Goal: Task Accomplishment & Management: Manage account settings

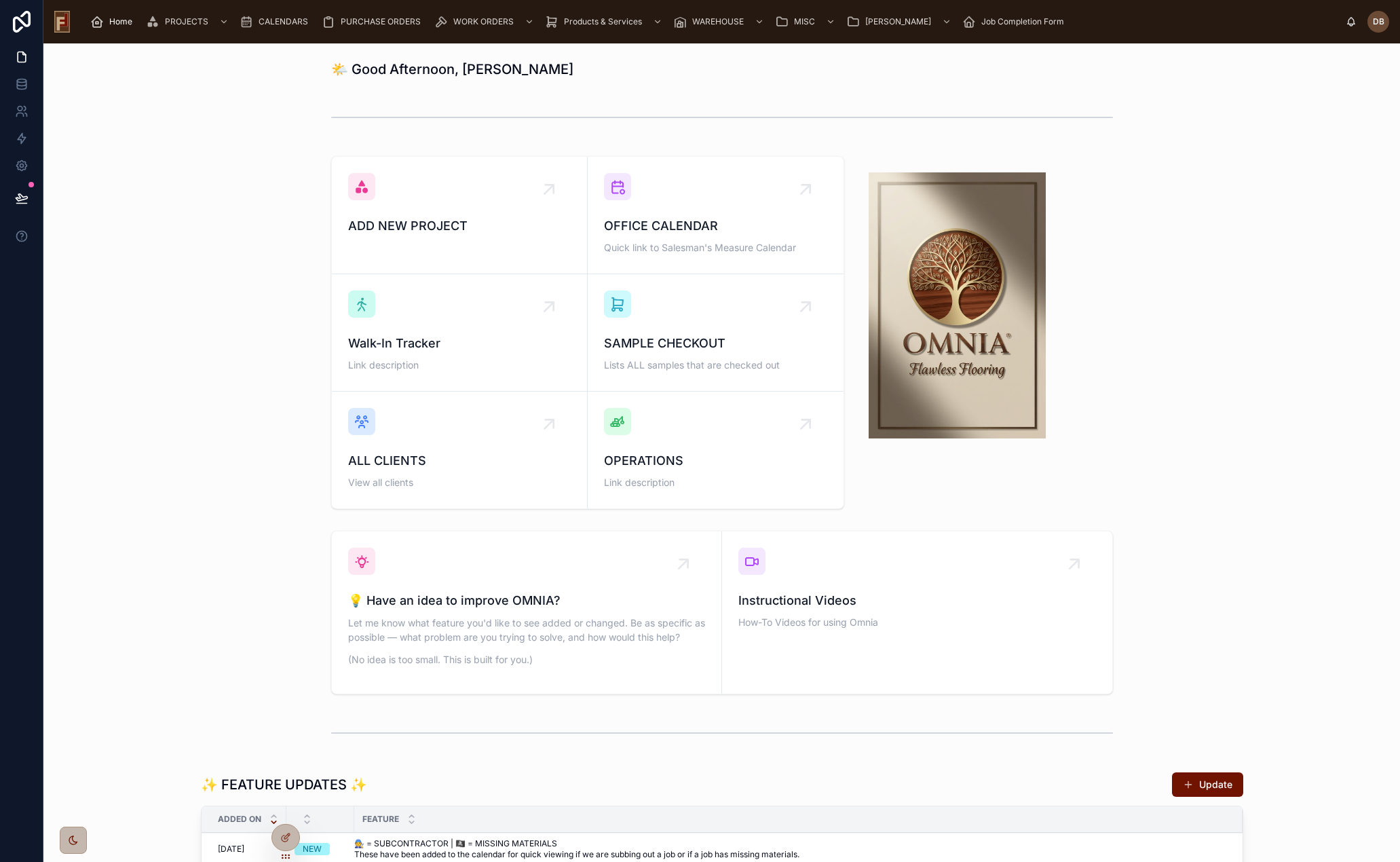
drag, startPoint x: 197, startPoint y: 143, endPoint x: 350, endPoint y: 92, distance: 161.3
click at [198, 142] on div "🌤️ Good Afternoon, [PERSON_NAME] NEW PROJECT OFFICE CALENDAR Quick link to Sale…" at bounding box center [722, 767] width 1356 height 1448
click at [476, 18] on span "WORK ORDERS" at bounding box center [484, 21] width 61 height 10
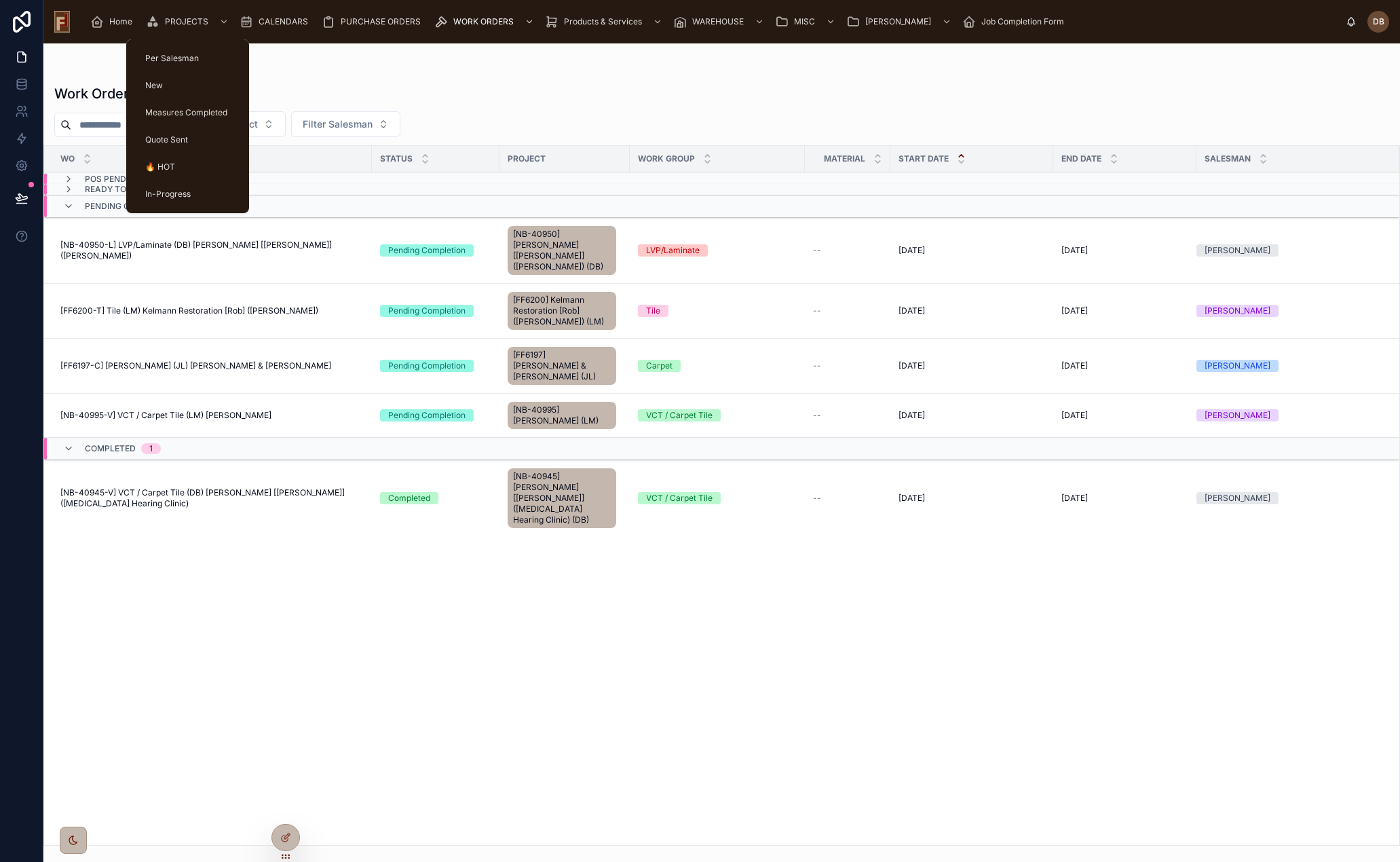
click at [168, 20] on span "PROJECTS" at bounding box center [187, 21] width 44 height 10
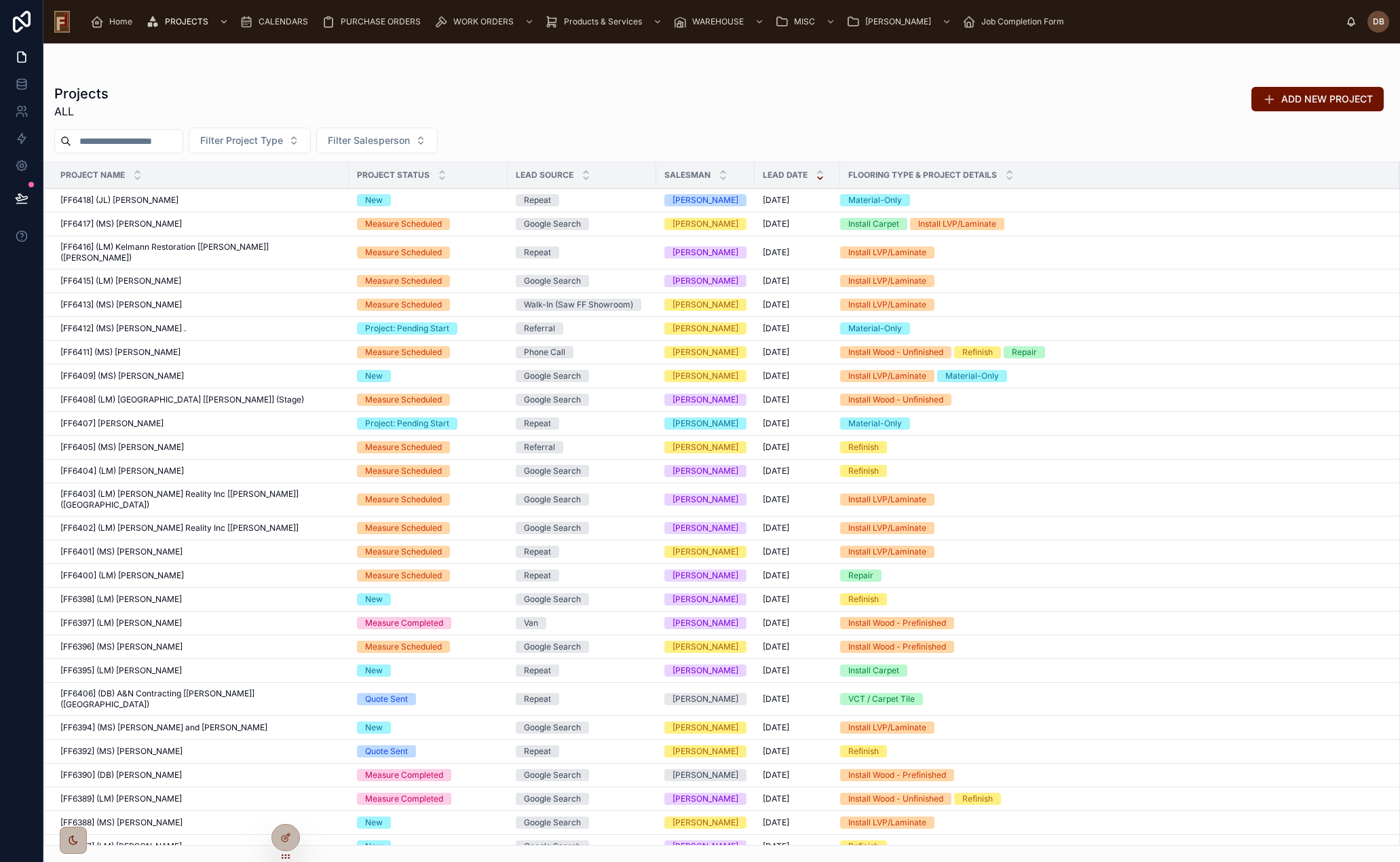
click at [114, 138] on input "text" at bounding box center [127, 141] width 112 height 19
click at [380, 86] on div "Projects ALL ADD NEW PROJECT" at bounding box center [722, 101] width 1336 height 35
click at [138, 140] on input "text" at bounding box center [127, 141] width 112 height 19
click at [135, 140] on input "text" at bounding box center [127, 141] width 112 height 19
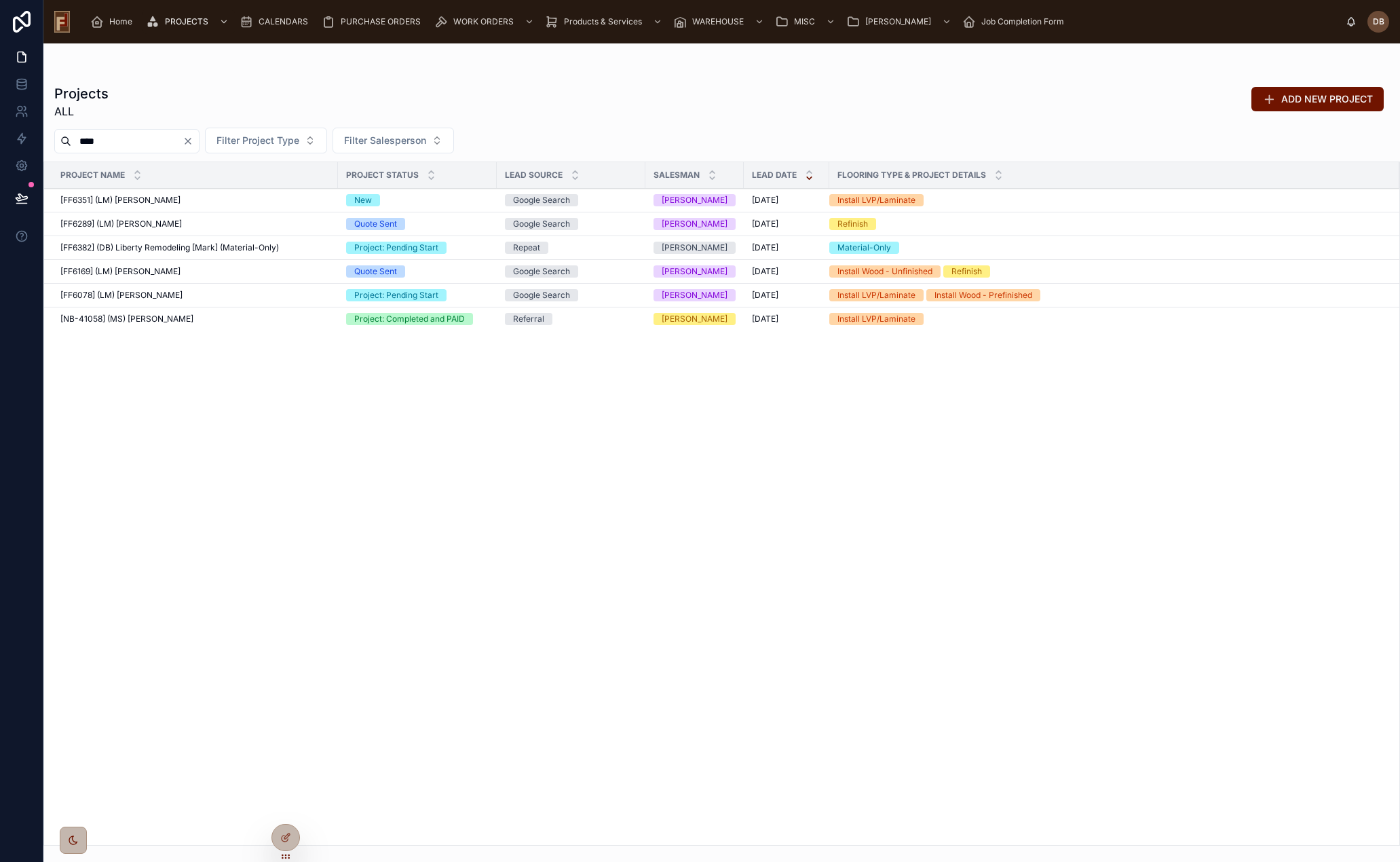
type input "****"
click at [159, 294] on span "[FF6078] (LM) [PERSON_NAME]" at bounding box center [121, 295] width 122 height 10
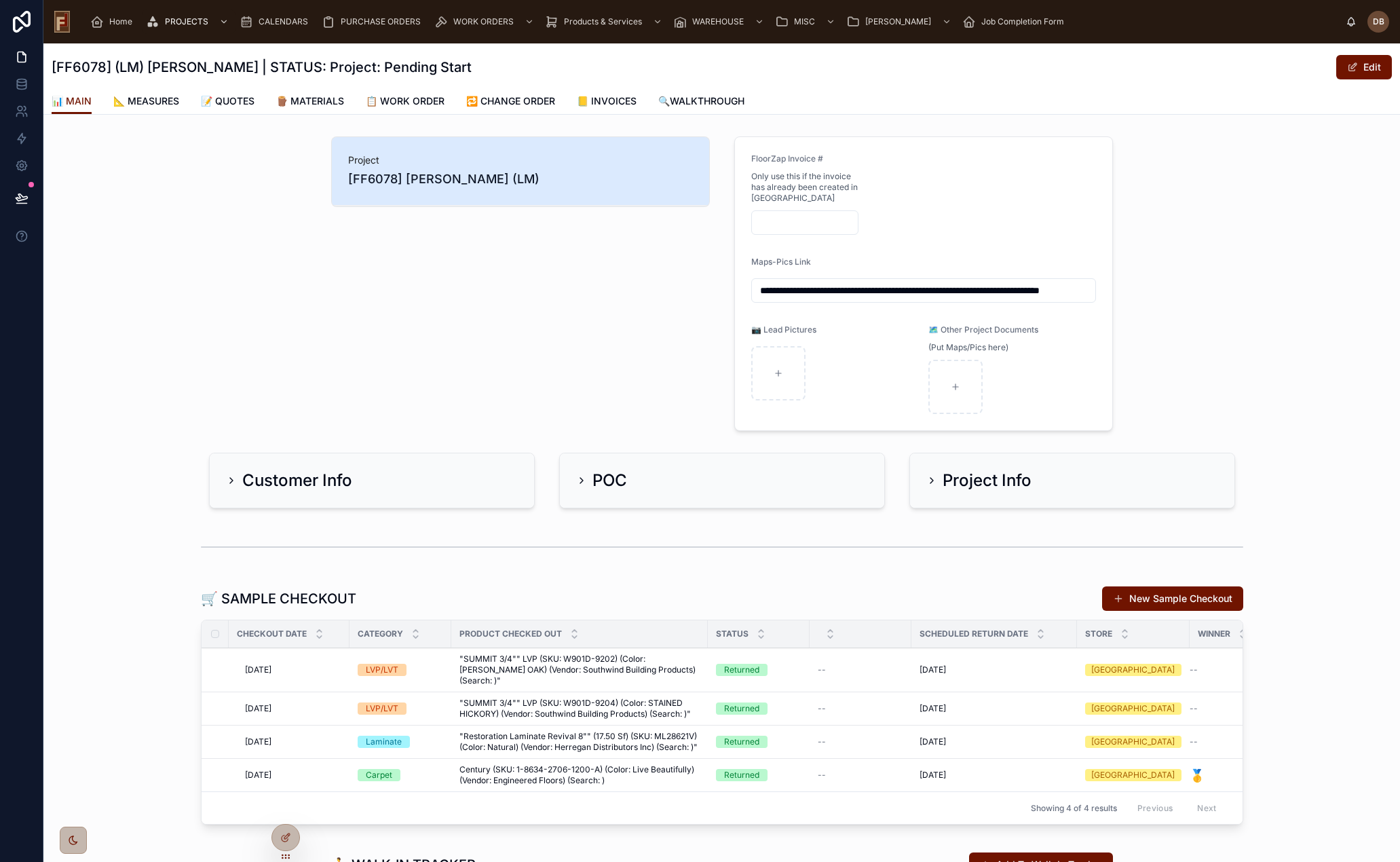
click at [418, 100] on span "📋 WORK ORDER" at bounding box center [404, 101] width 79 height 13
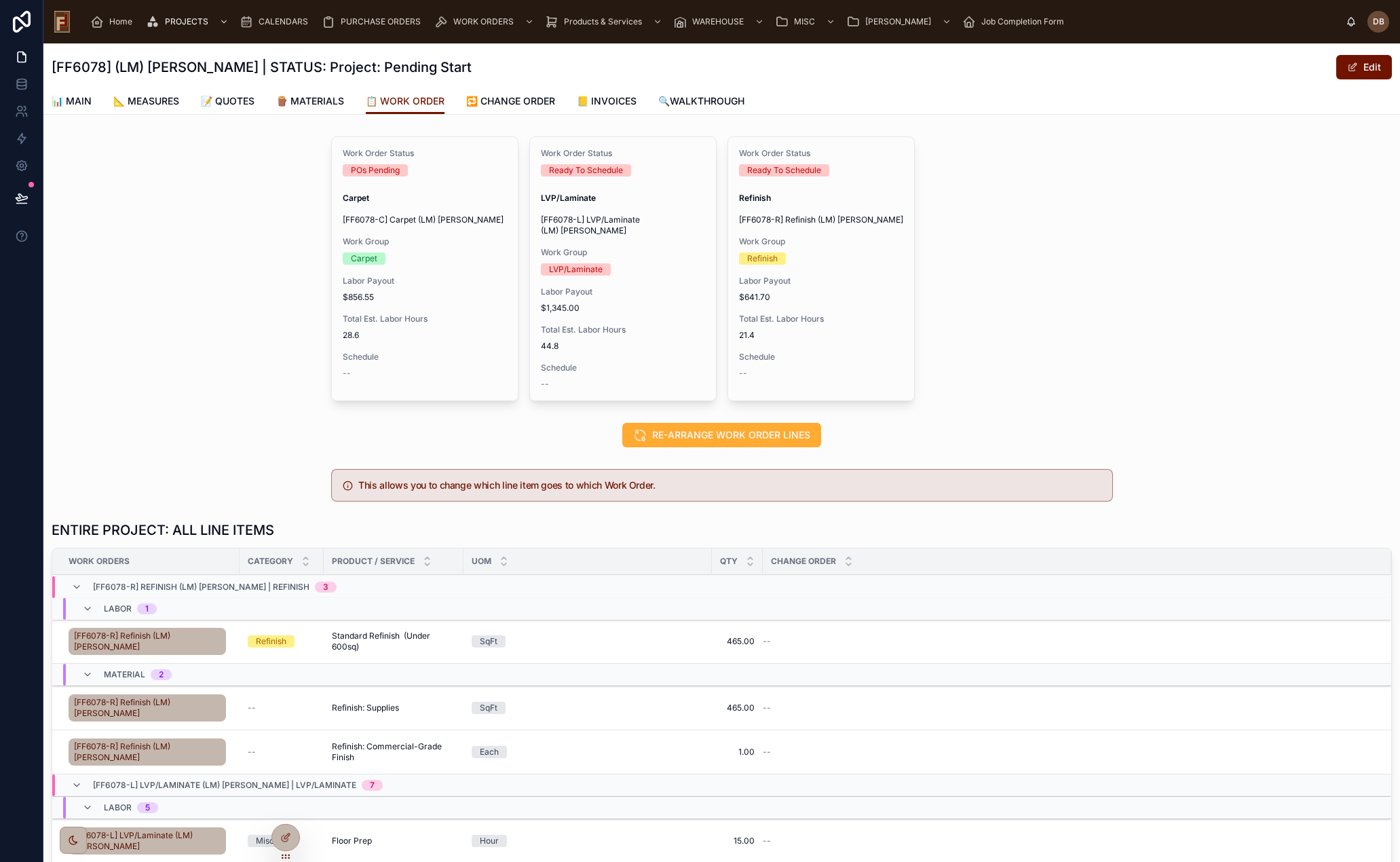
click at [624, 99] on span "📒 INVOICES" at bounding box center [606, 101] width 60 height 13
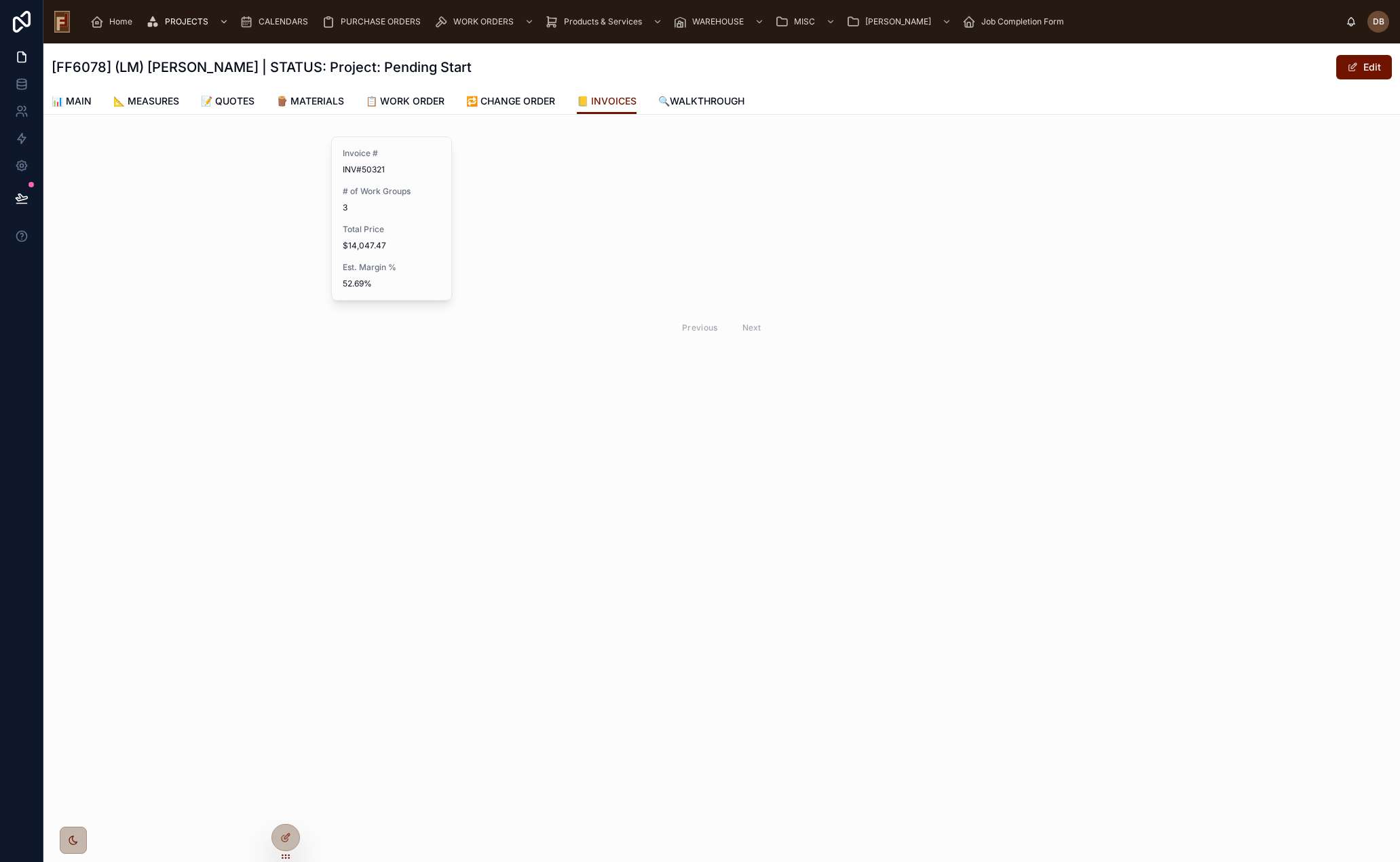
click at [390, 103] on span "📋 WORK ORDER" at bounding box center [404, 101] width 79 height 13
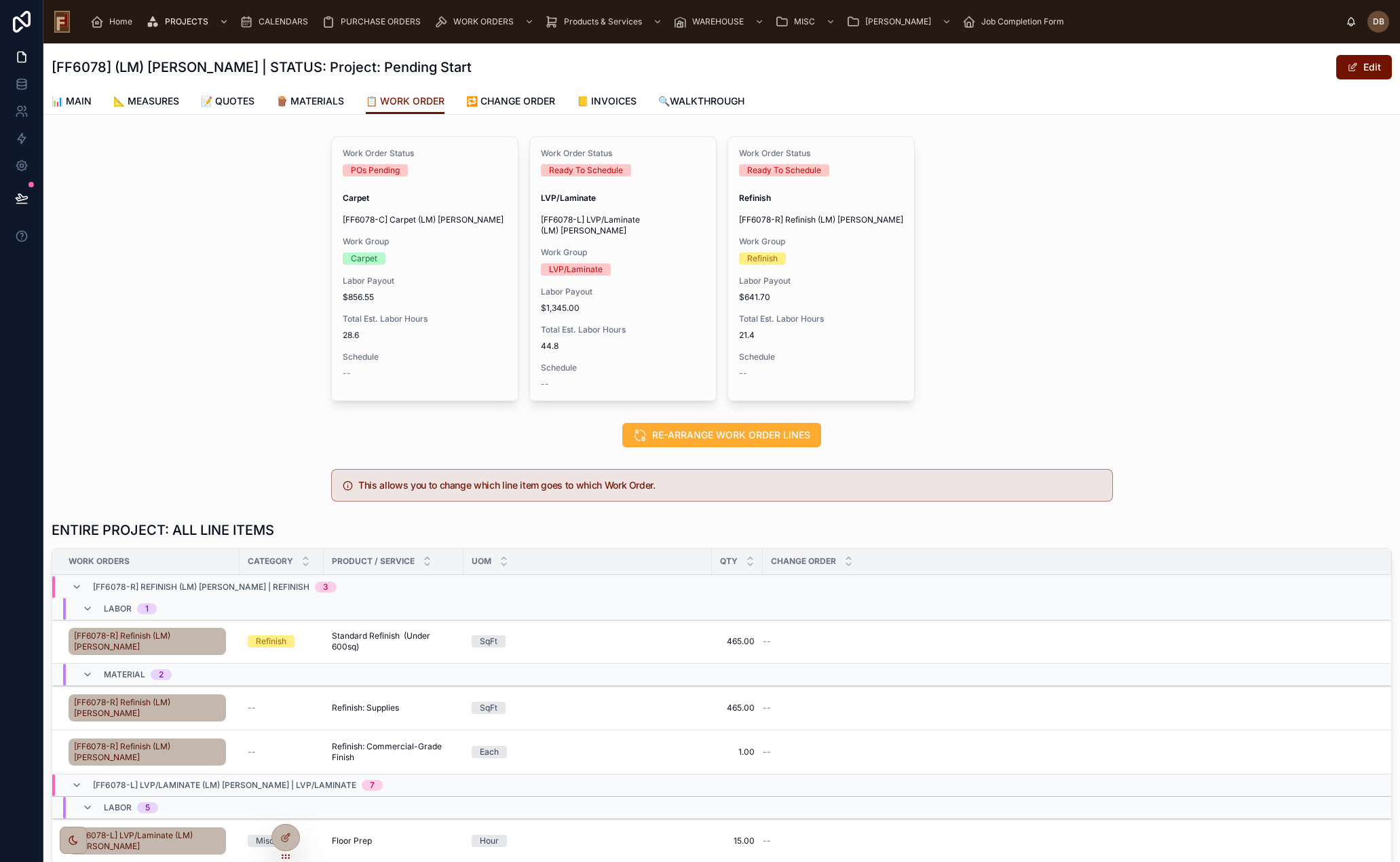
click at [523, 101] on span "🔁 CHANGE ORDER" at bounding box center [511, 101] width 89 height 13
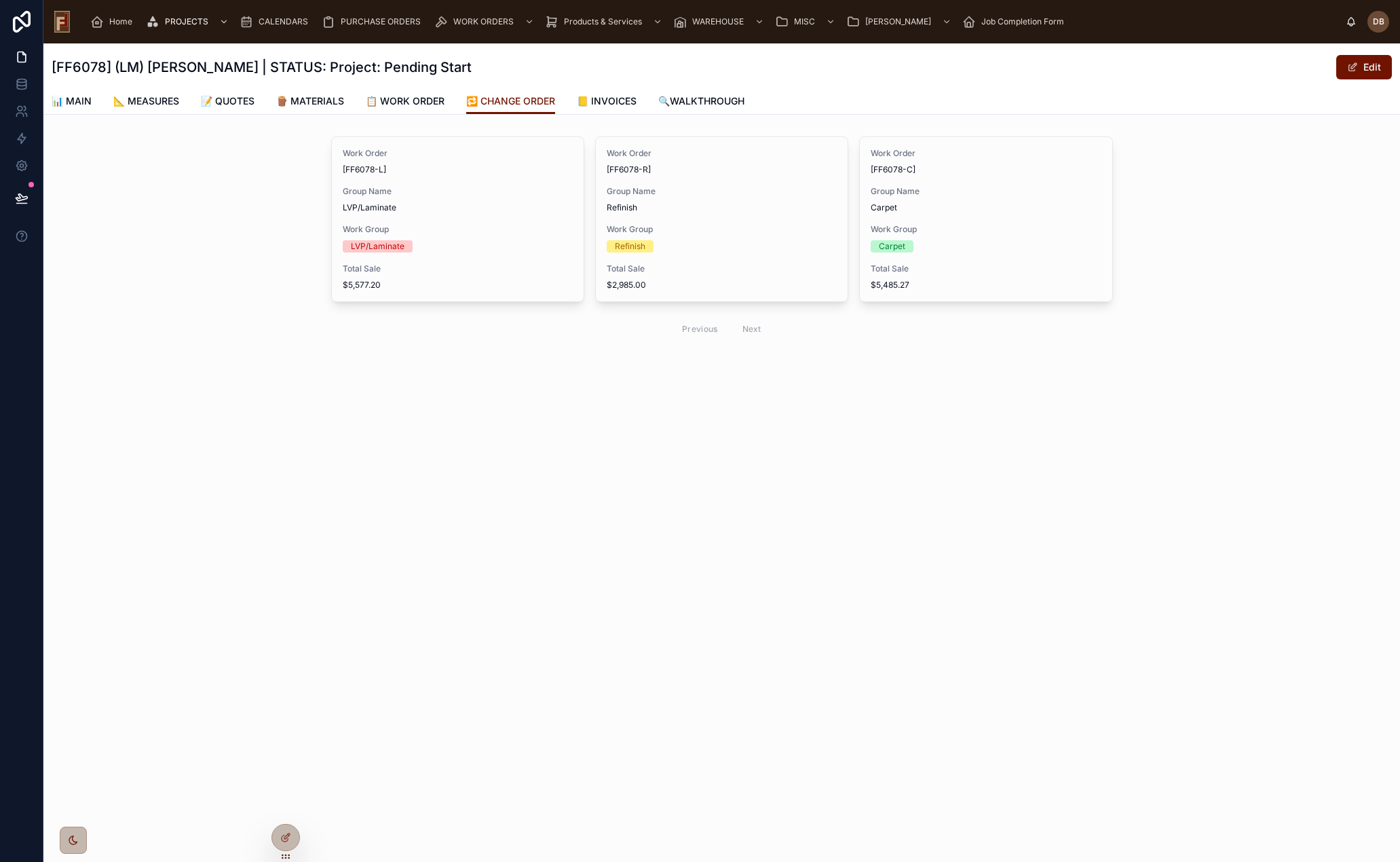
click at [925, 231] on span "Work Group" at bounding box center [985, 228] width 230 height 10
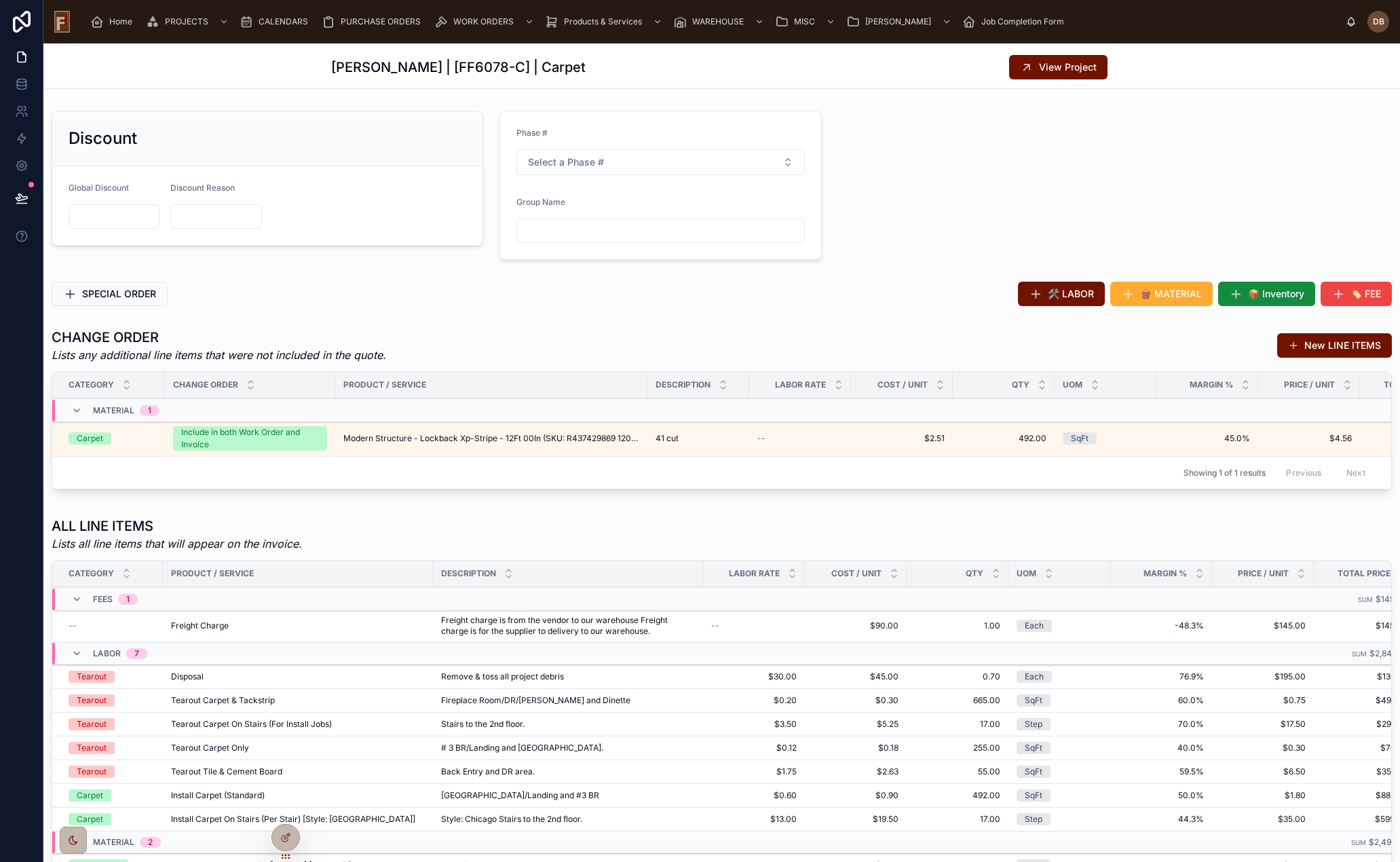
click at [1027, 69] on icon at bounding box center [1027, 67] width 13 height 13
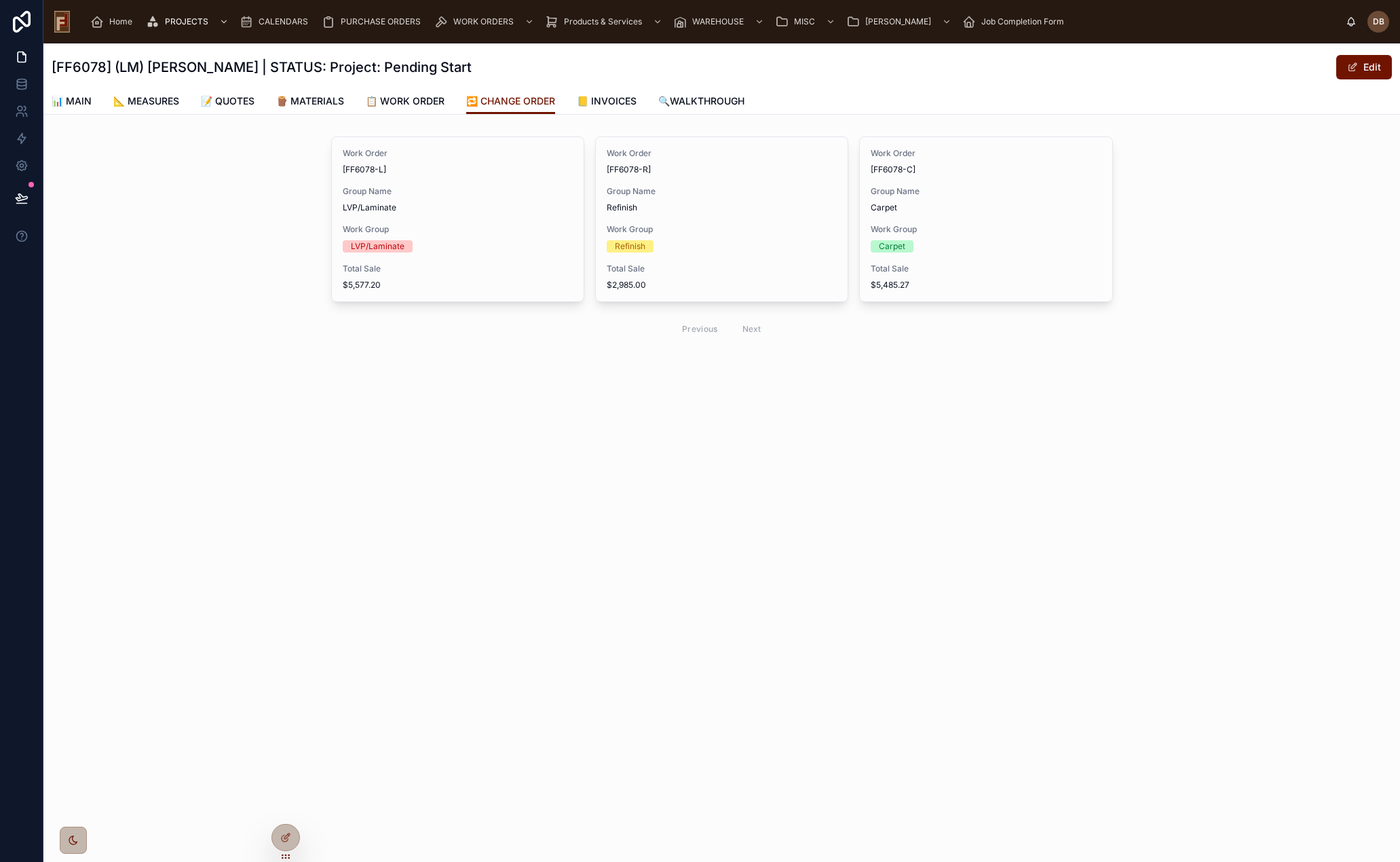
click at [419, 101] on span "📋 WORK ORDER" at bounding box center [404, 101] width 79 height 13
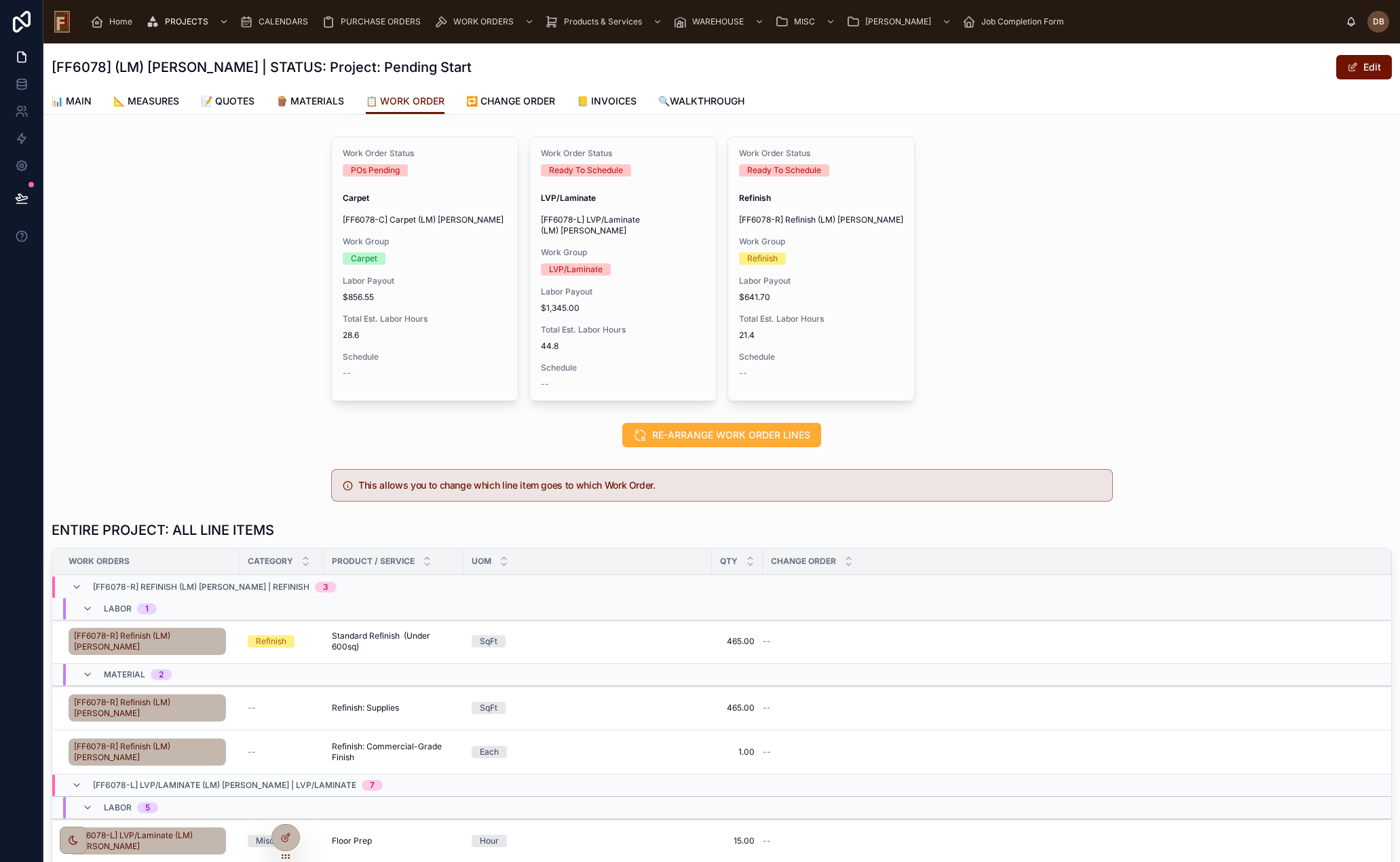
click at [426, 299] on span "$856.55" at bounding box center [424, 296] width 164 height 10
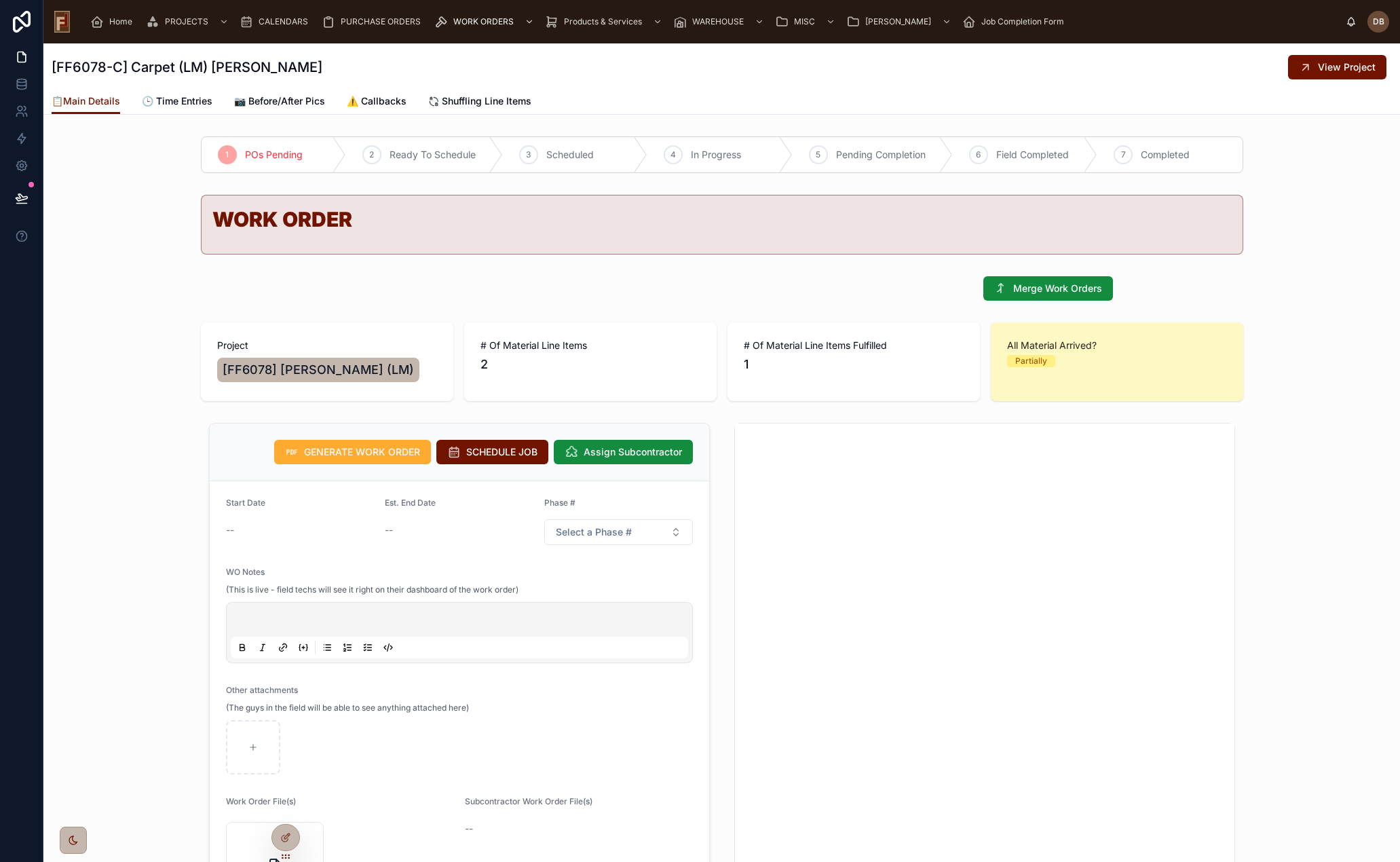
click at [1335, 72] on span "View Project" at bounding box center [1347, 67] width 58 height 13
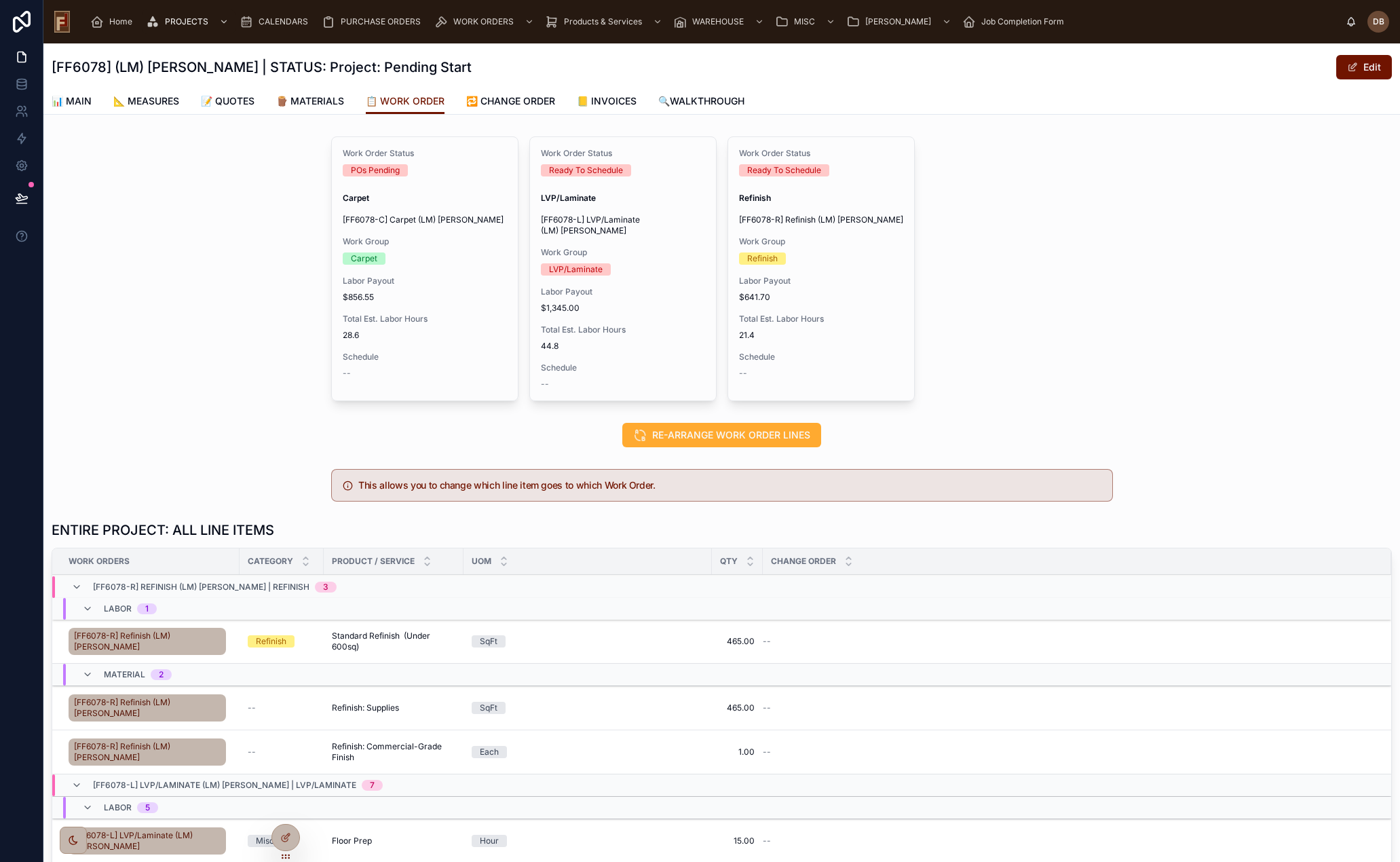
click at [624, 100] on span "📒 INVOICES" at bounding box center [606, 101] width 60 height 13
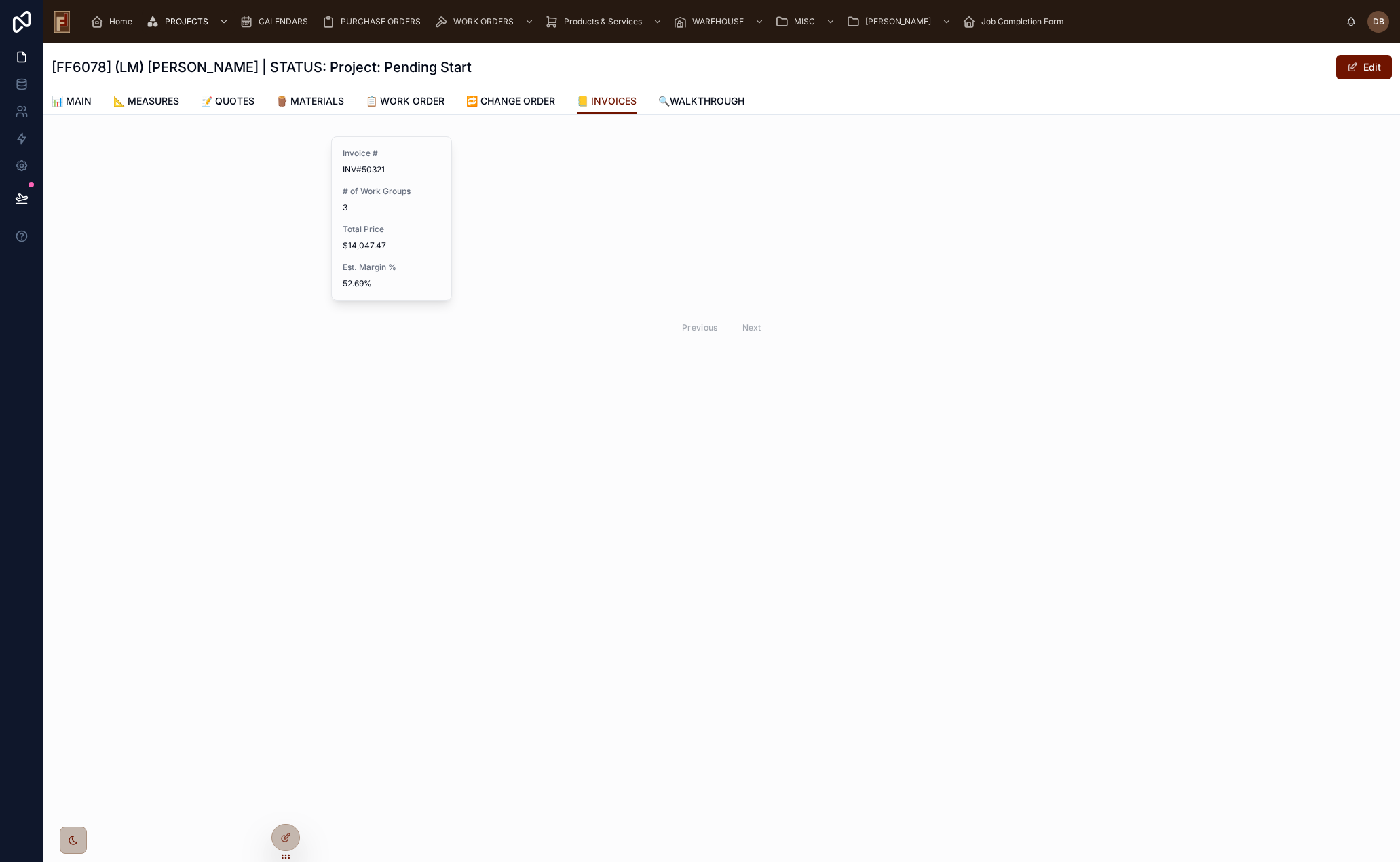
click at [391, 201] on div "# of Work Groups 3" at bounding box center [392, 199] width 99 height 27
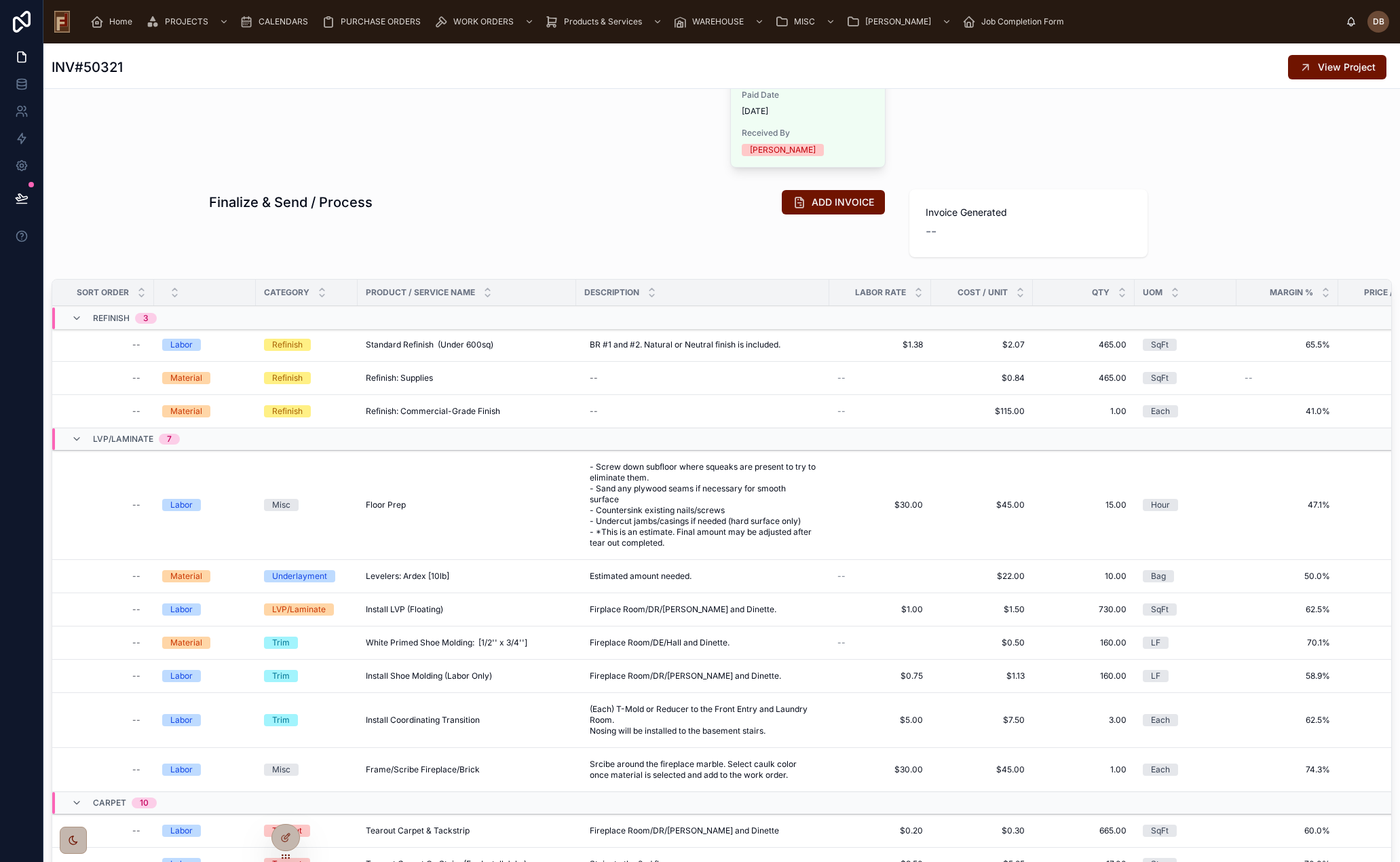
scroll to position [272, 0]
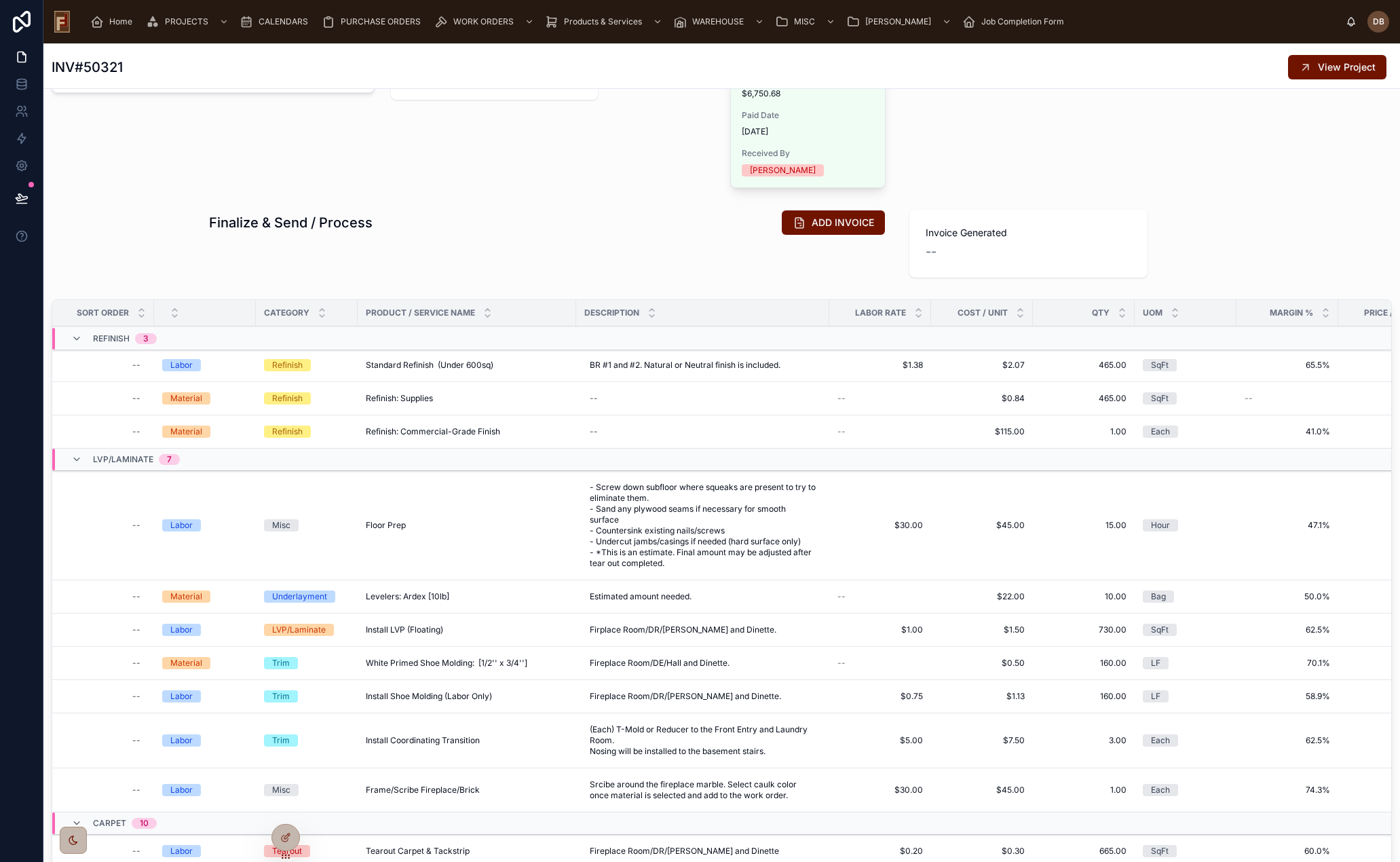
click at [78, 339] on icon at bounding box center [76, 338] width 10 height 10
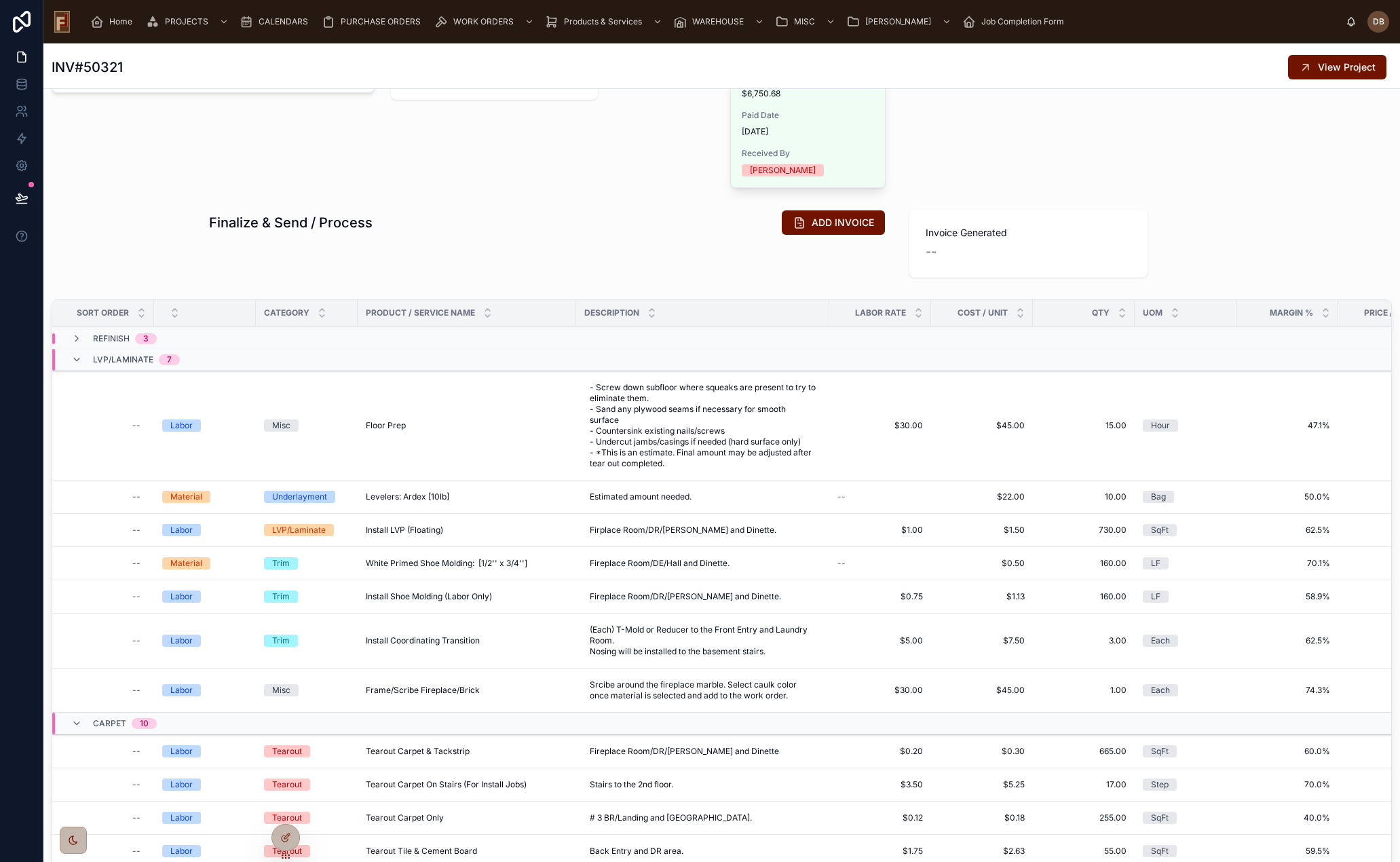
click at [79, 359] on icon at bounding box center [76, 359] width 10 height 10
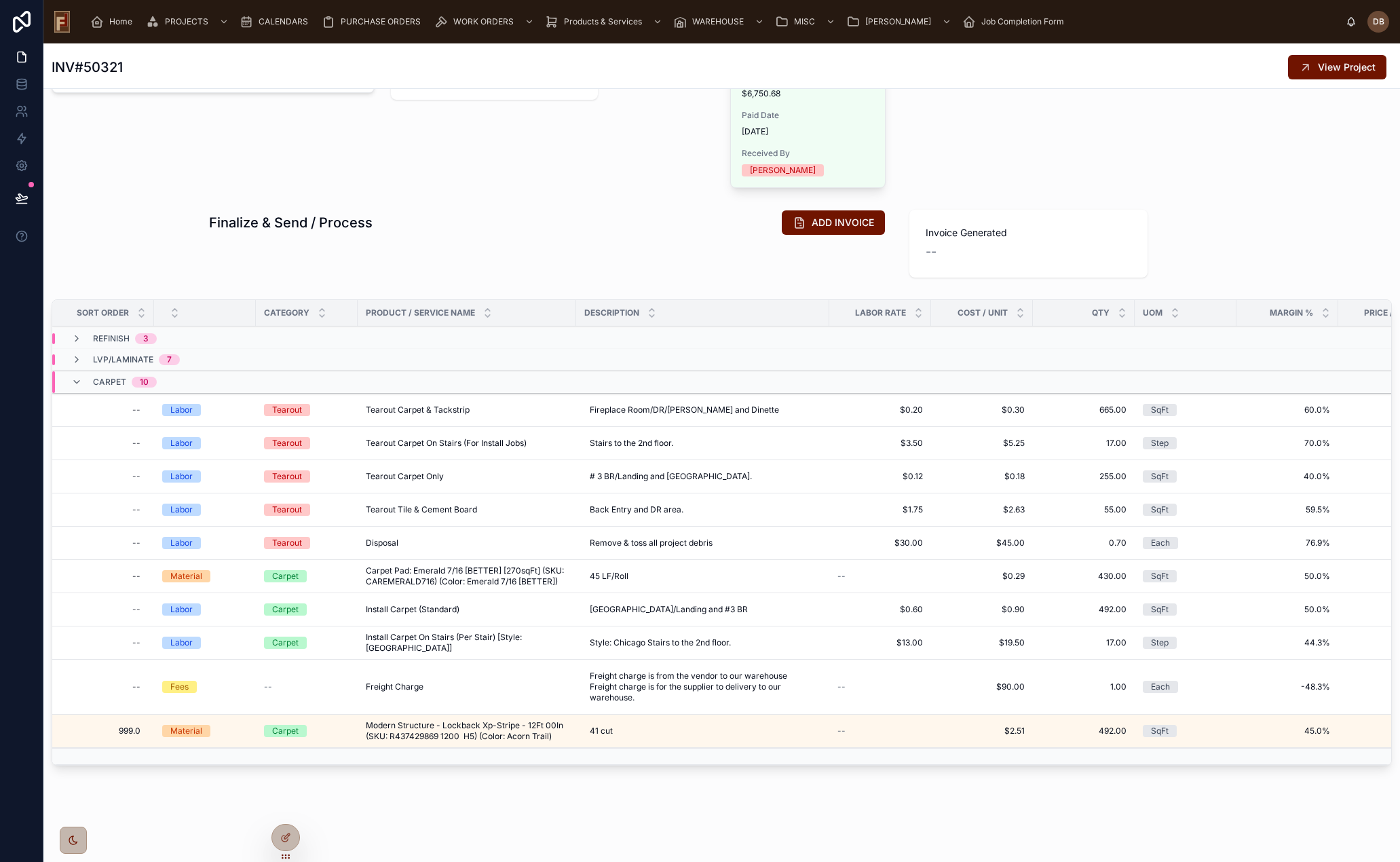
click at [81, 380] on icon at bounding box center [76, 382] width 10 height 10
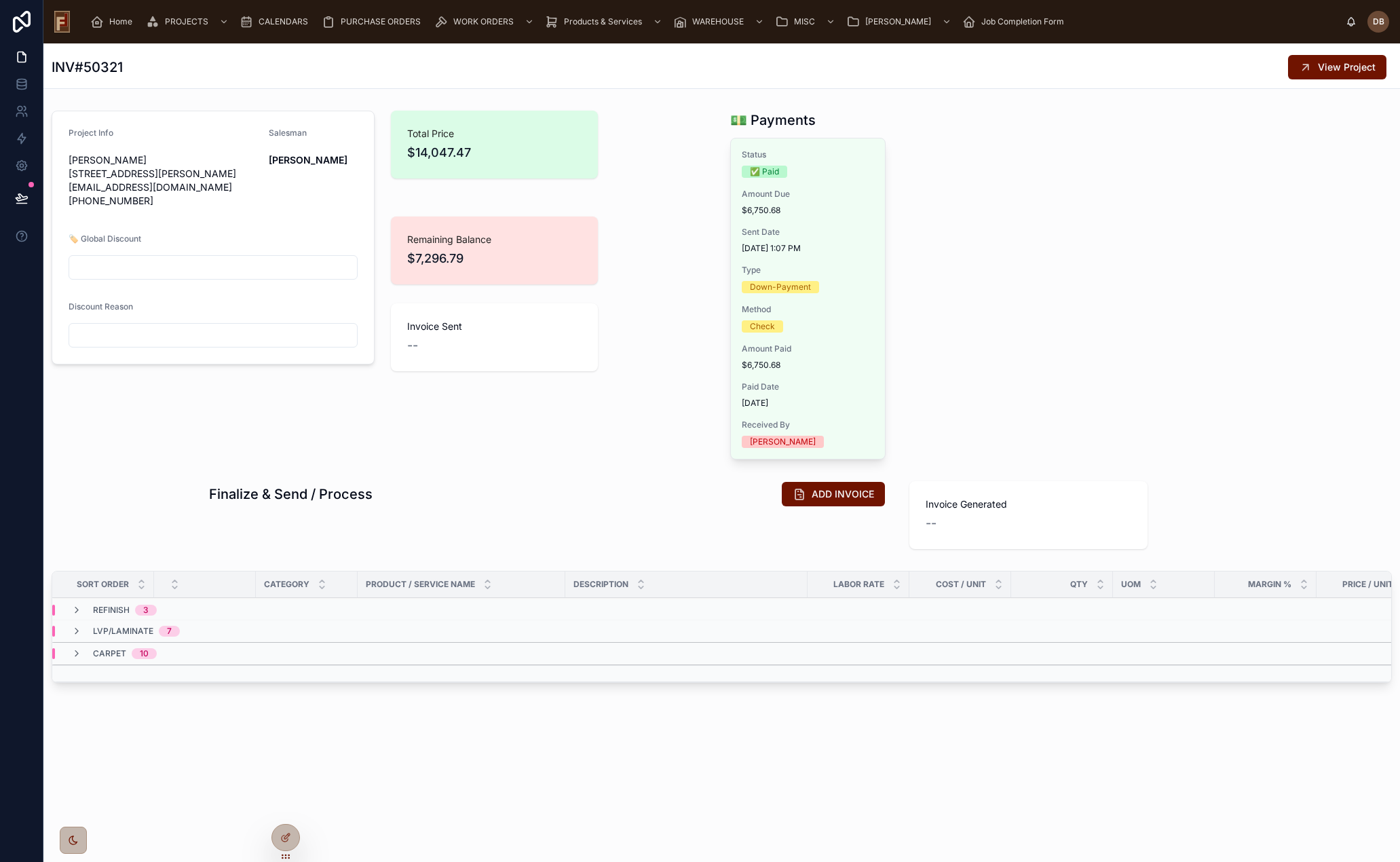
scroll to position [0, 0]
click at [110, 653] on span "Carpet" at bounding box center [109, 653] width 33 height 10
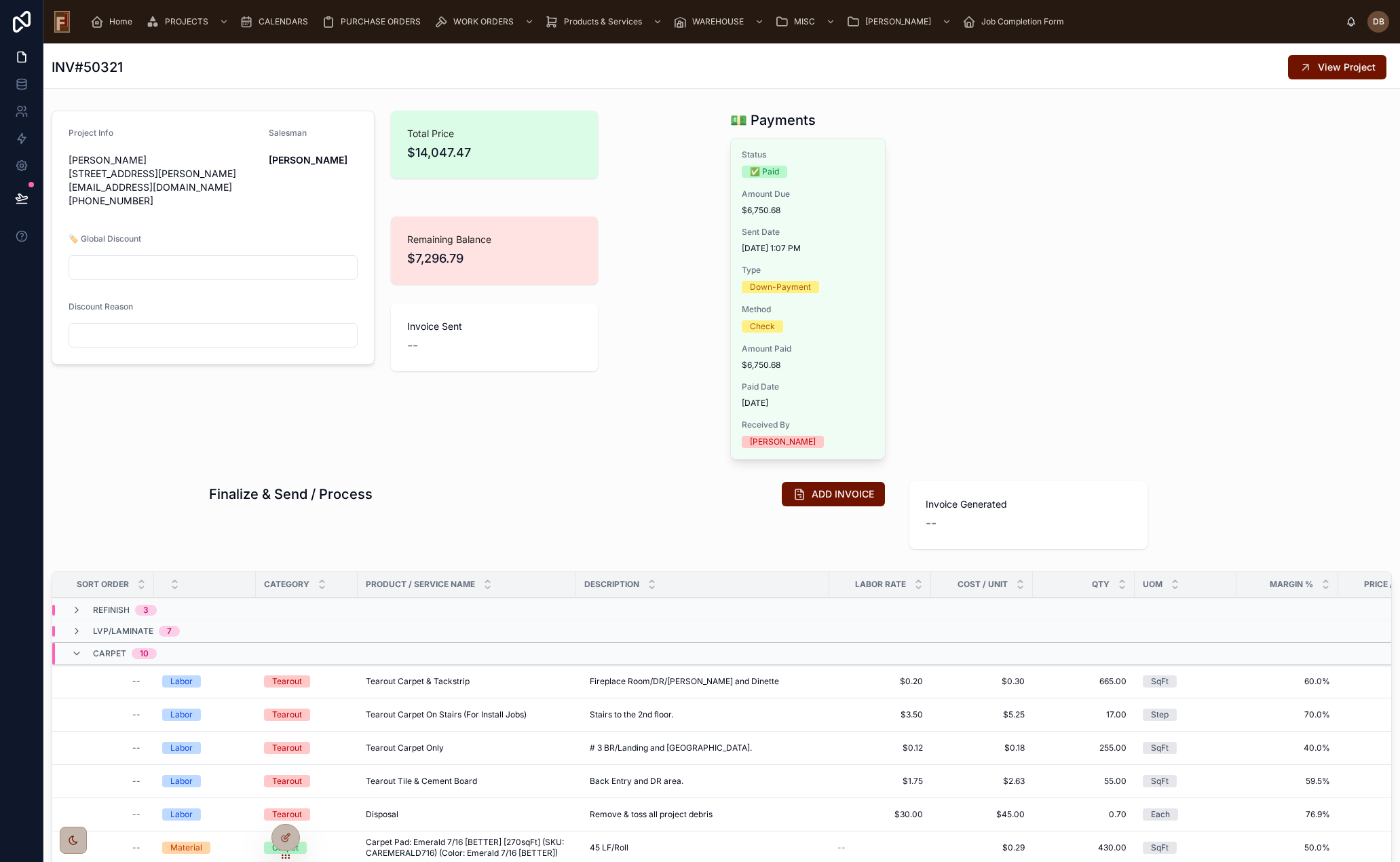
click at [846, 494] on span "ADD INVOICE" at bounding box center [843, 494] width 63 height 13
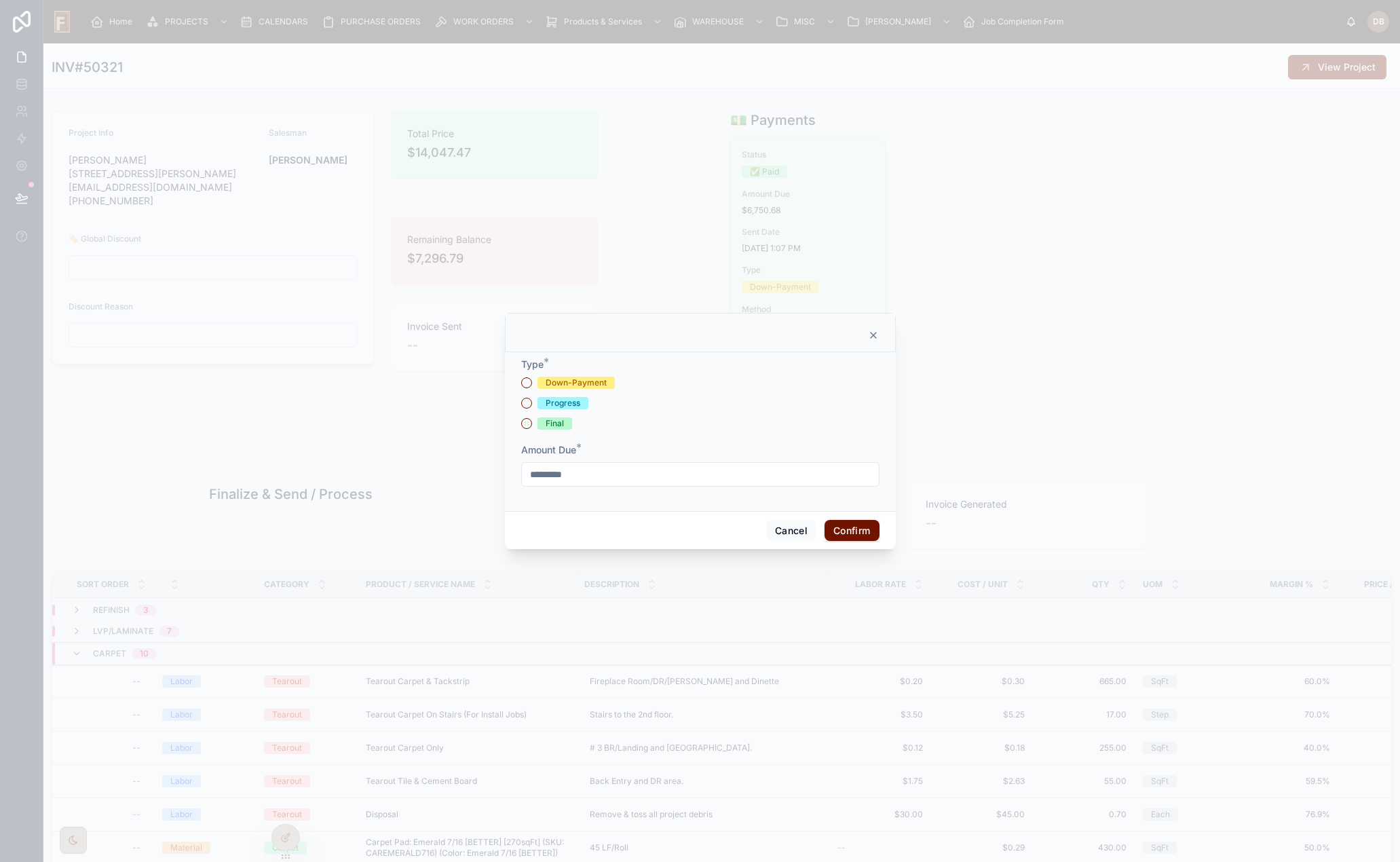
click at [876, 334] on icon at bounding box center [873, 334] width 10 height 10
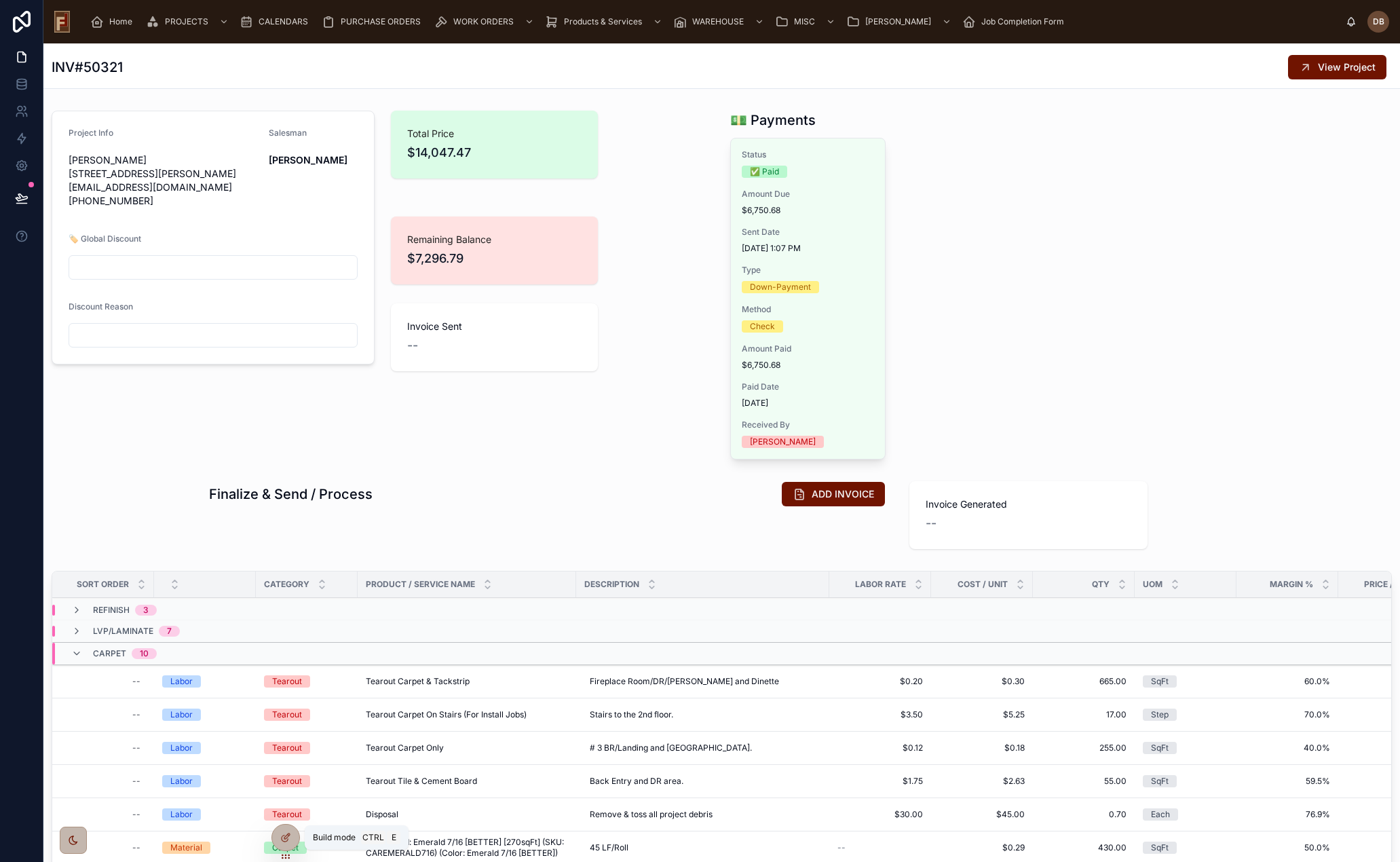
click at [291, 842] on div at bounding box center [285, 837] width 27 height 26
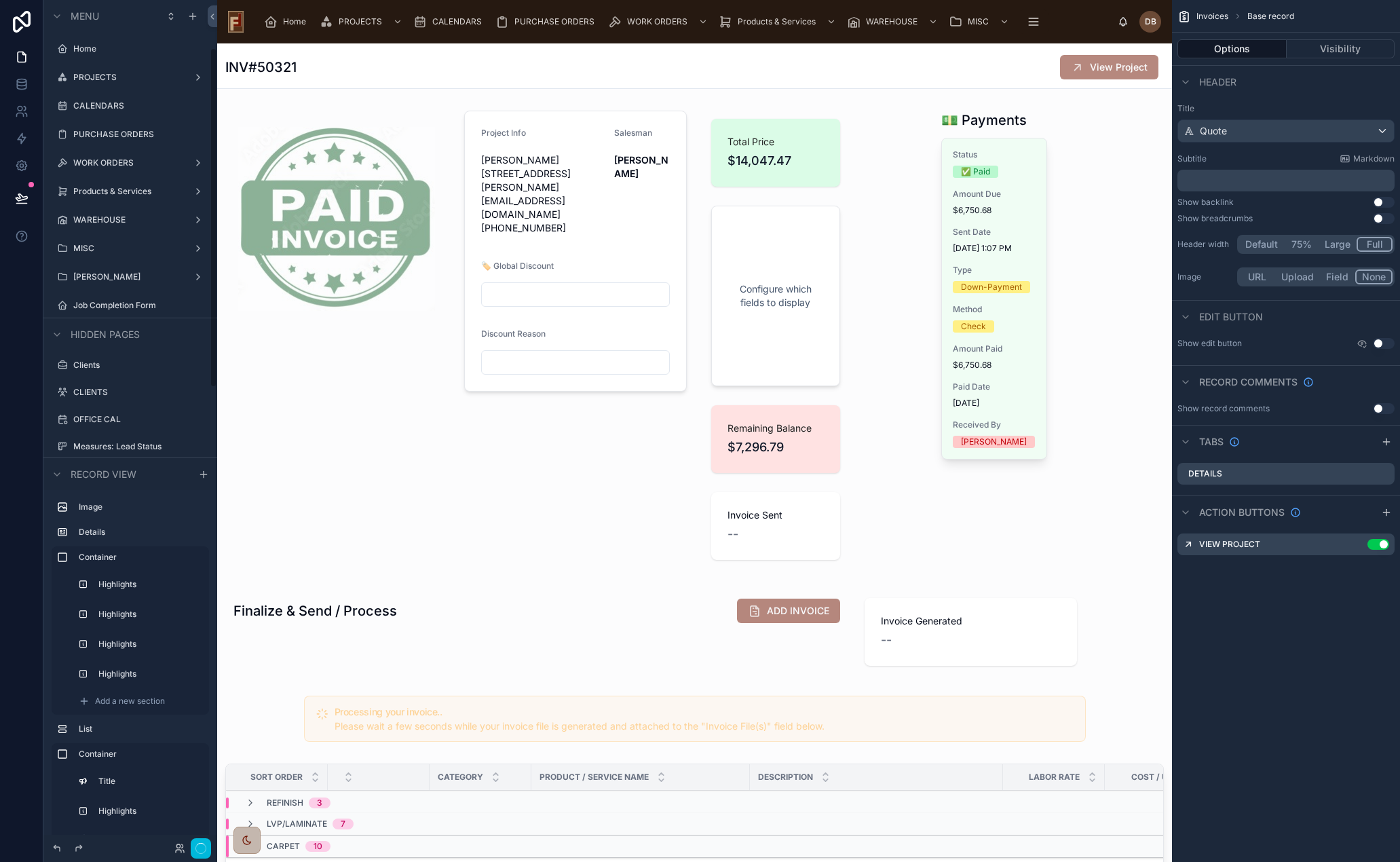
scroll to position [118, 0]
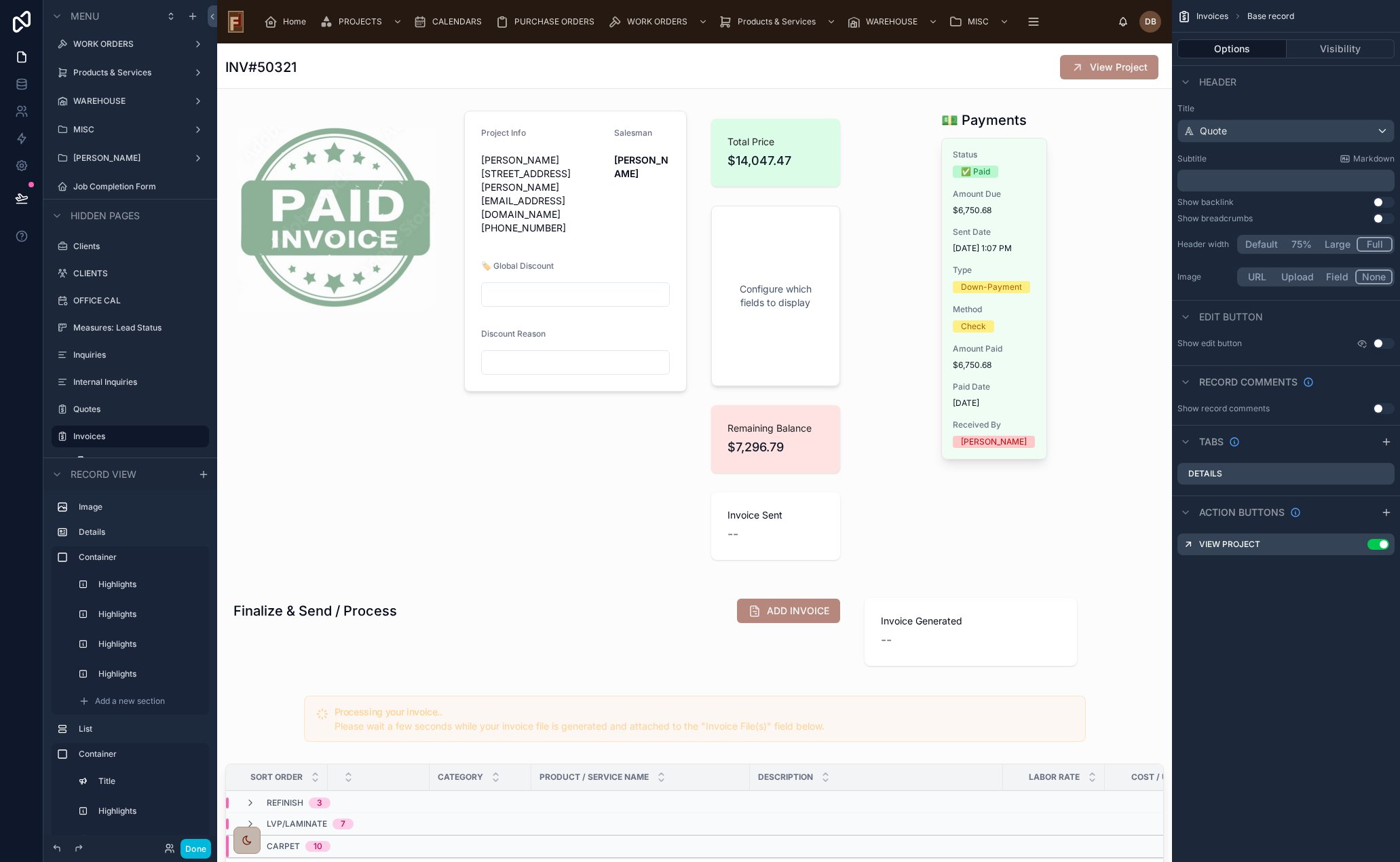
click at [795, 601] on div at bounding box center [694, 632] width 955 height 95
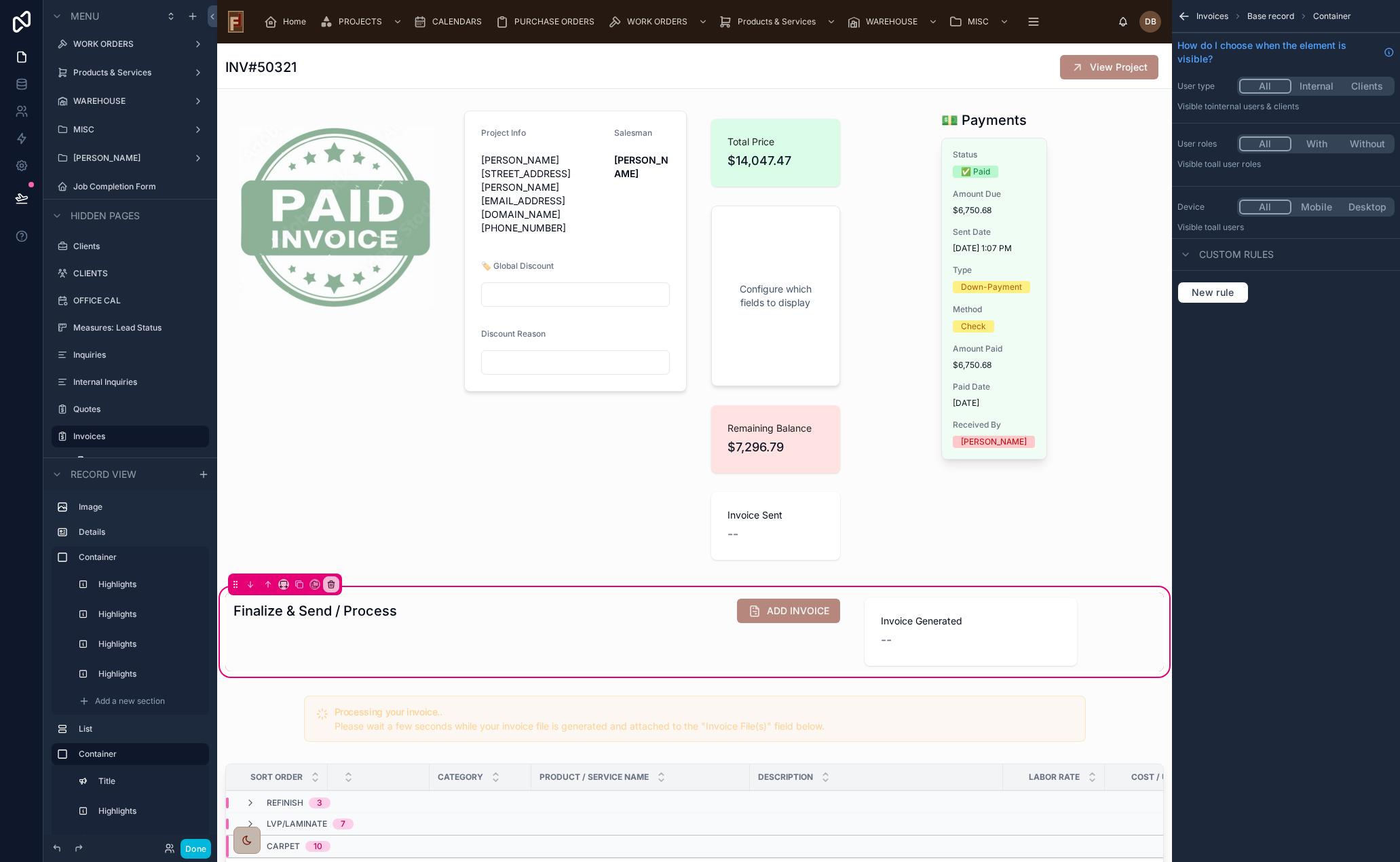
click at [731, 615] on div at bounding box center [537, 632] width 623 height 79
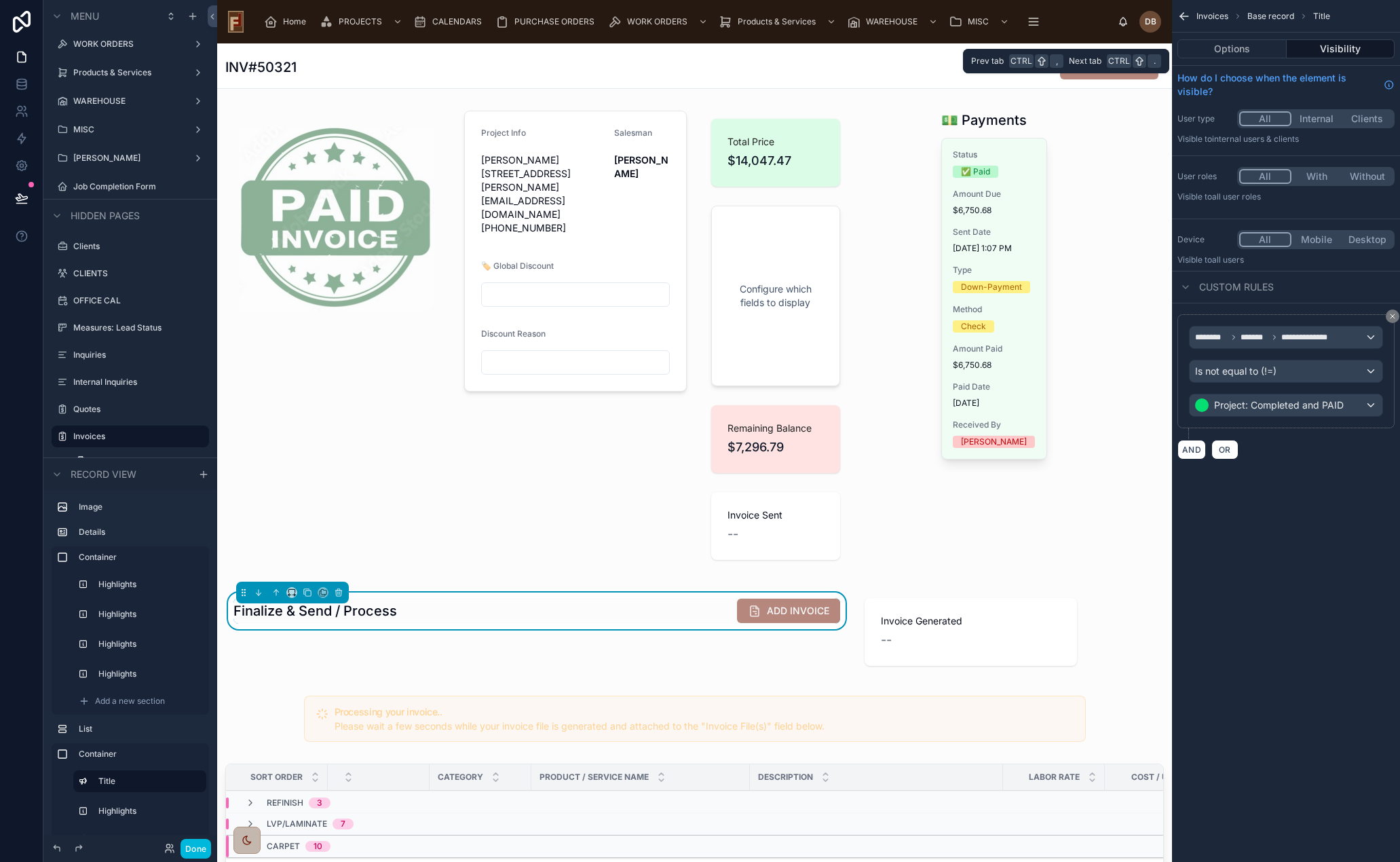
click at [1237, 49] on button "Options" at bounding box center [1231, 49] width 109 height 19
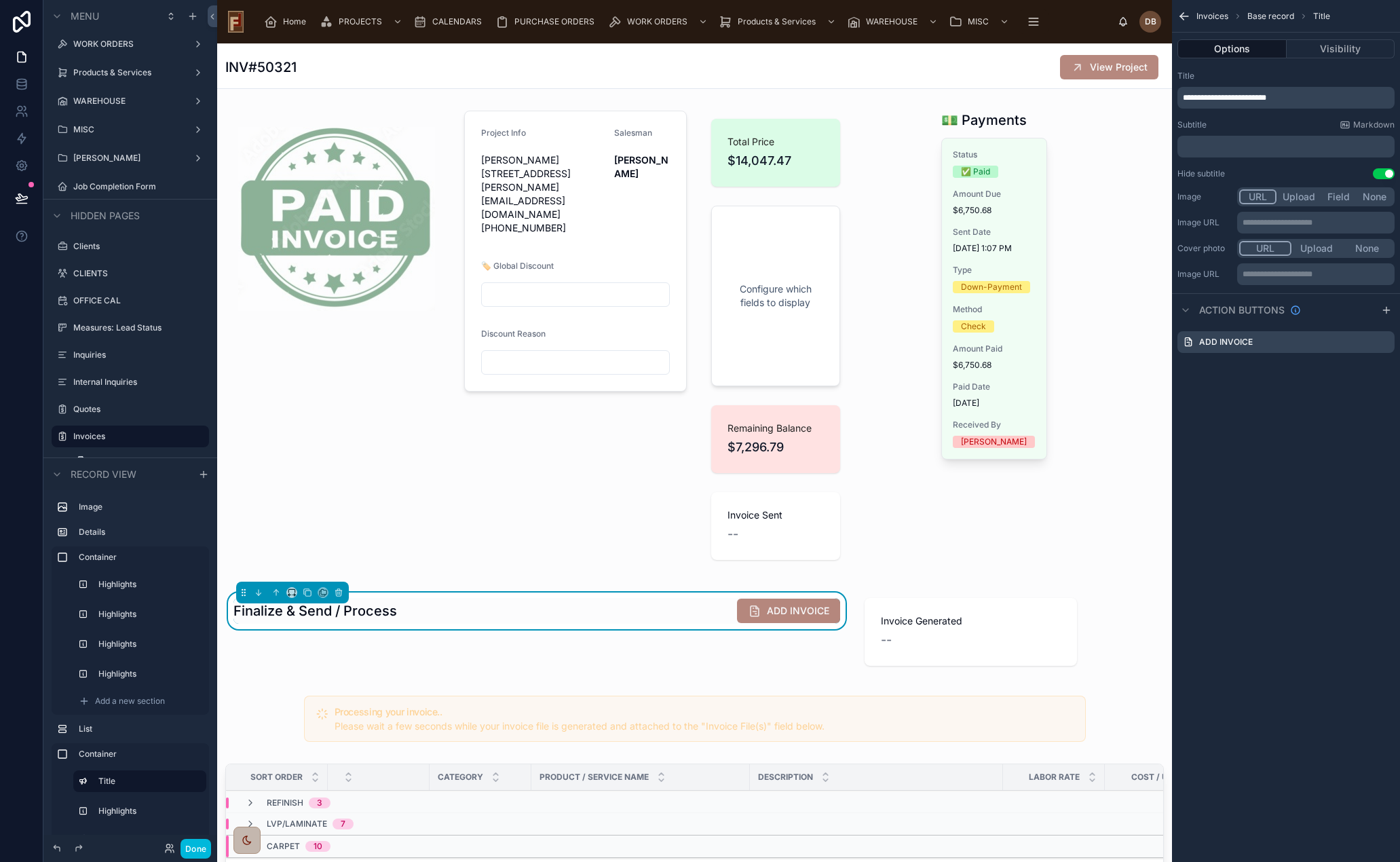
click at [0, 0] on icon "scrollable content" at bounding box center [0, 0] width 0 height 0
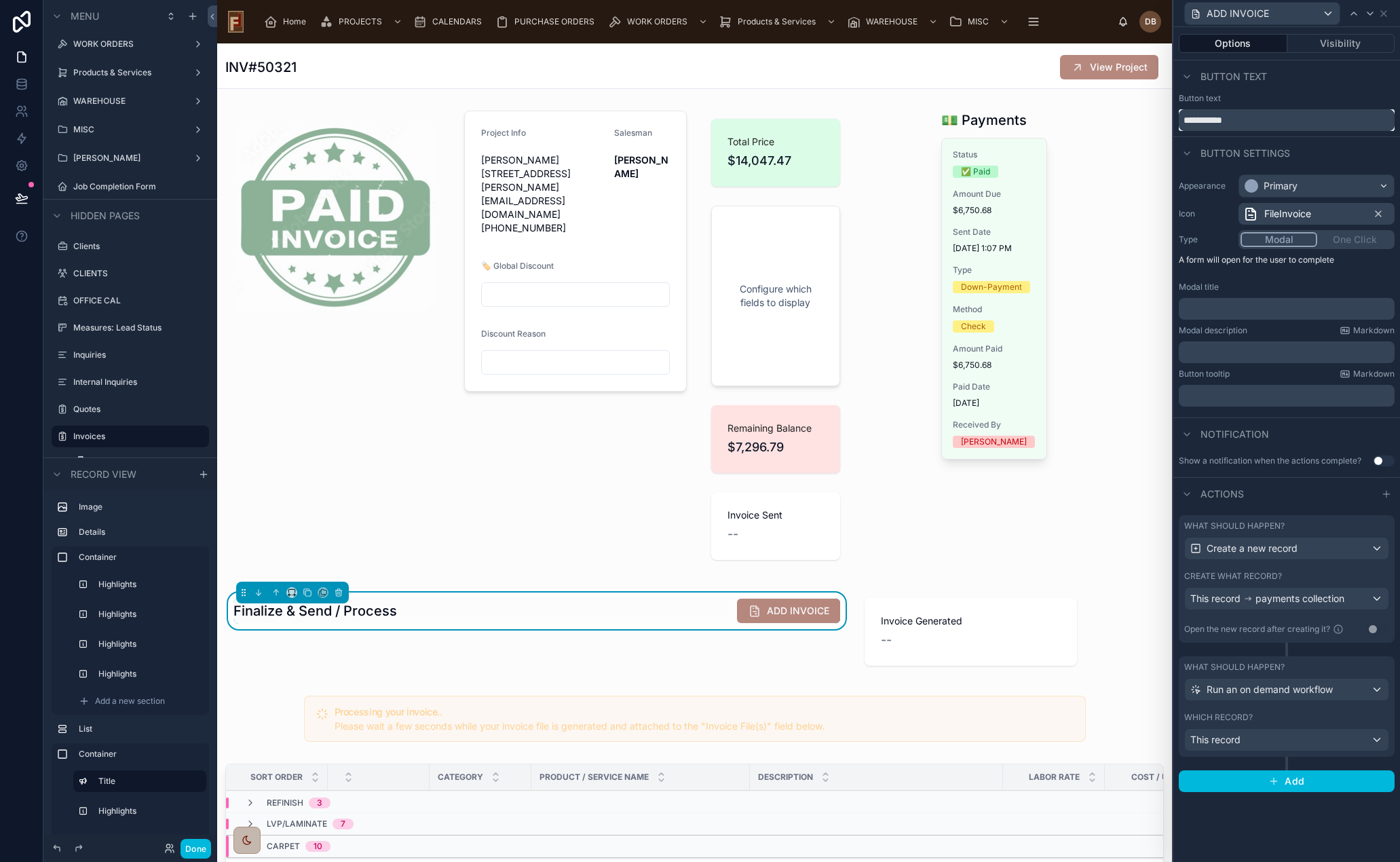
drag, startPoint x: 1230, startPoint y: 119, endPoint x: 1182, endPoint y: 117, distance: 48.0
click at [1182, 117] on input "**********" at bounding box center [1287, 119] width 216 height 22
type input "*"
type input "**********"
click at [1305, 185] on div "Primary" at bounding box center [1316, 186] width 154 height 22
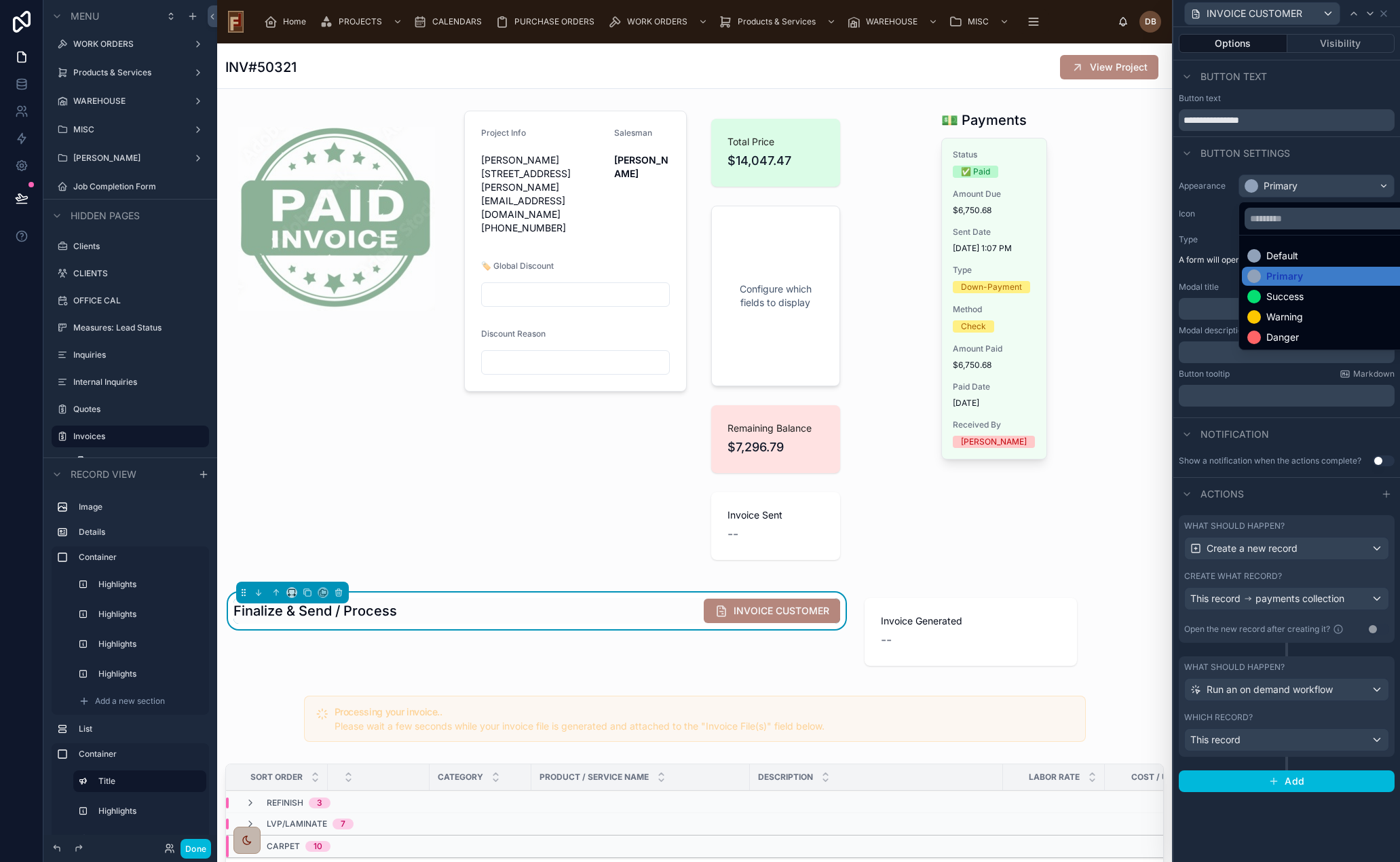
click at [1306, 291] on div "Success" at bounding box center [1332, 296] width 170 height 13
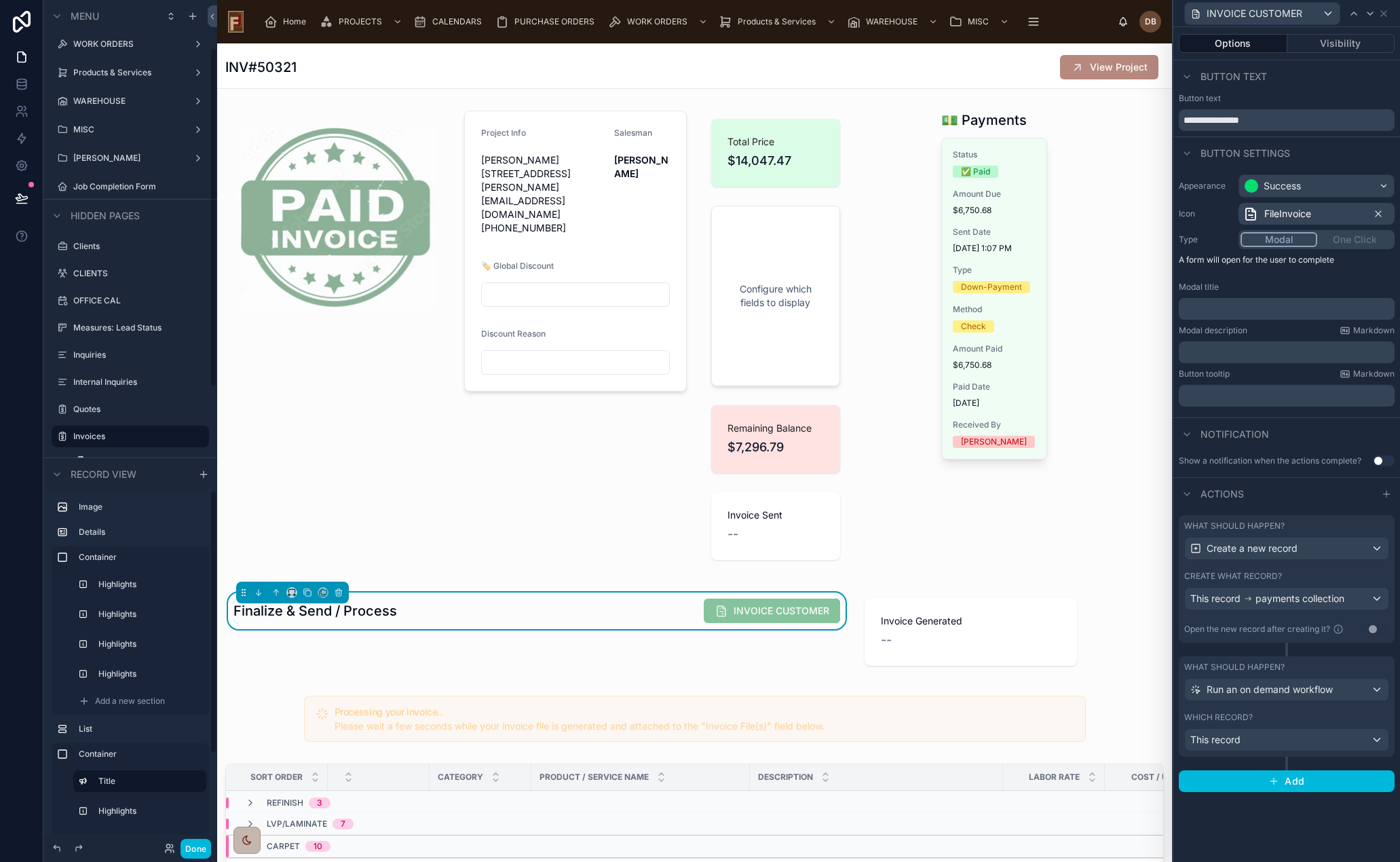
click at [195, 849] on button "Done" at bounding box center [196, 849] width 30 height 20
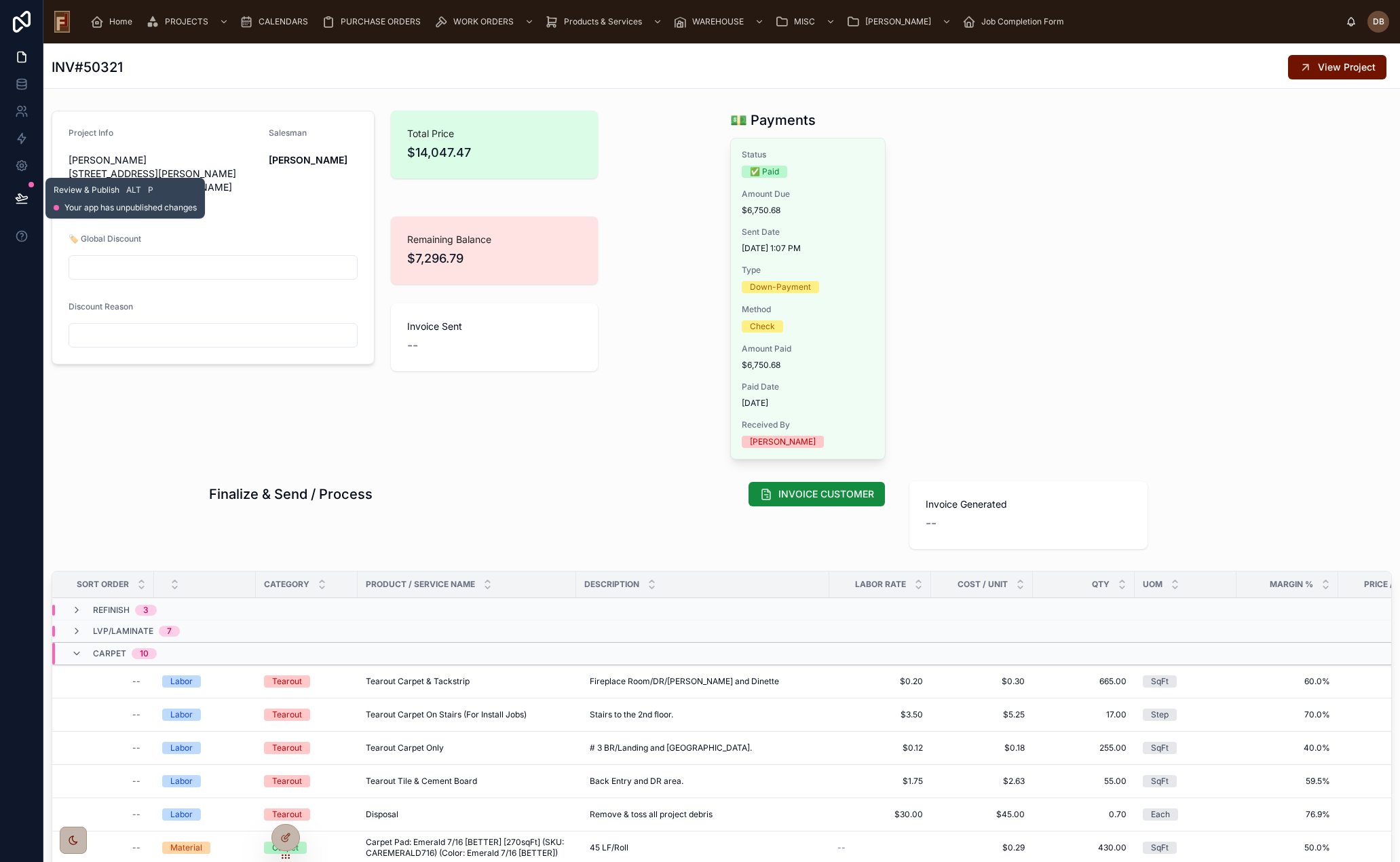
click at [21, 198] on icon at bounding box center [22, 198] width 13 height 13
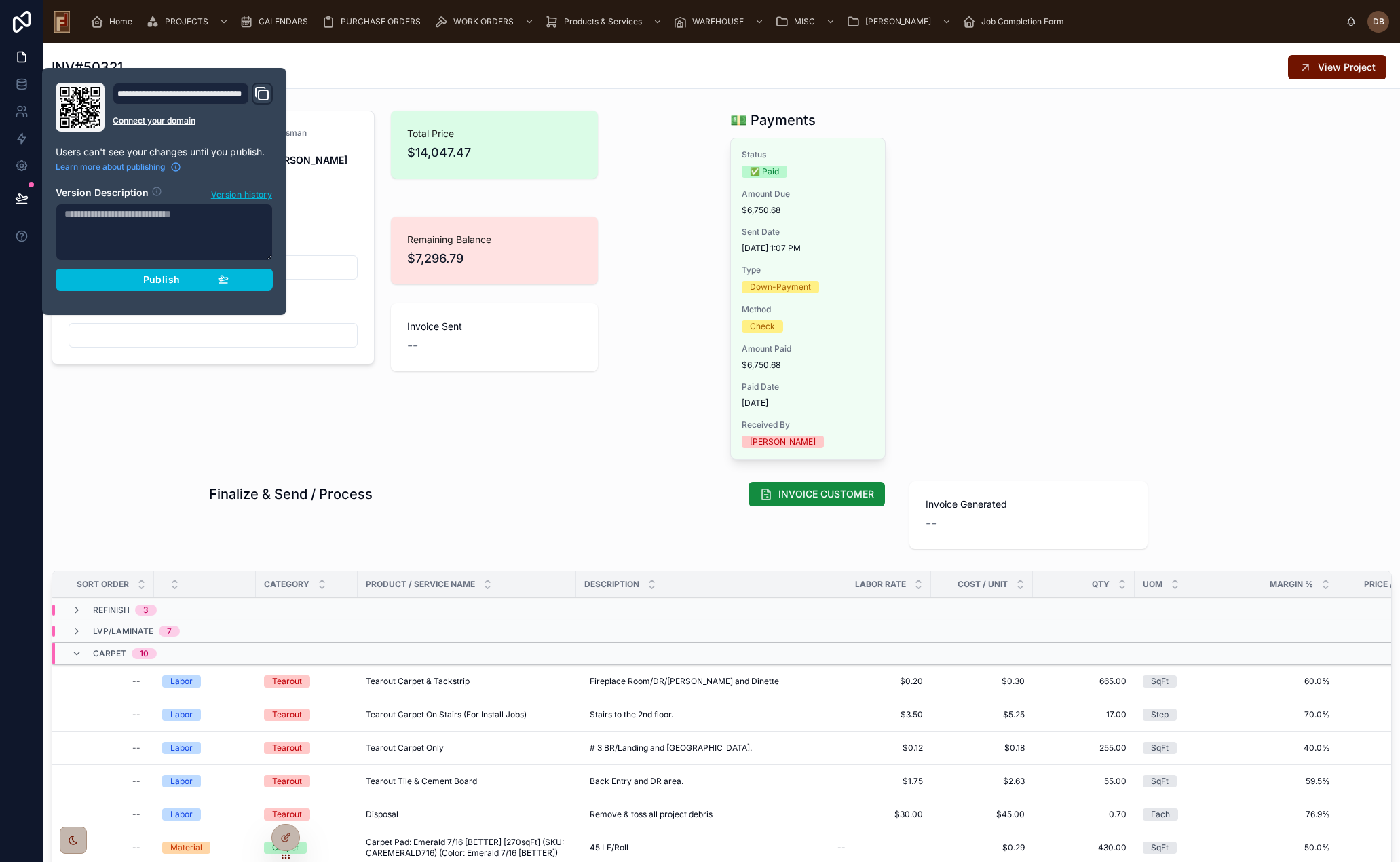
click at [154, 279] on span "Publish" at bounding box center [161, 279] width 37 height 12
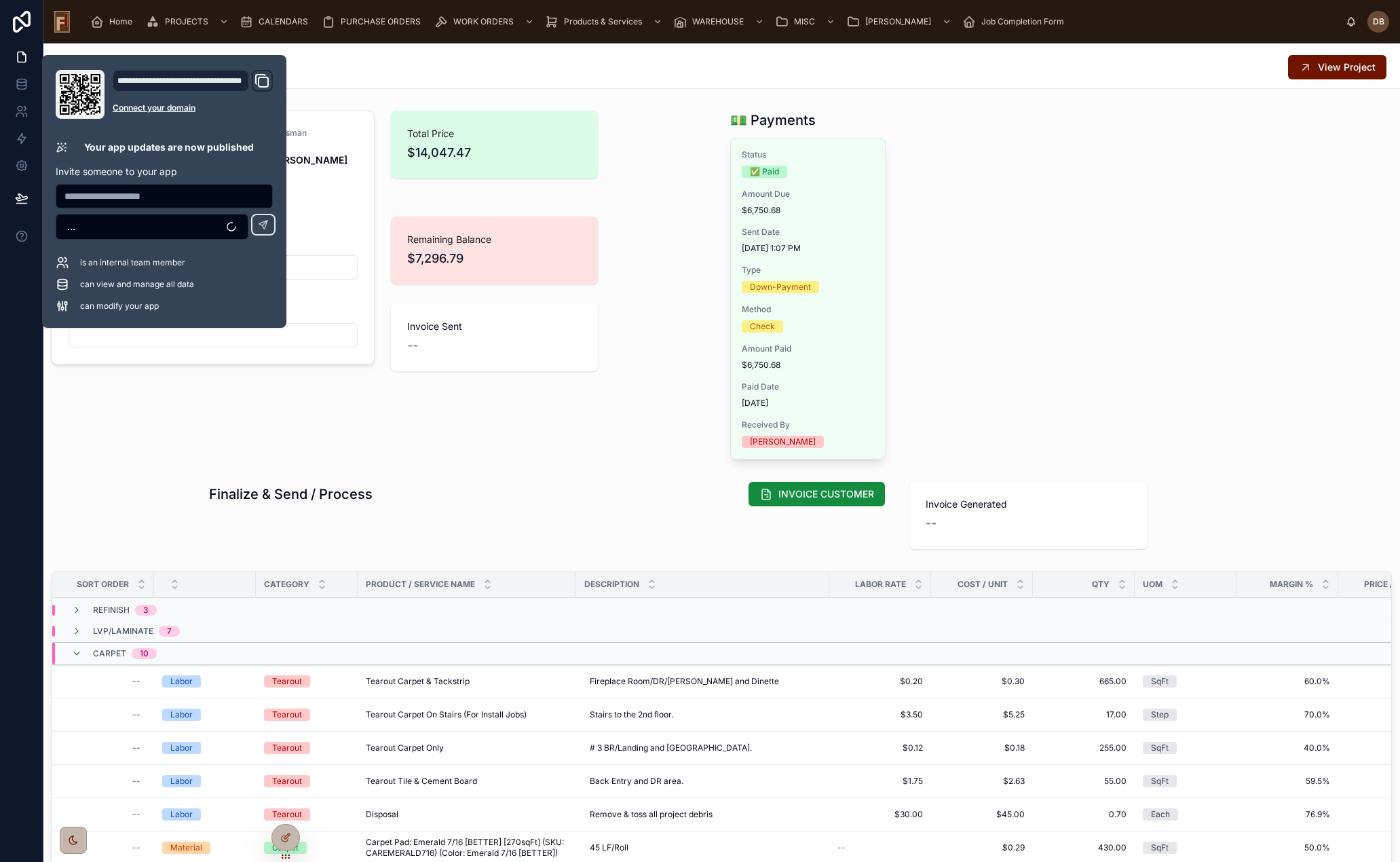
click at [578, 434] on div "Total Price $14,047.47 Remaining Balance $7,296.79 Invoice Sent --" at bounding box center [552, 285] width 339 height 360
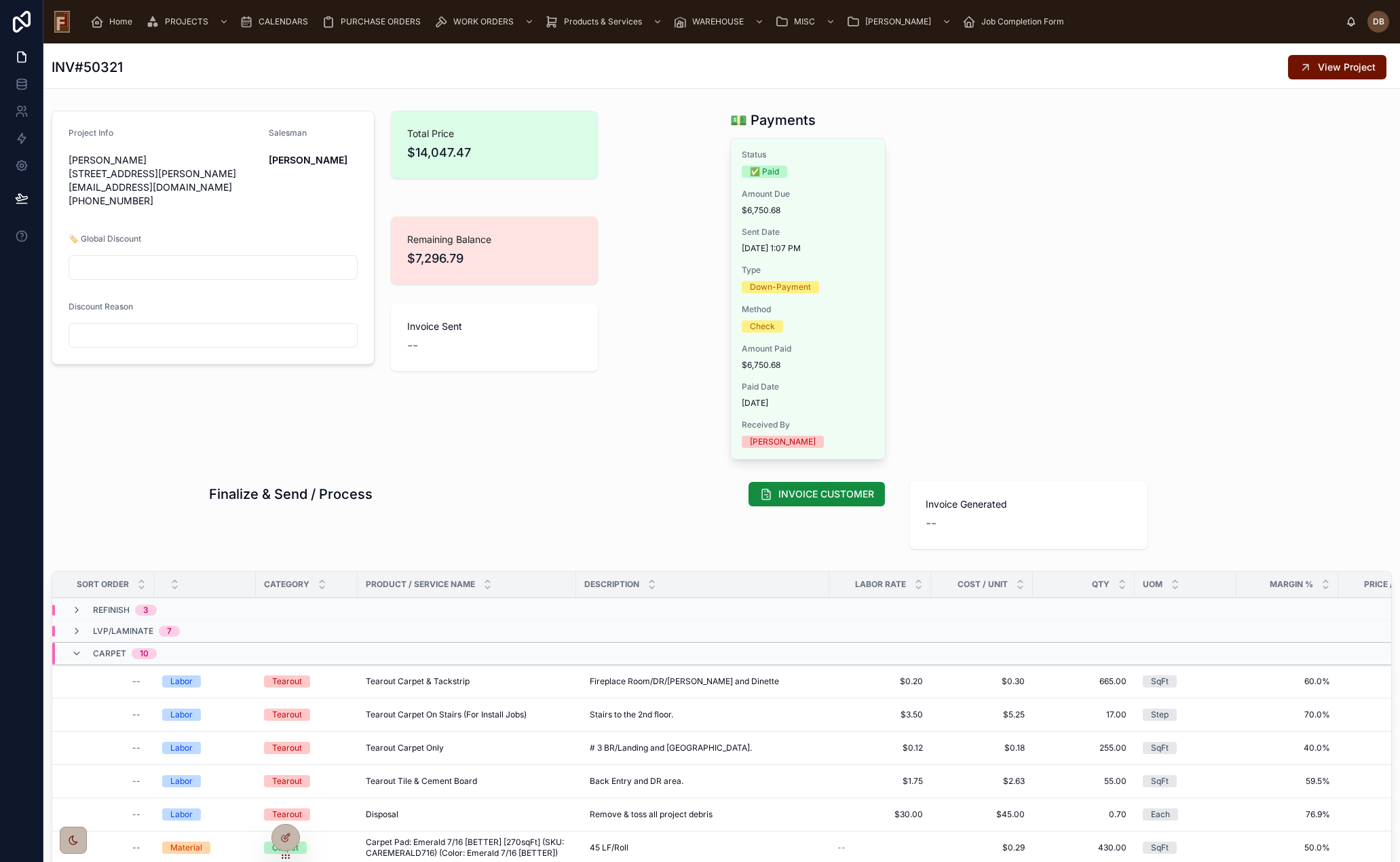
click at [813, 493] on span "INVOICE CUSTOMER" at bounding box center [826, 494] width 96 height 13
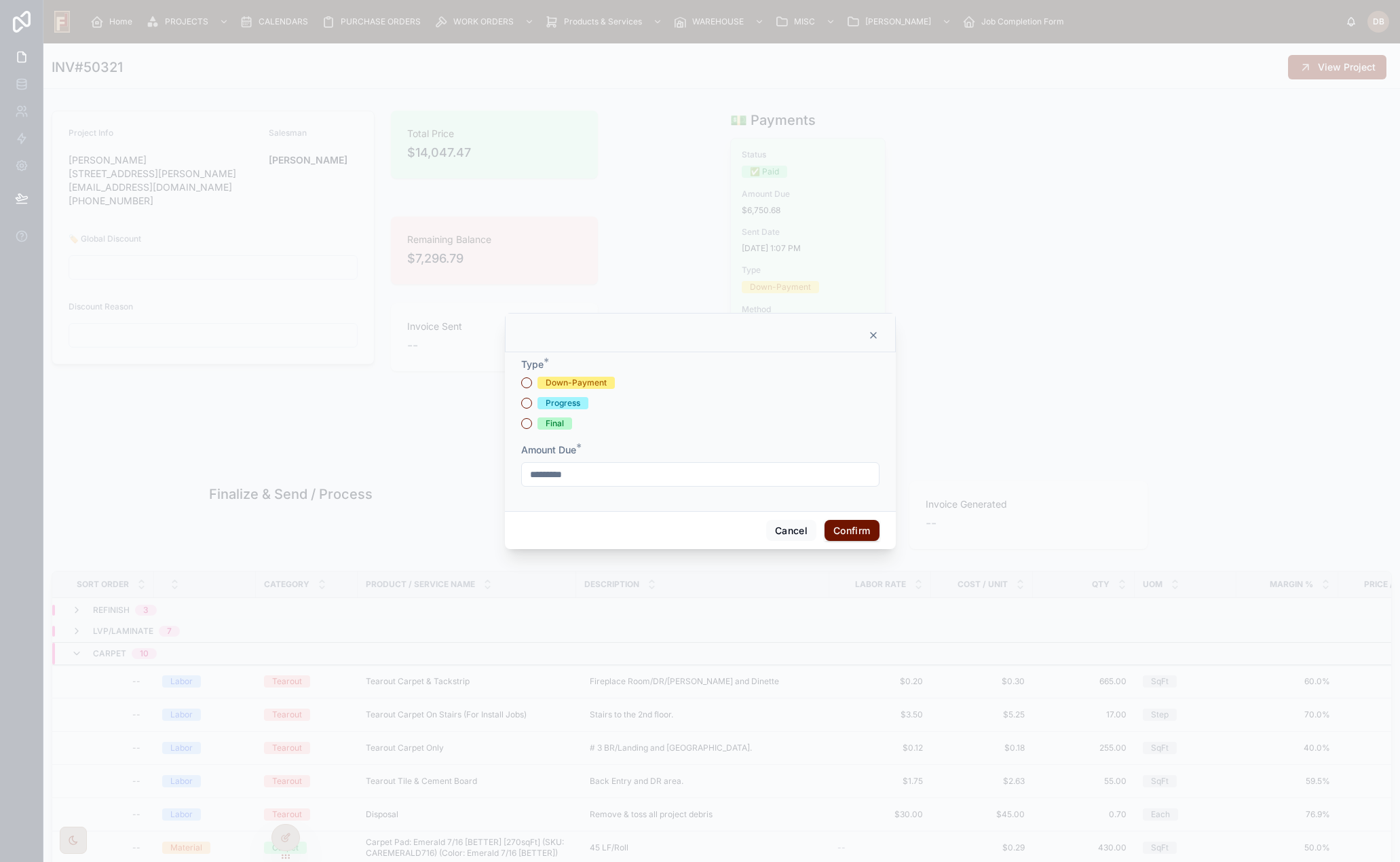
click at [576, 402] on div "Progress" at bounding box center [563, 403] width 35 height 12
click at [532, 402] on button "Progress" at bounding box center [526, 403] width 10 height 10
drag, startPoint x: 617, startPoint y: 477, endPoint x: 485, endPoint y: 473, distance: 132.1
click at [485, 473] on div "Type * Down-Payment Progress Final Amount Due * ********* Cancel Confirm" at bounding box center [700, 431] width 1400 height 862
type input "*****"
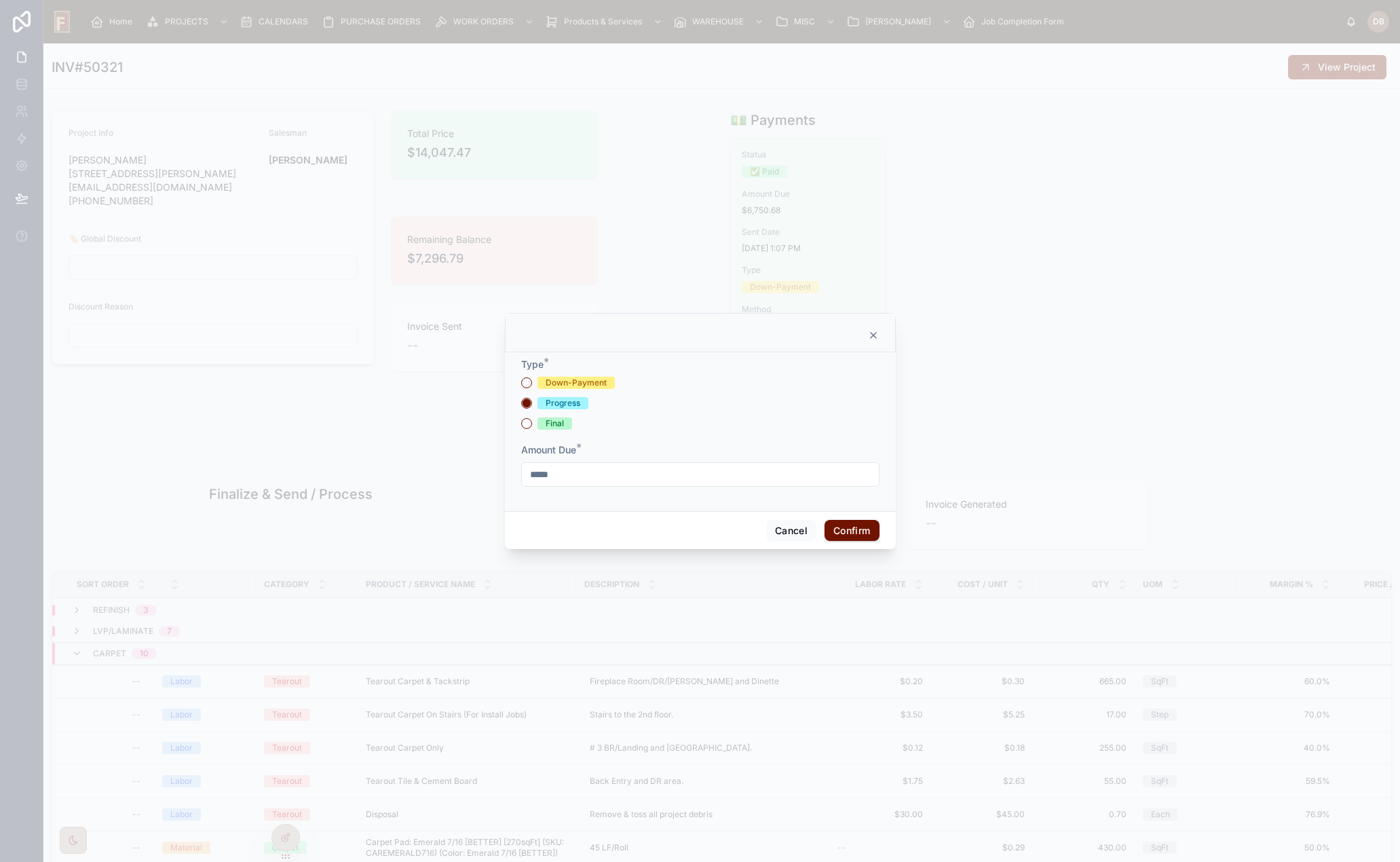
drag, startPoint x: 435, startPoint y: 466, endPoint x: 440, endPoint y: 462, distance: 6.4
click at [436, 463] on div at bounding box center [700, 431] width 1400 height 862
click at [861, 530] on button "Confirm" at bounding box center [852, 530] width 54 height 22
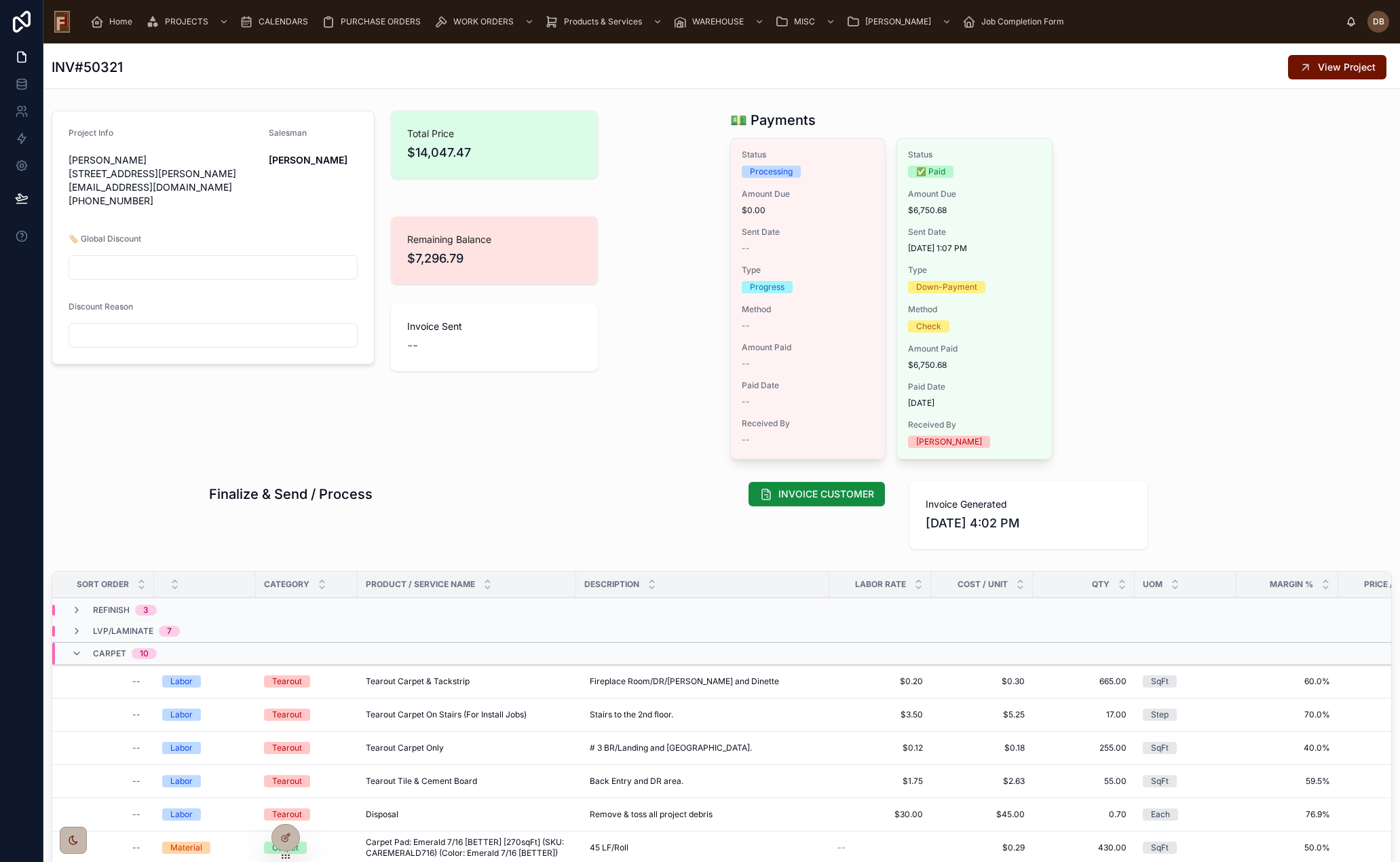
click at [117, 22] on span "Home" at bounding box center [120, 21] width 23 height 10
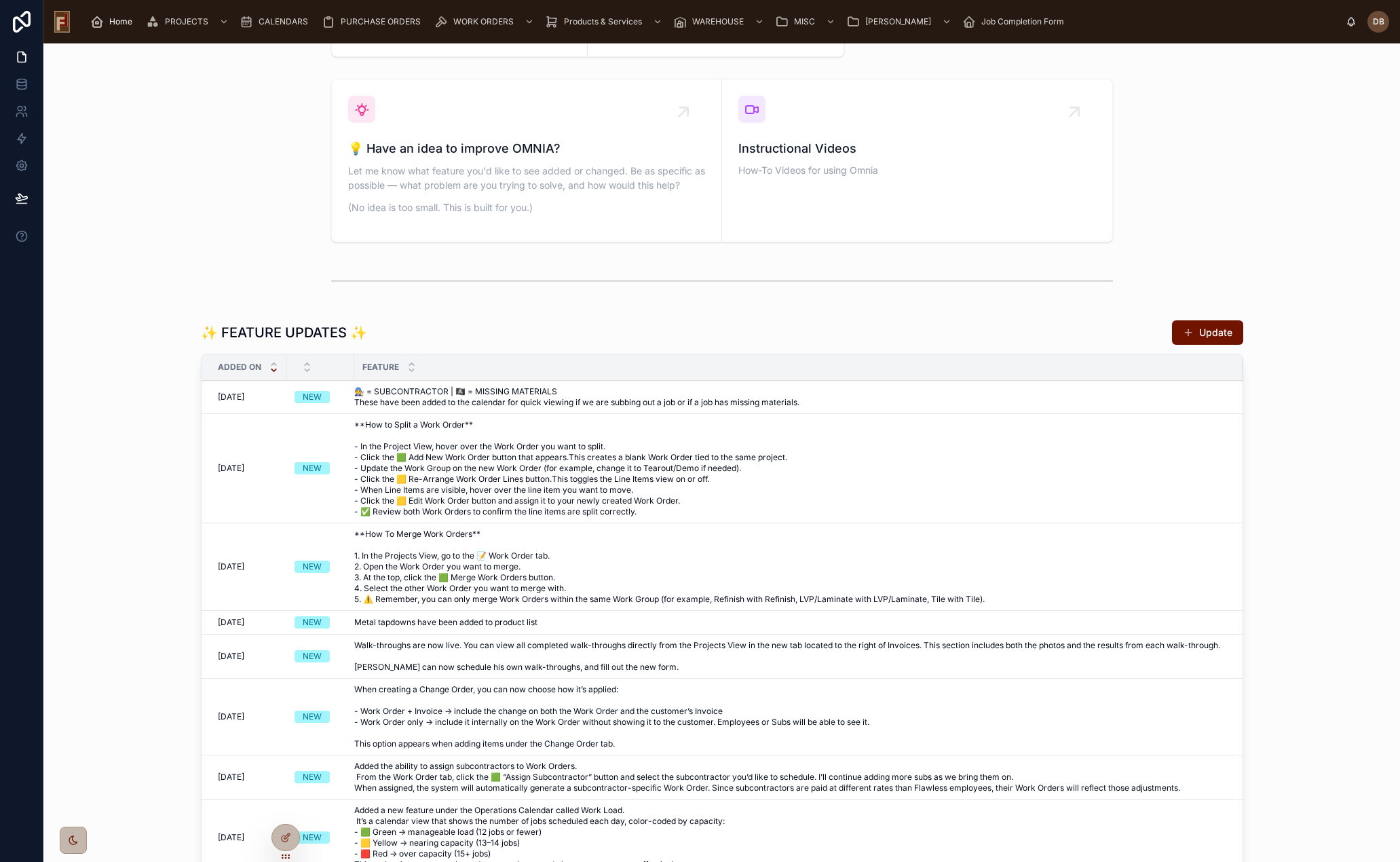
scroll to position [476, 0]
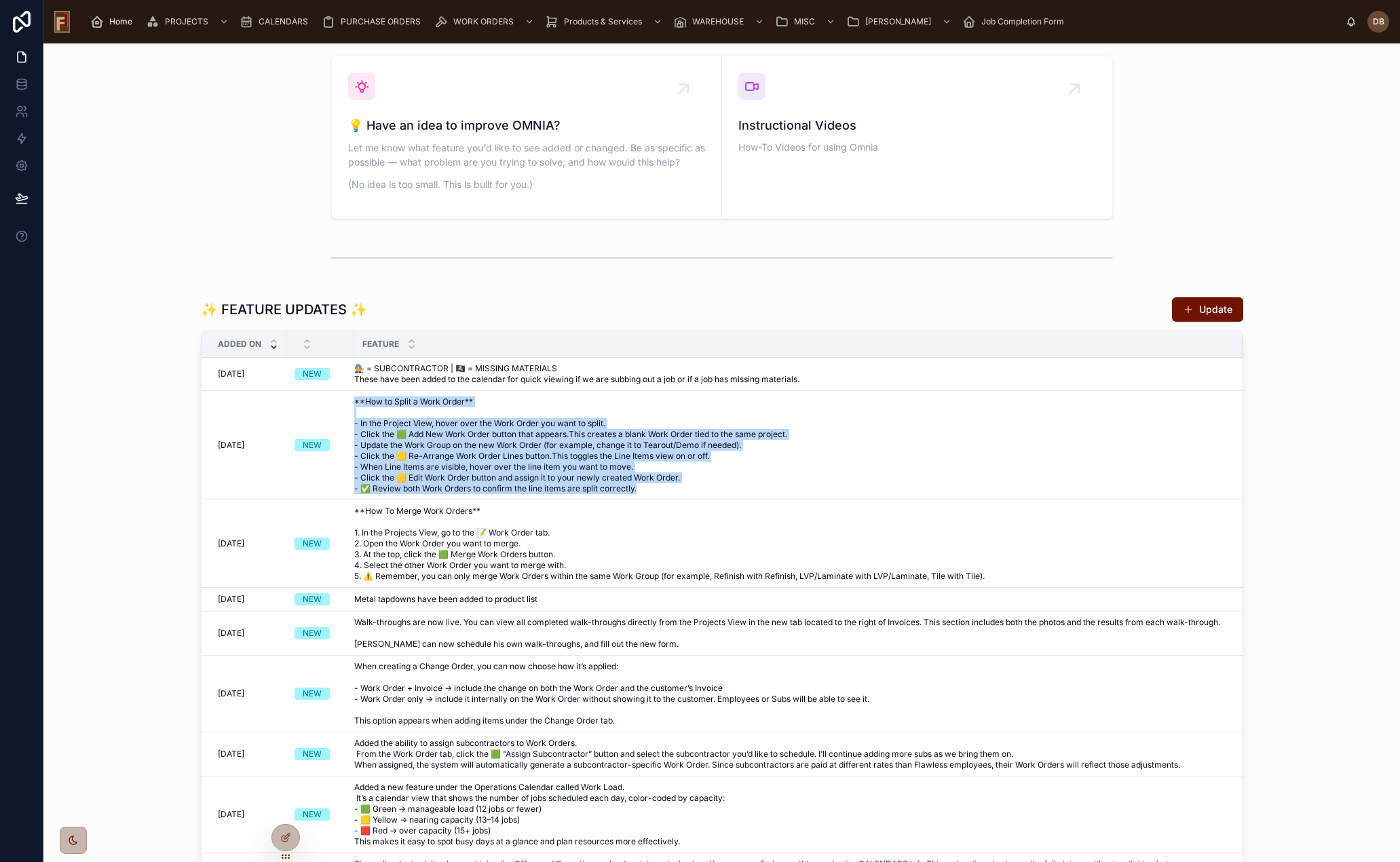
drag, startPoint x: 643, startPoint y: 490, endPoint x: 342, endPoint y: 406, distance: 312.5
click at [342, 406] on tr "10/3/2025 10/3/2025 NEW **How to Split a Work Order** - In the Project View, ho…" at bounding box center [722, 445] width 1041 height 109
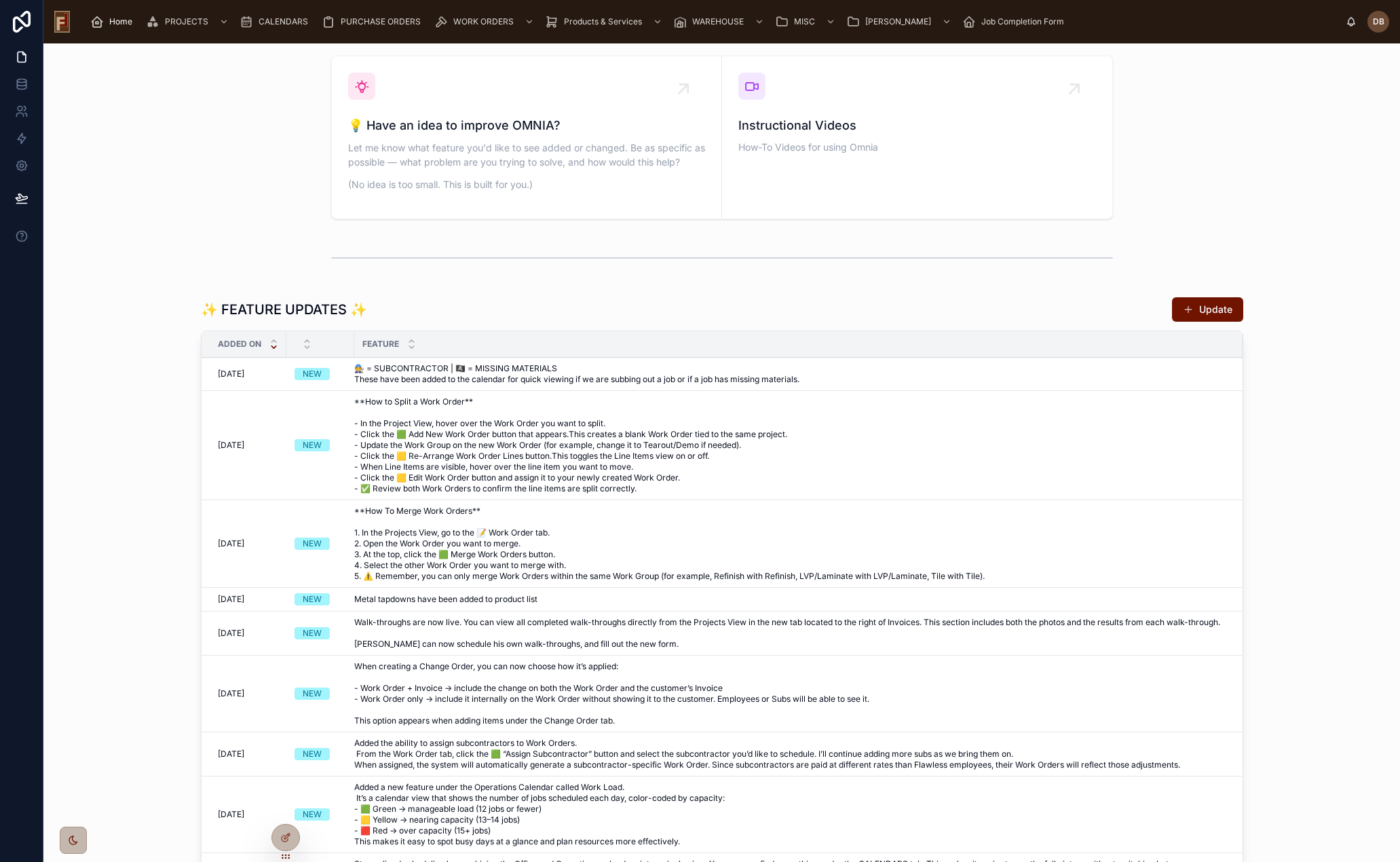
click at [489, 463] on span "**How to Split a Work Order** - In the Project View, hover over the Work Order …" at bounding box center [790, 444] width 872 height 98
click at [157, 493] on div "✨ FEATURE UPDATES ✨ Update Added on Feature 10/3/2025 10/3/2025 NEW 🧑‍🔧 = SUBCO…" at bounding box center [722, 610] width 1336 height 638
drag, startPoint x: 543, startPoint y: 607, endPoint x: 341, endPoint y: 604, distance: 202.0
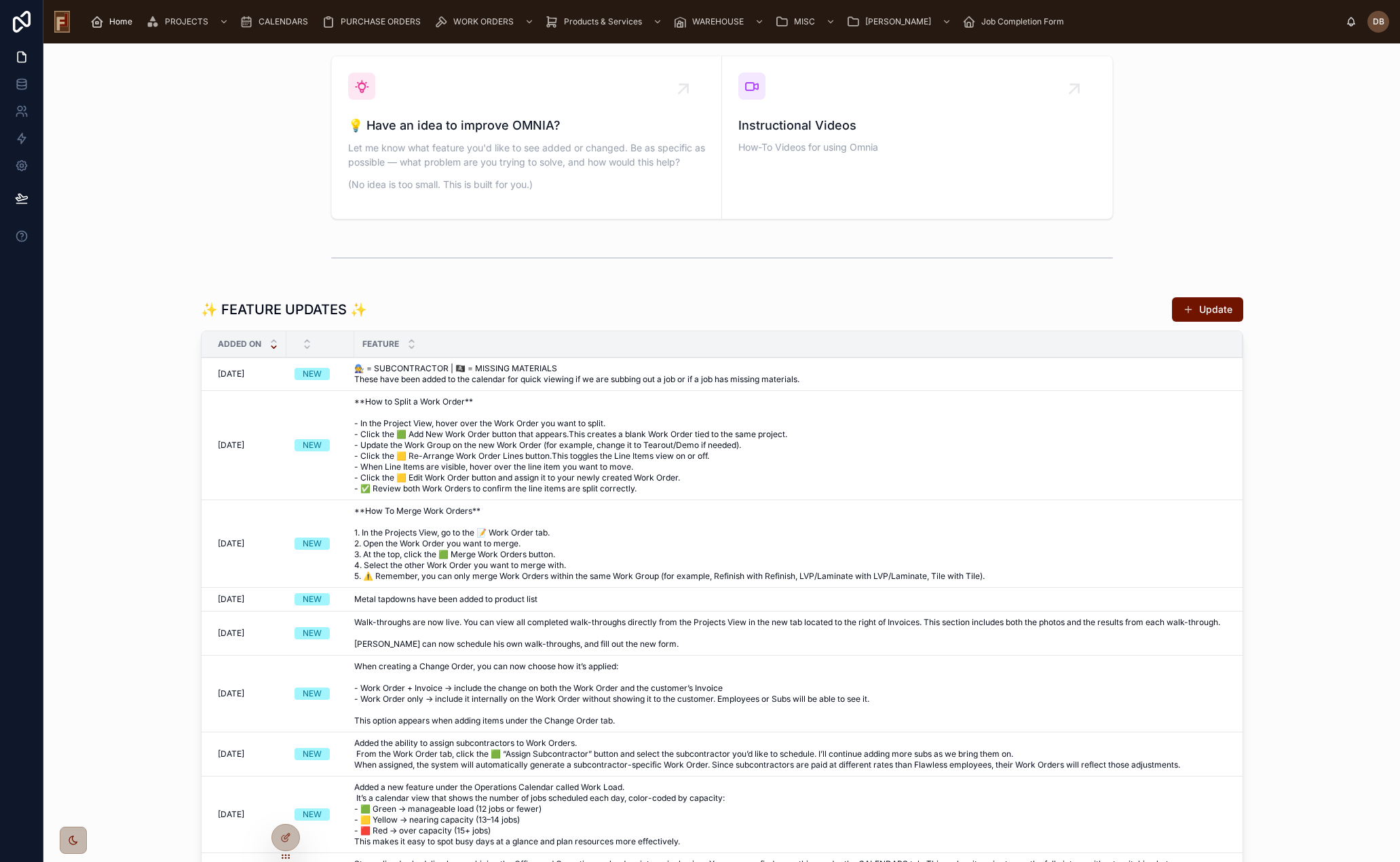
click at [430, 612] on td "Metal tapdowns have been added to product list Metal tapdowns have been added t…" at bounding box center [799, 600] width 888 height 24
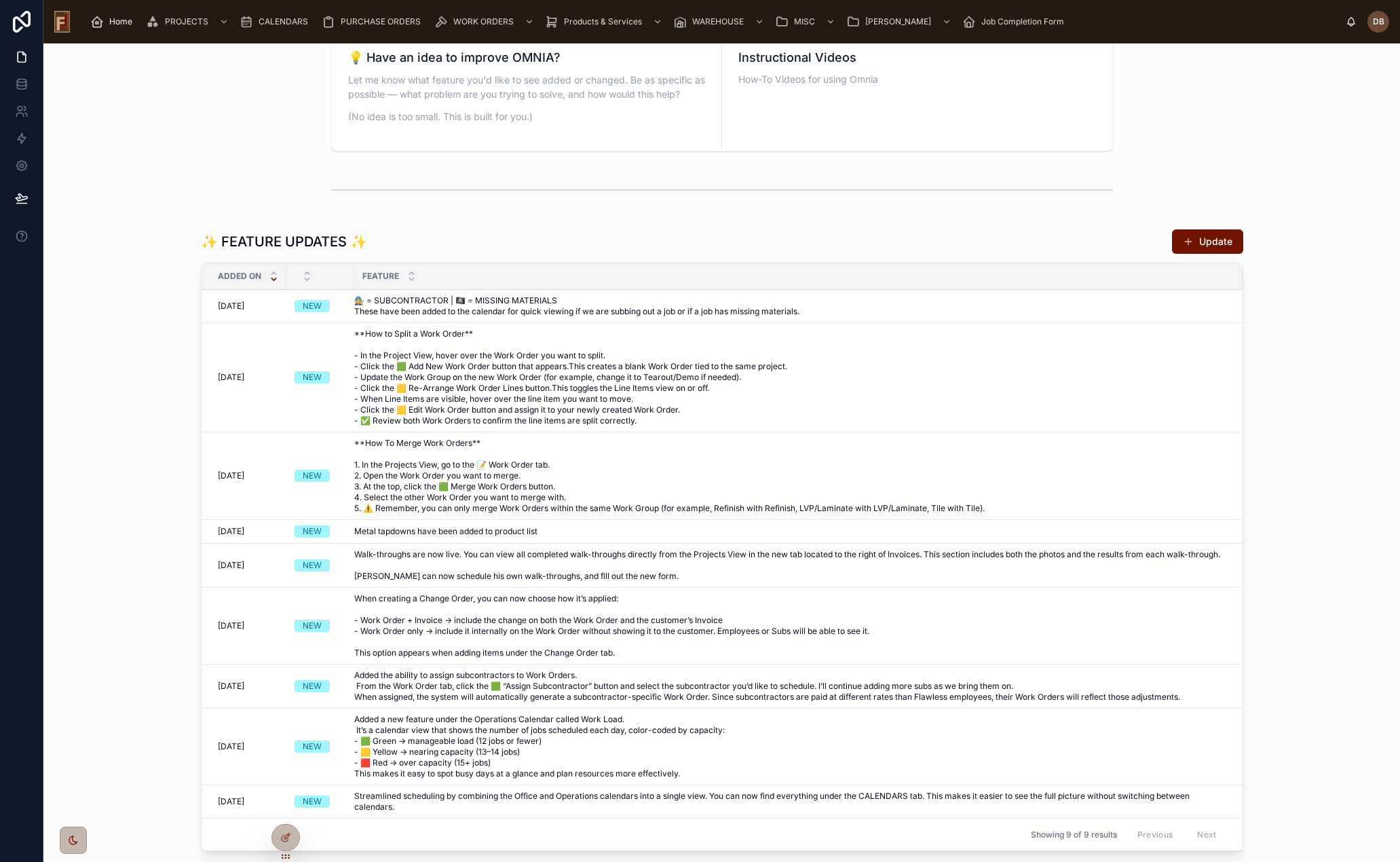
scroll to position [611, 0]
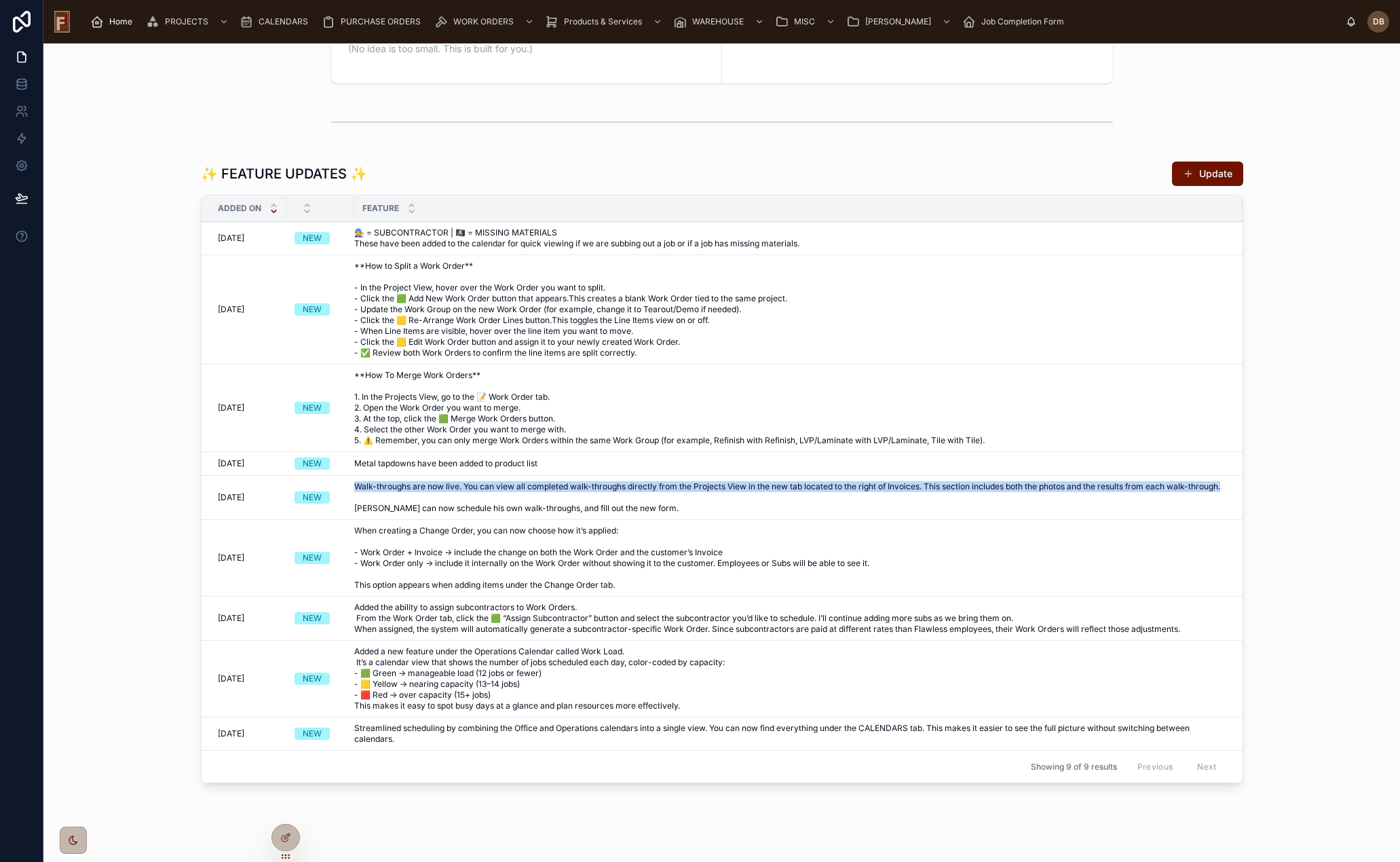
drag, startPoint x: 350, startPoint y: 497, endPoint x: 383, endPoint y: 507, distance: 34.5
click at [383, 507] on span "Walk-throughs are now live. You can view all completed walk-throughs directly f…" at bounding box center [790, 497] width 872 height 32
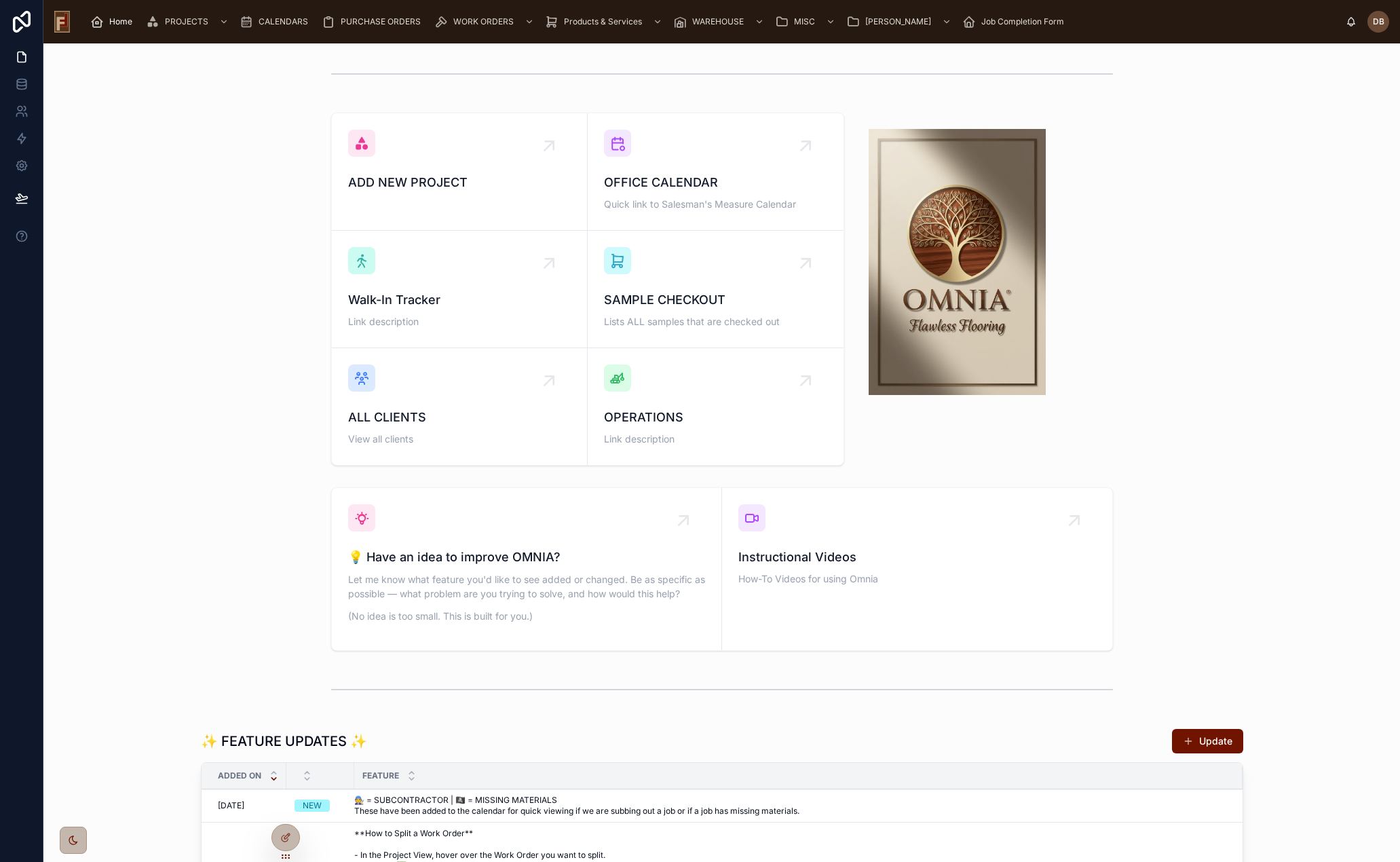
scroll to position [0, 0]
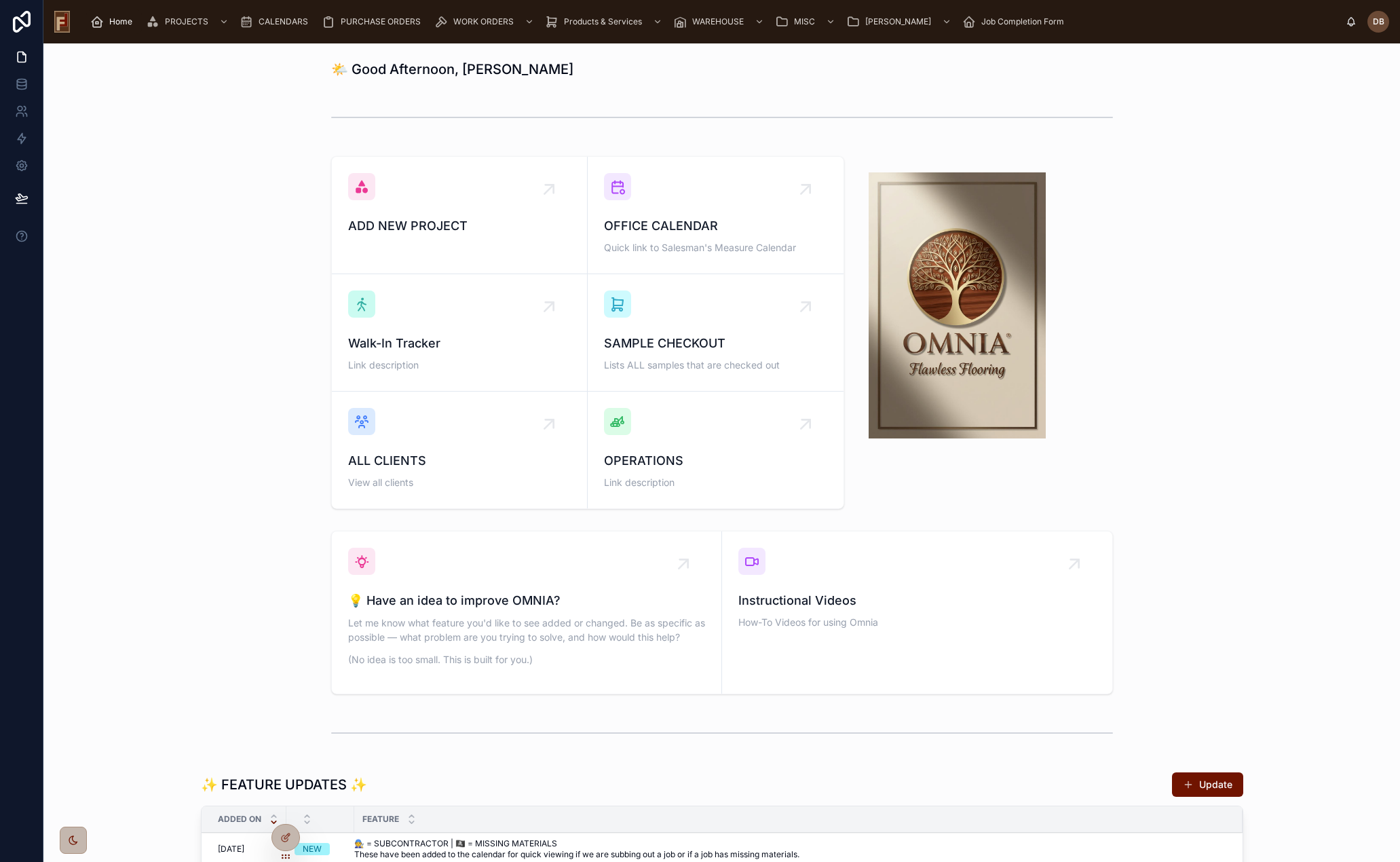
drag, startPoint x: 114, startPoint y: 19, endPoint x: 118, endPoint y: 45, distance: 26.3
click at [114, 19] on span "Home" at bounding box center [120, 21] width 23 height 10
click at [120, 21] on span "Home" at bounding box center [120, 21] width 23 height 10
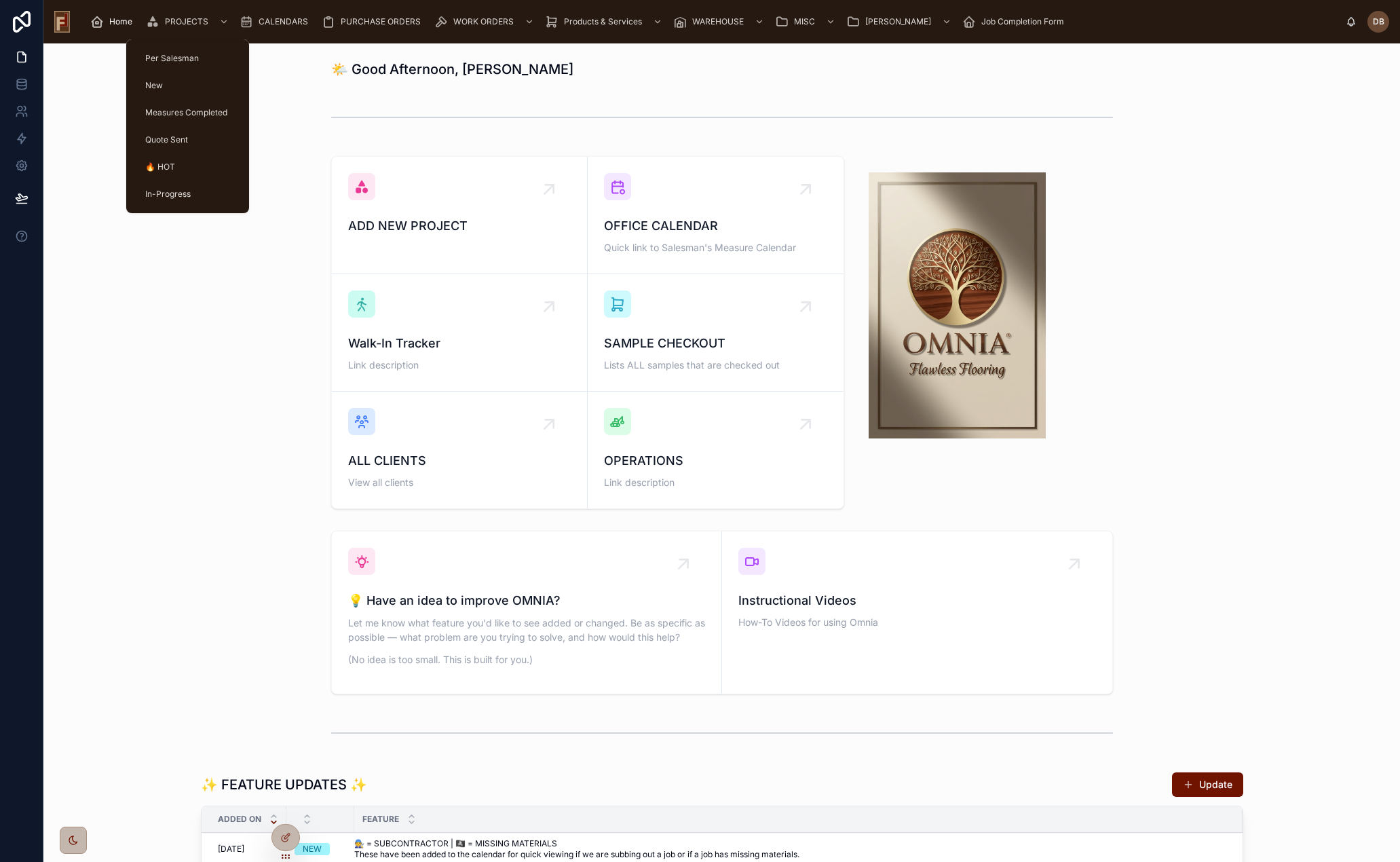
click at [179, 20] on span "PROJECTS" at bounding box center [187, 21] width 44 height 10
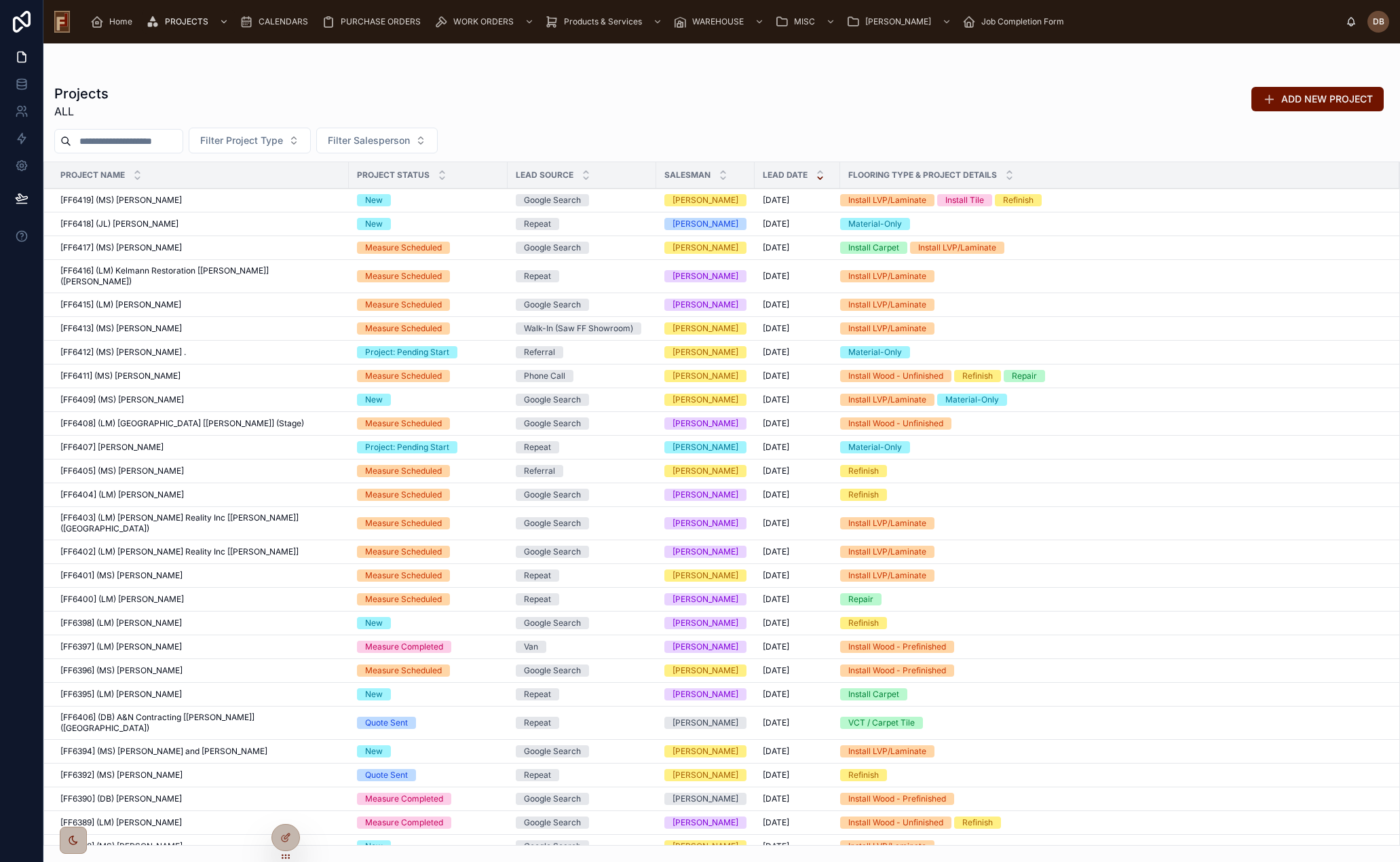
click at [111, 138] on input "text" at bounding box center [127, 141] width 112 height 19
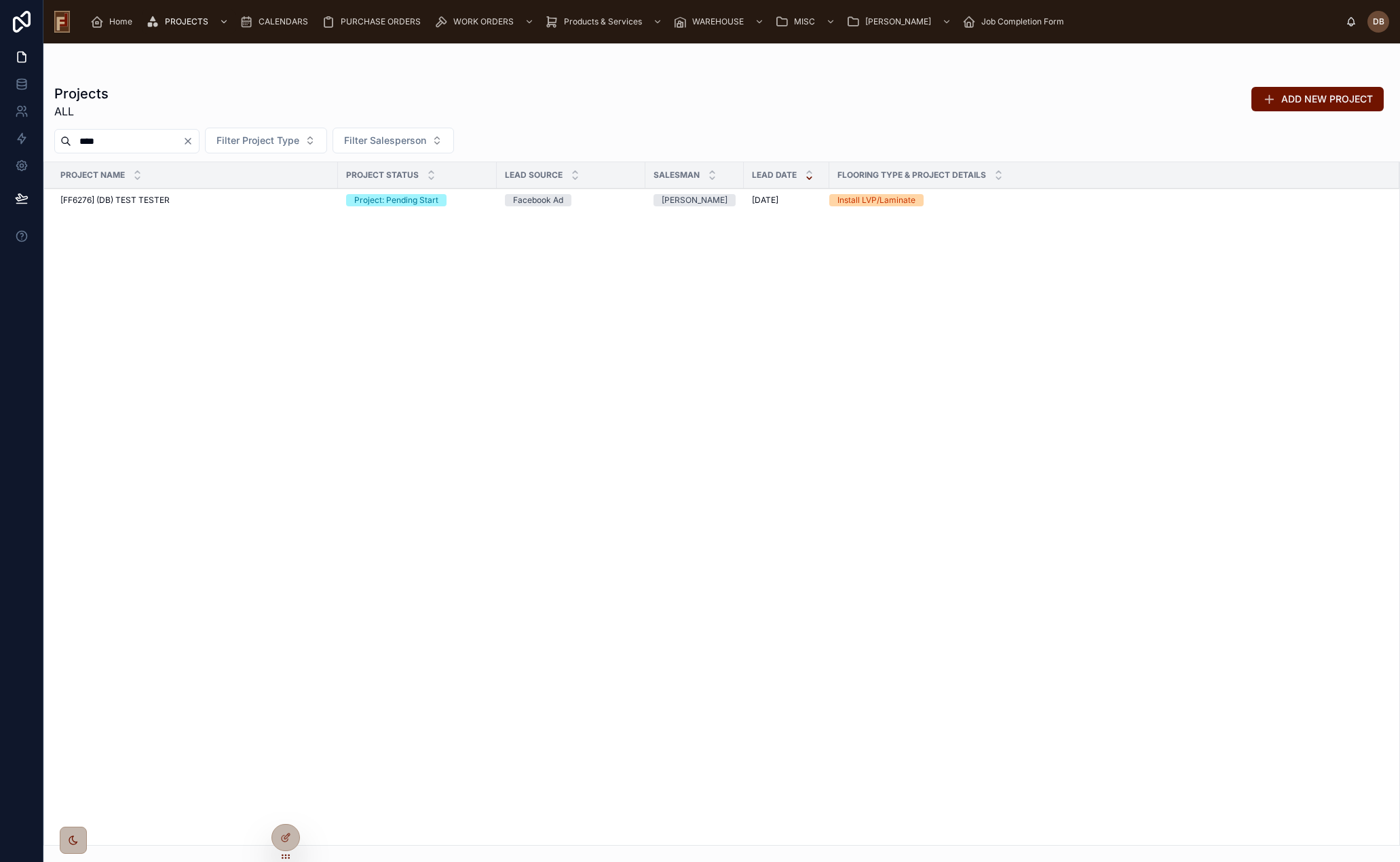
type input "****"
click at [167, 198] on span "[FF6276] (DB) TEST TESTER" at bounding box center [115, 200] width 109 height 10
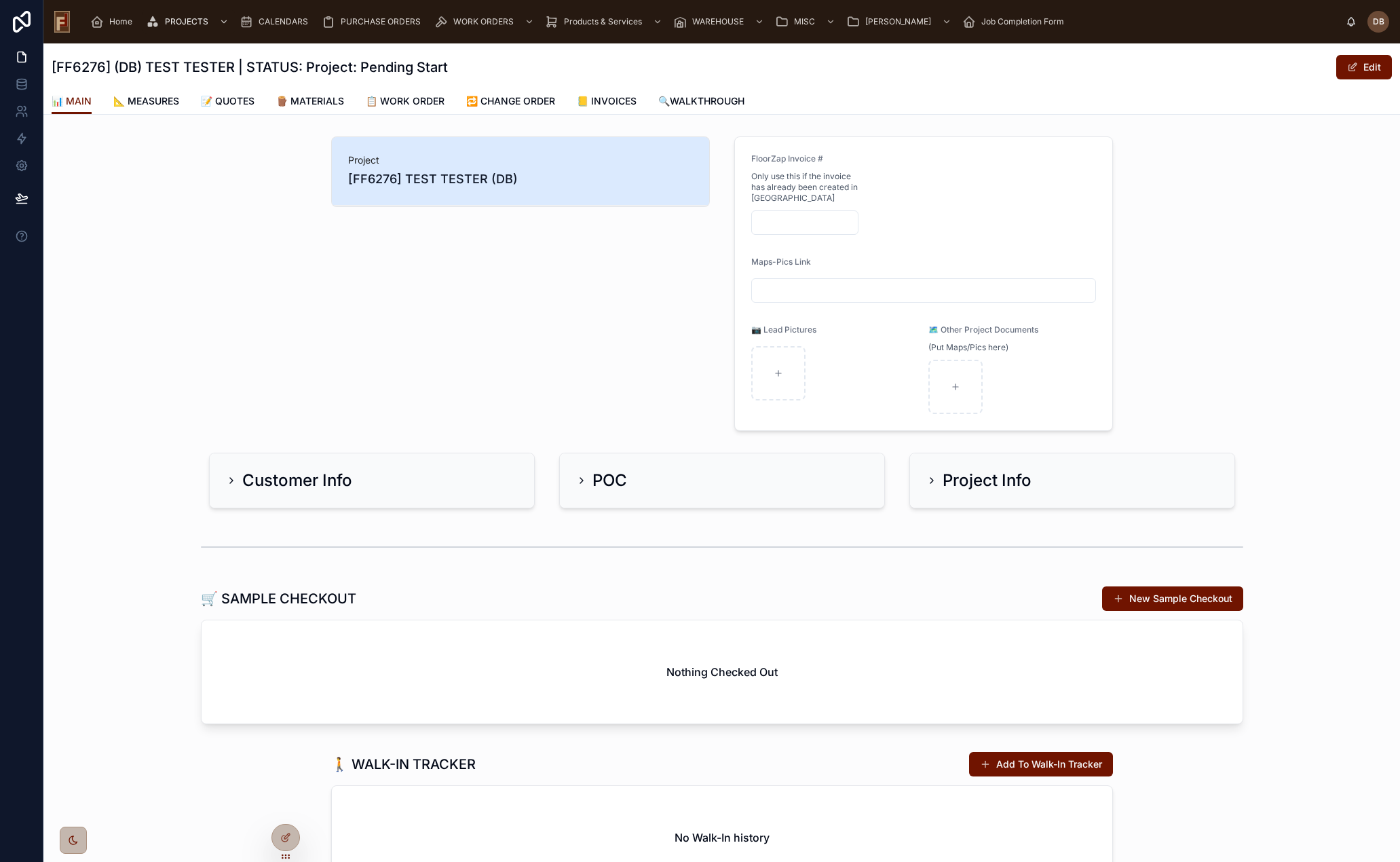
click at [244, 97] on span "📝 QUOTES" at bounding box center [227, 101] width 54 height 13
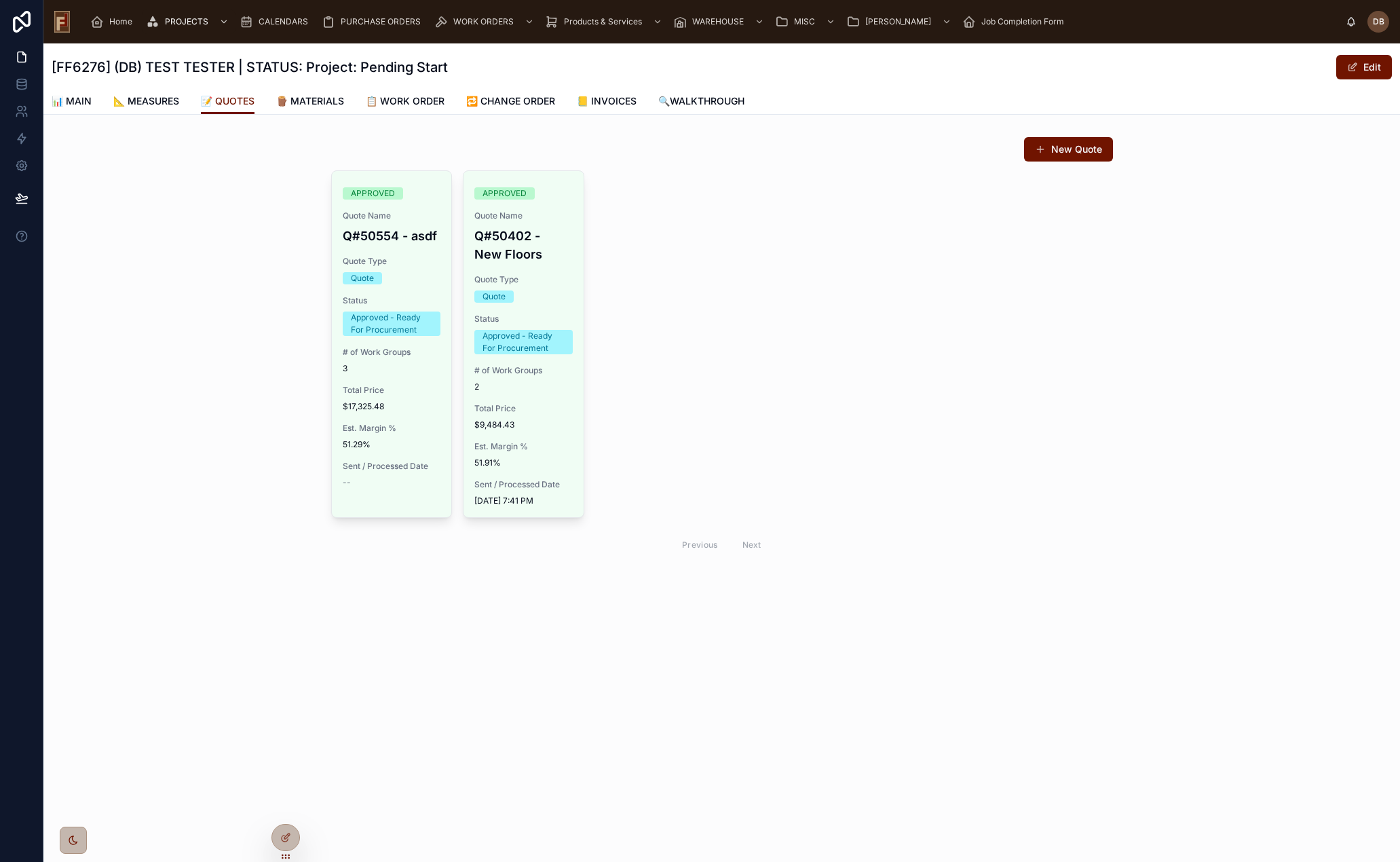
click at [1069, 149] on button "New Quote" at bounding box center [1068, 150] width 89 height 25
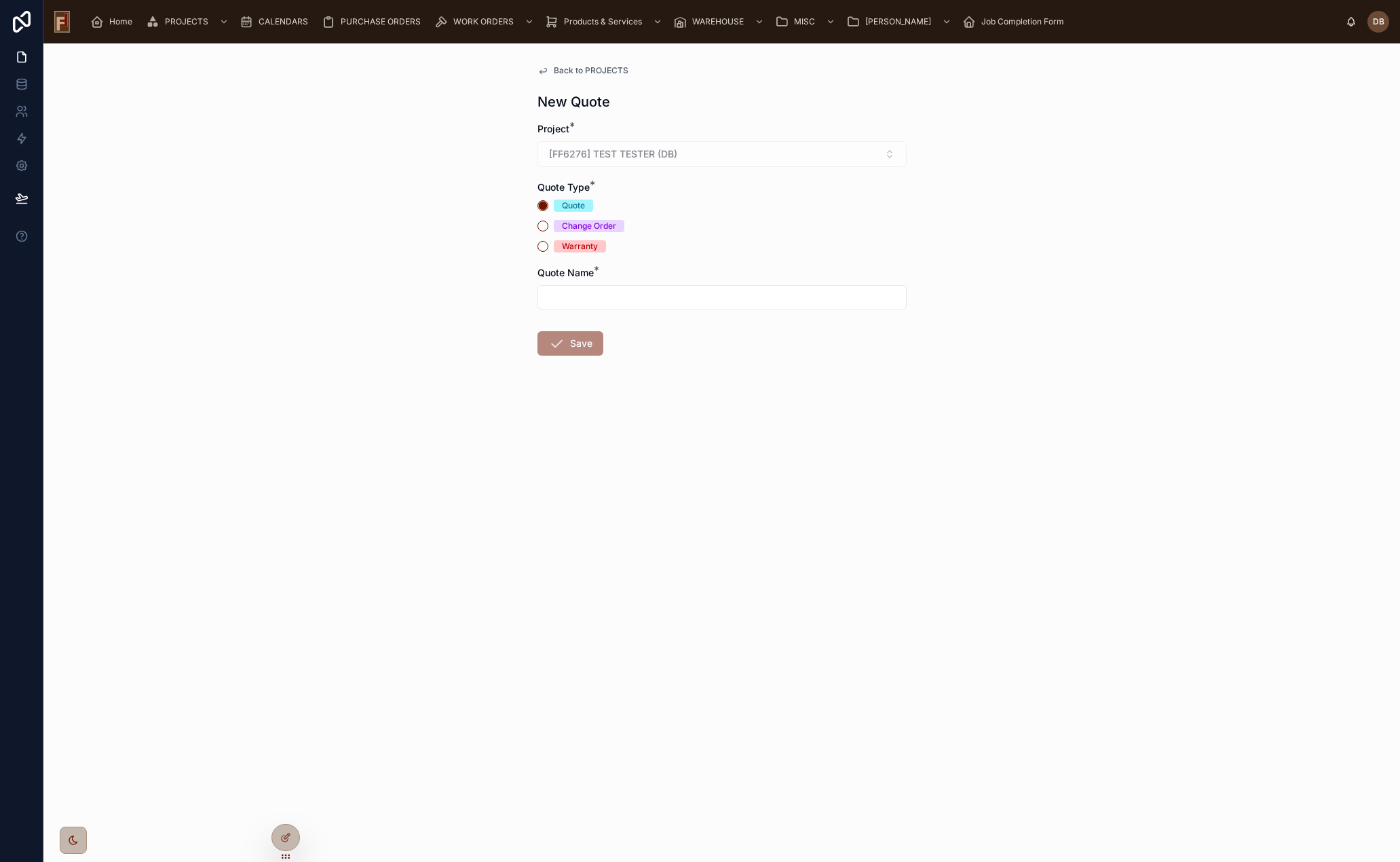
click at [593, 302] on input "text" at bounding box center [722, 297] width 368 height 19
type input "****"
drag, startPoint x: 575, startPoint y: 350, endPoint x: 499, endPoint y: 366, distance: 77.7
click at [572, 349] on button "Save" at bounding box center [571, 344] width 66 height 25
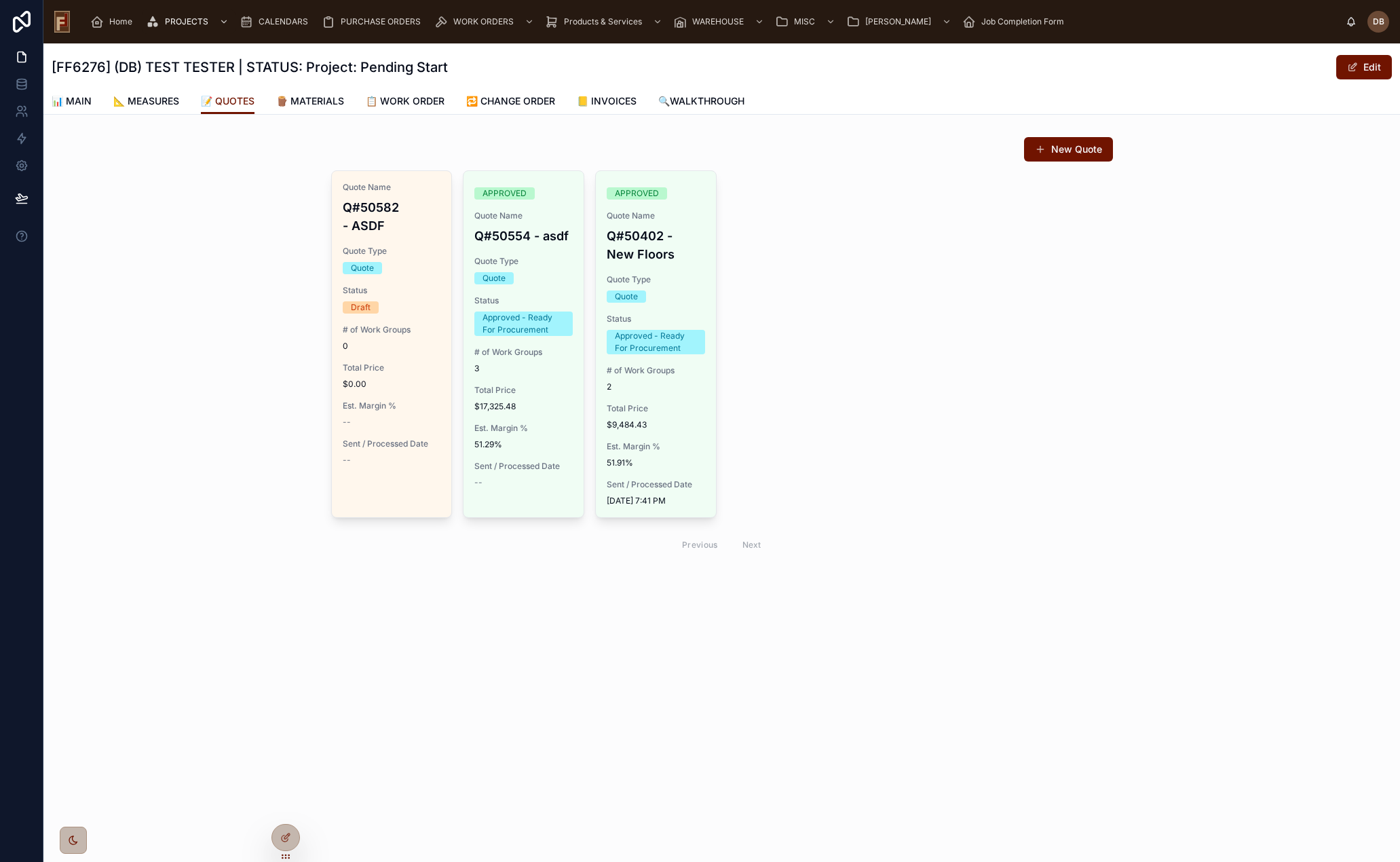
click at [378, 380] on span "$0.00" at bounding box center [392, 384] width 99 height 10
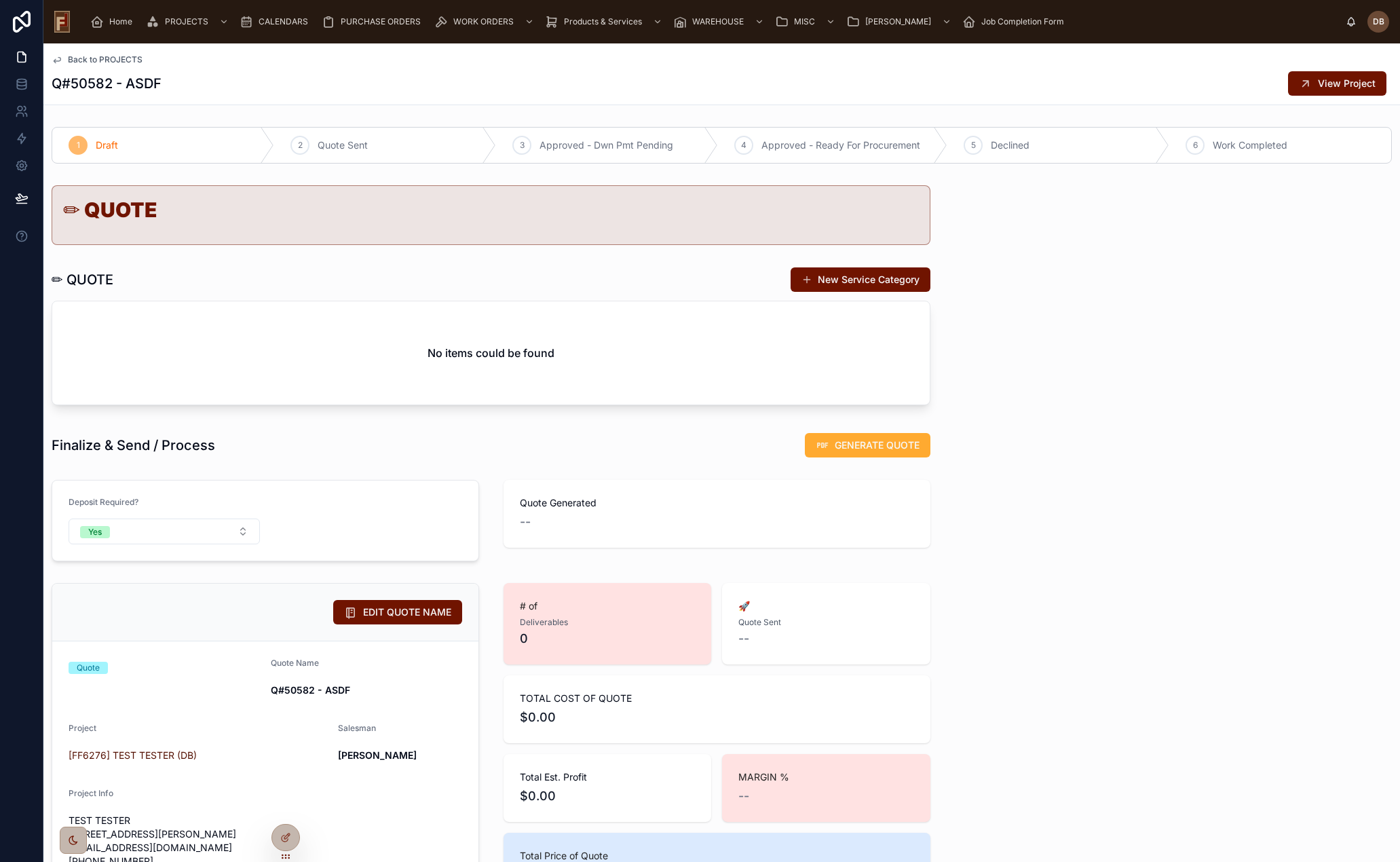
click at [854, 285] on button "New Service Category" at bounding box center [861, 279] width 140 height 25
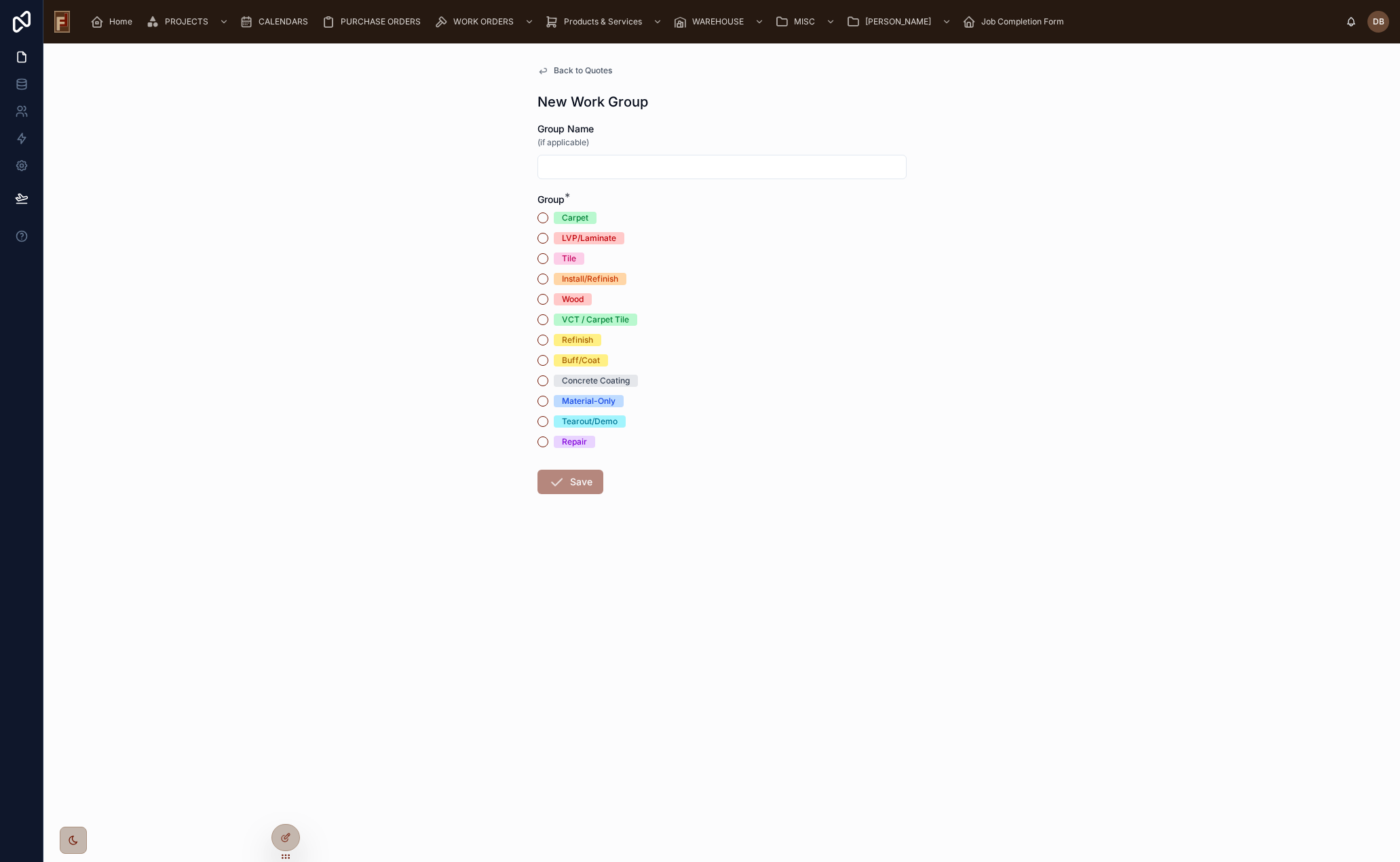
click at [574, 277] on div "Install/Refinish" at bounding box center [589, 278] width 56 height 12
click at [548, 277] on button "Install/Refinish" at bounding box center [543, 278] width 10 height 10
click at [578, 482] on button "Save" at bounding box center [571, 482] width 66 height 25
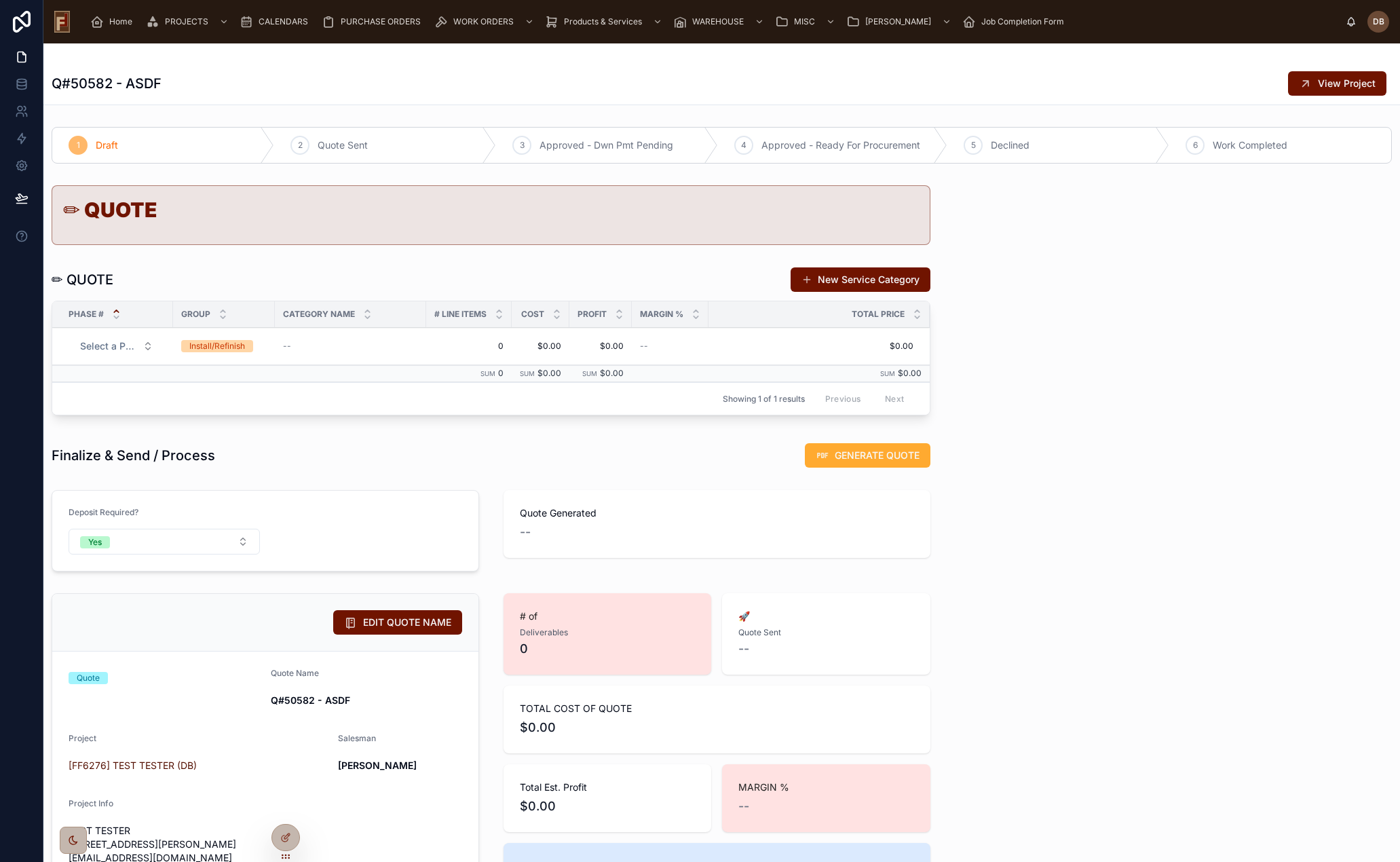
click at [210, 348] on div "Install/Refinish" at bounding box center [217, 346] width 56 height 12
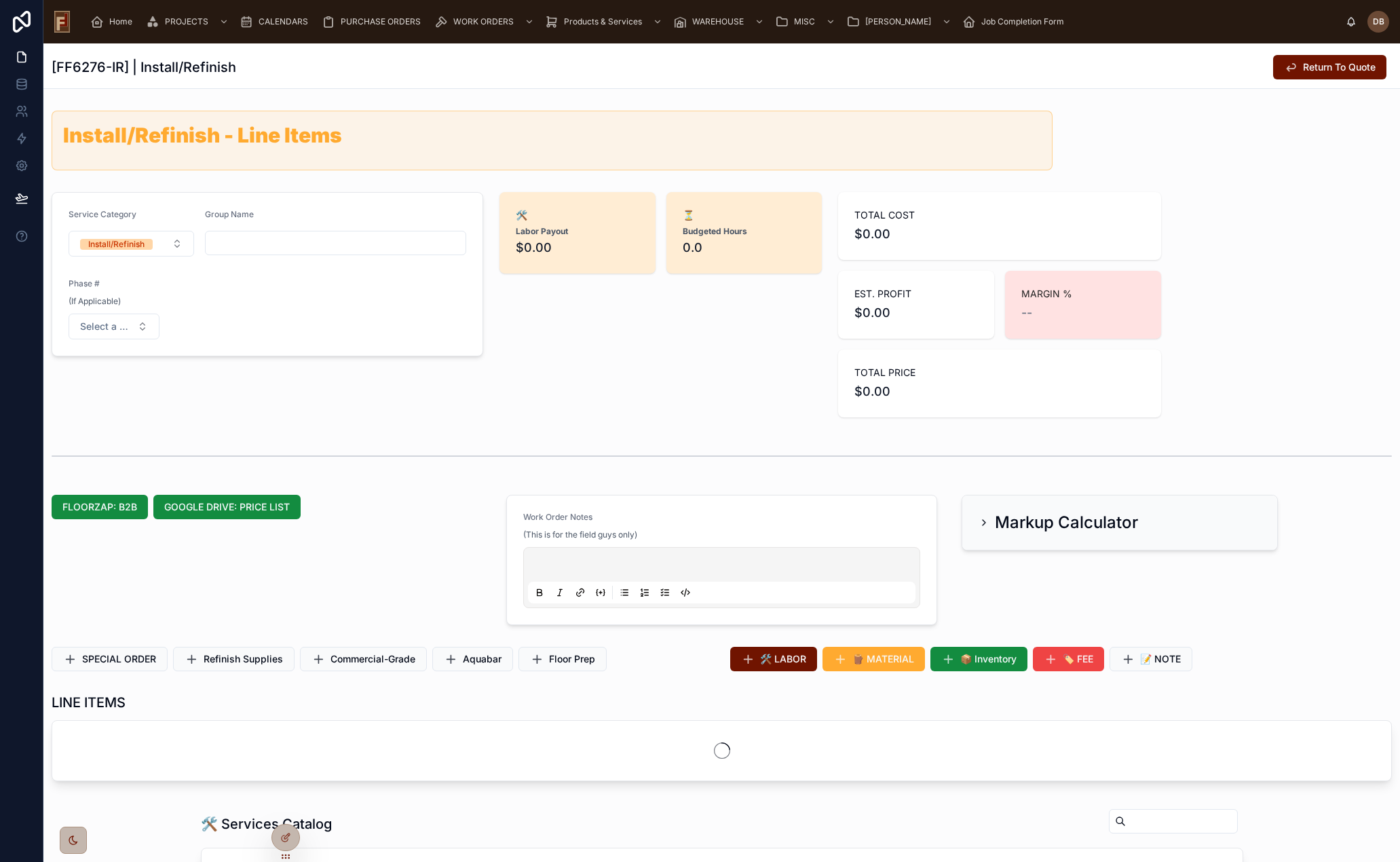
click at [780, 660] on span "🛠️ LABOR" at bounding box center [783, 659] width 46 height 13
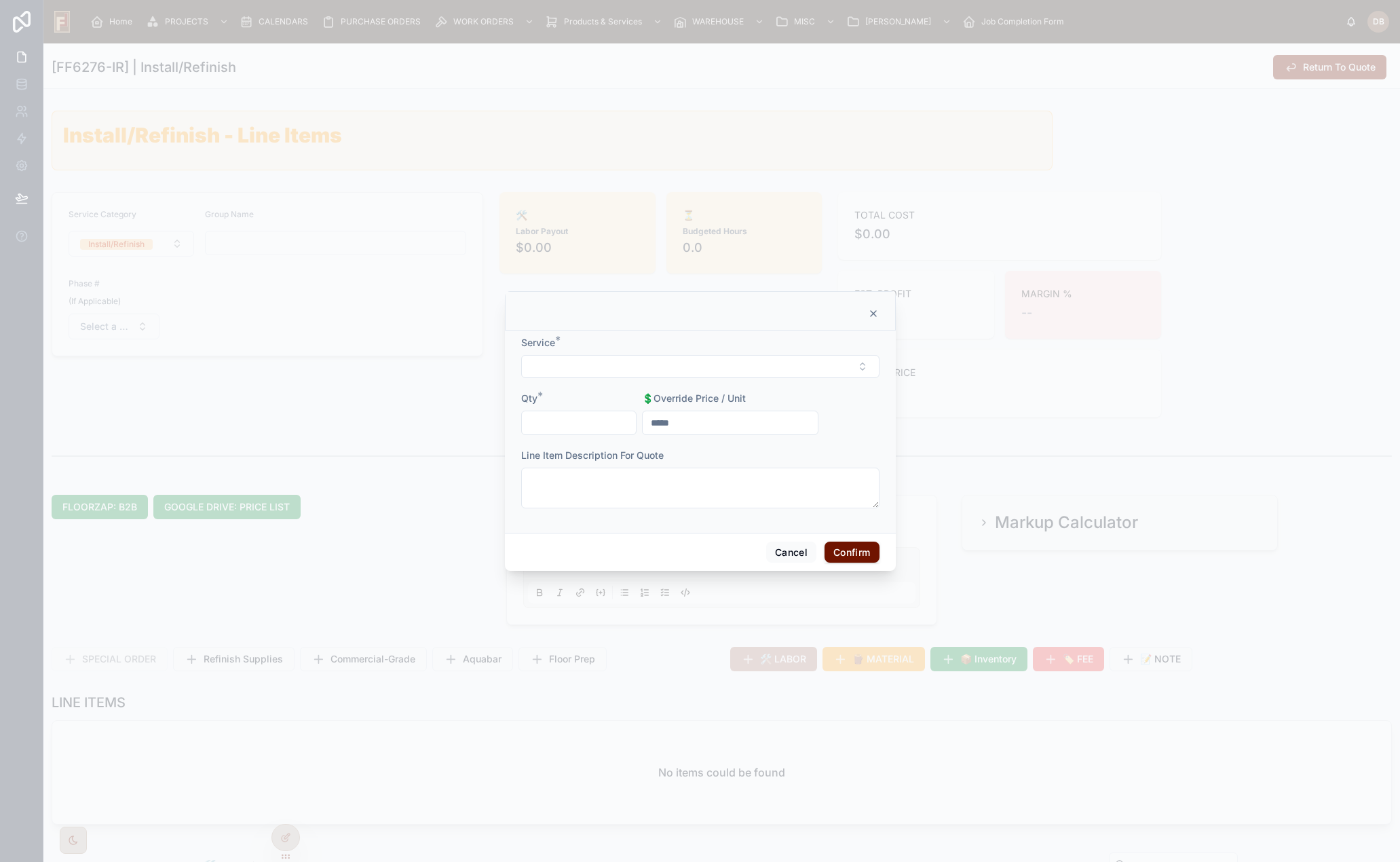
click at [655, 377] on button "Select Button" at bounding box center [700, 367] width 358 height 23
type input "***"
click at [681, 422] on span "Feather Boards (LF)" at bounding box center [655, 420] width 87 height 13
click at [573, 424] on input "text" at bounding box center [579, 424] width 115 height 19
type input "*****"
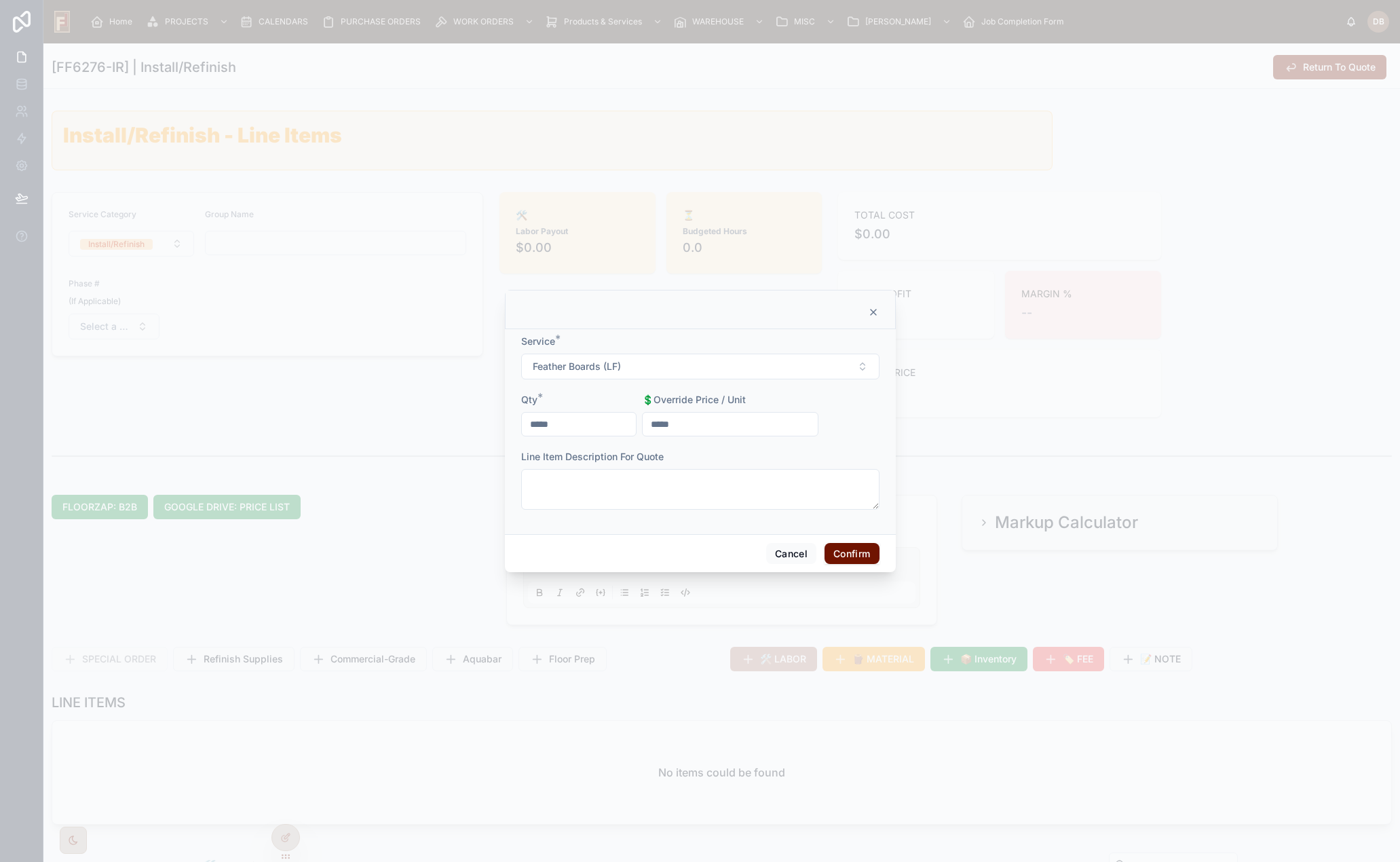
click at [845, 557] on button "Confirm" at bounding box center [852, 553] width 54 height 22
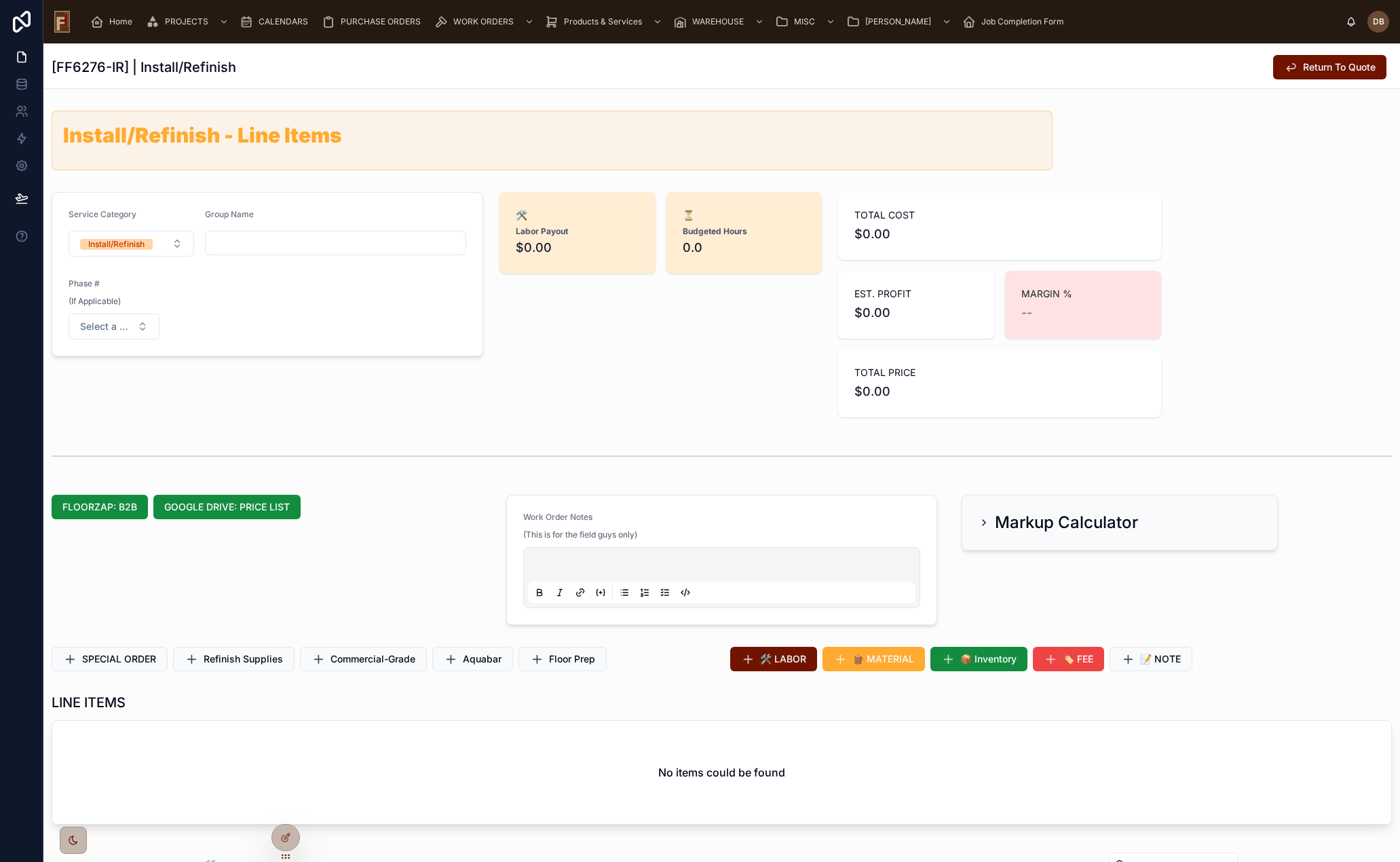
scroll to position [339, 0]
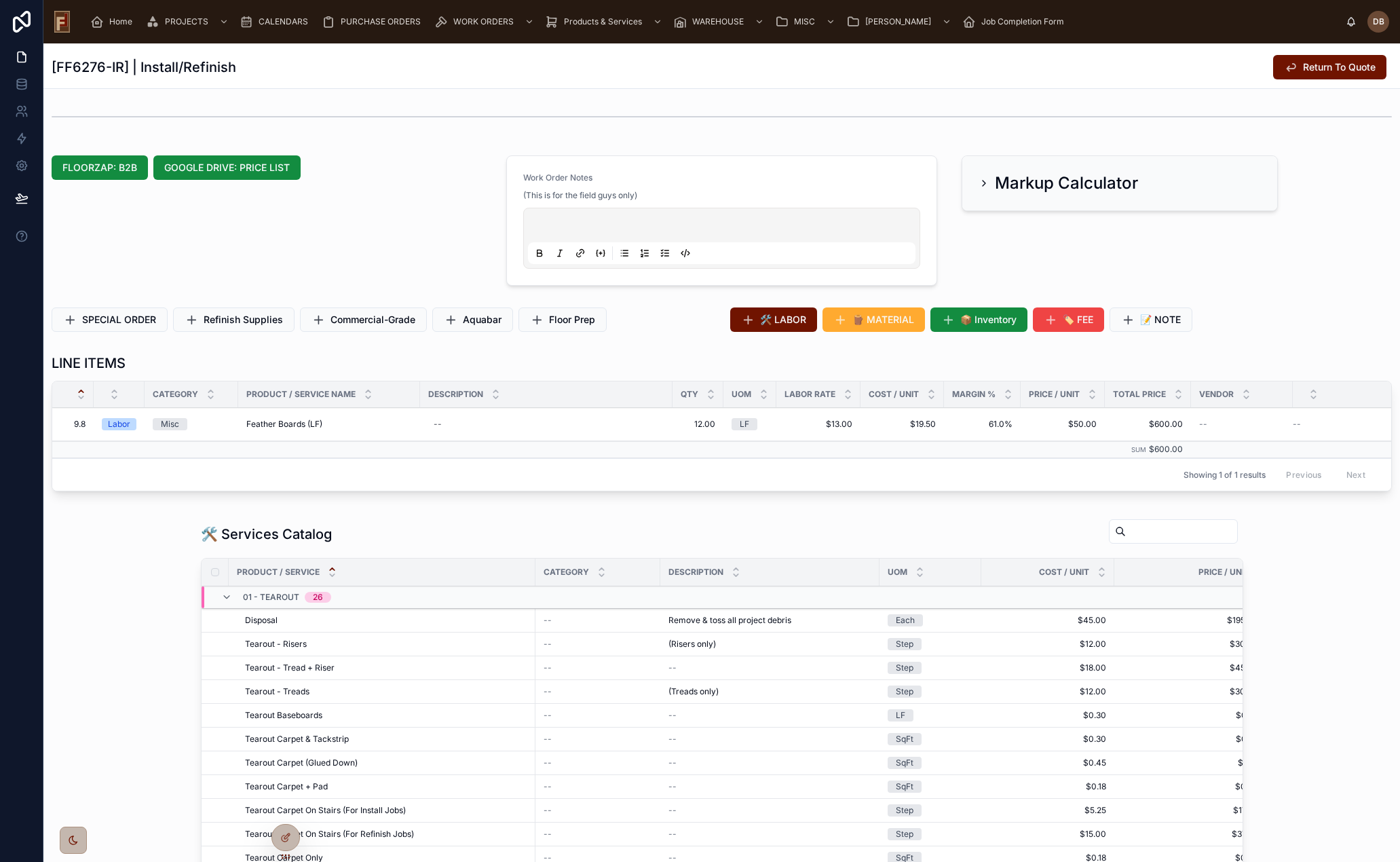
click at [0, 0] on span "EDIT" at bounding box center [0, 0] width 0 height 0
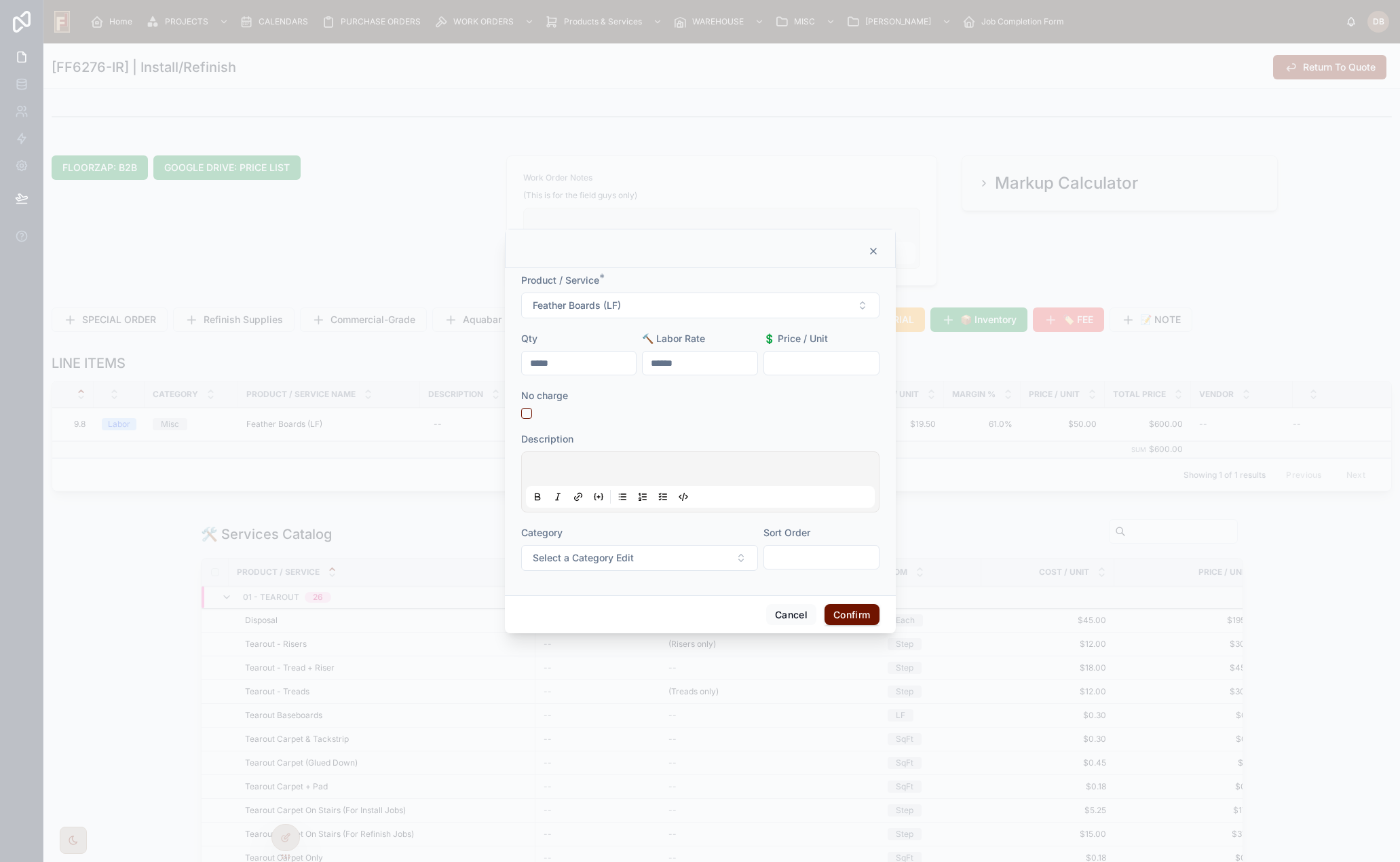
drag, startPoint x: 700, startPoint y: 362, endPoint x: 636, endPoint y: 363, distance: 64.0
click at [636, 363] on form "Product / Service * Feather Boards (LF) Qty ***** 🔨 Labor Rate ****** 💲 Price /…" at bounding box center [700, 429] width 358 height 311
click at [874, 250] on icon at bounding box center [873, 251] width 6 height 6
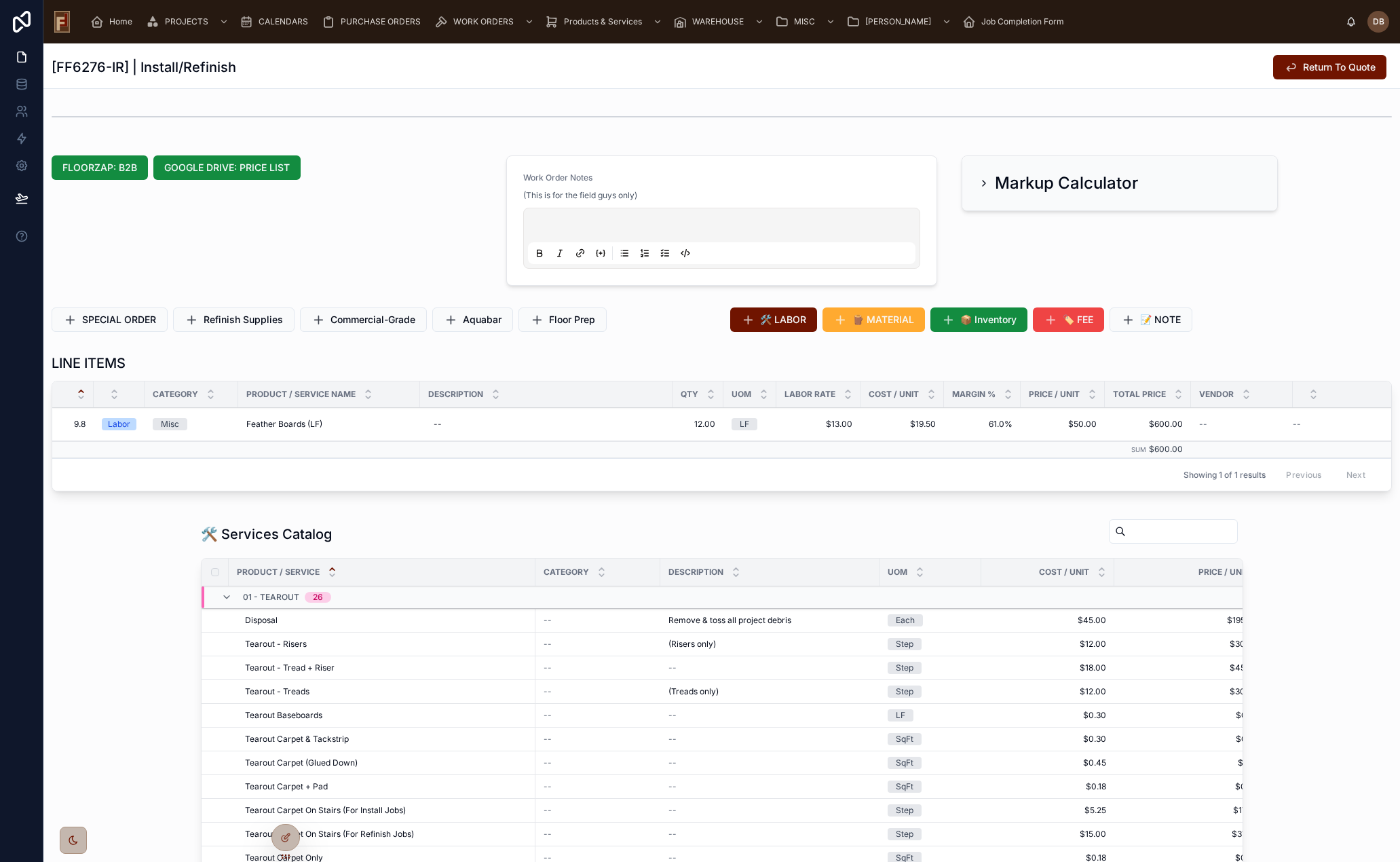
click at [761, 319] on span "🛠️ LABOR" at bounding box center [783, 319] width 46 height 13
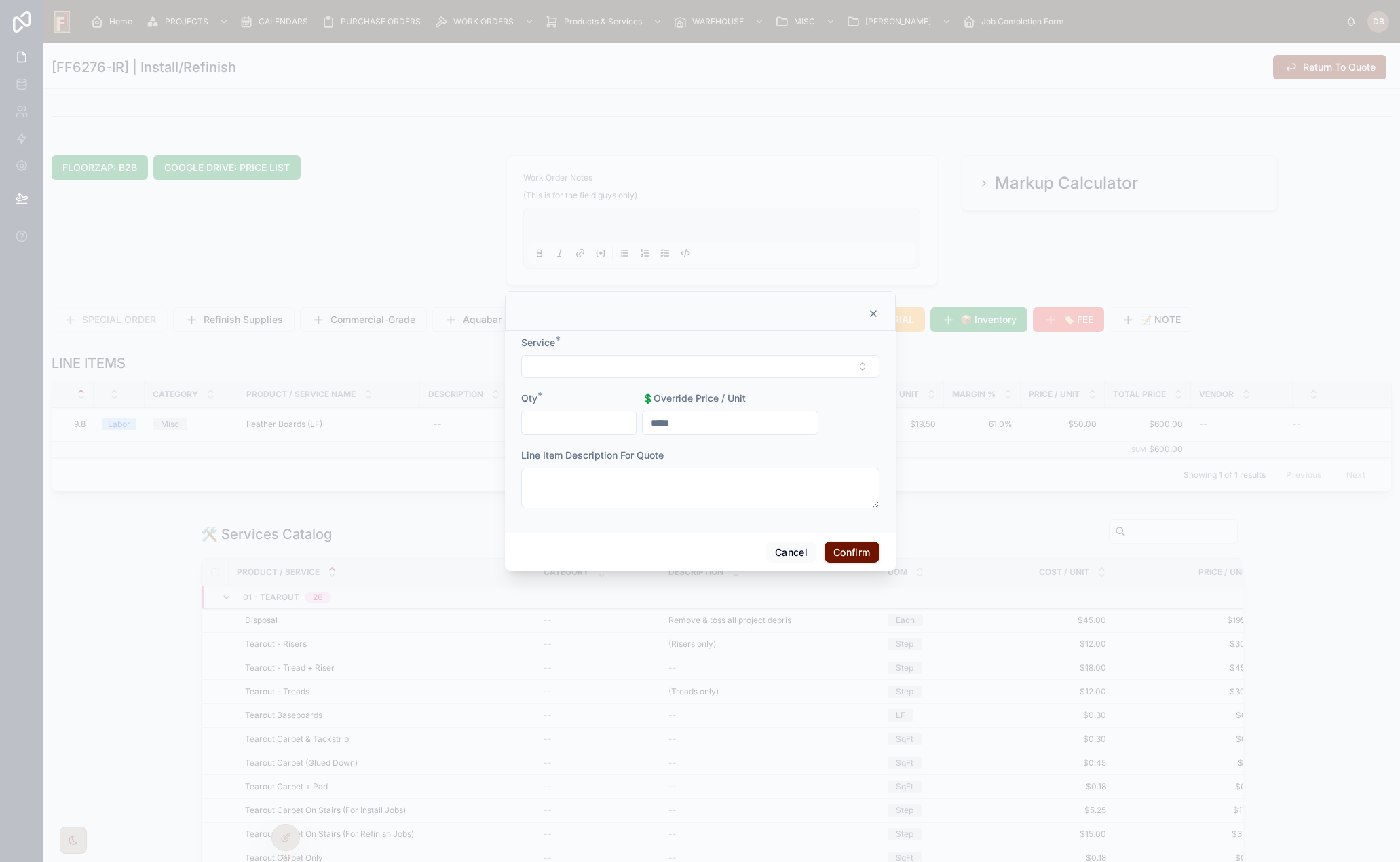
click at [871, 313] on icon at bounding box center [873, 313] width 10 height 10
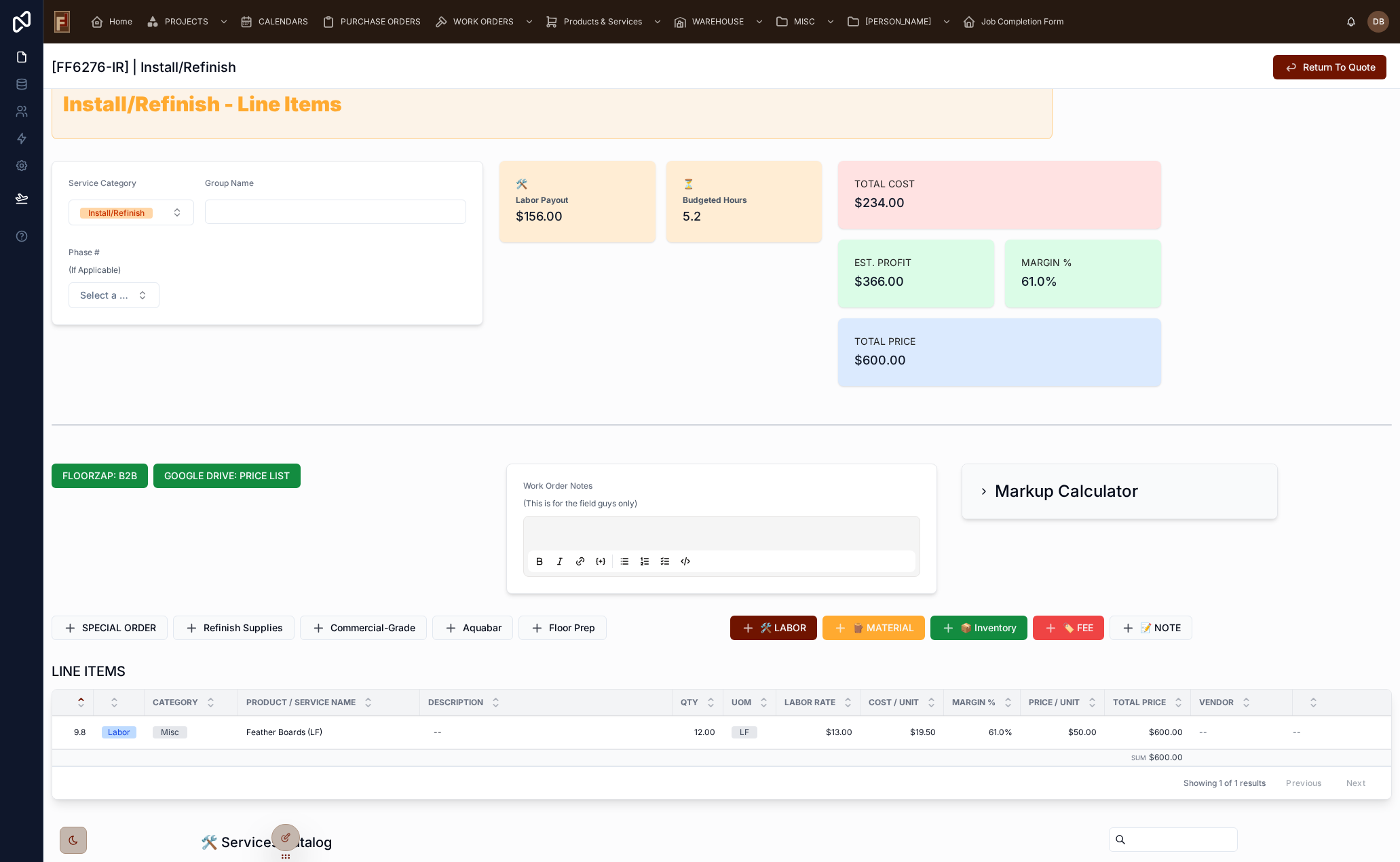
scroll to position [0, 0]
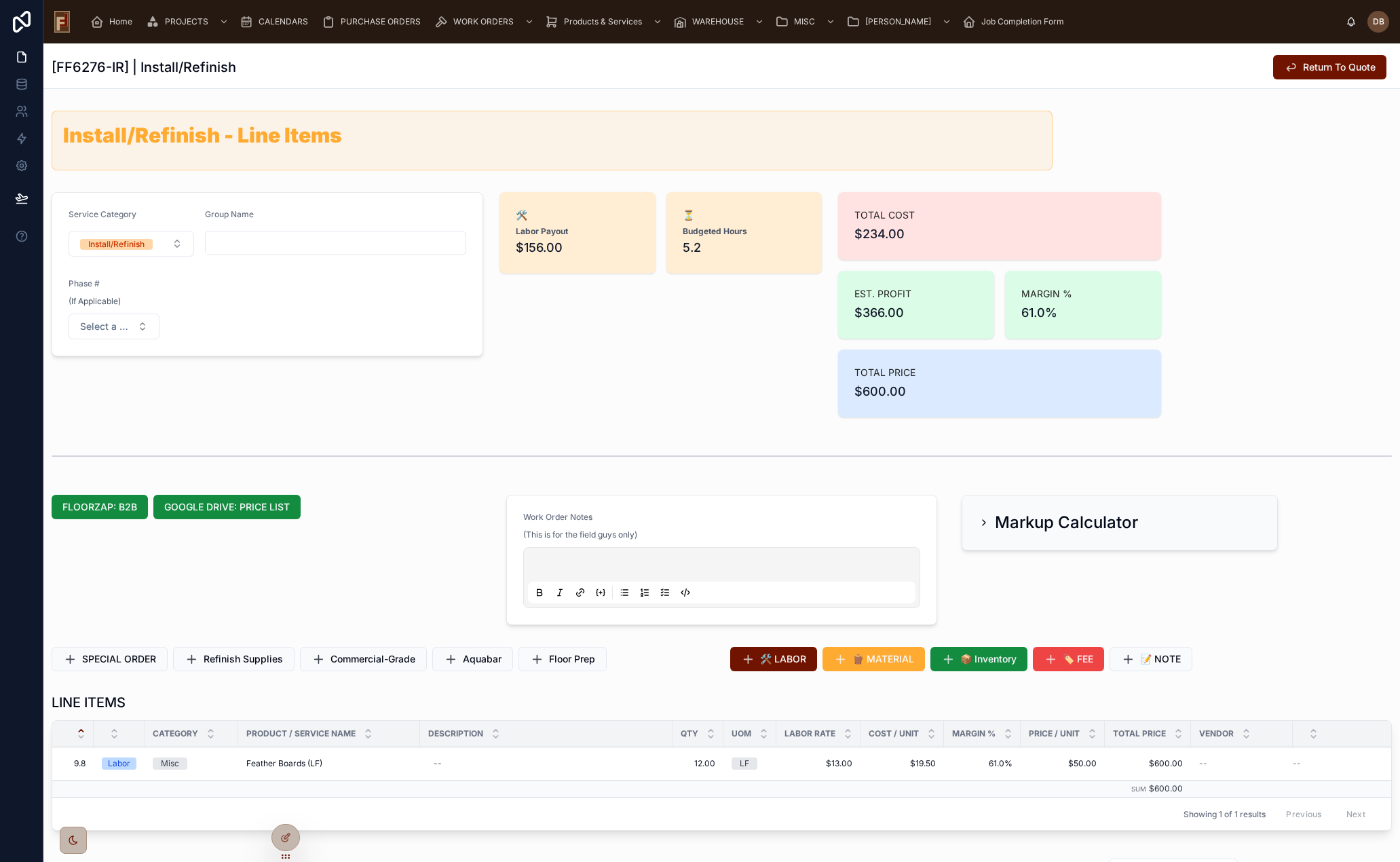
click at [702, 231] on strong "Budgeted Hours" at bounding box center [715, 231] width 64 height 10
drag, startPoint x: 599, startPoint y: 257, endPoint x: 629, endPoint y: 258, distance: 30.0
click at [599, 257] on span "$156.00" at bounding box center [578, 248] width 123 height 19
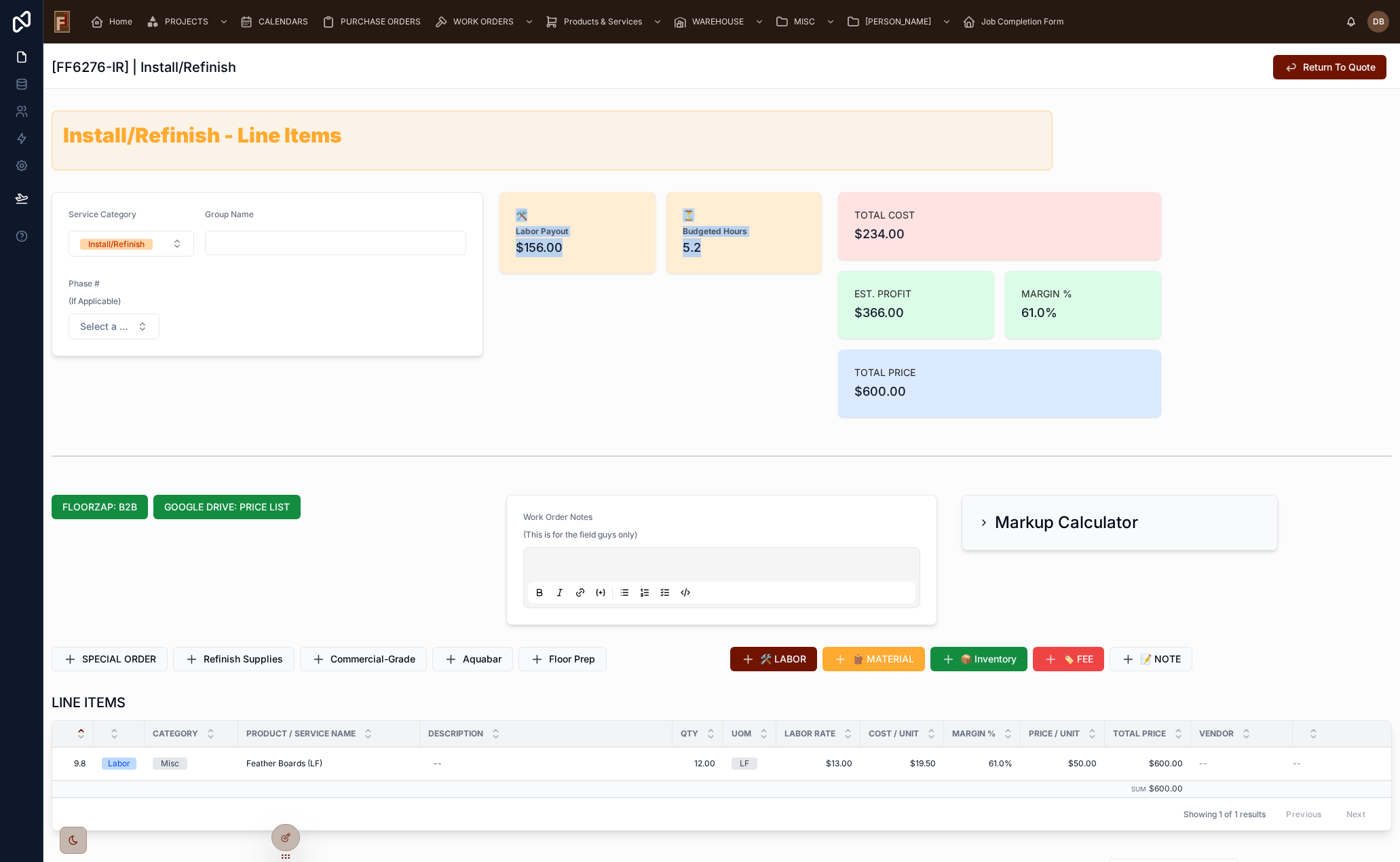
drag, startPoint x: 593, startPoint y: 242, endPoint x: 493, endPoint y: 217, distance: 103.1
click at [493, 217] on div "🛠️ Labor Payout $156.00 ⏳ Budgeted Hours 5.2" at bounding box center [661, 304] width 339 height 236
click at [660, 321] on div "🛠️ Labor Payout $156.00 ⏳ Budgeted Hours 5.2" at bounding box center [661, 304] width 339 height 236
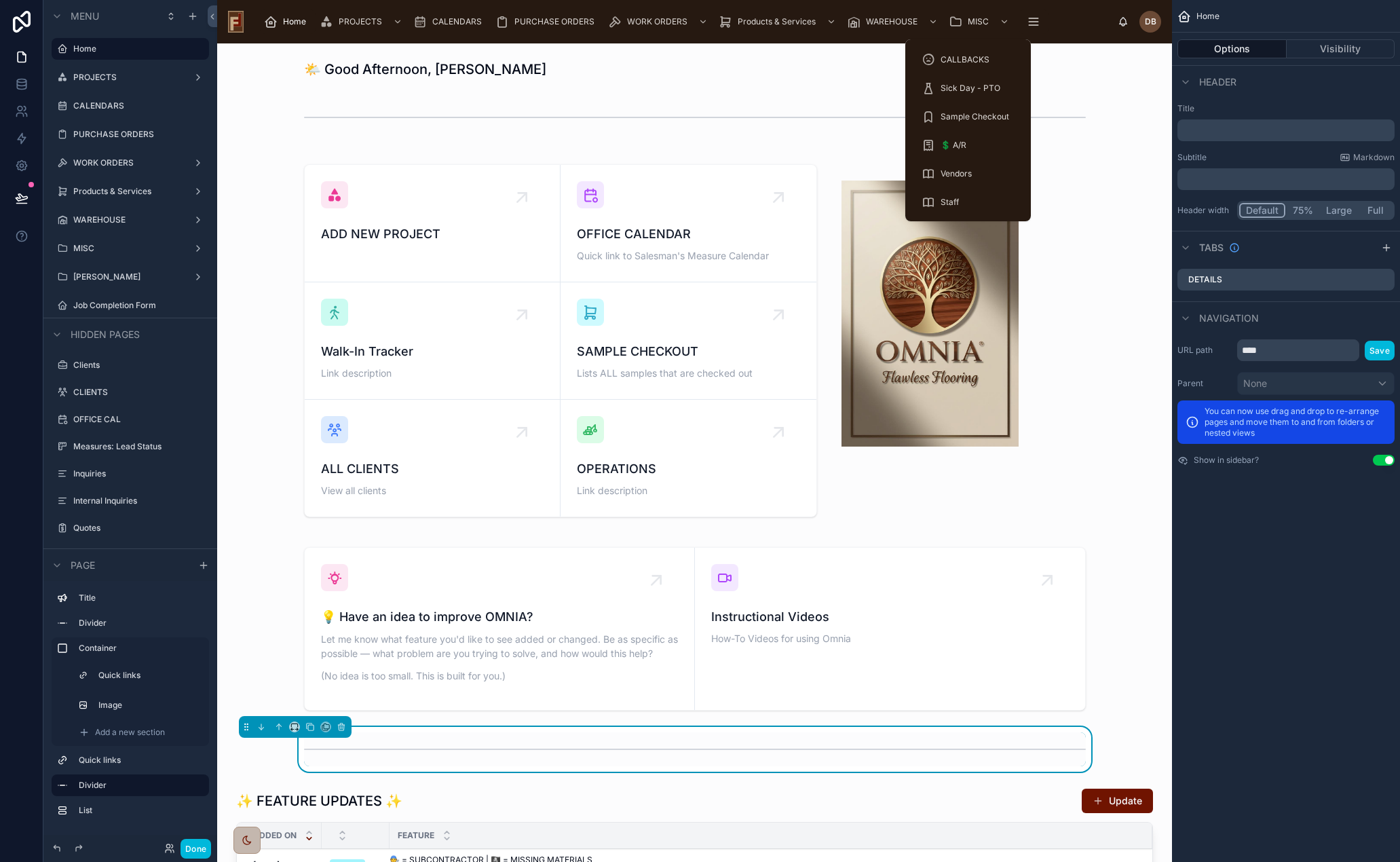
click at [968, 24] on span "MISC" at bounding box center [978, 21] width 21 height 10
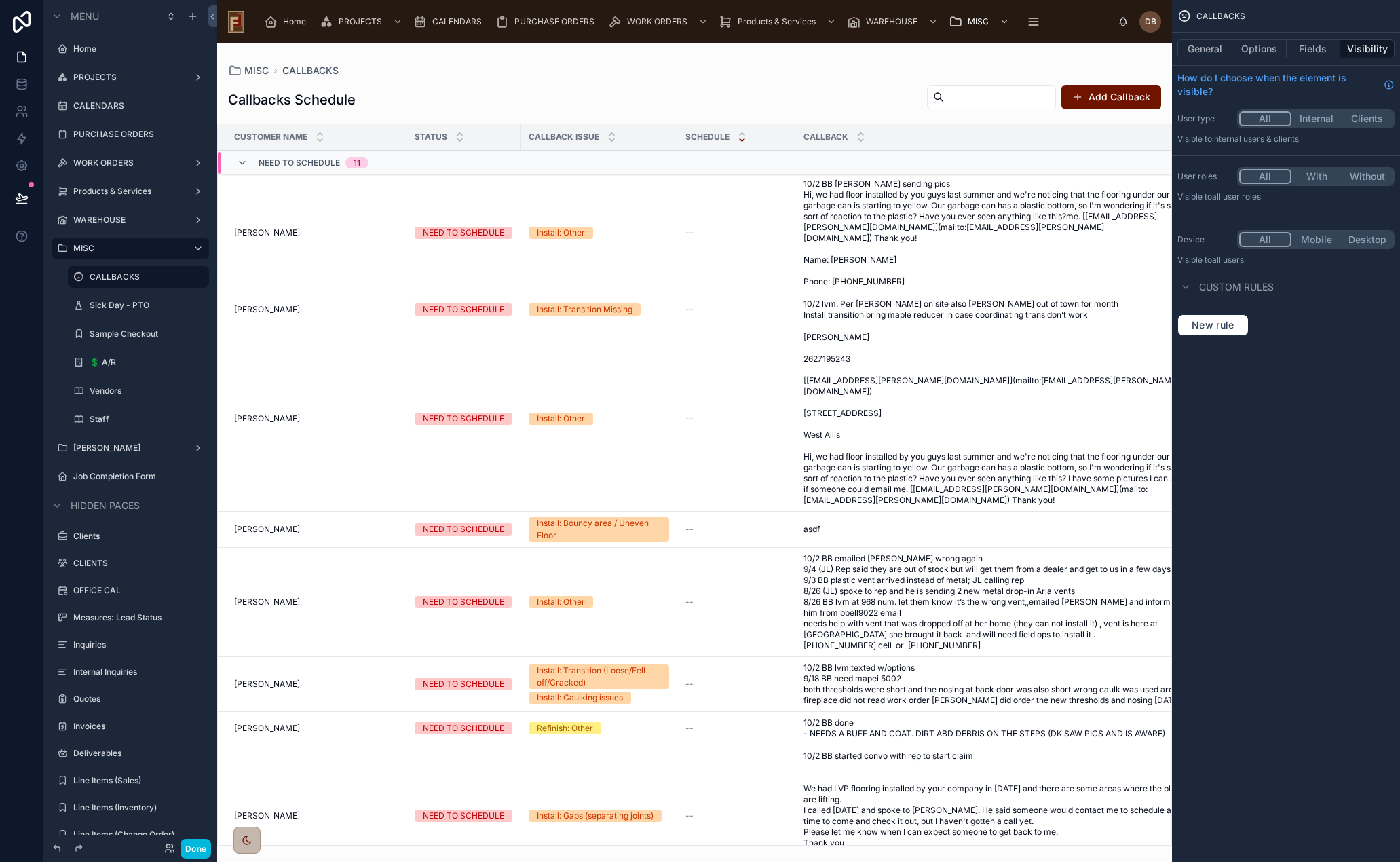
click at [944, 94] on div at bounding box center [694, 453] width 955 height 818
click at [944, 94] on input "text" at bounding box center [1000, 97] width 112 height 19
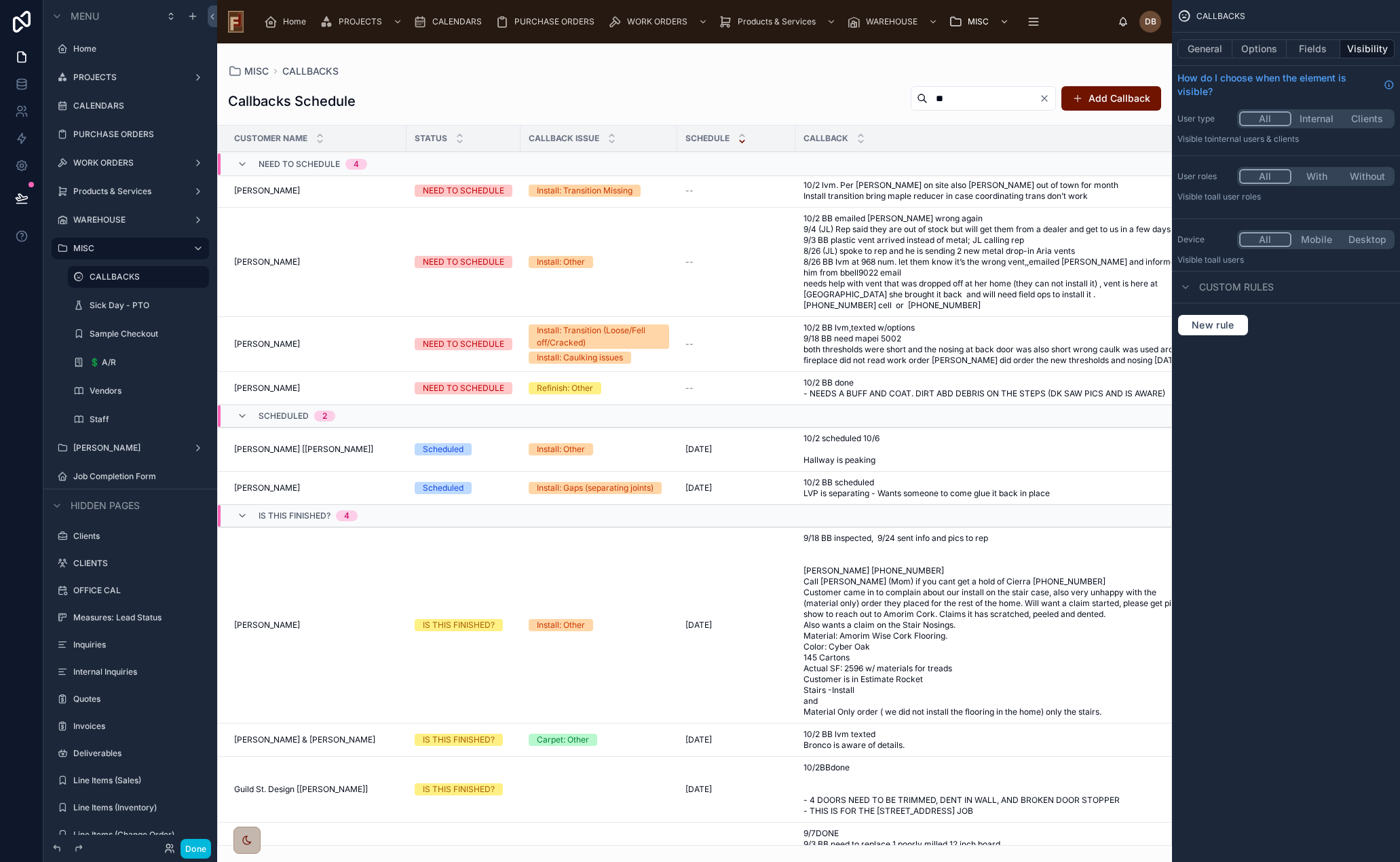
type input "**"
click at [286, 22] on span "Home" at bounding box center [295, 21] width 23 height 10
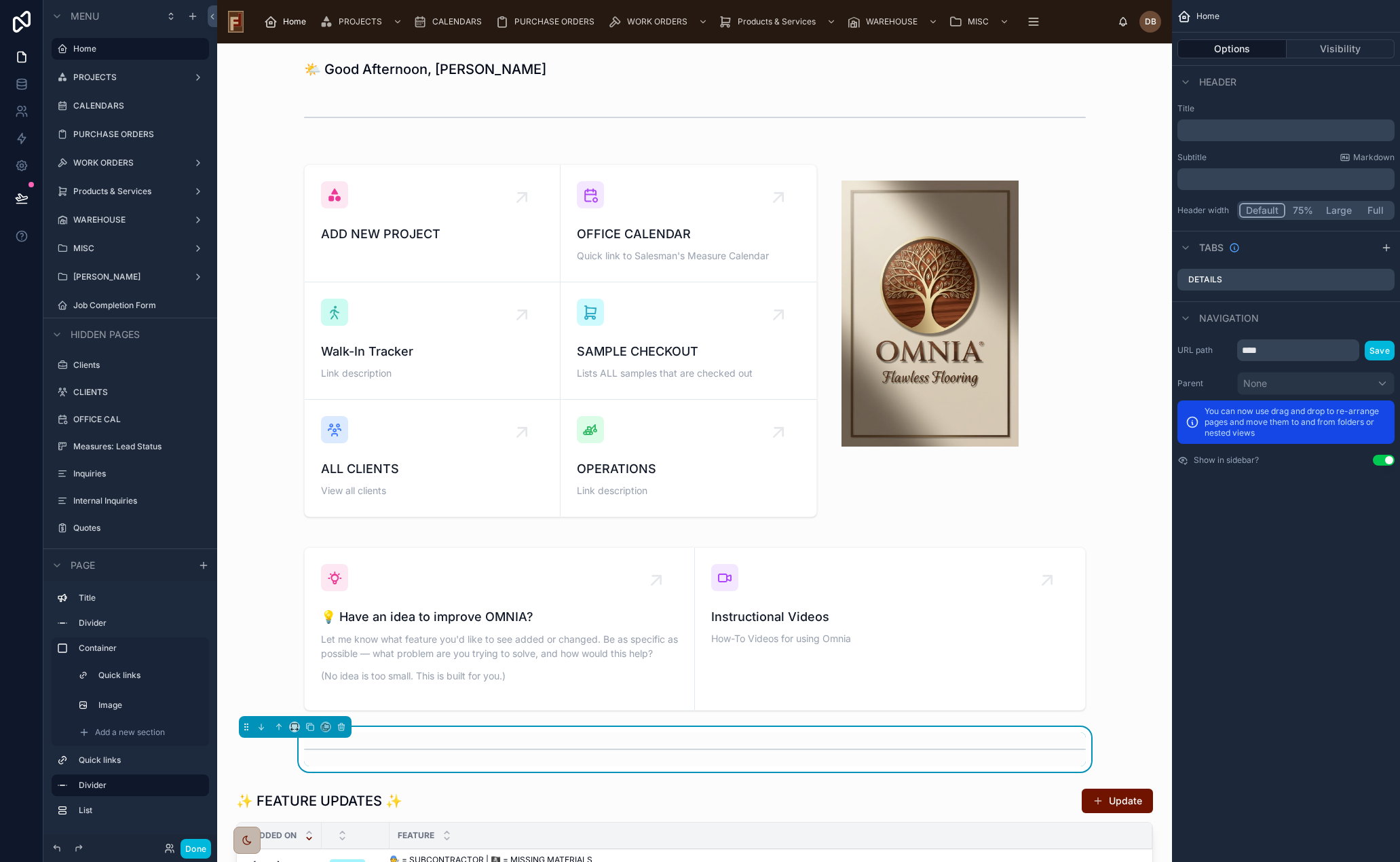
click at [655, 430] on div at bounding box center [694, 340] width 933 height 380
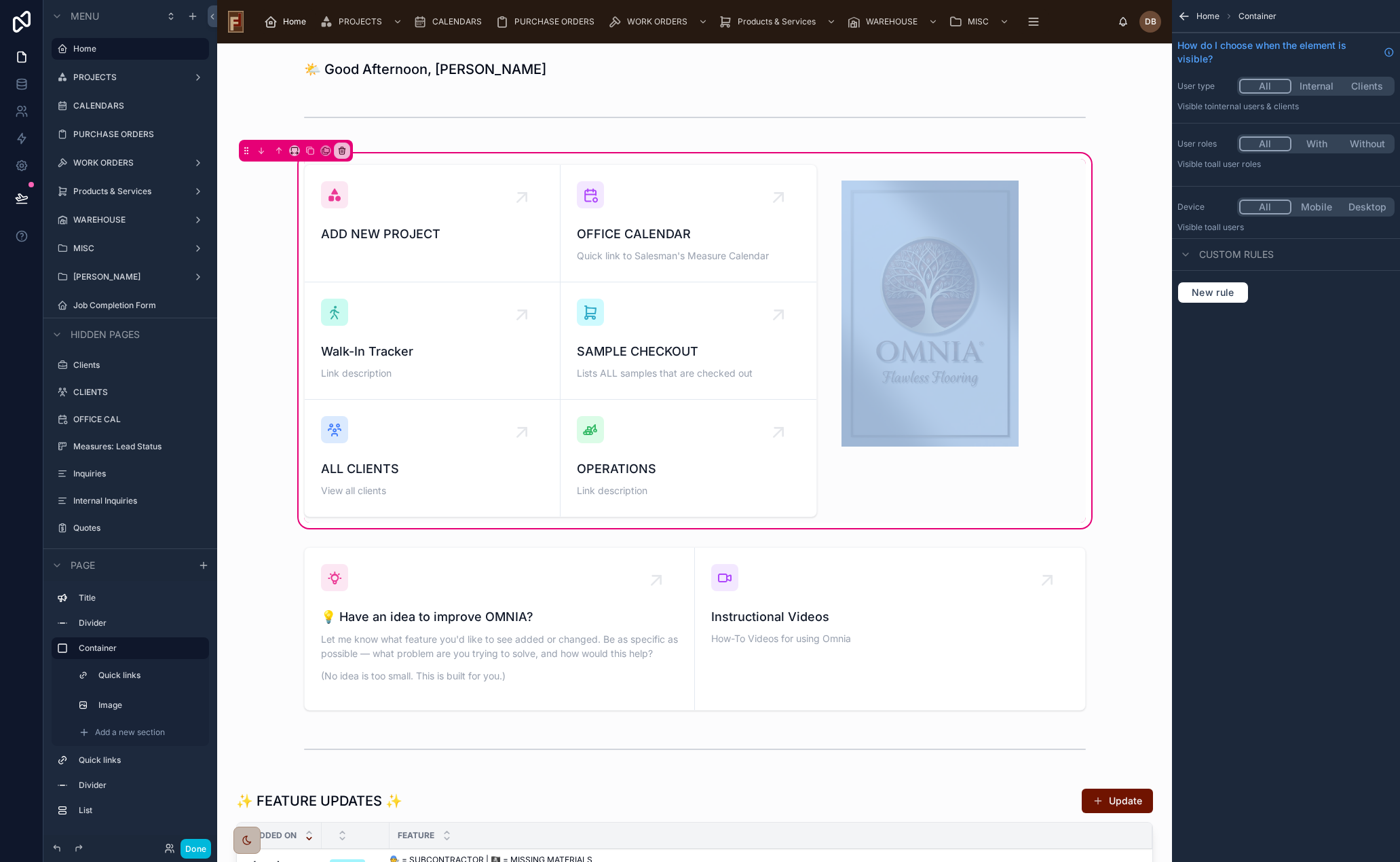
click at [655, 430] on div at bounding box center [560, 341] width 529 height 364
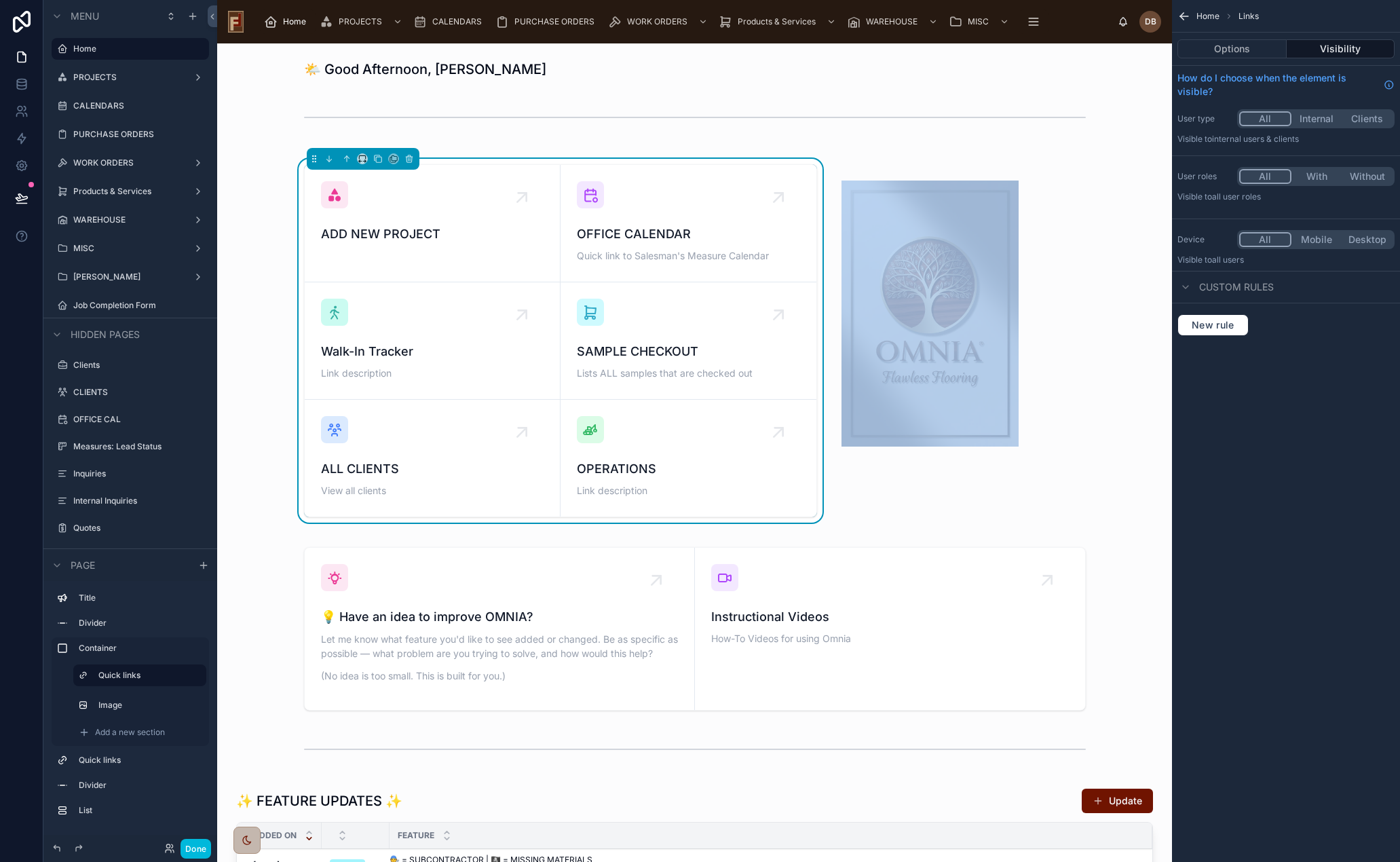
click at [655, 430] on div "OPERATIONS Link description" at bounding box center [689, 458] width 224 height 84
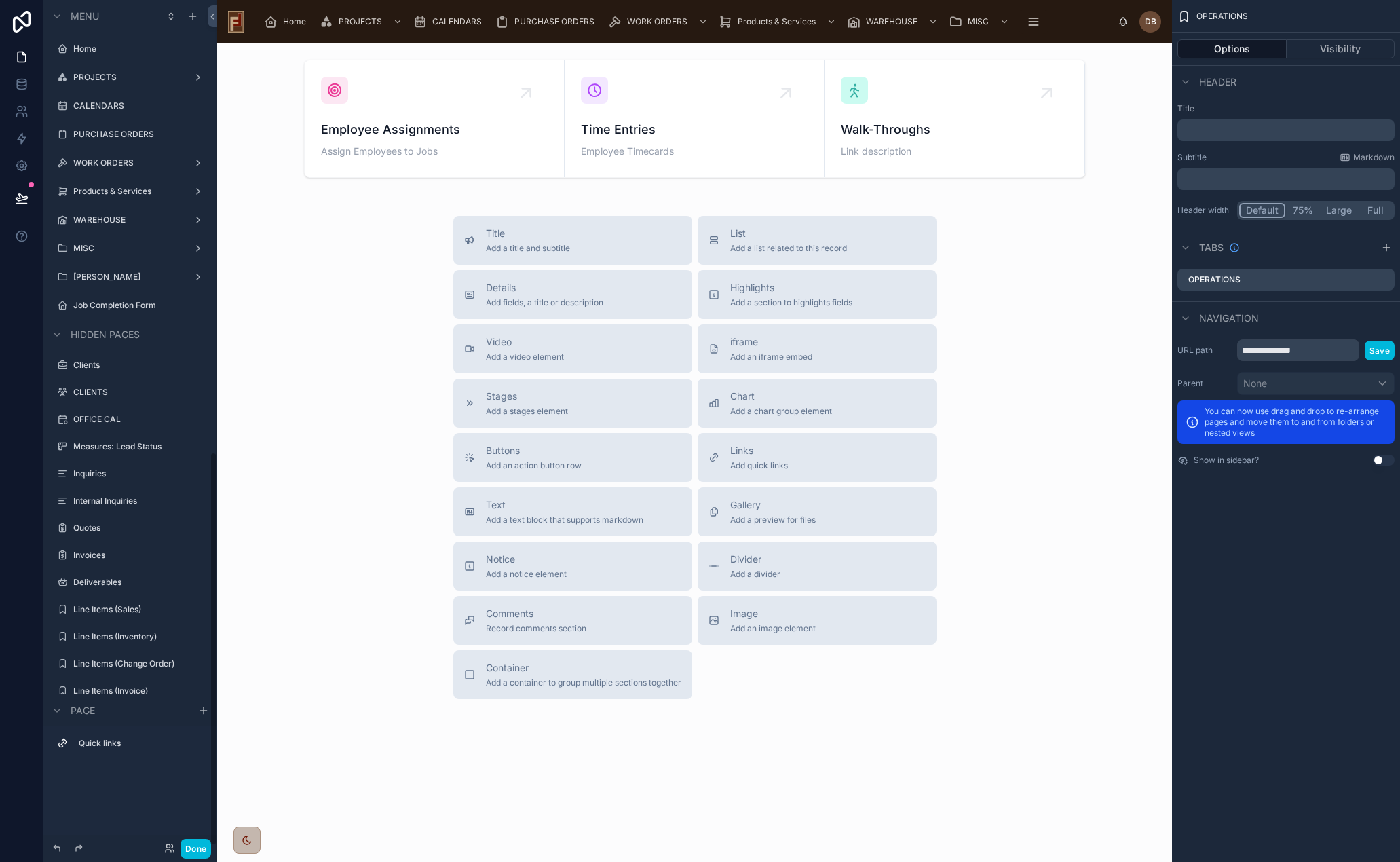
scroll to position [971, 0]
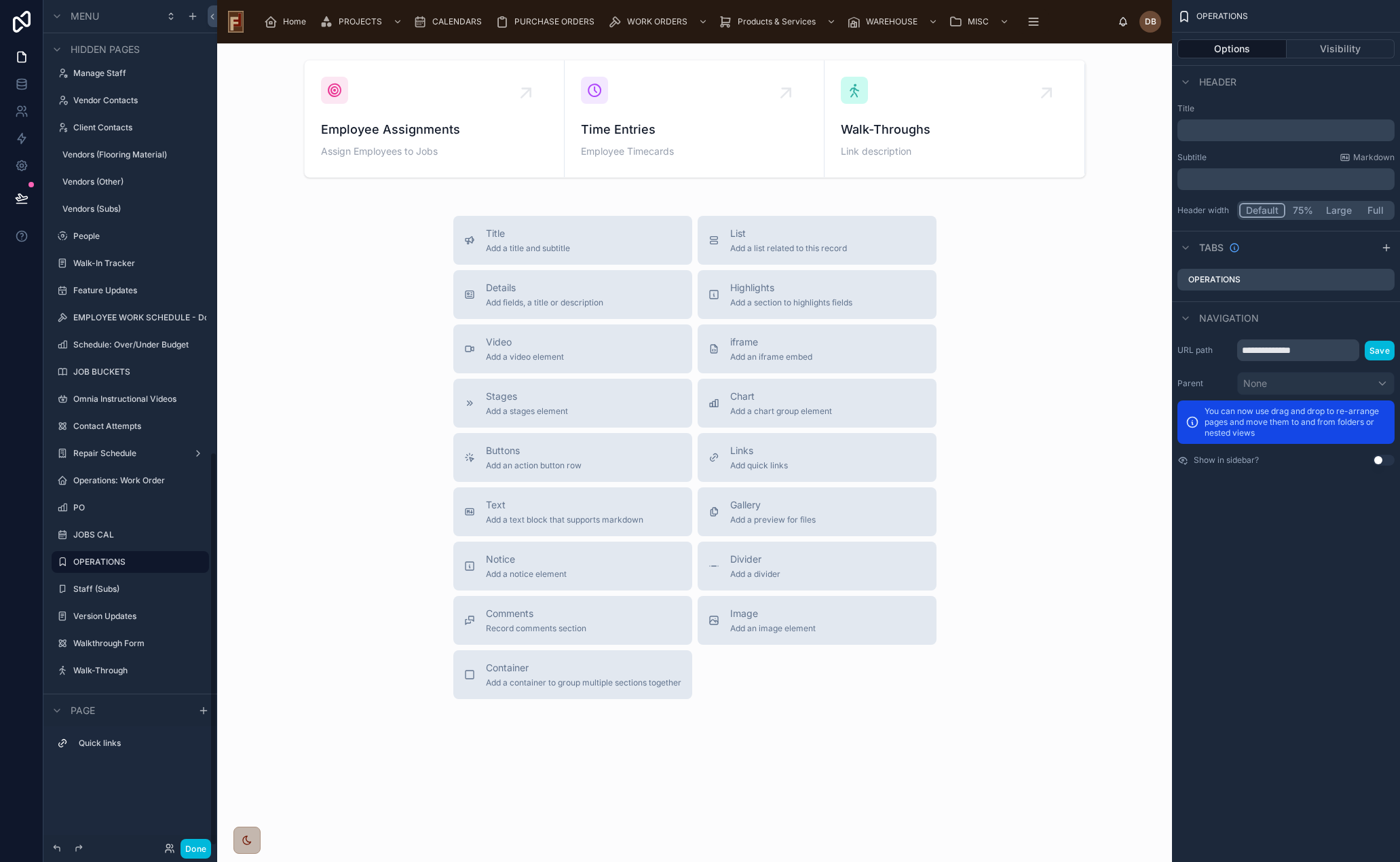
click at [906, 131] on div at bounding box center [694, 118] width 933 height 129
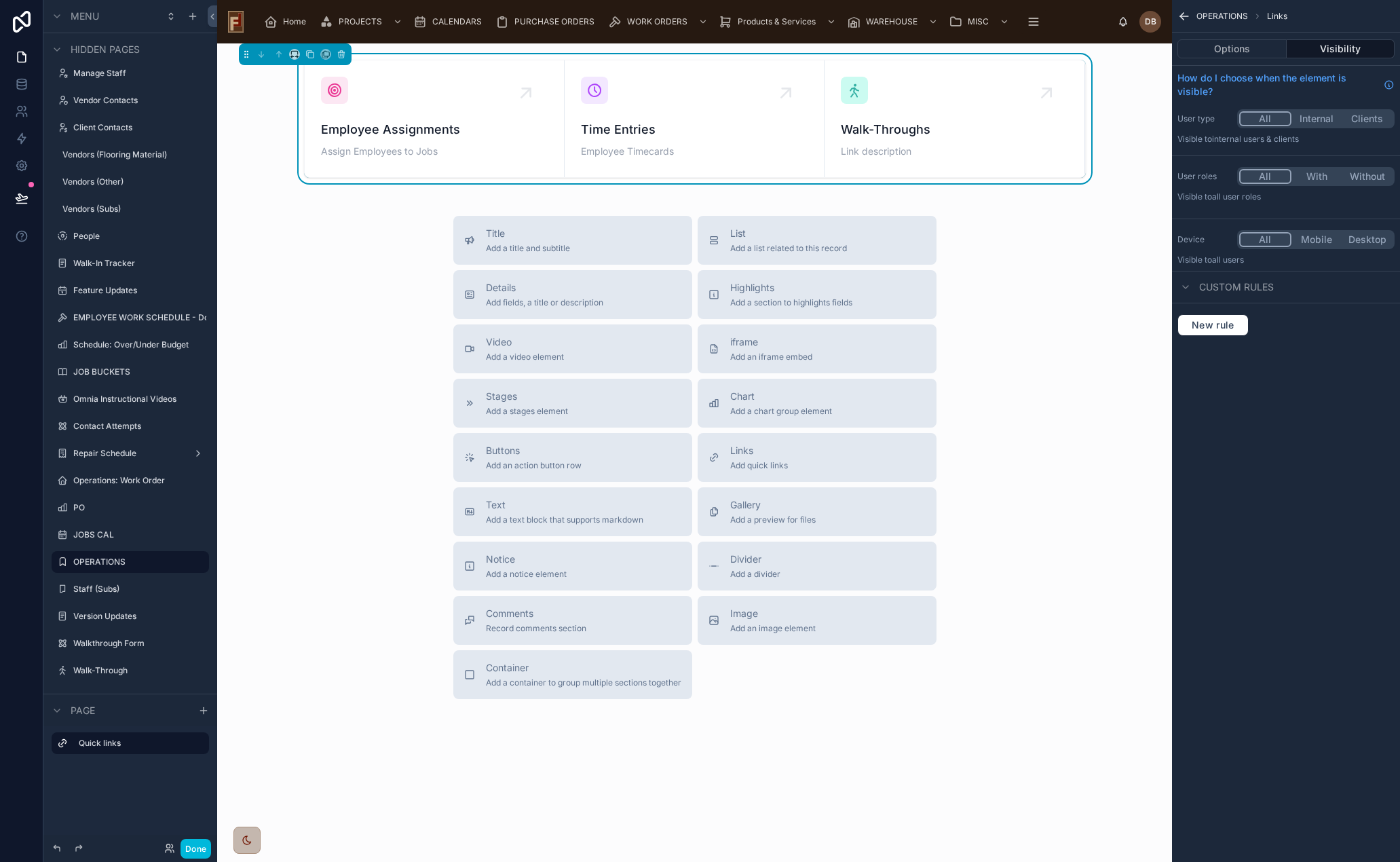
click at [906, 131] on span "Walk-Throughs" at bounding box center [954, 130] width 226 height 19
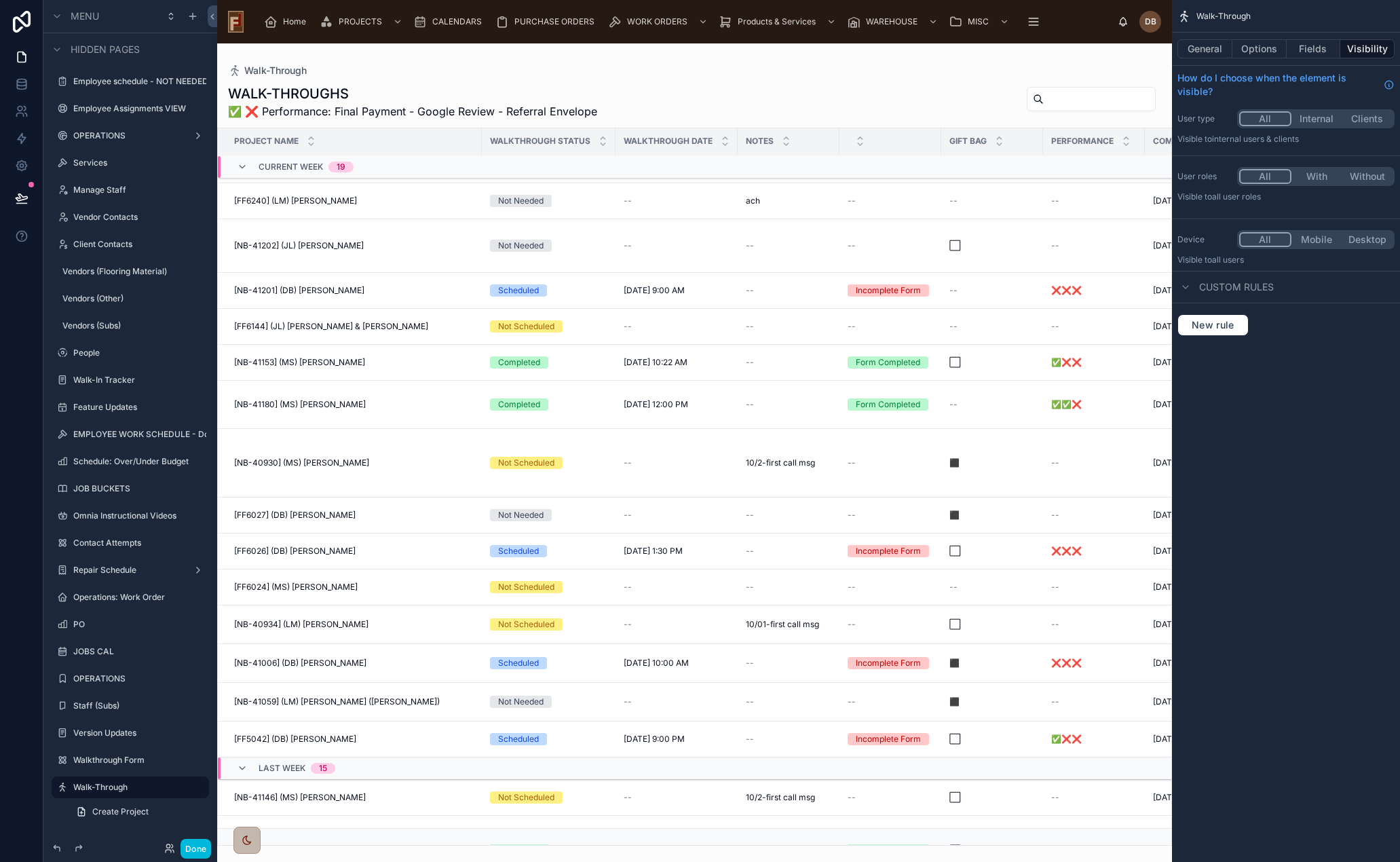
click at [1047, 830] on div "Walk-Through WALK-THROUGHS ✅ ❌ Performance: Final Payment - Google Review - Ref…" at bounding box center [694, 444] width 955 height 802
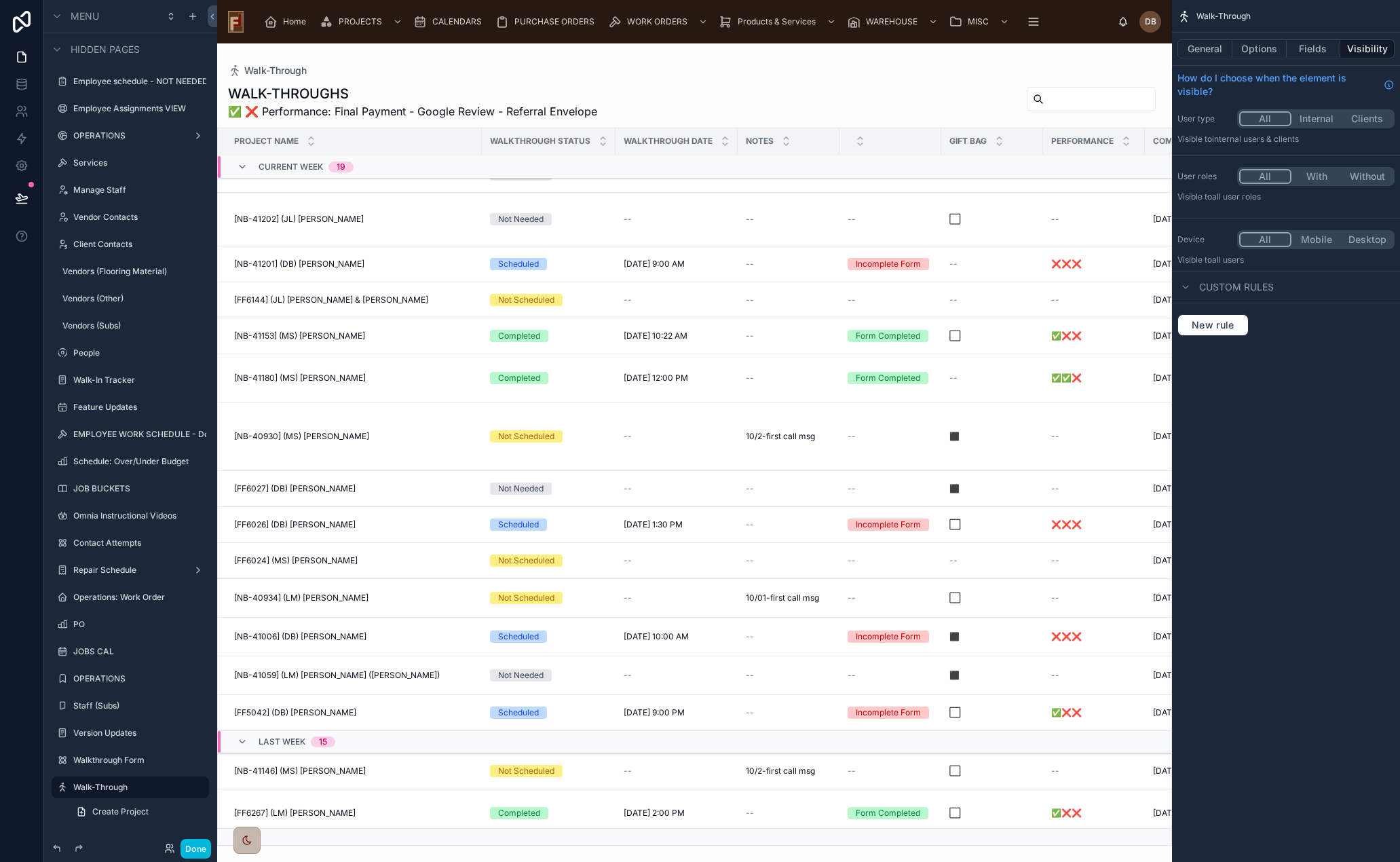
click at [1206, 54] on button "General" at bounding box center [1205, 49] width 55 height 19
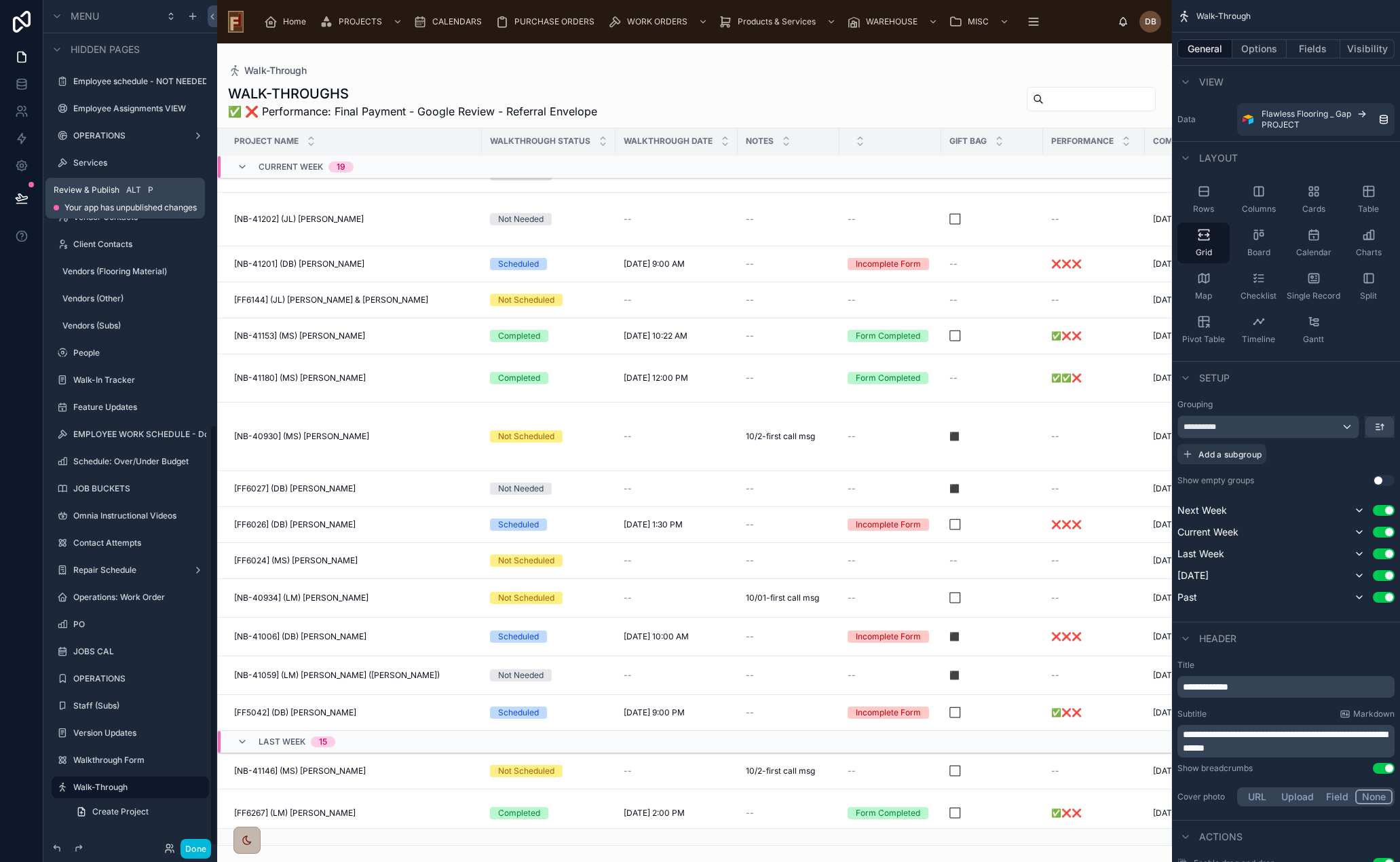
drag, startPoint x: 15, startPoint y: 195, endPoint x: 50, endPoint y: 200, distance: 35.4
click at [15, 195] on icon at bounding box center [22, 198] width 13 height 13
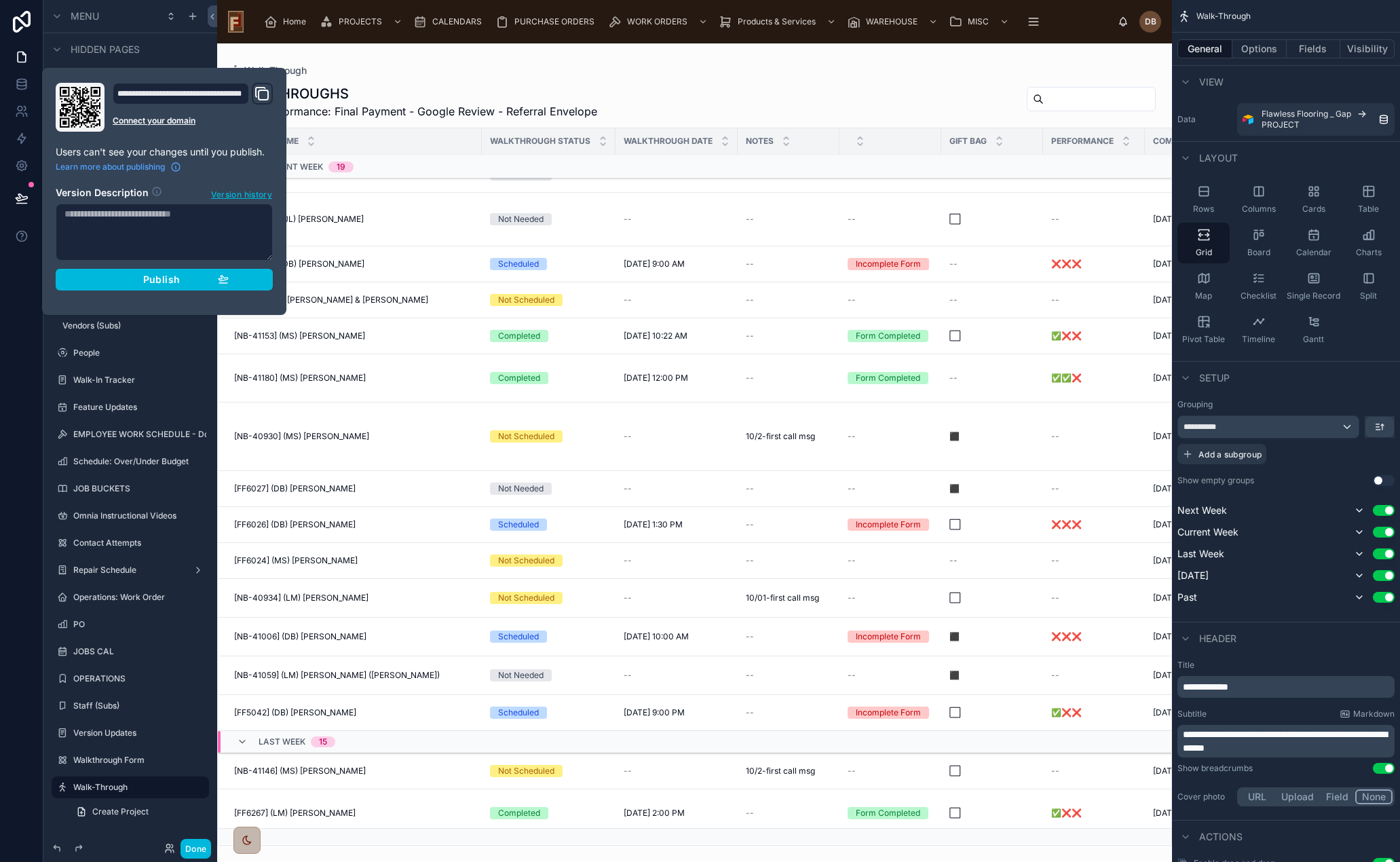
click at [841, 88] on div at bounding box center [694, 453] width 955 height 818
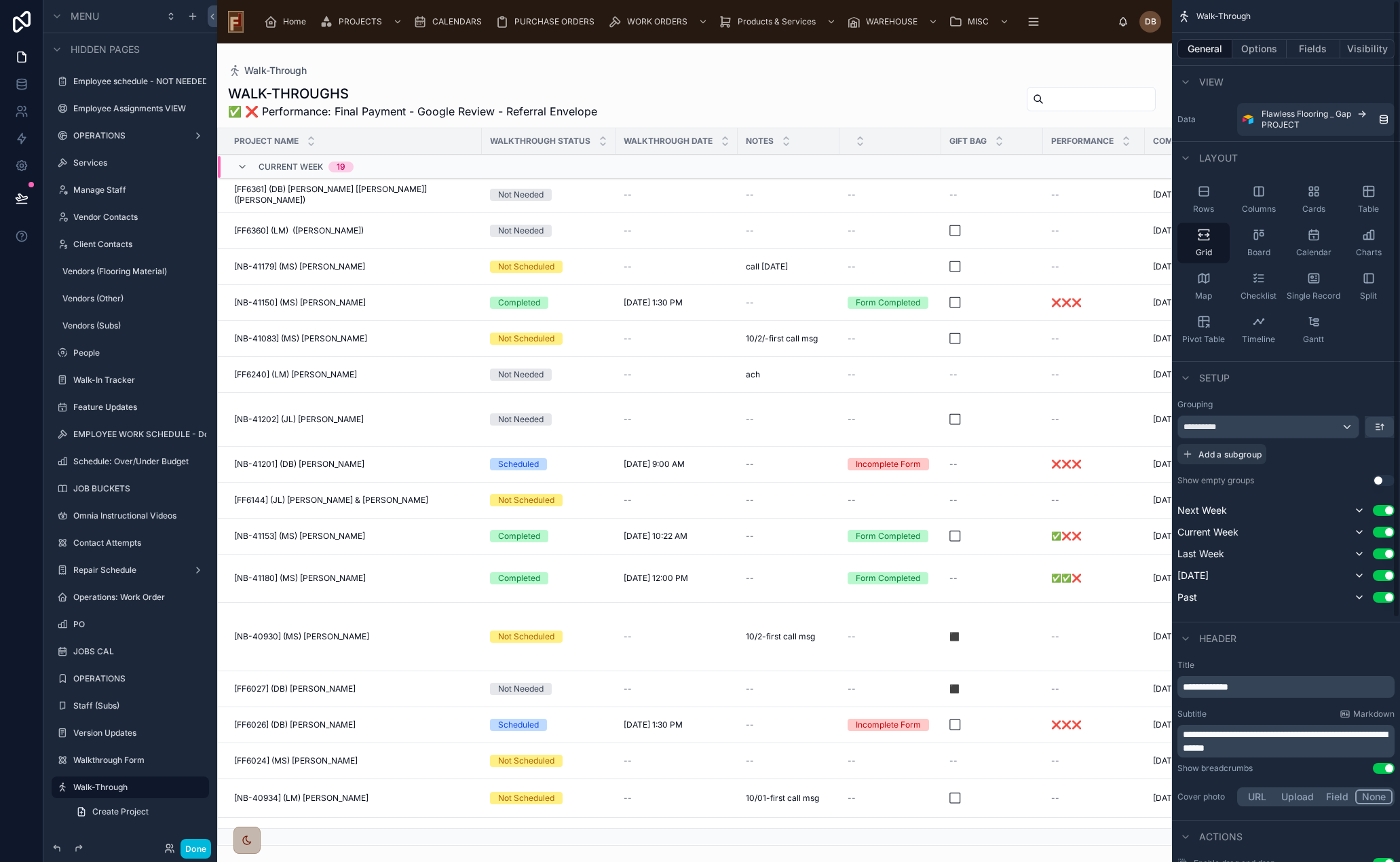
click at [1255, 50] on button "Options" at bounding box center [1259, 49] width 54 height 19
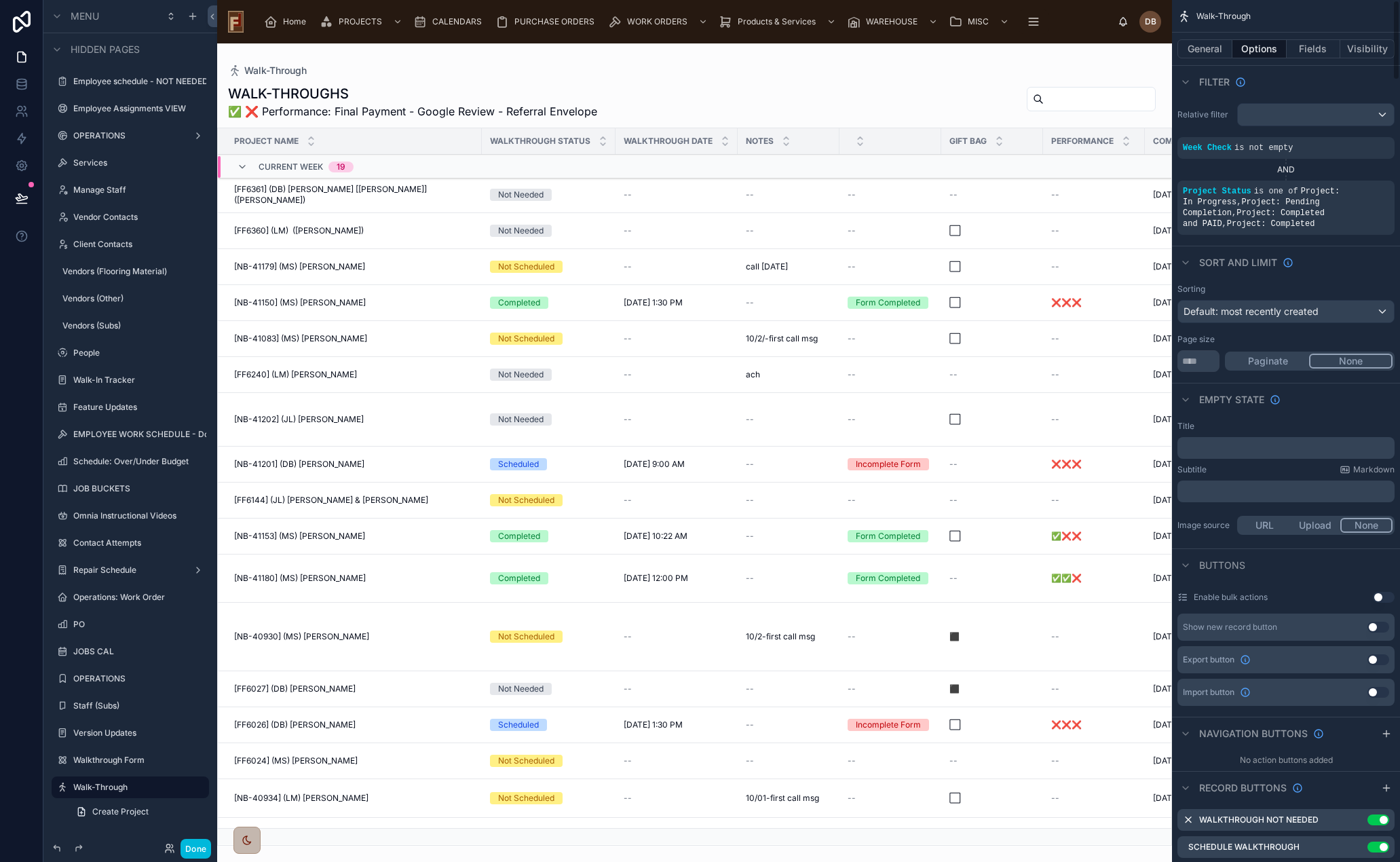
click at [1308, 49] on button "Fields" at bounding box center [1314, 49] width 54 height 19
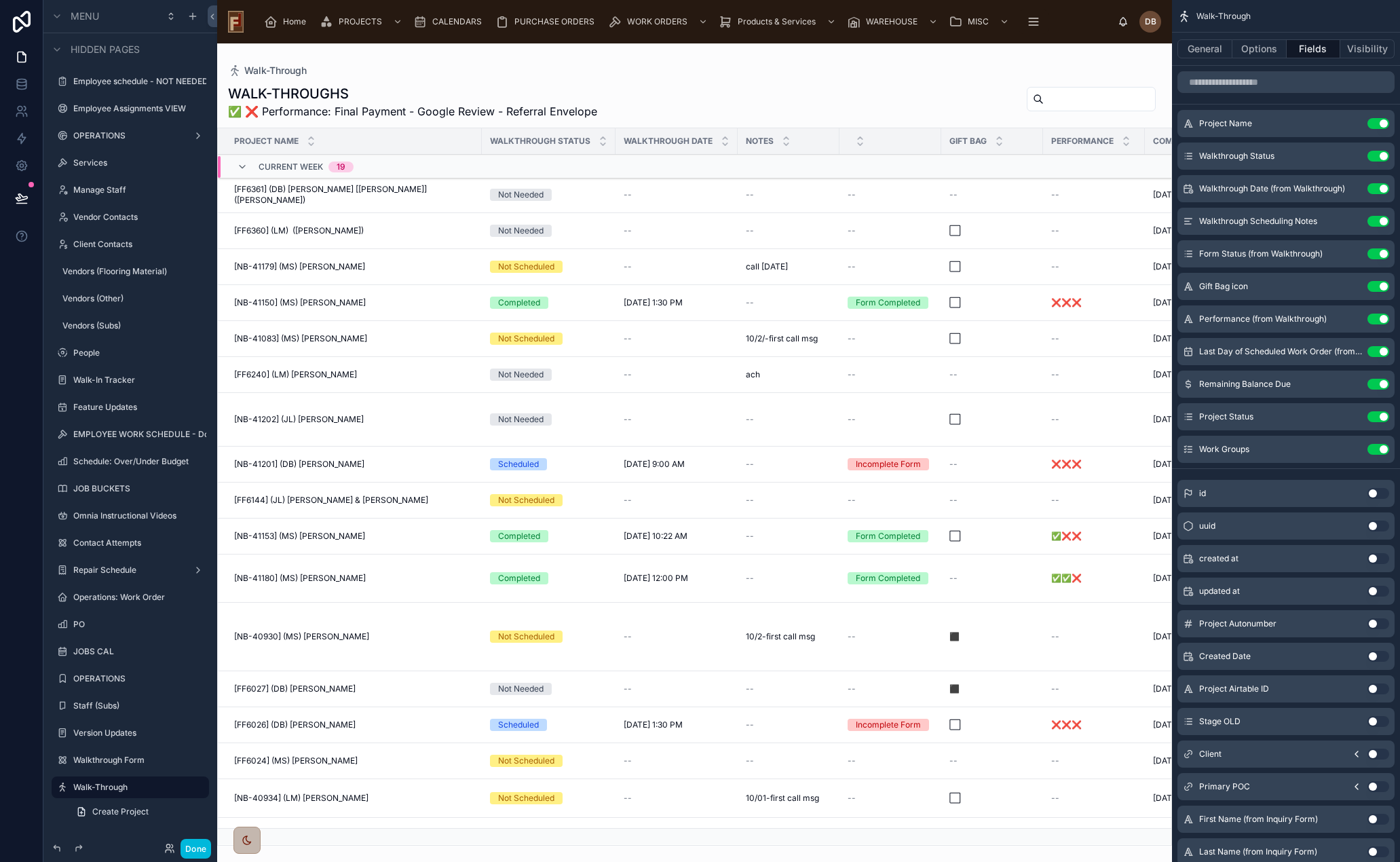
click at [1263, 48] on button "Options" at bounding box center [1259, 49] width 54 height 19
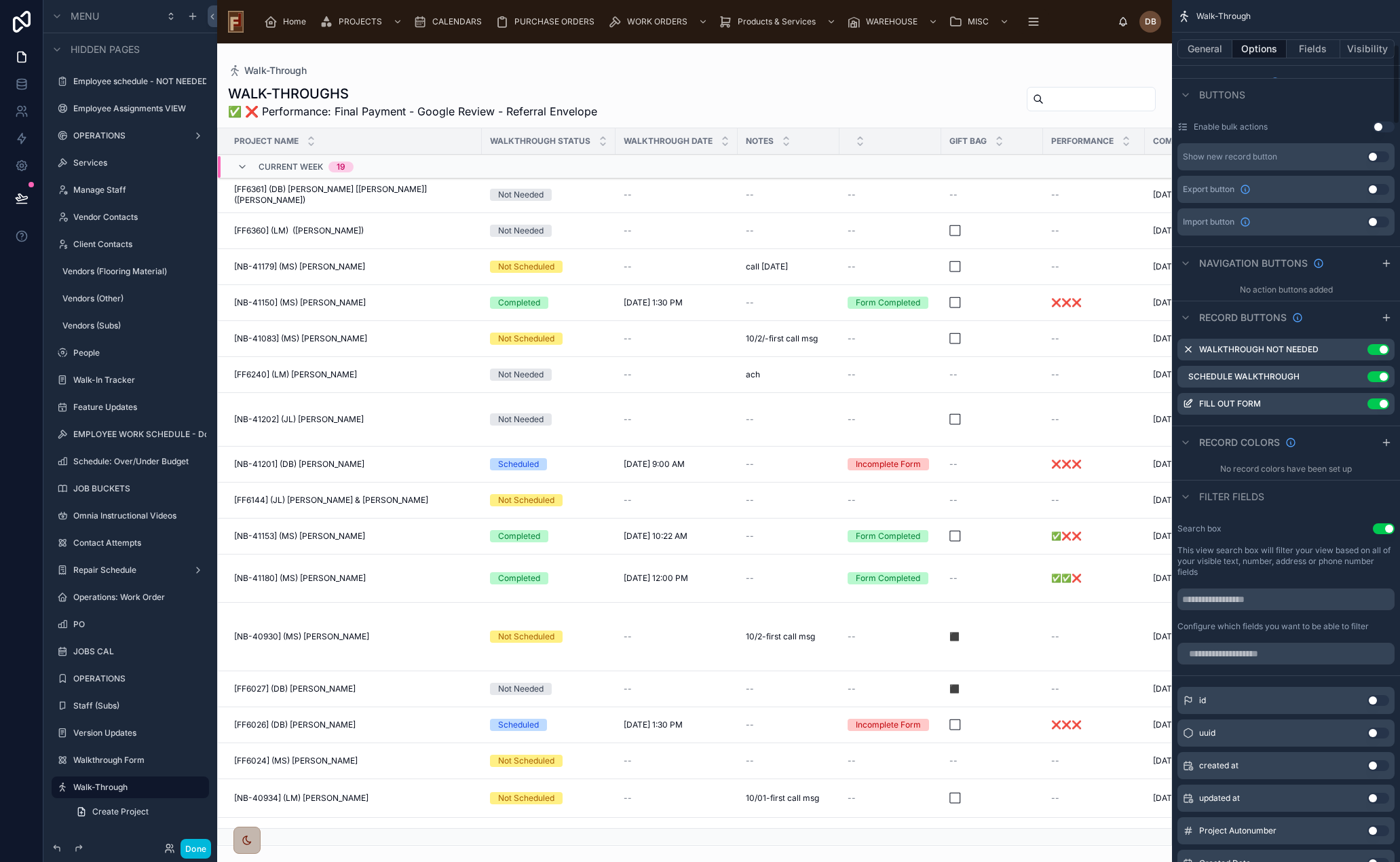
scroll to position [476, 0]
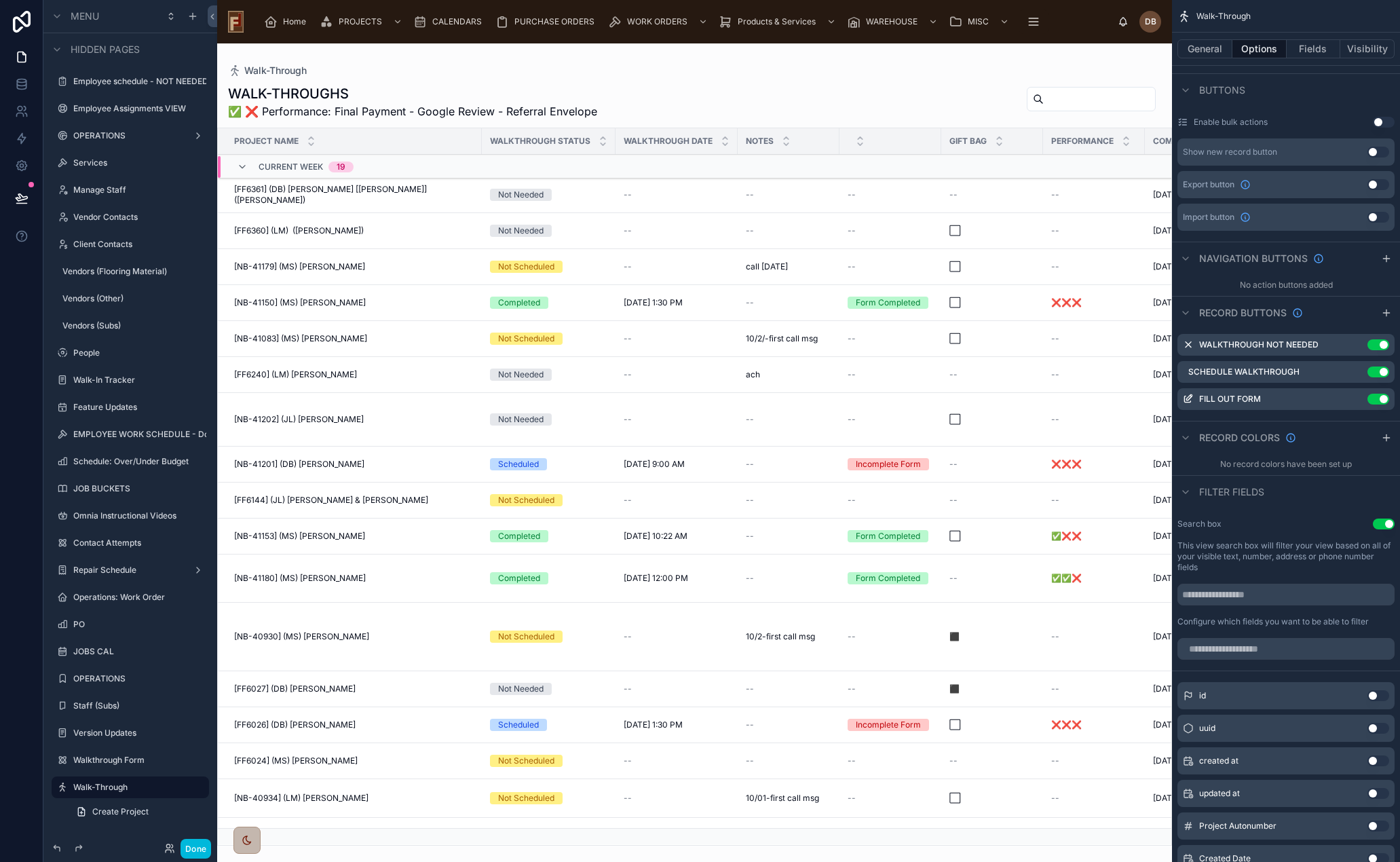
click at [1251, 638] on input "scrollable content" at bounding box center [1285, 649] width 217 height 22
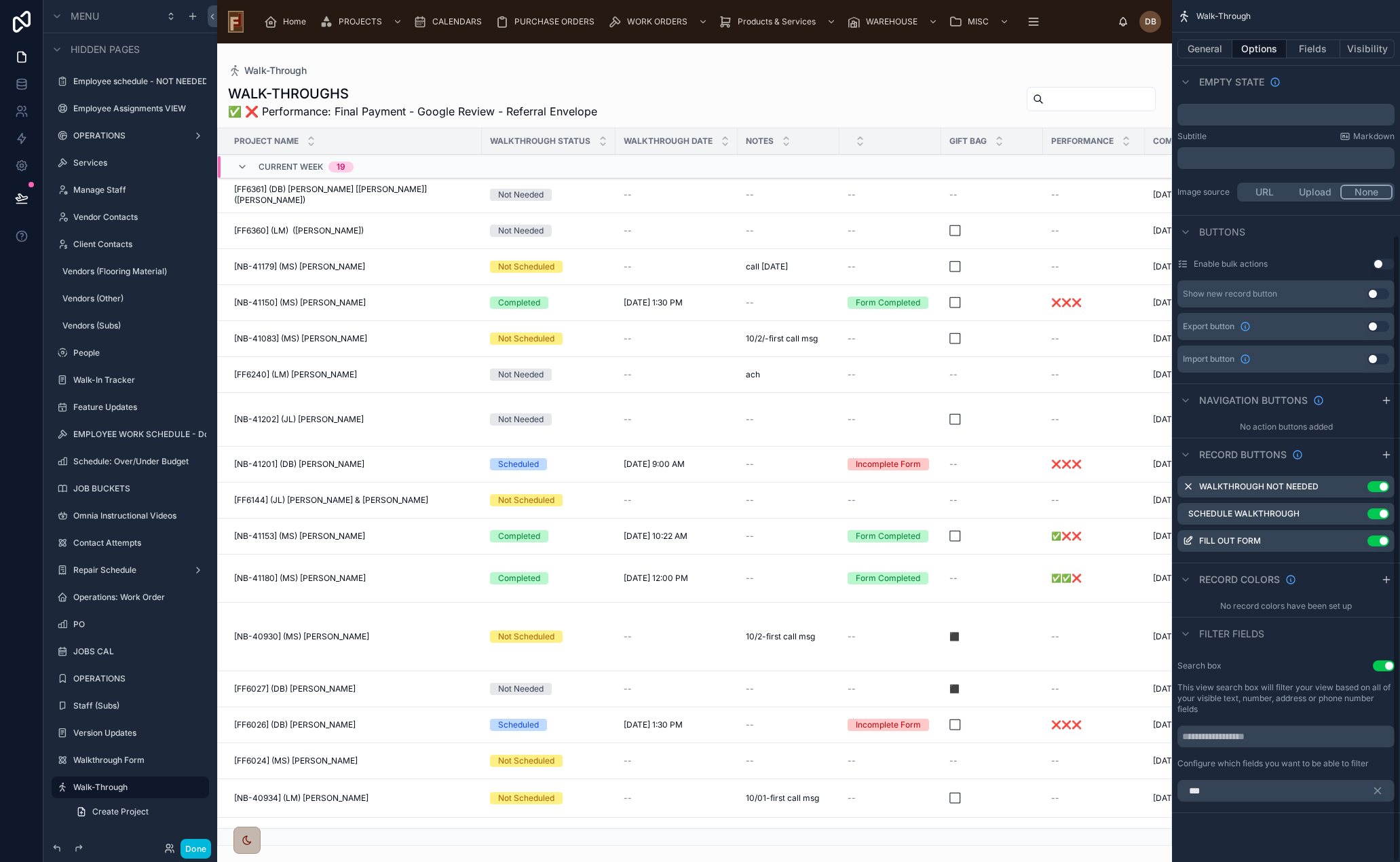
scroll to position [322, 0]
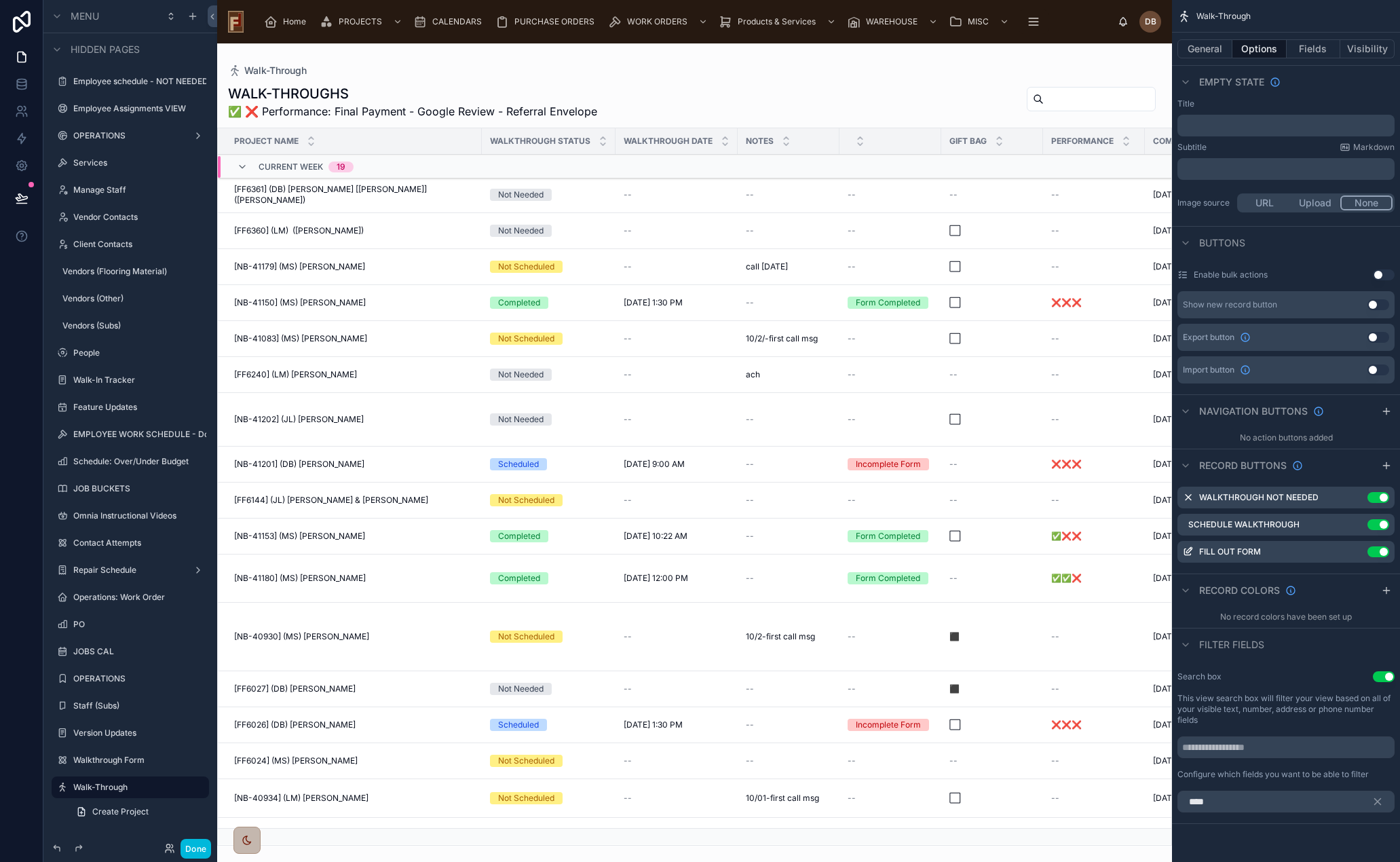
type input "****"
click at [1376, 799] on icon "scrollable content" at bounding box center [1378, 801] width 6 height 6
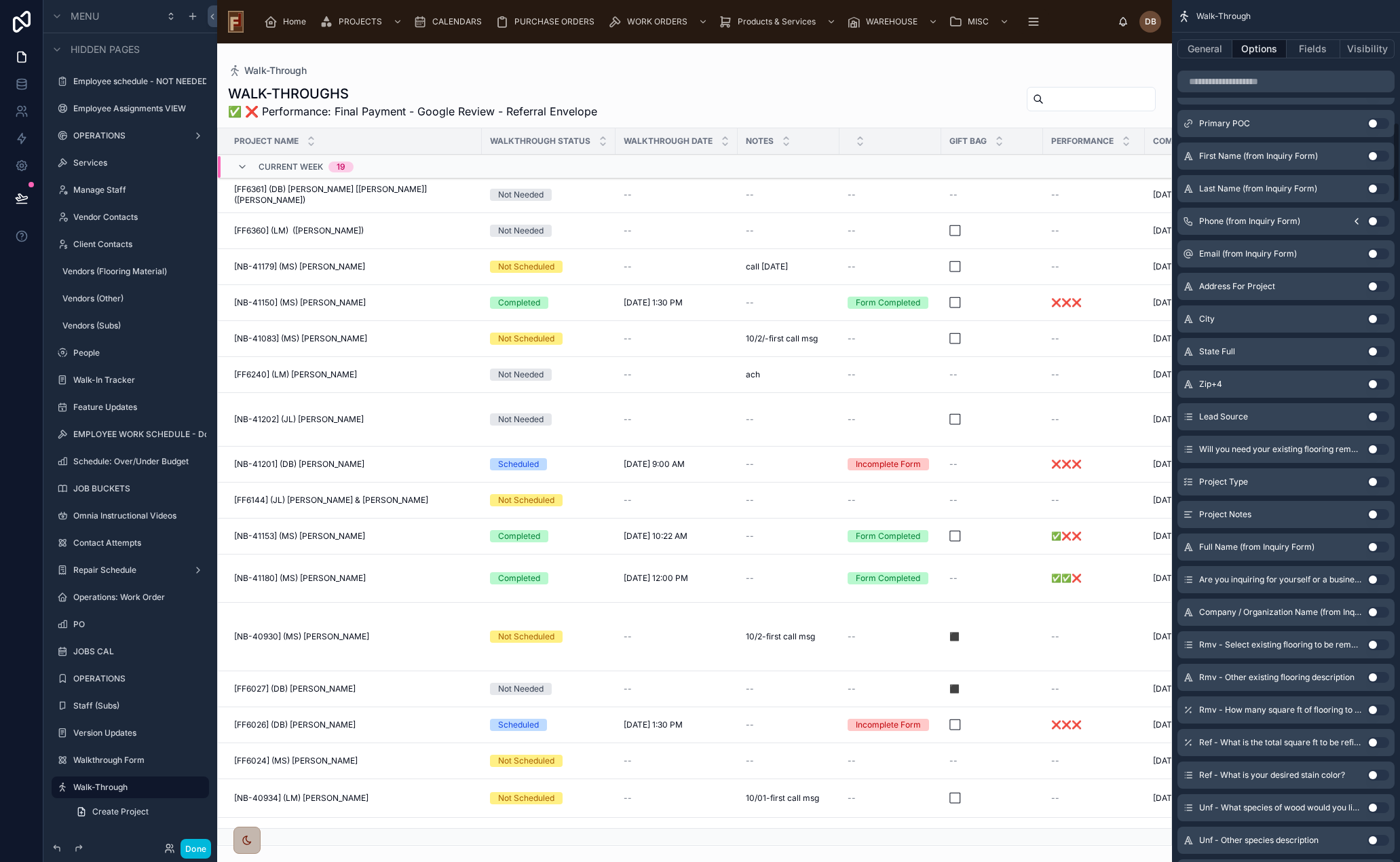
scroll to position [1001, 0]
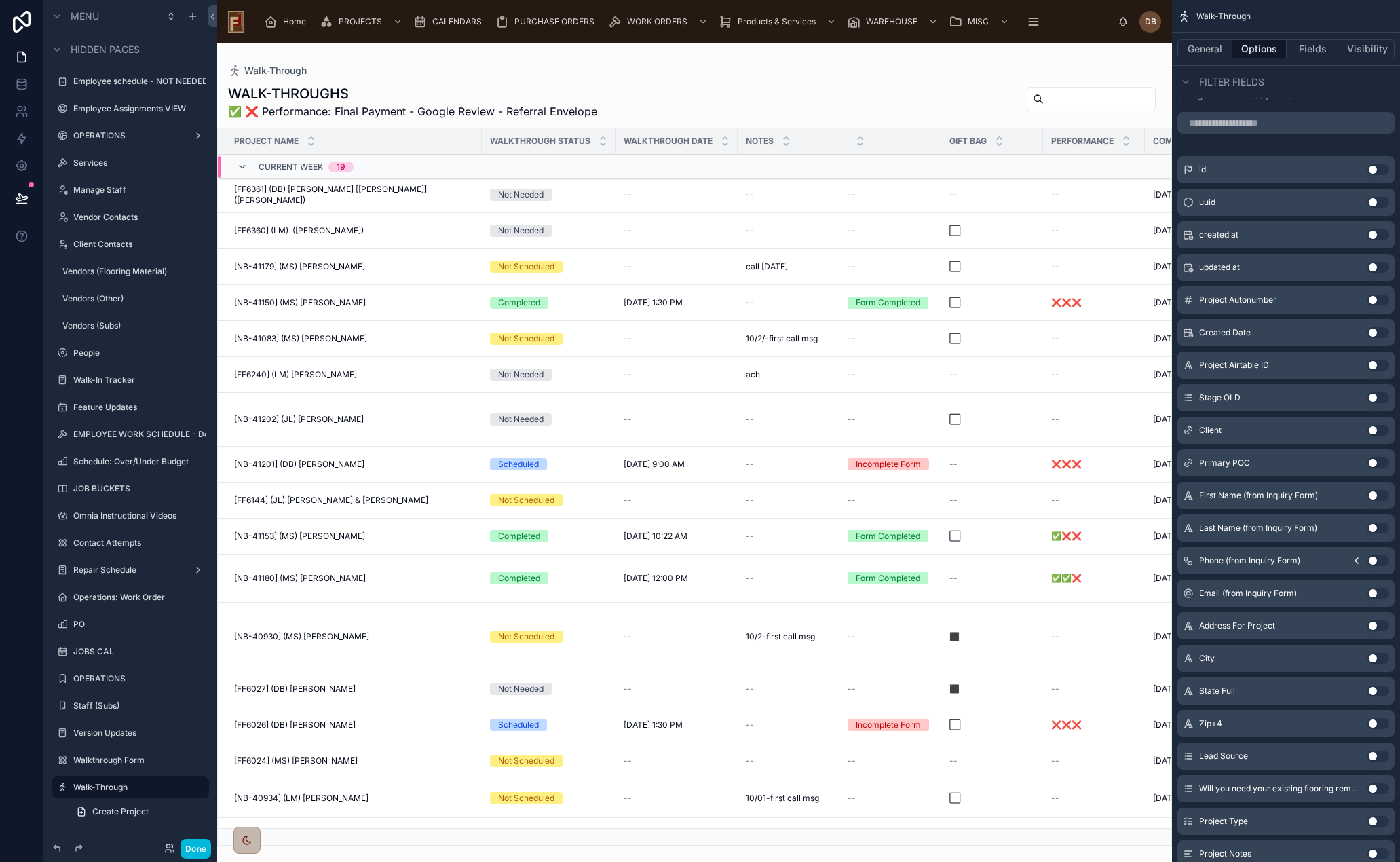
click at [1242, 115] on input "scrollable content" at bounding box center [1285, 122] width 217 height 22
click at [1212, 50] on button "General" at bounding box center [1205, 49] width 55 height 19
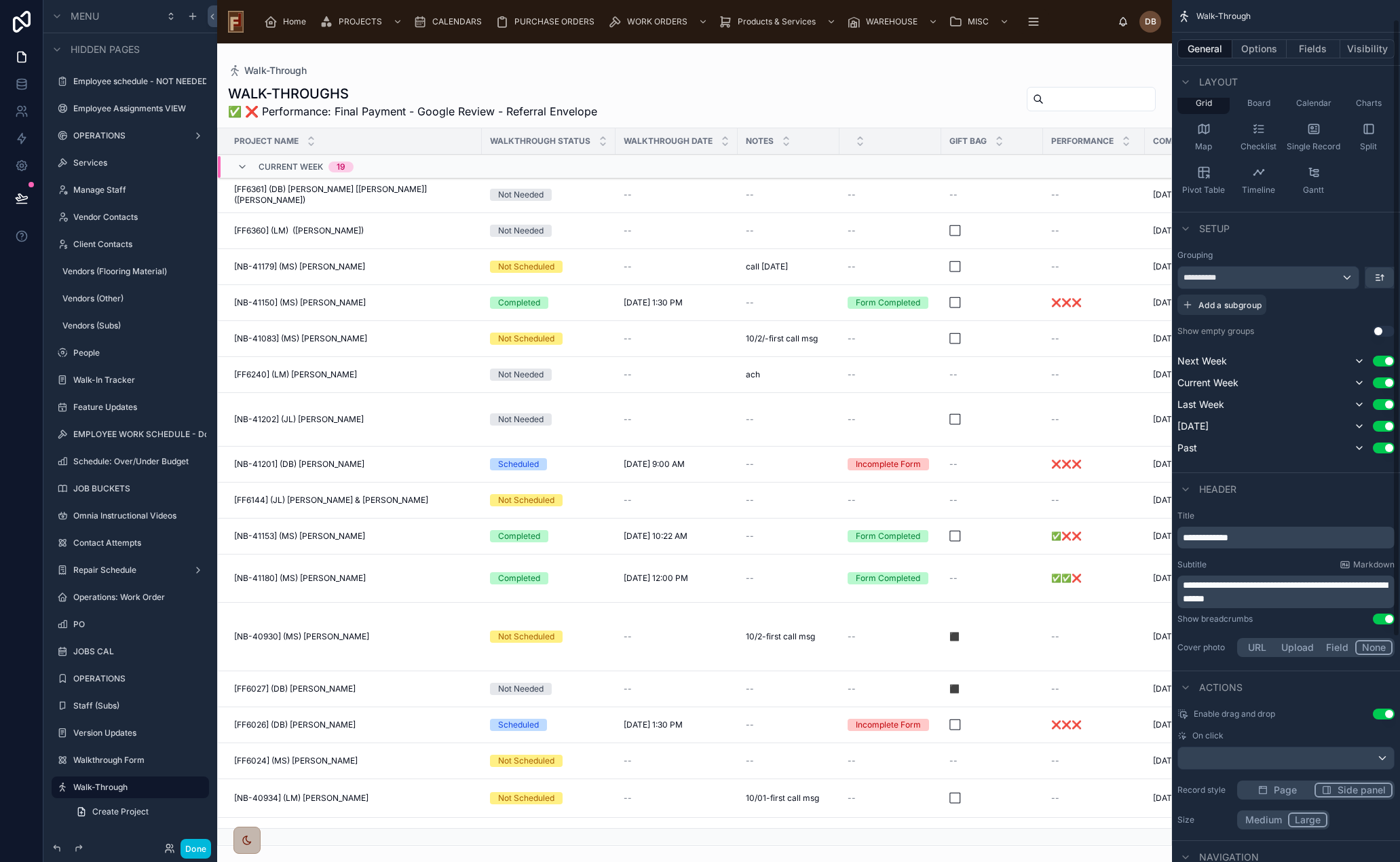
scroll to position [1, 0]
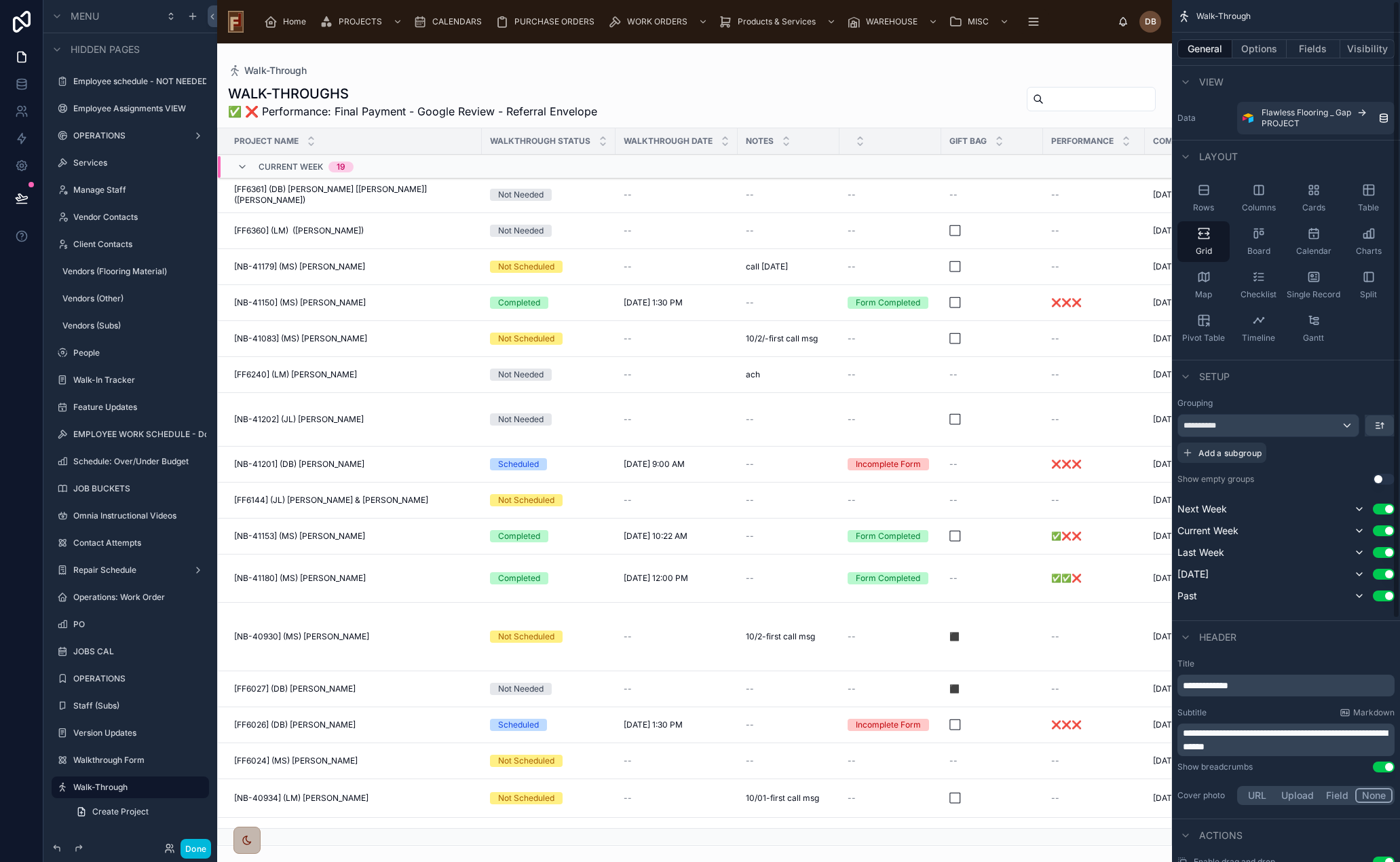
click at [1251, 51] on button "Options" at bounding box center [1259, 49] width 54 height 19
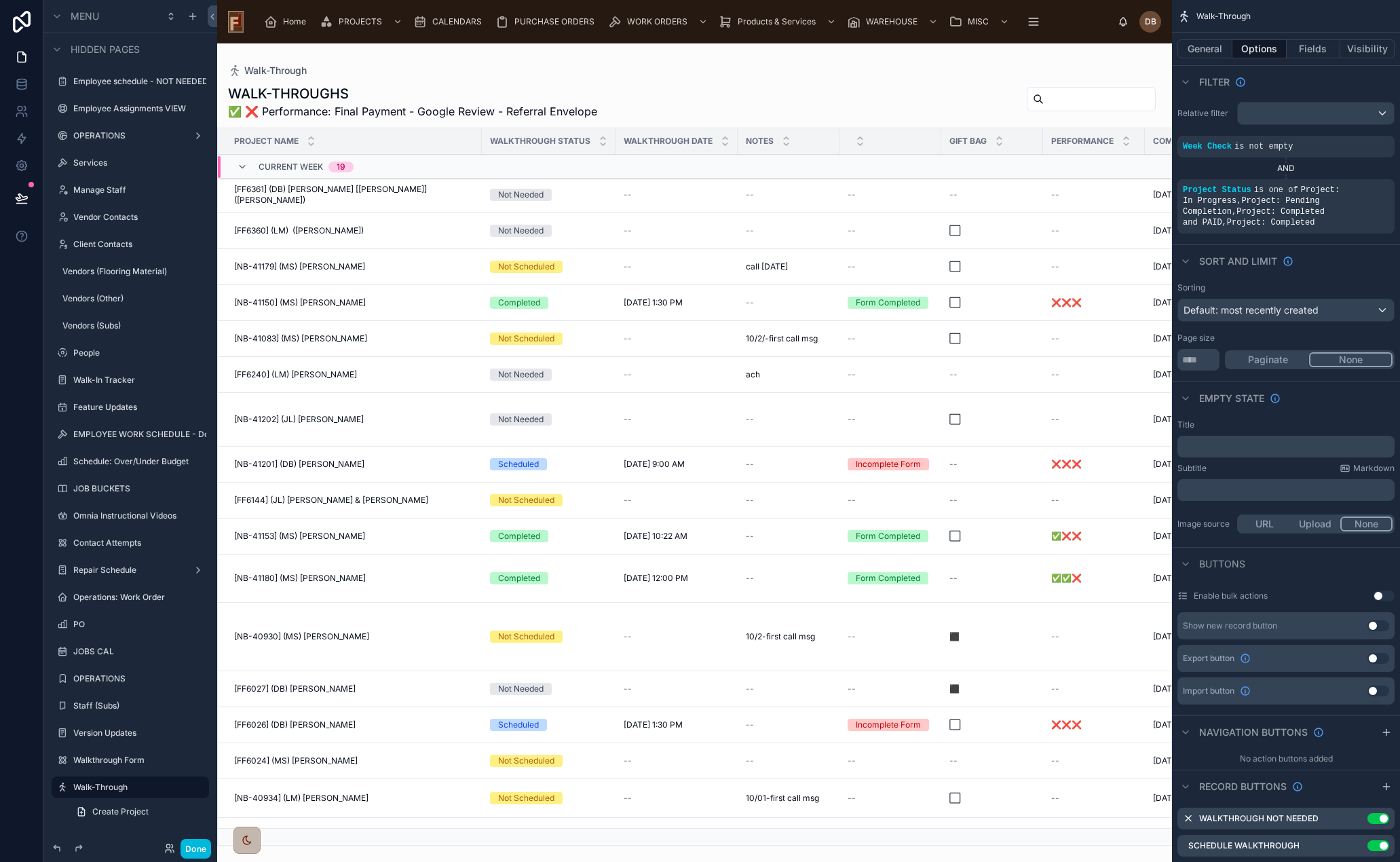
click at [1312, 49] on button "Fields" at bounding box center [1314, 49] width 54 height 19
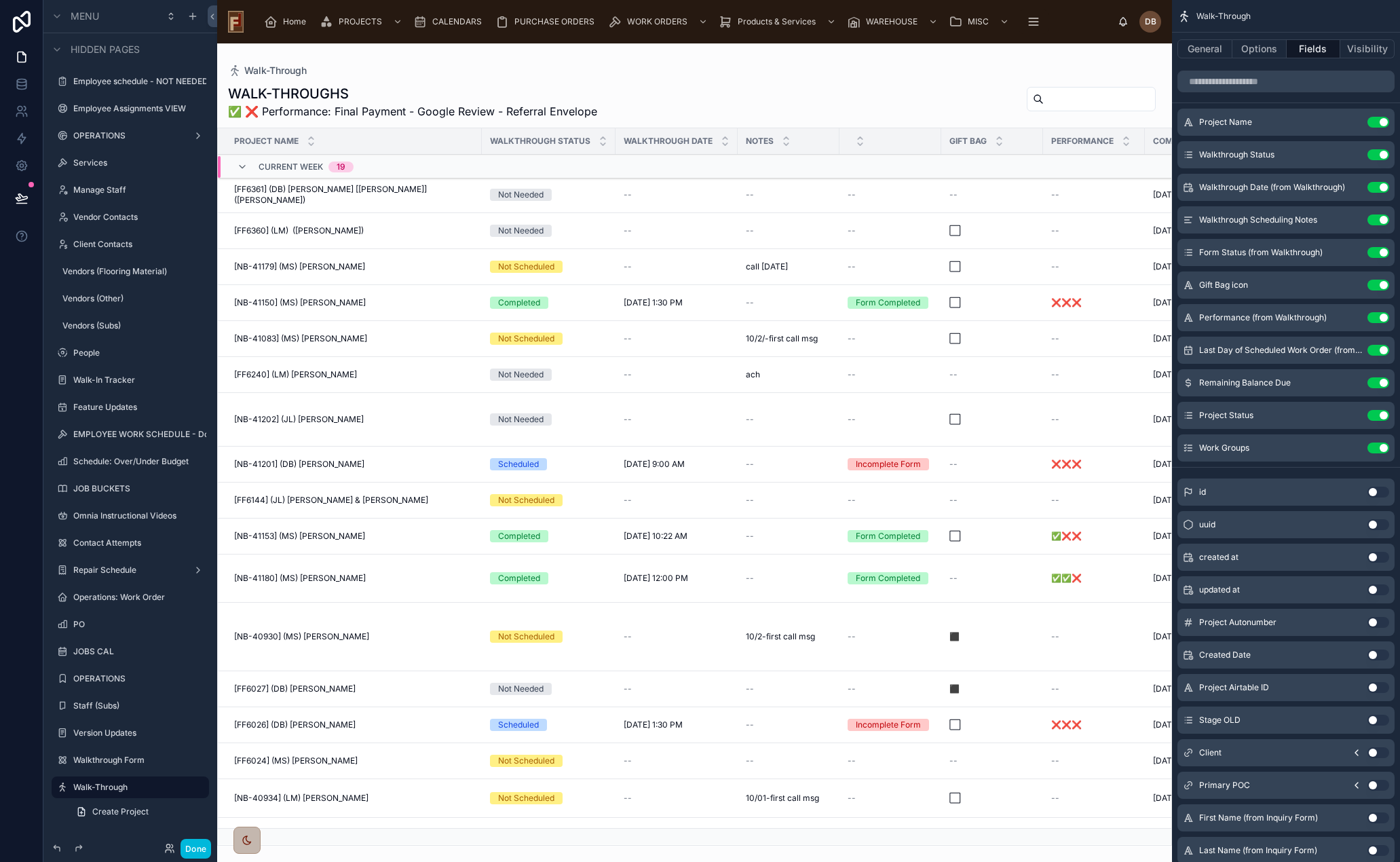
scroll to position [0, 0]
click at [1256, 46] on button "Options" at bounding box center [1259, 49] width 54 height 19
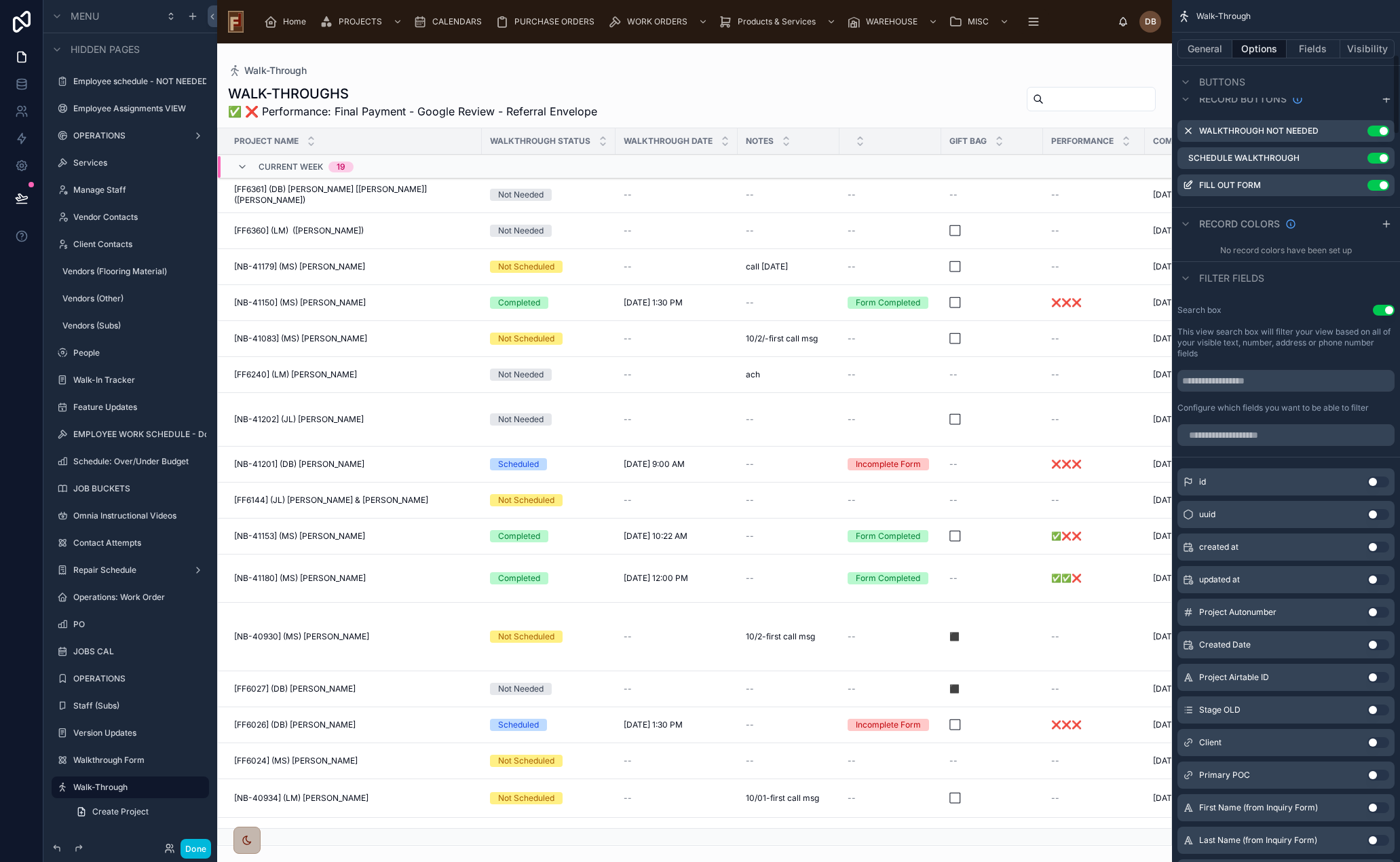
scroll to position [746, 0]
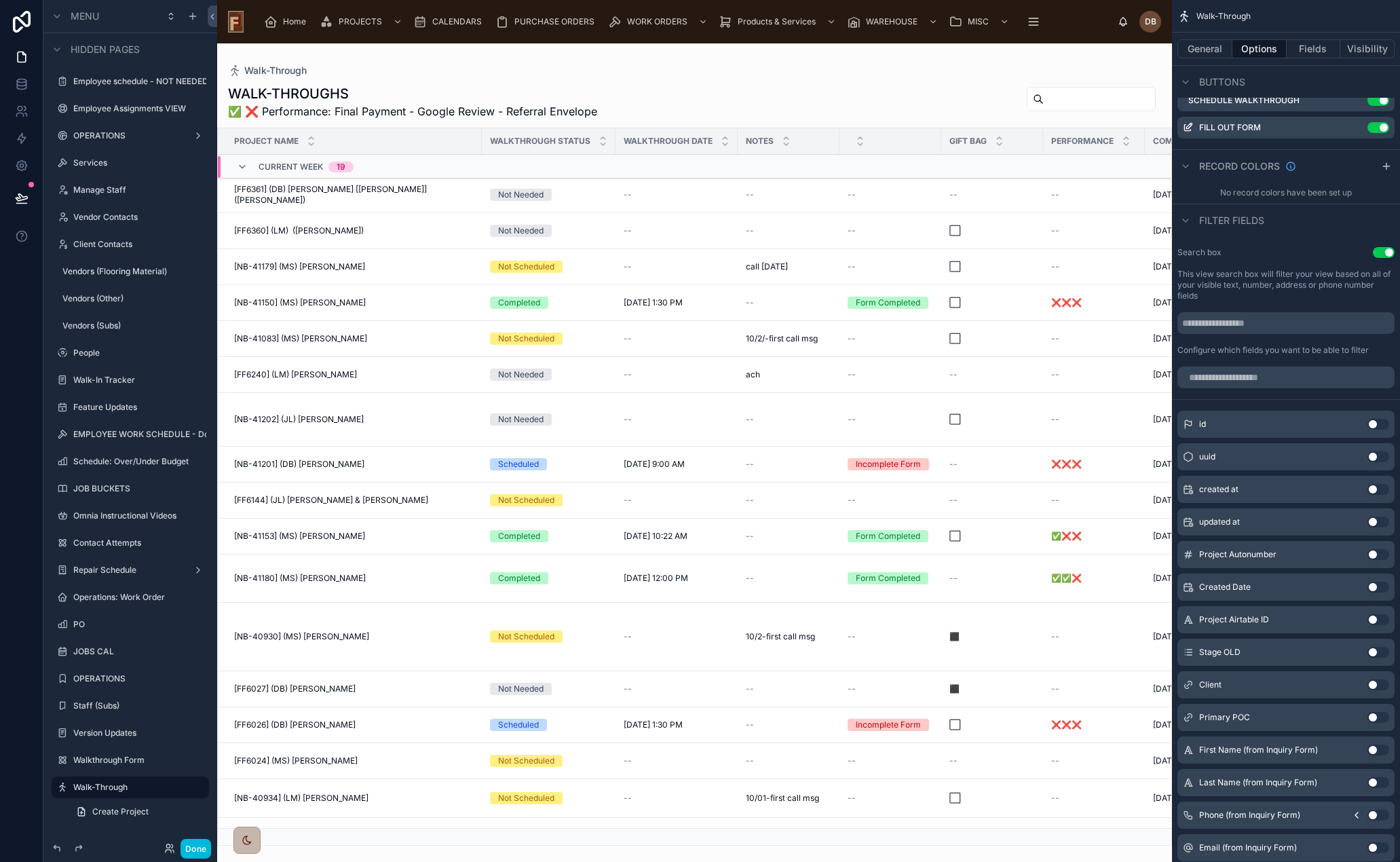
click at [1281, 371] on input "scrollable content" at bounding box center [1285, 377] width 217 height 22
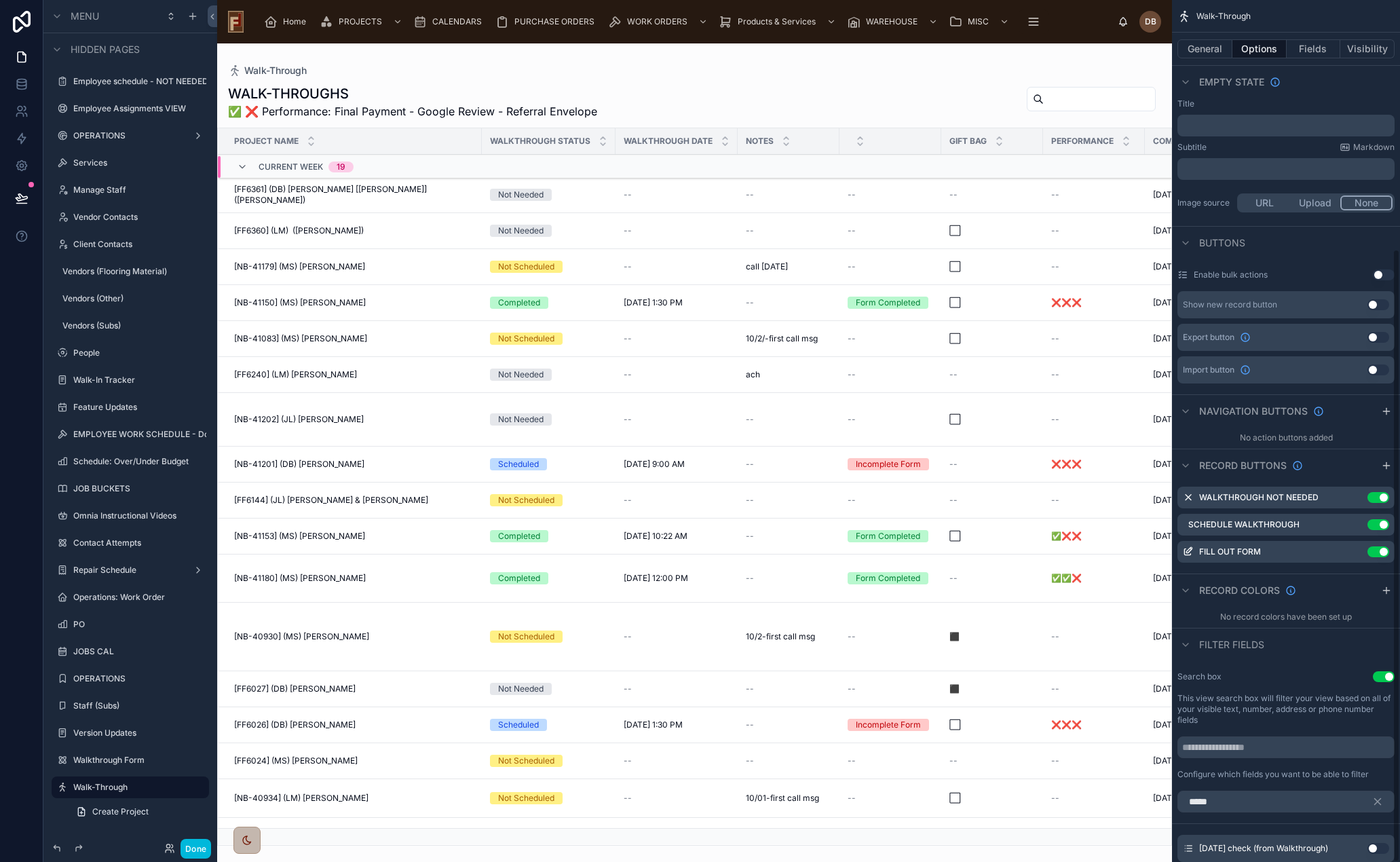
scroll to position [350, 0]
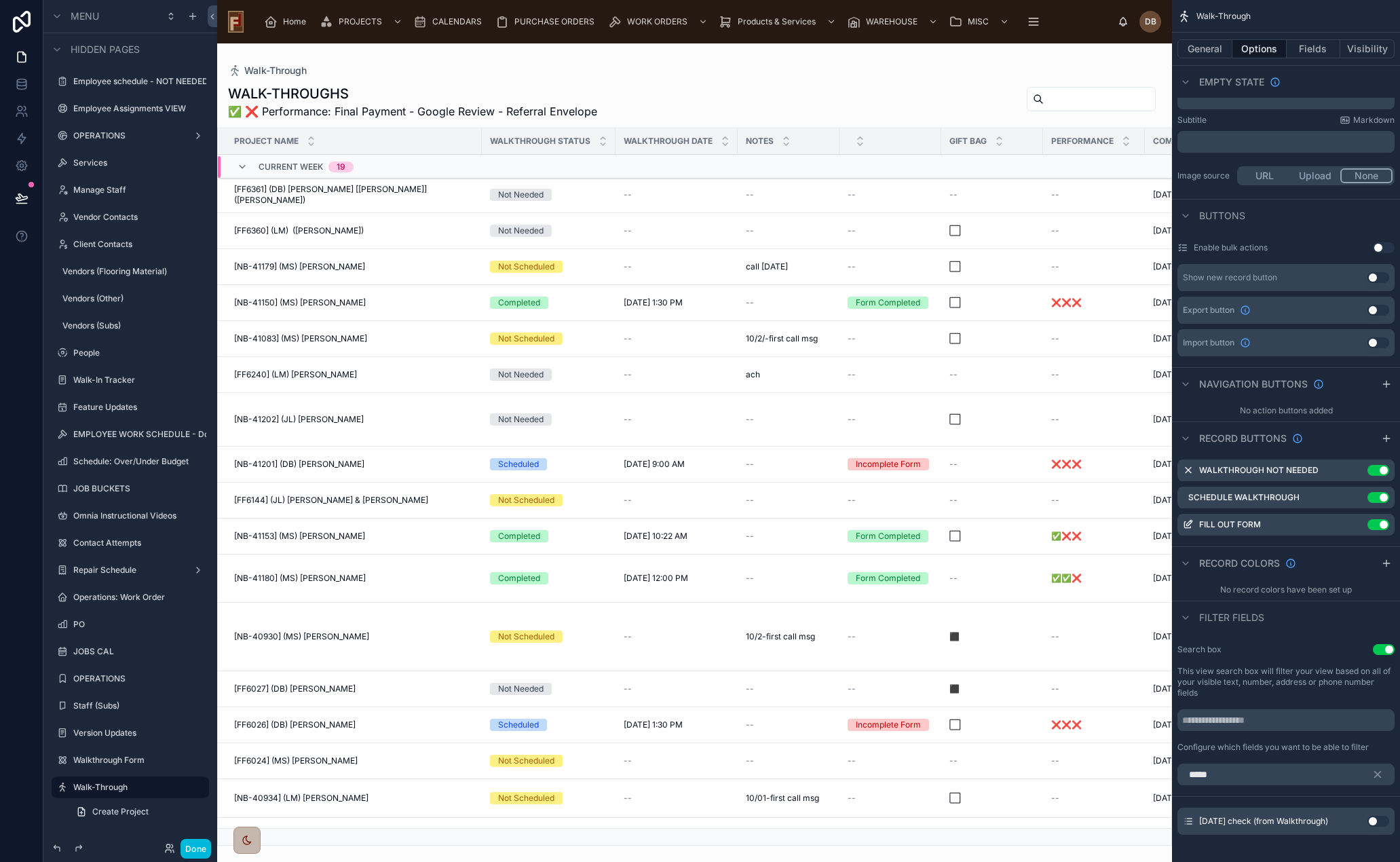
type input "*****"
click at [1373, 816] on button "Use setting" at bounding box center [1378, 820] width 22 height 10
click at [1379, 772] on icon "scrollable content" at bounding box center [1378, 775] width 6 height 6
click at [0, 0] on icon "scrollable content" at bounding box center [0, 0] width 0 height 0
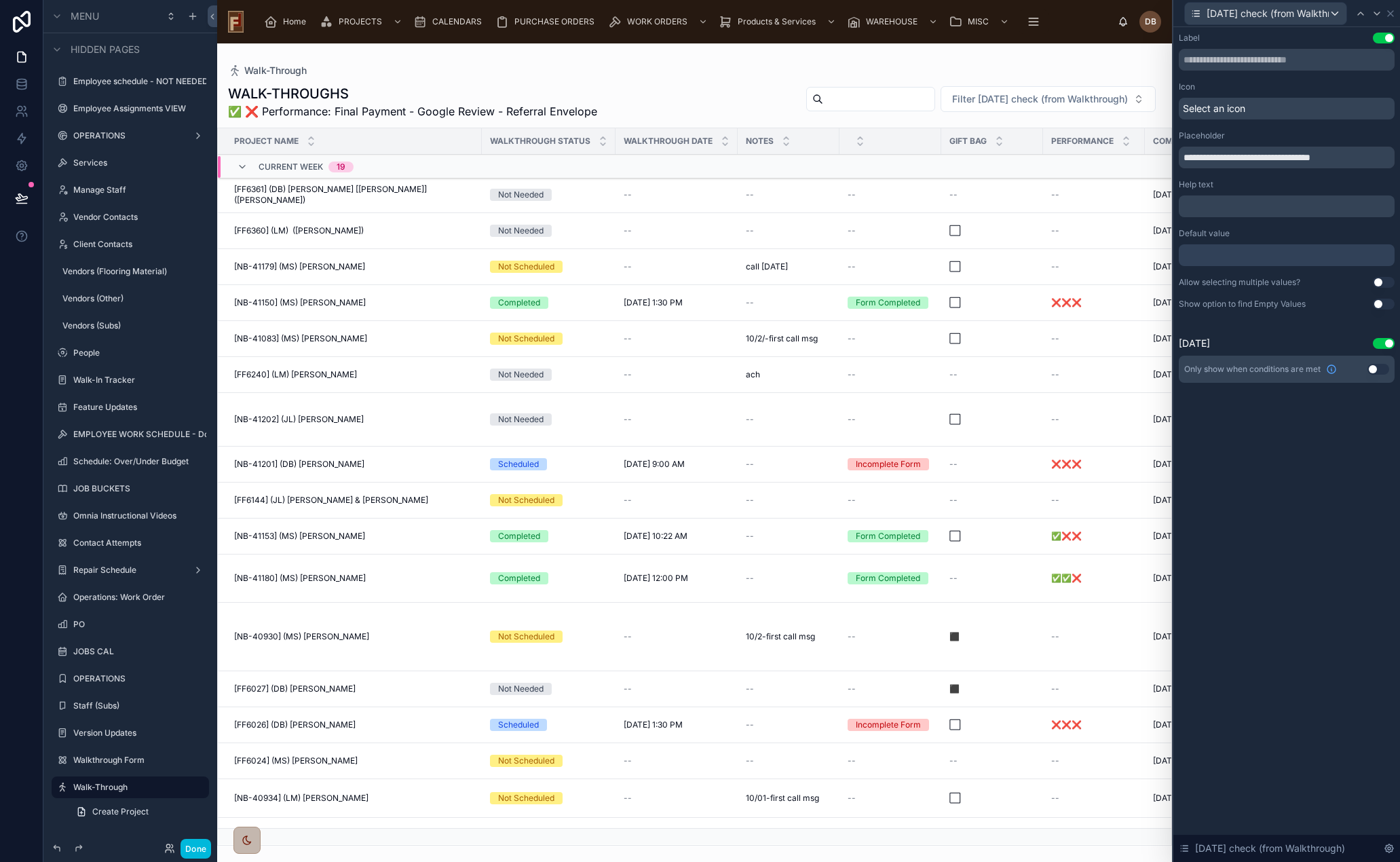
drag, startPoint x: 1235, startPoint y: 159, endPoint x: 1365, endPoint y: 162, distance: 130.0
click at [1365, 162] on input "**********" at bounding box center [1287, 157] width 216 height 22
type input "**********"
click at [1112, 95] on span "Filter Today" at bounding box center [1099, 99] width 56 height 13
click at [1283, 552] on div "**********" at bounding box center [1286, 444] width 226 height 835
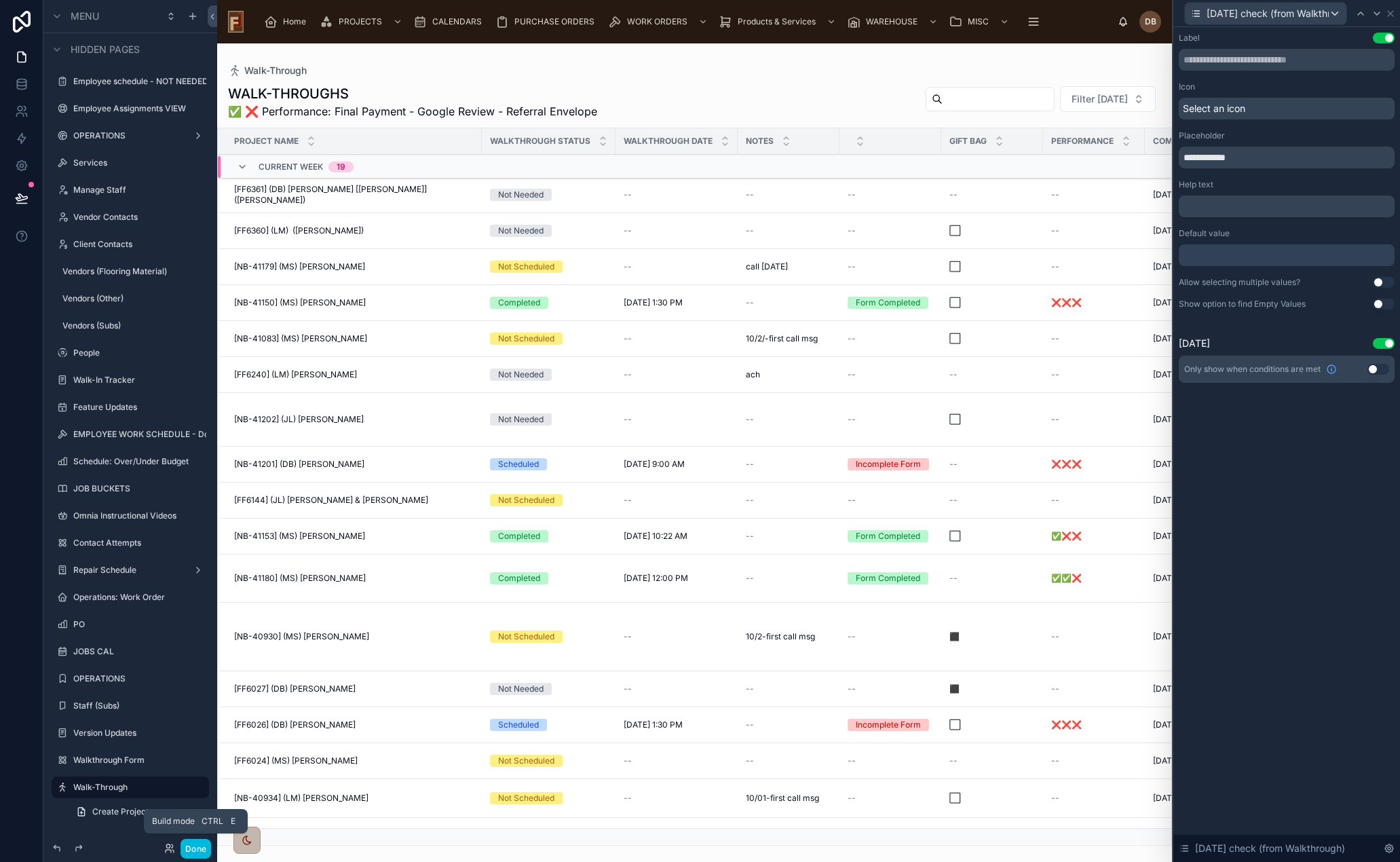
click at [204, 849] on button "Done" at bounding box center [196, 849] width 30 height 20
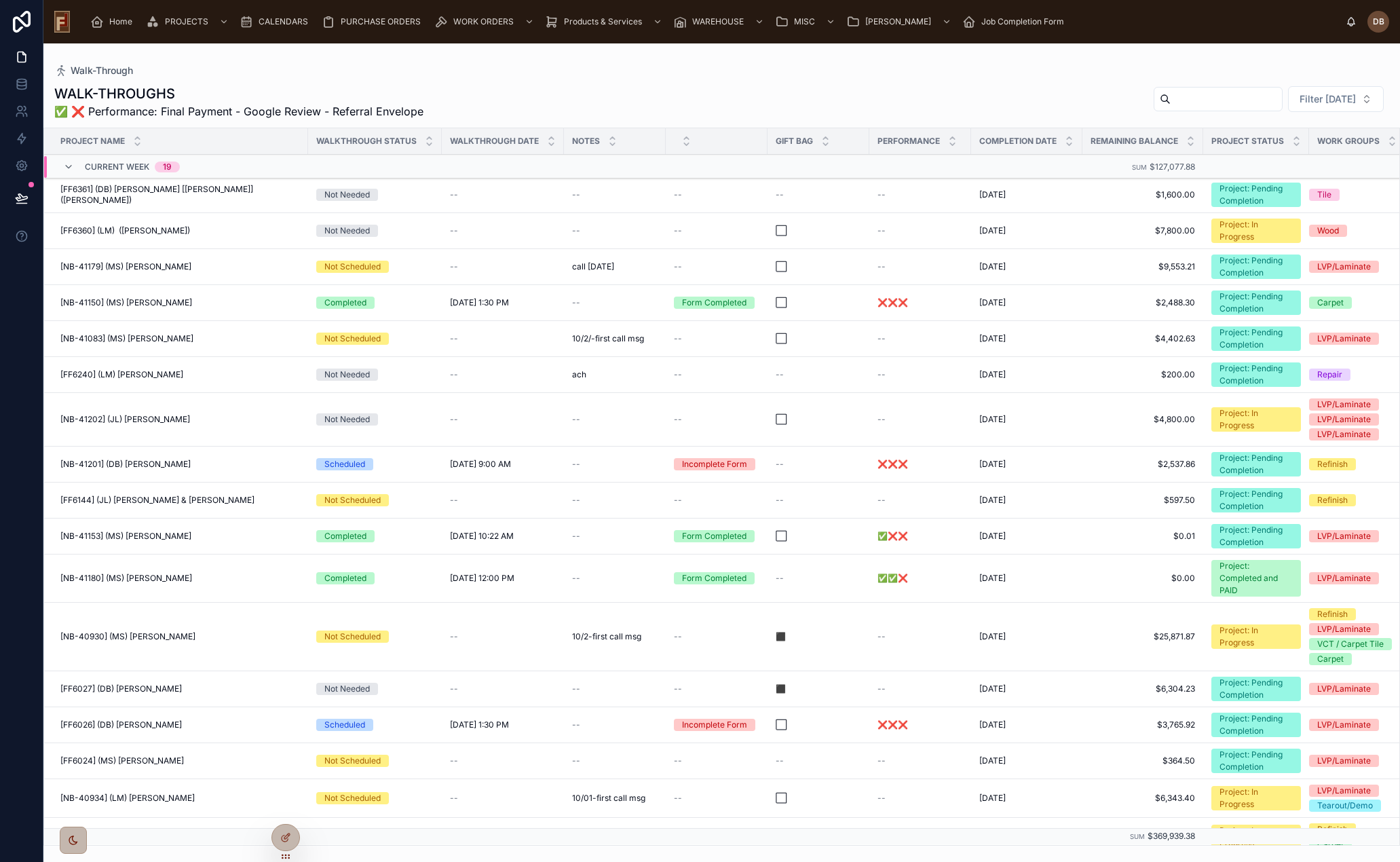
click at [1346, 98] on span "Filter Today" at bounding box center [1327, 99] width 56 height 13
click at [1253, 154] on div "TODAY" at bounding box center [1302, 153] width 188 height 22
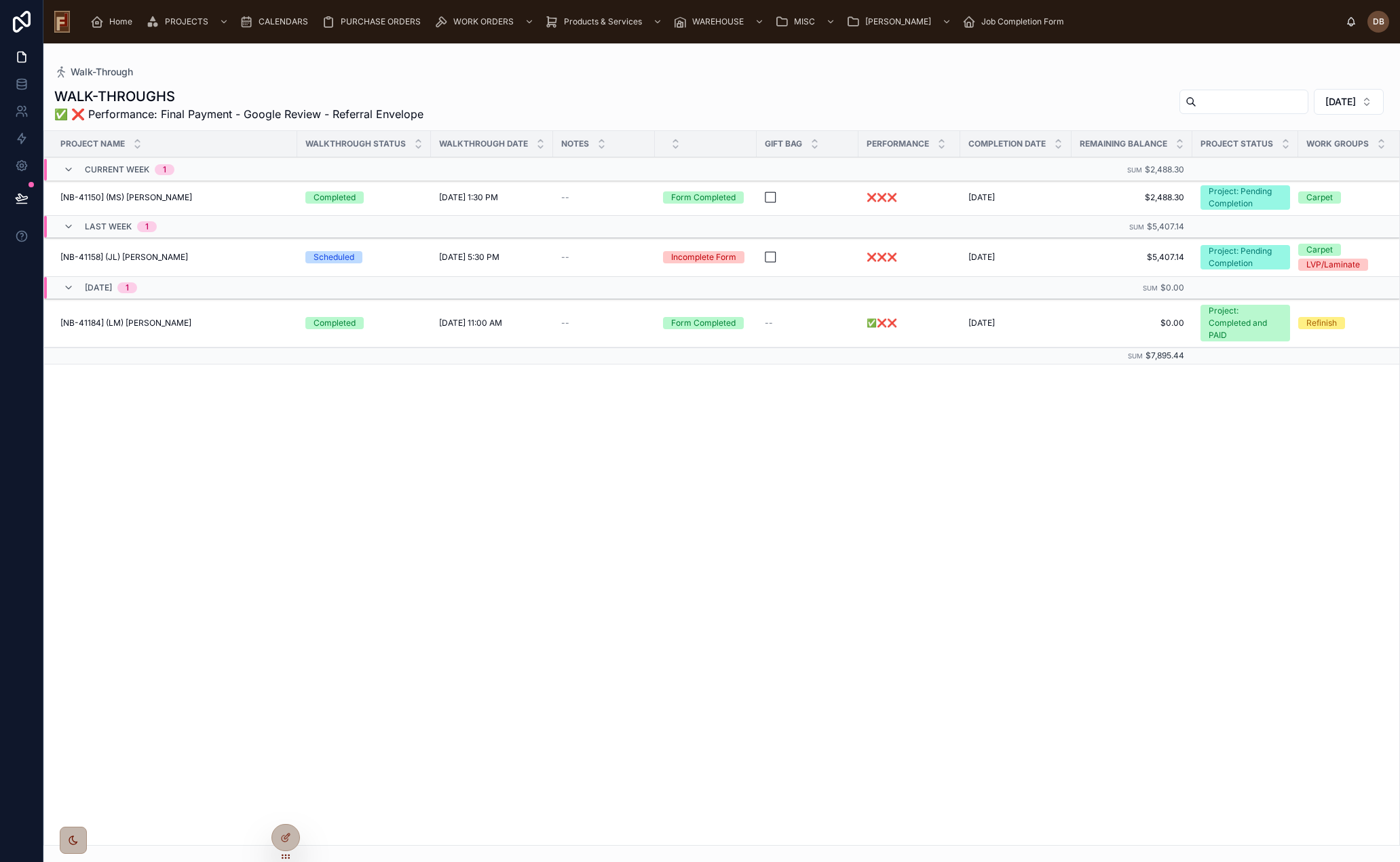
click at [1350, 104] on span "TODAY" at bounding box center [1341, 101] width 30 height 13
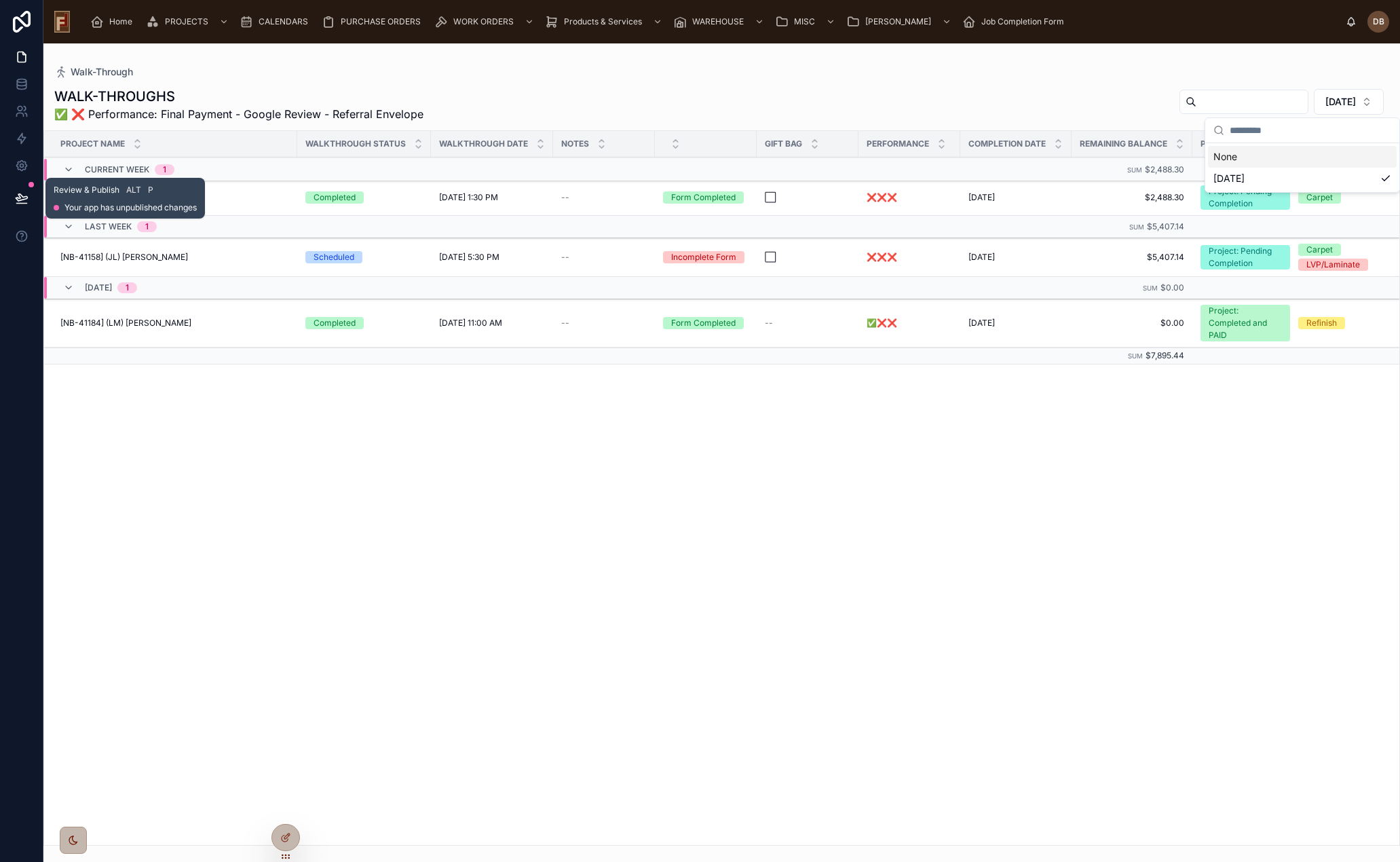
click at [23, 200] on icon at bounding box center [21, 197] width 11 height 7
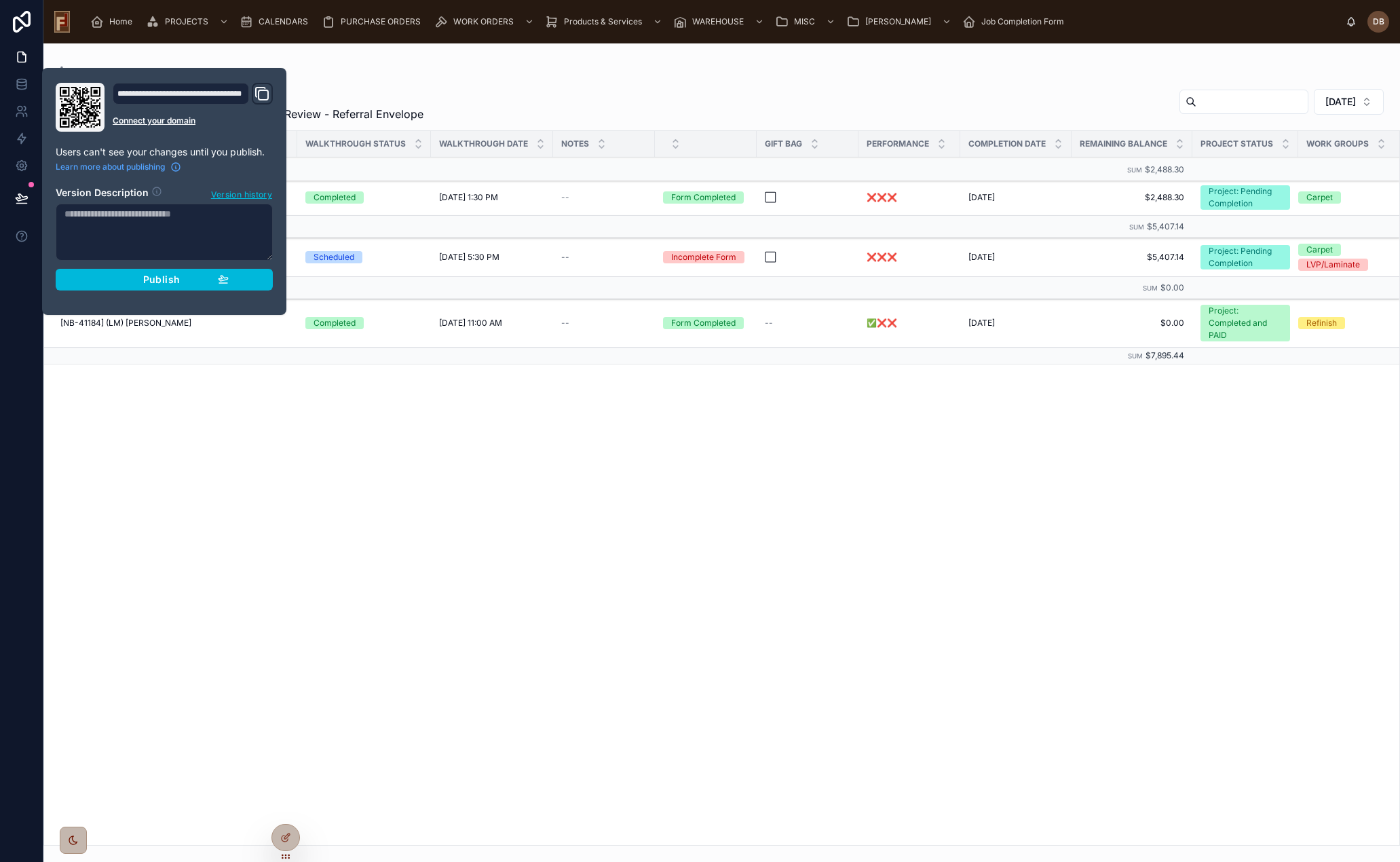
click at [160, 281] on span "Publish" at bounding box center [161, 279] width 37 height 12
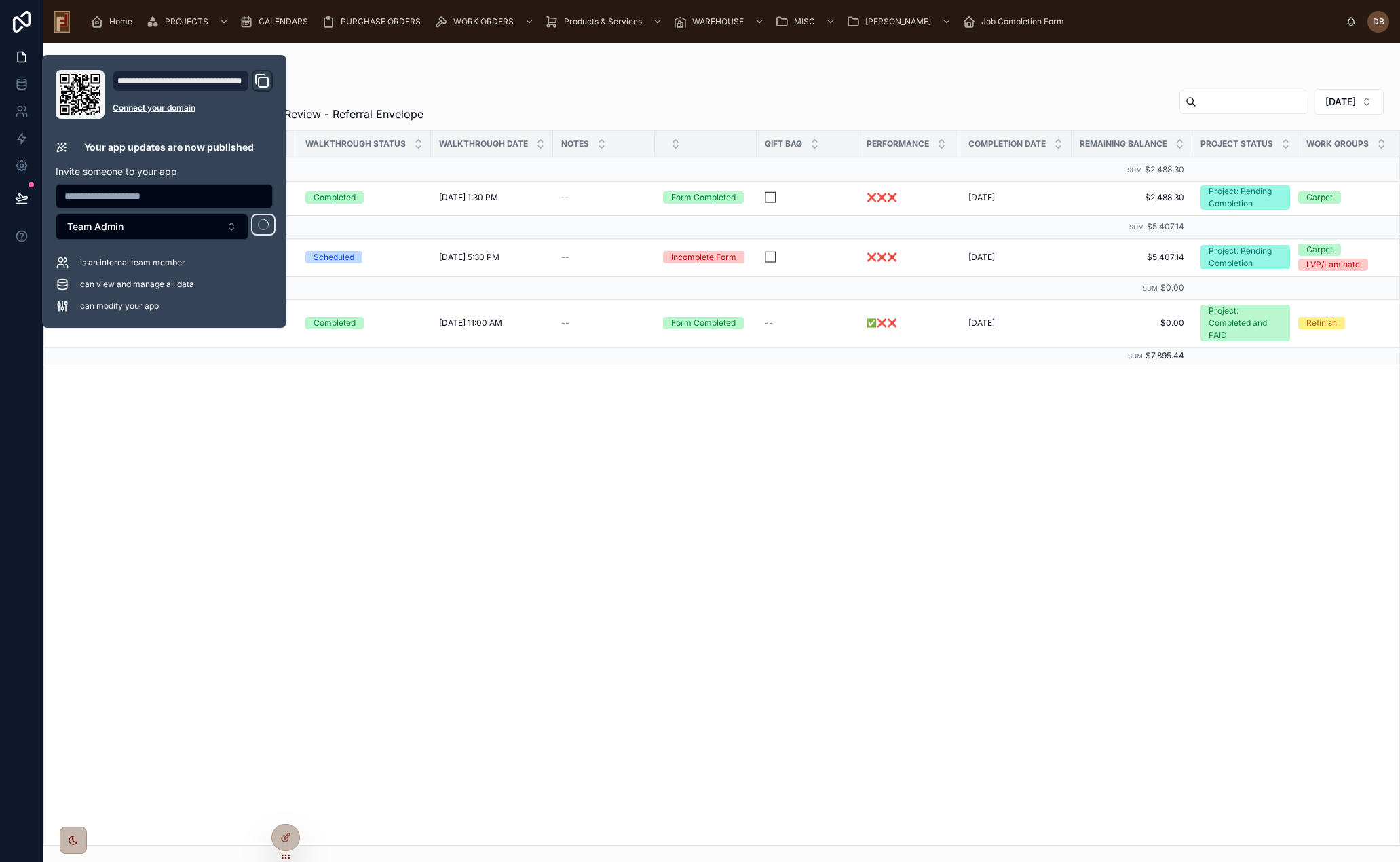
click at [1086, 86] on div "WALK-THROUGHS ✅ ❌ Performance: Final Payment - Google Review - Referral Envelop…" at bounding box center [722, 462] width 1356 height 767
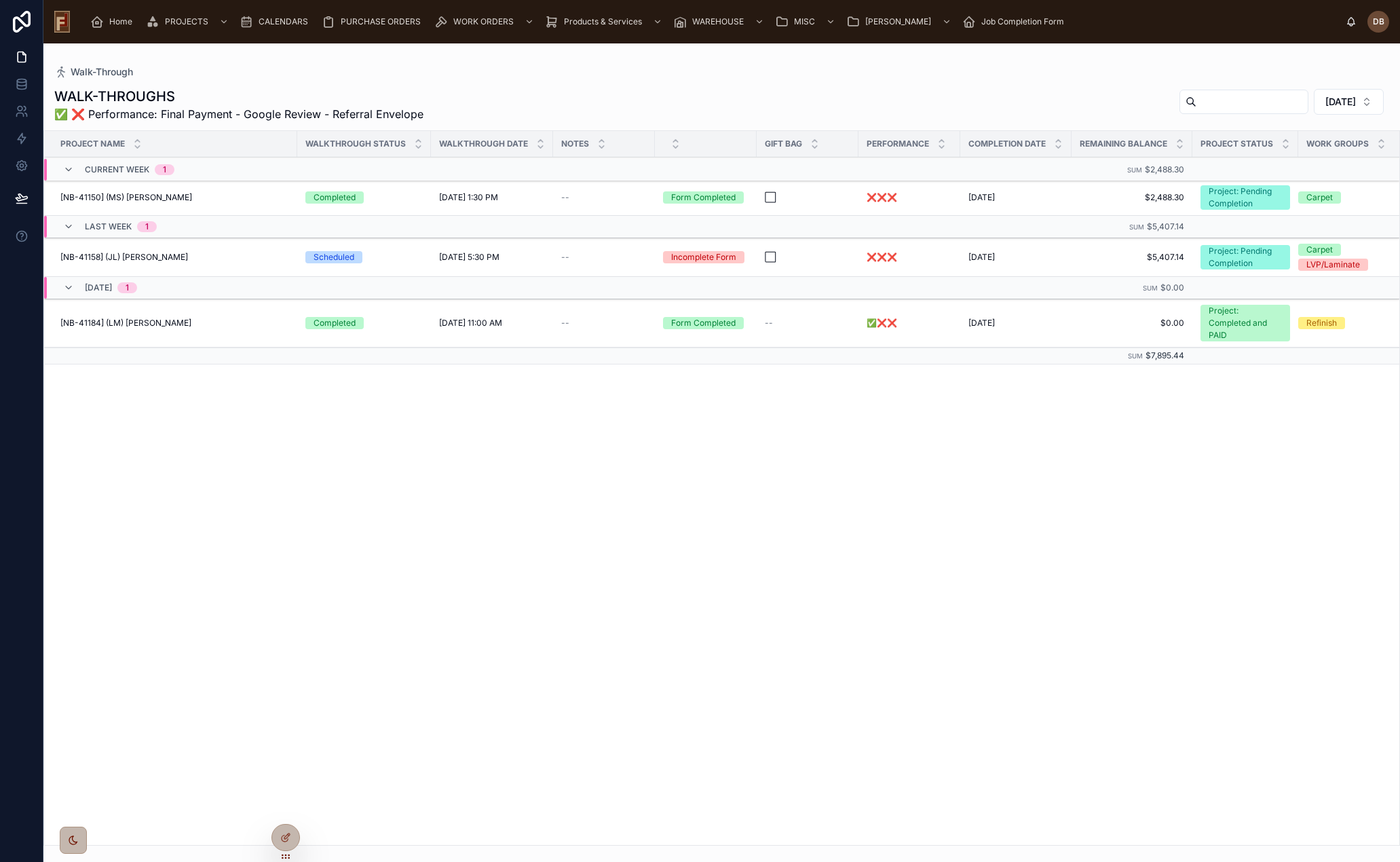
click at [1133, 523] on div "Project Name Walkthrough Status Walkthrough Date Notes Gift Bag Performance Com…" at bounding box center [722, 488] width 1355 height 714
click at [606, 440] on div "Project Name Walkthrough Status Walkthrough Date Notes Gift Bag Performance Com…" at bounding box center [722, 488] width 1355 height 714
click at [1340, 101] on span "TODAY" at bounding box center [1341, 101] width 30 height 13
click at [1247, 158] on div "None" at bounding box center [1302, 156] width 188 height 22
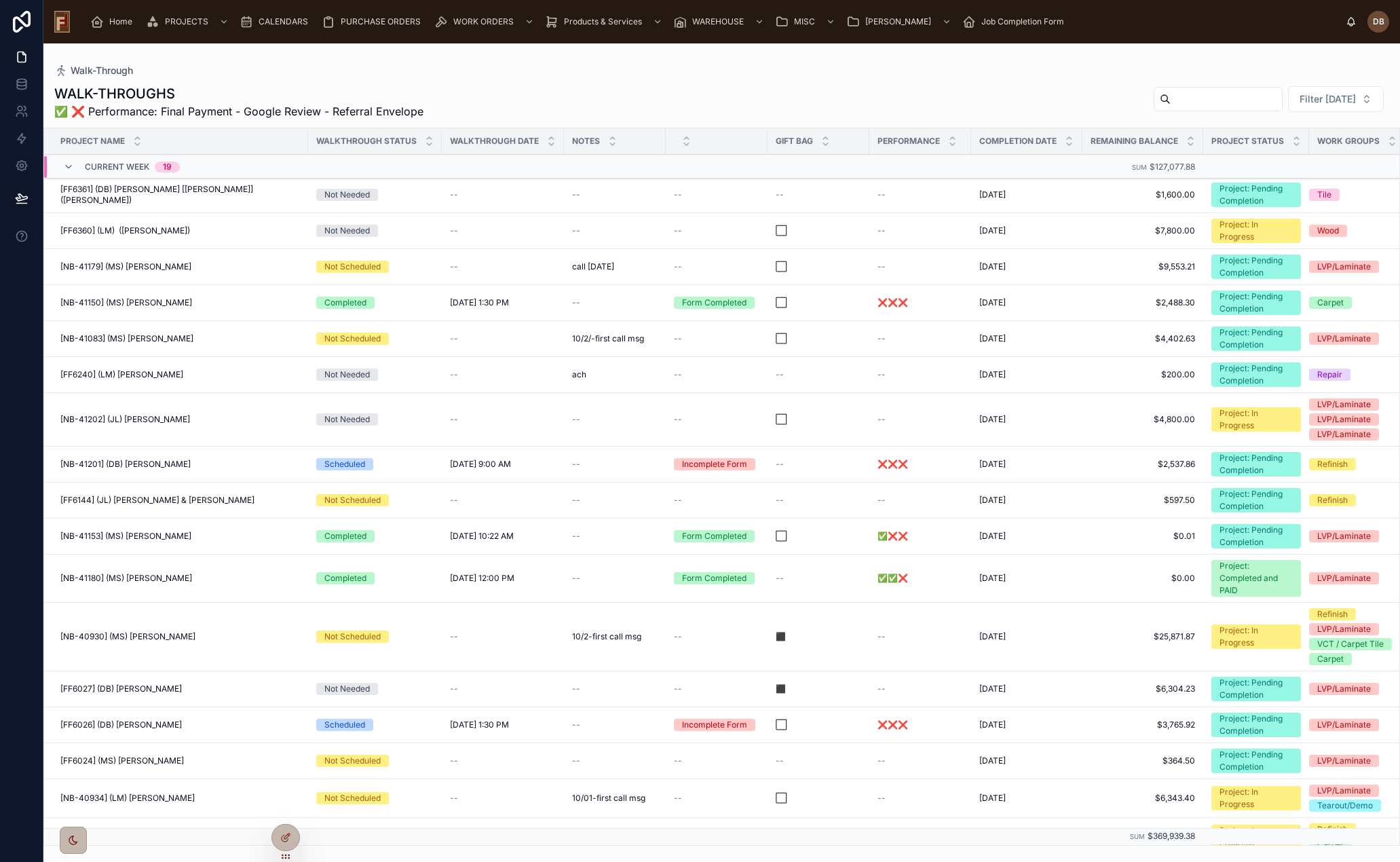
click at [960, 87] on div "WALK-THROUGHS ✅ ❌ Performance: Final Payment - Google Review - Referral Envelop…" at bounding box center [722, 101] width 1336 height 35
click at [1337, 97] on span "Filter Today" at bounding box center [1327, 99] width 56 height 13
click at [1238, 157] on div "TODAY" at bounding box center [1302, 153] width 188 height 22
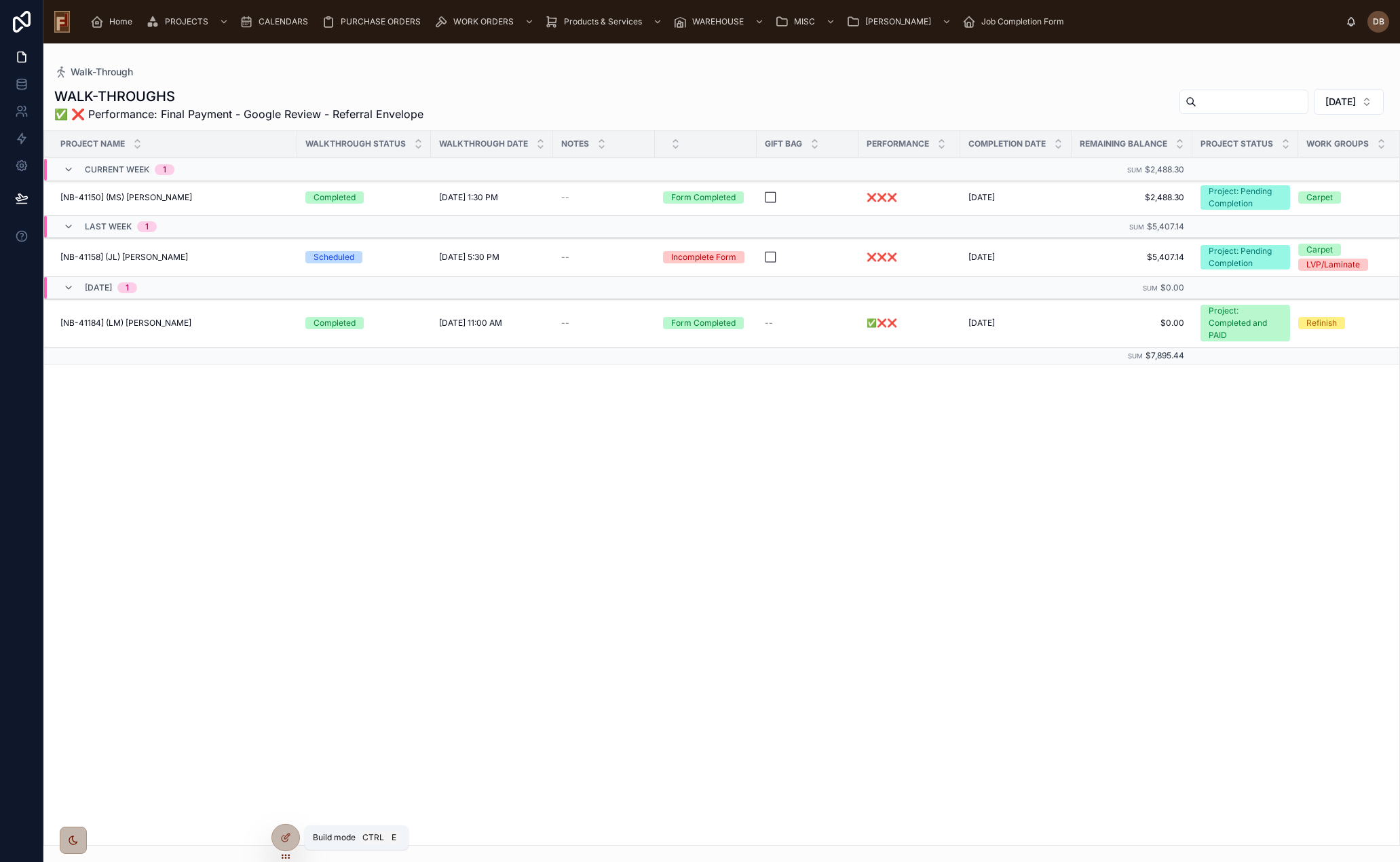
click at [286, 841] on icon at bounding box center [284, 838] width 6 height 6
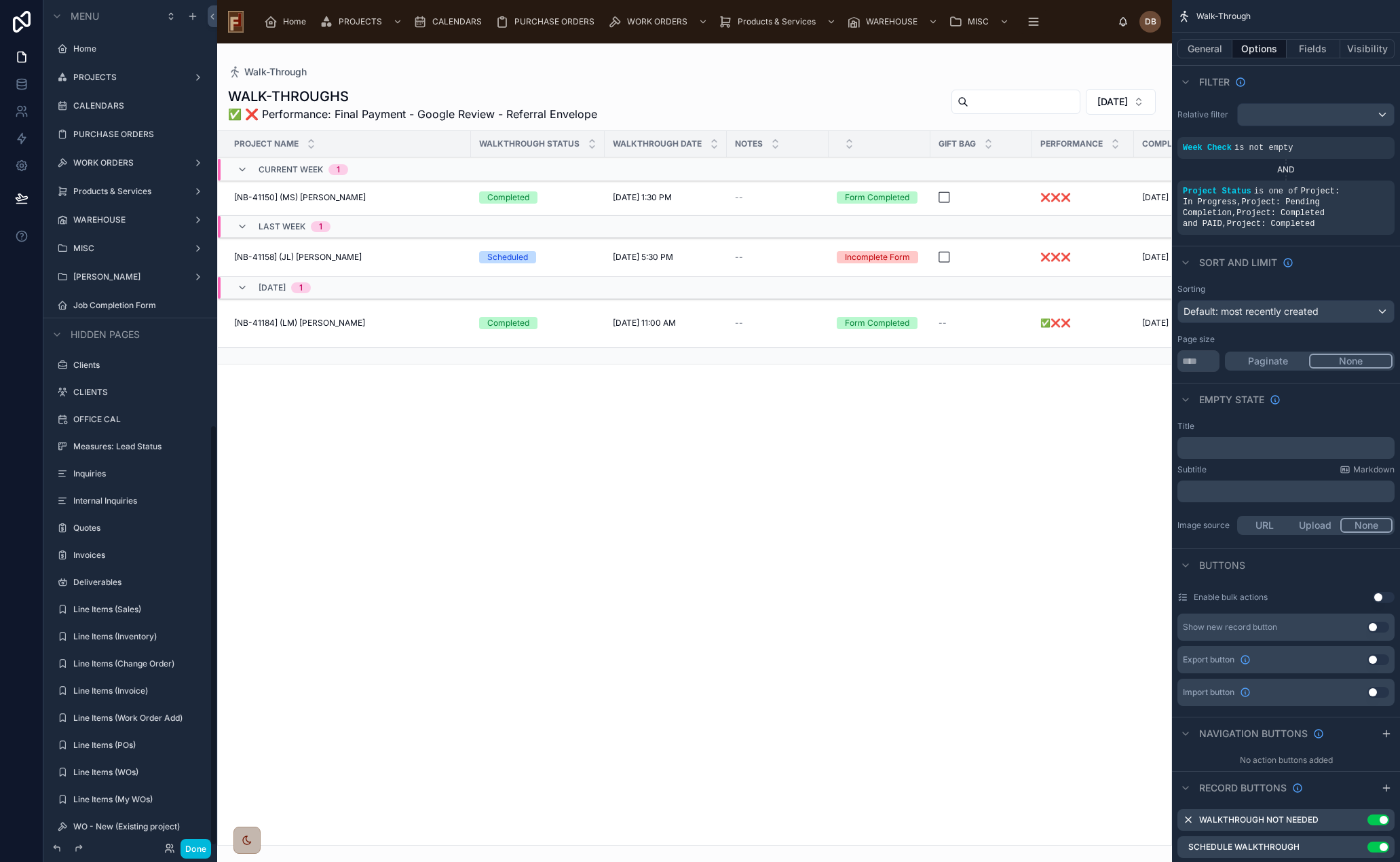
scroll to position [853, 0]
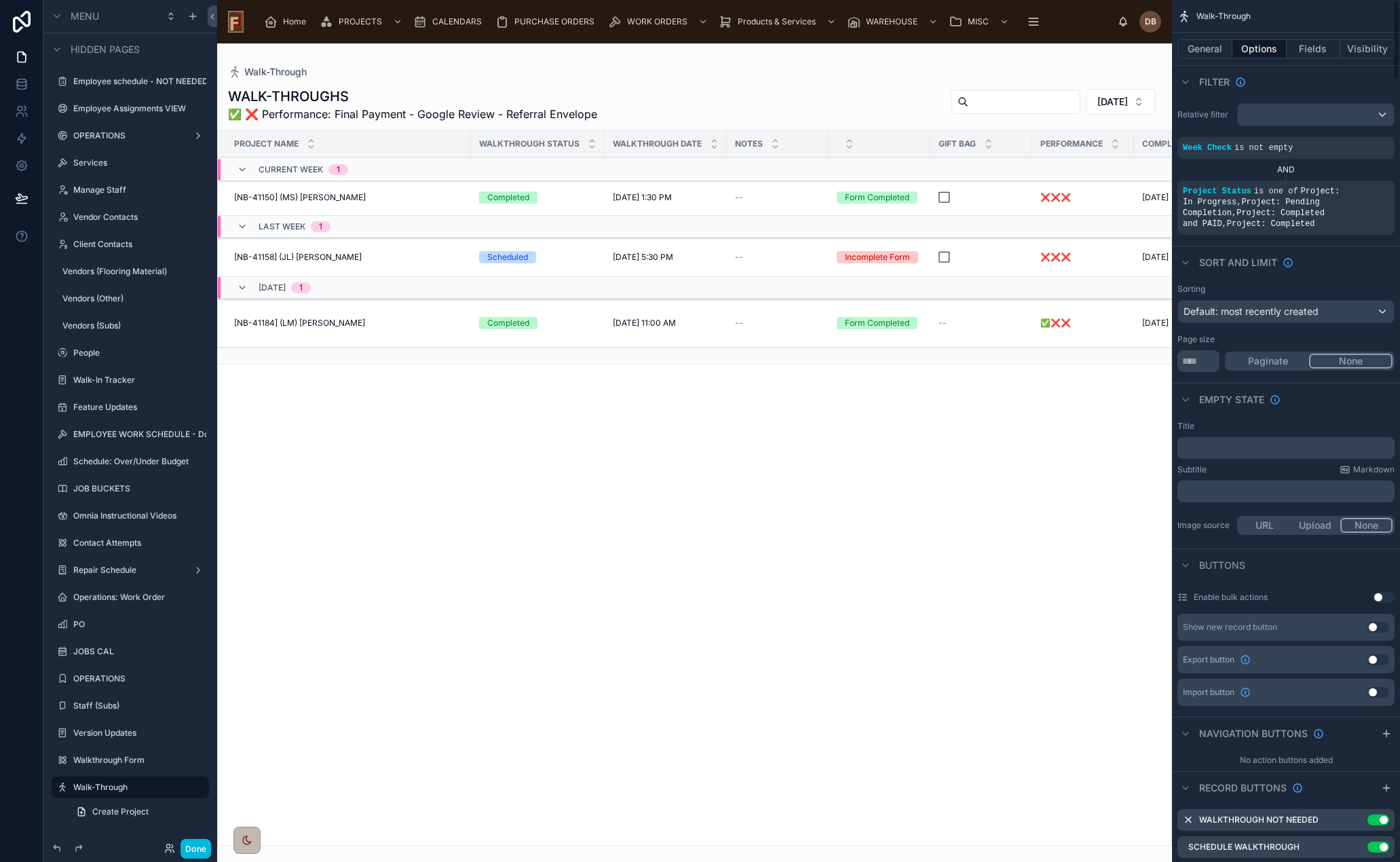
click at [839, 92] on div at bounding box center [694, 453] width 955 height 818
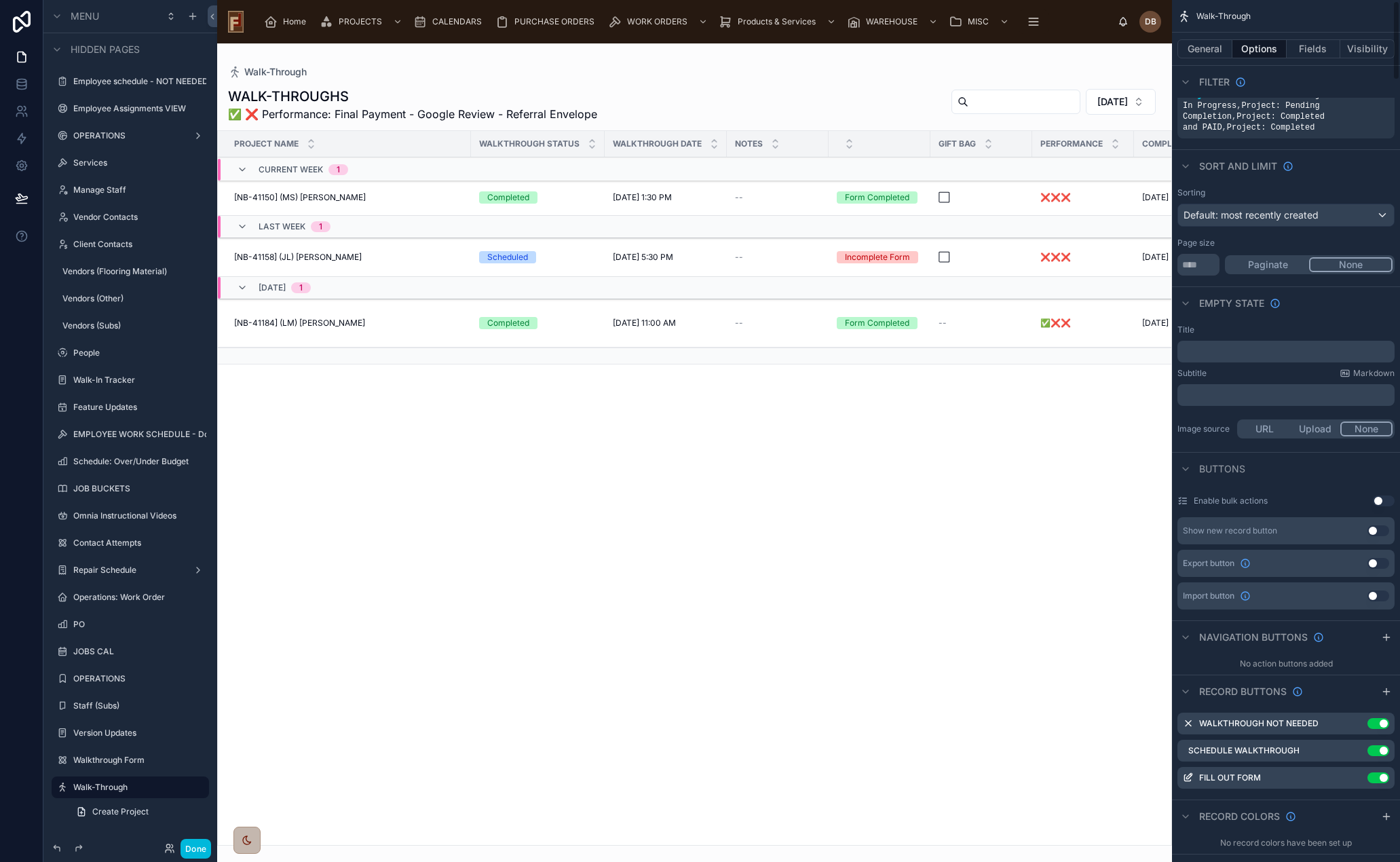
scroll to position [272, 0]
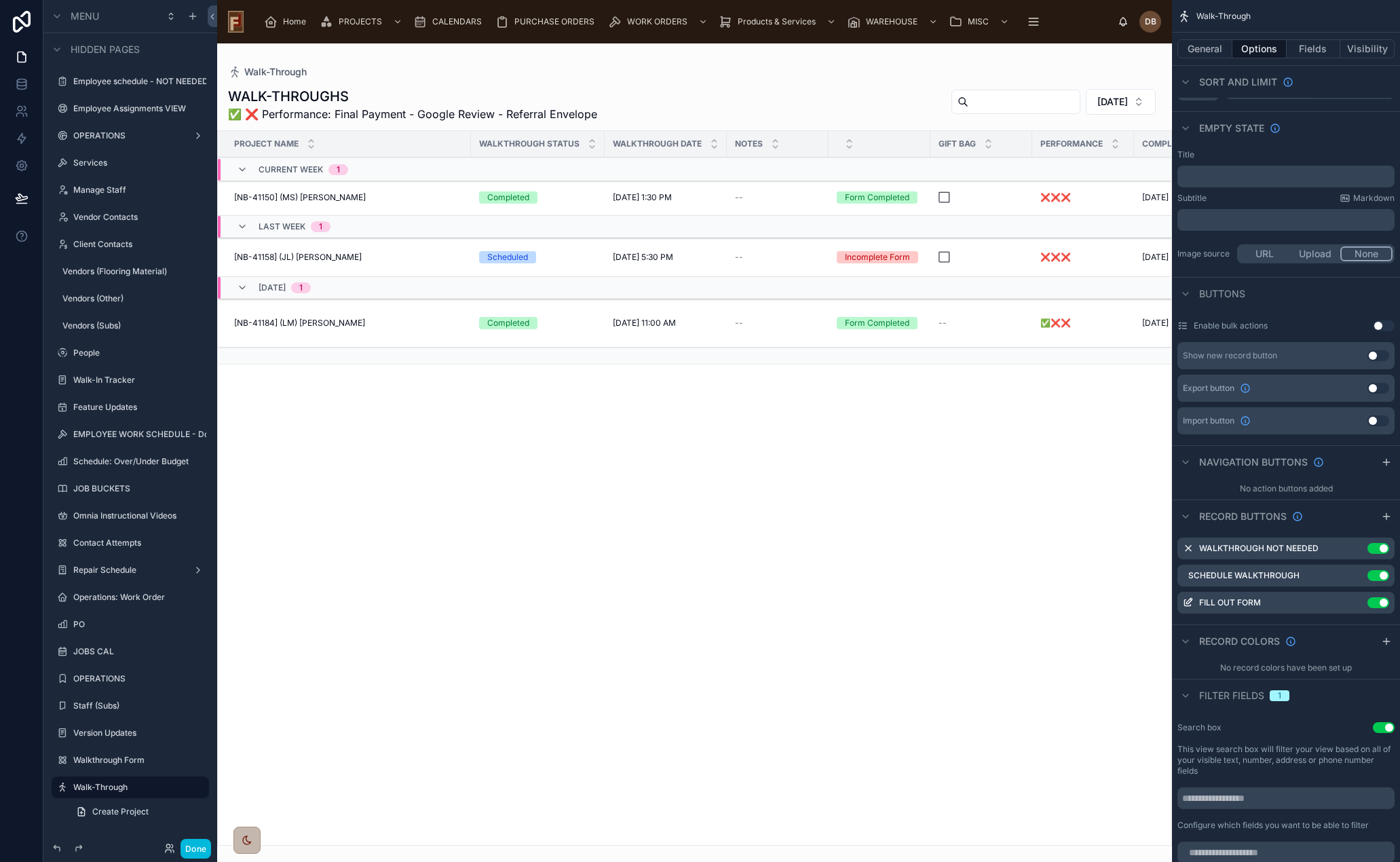
click at [0, 0] on icon "scrollable content" at bounding box center [0, 0] width 0 height 0
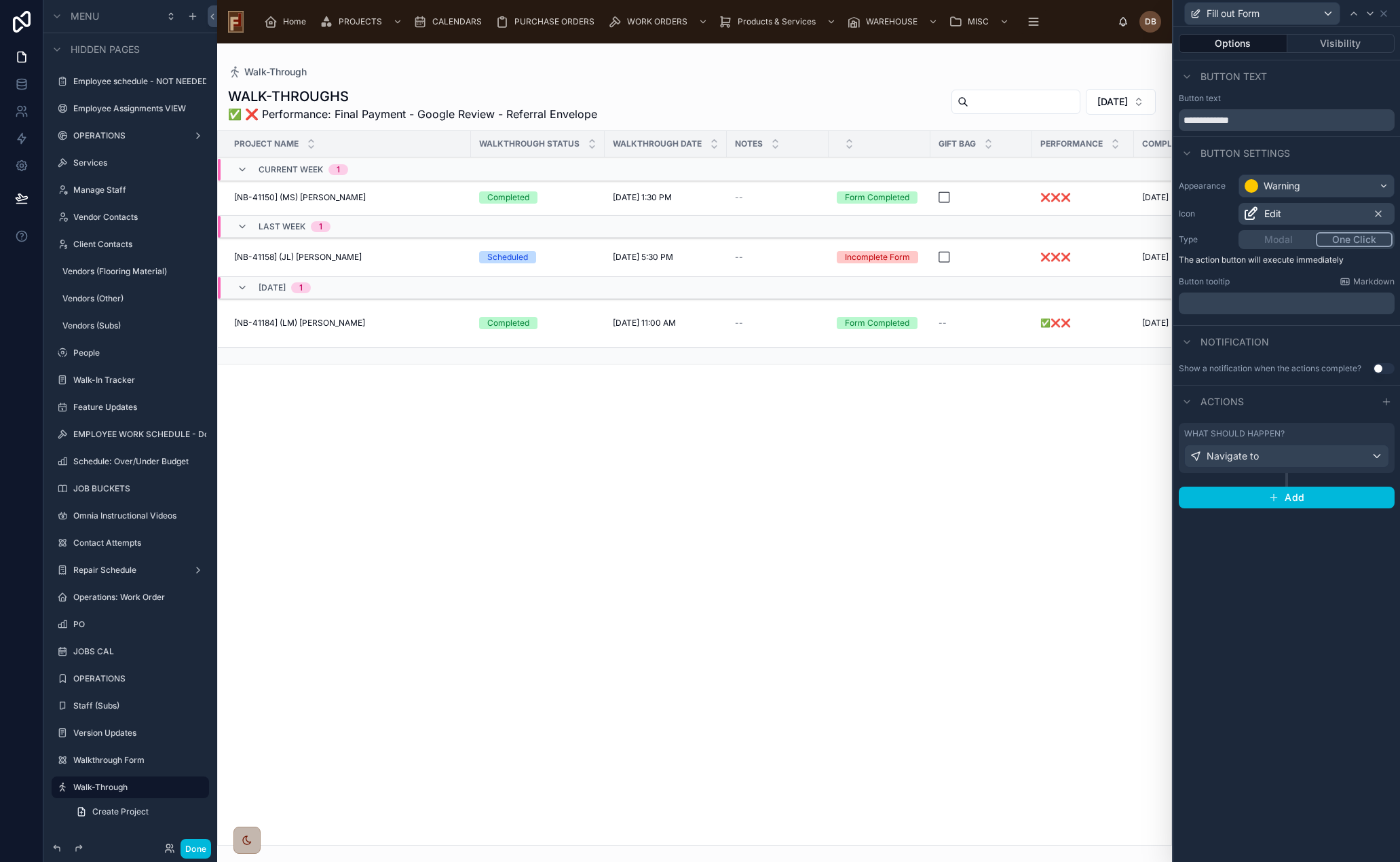
click at [1283, 457] on div "Navigate to" at bounding box center [1286, 456] width 204 height 22
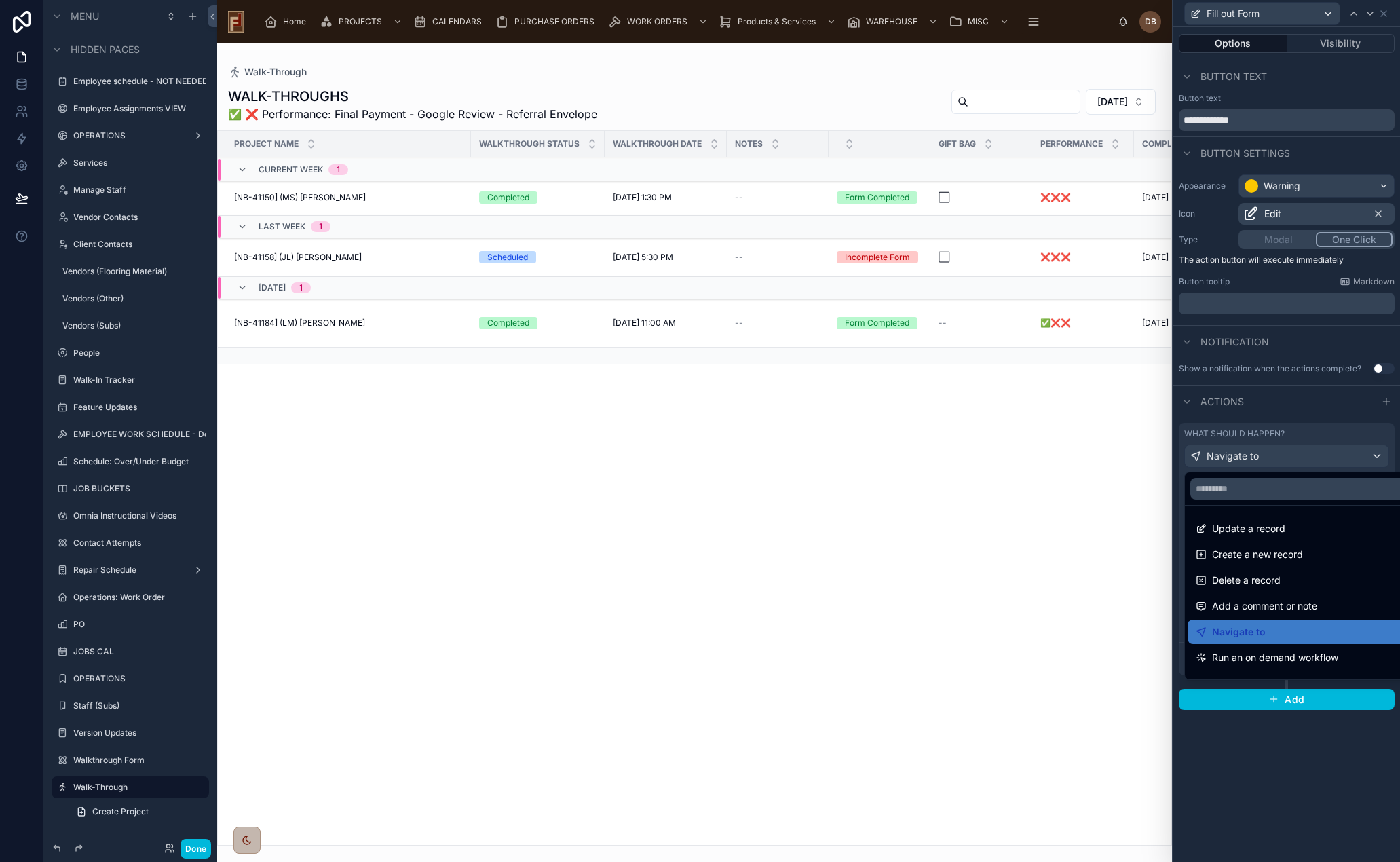
click at [1283, 457] on div at bounding box center [1286, 431] width 226 height 862
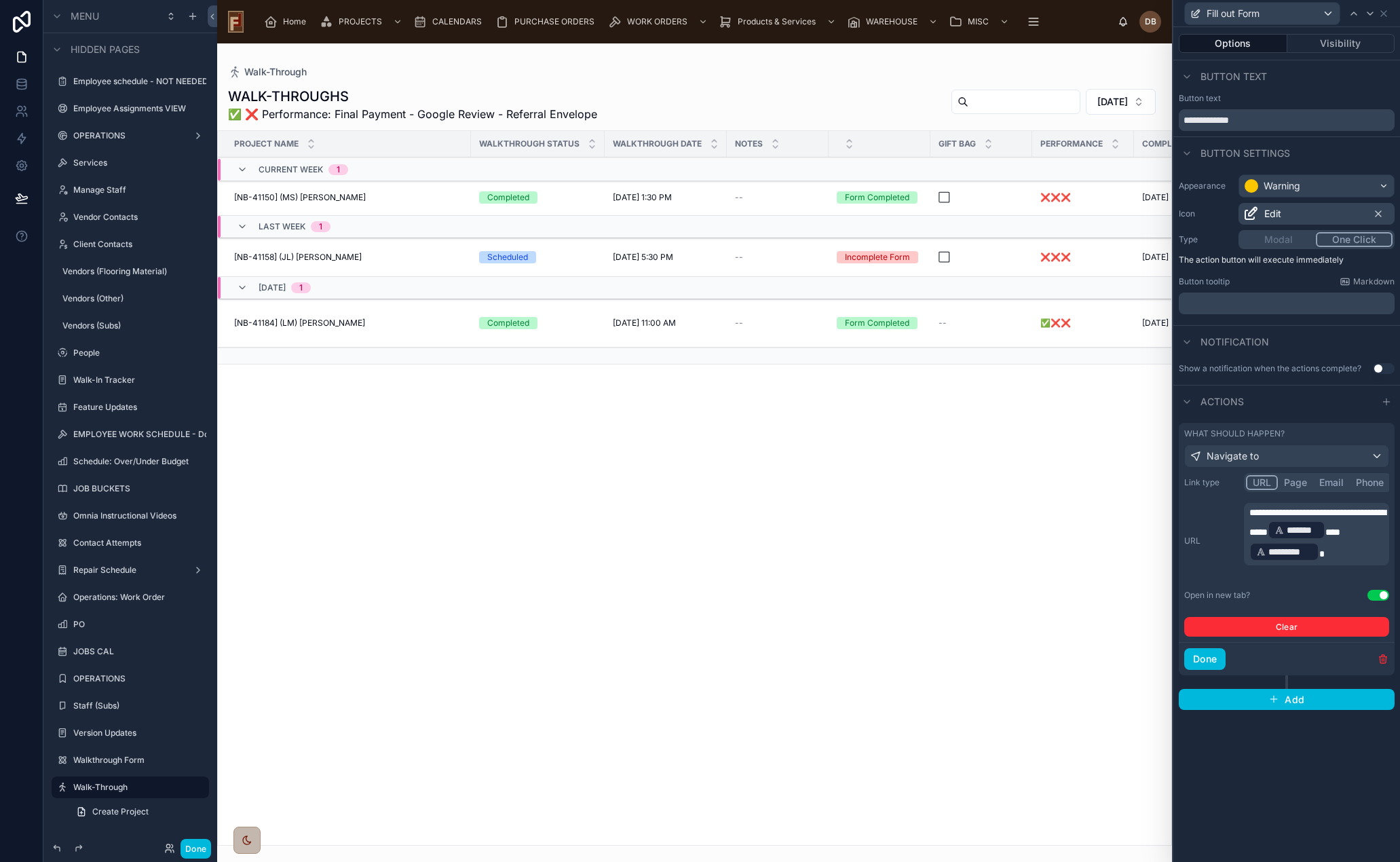
click at [570, 260] on div "Scheduled" at bounding box center [538, 257] width 117 height 12
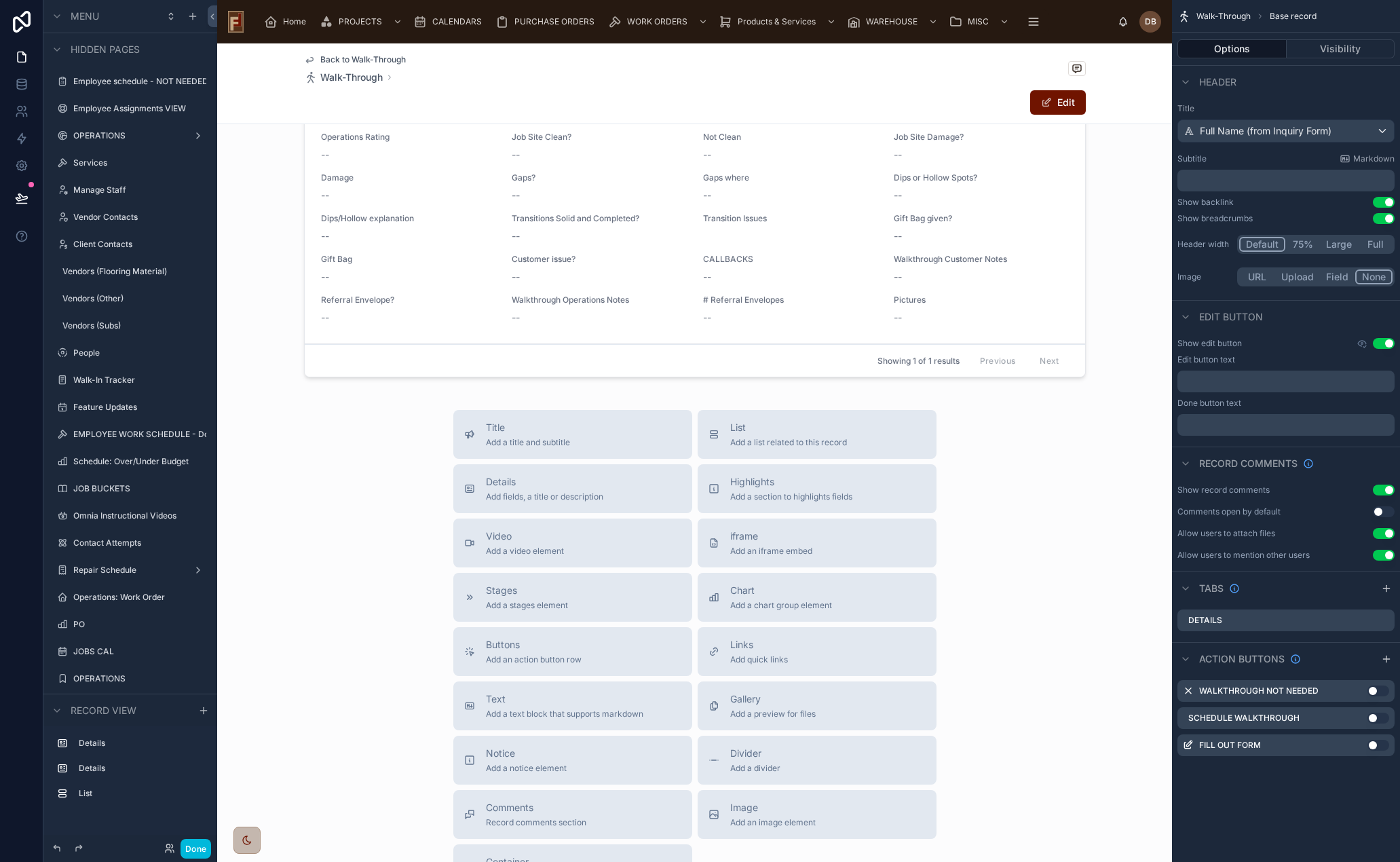
scroll to position [407, 0]
click at [572, 659] on span "Add an action button row" at bounding box center [533, 657] width 96 height 10
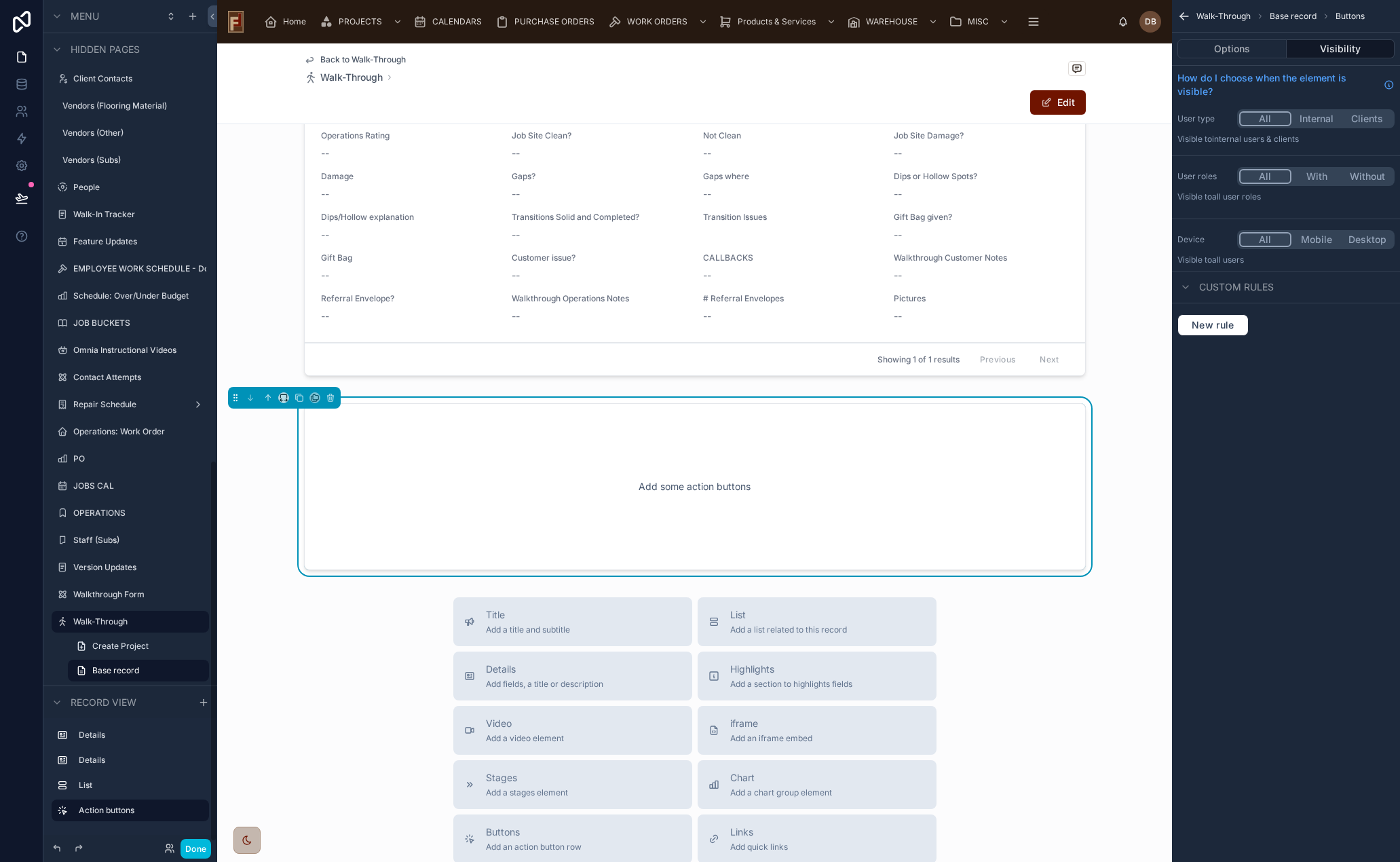
scroll to position [441, 0]
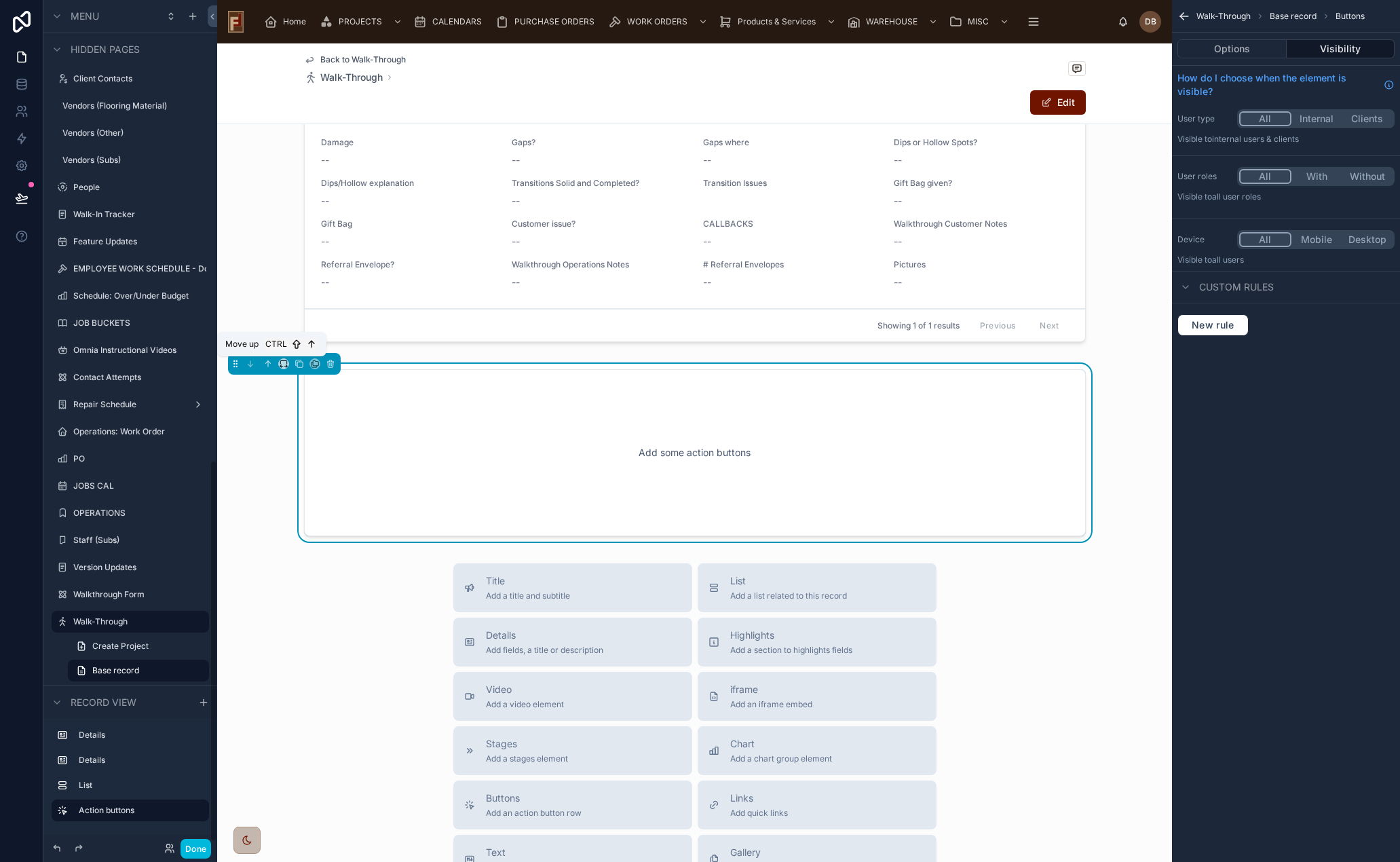
click at [268, 366] on icon at bounding box center [268, 364] width 0 height 6
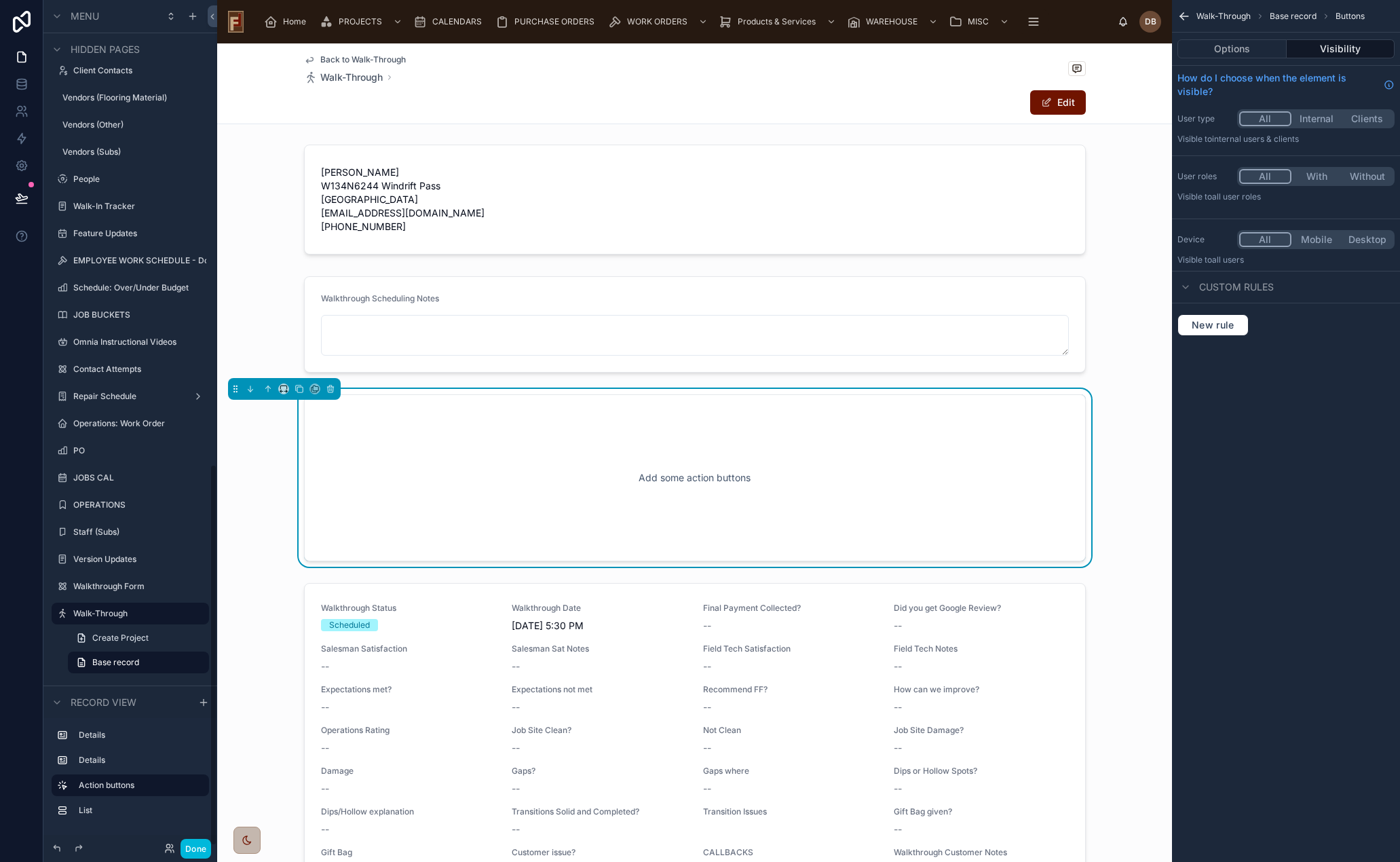
scroll to position [0, 0]
click at [1239, 51] on button "Options" at bounding box center [1231, 49] width 109 height 19
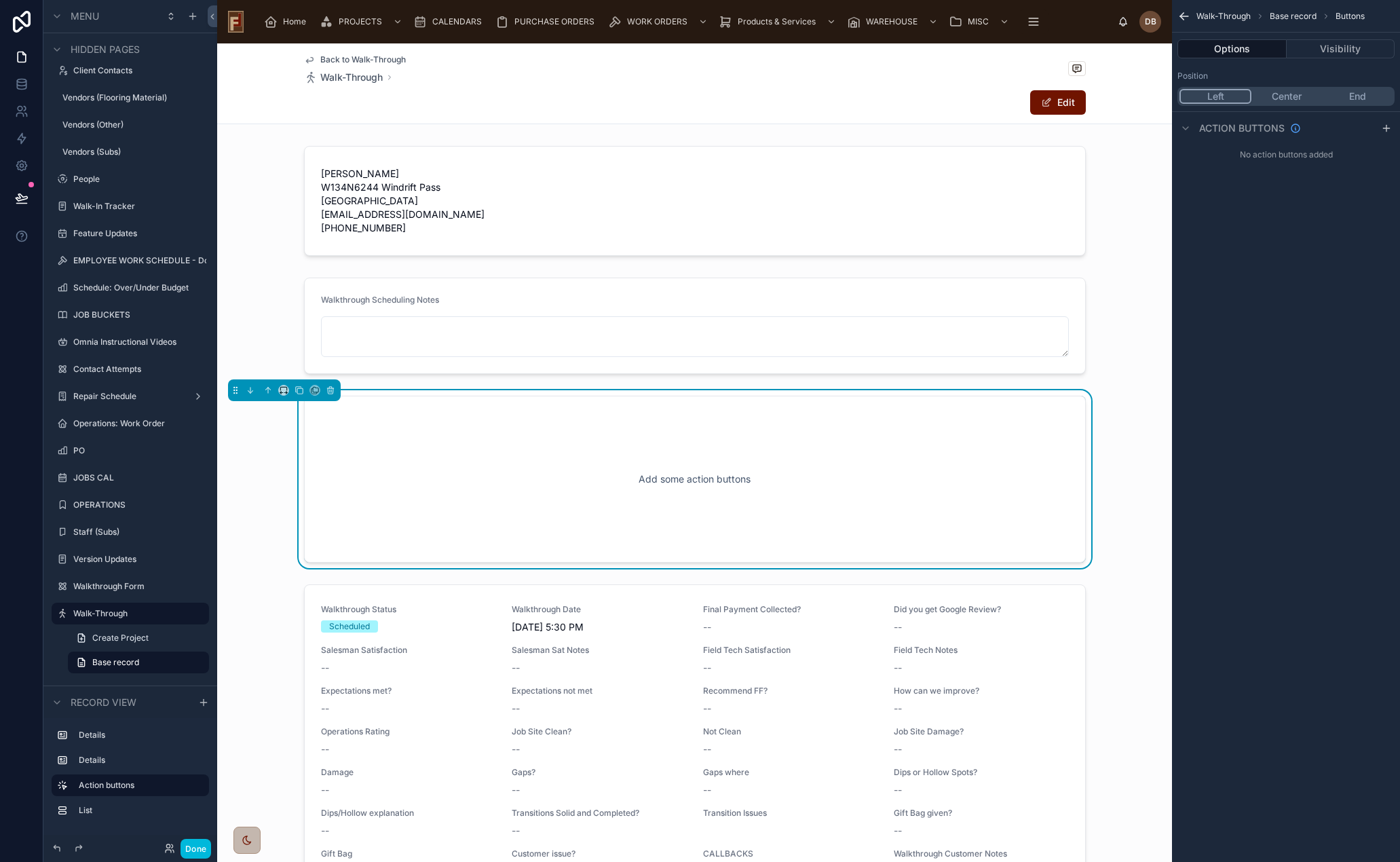
click at [1285, 94] on button "Center" at bounding box center [1286, 97] width 71 height 15
click at [1388, 126] on icon "scrollable content" at bounding box center [1386, 128] width 10 height 10
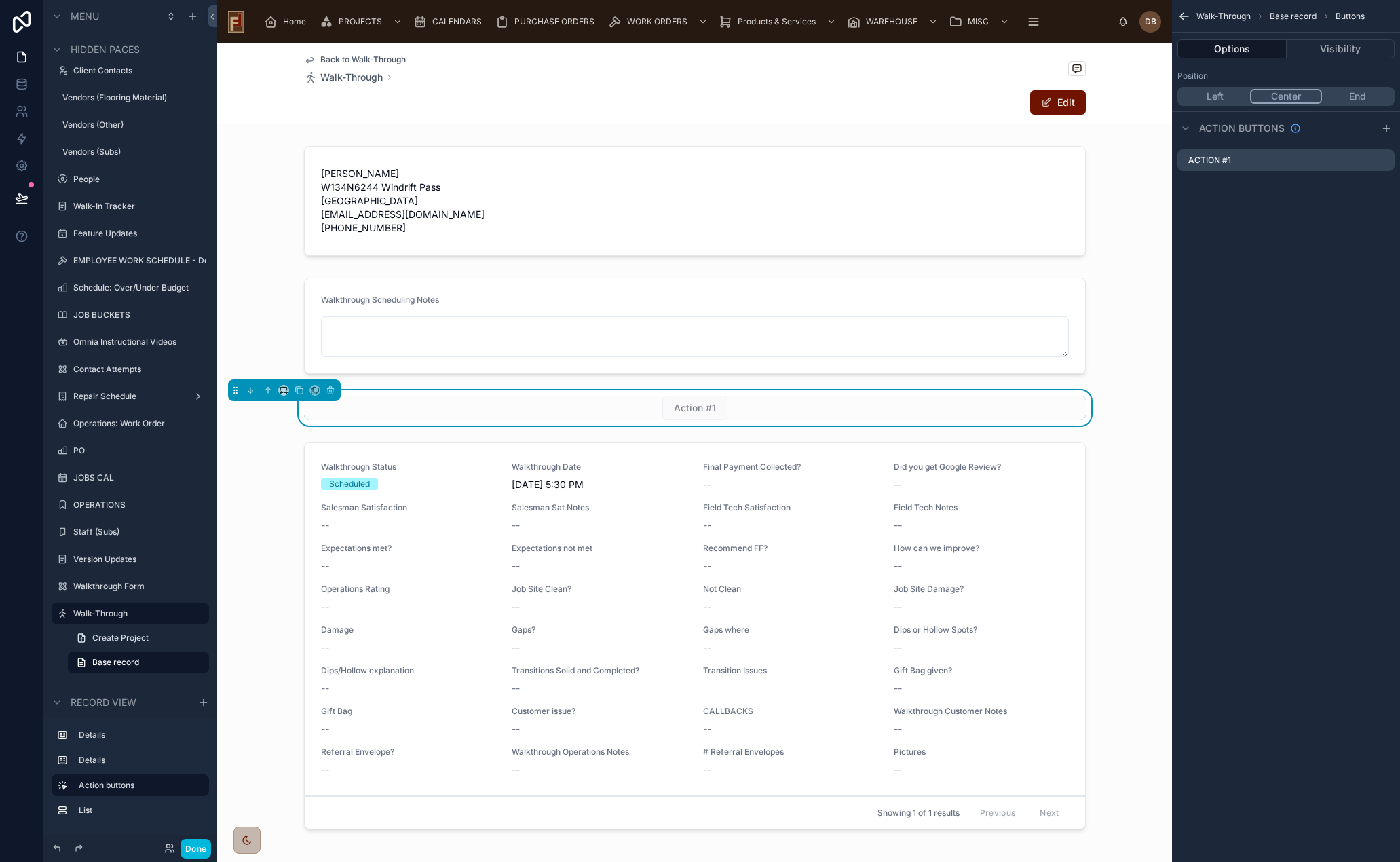
click at [0, 0] on icon "scrollable content" at bounding box center [0, 0] width 0 height 0
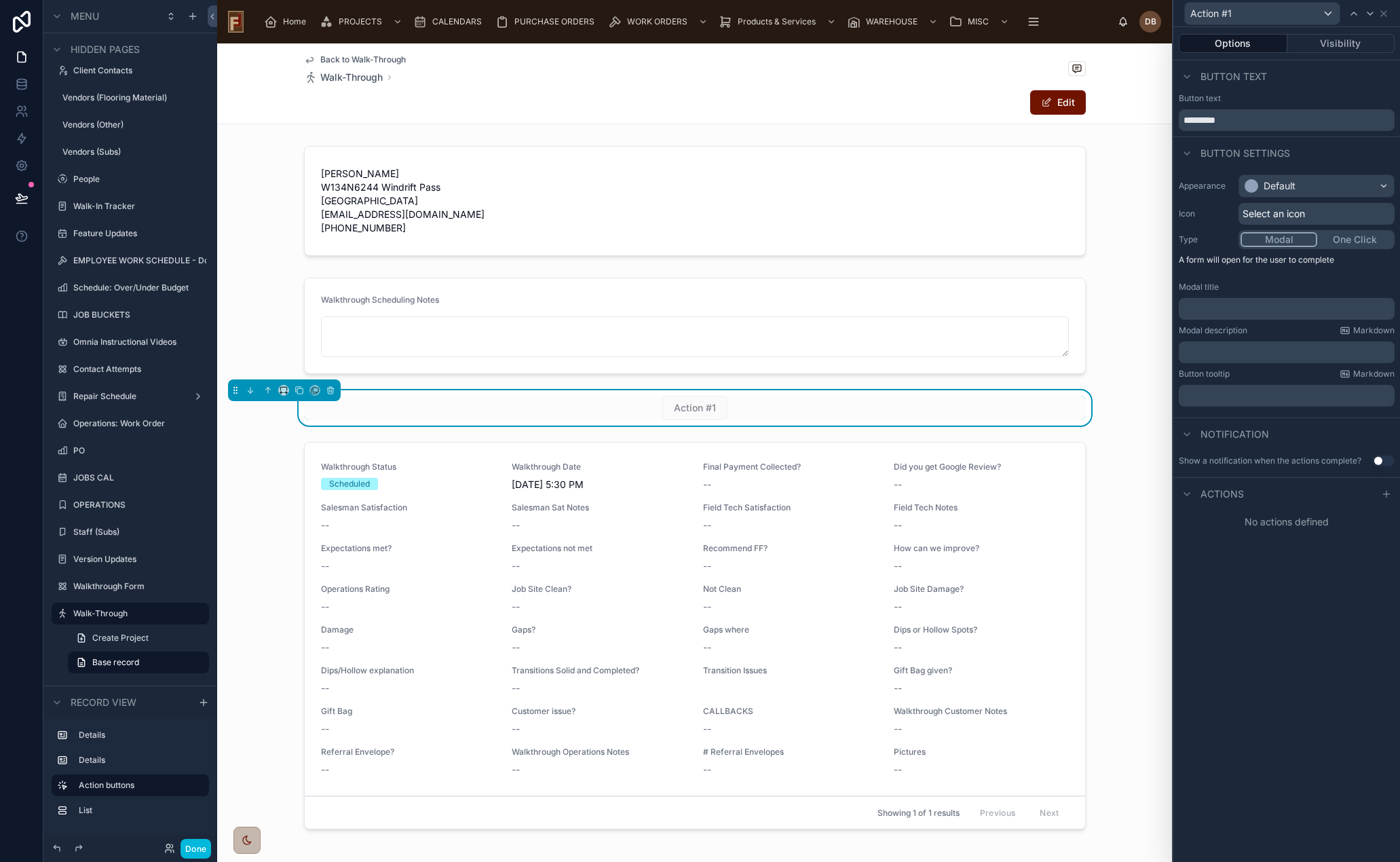
drag, startPoint x: 1234, startPoint y: 121, endPoint x: 1177, endPoint y: 123, distance: 57.0
click at [1177, 123] on div "Button text *********" at bounding box center [1286, 112] width 226 height 38
type input "**********"
click at [1291, 190] on div "Default" at bounding box center [1280, 186] width 32 height 13
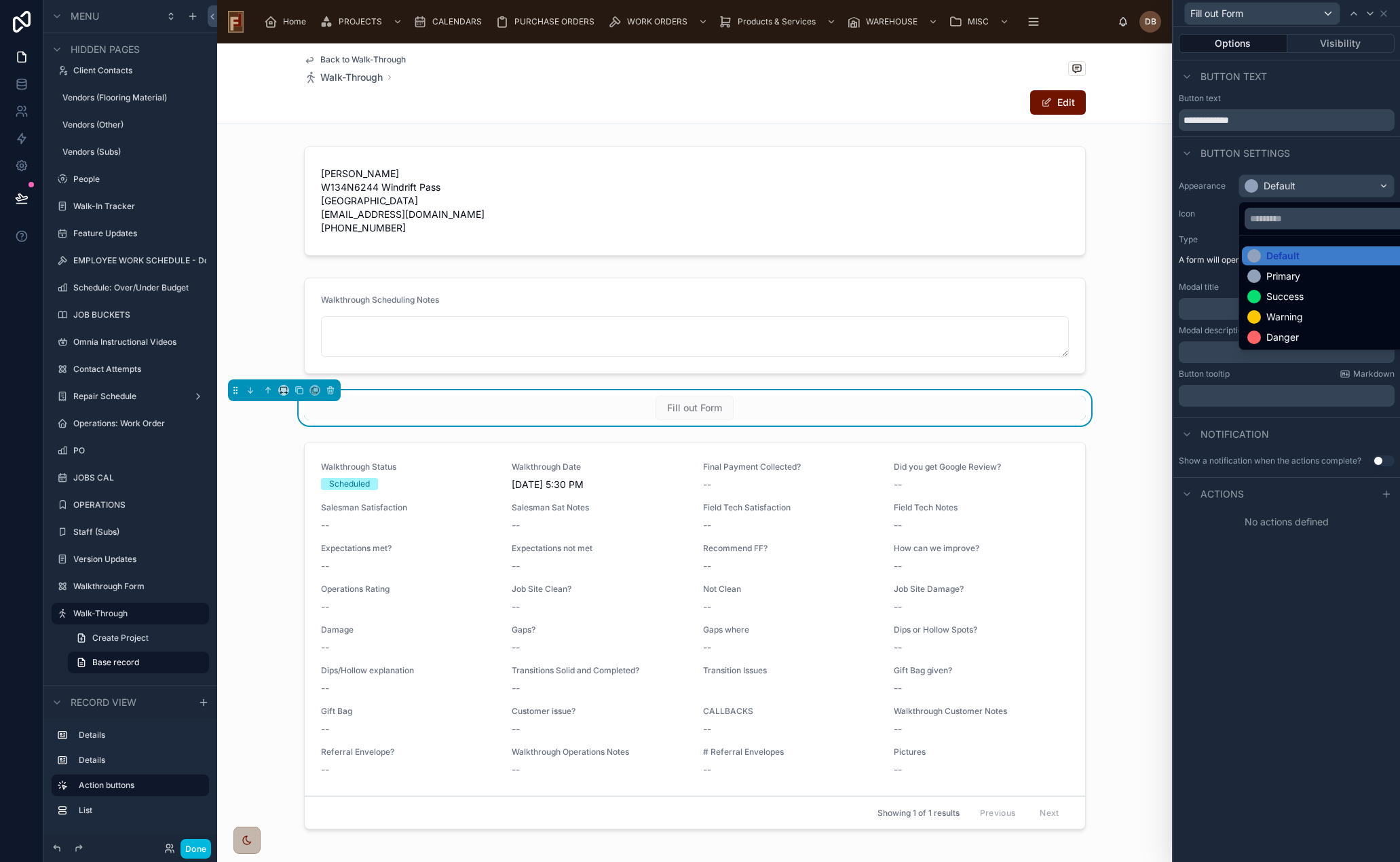
click at [1303, 315] on div "Warning" at bounding box center [1284, 316] width 37 height 13
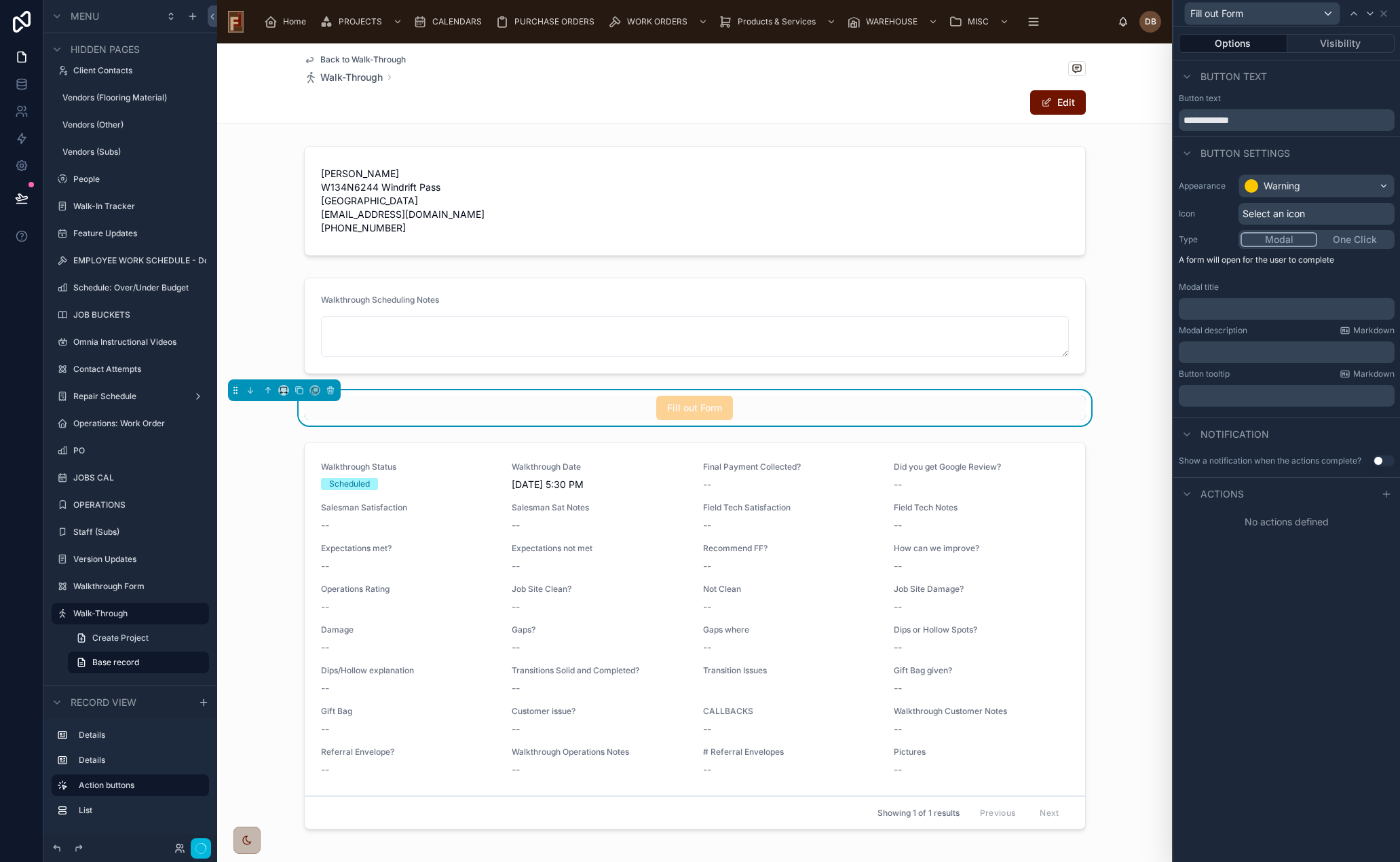
click at [1286, 211] on span "Select an icon" at bounding box center [1274, 214] width 63 height 13
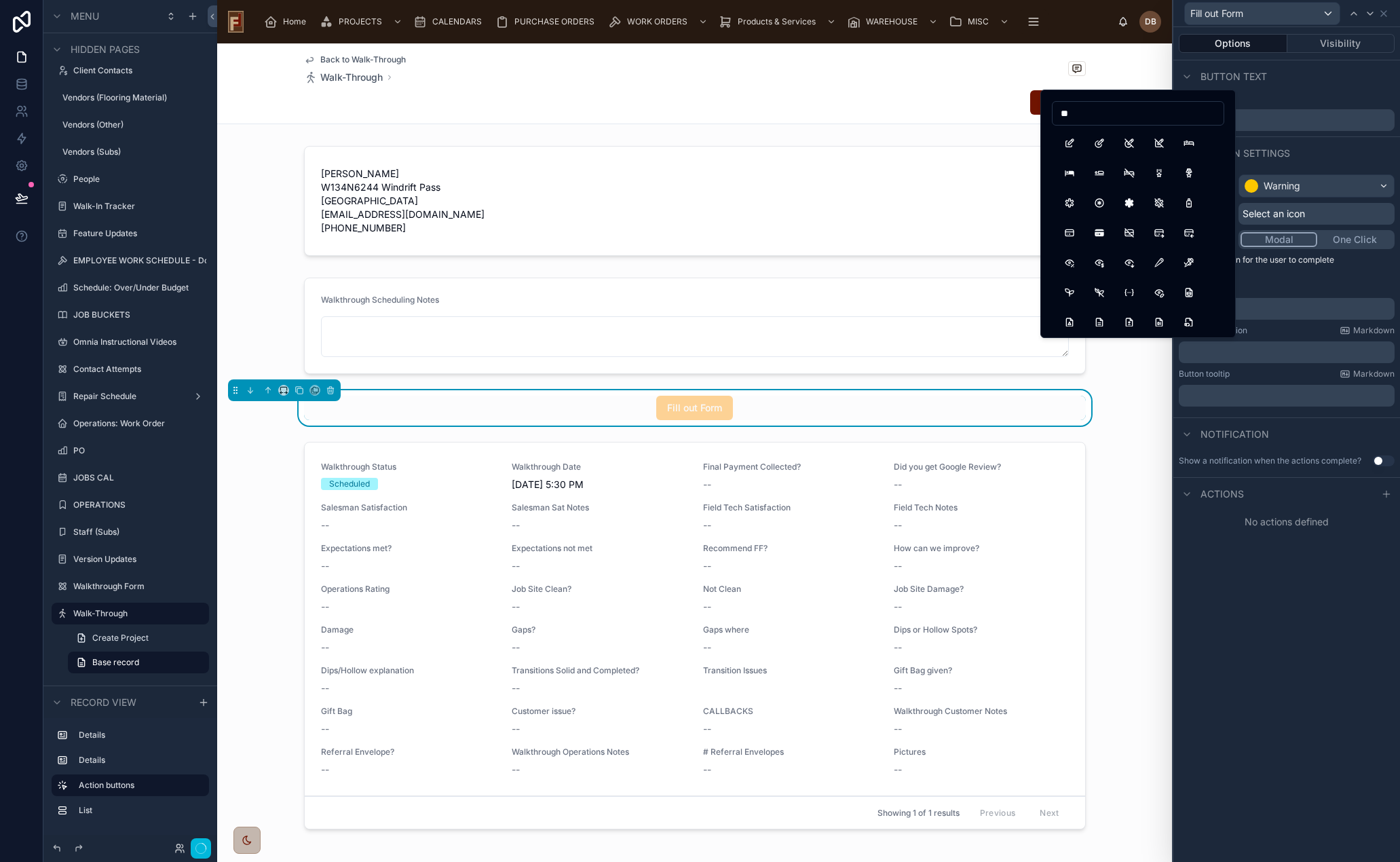
type input "**"
click at [1067, 145] on button "Edit" at bounding box center [1069, 143] width 25 height 25
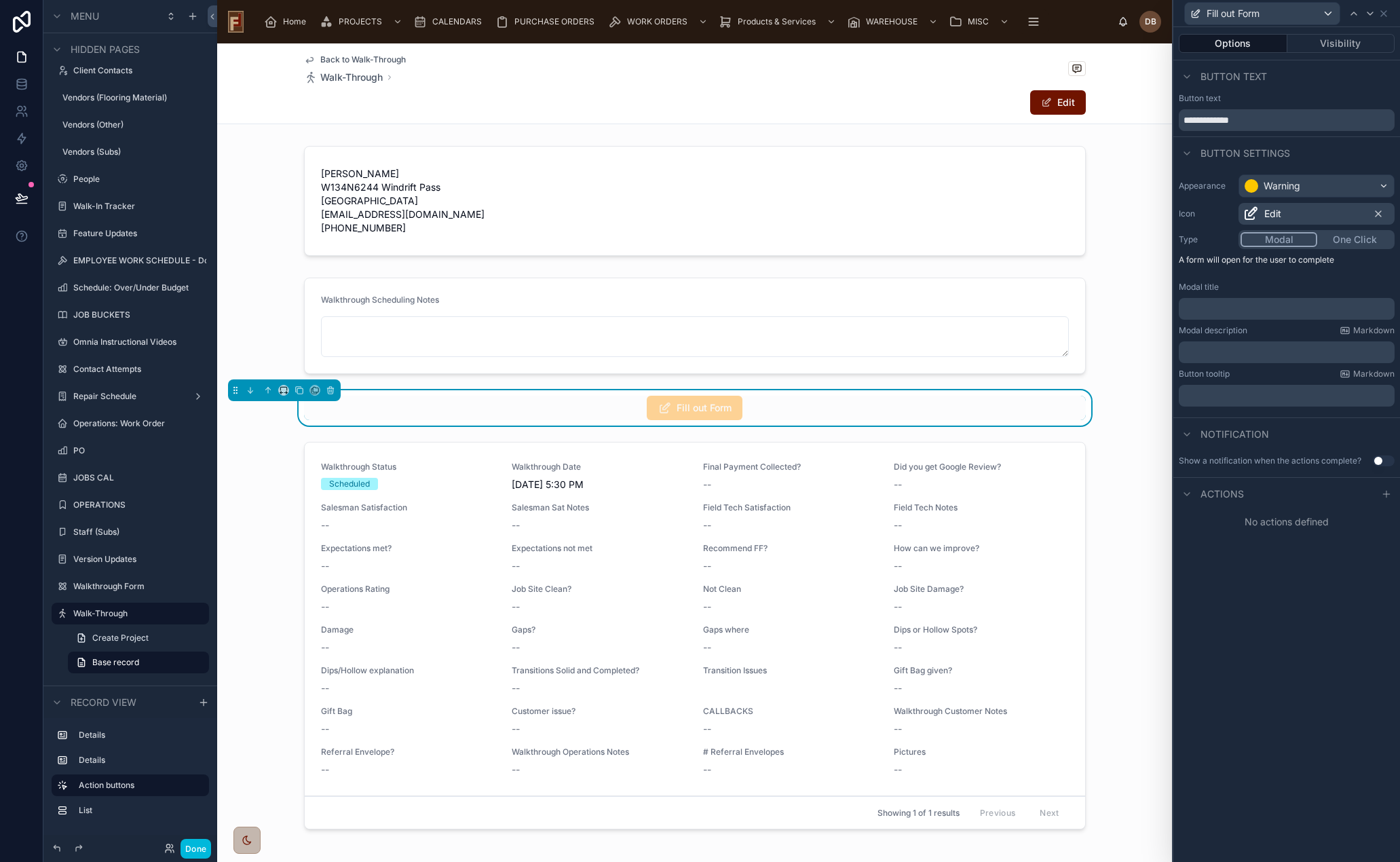
click at [1355, 238] on button "One Click" at bounding box center [1355, 240] width 76 height 15
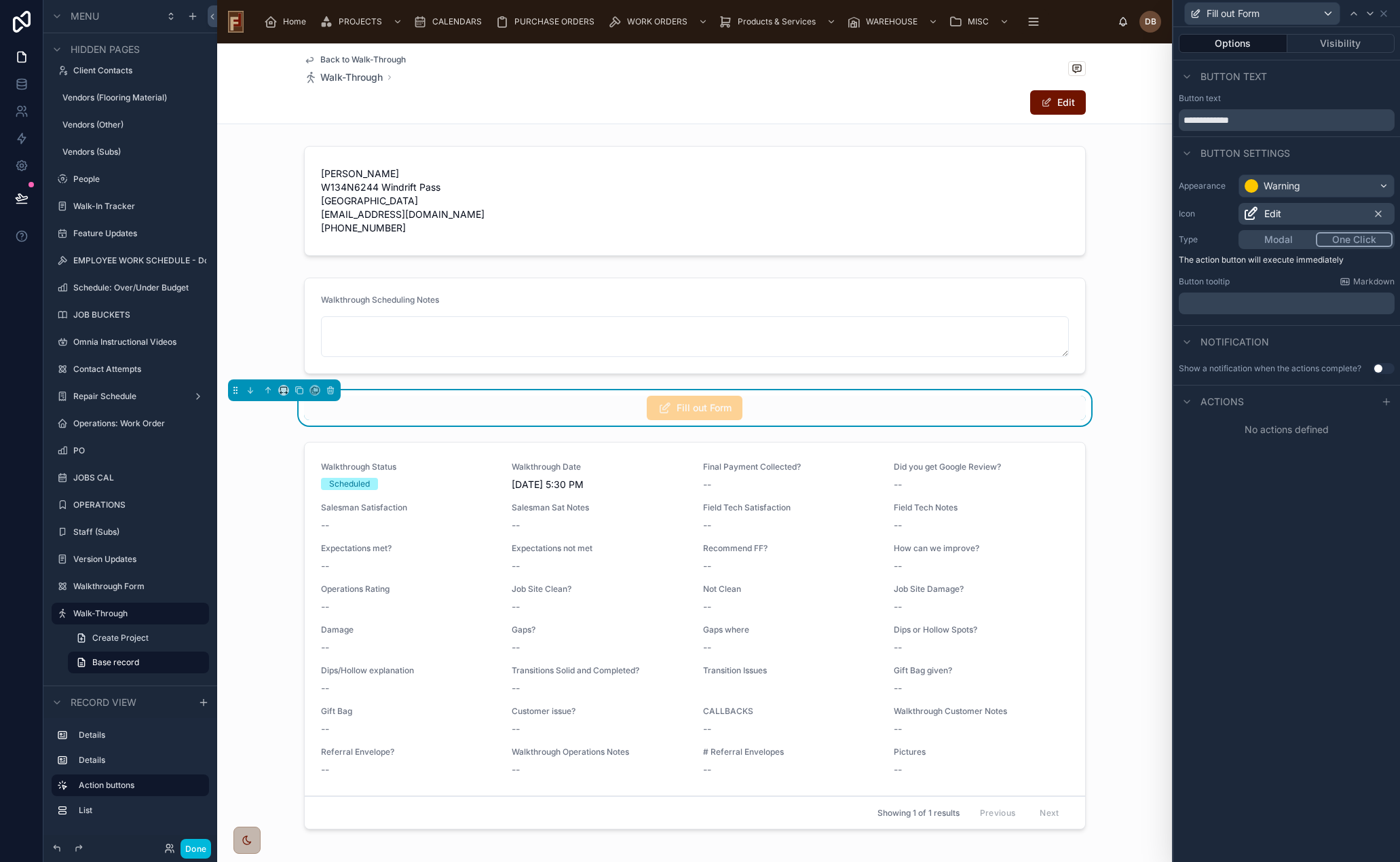
click at [1384, 402] on icon at bounding box center [1386, 402] width 6 height 0
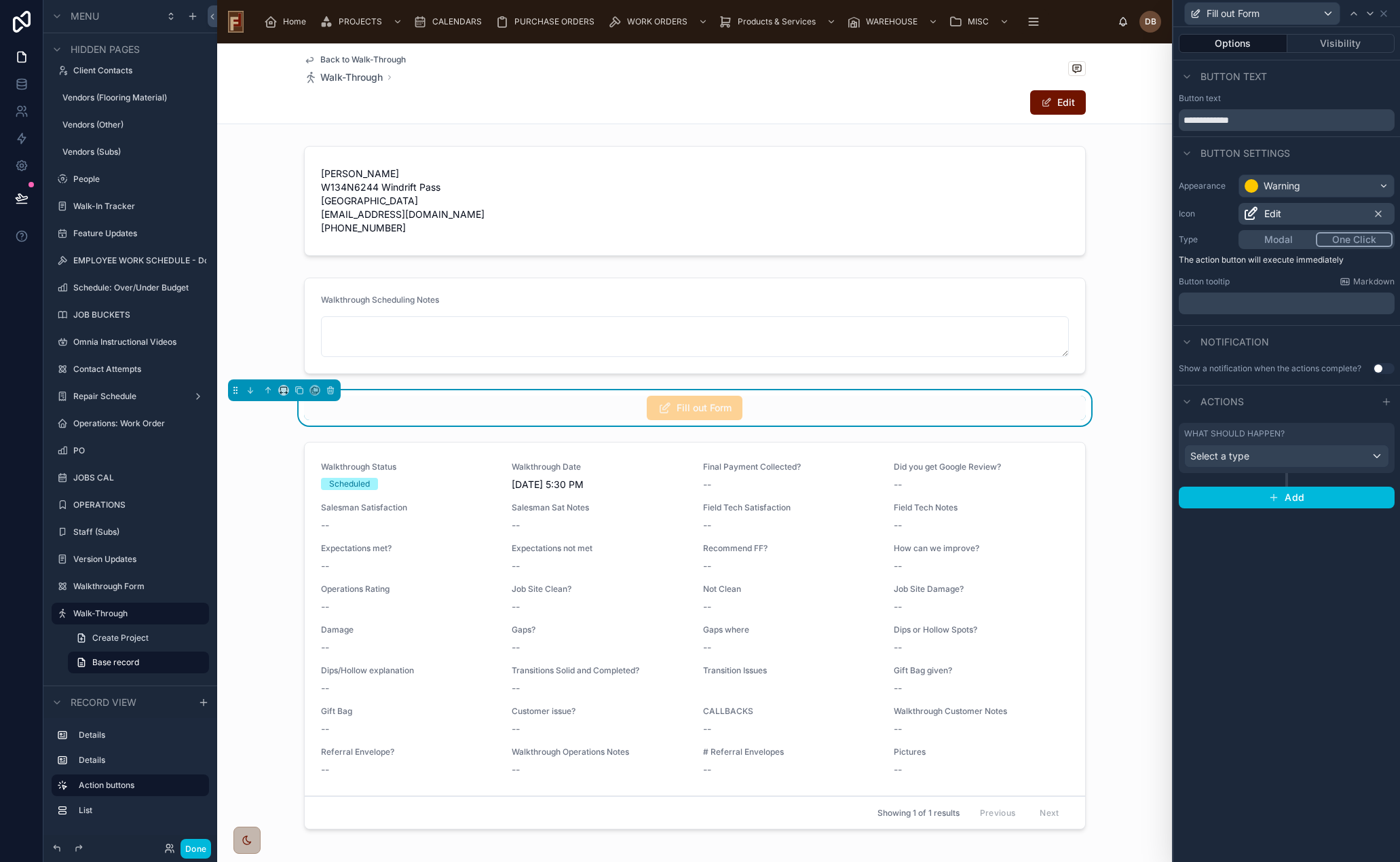
click at [1290, 453] on div "Select a type" at bounding box center [1286, 456] width 204 height 22
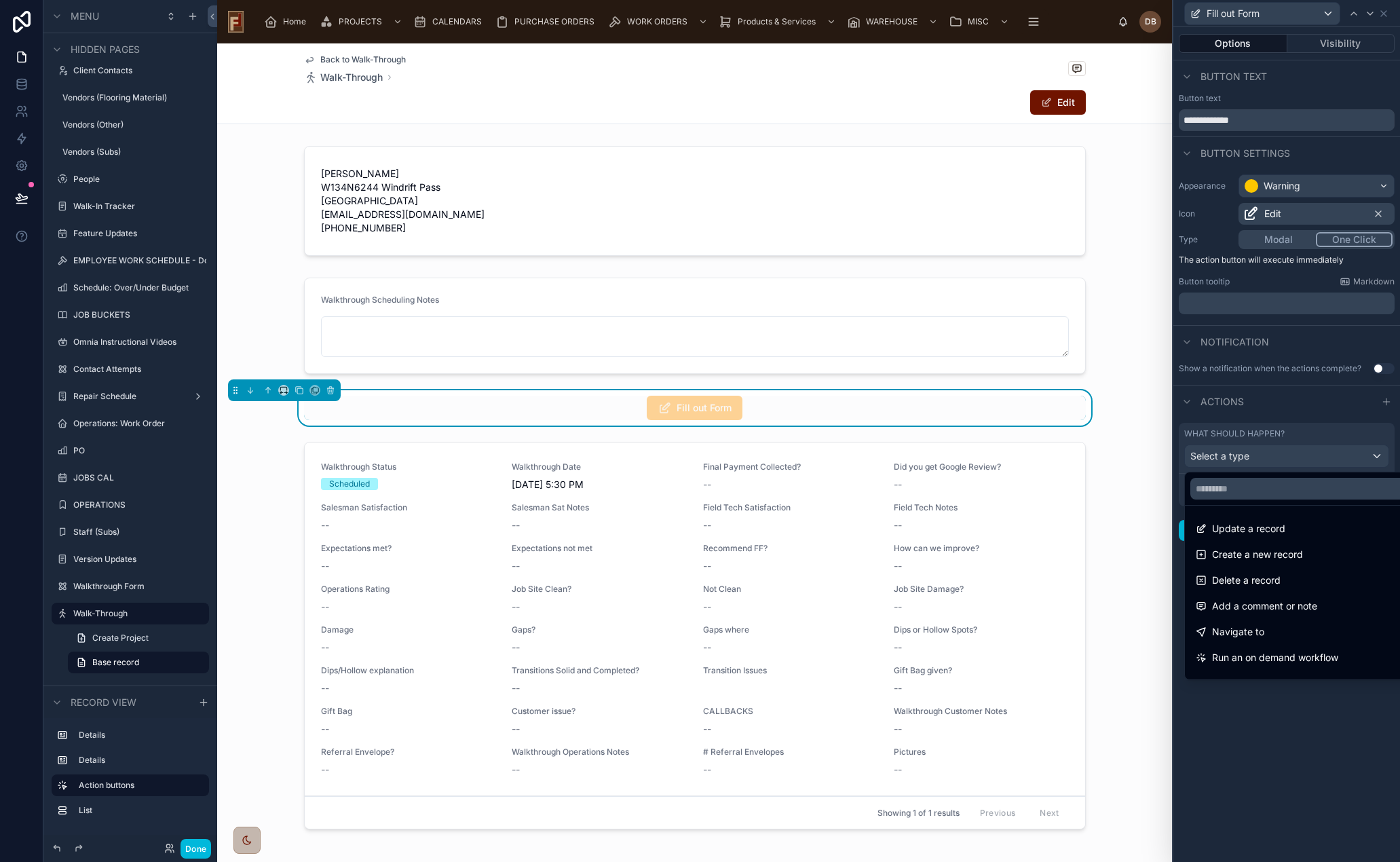
click at [1278, 633] on div "Navigate to" at bounding box center [1302, 632] width 213 height 16
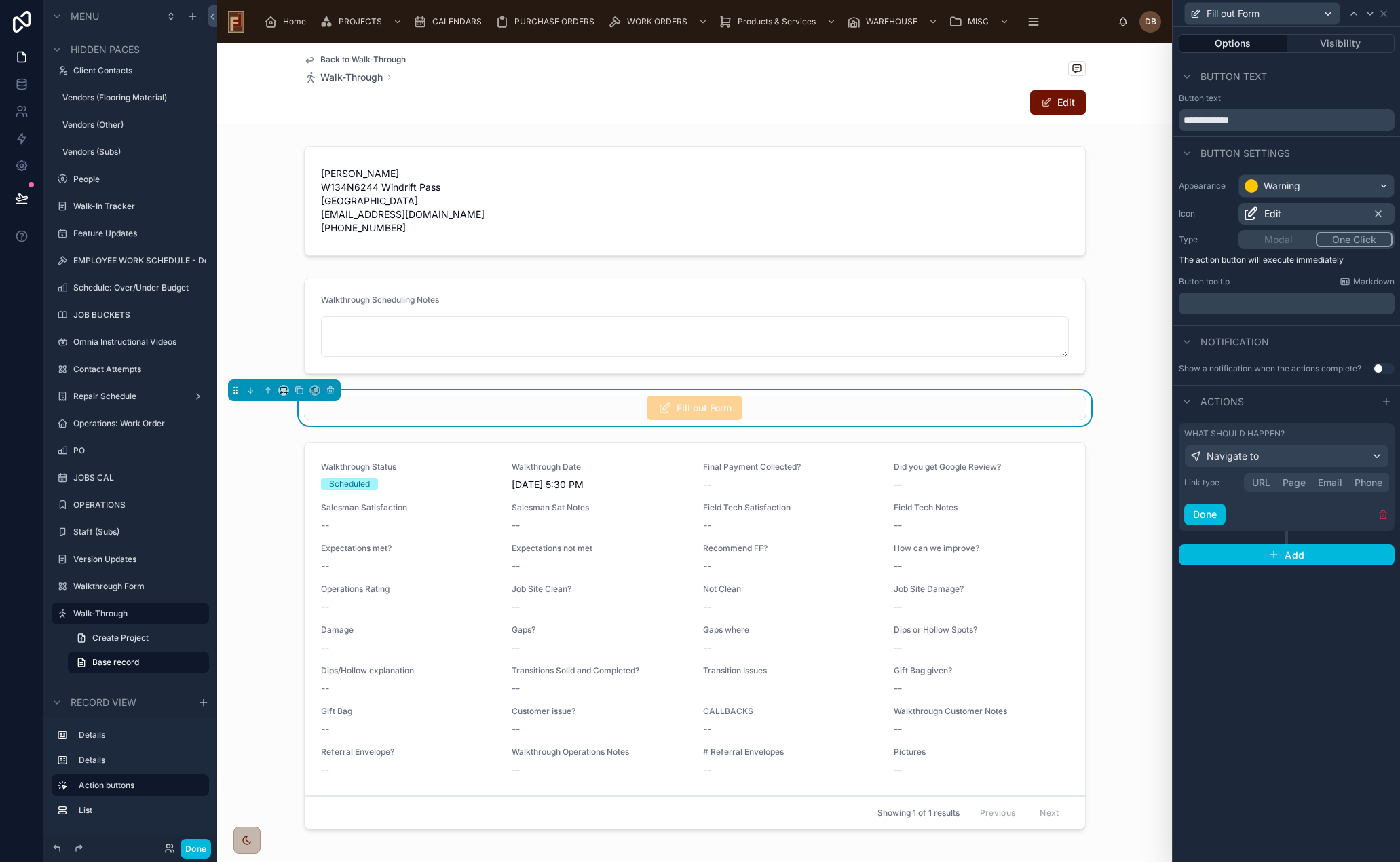
click at [1264, 484] on button "URL" at bounding box center [1262, 483] width 30 height 15
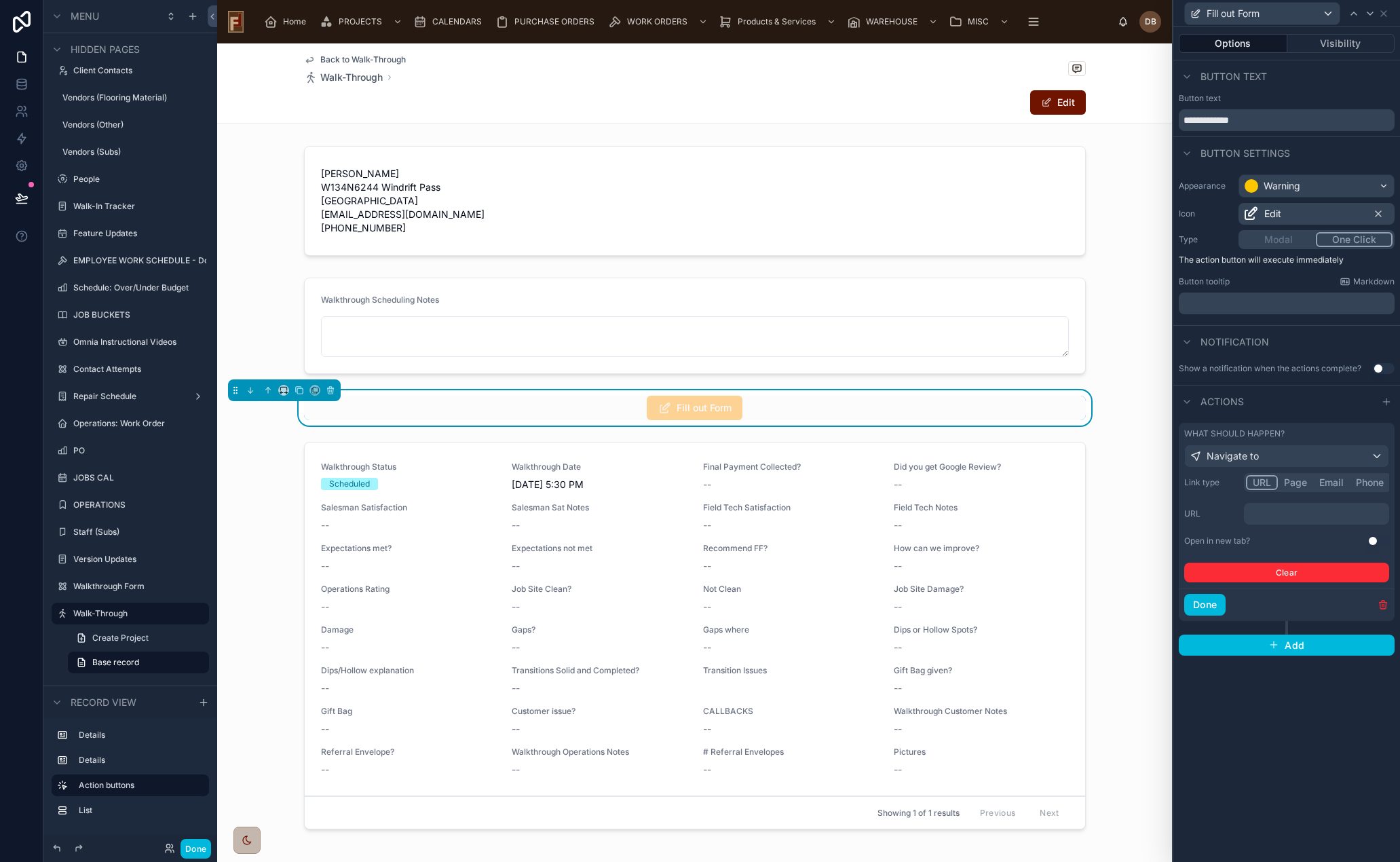
click at [1301, 512] on p "﻿" at bounding box center [1318, 513] width 137 height 13
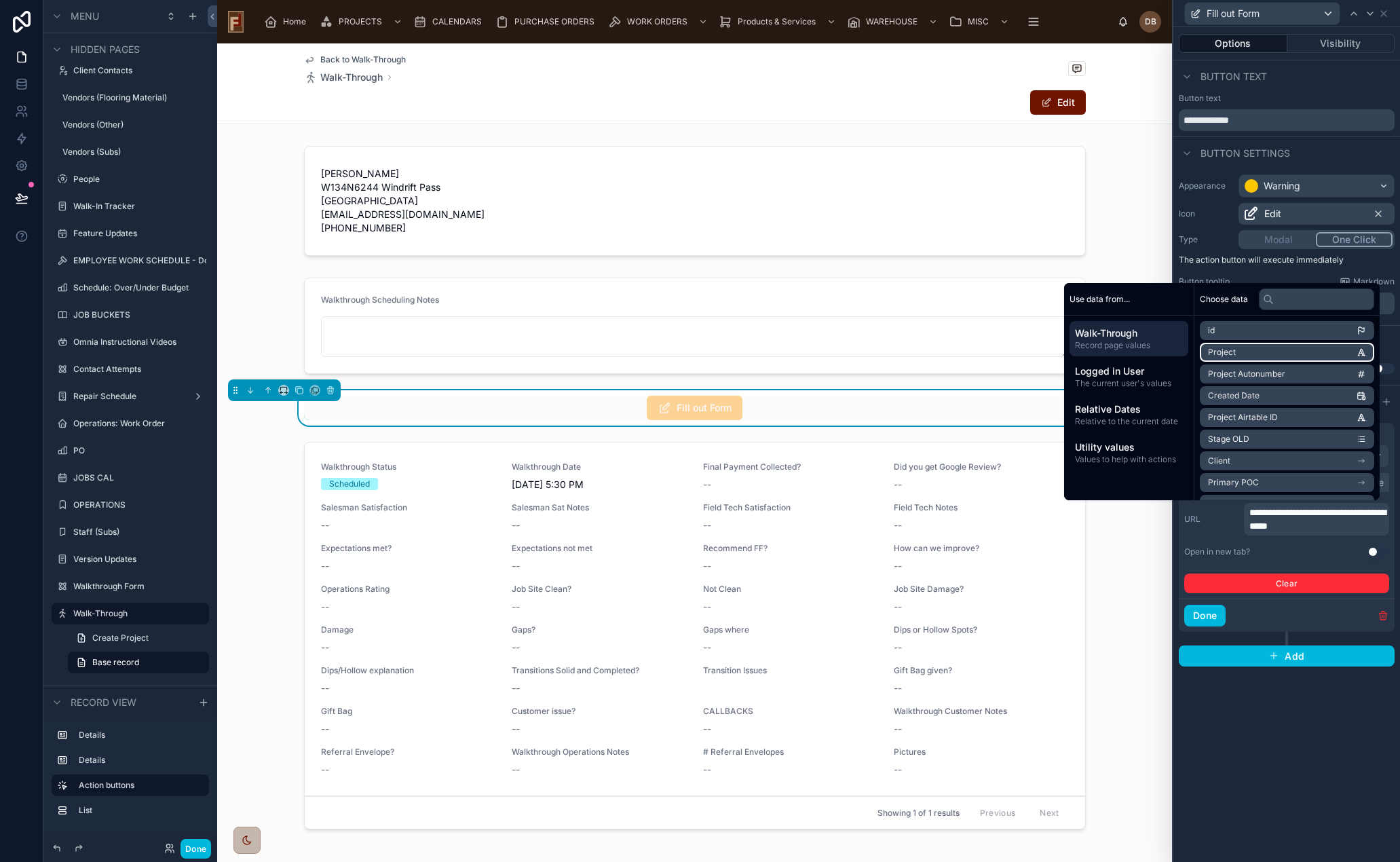
click at [1295, 350] on li "Project" at bounding box center [1287, 352] width 174 height 19
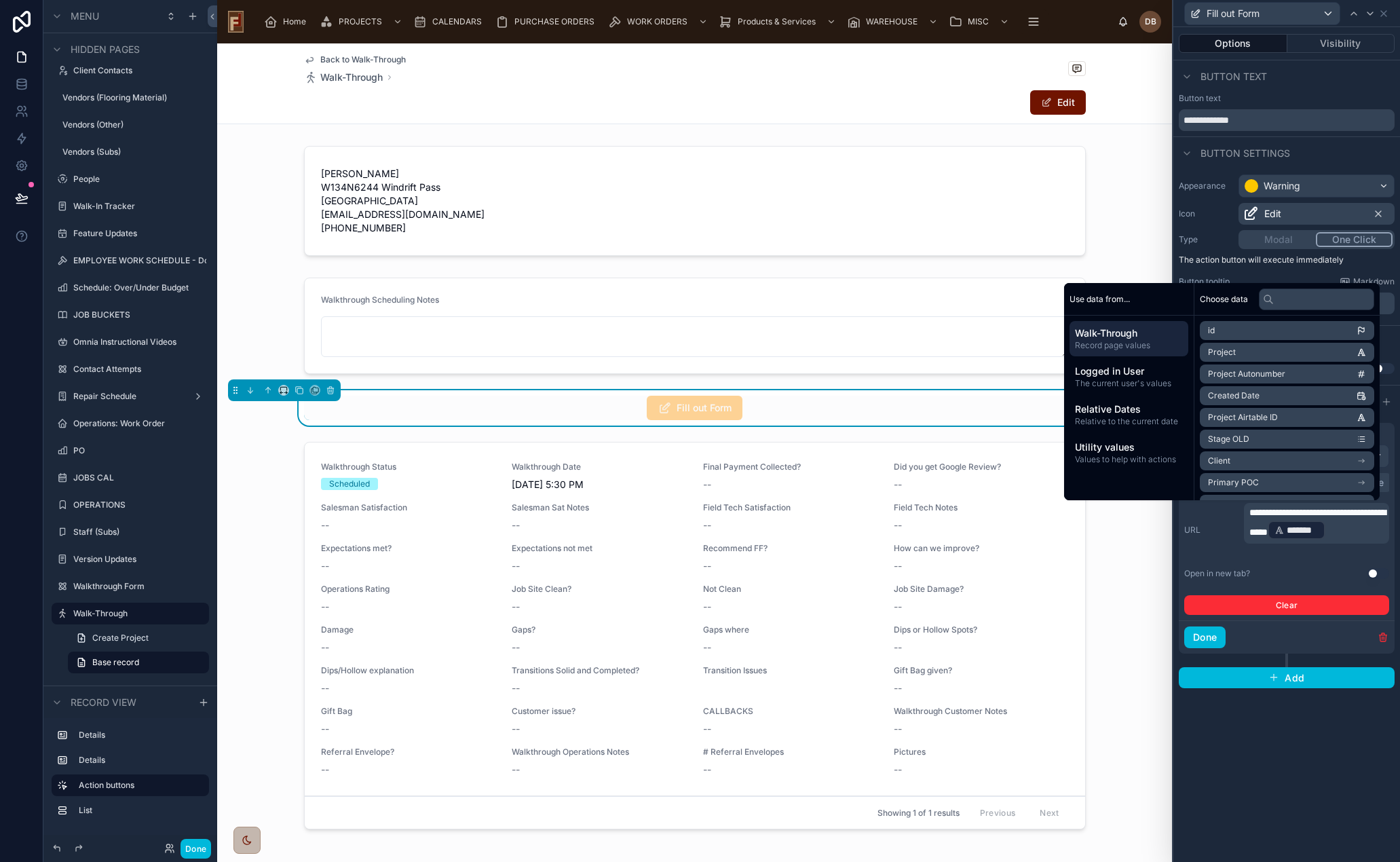
click at [1323, 541] on p "**********" at bounding box center [1318, 523] width 137 height 35
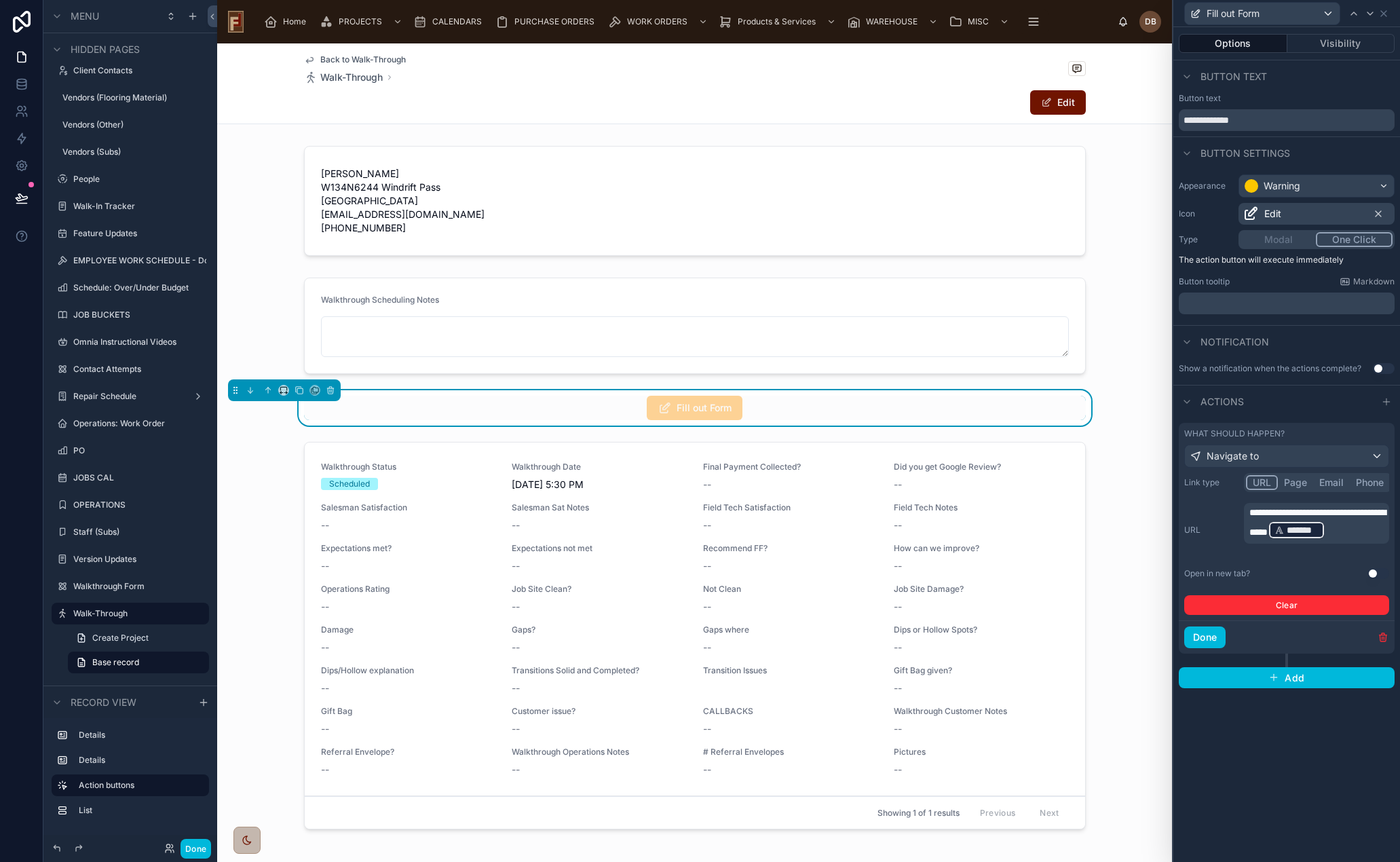
click at [1328, 541] on p "**********" at bounding box center [1318, 523] width 137 height 35
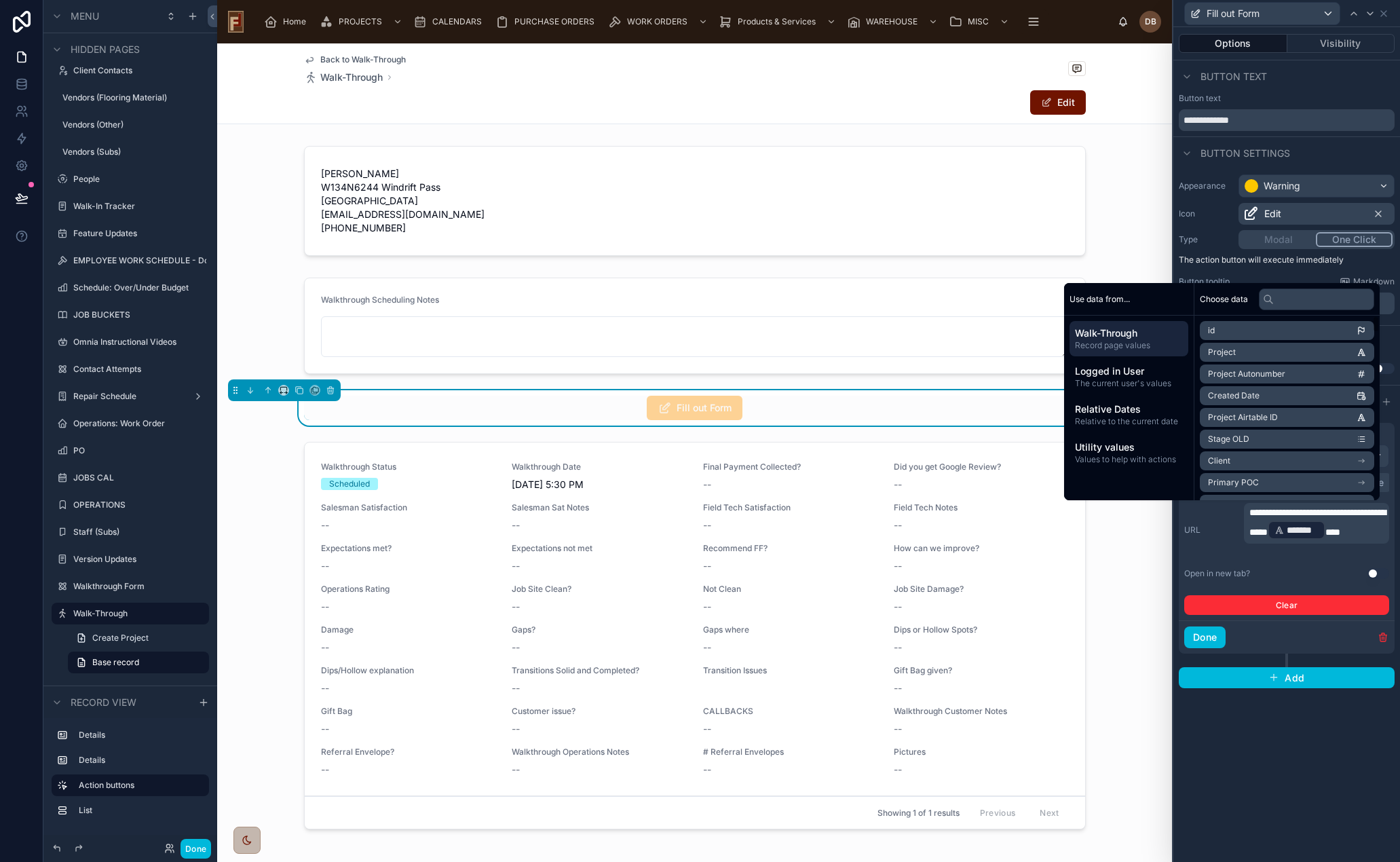
click at [1292, 301] on input "text" at bounding box center [1317, 299] width 116 height 22
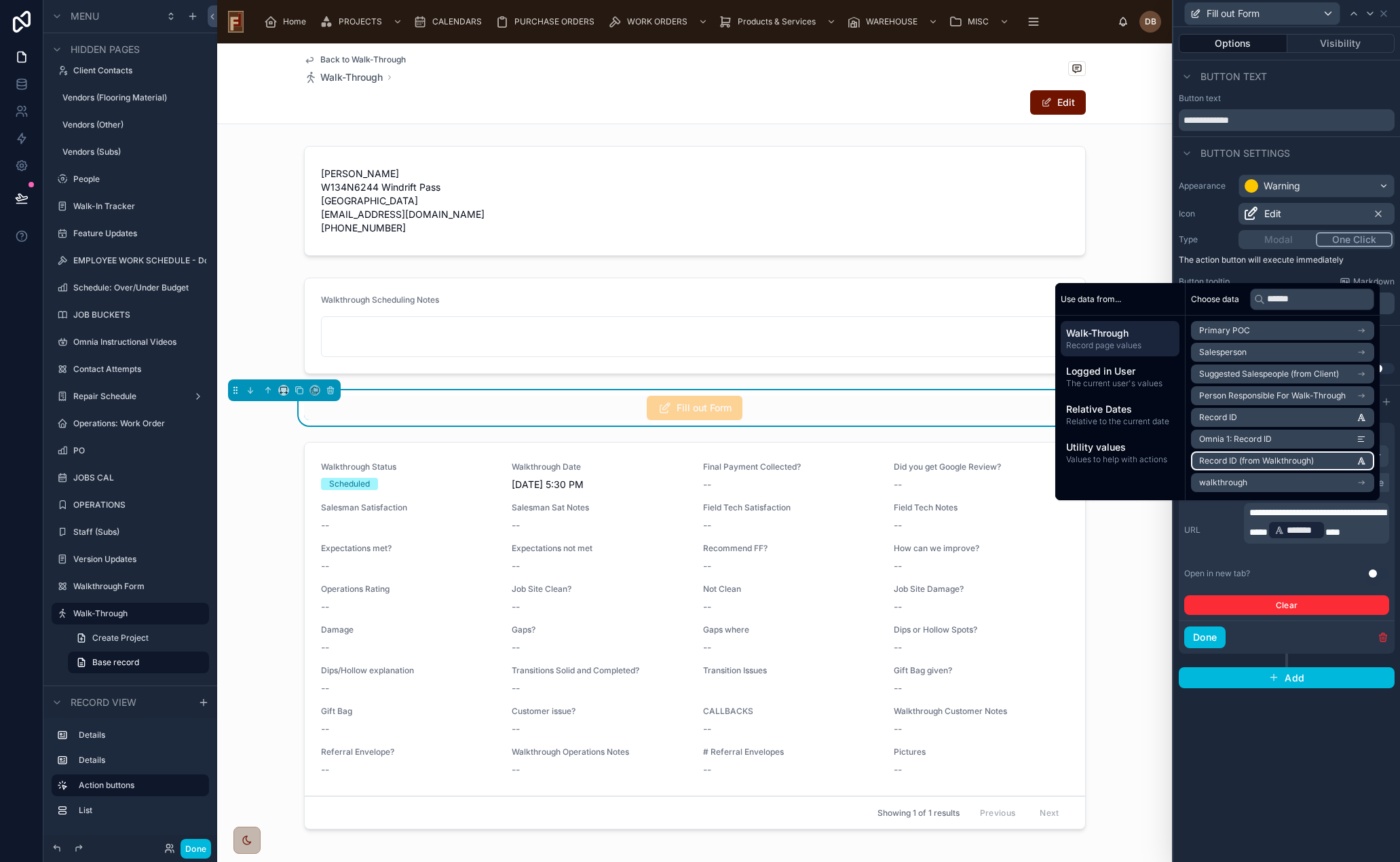
type input "******"
click at [1285, 460] on span "Record ID (from Walkthrough)" at bounding box center [1256, 460] width 115 height 10
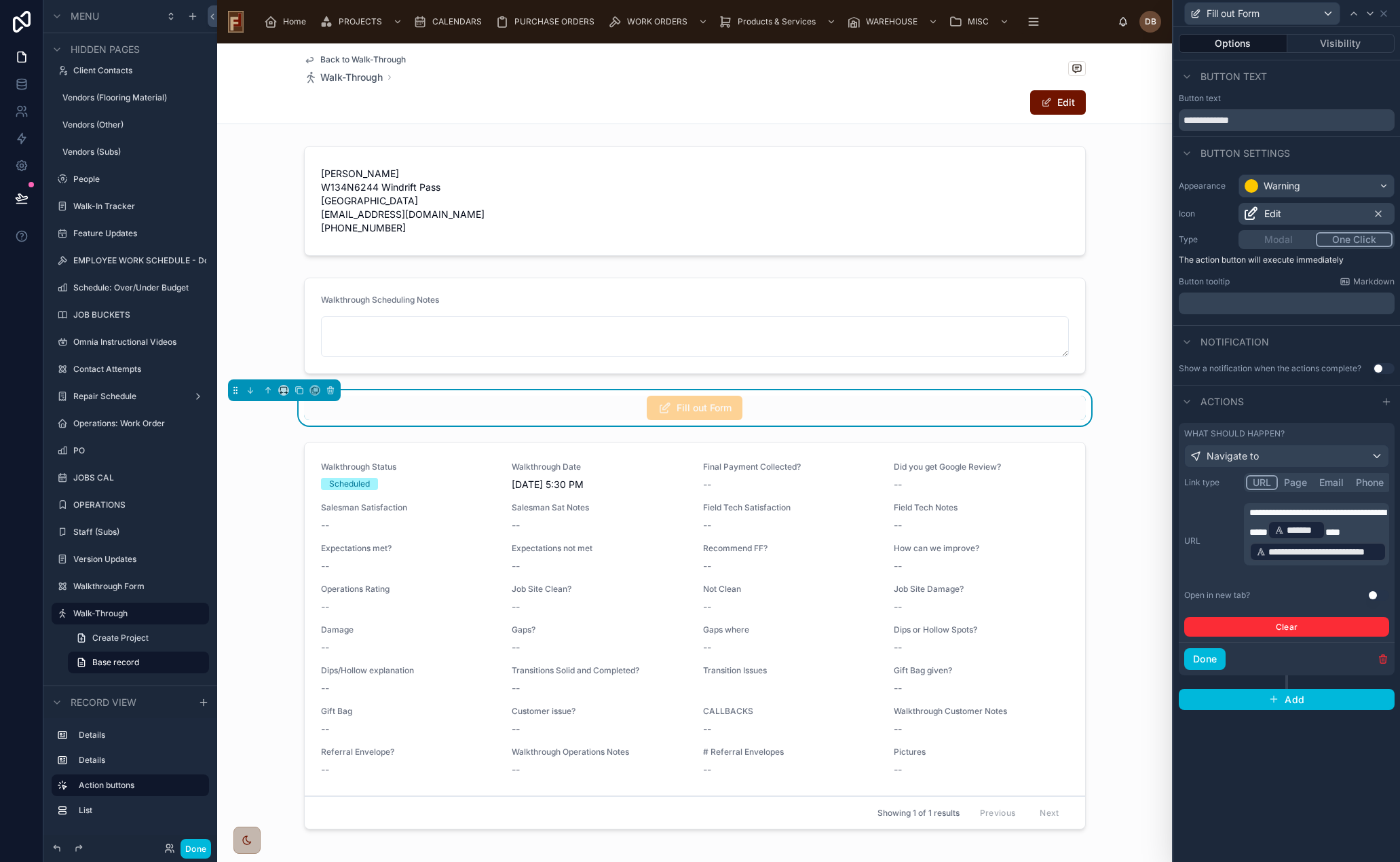
click at [1373, 593] on button "Use setting" at bounding box center [1378, 595] width 22 height 10
click at [1211, 660] on button "Done" at bounding box center [1205, 658] width 42 height 22
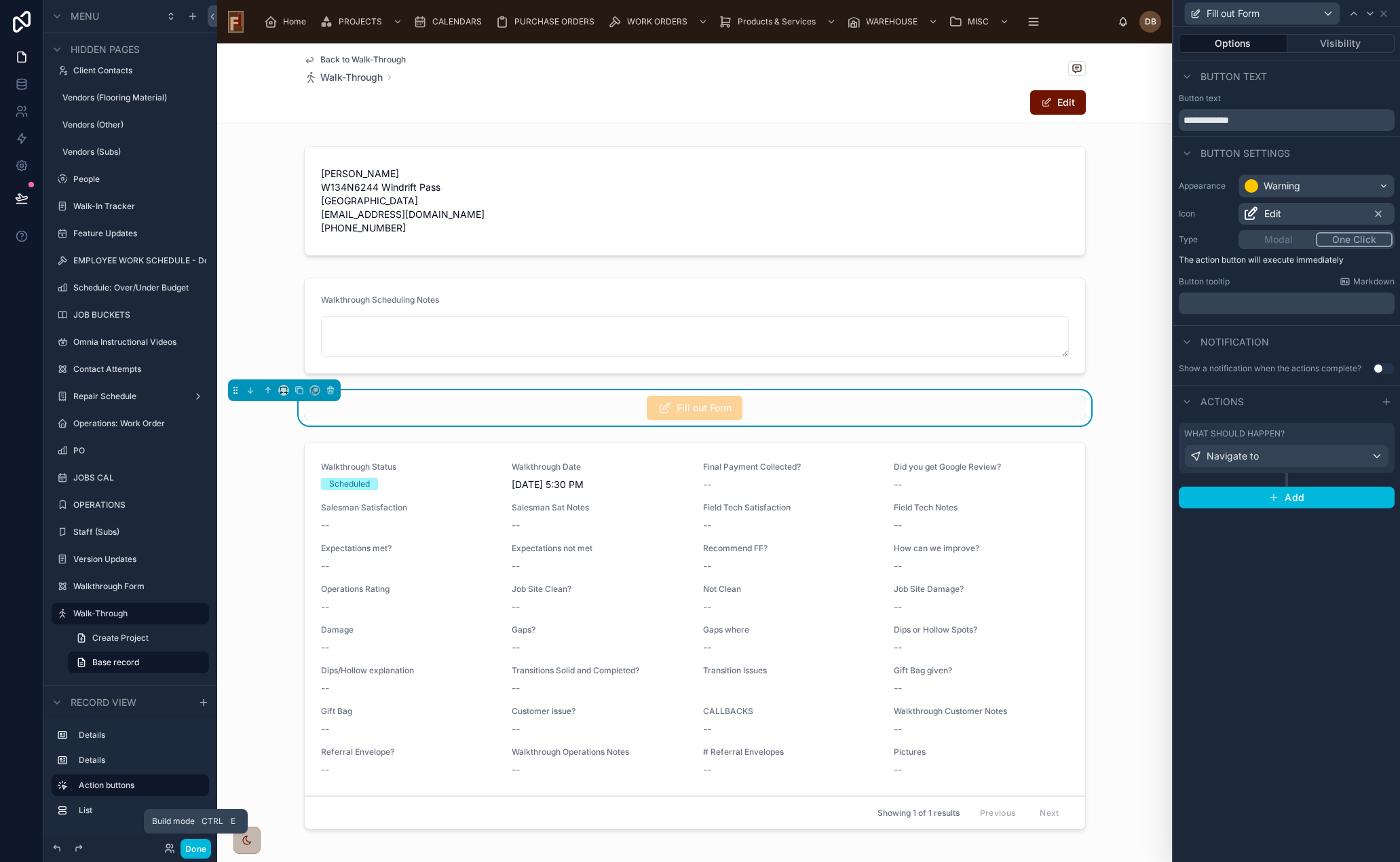
click at [195, 847] on button "Done" at bounding box center [196, 849] width 30 height 20
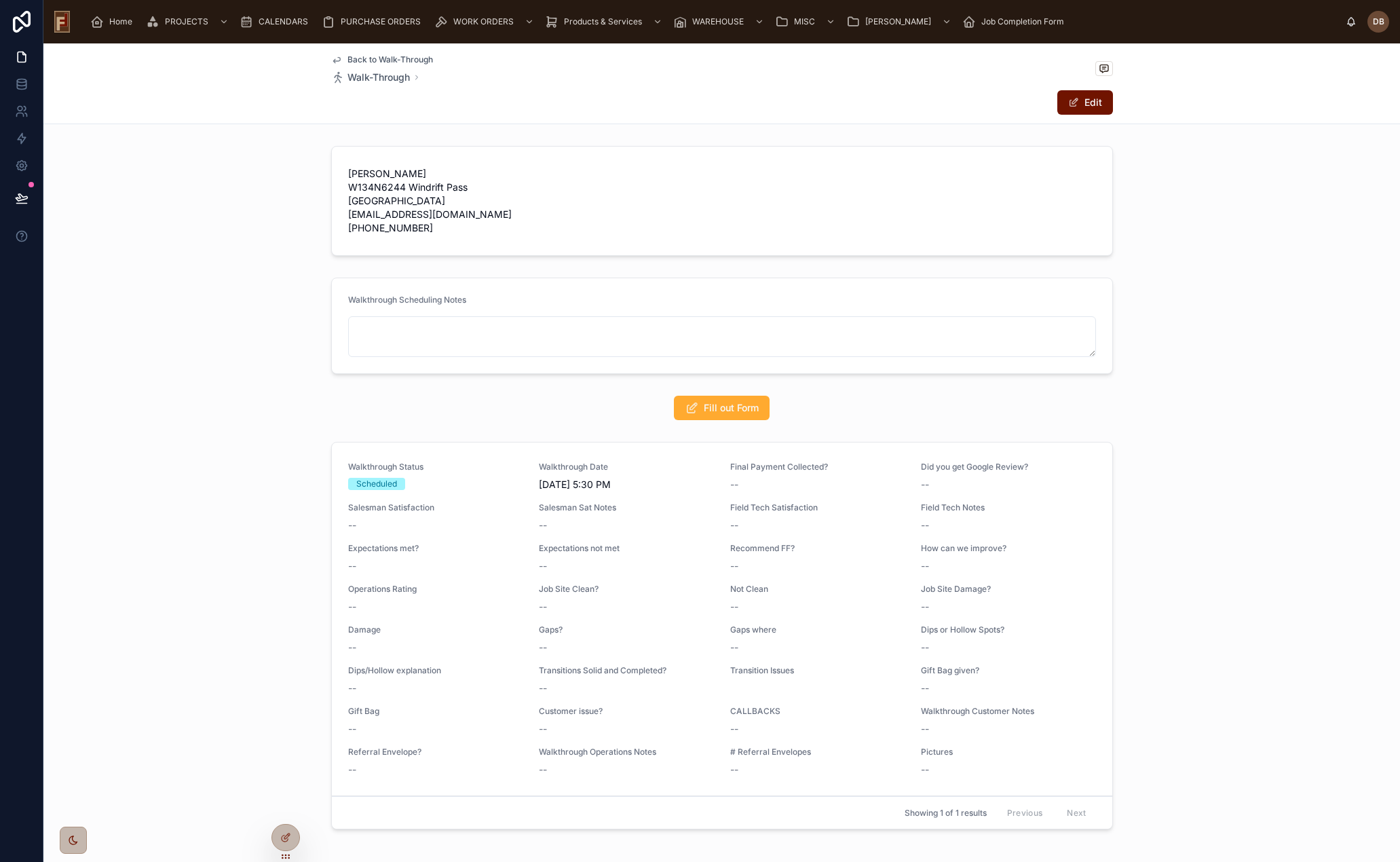
click at [744, 410] on span "Fill out Form" at bounding box center [731, 408] width 55 height 13
click at [17, 198] on icon at bounding box center [21, 197] width 11 height 7
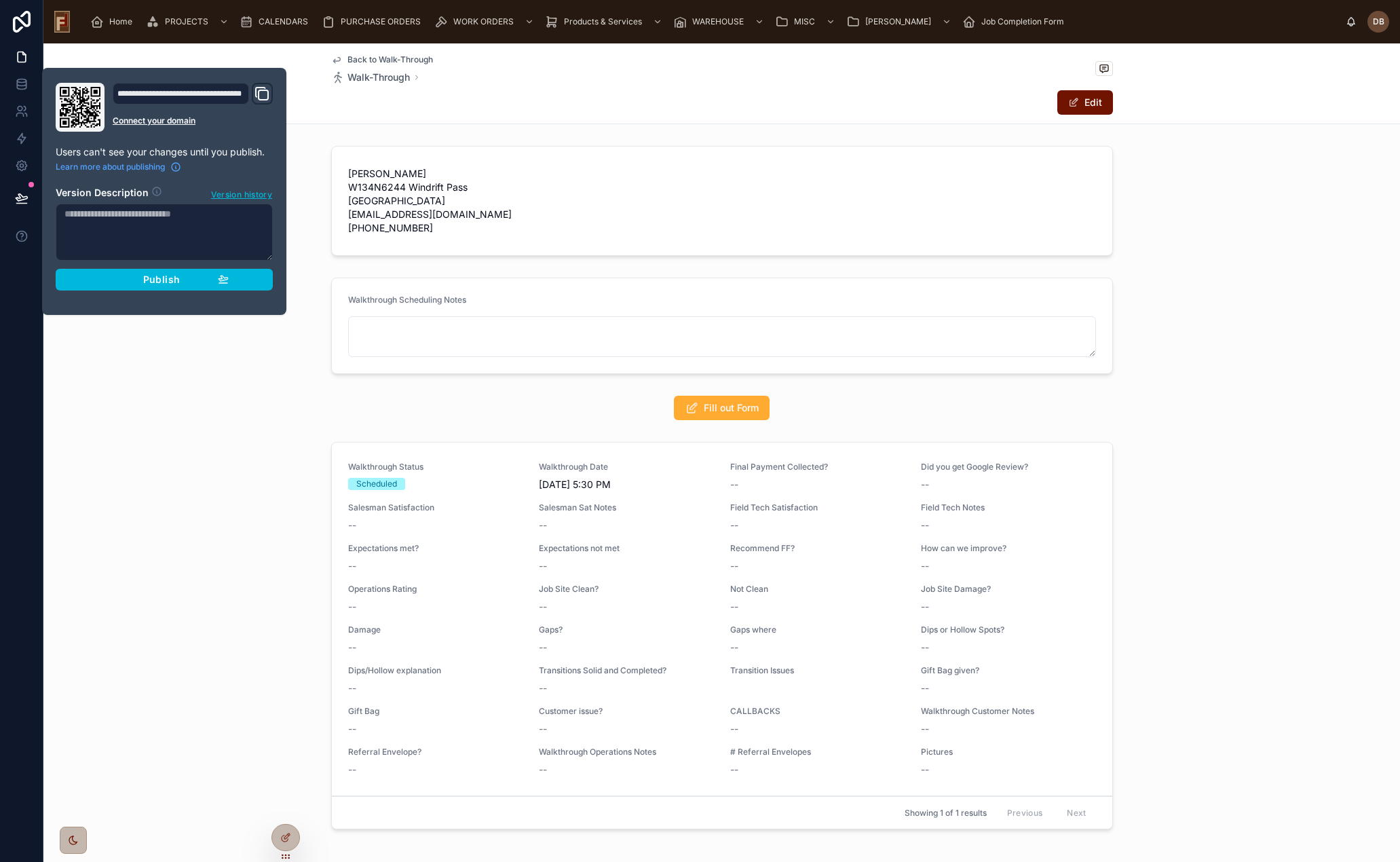
click at [147, 279] on span "Publish" at bounding box center [161, 279] width 37 height 12
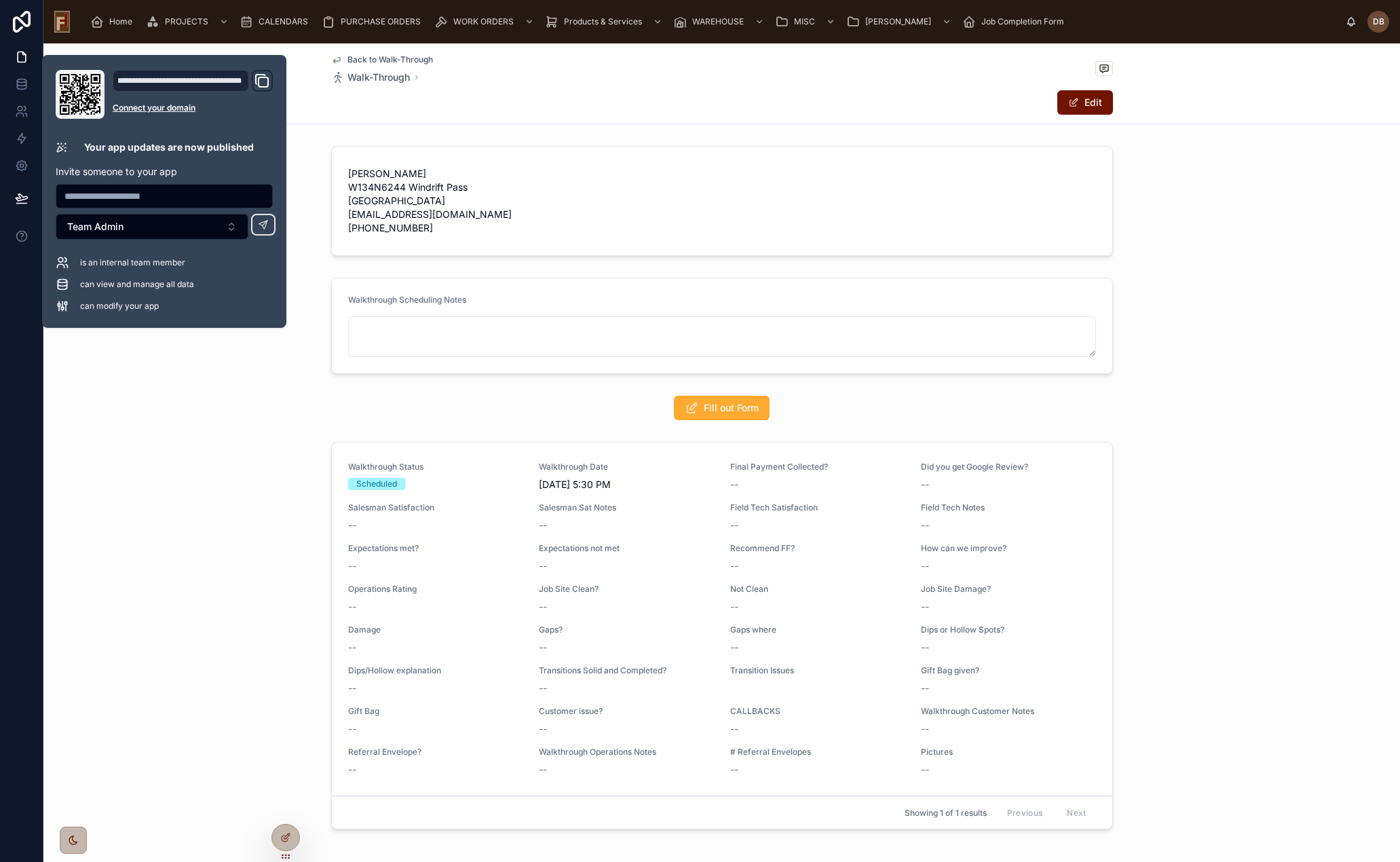
click at [603, 405] on div "Fill out Form" at bounding box center [723, 408] width 782 height 25
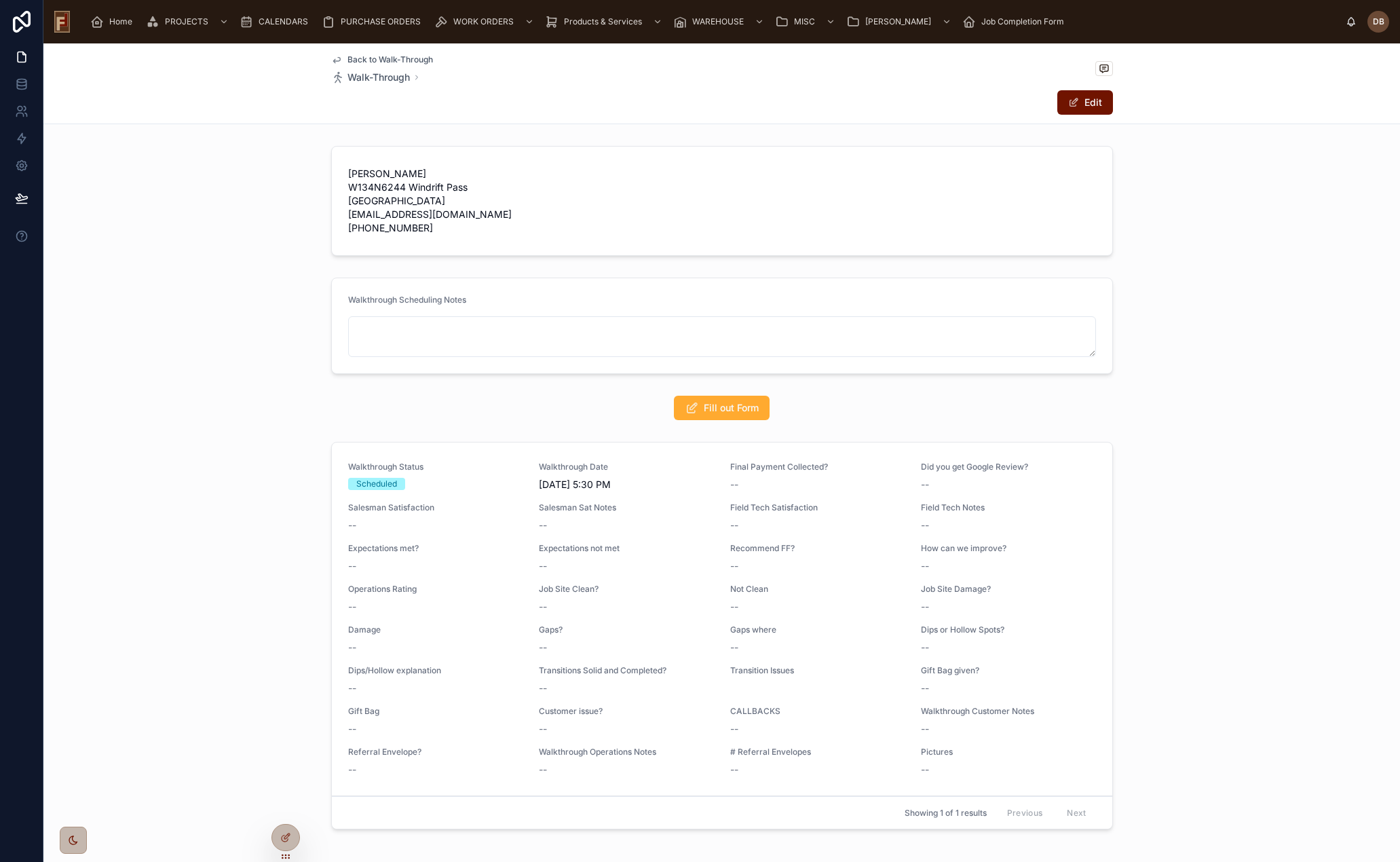
click at [402, 59] on span "Back to Walk-Through" at bounding box center [390, 59] width 85 height 10
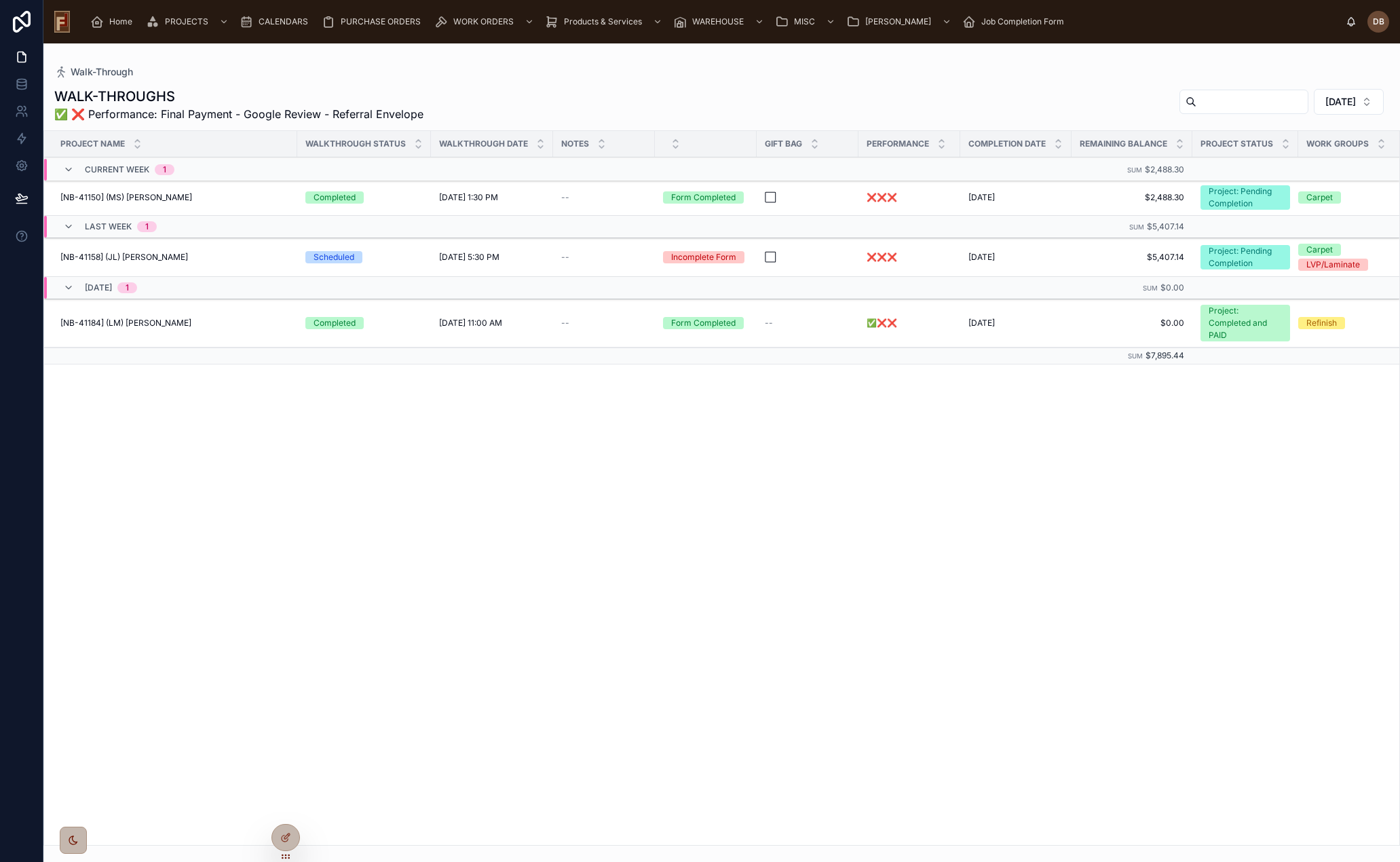
click at [111, 22] on span "Home" at bounding box center [120, 21] width 23 height 10
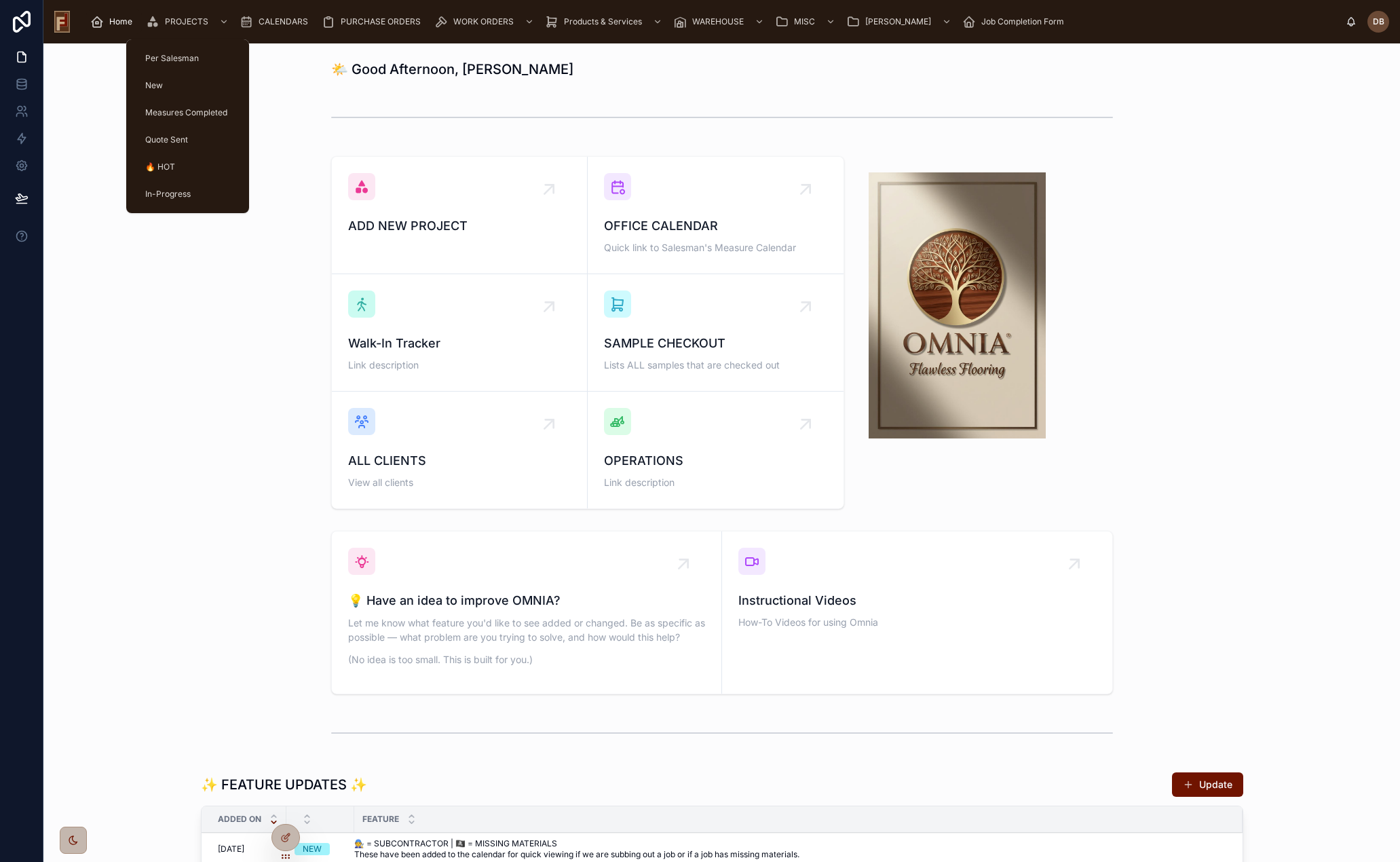
click at [188, 23] on span "PROJECTS" at bounding box center [187, 21] width 44 height 10
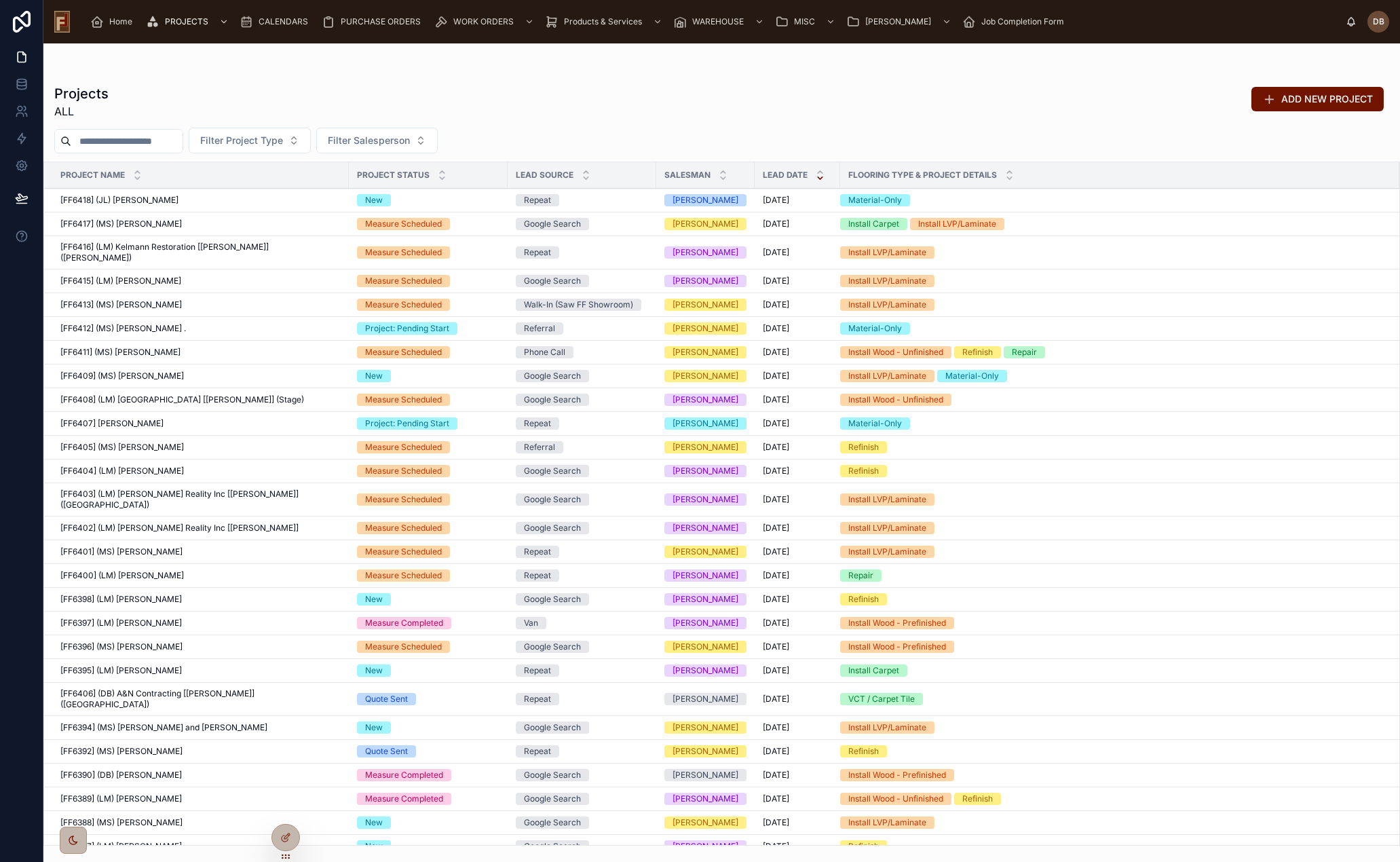
click at [114, 142] on input "text" at bounding box center [127, 141] width 112 height 19
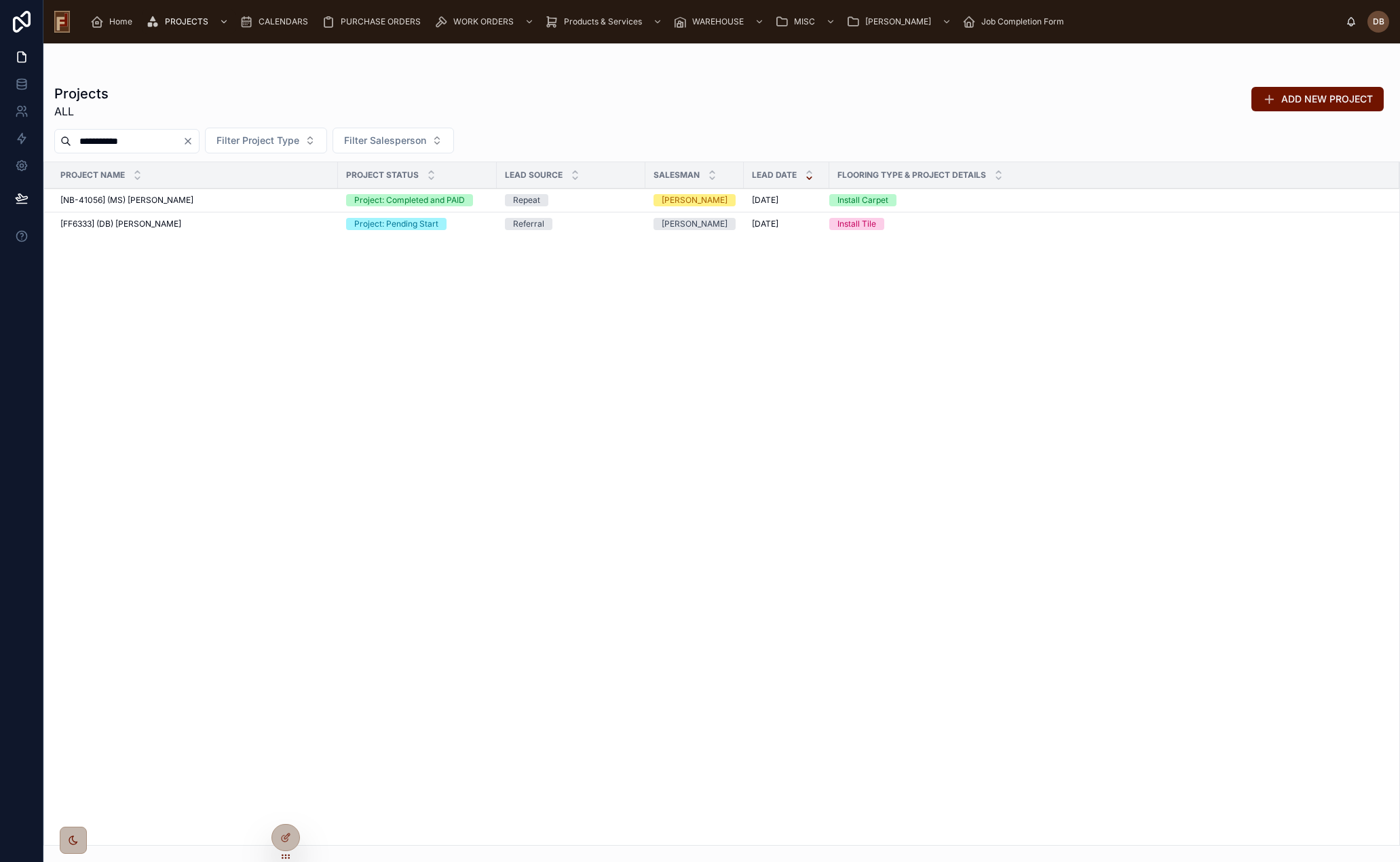
type input "**********"
click at [168, 224] on span "[FF6333] (DB) Stephanie Dietsche" at bounding box center [121, 224] width 121 height 10
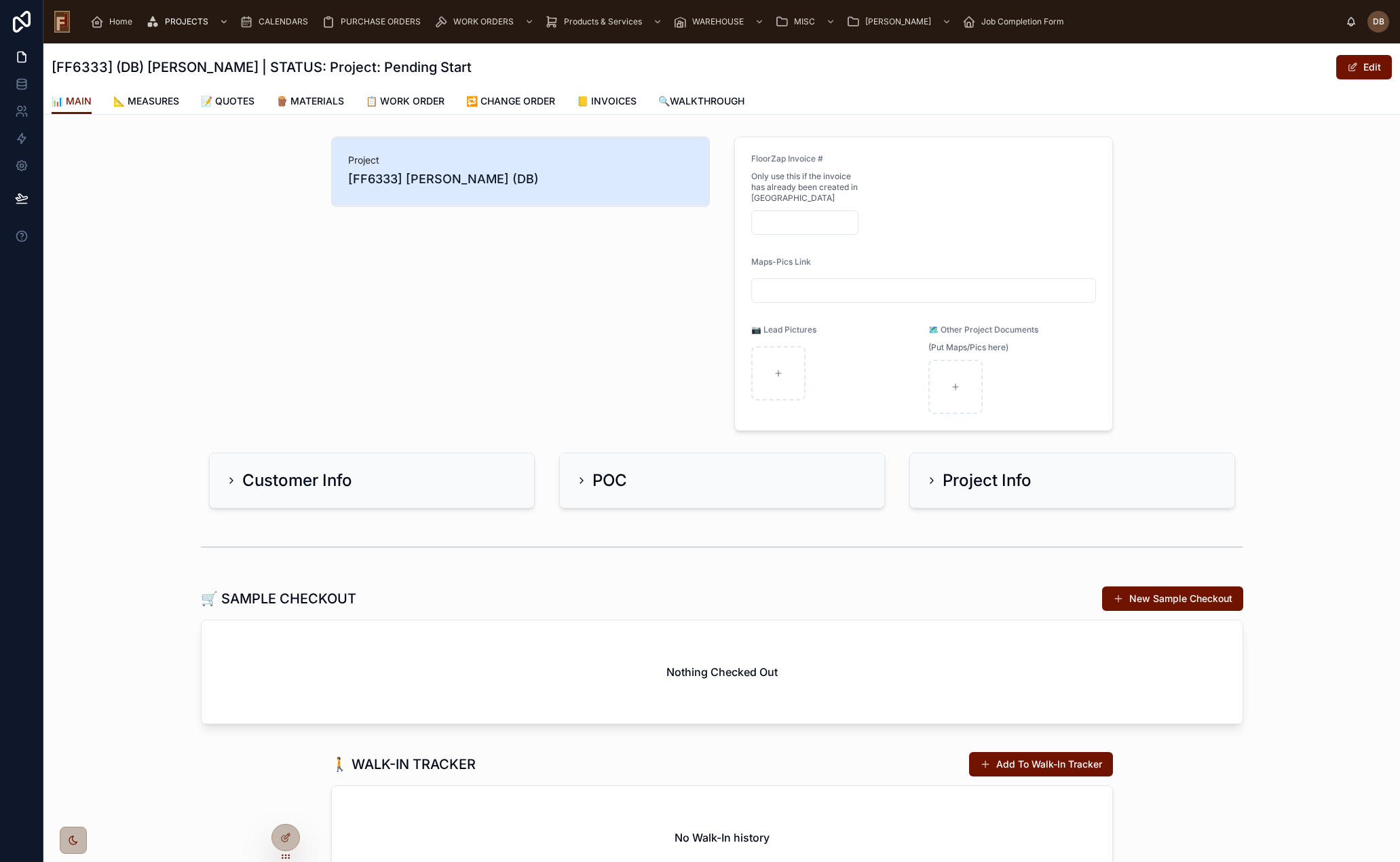
click at [430, 99] on span "📋 WORK ORDER" at bounding box center [404, 101] width 79 height 13
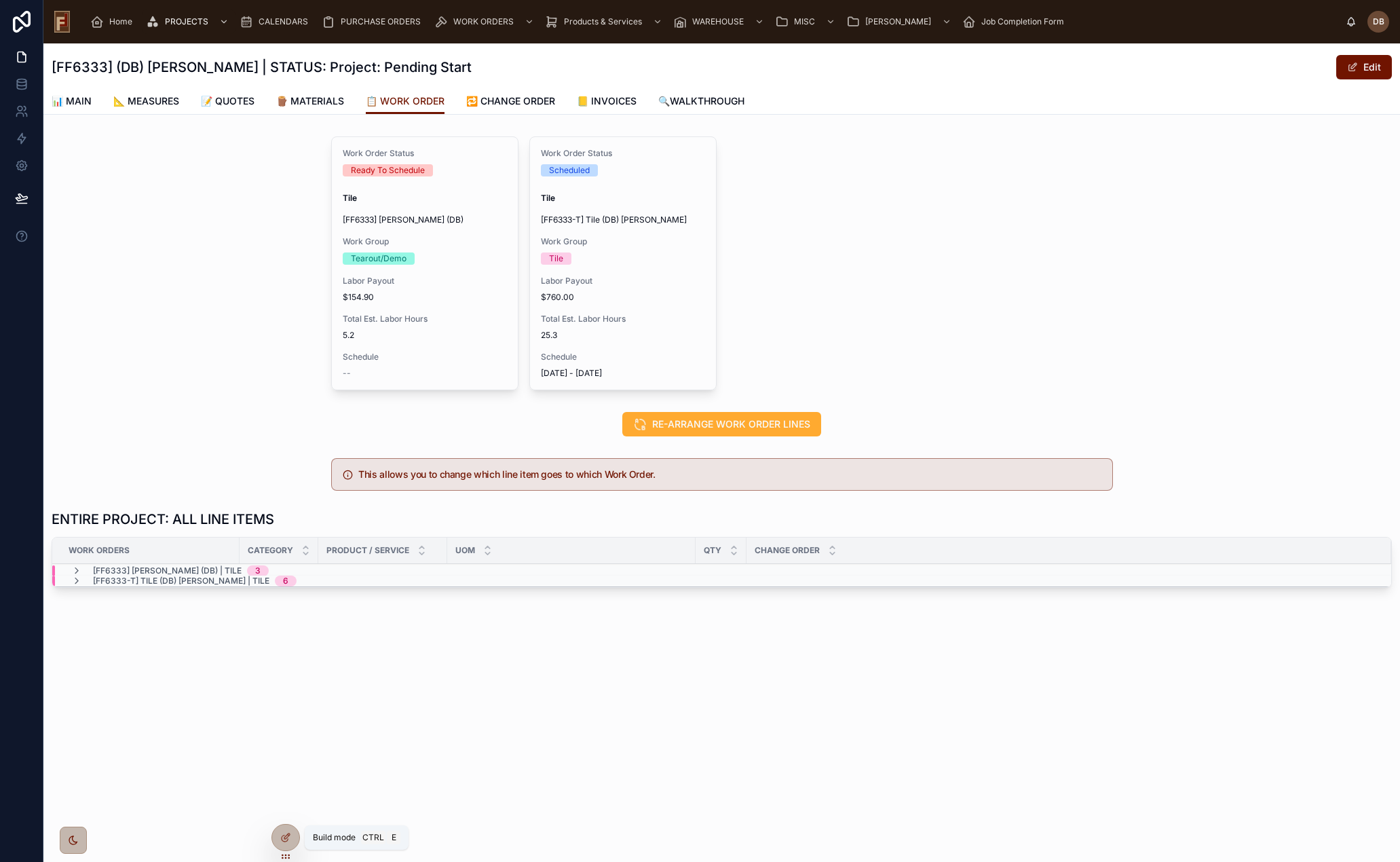
click at [283, 843] on div at bounding box center [285, 837] width 27 height 26
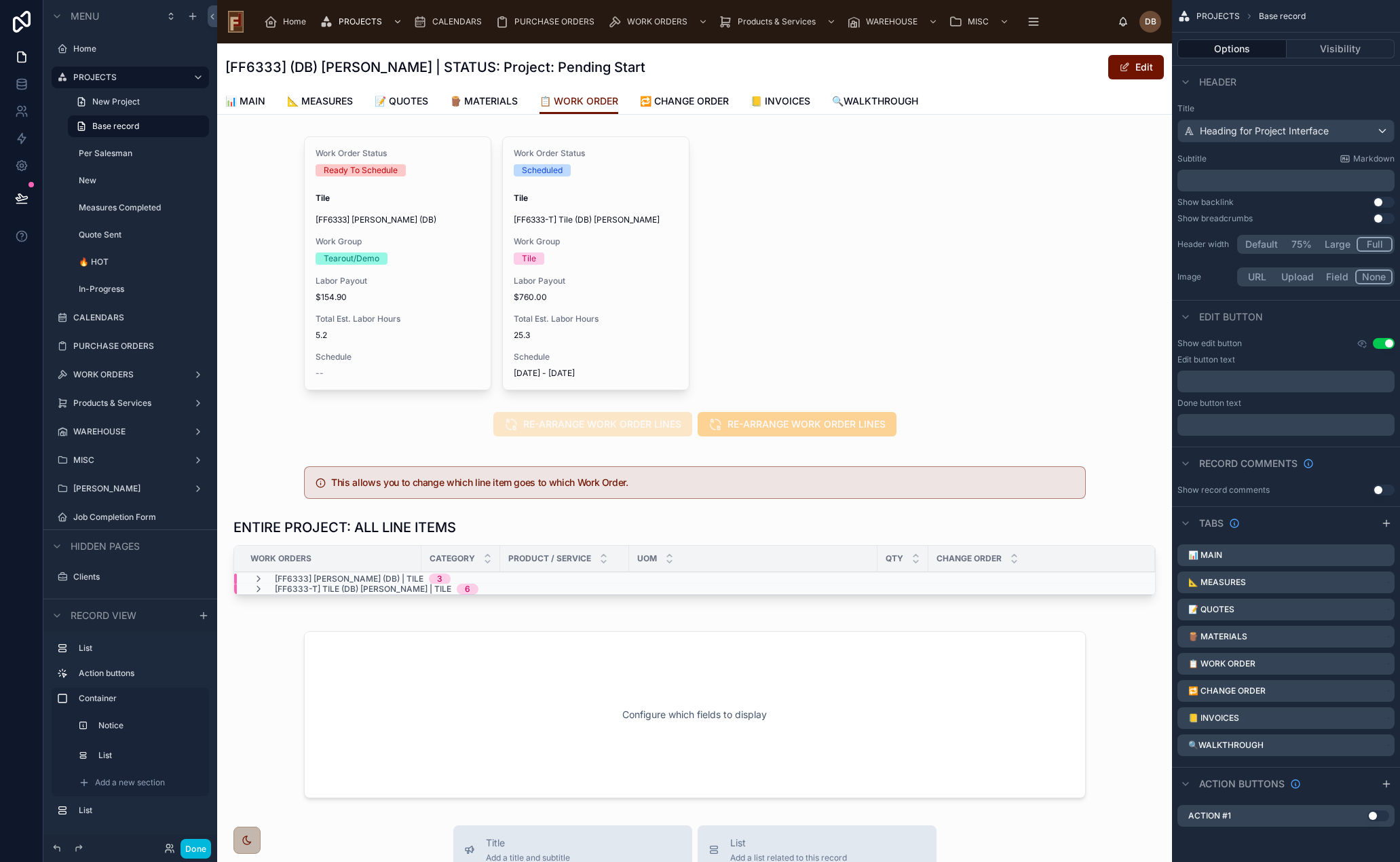
click at [874, 269] on div at bounding box center [694, 262] width 955 height 264
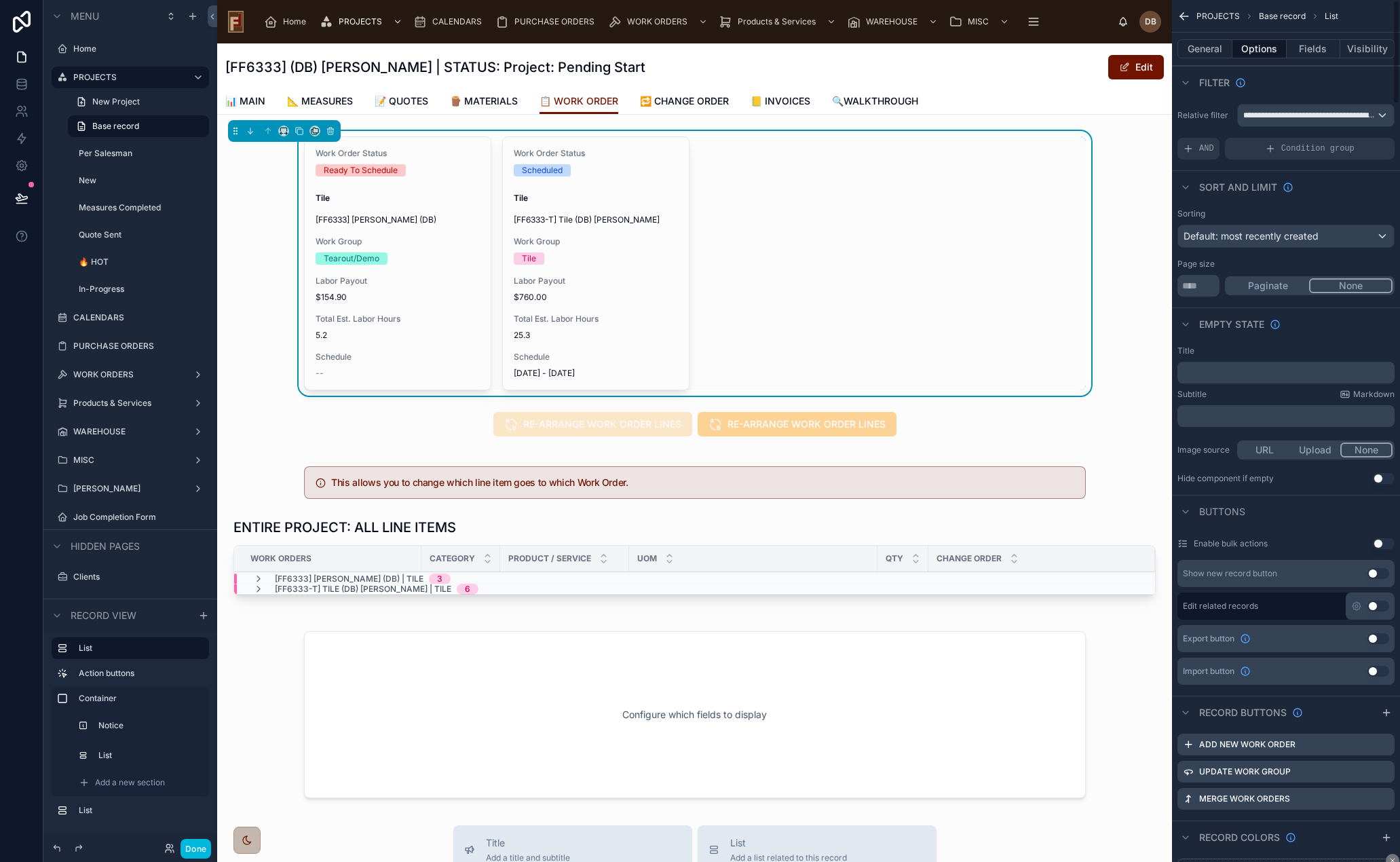
scroll to position [272, 0]
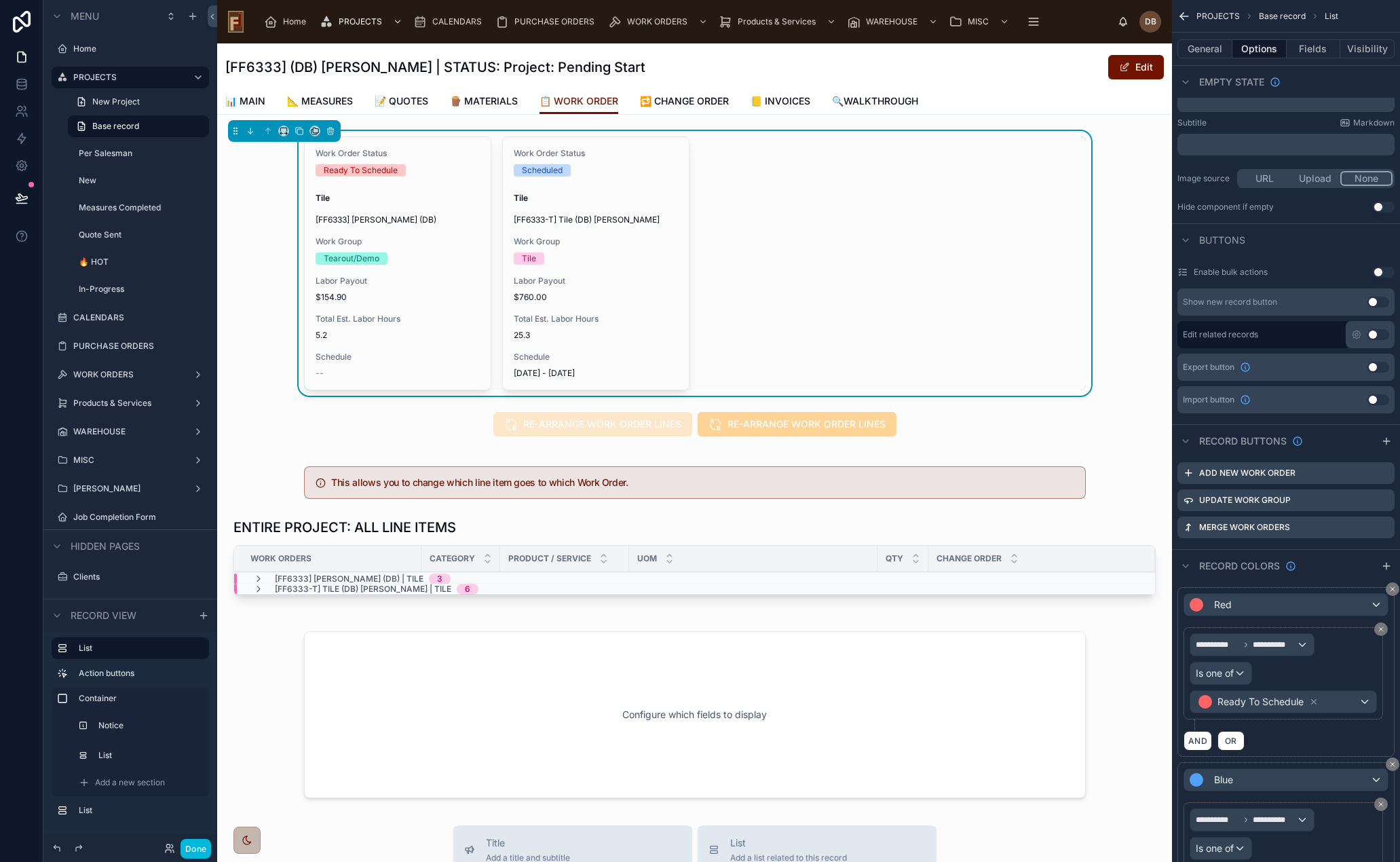
click at [407, 296] on span "$154.90" at bounding box center [397, 296] width 164 height 10
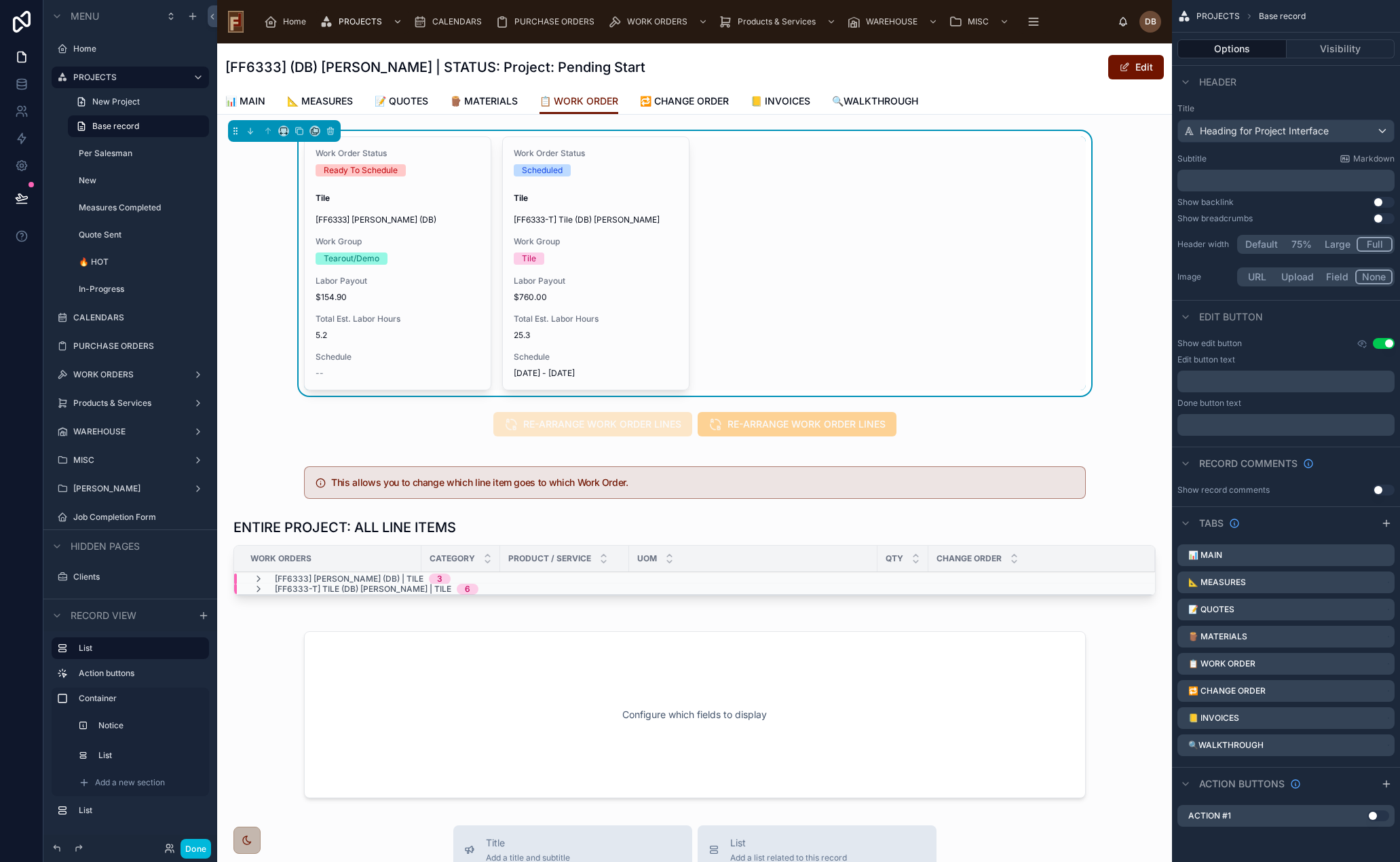
click at [894, 283] on div "Work Order Status Ready To Schedule Tile [FF6333] Stephanie Dietsche (DB) Work …" at bounding box center [695, 263] width 782 height 254
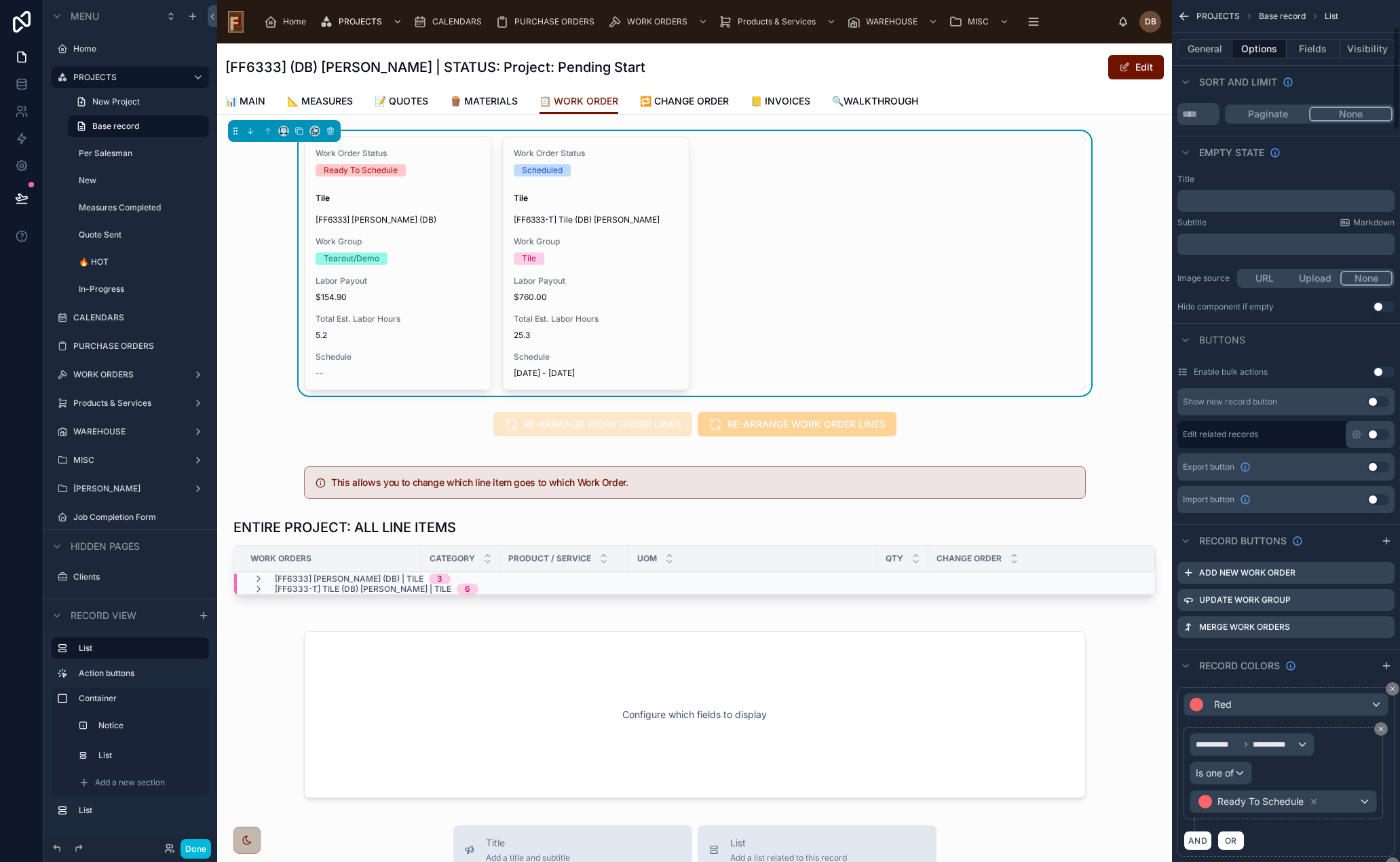
scroll to position [272, 0]
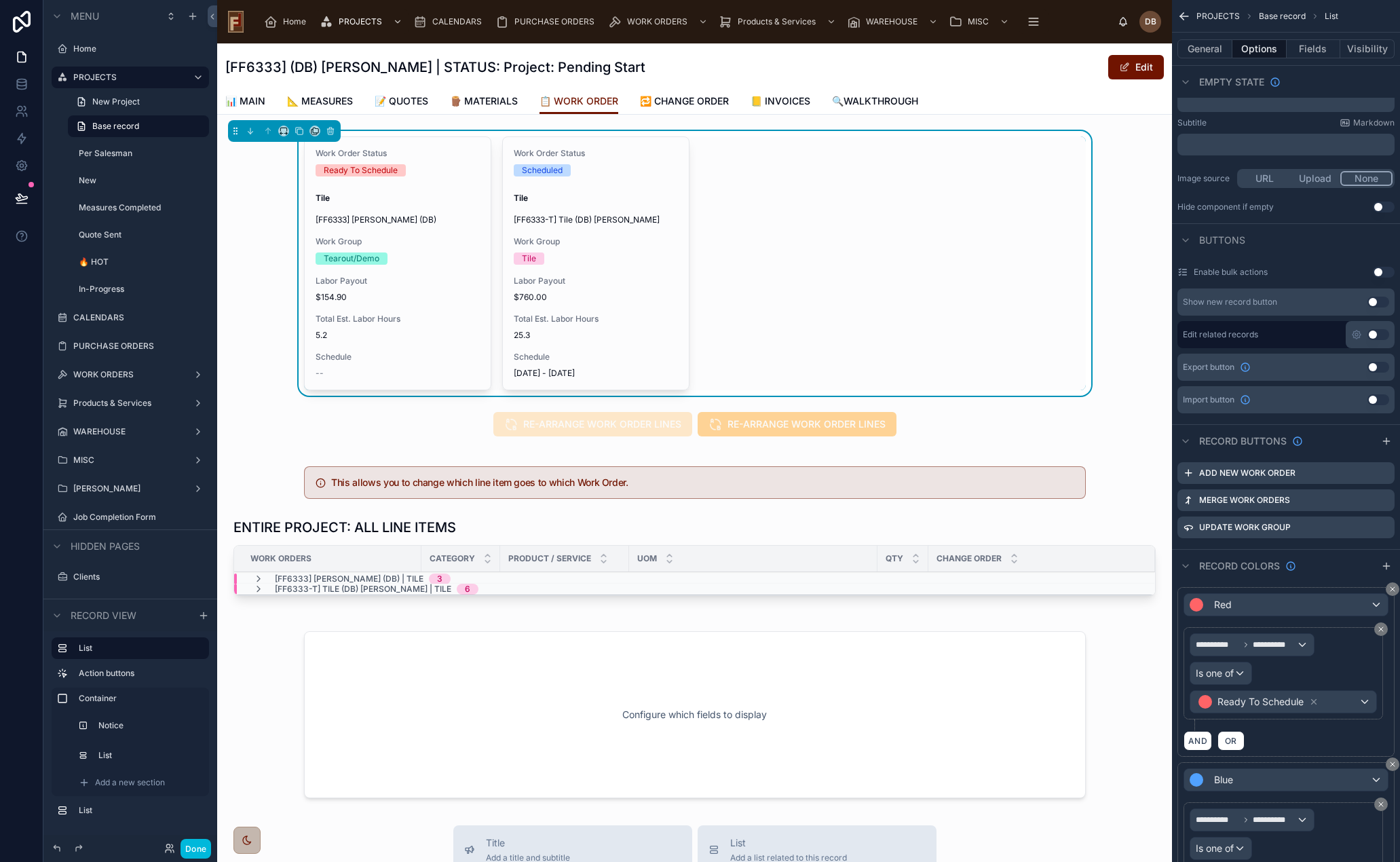
click at [0, 0] on icon "scrollable content" at bounding box center [0, 0] width 0 height 0
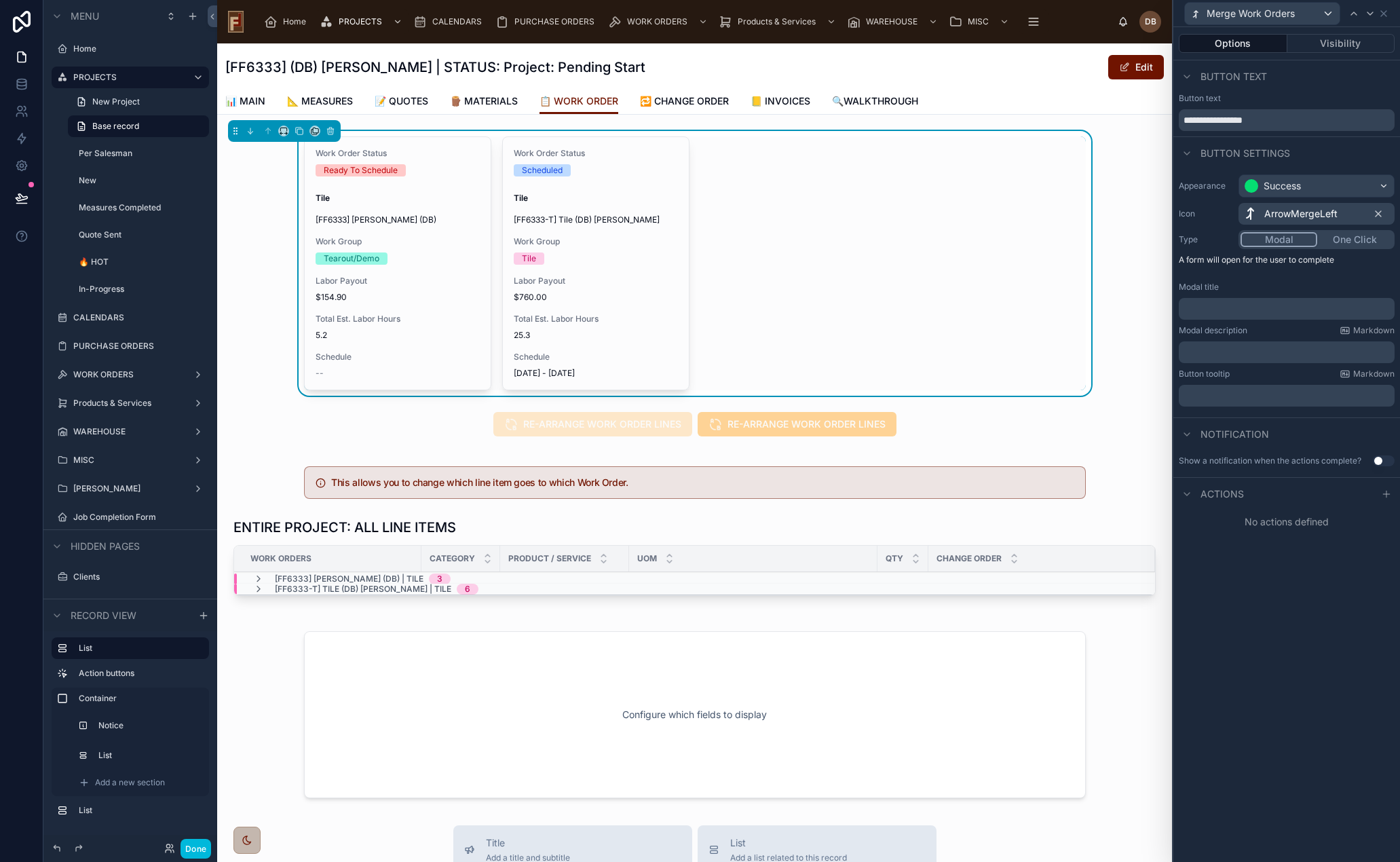
drag, startPoint x: 1294, startPoint y: 117, endPoint x: 1165, endPoint y: 123, distance: 129.1
click at [1165, 123] on div "**********" at bounding box center [700, 431] width 1400 height 862
type input "**********"
click at [1325, 15] on div "MERGE WORK ORDERS" at bounding box center [1262, 13] width 154 height 22
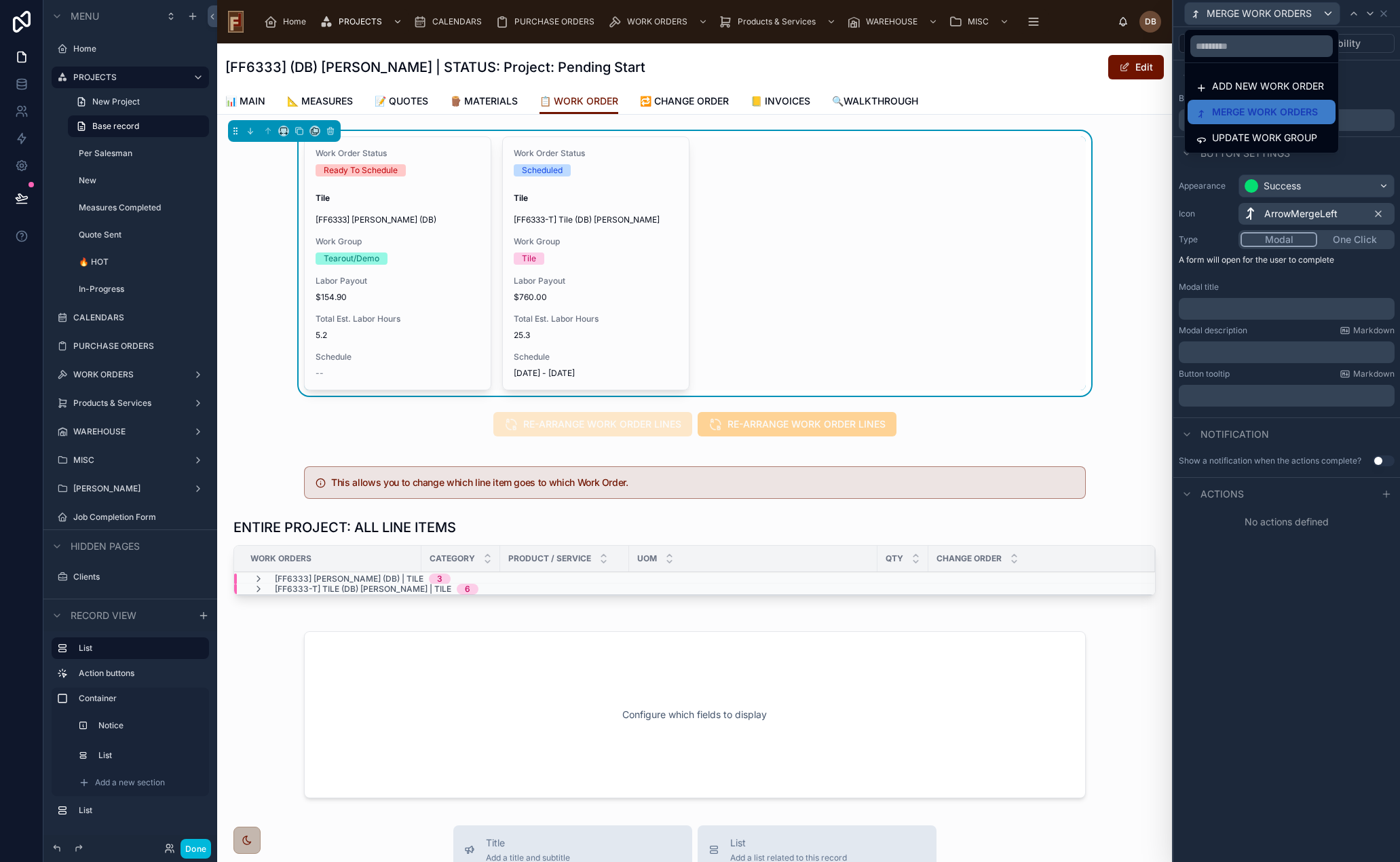
click at [1281, 86] on span "ADD NEW WORK ORDER" at bounding box center [1268, 85] width 112 height 16
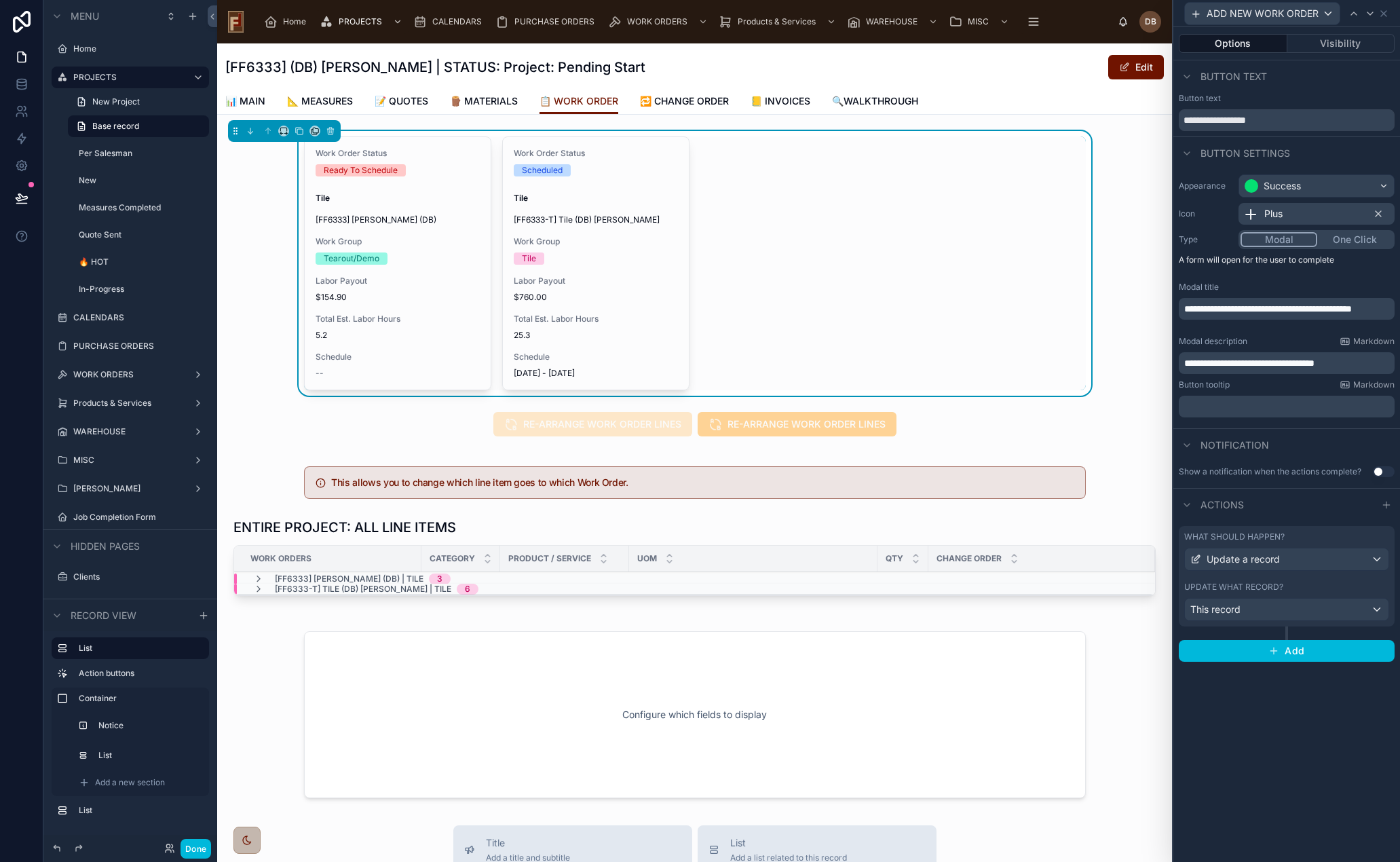
click at [1285, 215] on div "Plus" at bounding box center [1317, 213] width 156 height 22
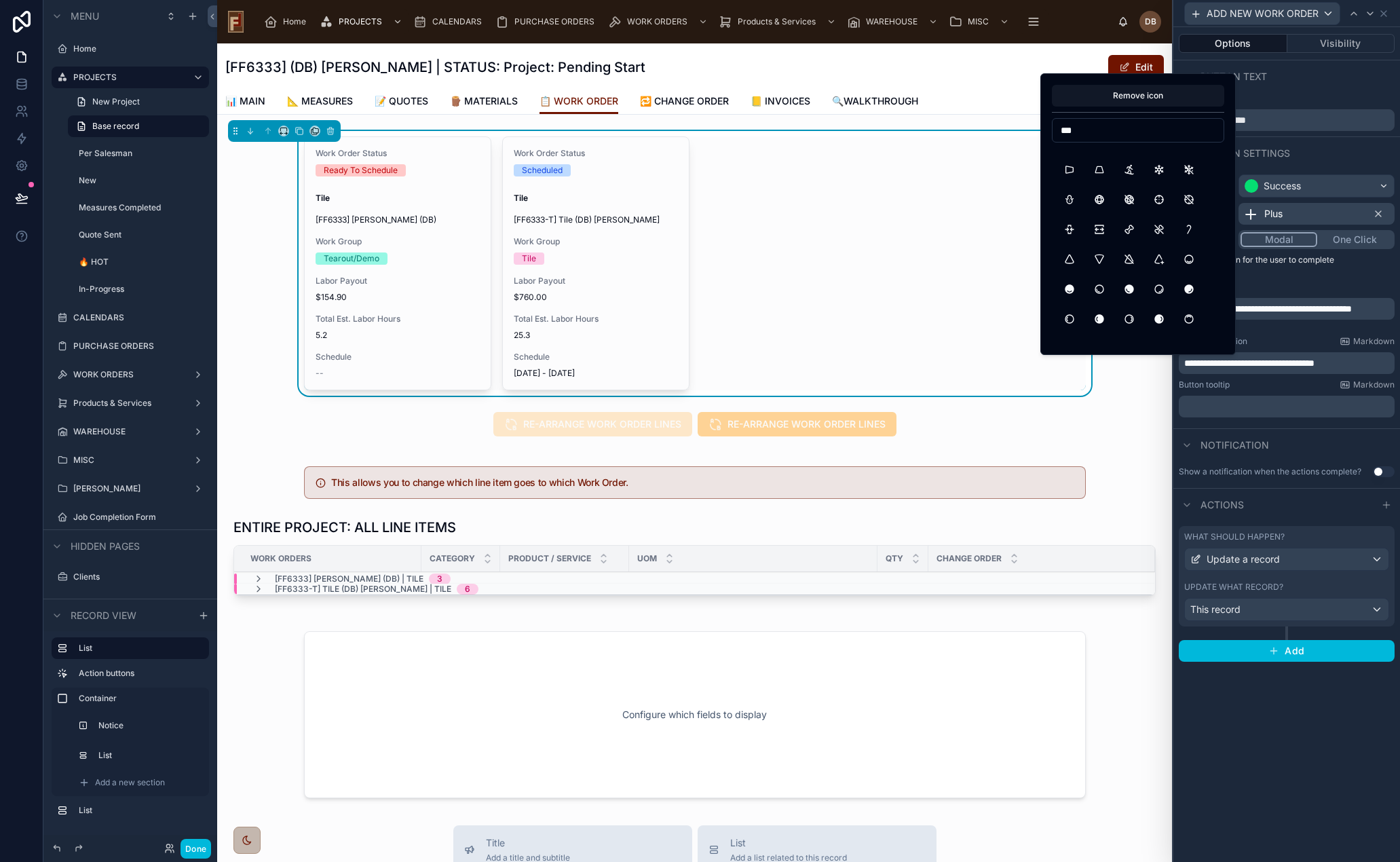
scroll to position [0, 0]
type input "***"
click at [966, 212] on div "Work Order Status Ready To Schedule Tile [FF6333] Stephanie Dietsche (DB) Work …" at bounding box center [695, 263] width 782 height 254
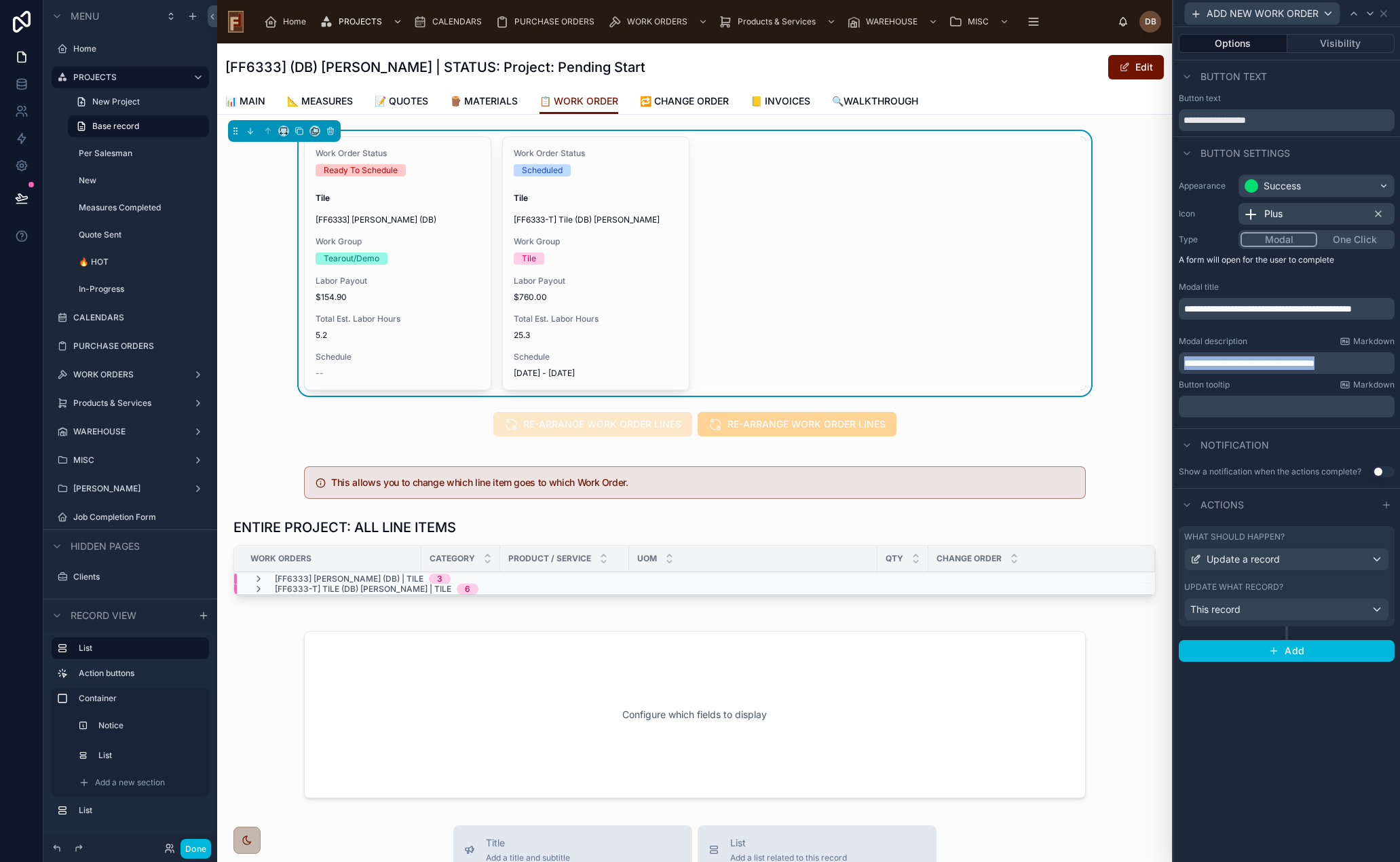
drag, startPoint x: 1360, startPoint y: 364, endPoint x: 1184, endPoint y: 361, distance: 176.0
click at [1184, 361] on div "**********" at bounding box center [1287, 363] width 216 height 22
click at [1278, 16] on span "ADD NEW WORK ORDER" at bounding box center [1263, 13] width 112 height 13
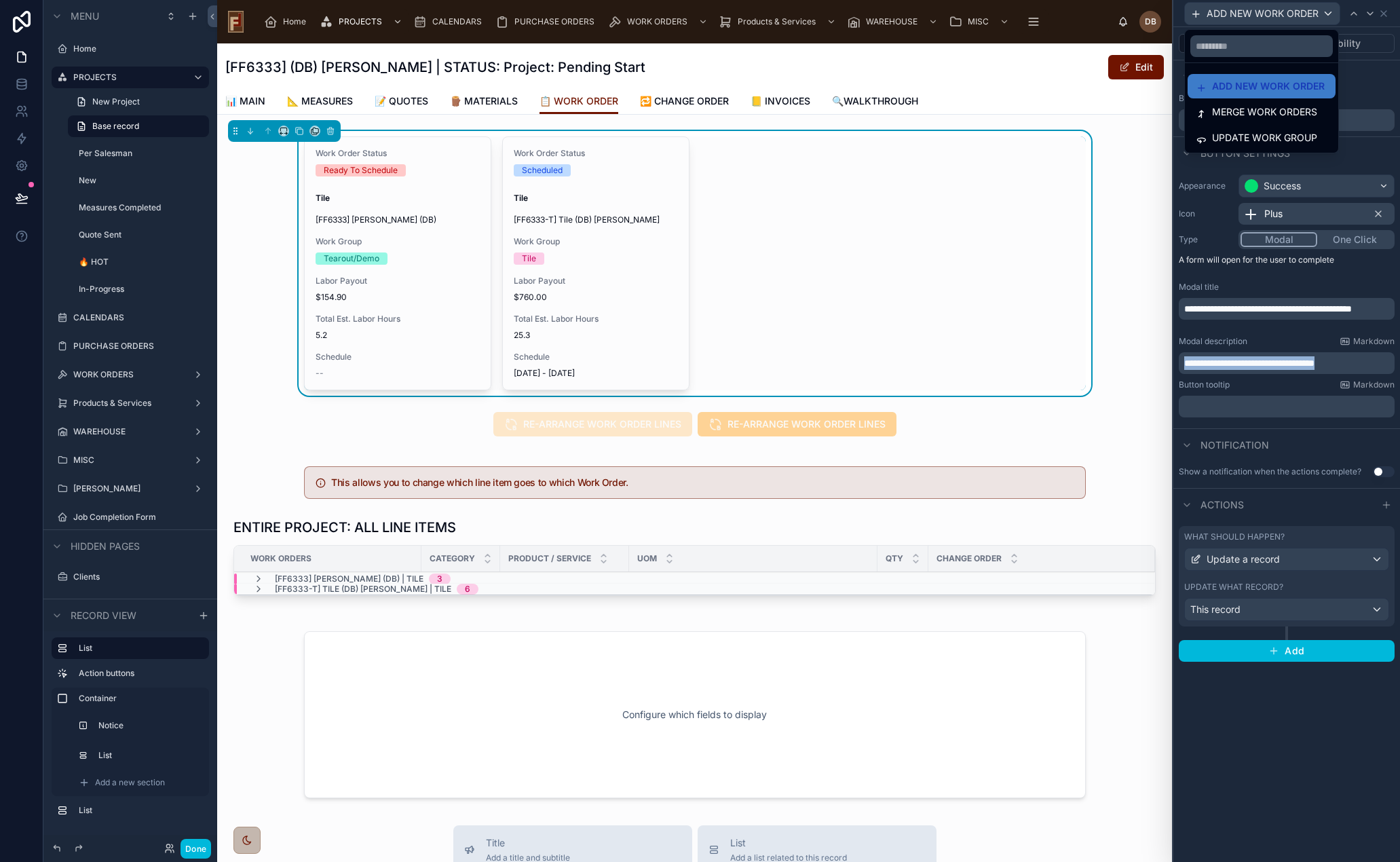
click at [1256, 109] on span "MERGE WORK ORDERS" at bounding box center [1265, 112] width 105 height 16
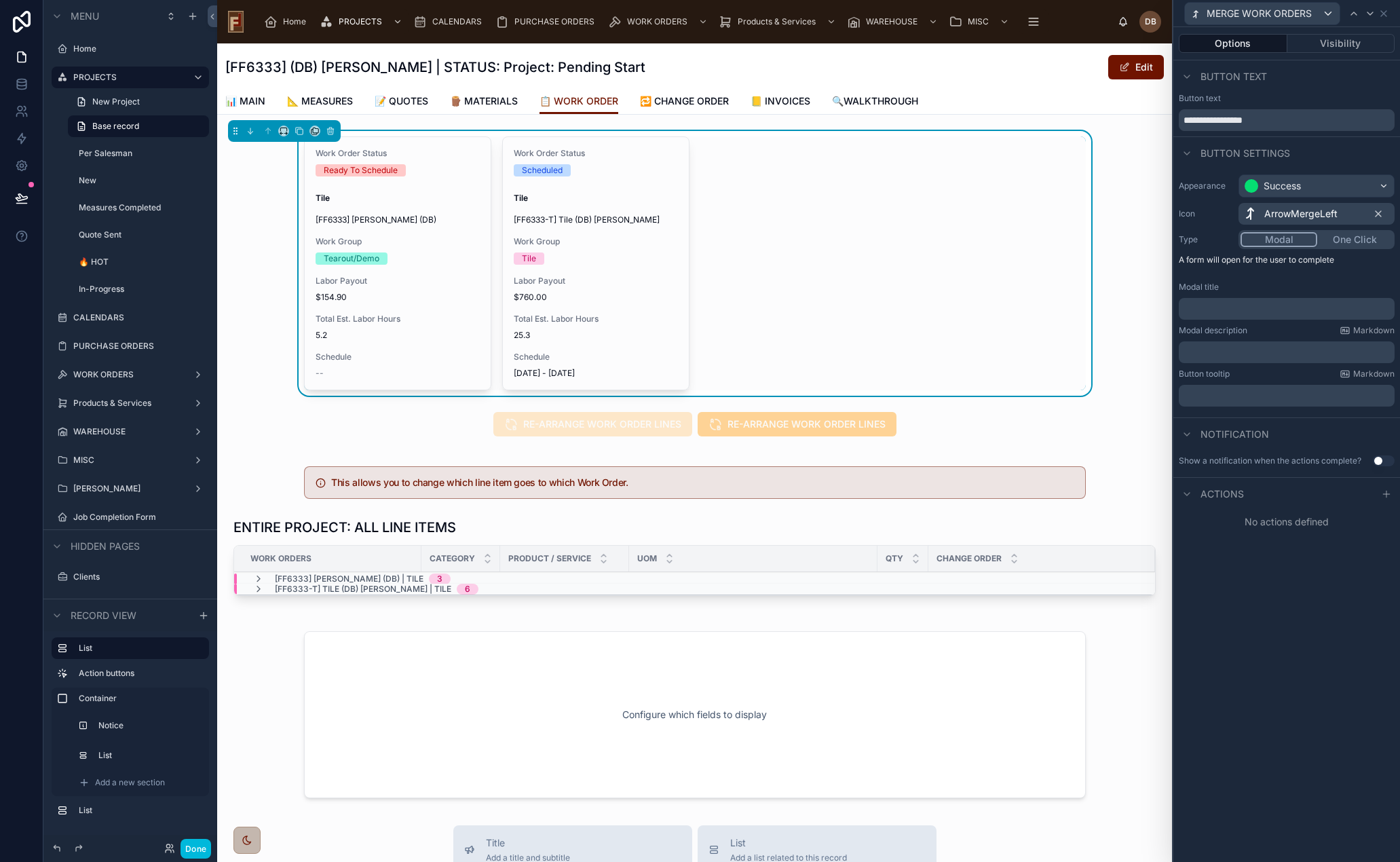
click at [1232, 350] on p "﻿" at bounding box center [1287, 352] width 207 height 13
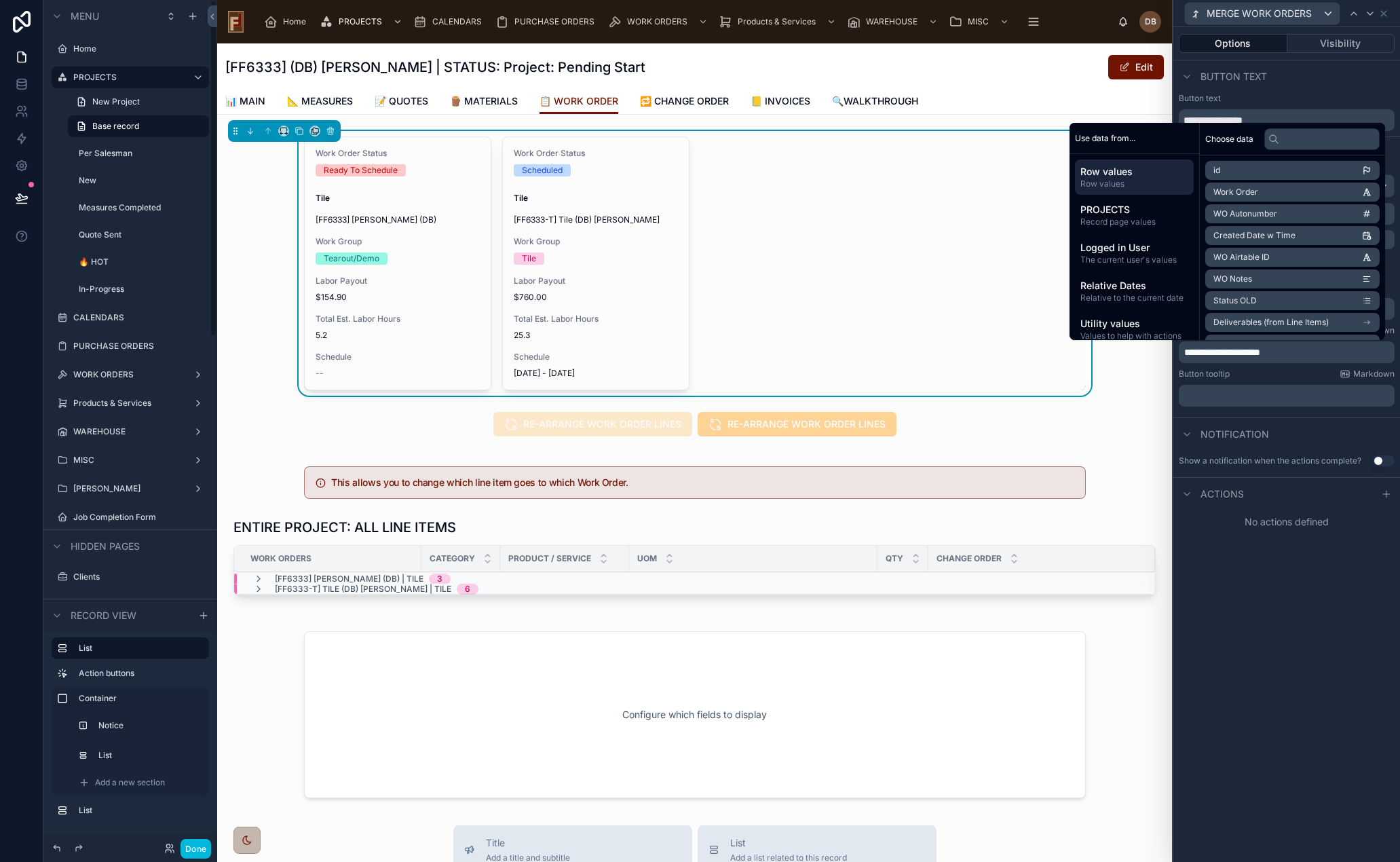
click at [1280, 677] on div "**********" at bounding box center [1286, 444] width 226 height 835
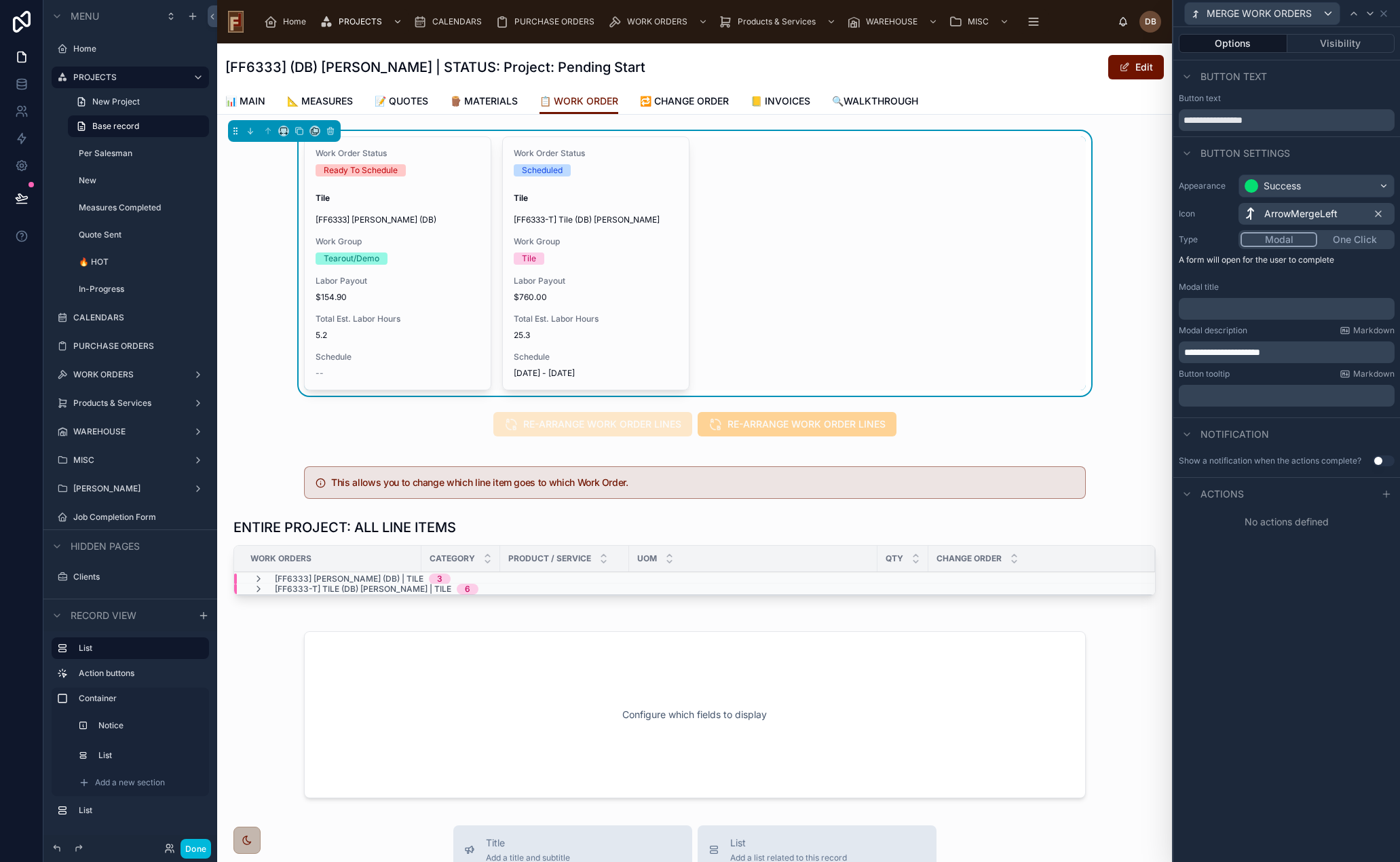
click at [1232, 300] on div "﻿" at bounding box center [1287, 309] width 216 height 22
click at [1234, 306] on p "﻿" at bounding box center [1287, 309] width 207 height 13
click at [1391, 494] on icon at bounding box center [1386, 494] width 10 height 10
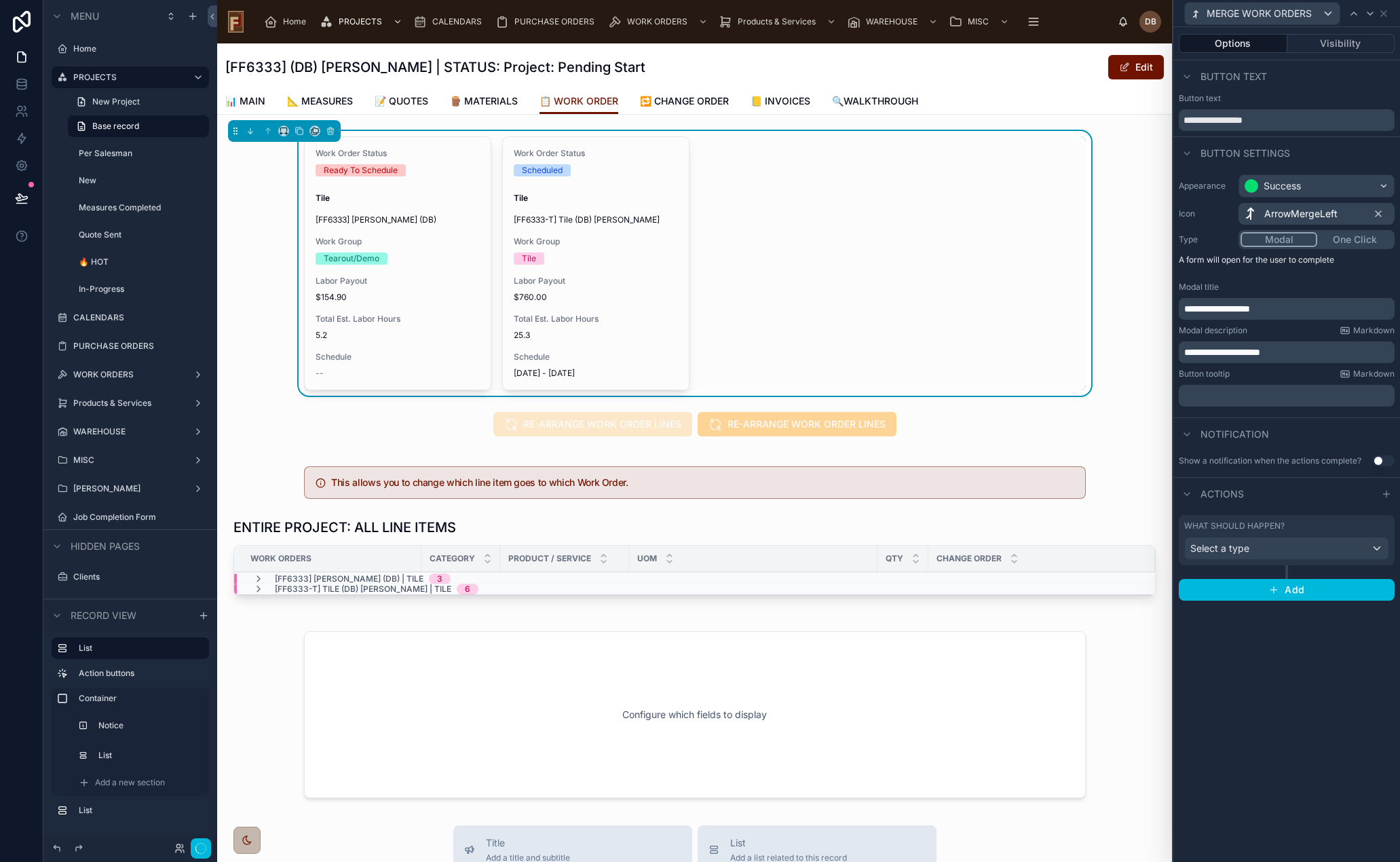
click at [1287, 548] on div "Select a type" at bounding box center [1286, 548] width 204 height 22
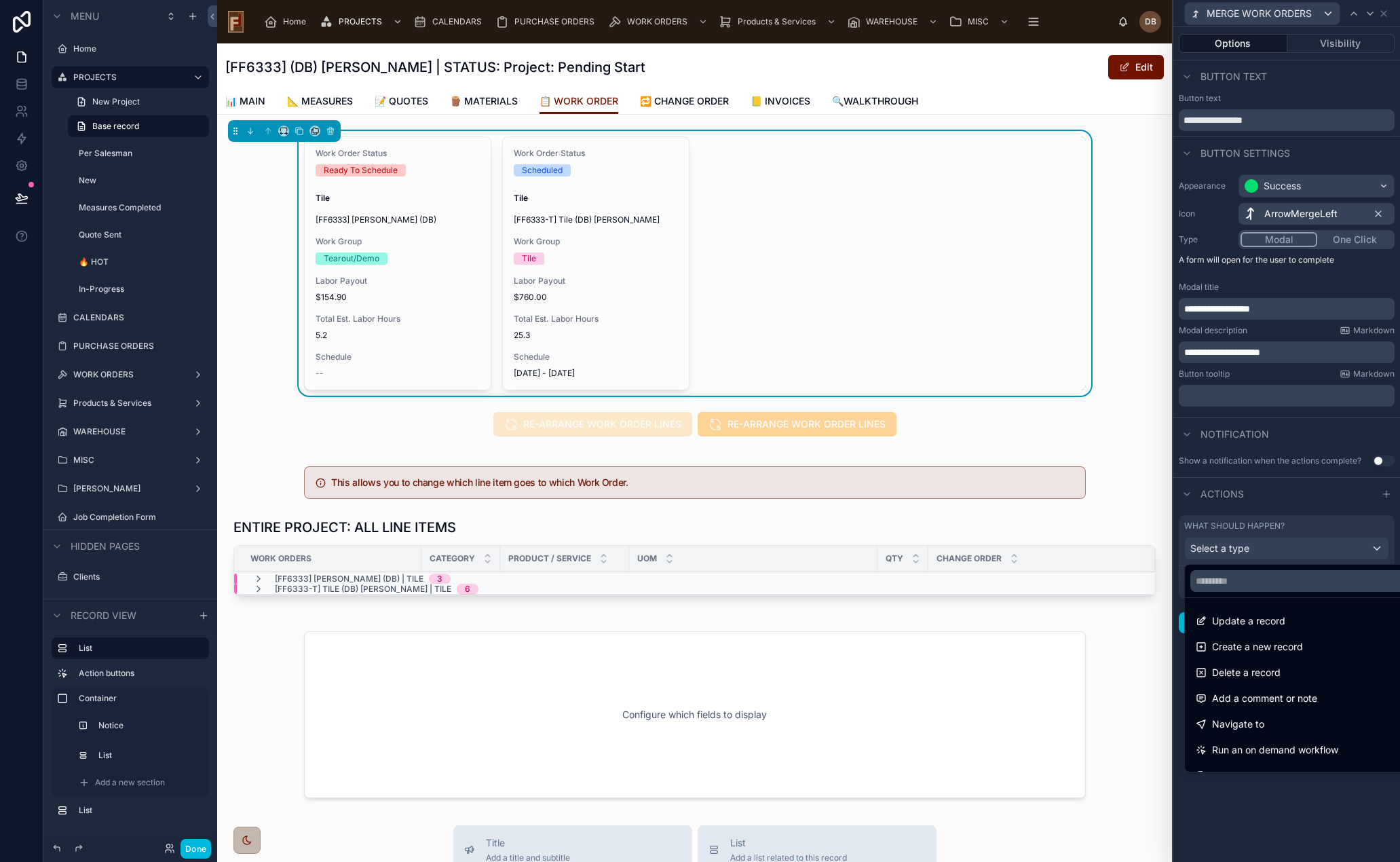
click at [1280, 612] on div "Update a record" at bounding box center [1302, 621] width 229 height 25
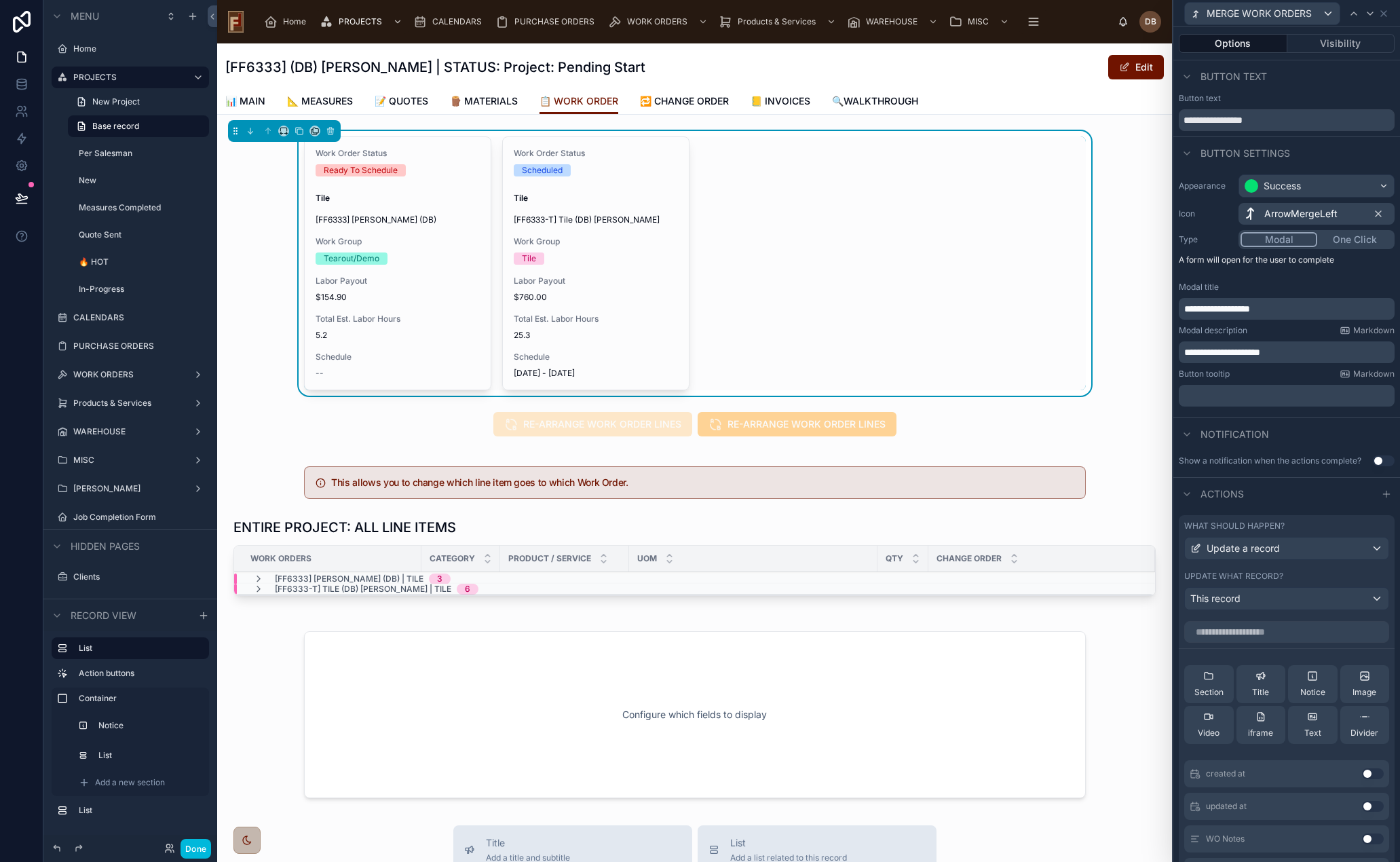
click at [1278, 596] on div "This record" at bounding box center [1286, 599] width 204 height 22
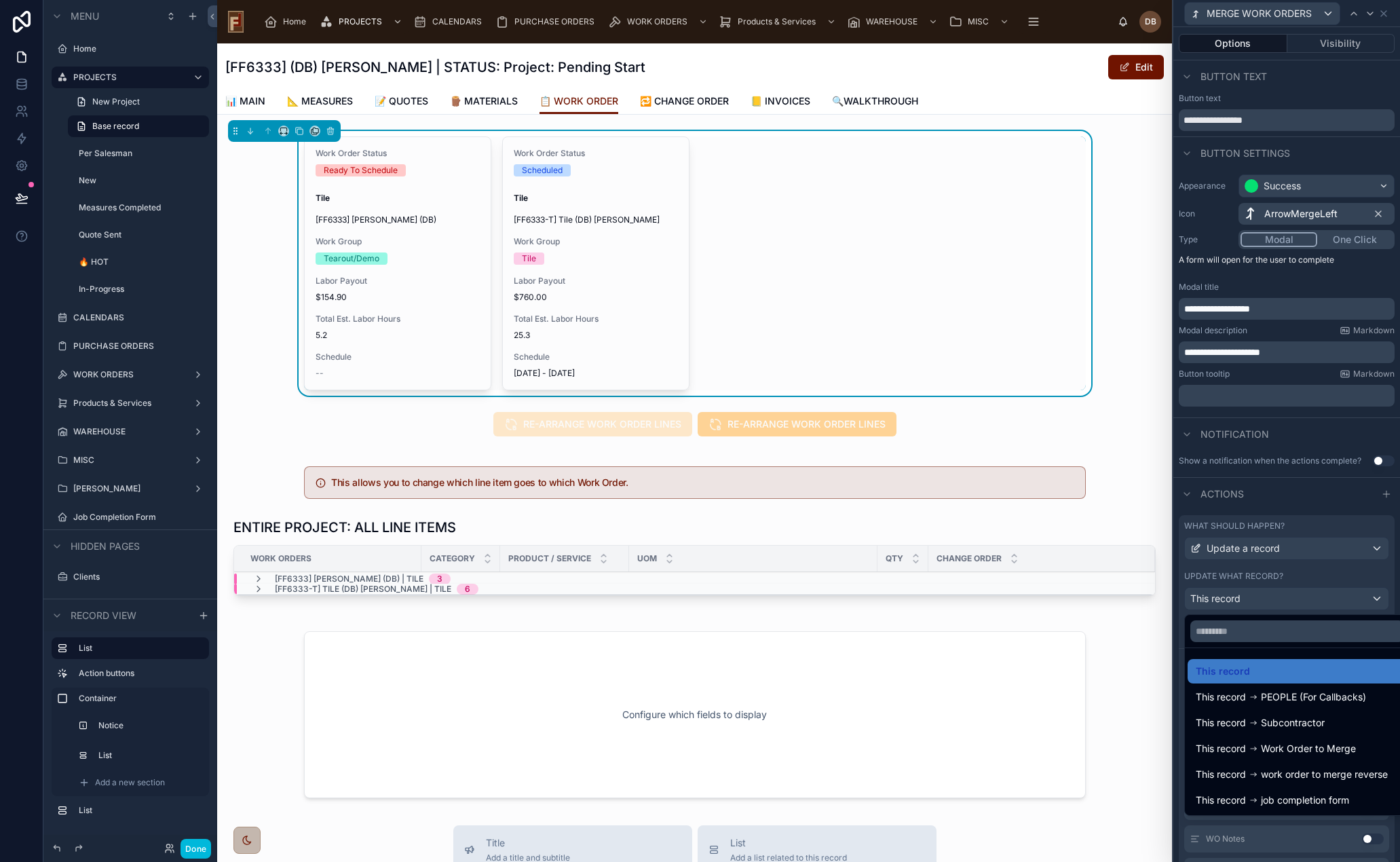
click at [1265, 670] on div "This record" at bounding box center [1298, 671] width 203 height 16
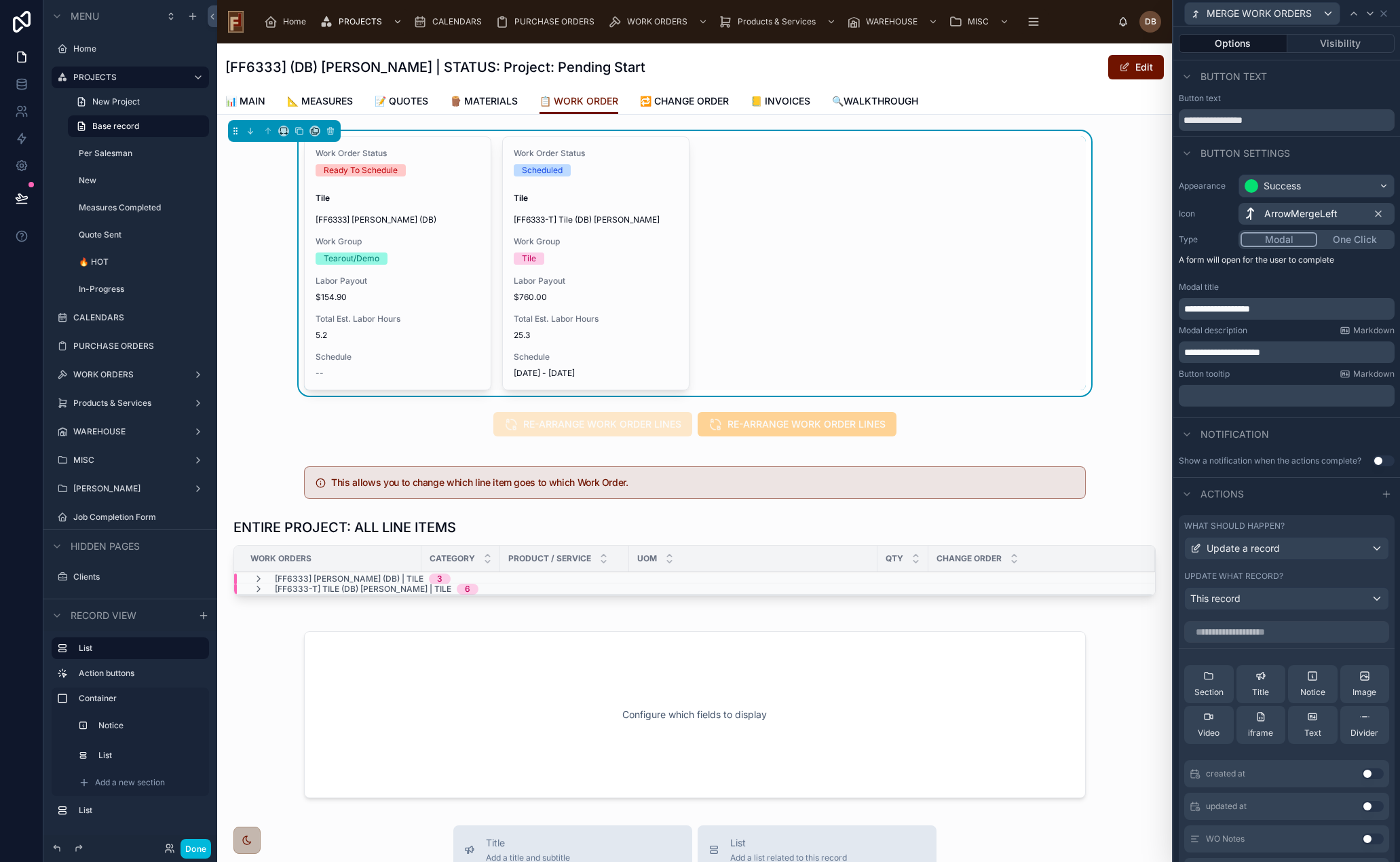
click at [1283, 633] on input "text" at bounding box center [1286, 632] width 205 height 22
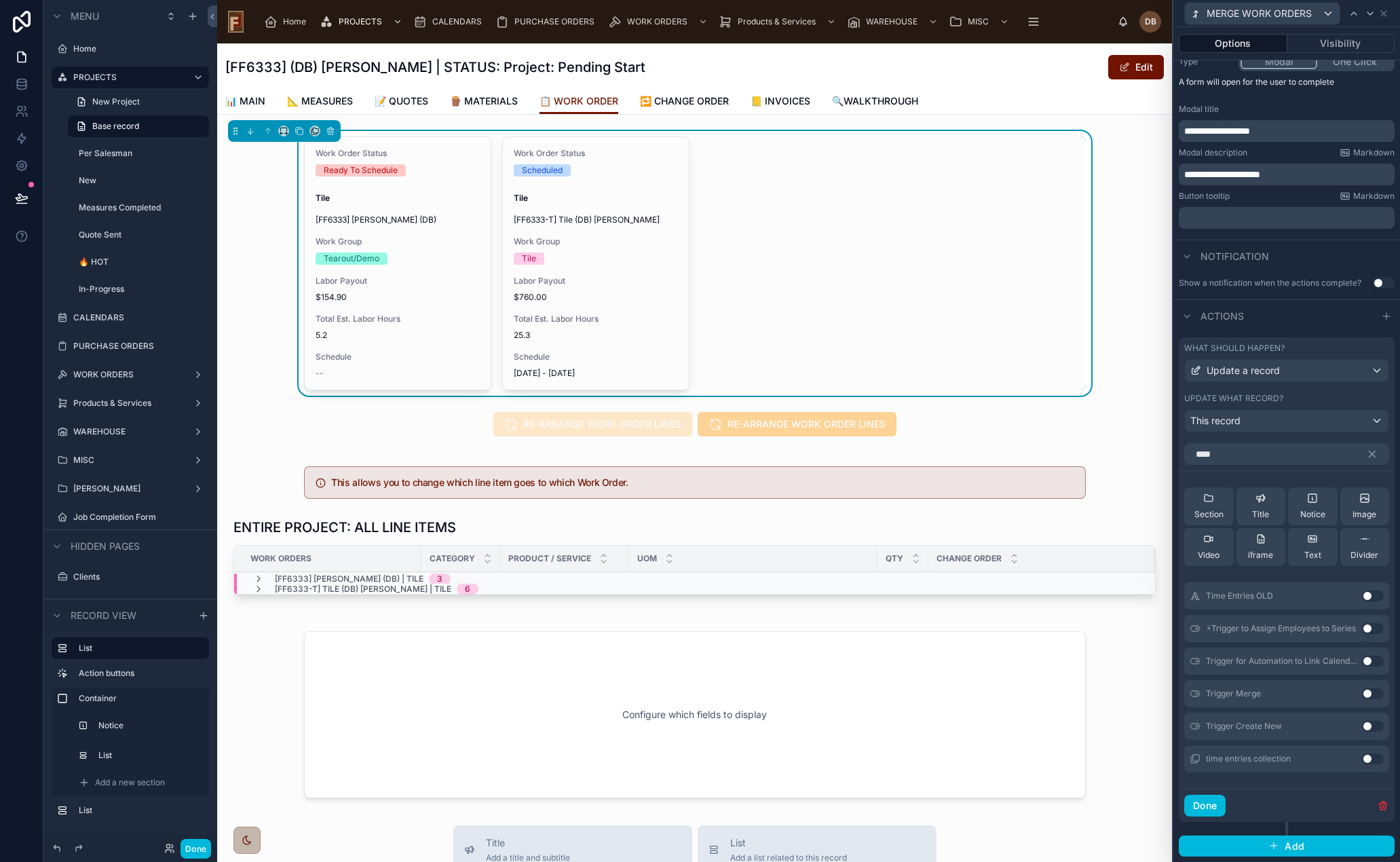
scroll to position [113, 0]
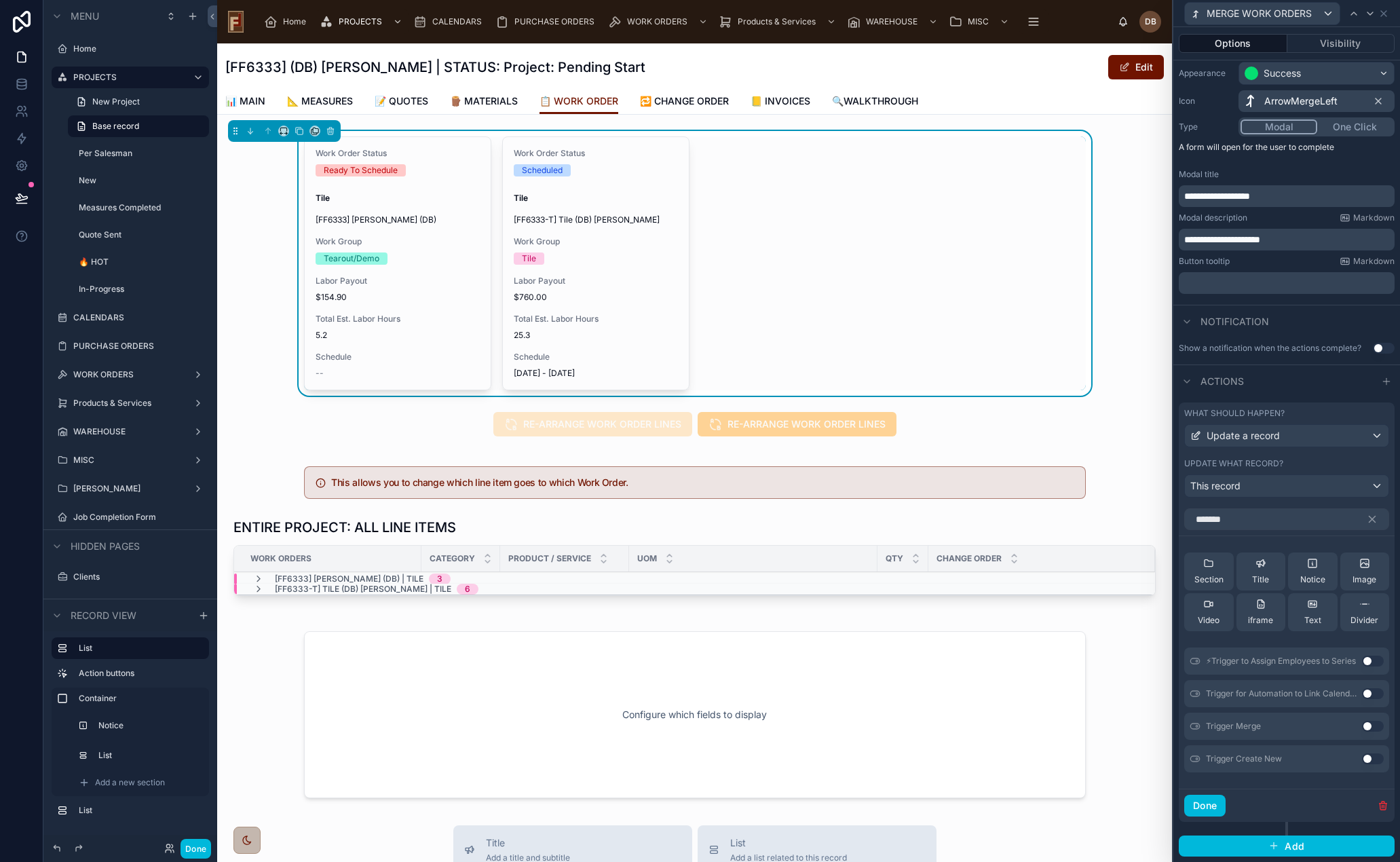
click at [1362, 721] on button "Use setting" at bounding box center [1373, 726] width 22 height 10
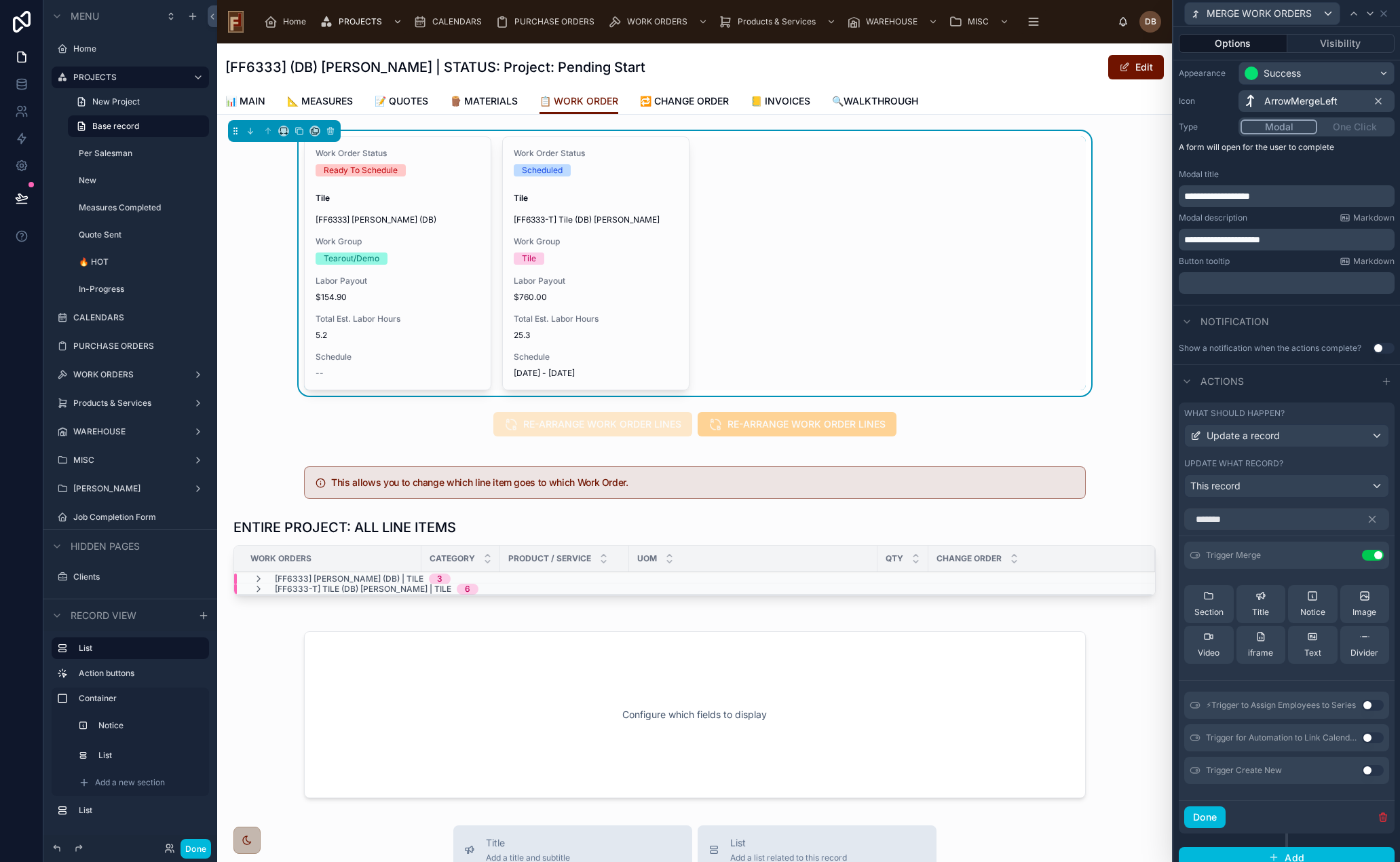
drag, startPoint x: 1223, startPoint y: 519, endPoint x: 1182, endPoint y: 519, distance: 41.0
click at [1182, 519] on div "*******" at bounding box center [1287, 516] width 216 height 27
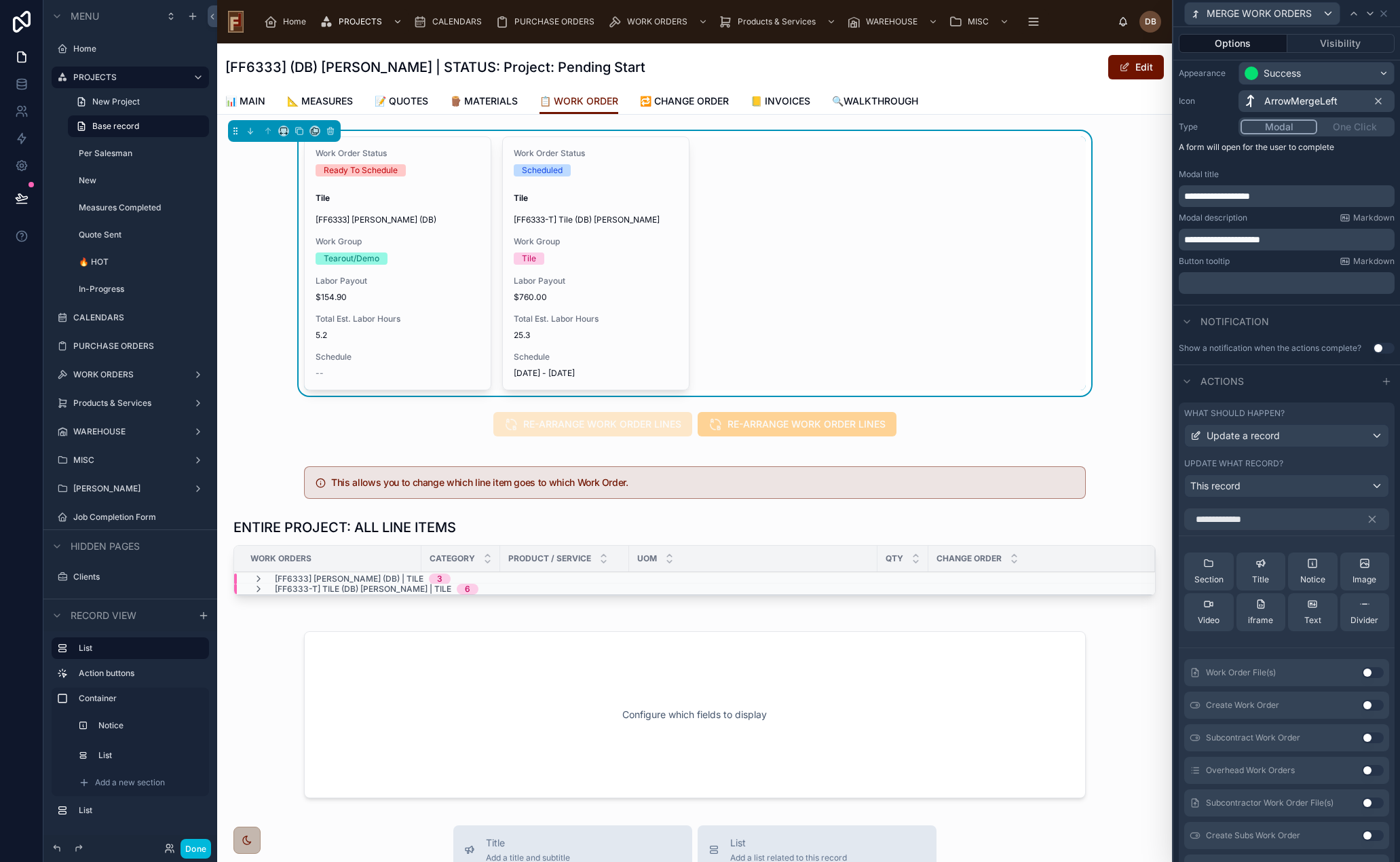
scroll to position [0, 0]
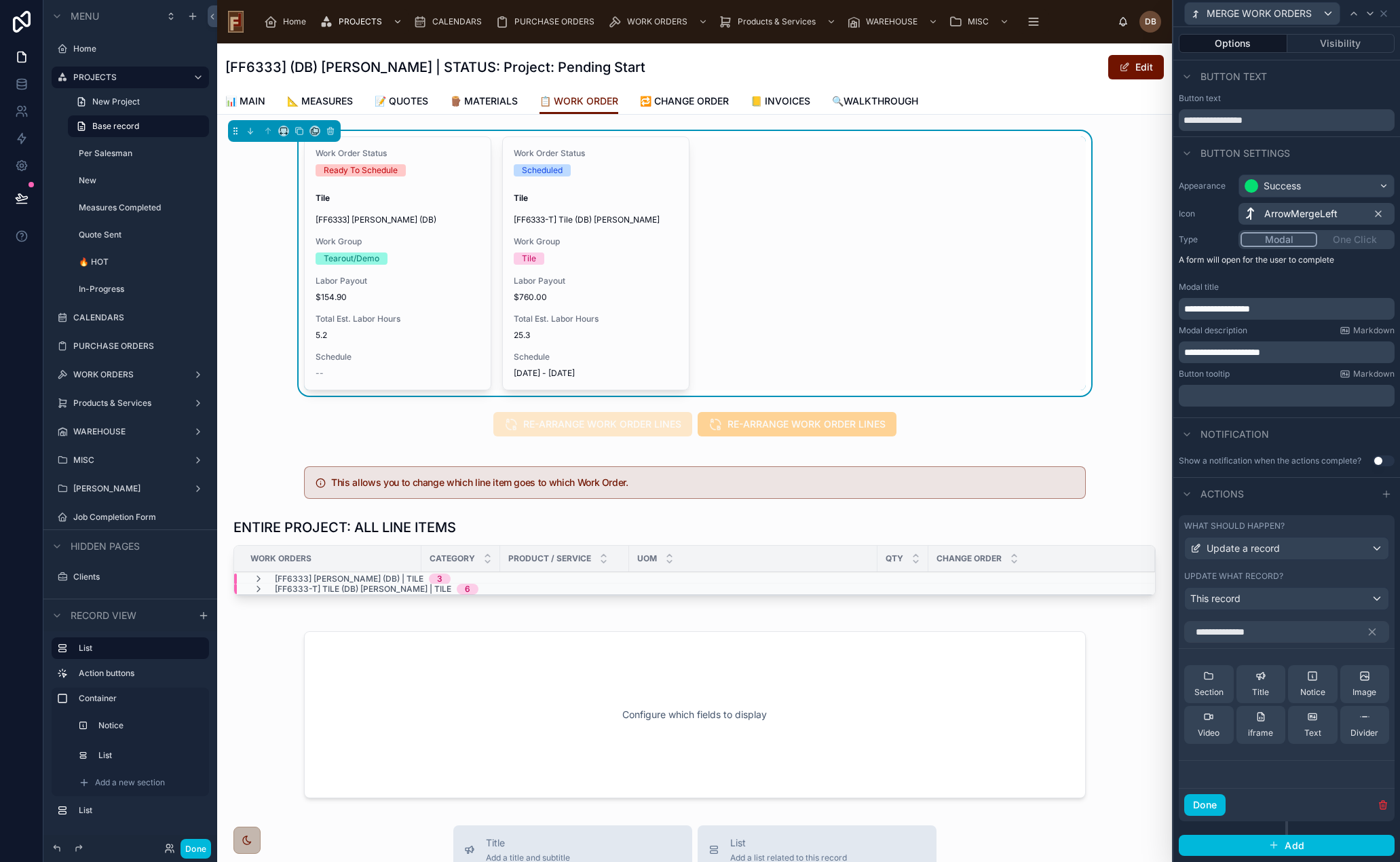
drag, startPoint x: 1302, startPoint y: 632, endPoint x: 1190, endPoint y: 635, distance: 112.0
click at [1190, 635] on input "**********" at bounding box center [1286, 632] width 205 height 22
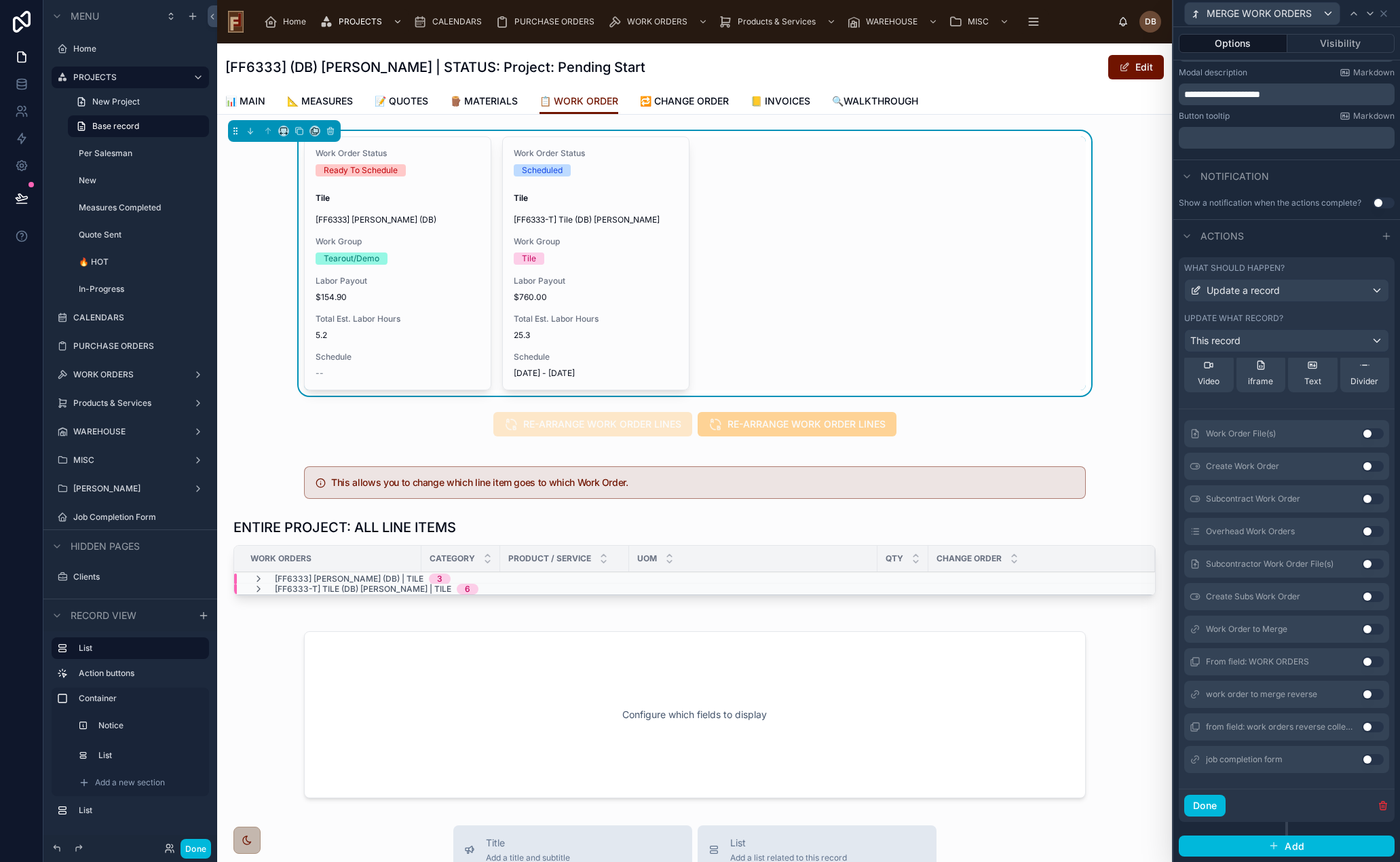
scroll to position [95, 0]
type input "******"
click at [1362, 626] on button "Use setting" at bounding box center [1373, 628] width 22 height 10
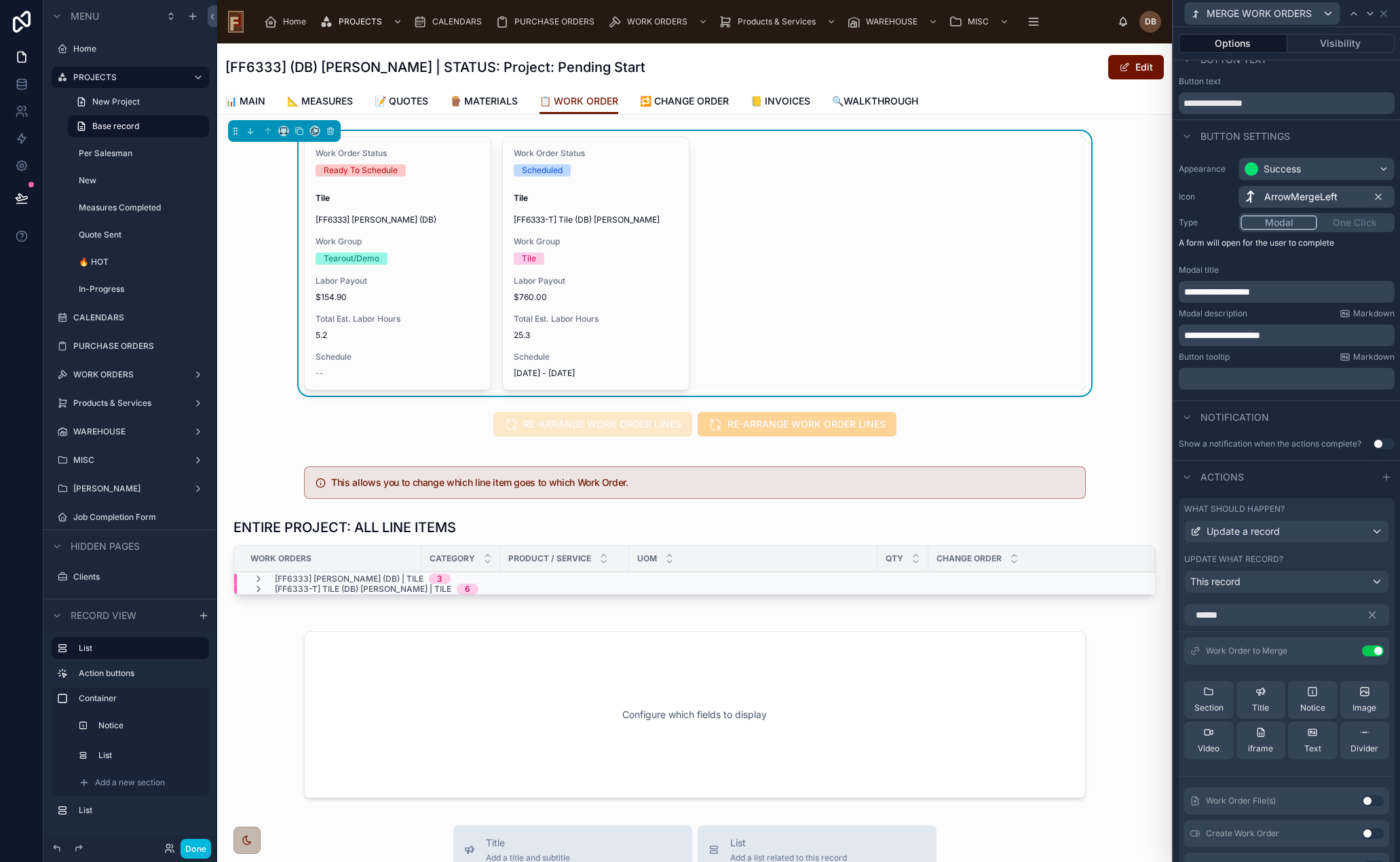
scroll to position [0, 0]
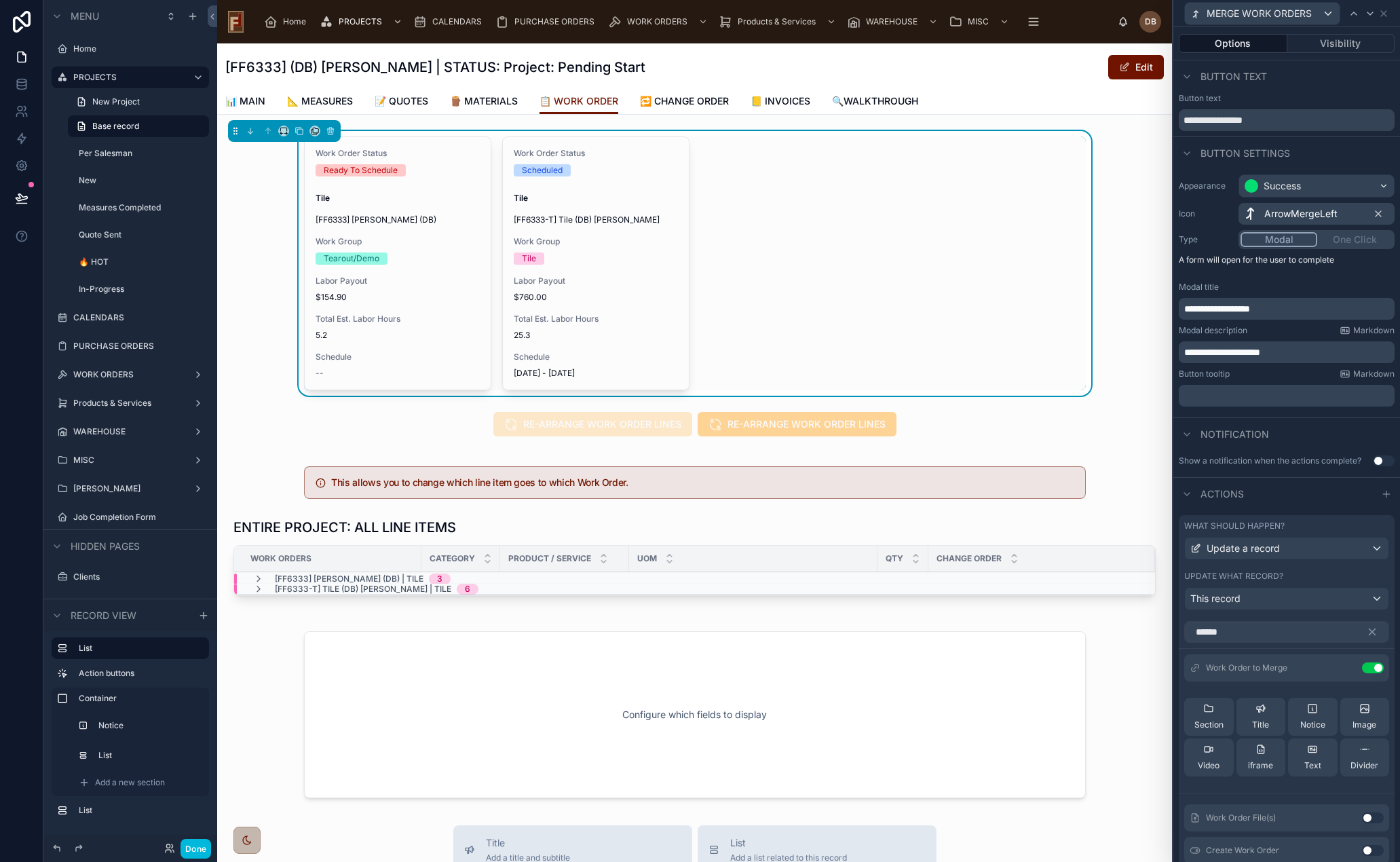
click at [1367, 629] on icon "button" at bounding box center [1373, 632] width 12 height 12
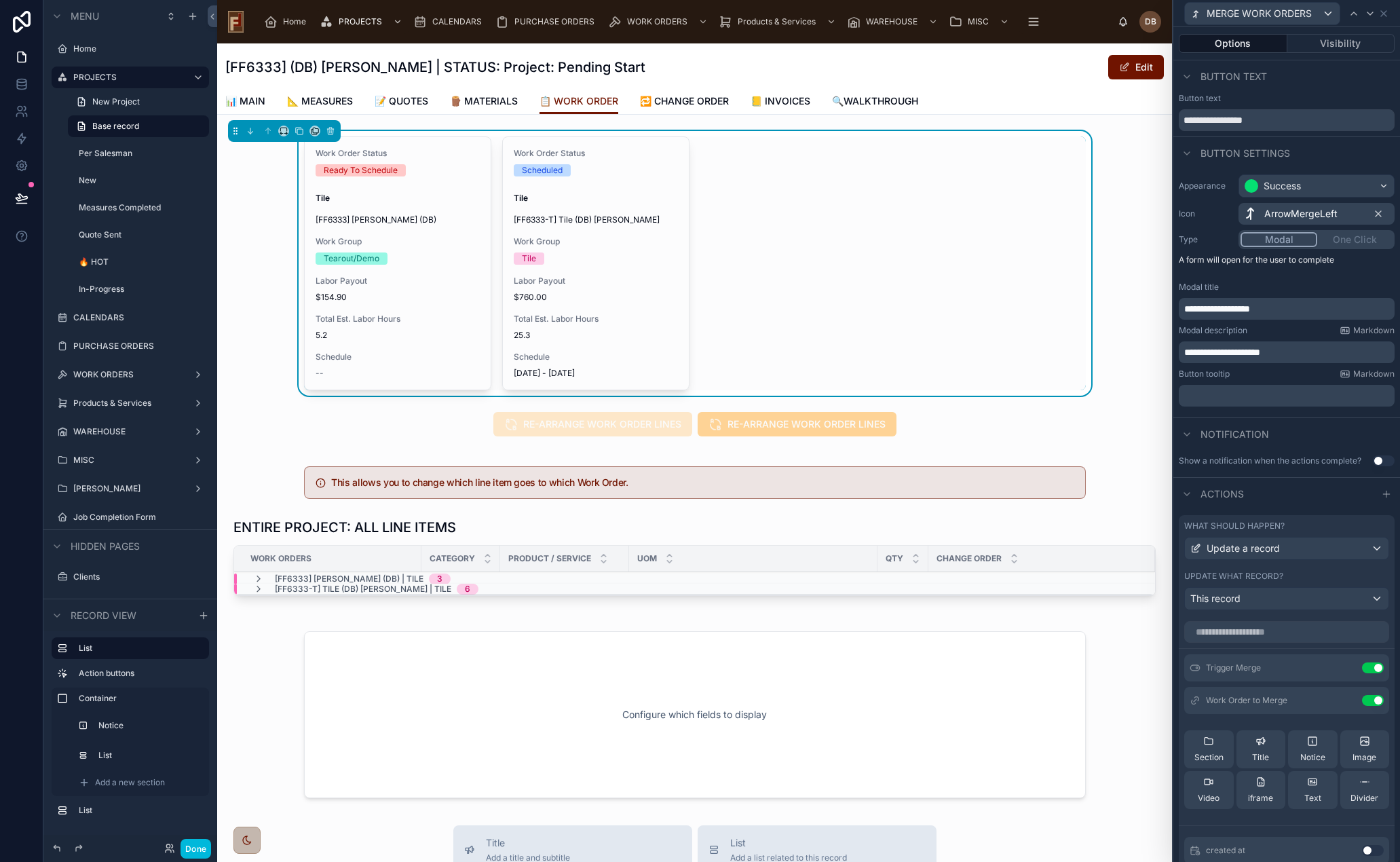
click at [0, 0] on icon at bounding box center [0, 0] width 0 height 0
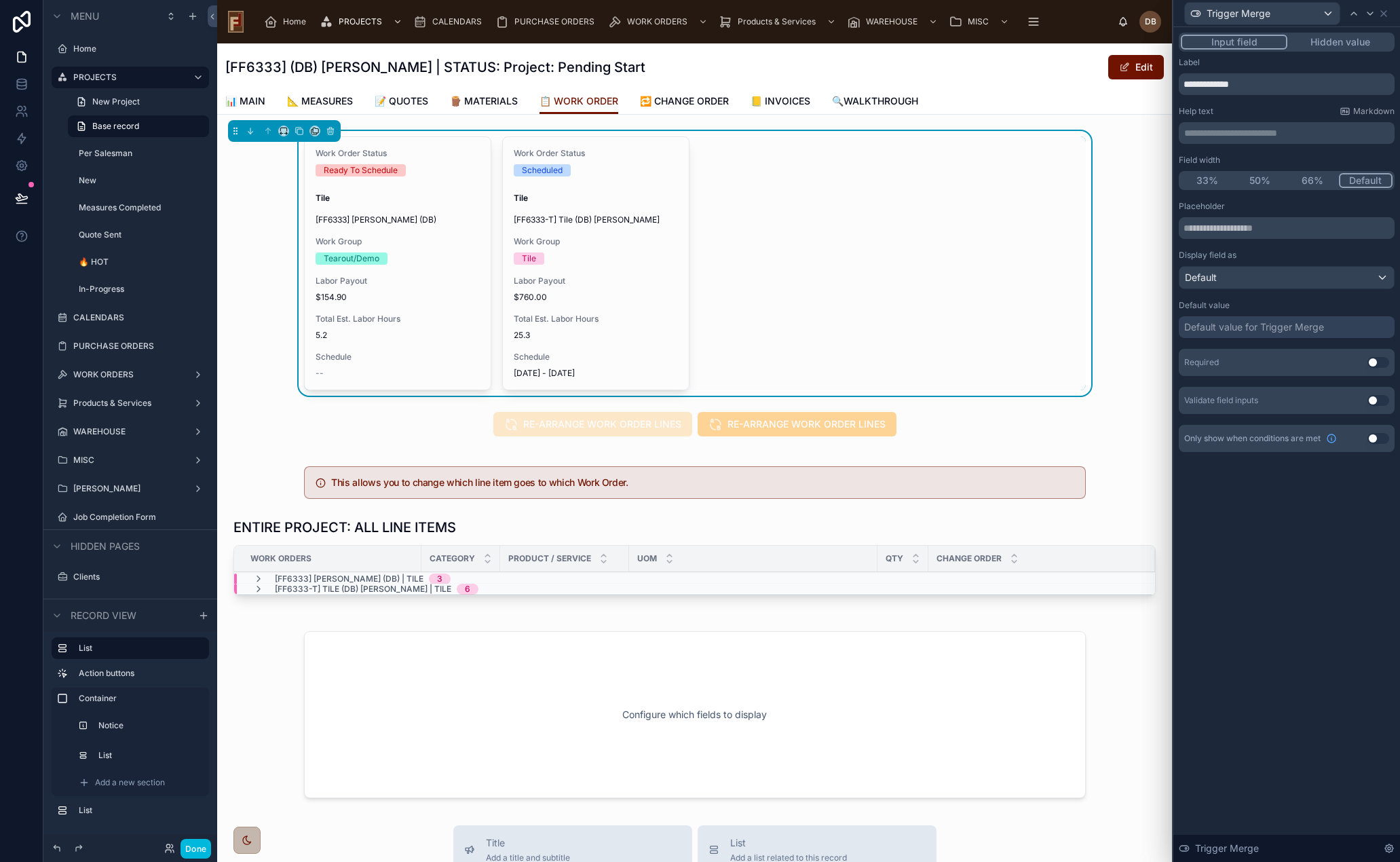
click at [1342, 46] on button "Hidden value" at bounding box center [1339, 43] width 105 height 15
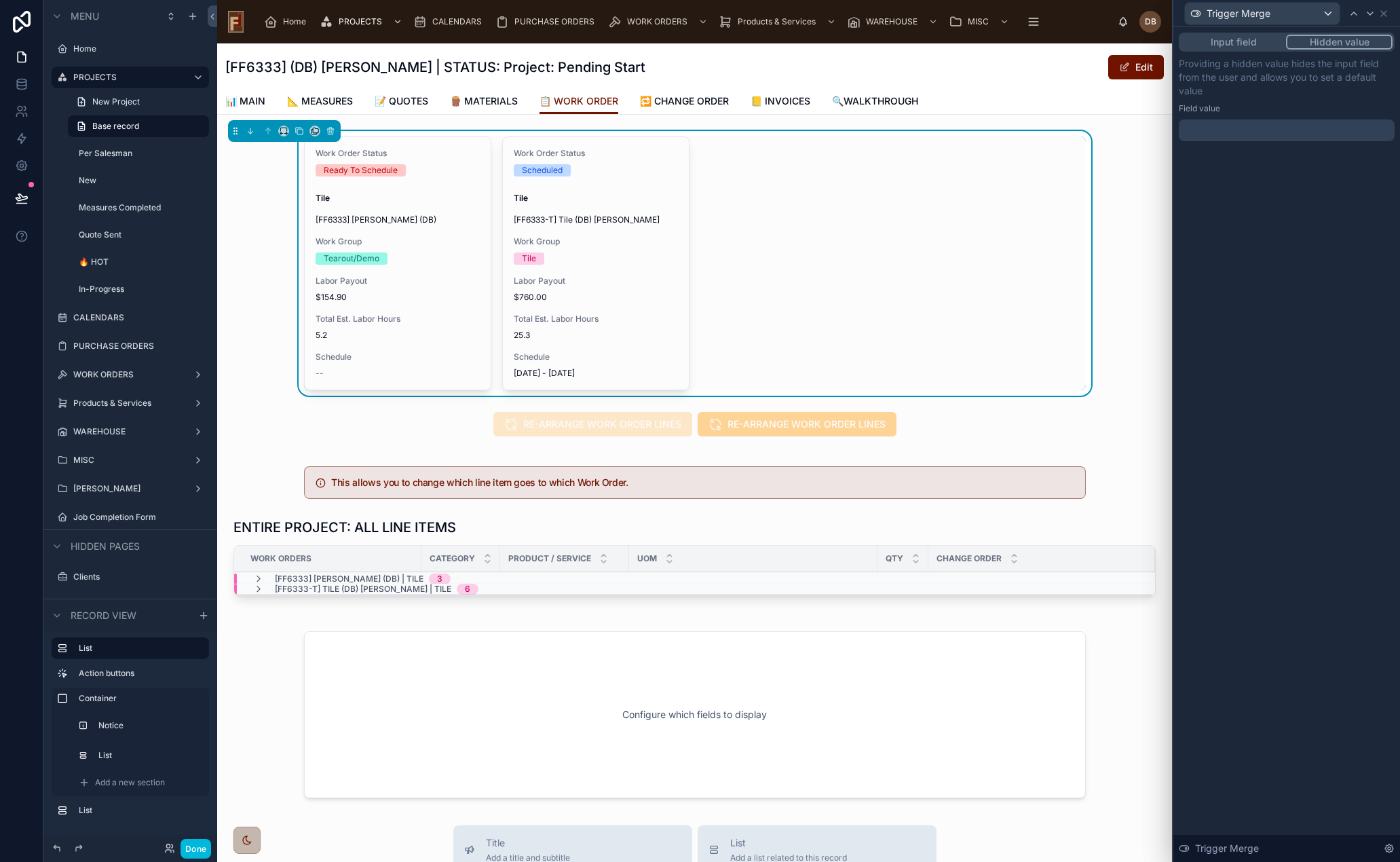
click at [1283, 133] on div at bounding box center [1287, 130] width 216 height 22
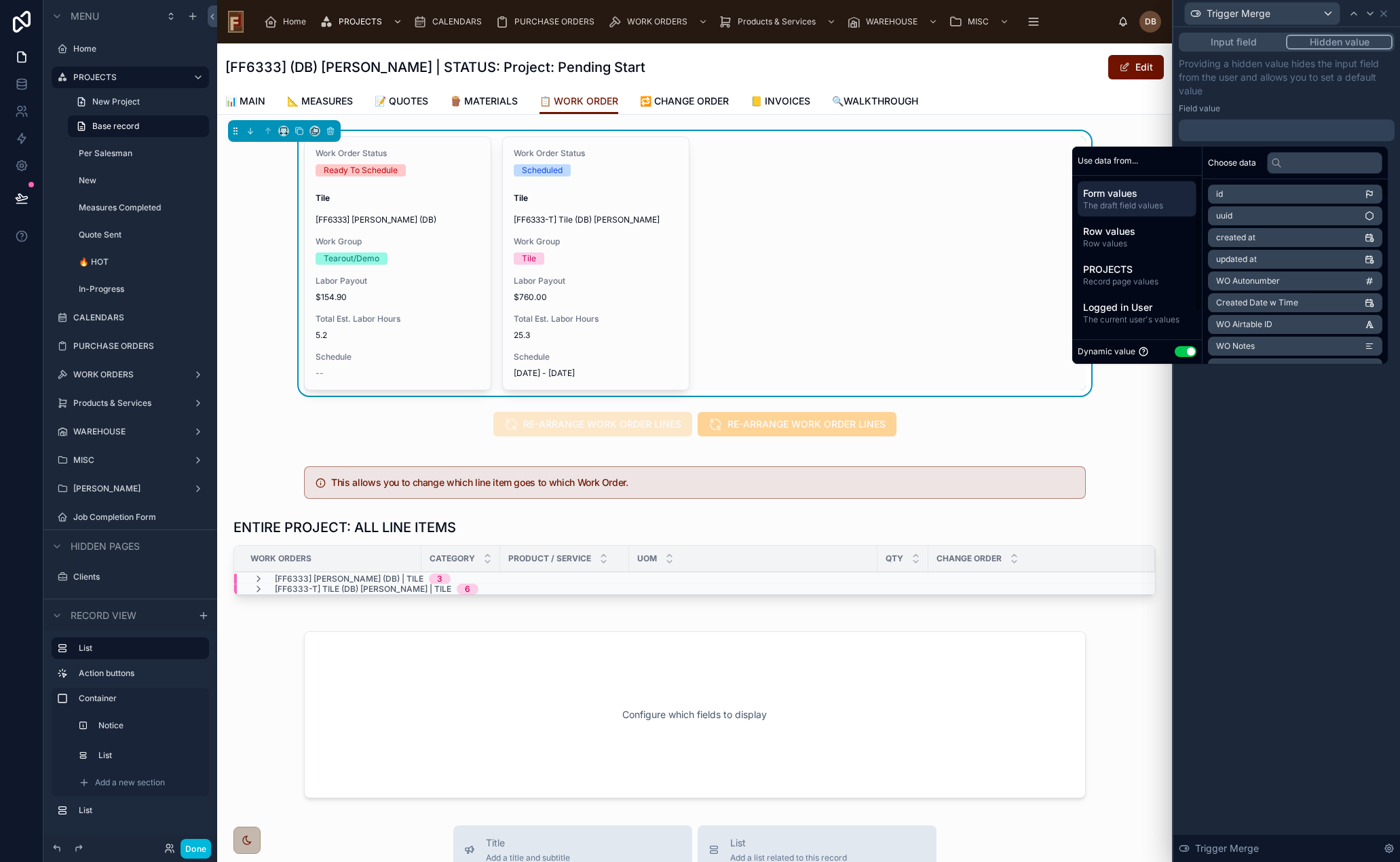
click at [1177, 353] on button "Use setting" at bounding box center [1185, 350] width 22 height 10
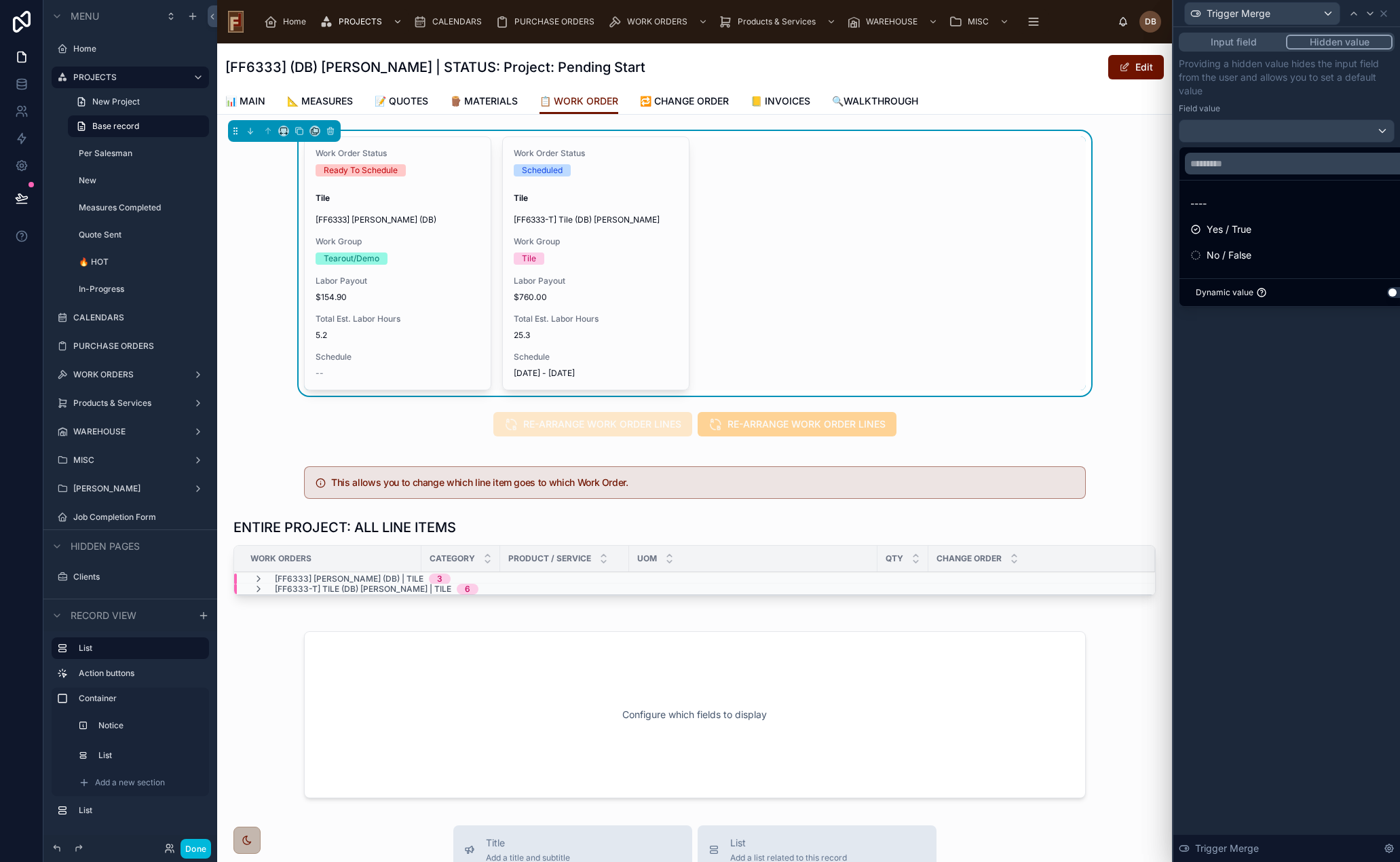
click at [1268, 230] on div "Yes / True" at bounding box center [1302, 229] width 224 height 16
click at [1267, 389] on div "Input field Hidden value Providing a hidden value hides the input field from th…" at bounding box center [1286, 444] width 226 height 835
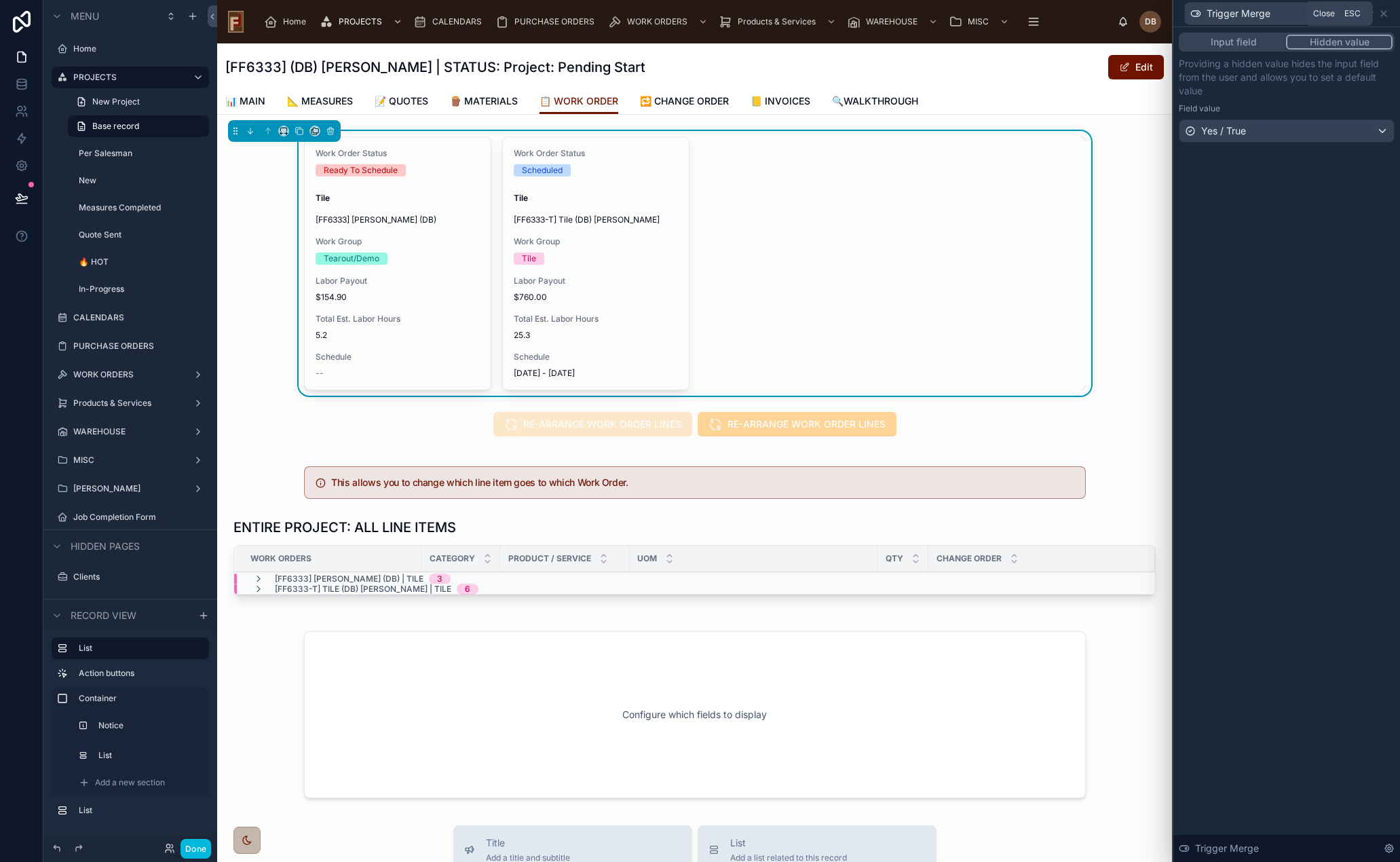
click at [1385, 9] on icon at bounding box center [1383, 13] width 10 height 10
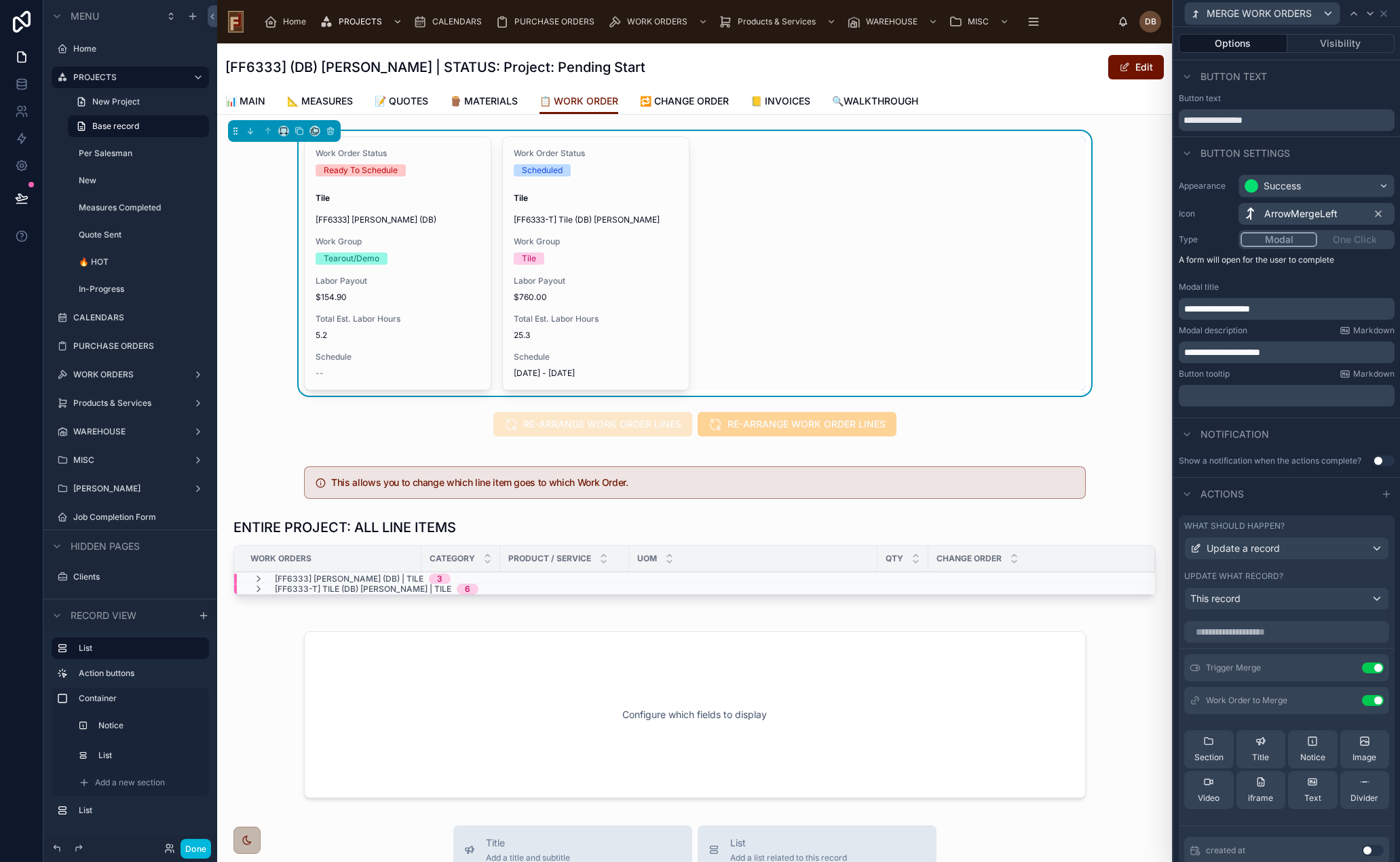
click at [0, 0] on icon at bounding box center [0, 0] width 0 height 0
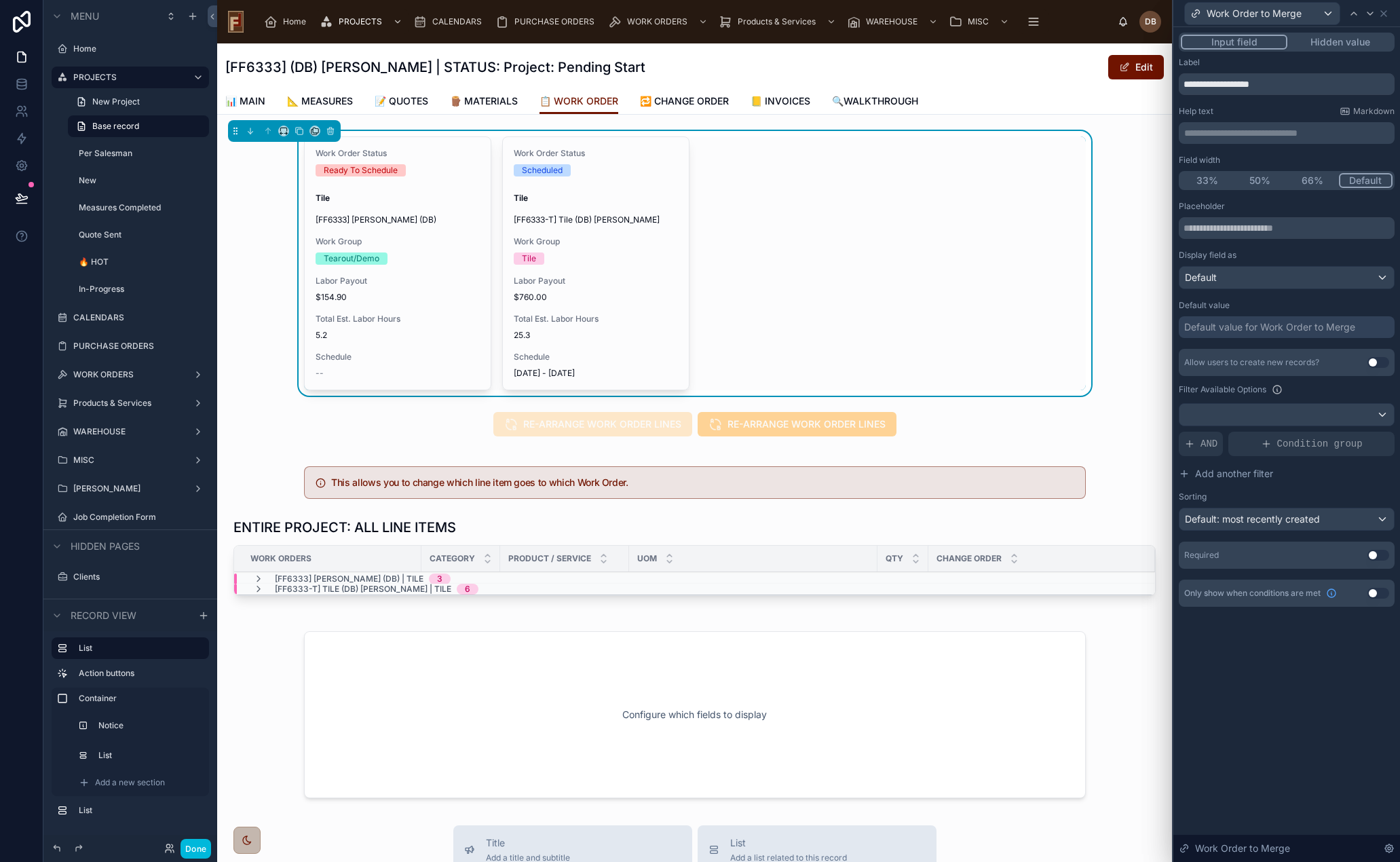
click at [1202, 444] on span "AND" at bounding box center [1210, 443] width 17 height 13
click at [0, 0] on icon at bounding box center [0, 0] width 0 height 0
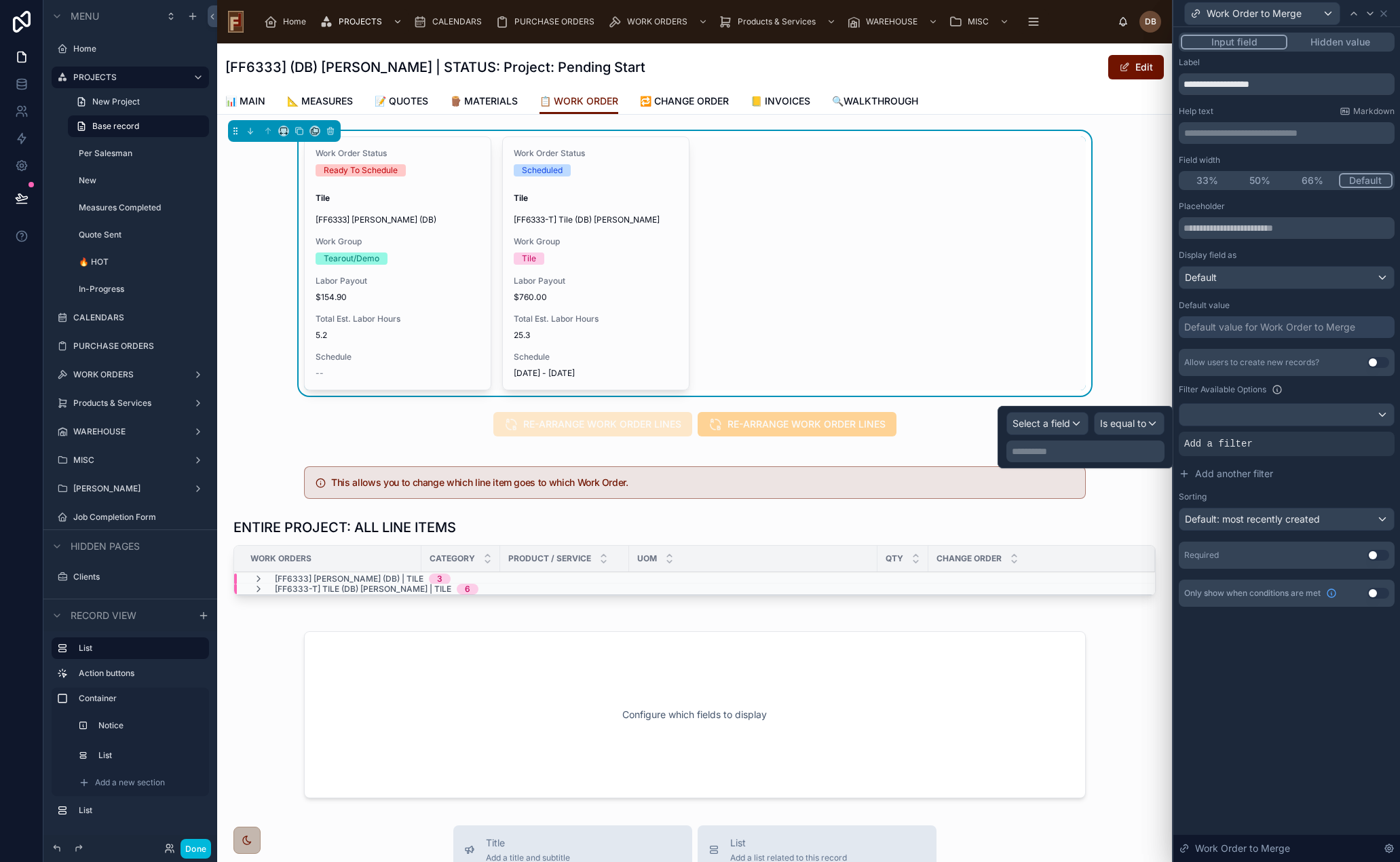
click at [1061, 427] on span "Select a field" at bounding box center [1041, 423] width 58 height 11
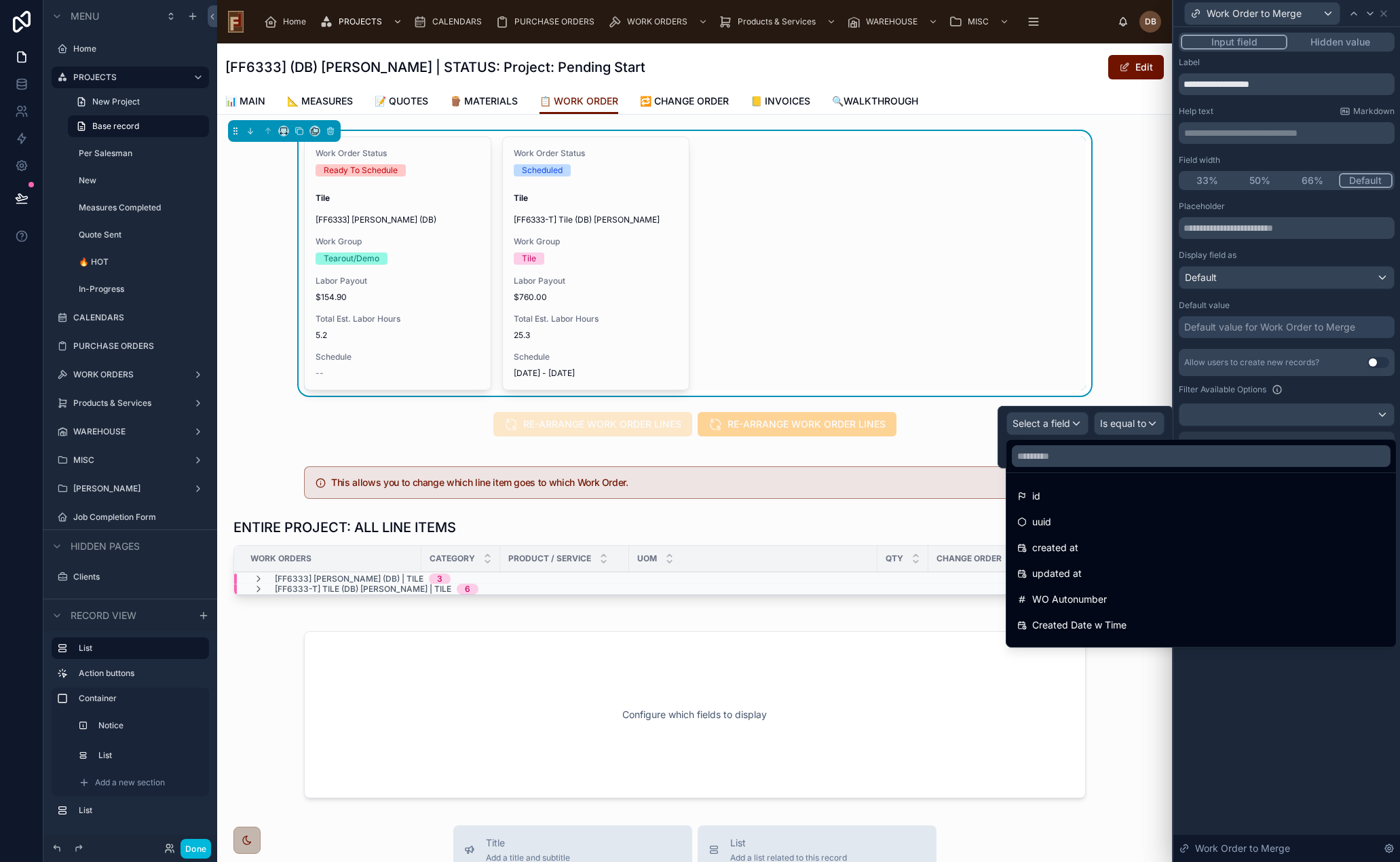
click at [1130, 454] on input "text" at bounding box center [1201, 456] width 379 height 22
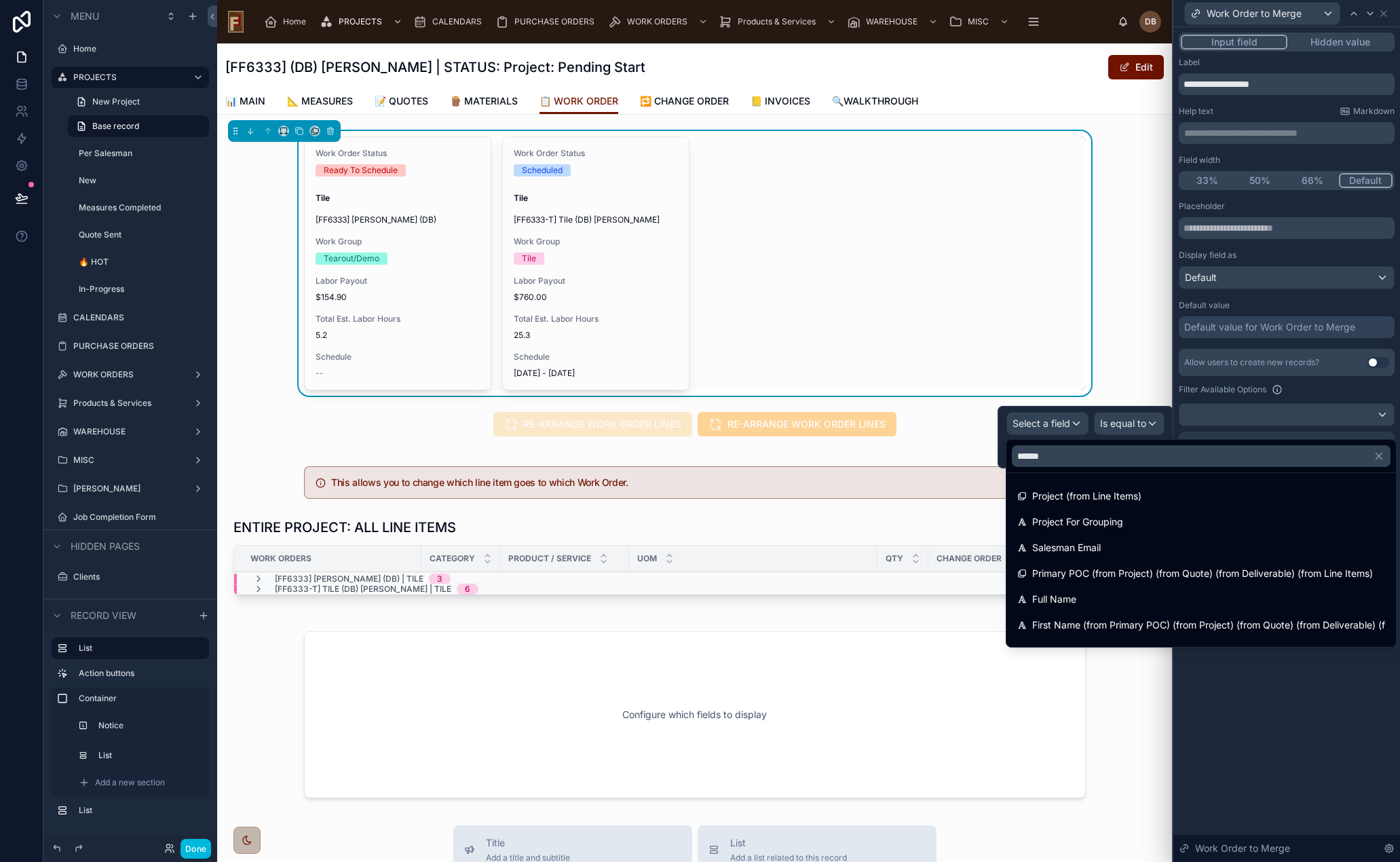
type input "******"
click at [1160, 494] on div "Project (from Line Items)" at bounding box center [1201, 495] width 368 height 16
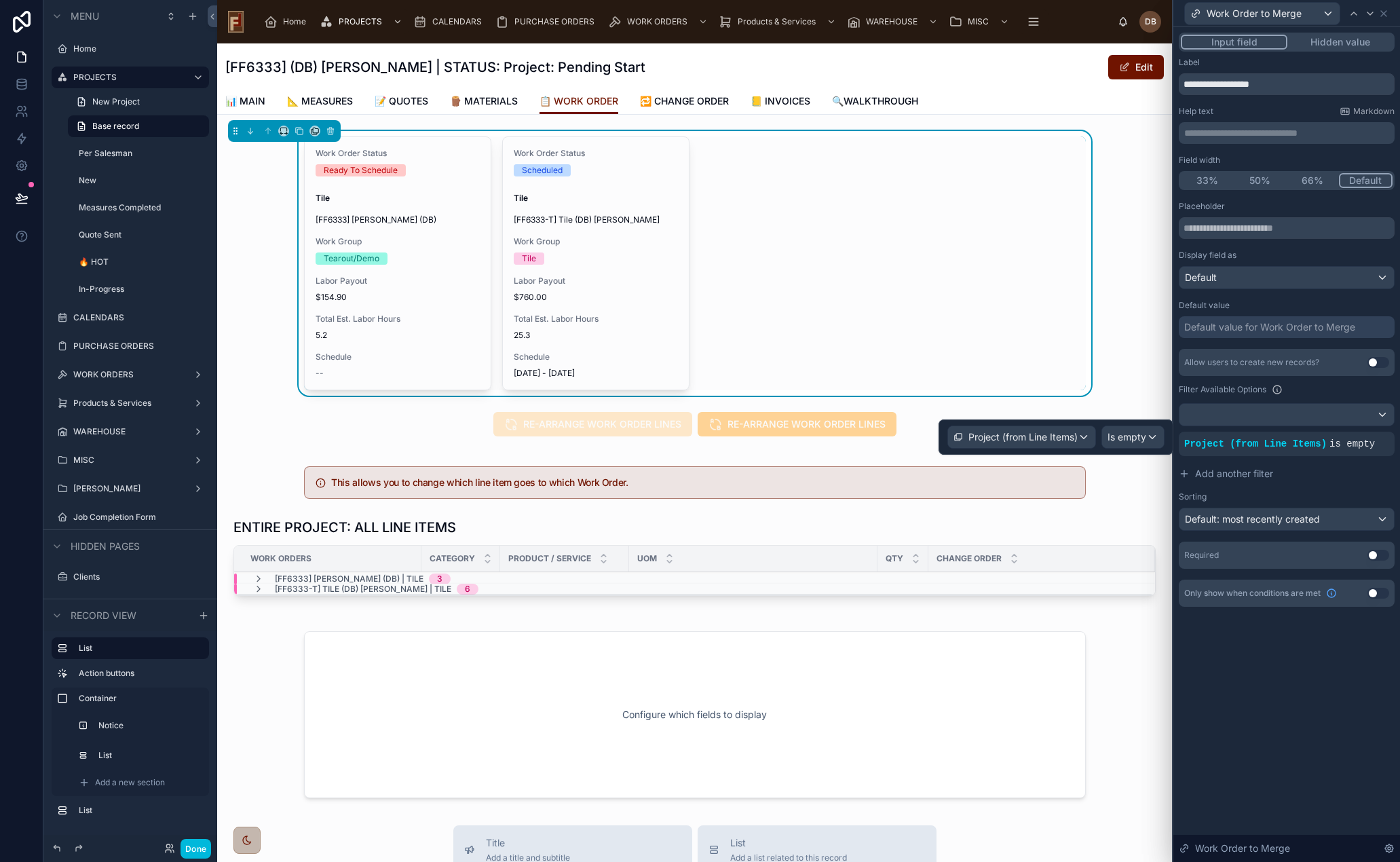
click at [1137, 440] on span "Is empty" at bounding box center [1126, 437] width 39 height 13
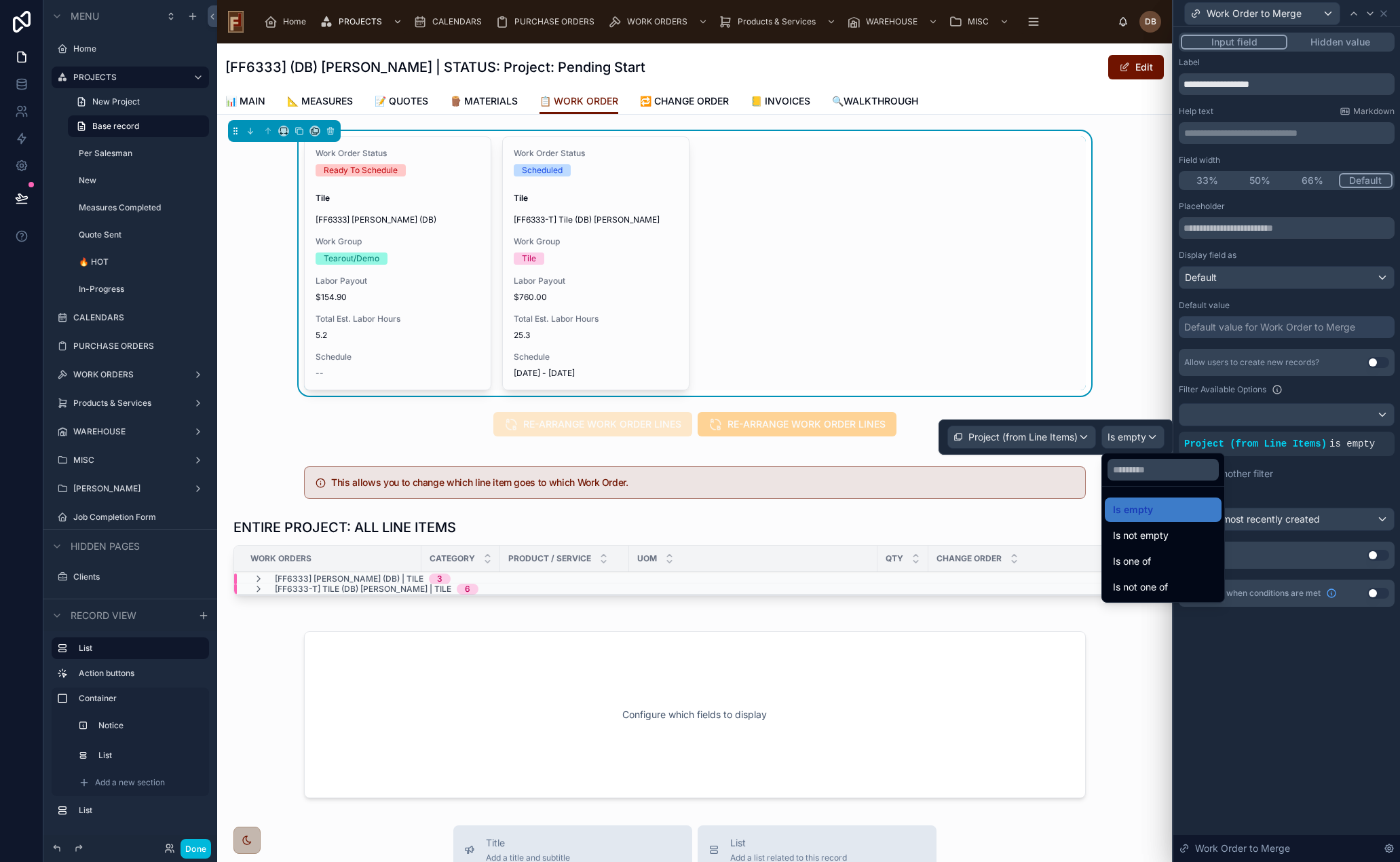
click at [1174, 558] on div "Is one of" at bounding box center [1163, 561] width 100 height 16
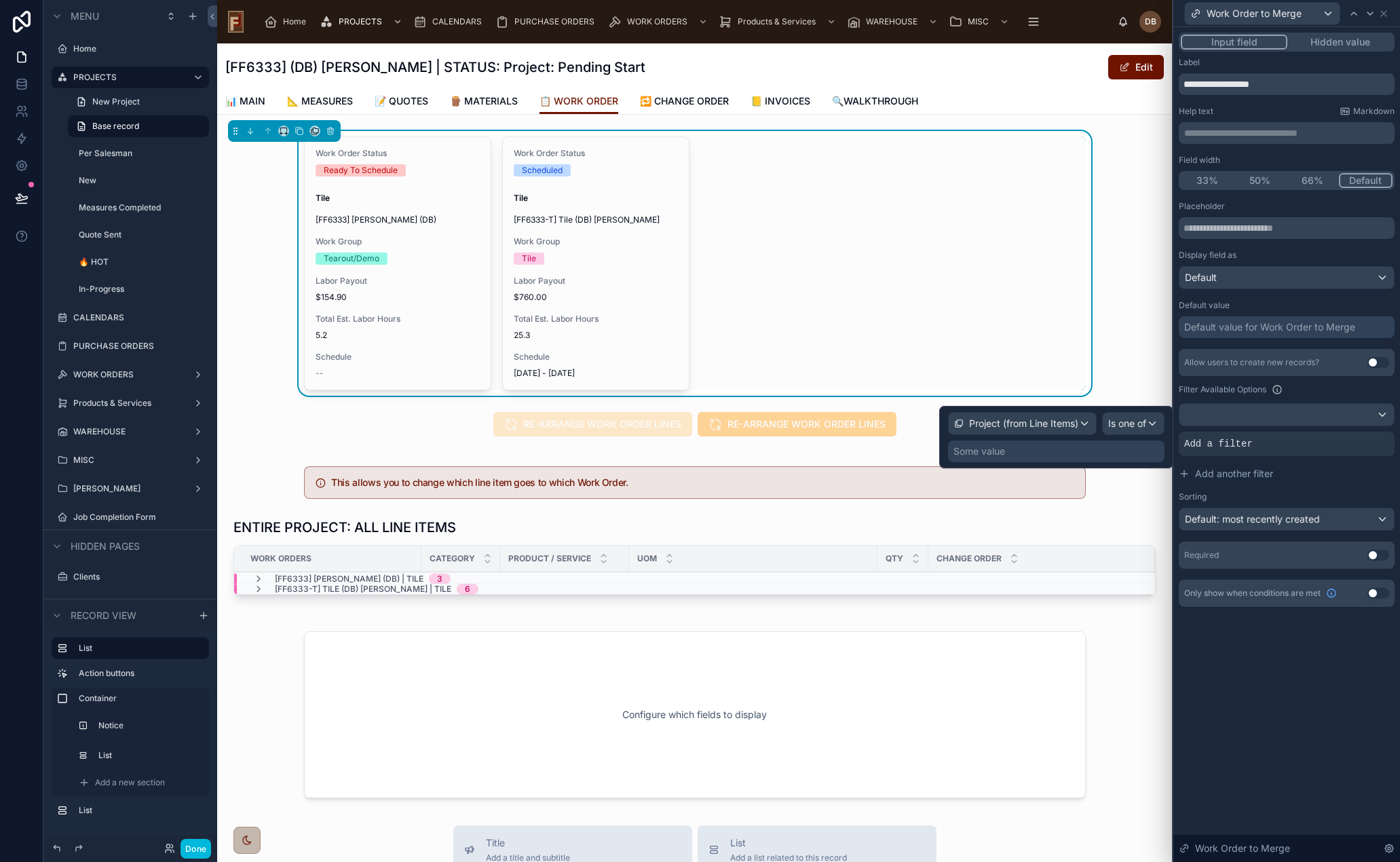
click at [1002, 449] on div "Some value" at bounding box center [979, 451] width 51 height 13
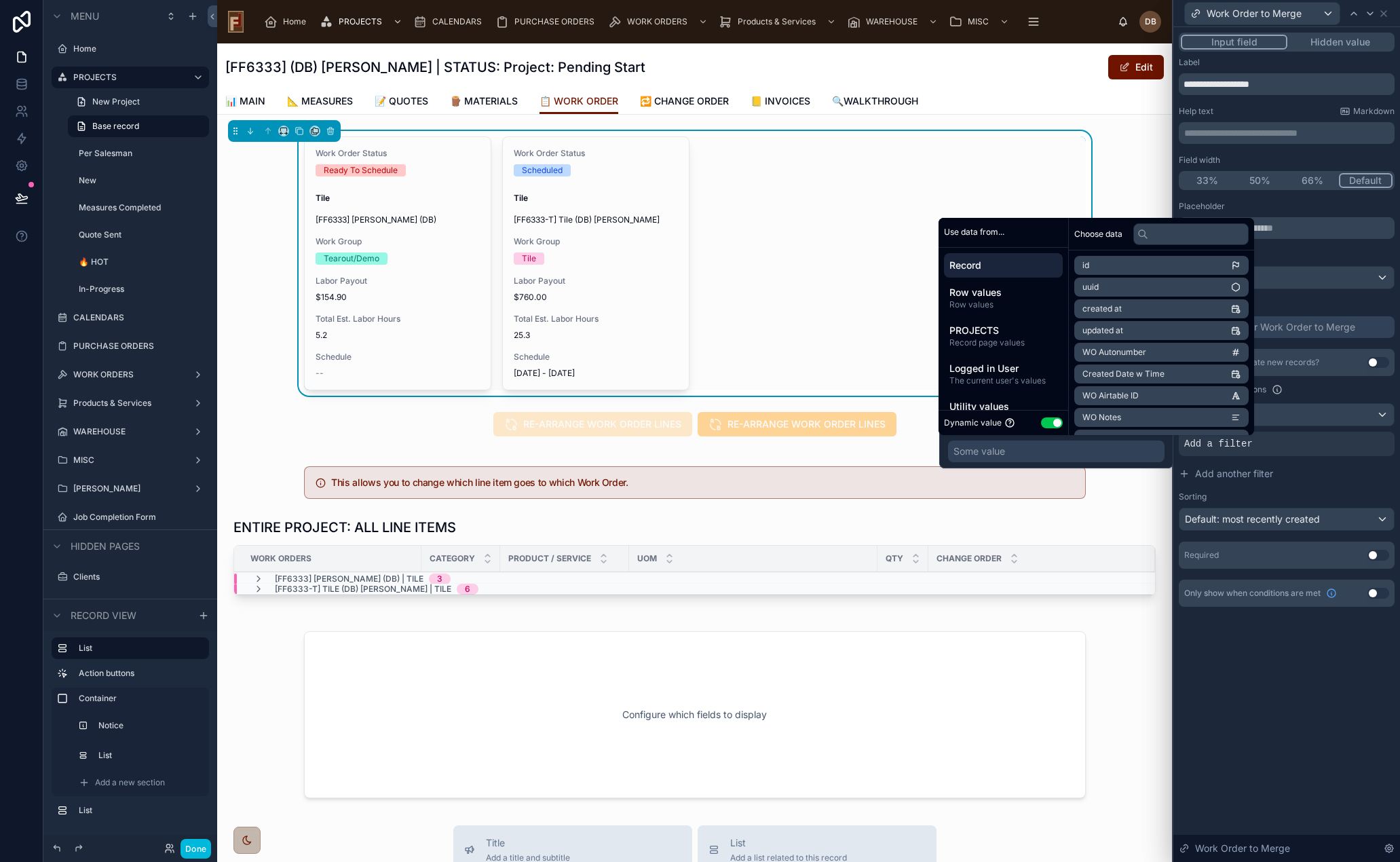
click at [1025, 299] on span "Row values" at bounding box center [1004, 304] width 108 height 10
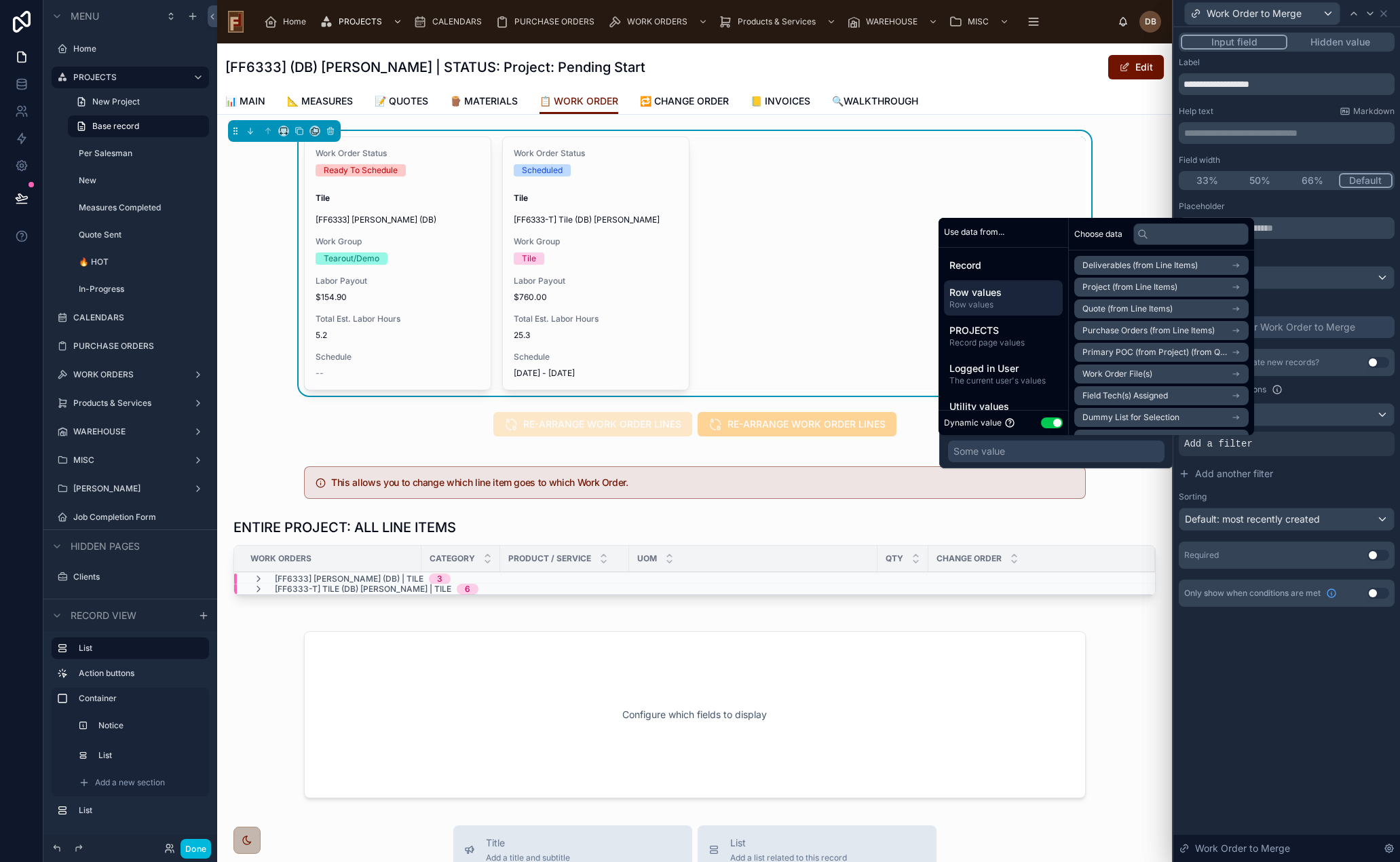
click at [1190, 231] on input "text" at bounding box center [1192, 234] width 116 height 22
click at [1163, 281] on li "Project (from Line Items)" at bounding box center [1161, 287] width 174 height 19
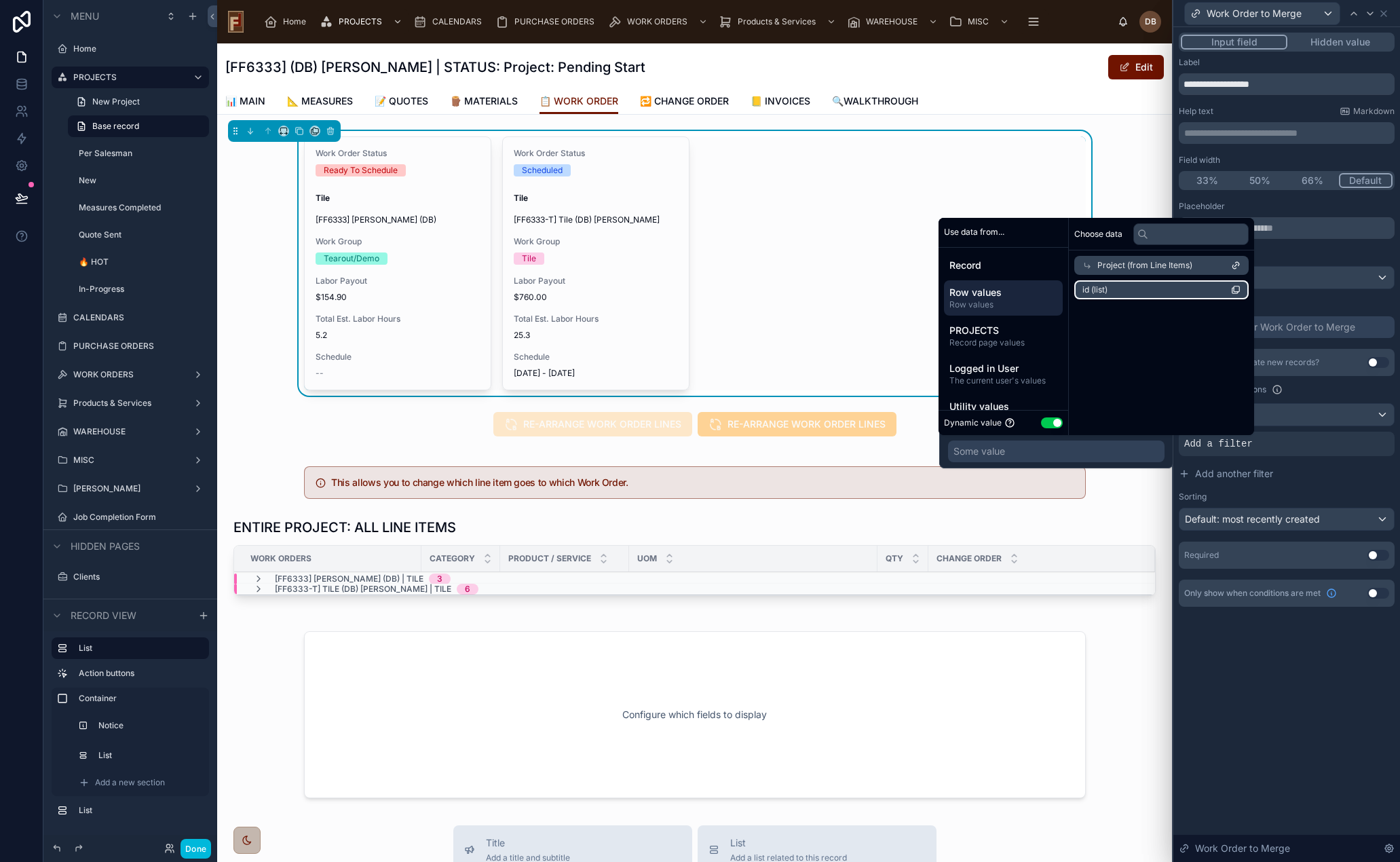
click at [1113, 290] on li "id (list)" at bounding box center [1161, 290] width 174 height 19
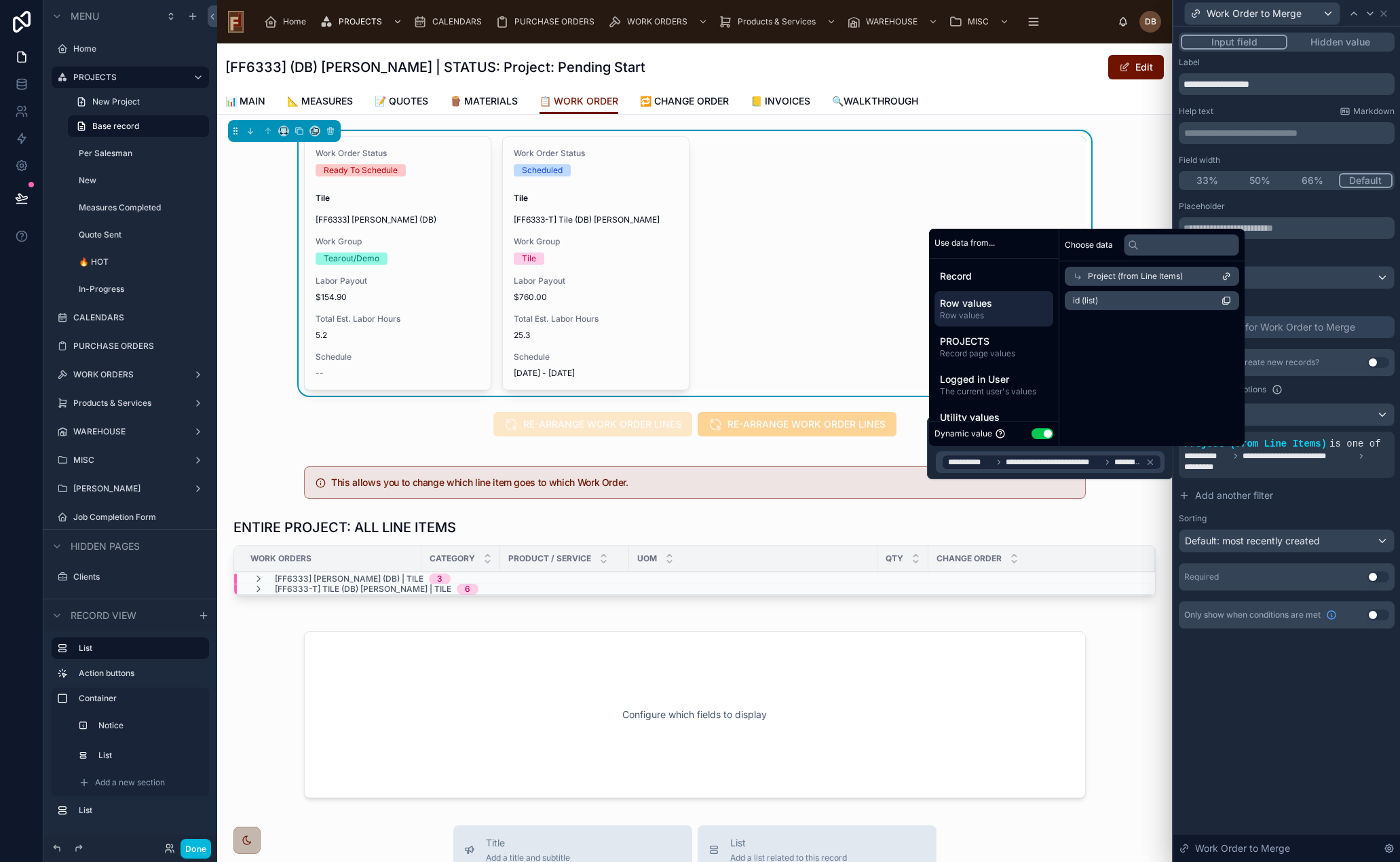
click at [1306, 742] on div "**********" at bounding box center [1286, 444] width 226 height 835
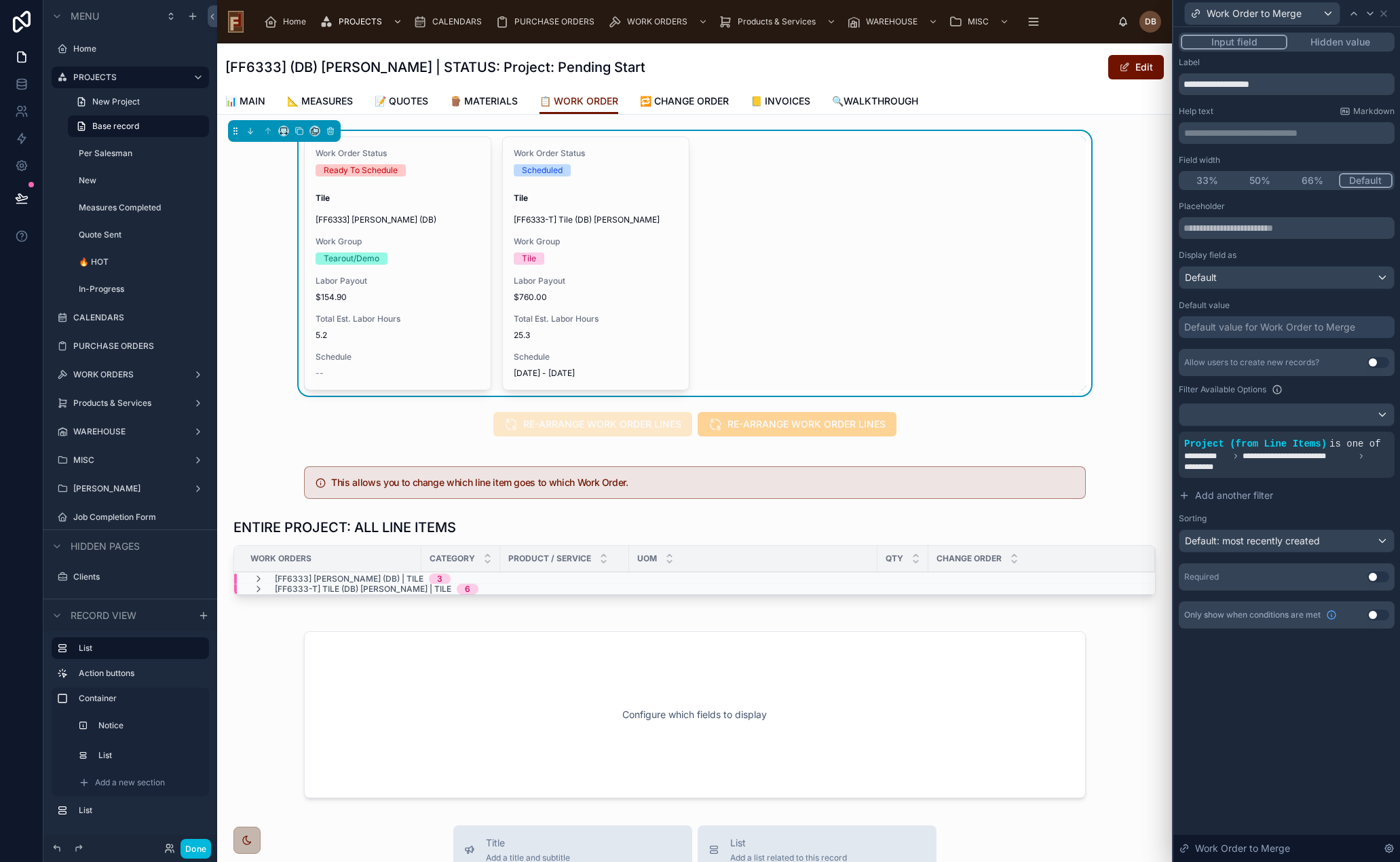
click at [0, 0] on icon at bounding box center [0, 0] width 0 height 0
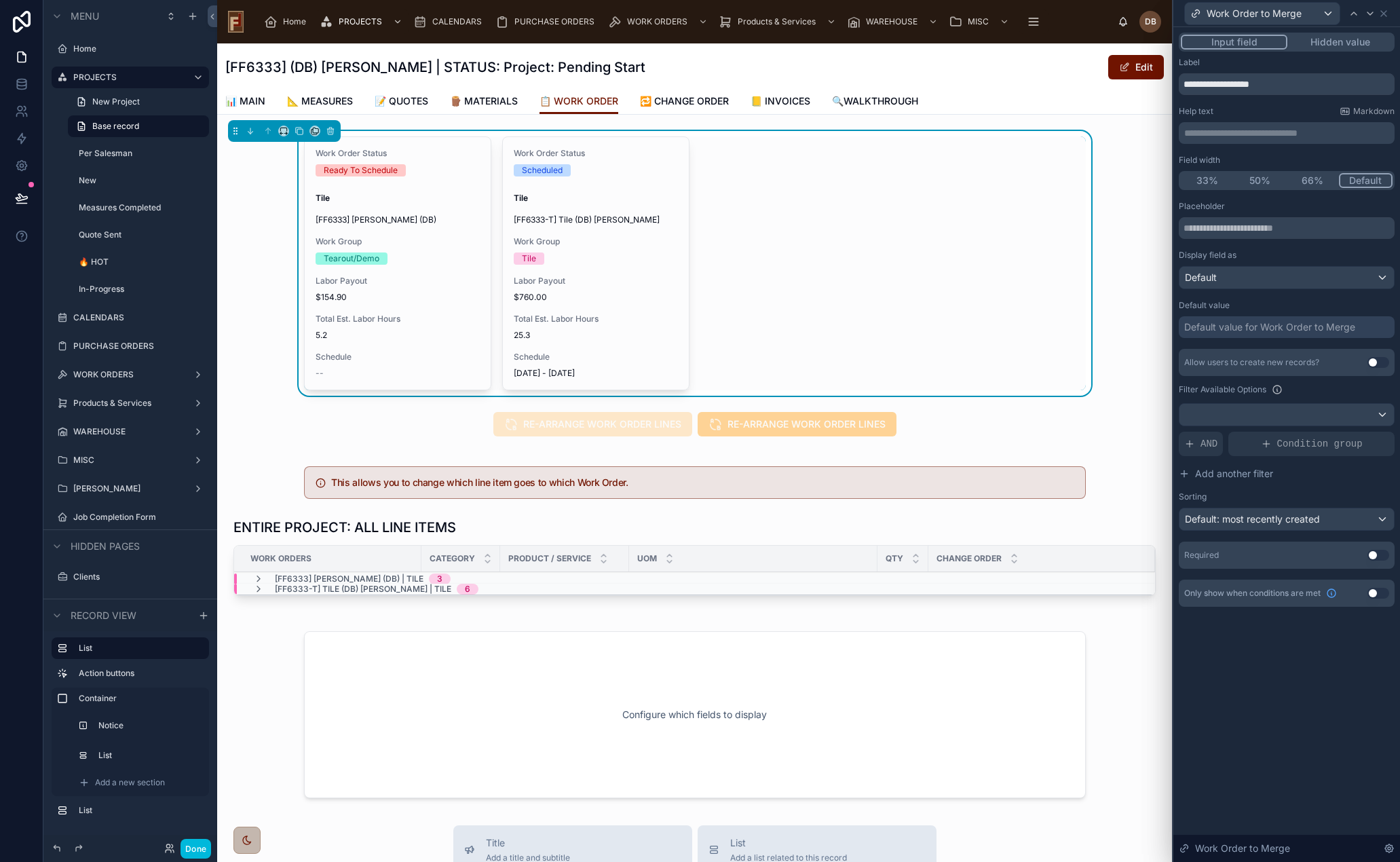
click at [1212, 446] on span "AND" at bounding box center [1210, 443] width 17 height 13
click at [0, 0] on icon at bounding box center [0, 0] width 0 height 0
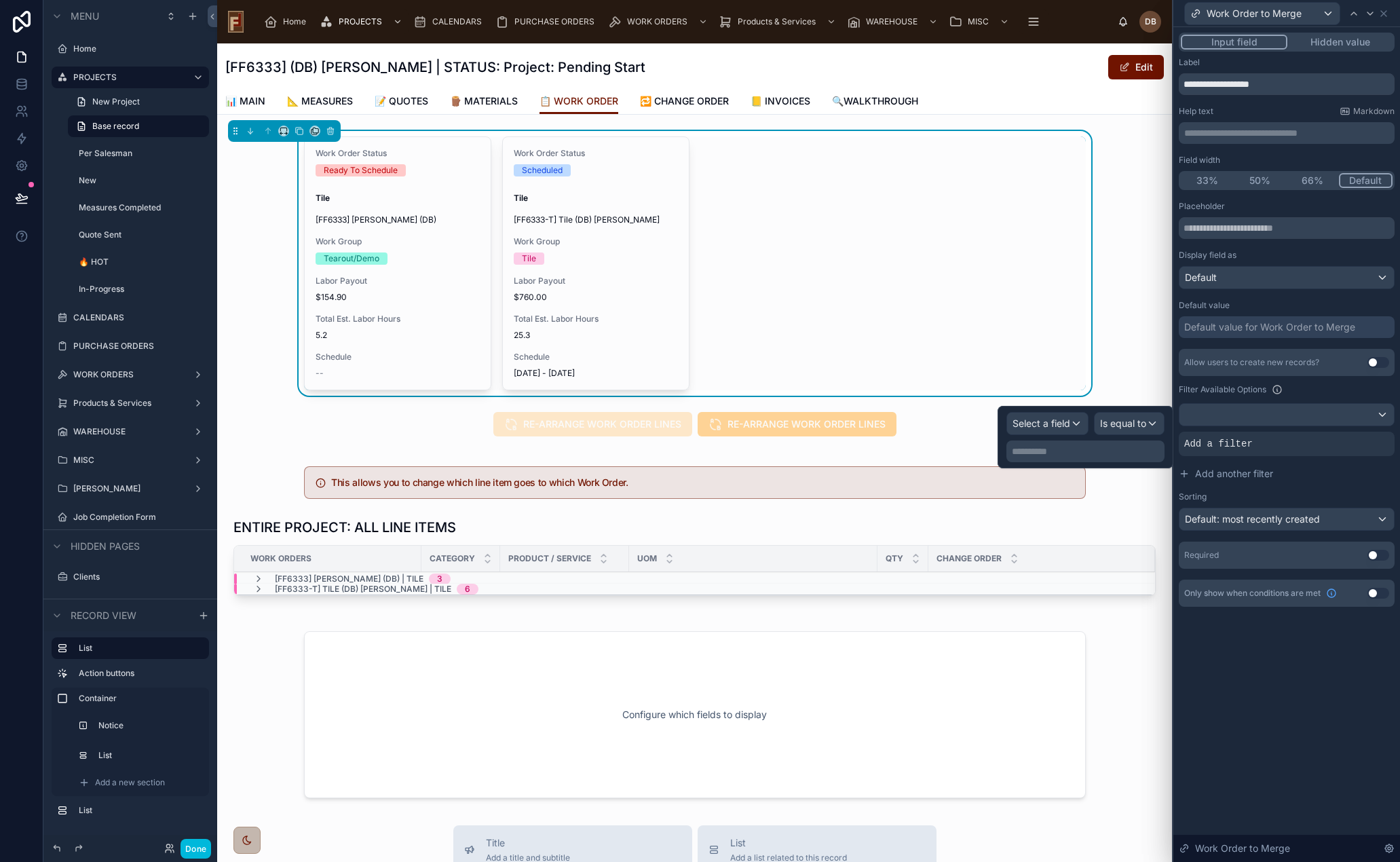
click at [1058, 423] on span "Select a field" at bounding box center [1041, 423] width 58 height 11
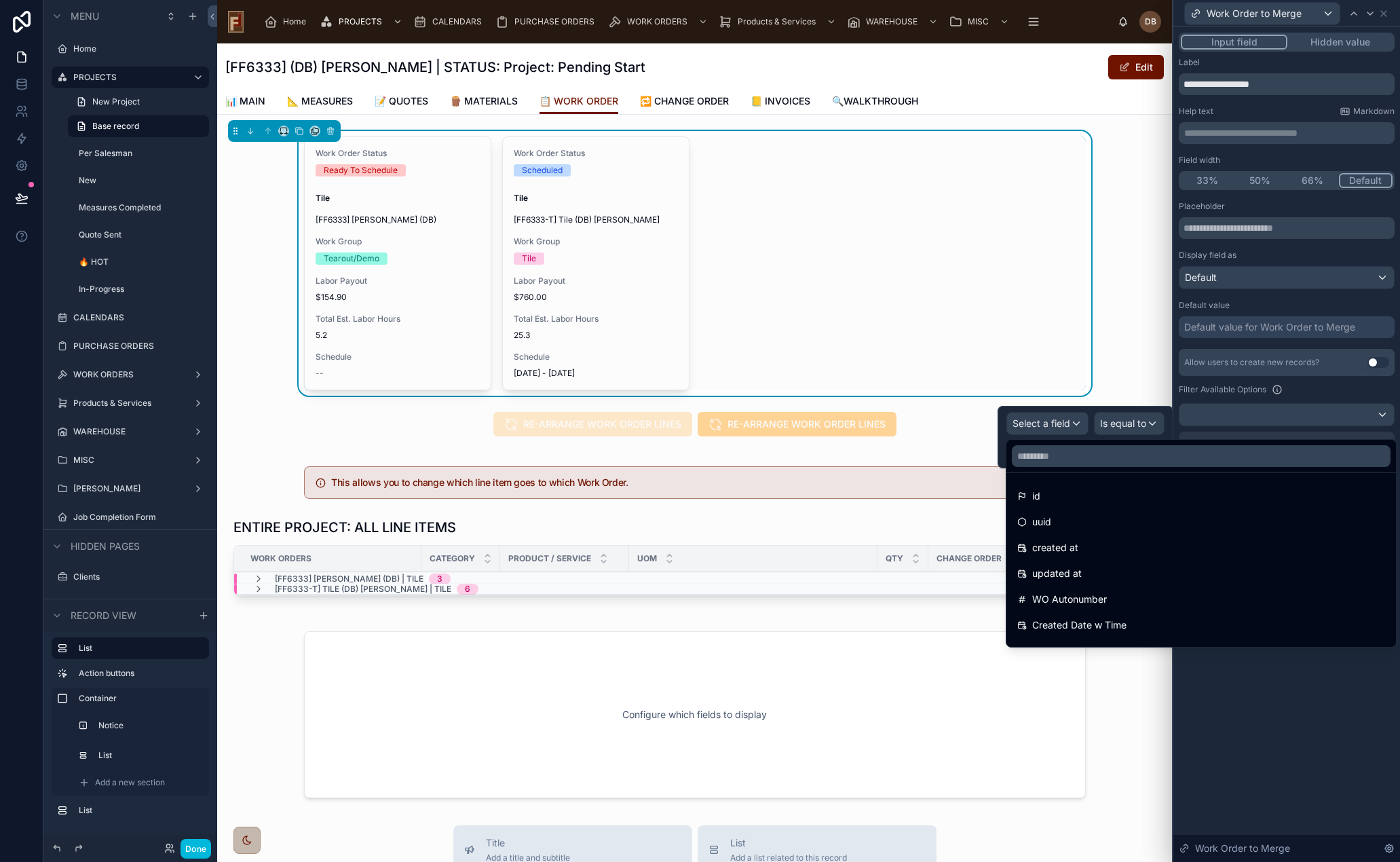
click at [1093, 461] on input "text" at bounding box center [1201, 456] width 379 height 22
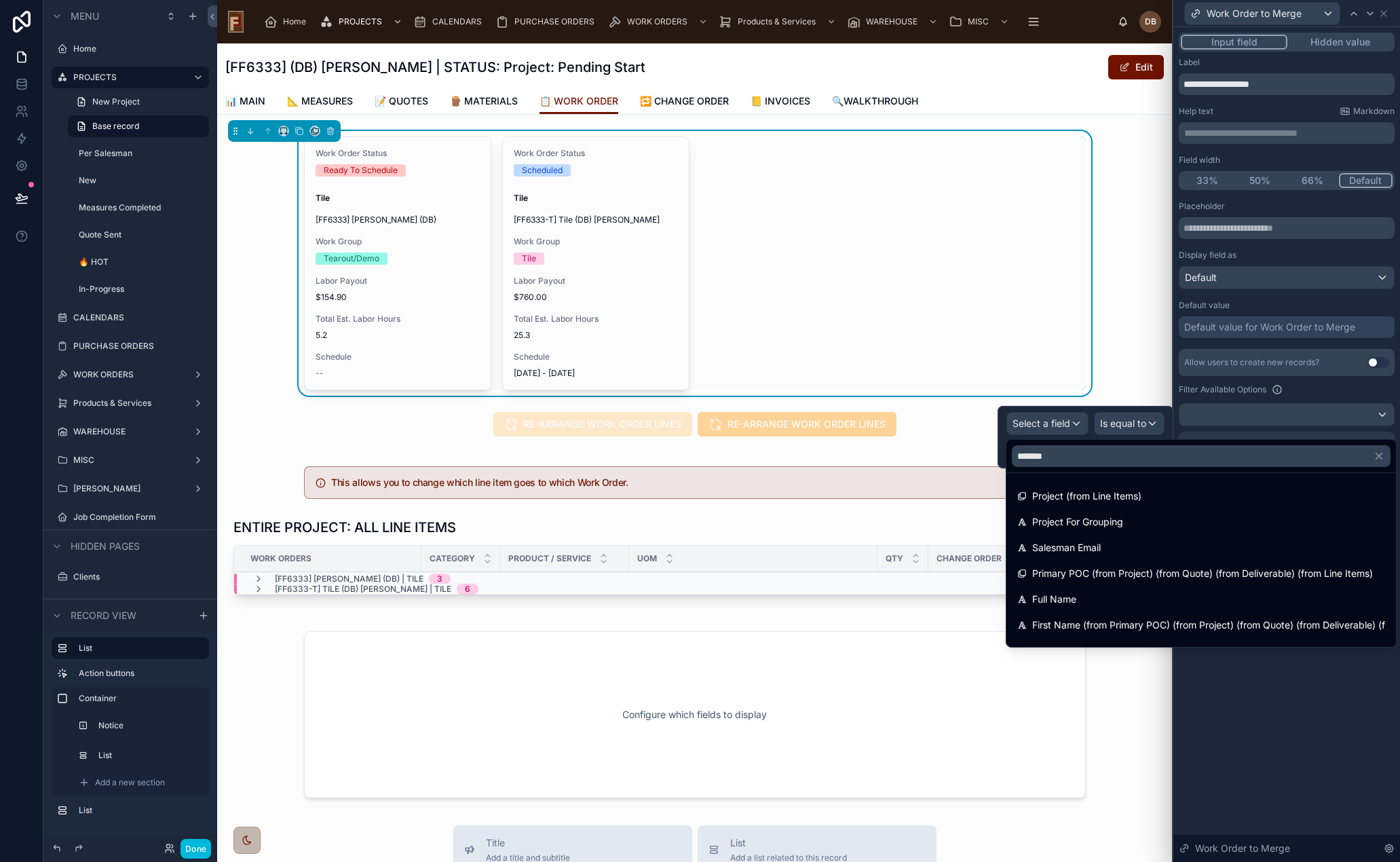
type input "*******"
click at [1107, 499] on span "Project (from Line Items)" at bounding box center [1086, 495] width 109 height 16
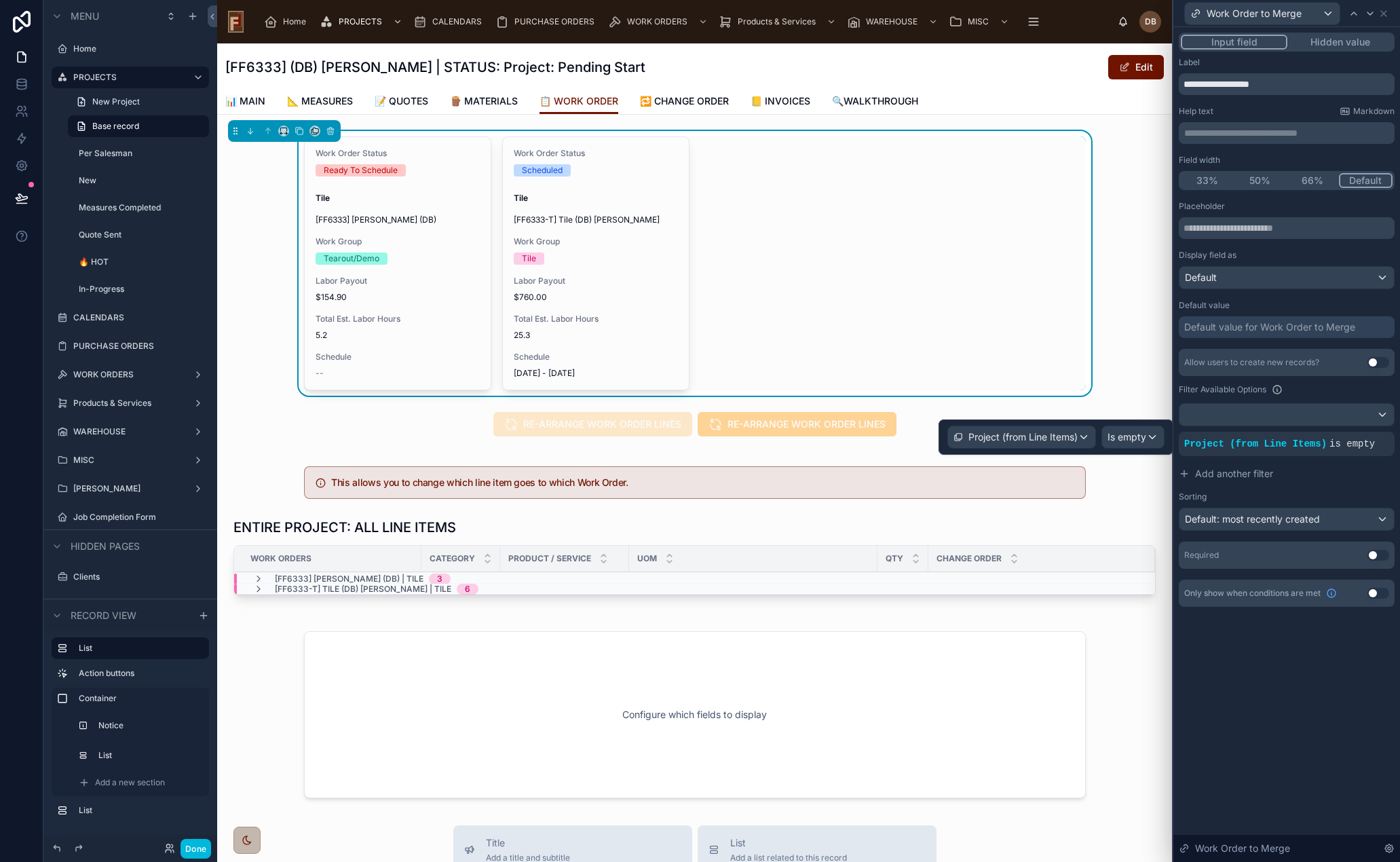
click at [1127, 435] on span "Is empty" at bounding box center [1126, 437] width 39 height 13
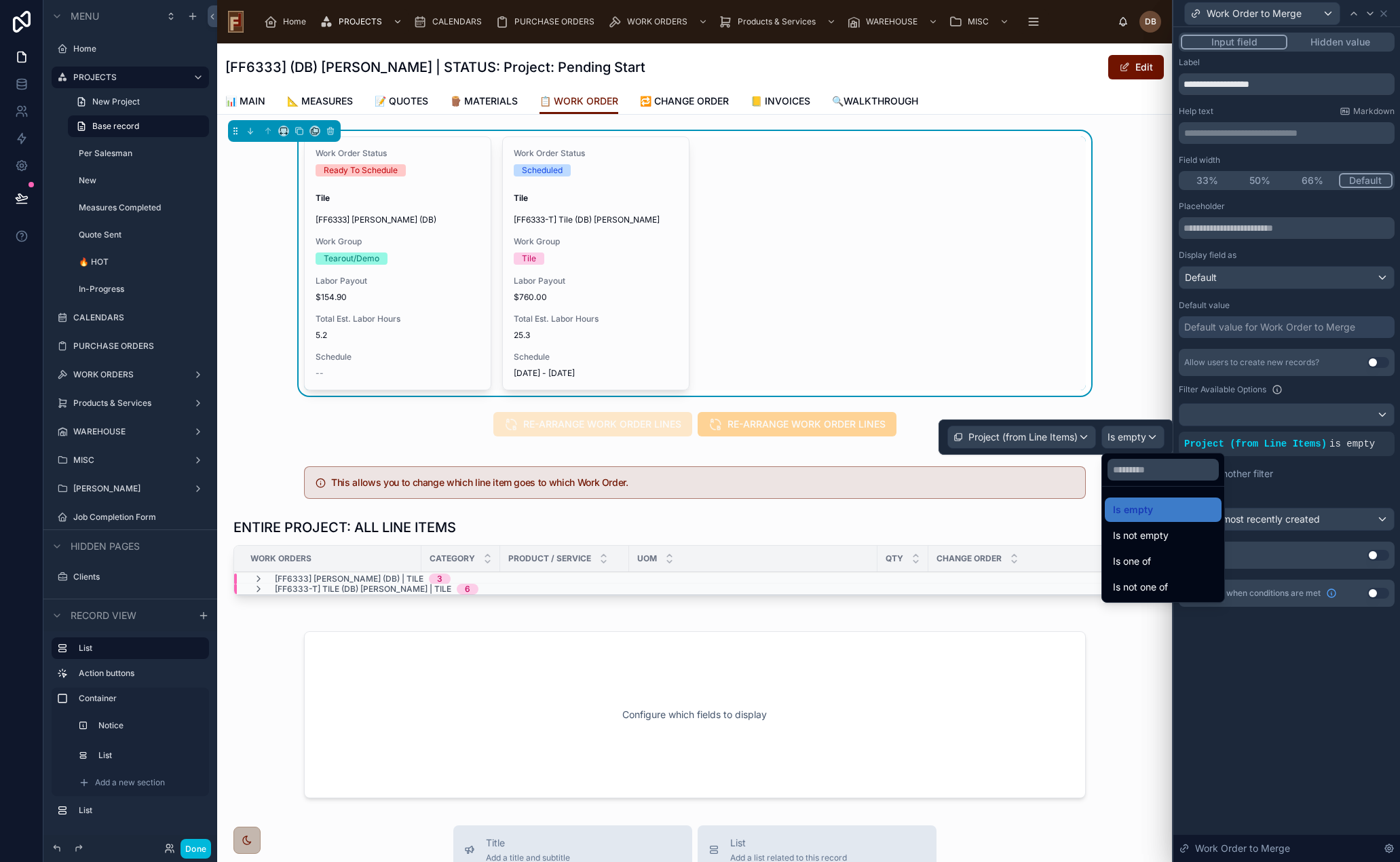
click at [1172, 564] on div "Is one of" at bounding box center [1163, 561] width 100 height 16
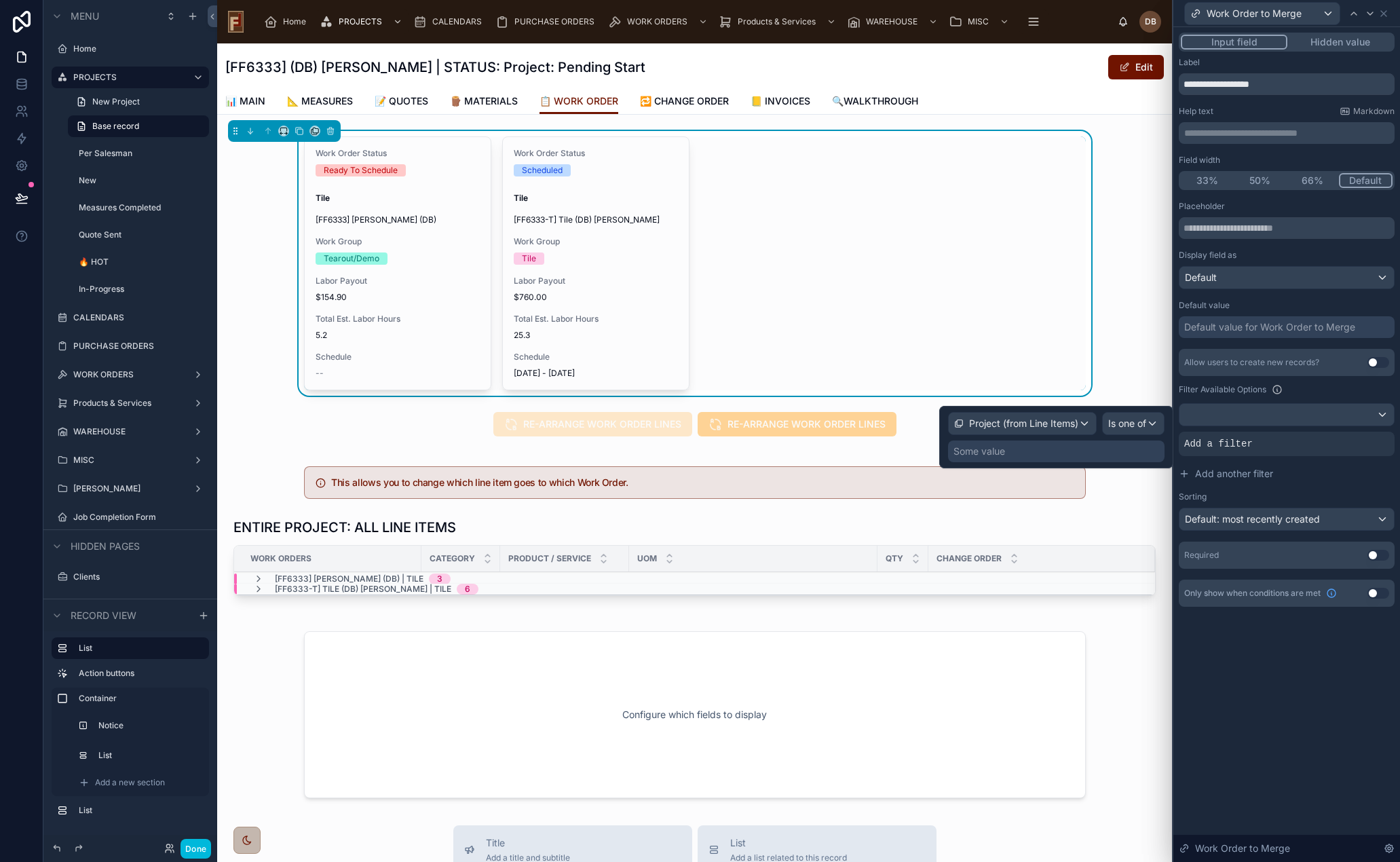
click at [1012, 449] on div "Some value" at bounding box center [1056, 451] width 217 height 22
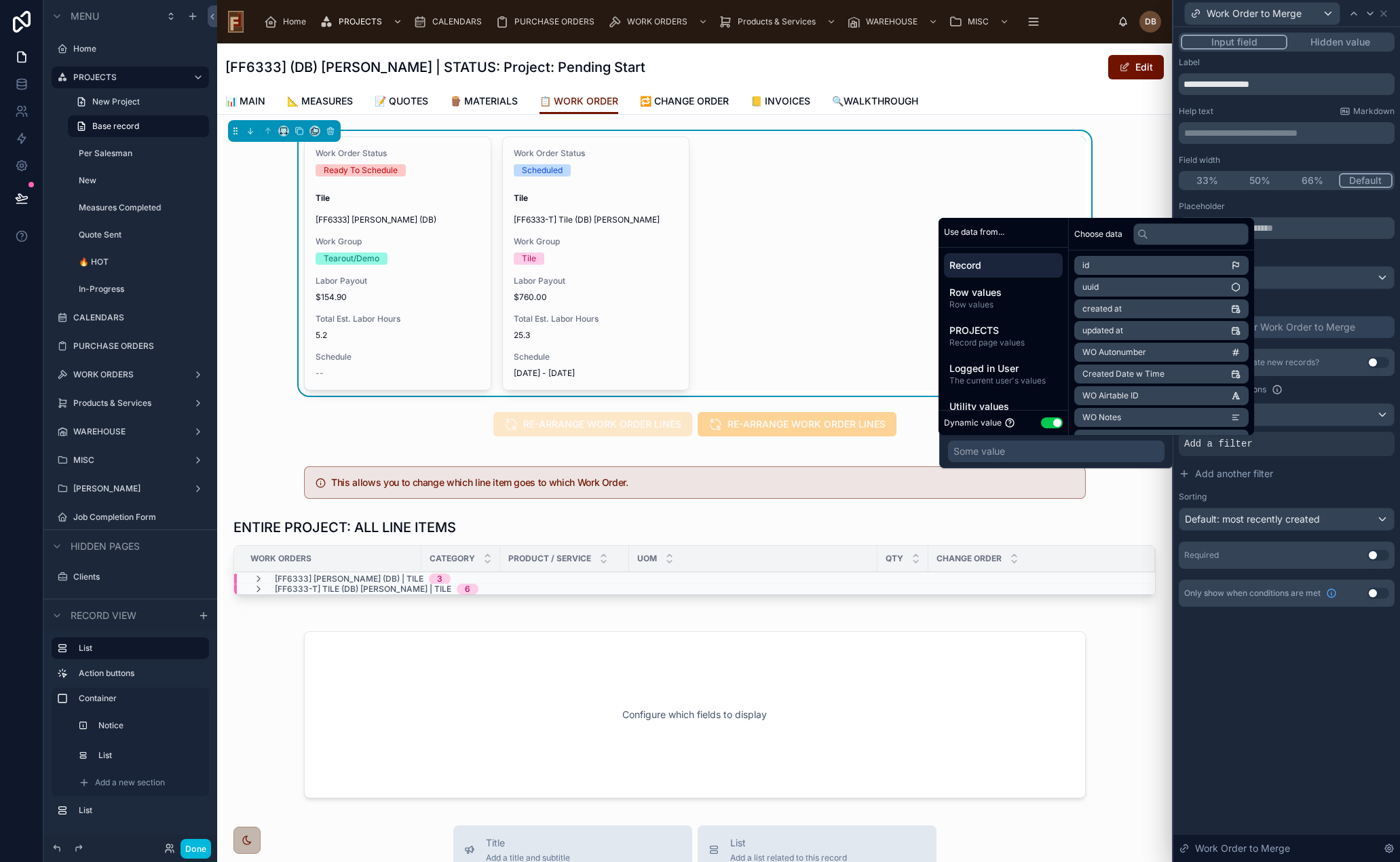
click at [1037, 296] on span "Row values" at bounding box center [1004, 293] width 108 height 13
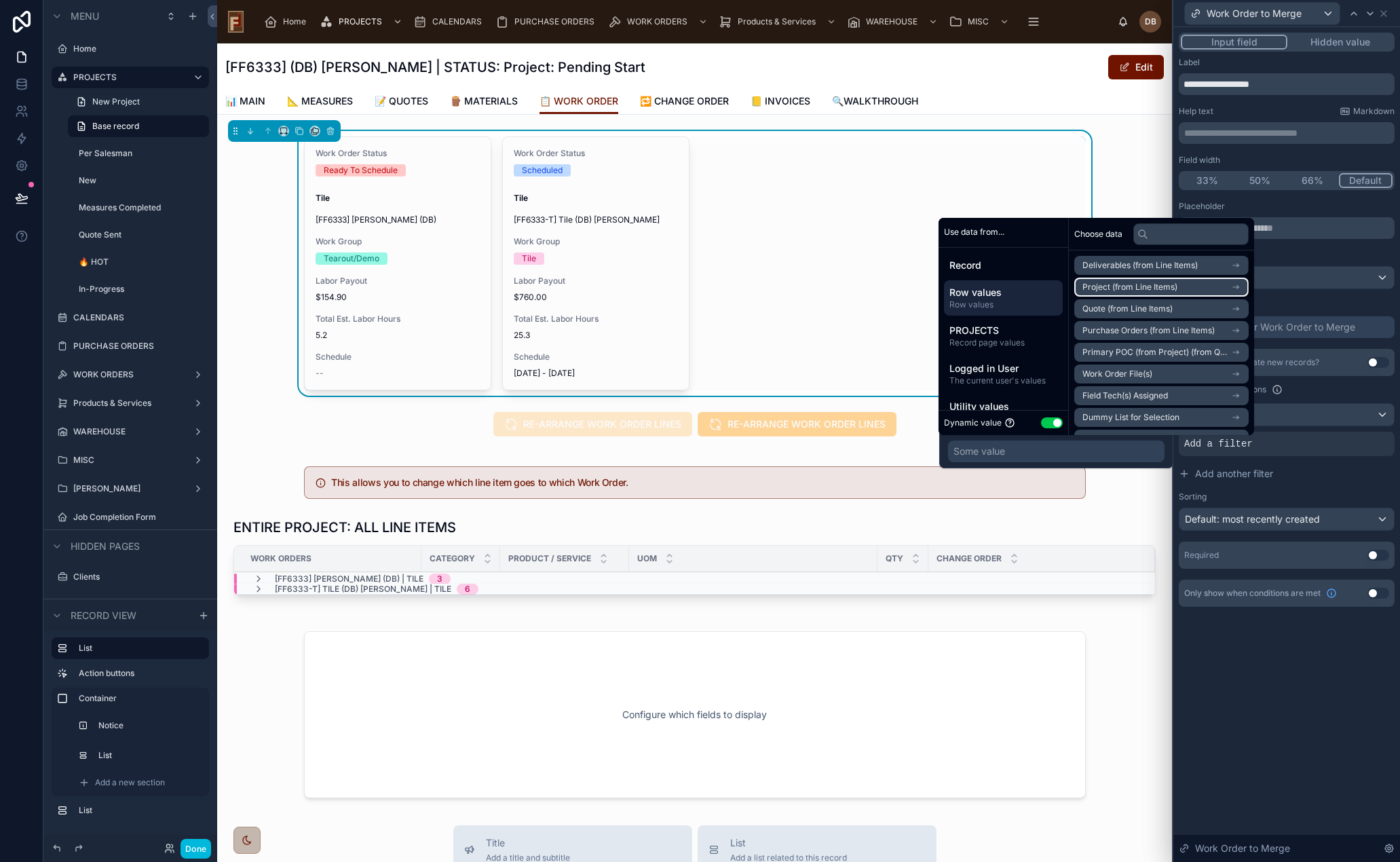
click at [1165, 284] on span "Project (from Line Items)" at bounding box center [1130, 286] width 95 height 10
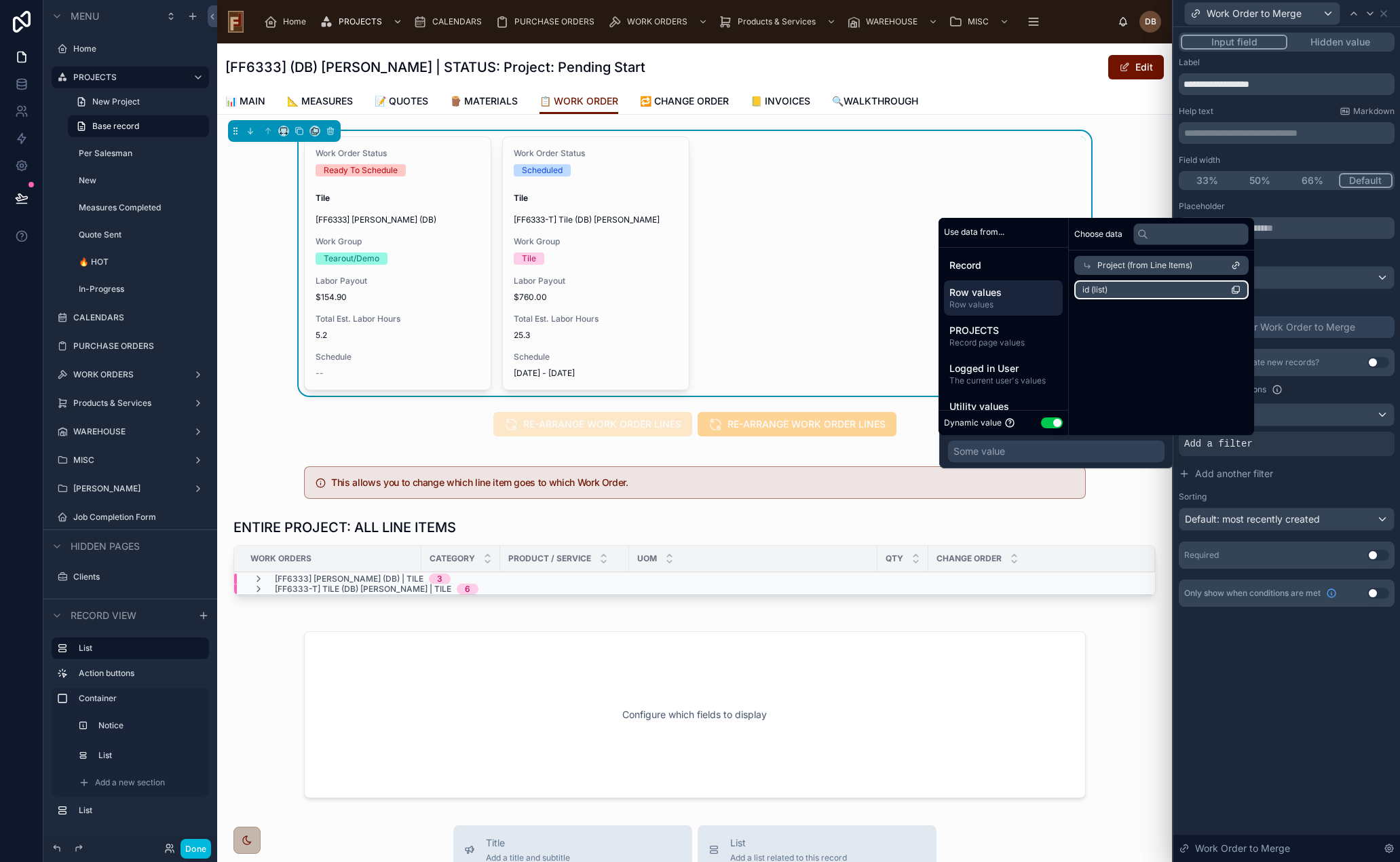
click at [1127, 286] on li "id (list)" at bounding box center [1161, 290] width 174 height 19
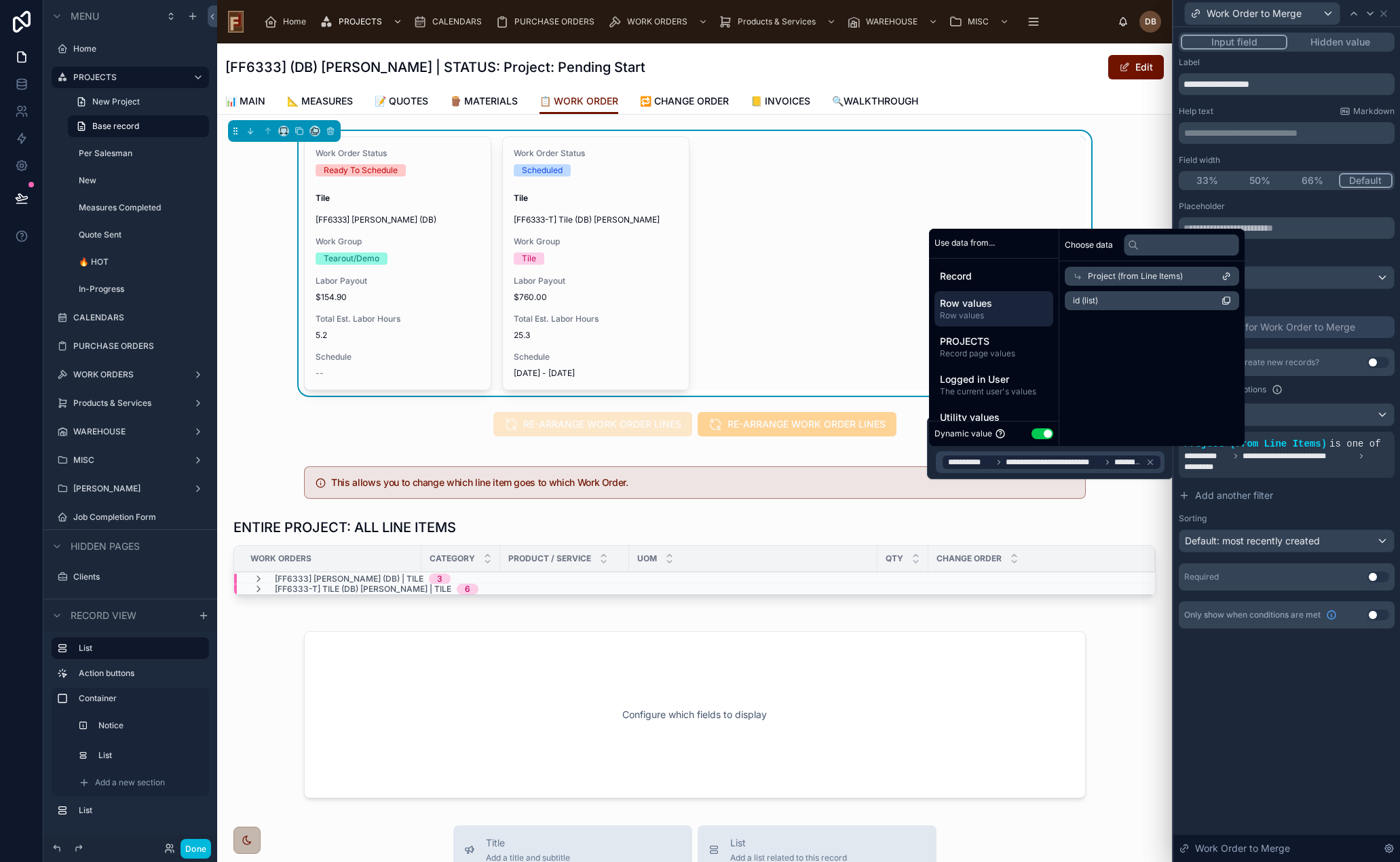
click at [1323, 678] on div "**********" at bounding box center [1286, 444] width 226 height 835
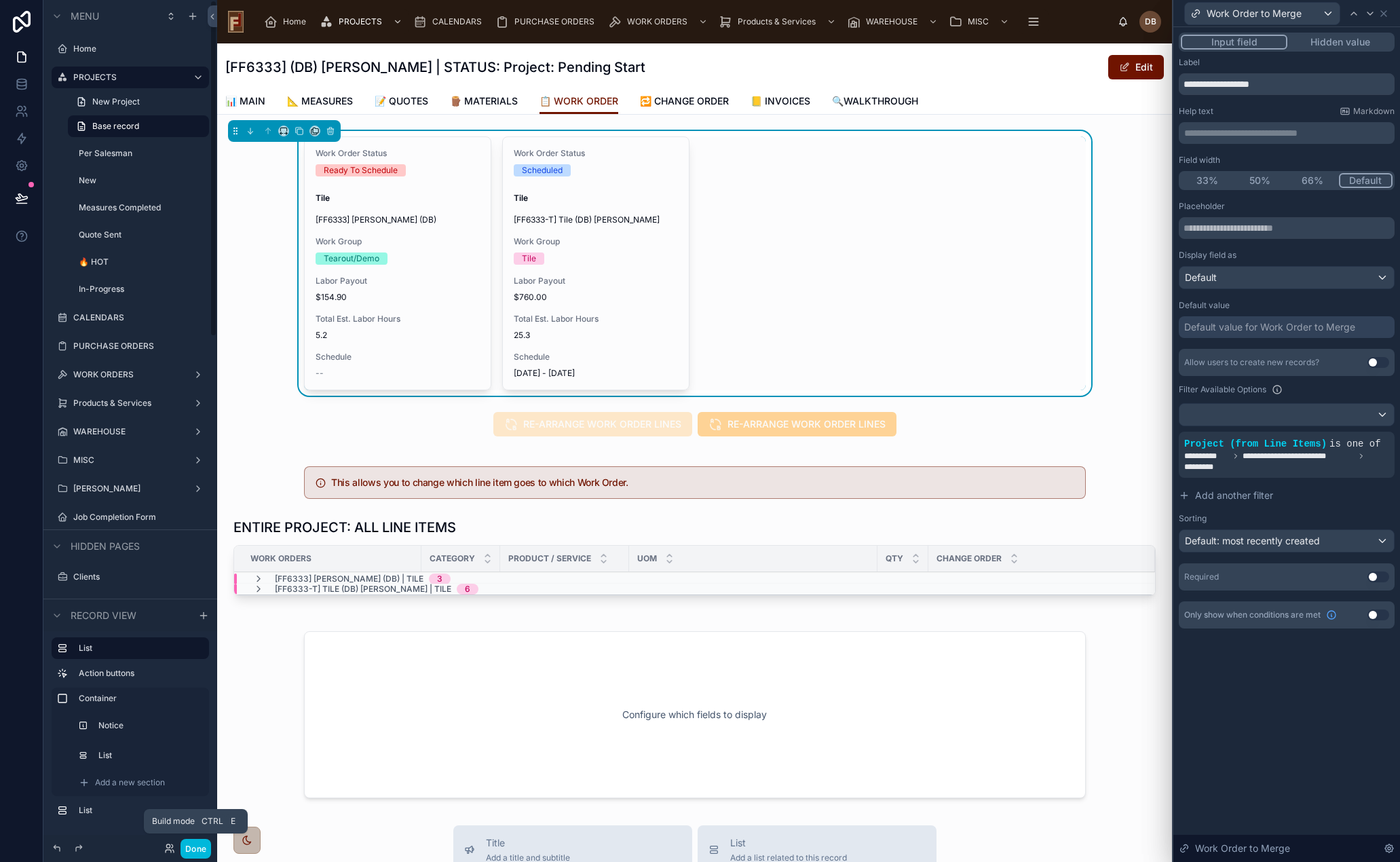
click at [205, 852] on button "Done" at bounding box center [196, 849] width 30 height 20
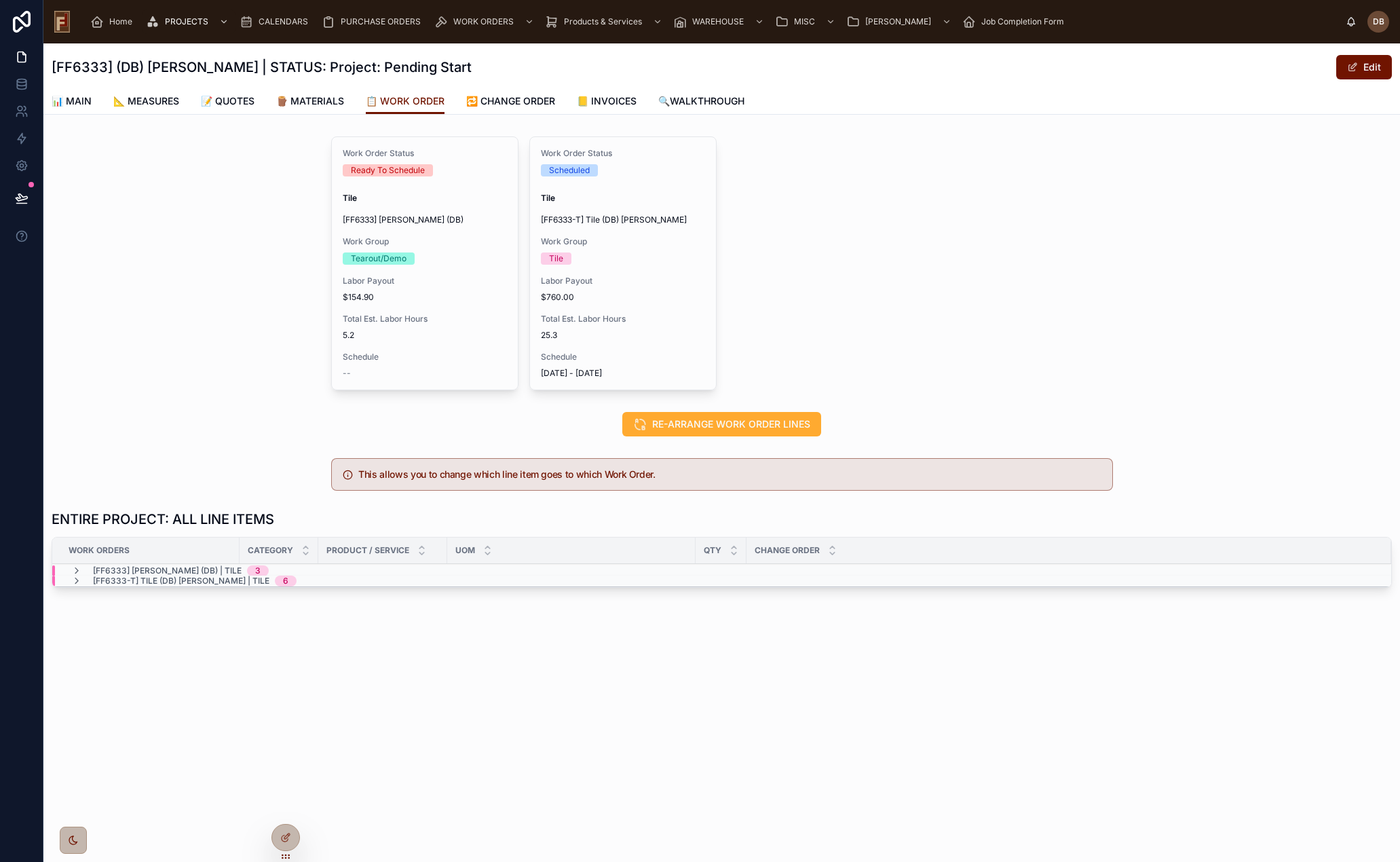
click at [0, 0] on span "MERGE WORK ORDERS" at bounding box center [0, 0] width 0 height 0
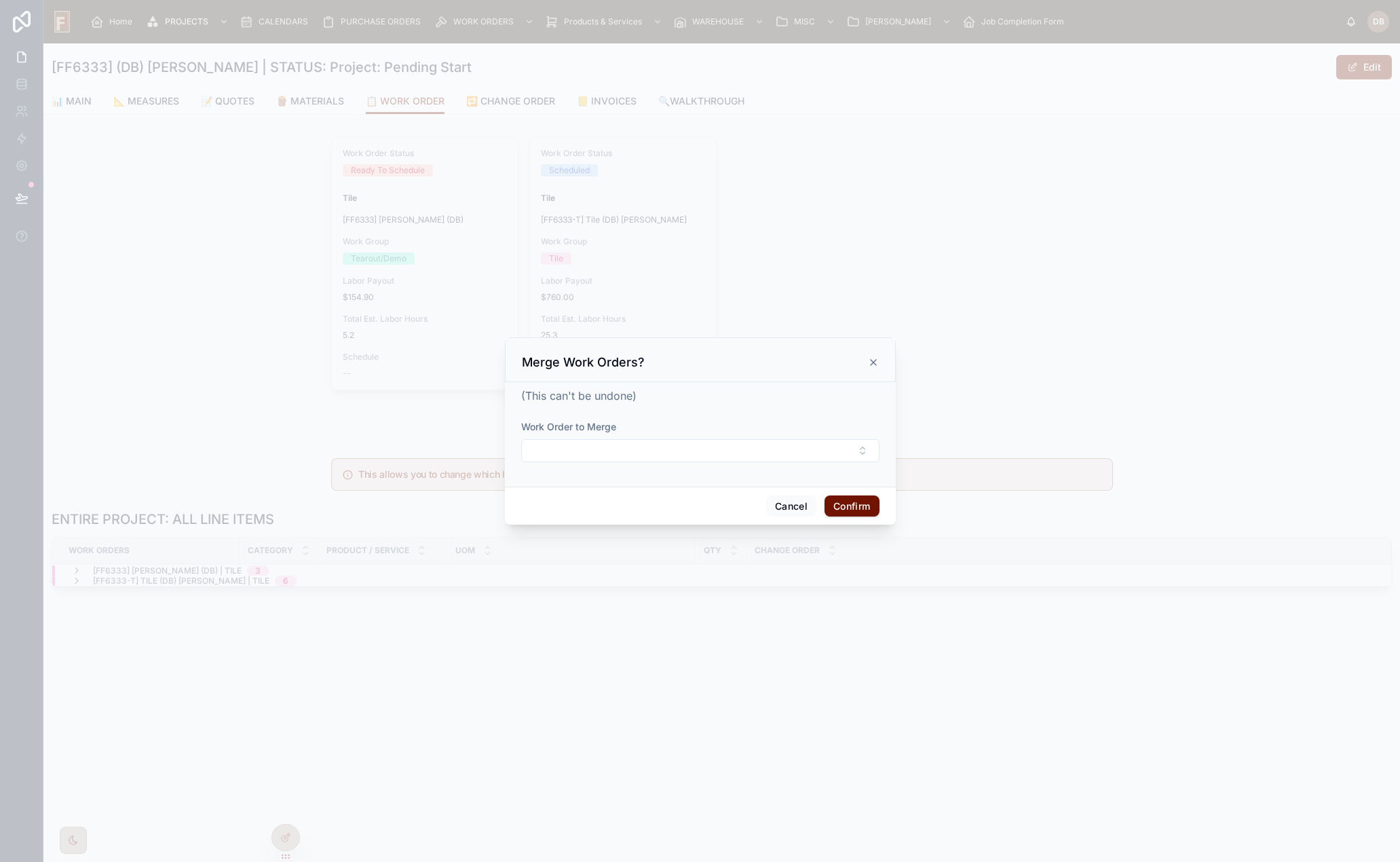
click at [626, 457] on button "Select Button" at bounding box center [700, 451] width 358 height 23
click at [875, 359] on icon at bounding box center [873, 362] width 10 height 10
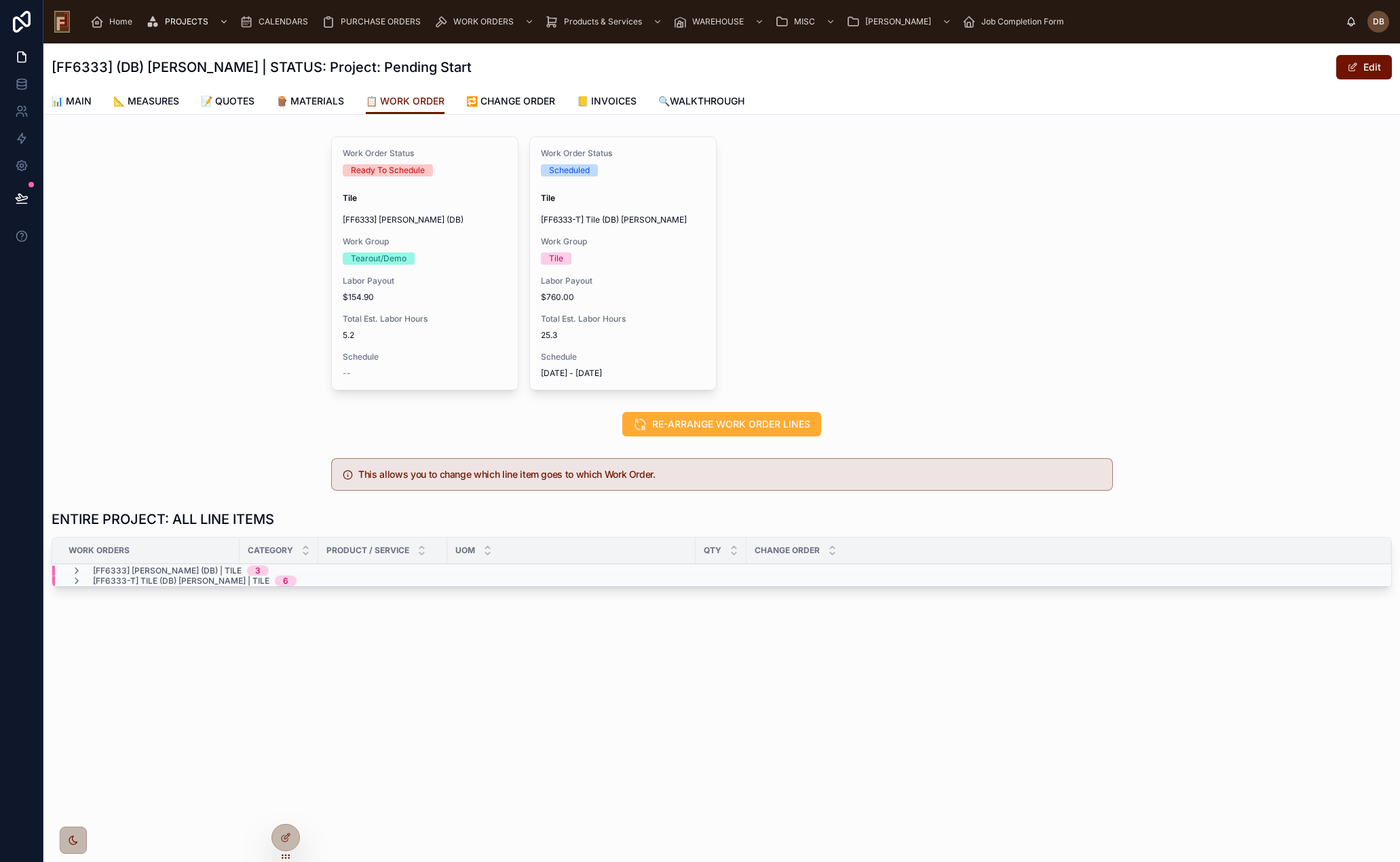
click at [281, 833] on icon at bounding box center [285, 837] width 10 height 10
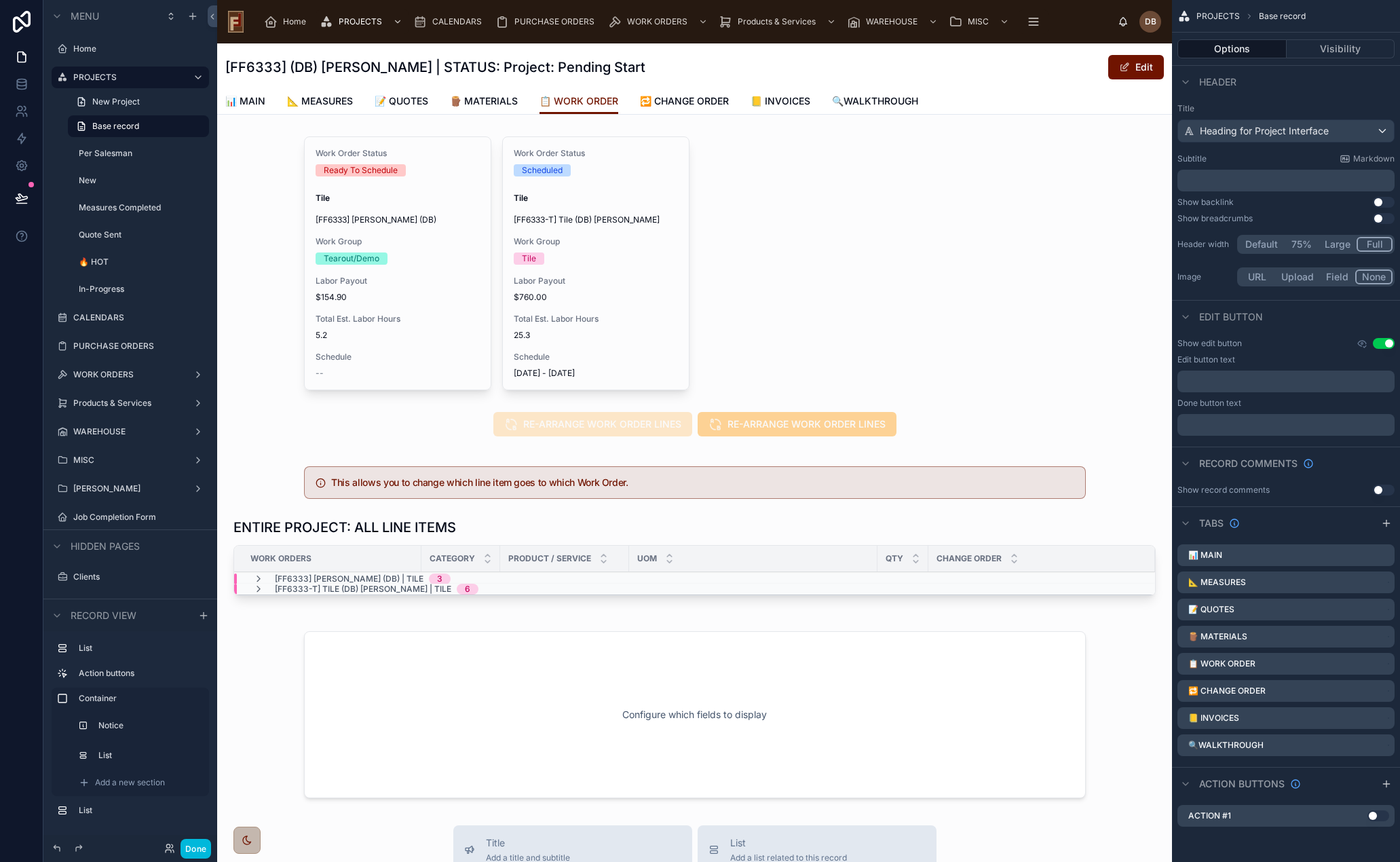
click at [758, 311] on div at bounding box center [694, 262] width 955 height 264
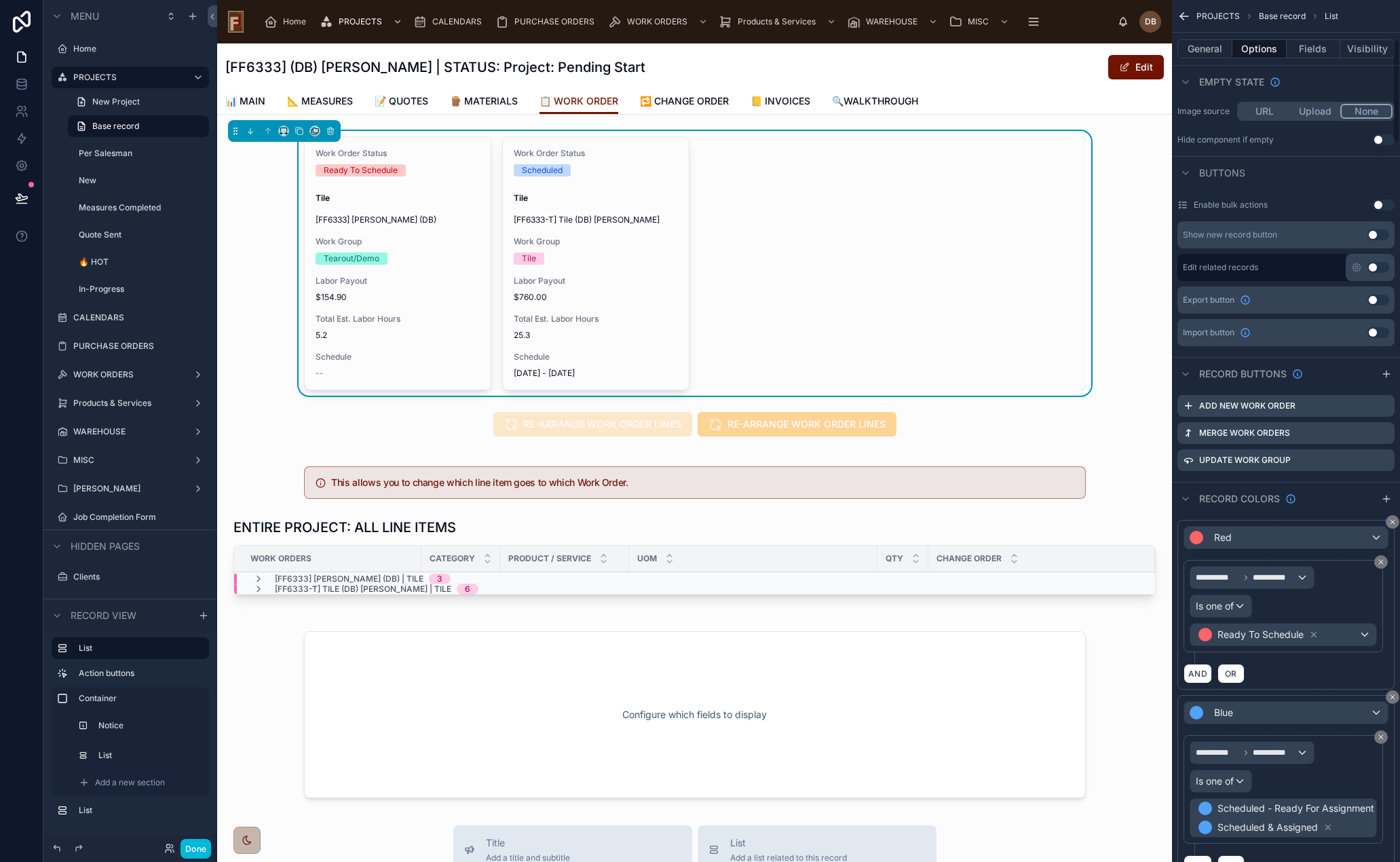
scroll to position [339, 0]
click at [0, 0] on icon "scrollable content" at bounding box center [0, 0] width 0 height 0
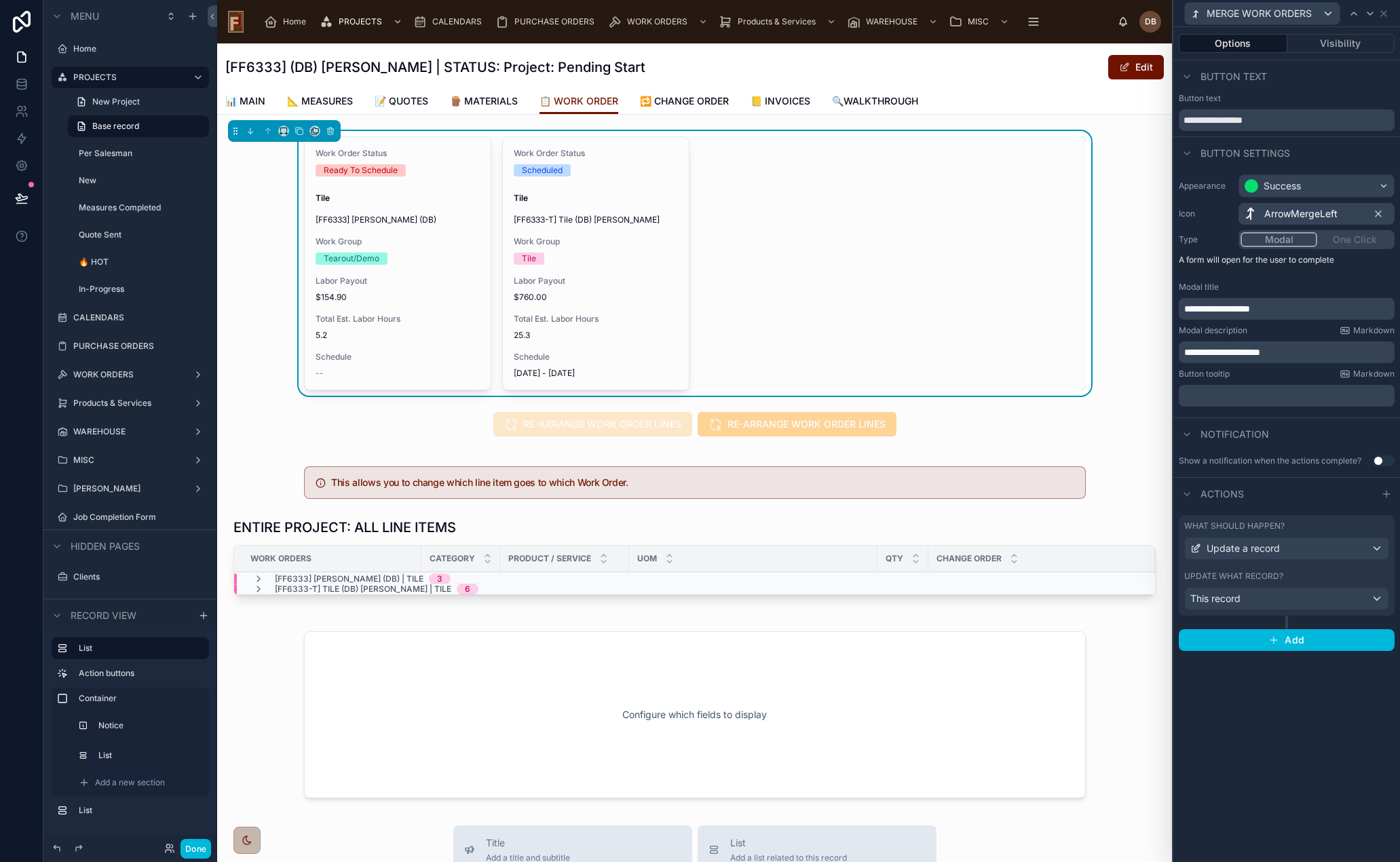
click at [1283, 600] on div "This record" at bounding box center [1286, 599] width 204 height 22
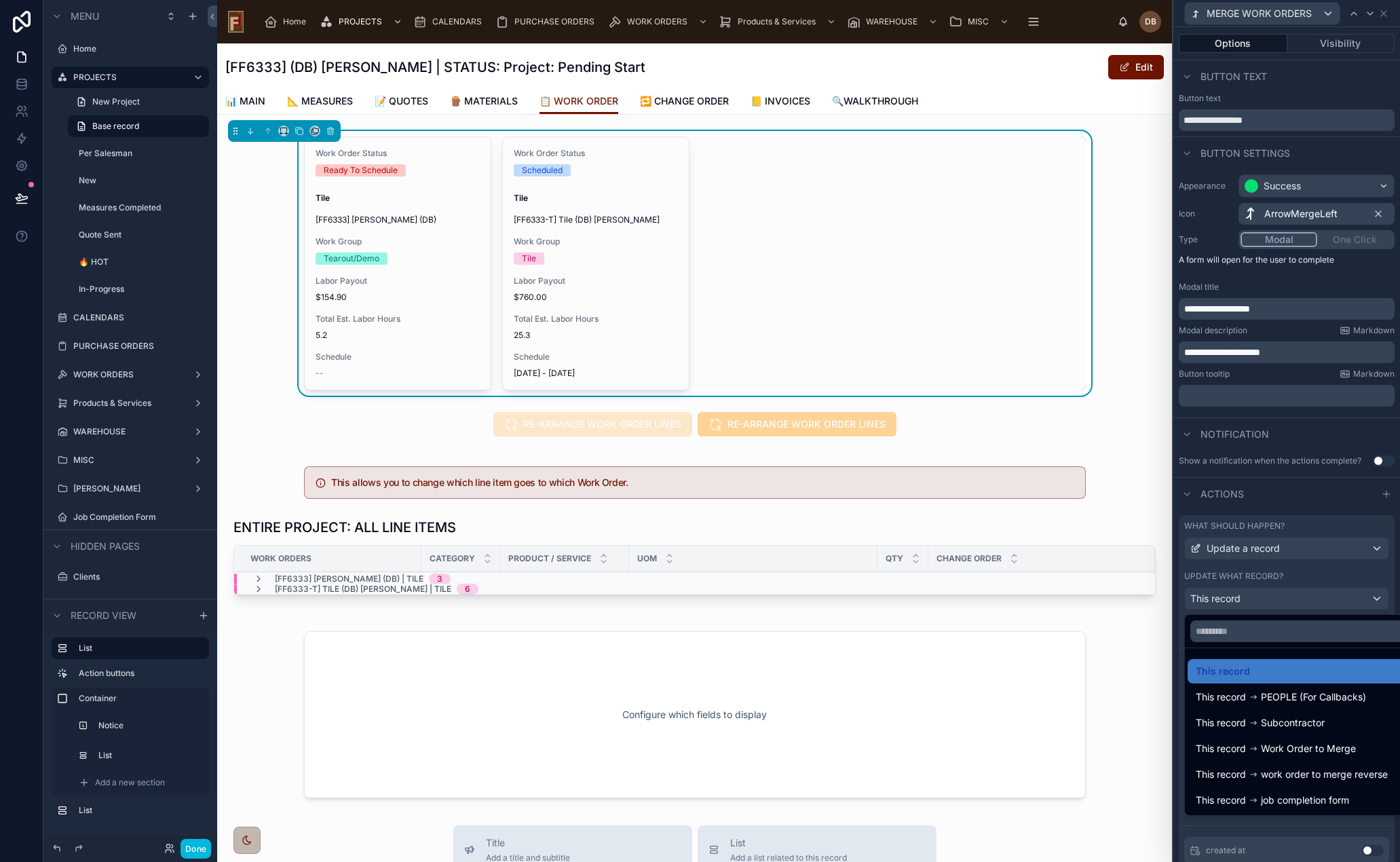
drag, startPoint x: 1283, startPoint y: 600, endPoint x: 1281, endPoint y: 585, distance: 15.1
click at [1283, 599] on div at bounding box center [1286, 431] width 226 height 862
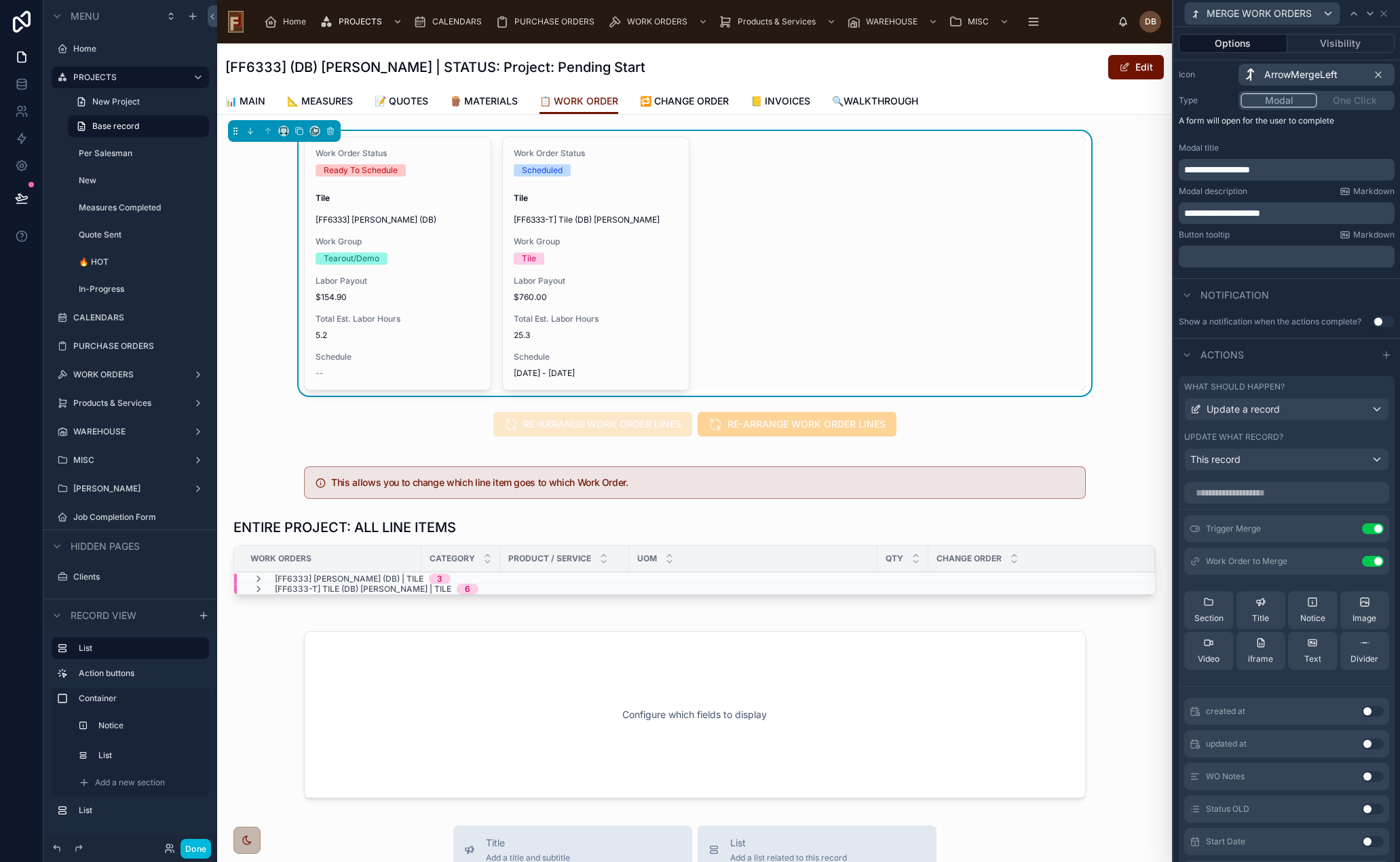
scroll to position [204, 0]
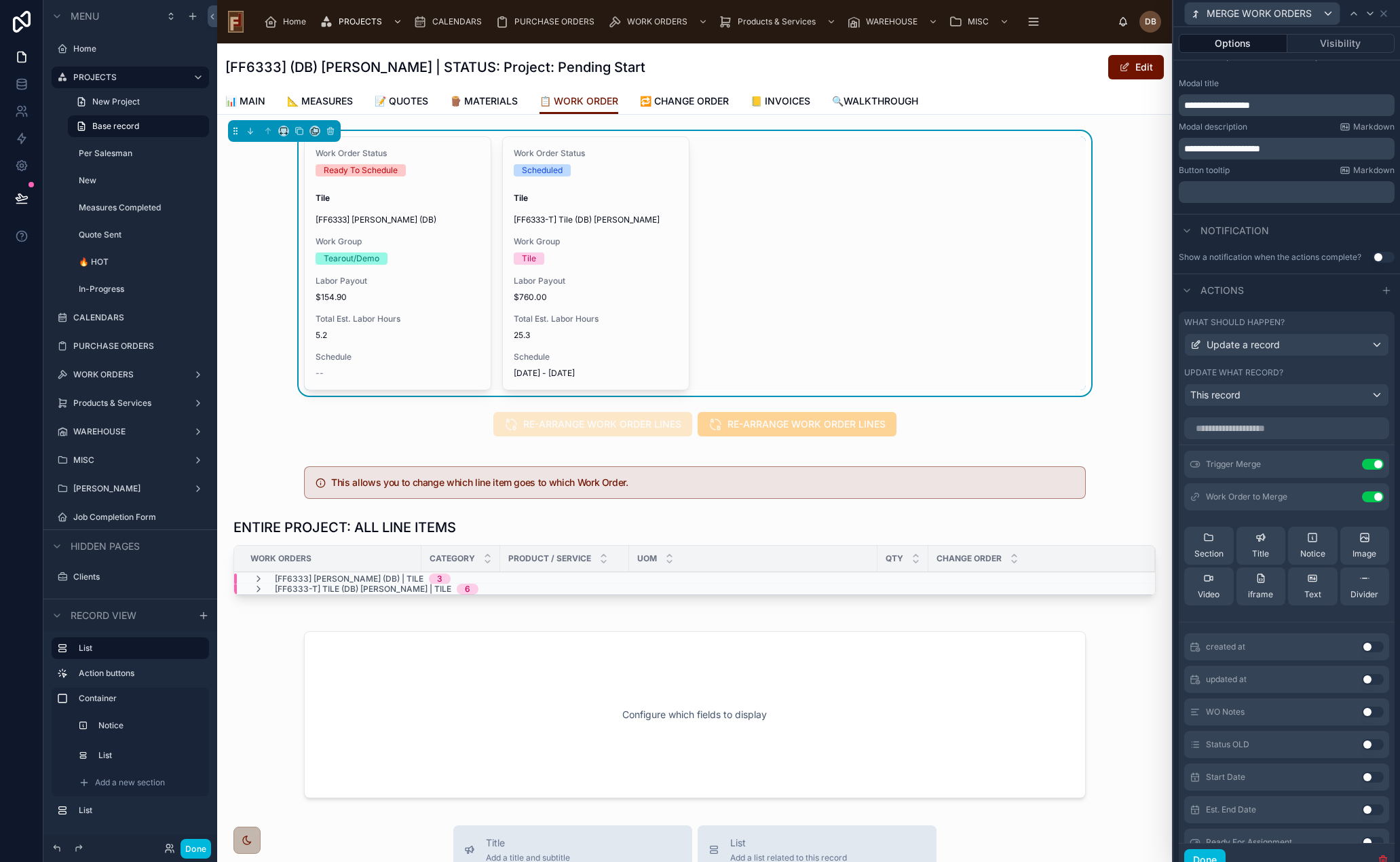
click at [0, 0] on icon at bounding box center [0, 0] width 0 height 0
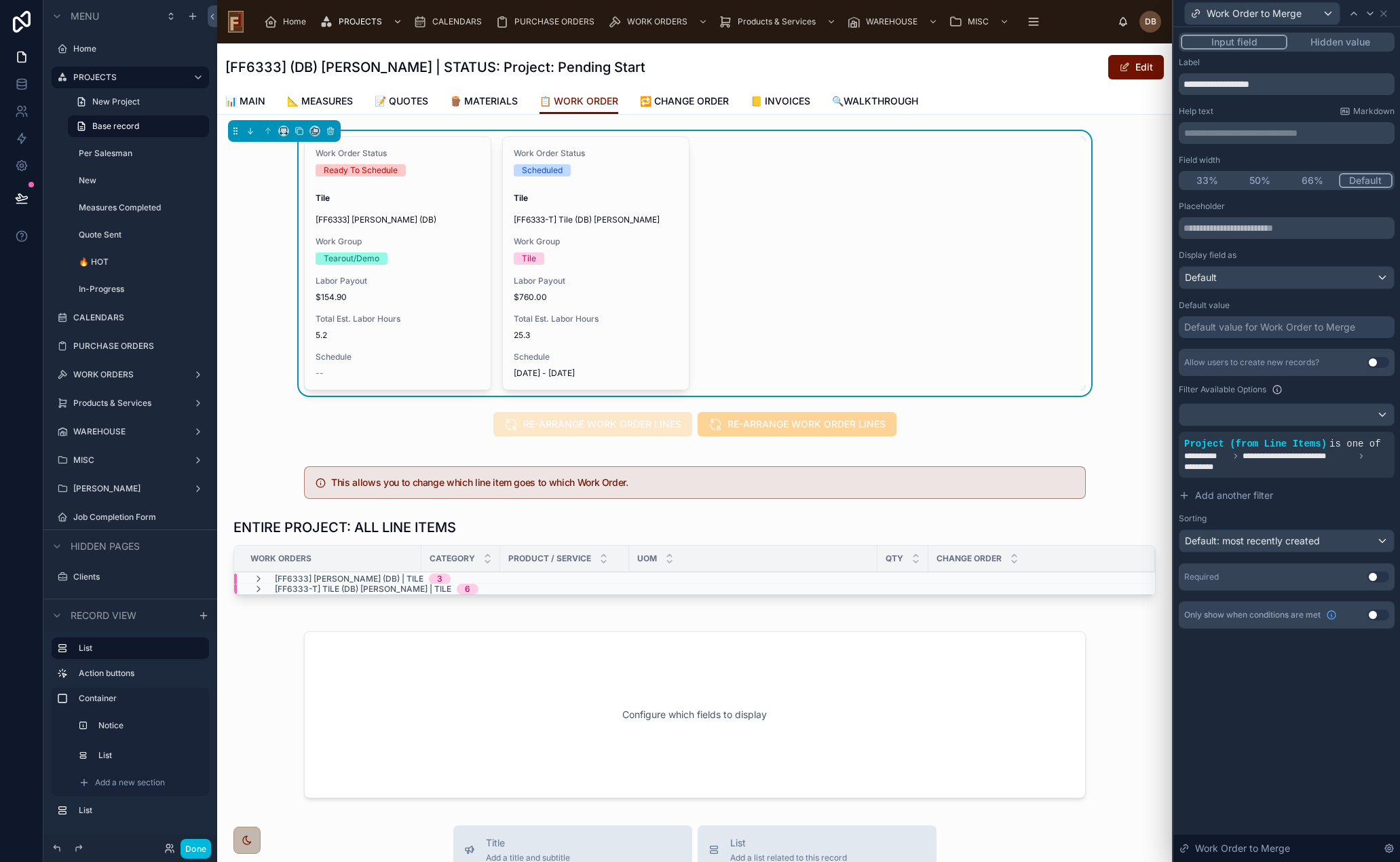
click at [1242, 494] on span "Add another filter" at bounding box center [1234, 495] width 78 height 13
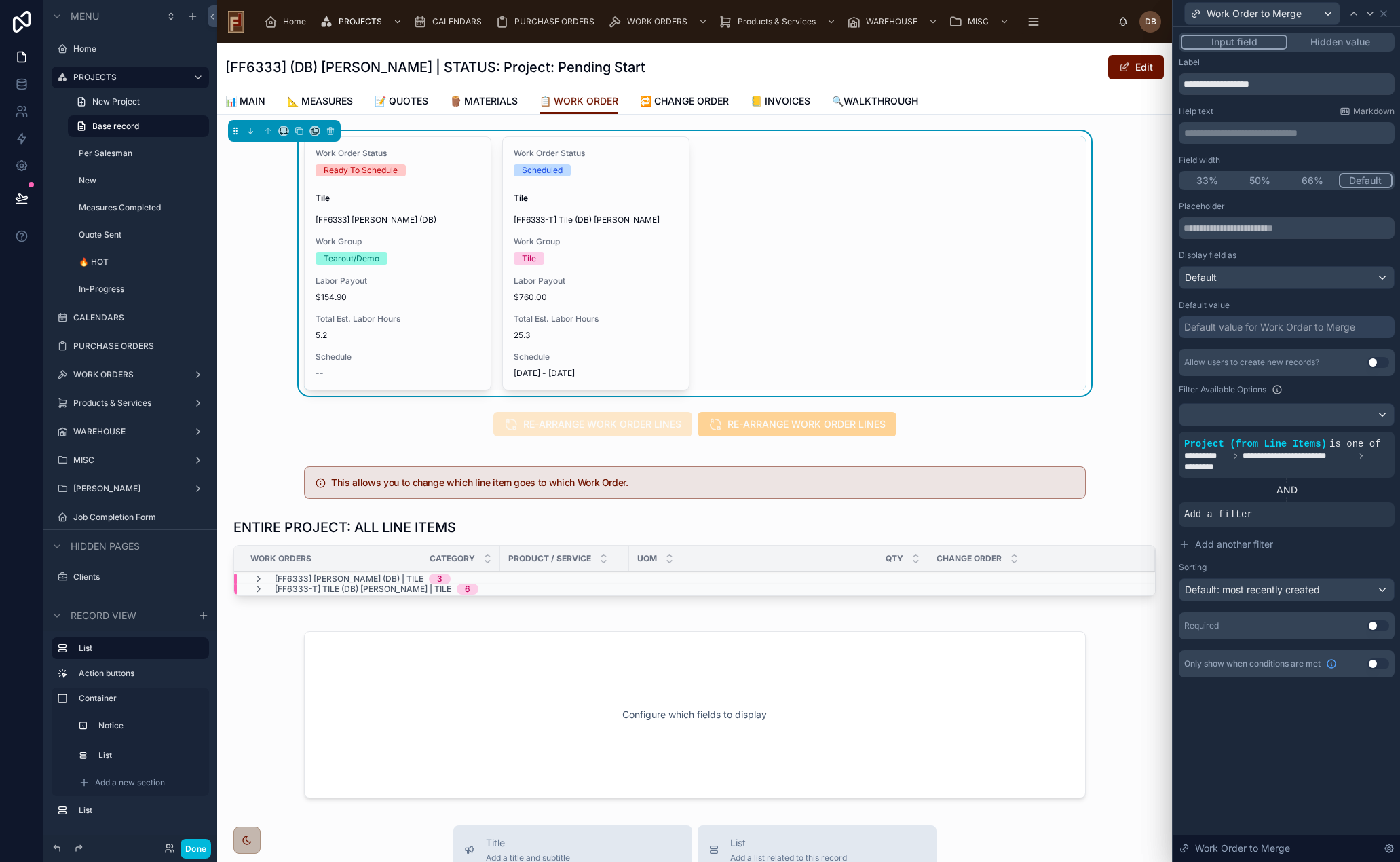
click at [0, 0] on icon at bounding box center [0, 0] width 0 height 0
click at [1044, 494] on span "Select a field" at bounding box center [1041, 494] width 58 height 11
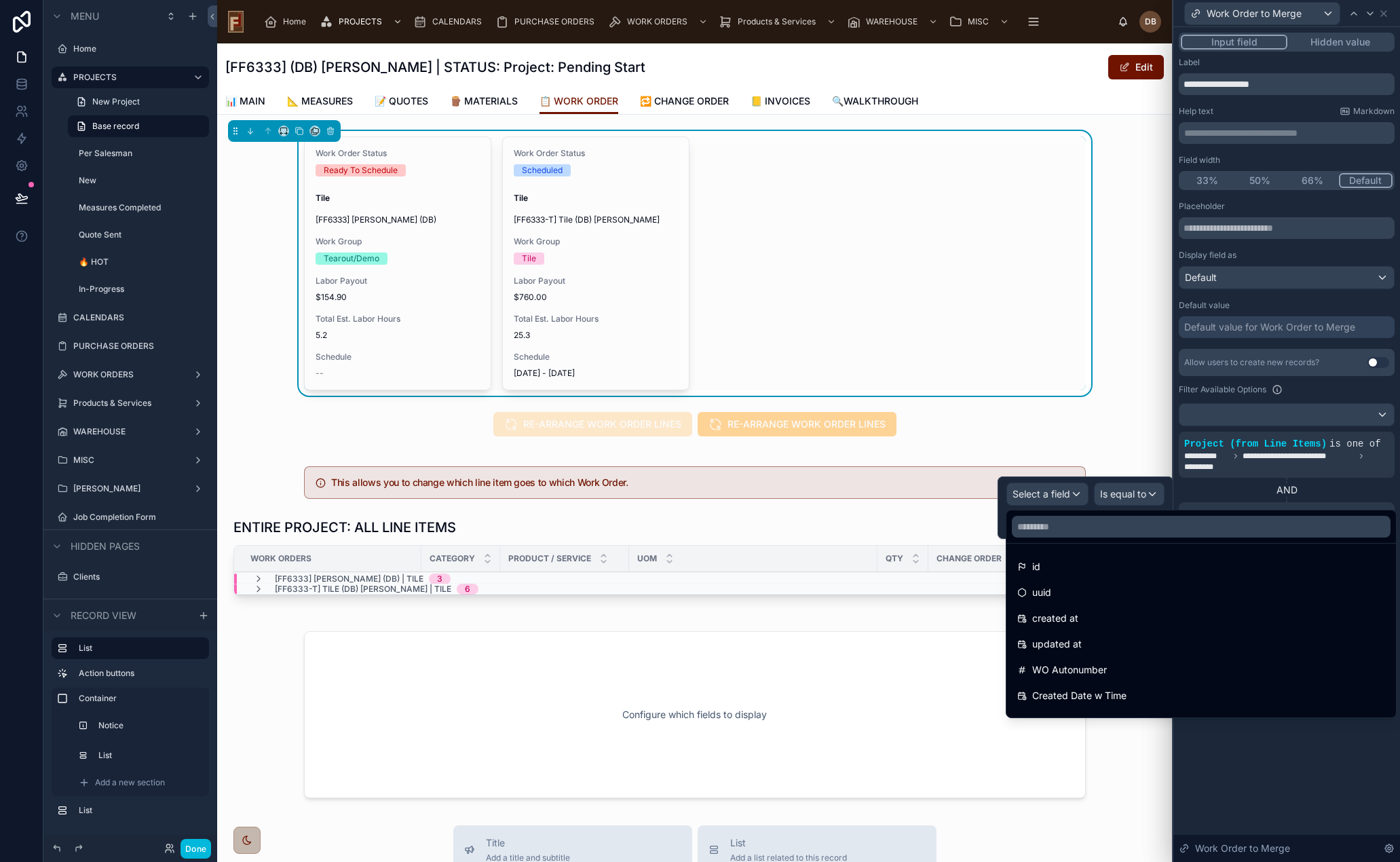
click at [1076, 523] on input "text" at bounding box center [1201, 527] width 379 height 22
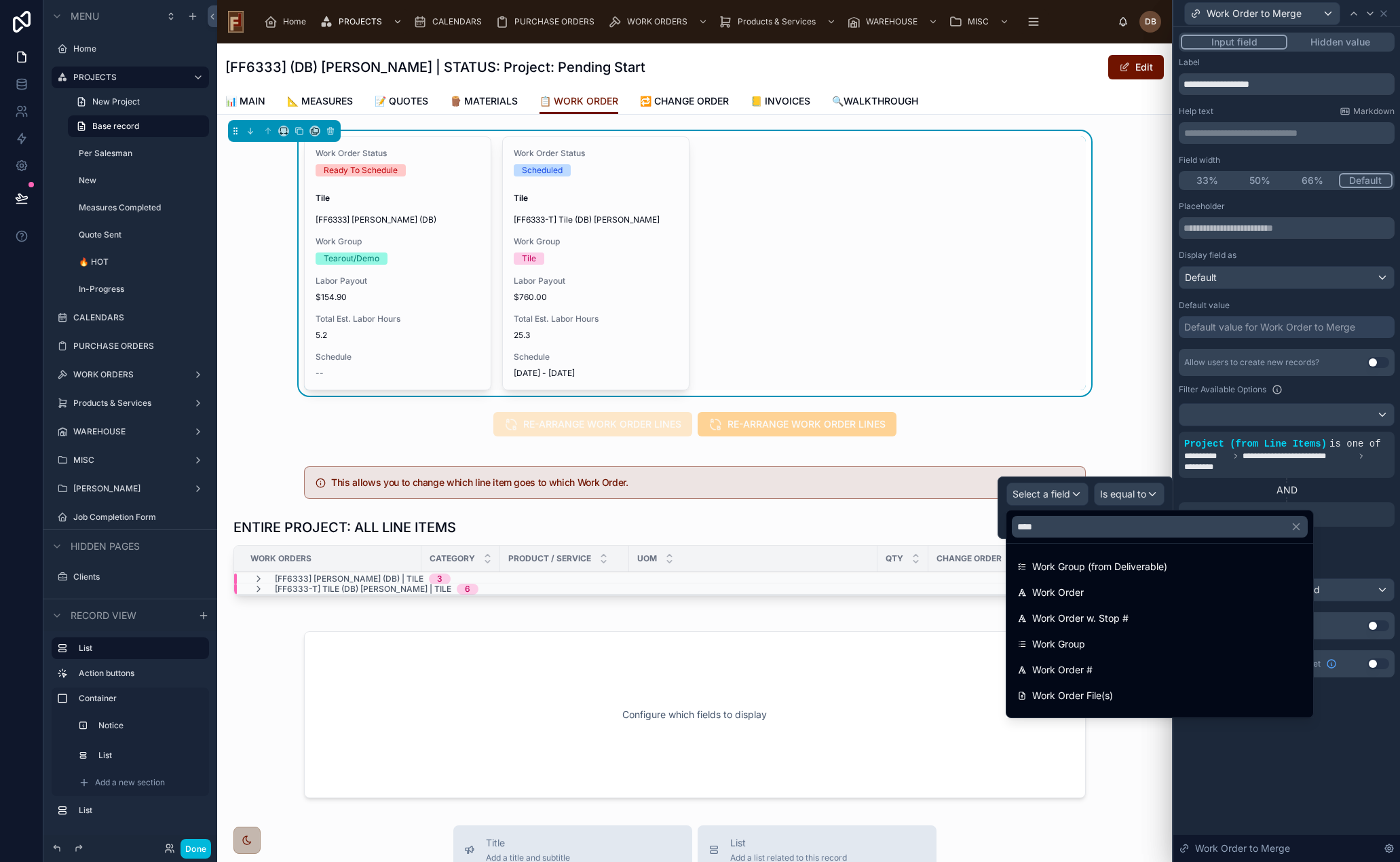
drag, startPoint x: 1032, startPoint y: 526, endPoint x: 1012, endPoint y: 526, distance: 20.0
click at [1012, 526] on input "****" at bounding box center [1159, 527] width 296 height 22
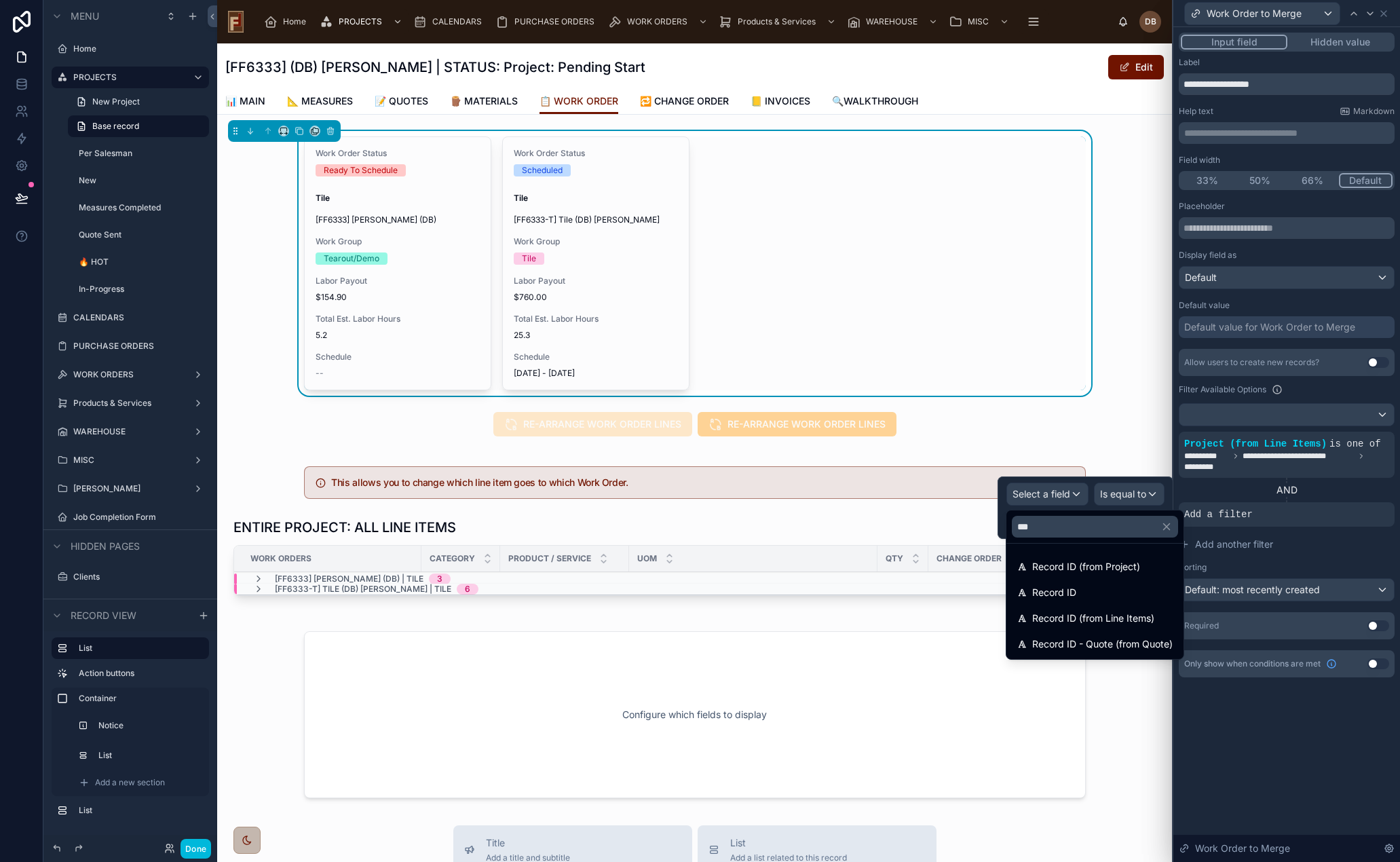
type input "***"
click at [1068, 493] on div at bounding box center [1086, 508] width 176 height 63
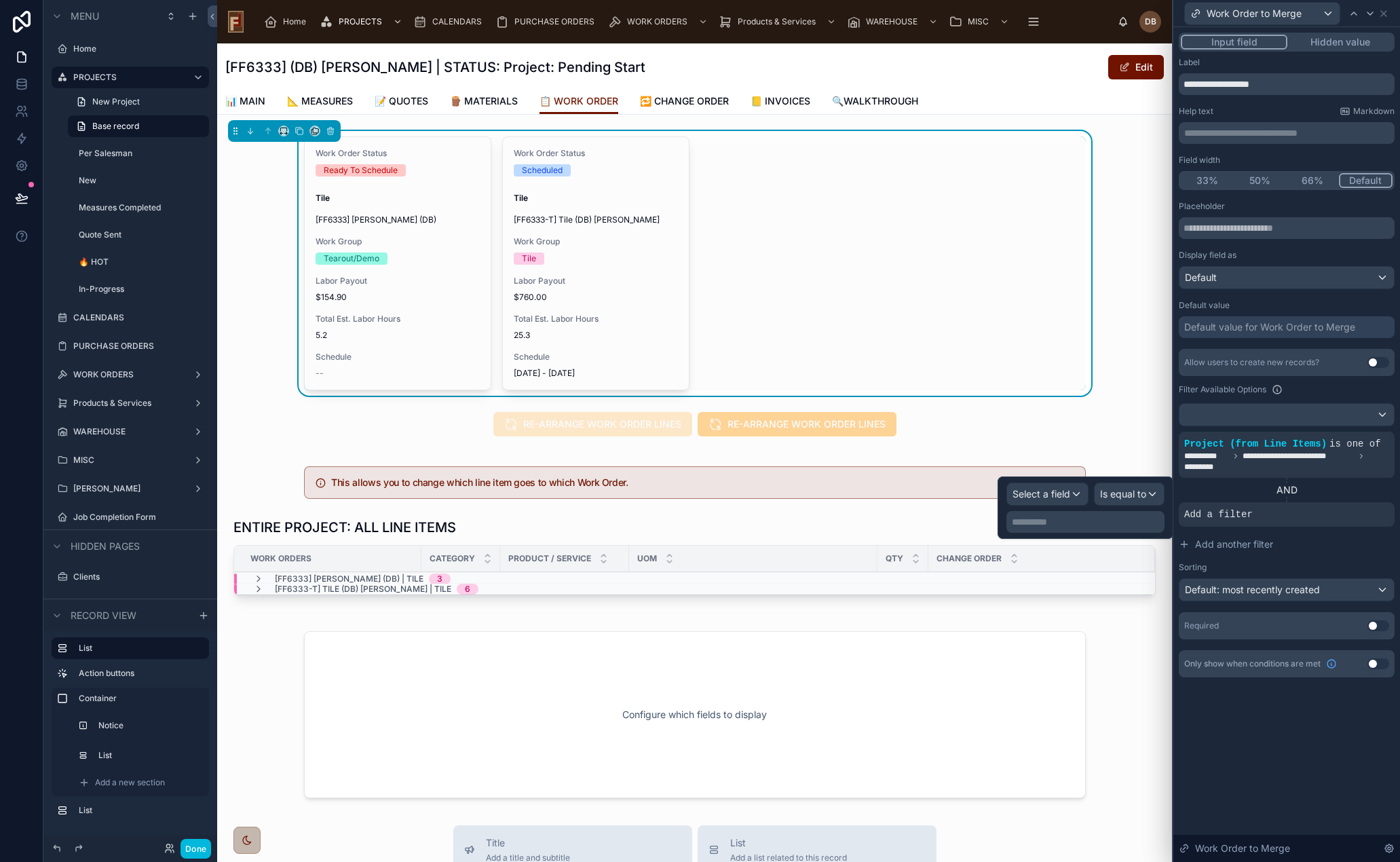
click at [1058, 495] on span "Select a field" at bounding box center [1041, 494] width 58 height 11
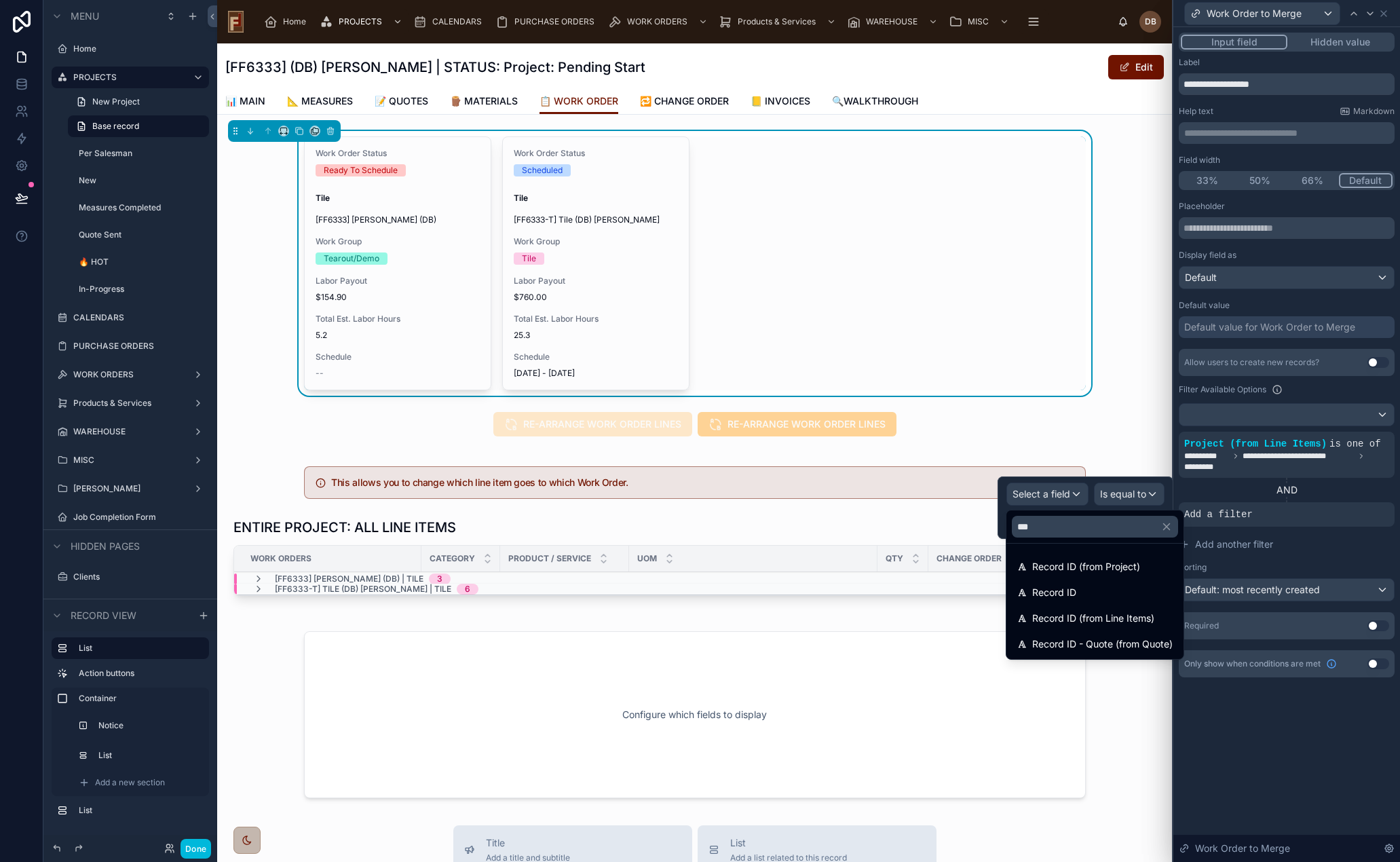
click at [1285, 530] on div "**********" at bounding box center [1287, 475] width 216 height 253
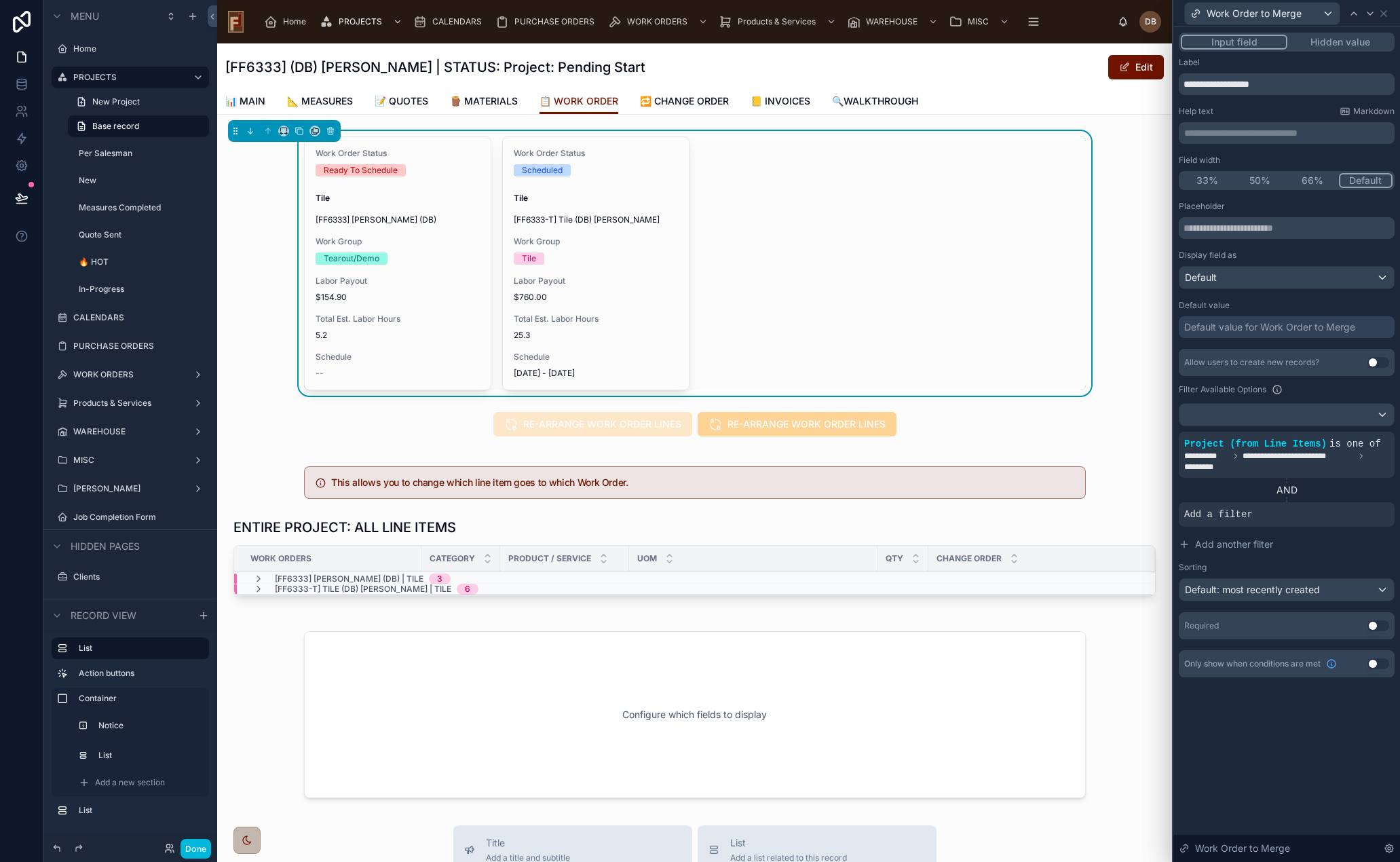
click at [0, 0] on icon at bounding box center [0, 0] width 0 height 0
click at [1050, 496] on span "Select a field" at bounding box center [1041, 494] width 58 height 11
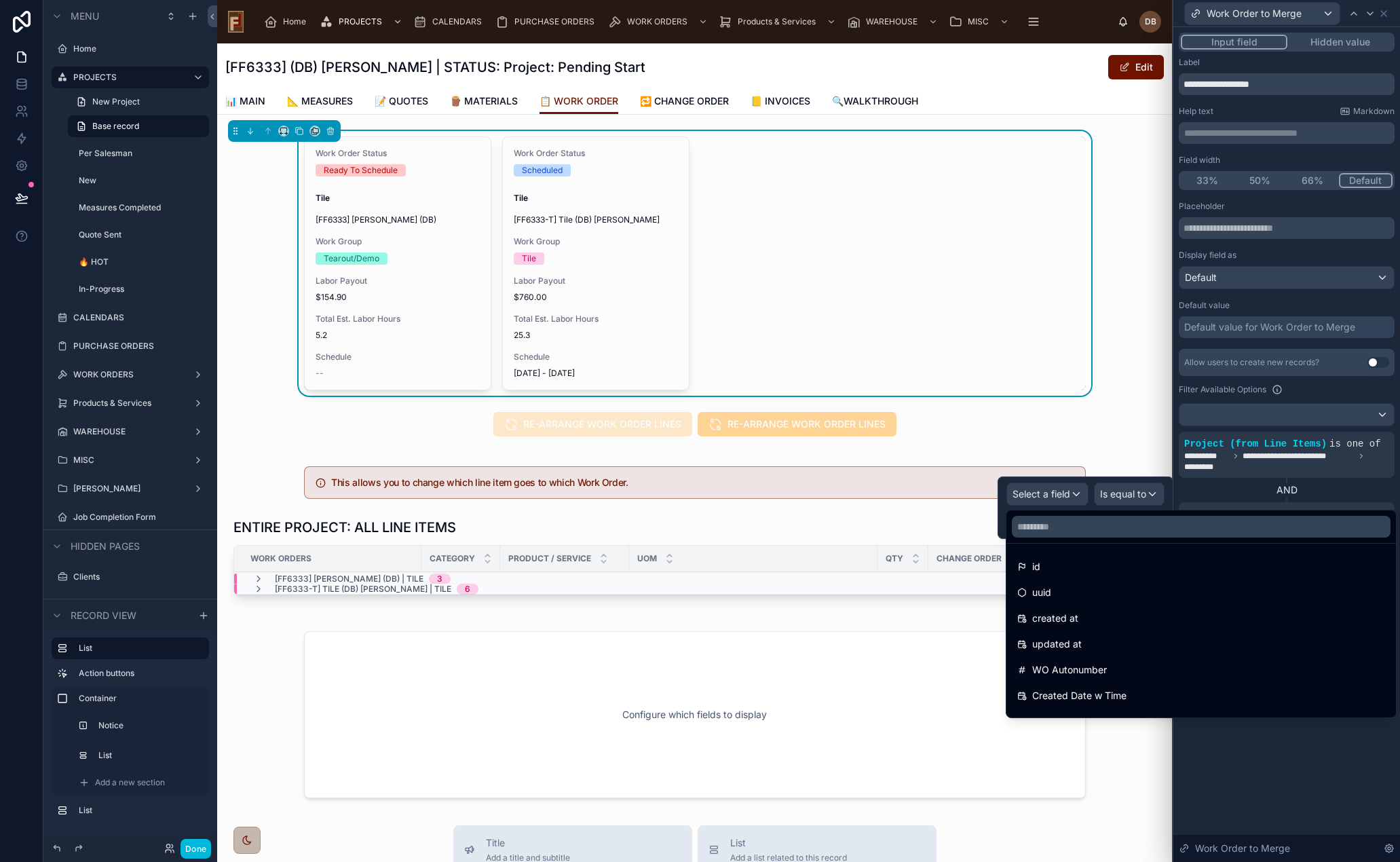
click at [1201, 527] on input "text" at bounding box center [1201, 527] width 379 height 22
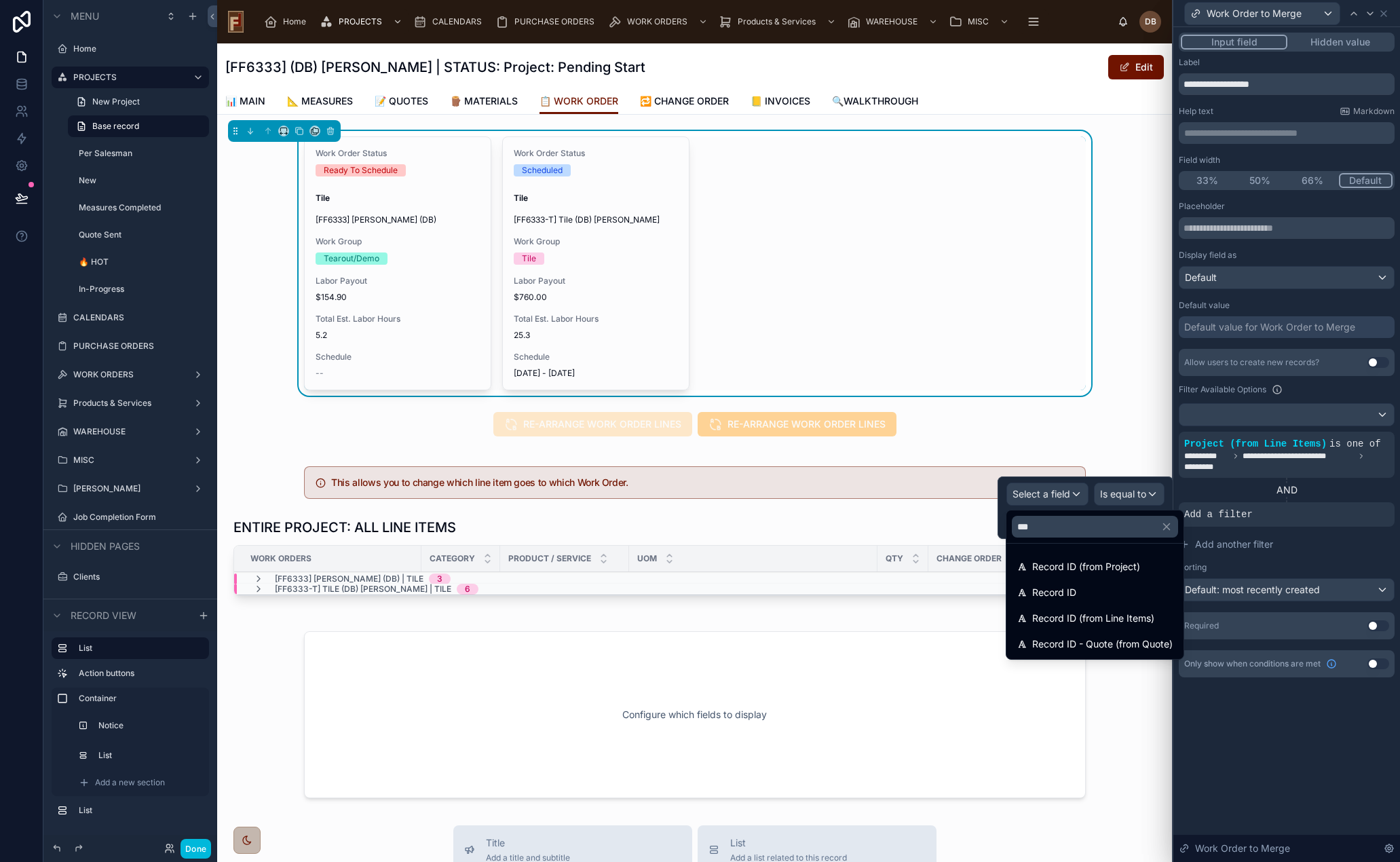
type input "***"
click at [1105, 590] on div "Record ID" at bounding box center [1095, 592] width 155 height 16
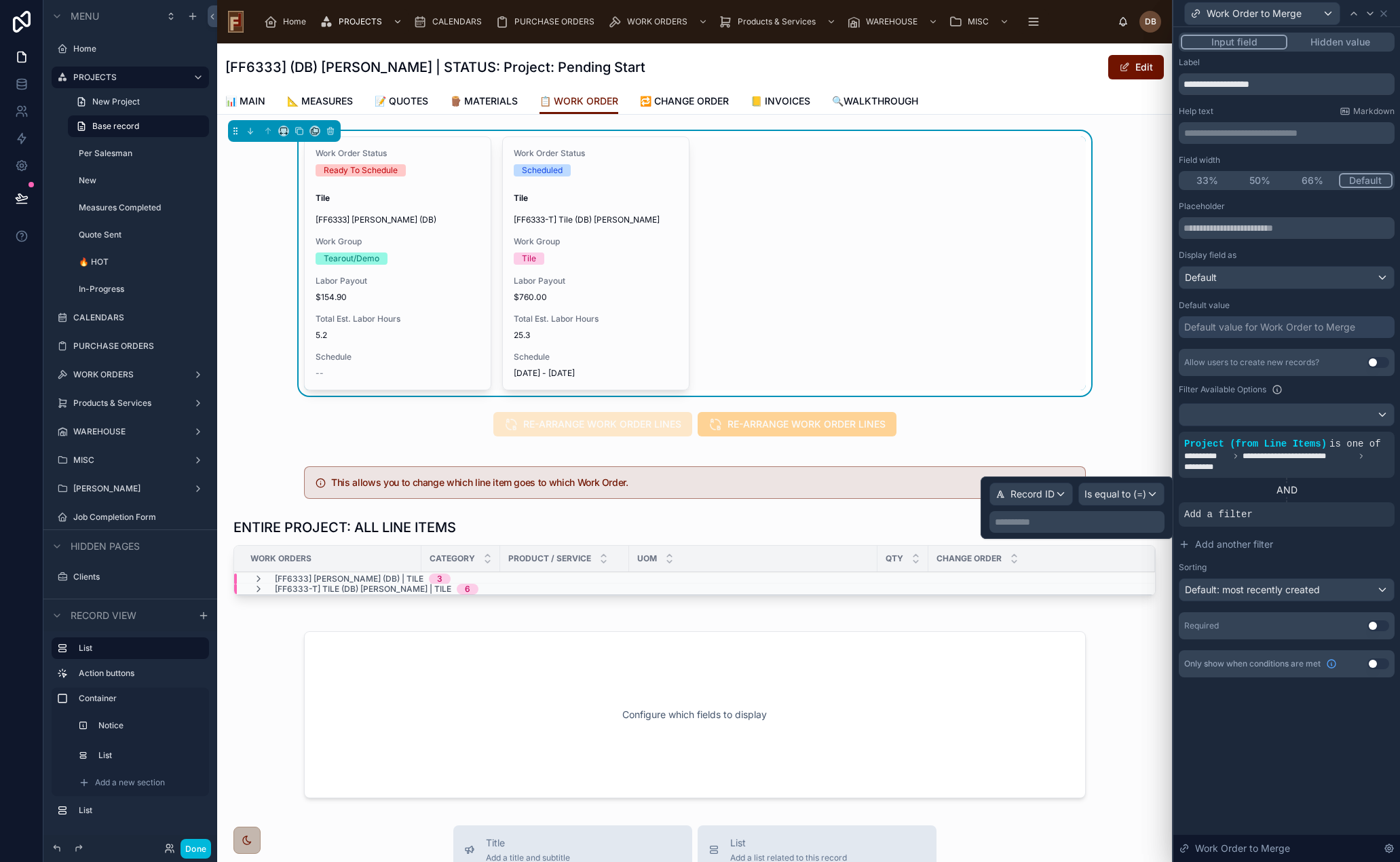
click at [1130, 493] on span "Is equal to (=)" at bounding box center [1115, 494] width 62 height 13
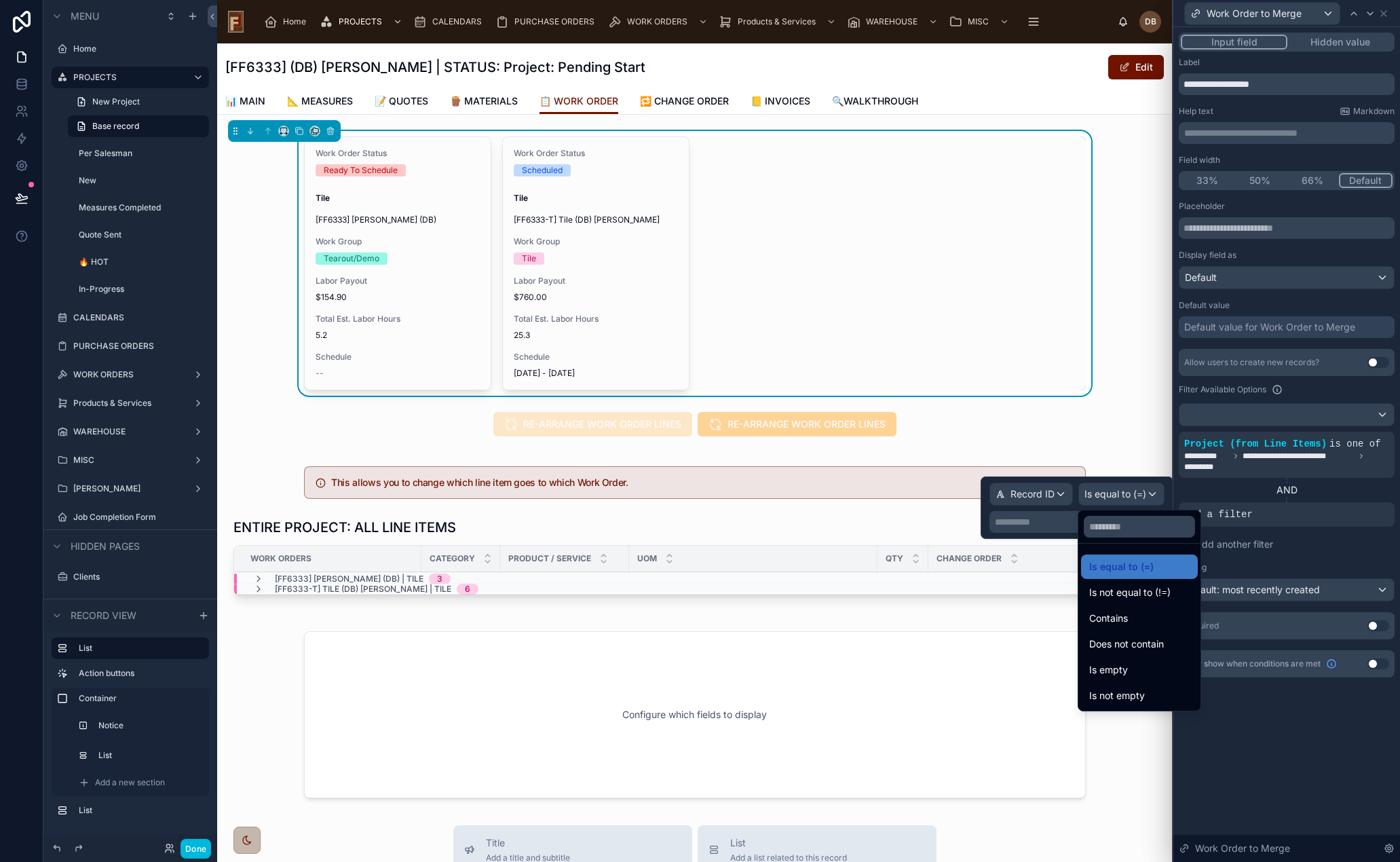
click at [1161, 585] on span "Is not equal to (!=)" at bounding box center [1130, 592] width 81 height 16
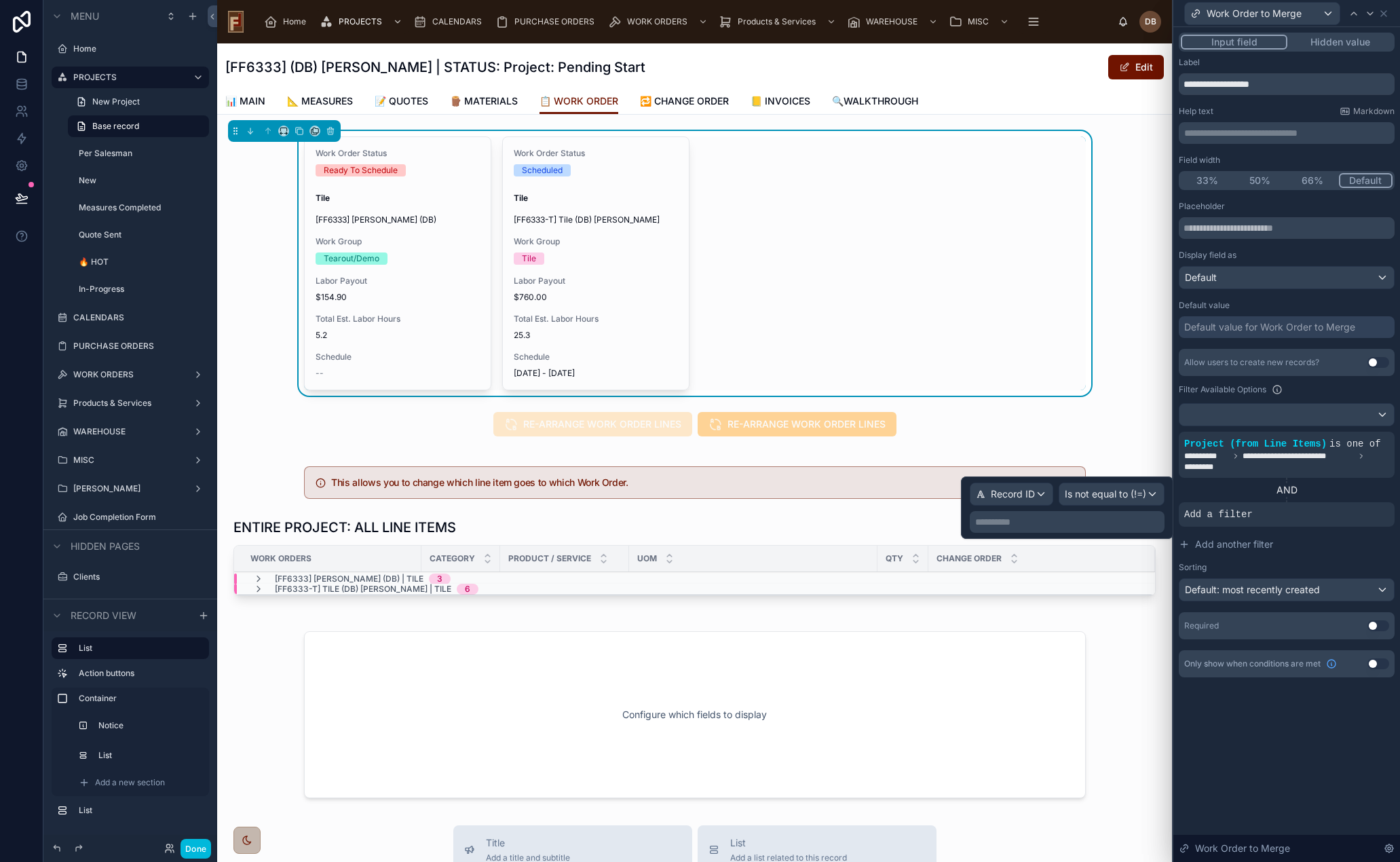
click at [1043, 521] on p "**********" at bounding box center [1068, 522] width 187 height 13
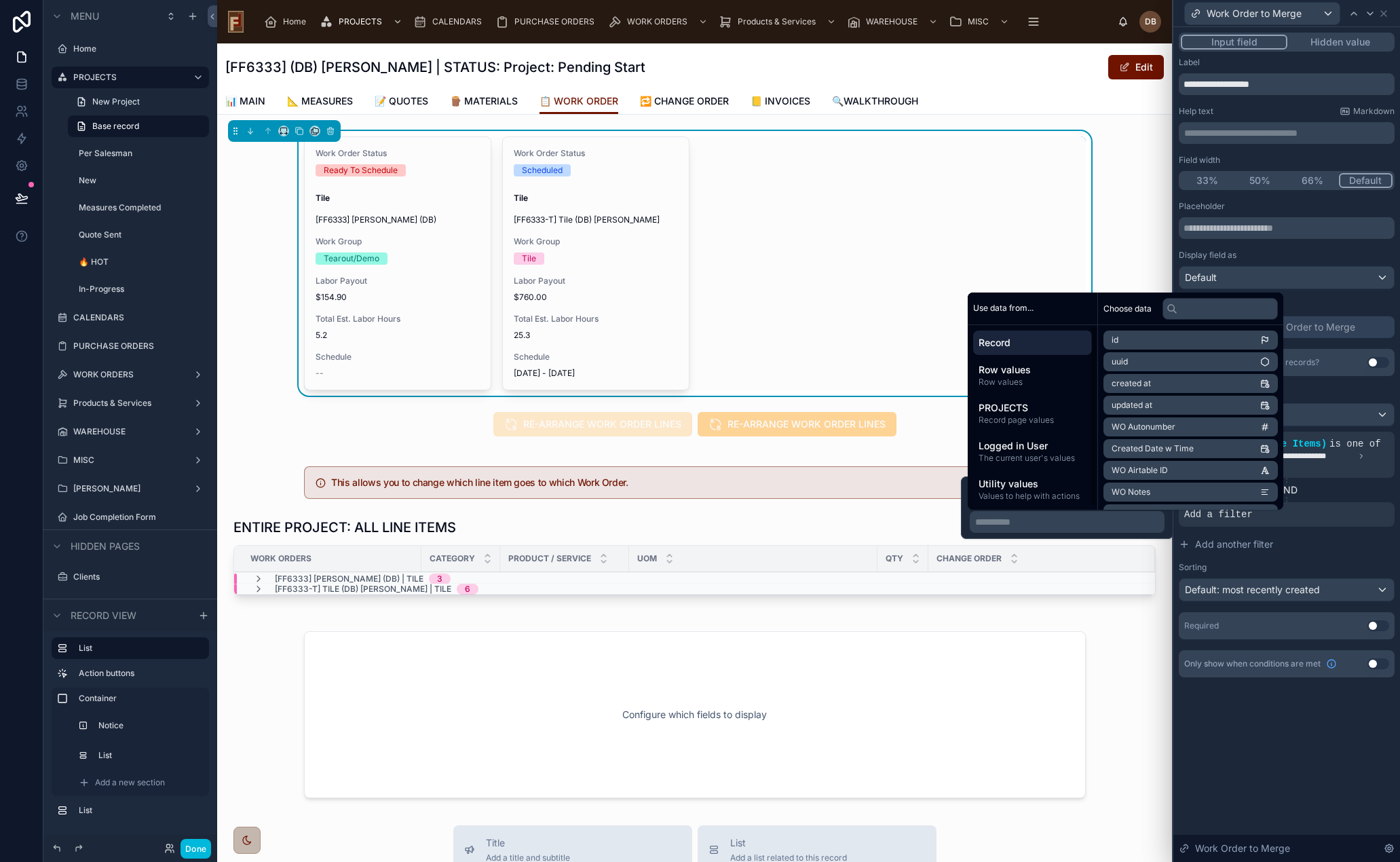
click at [1043, 382] on span "Row values" at bounding box center [1032, 382] width 108 height 10
click at [1201, 305] on input "text" at bounding box center [1221, 309] width 116 height 22
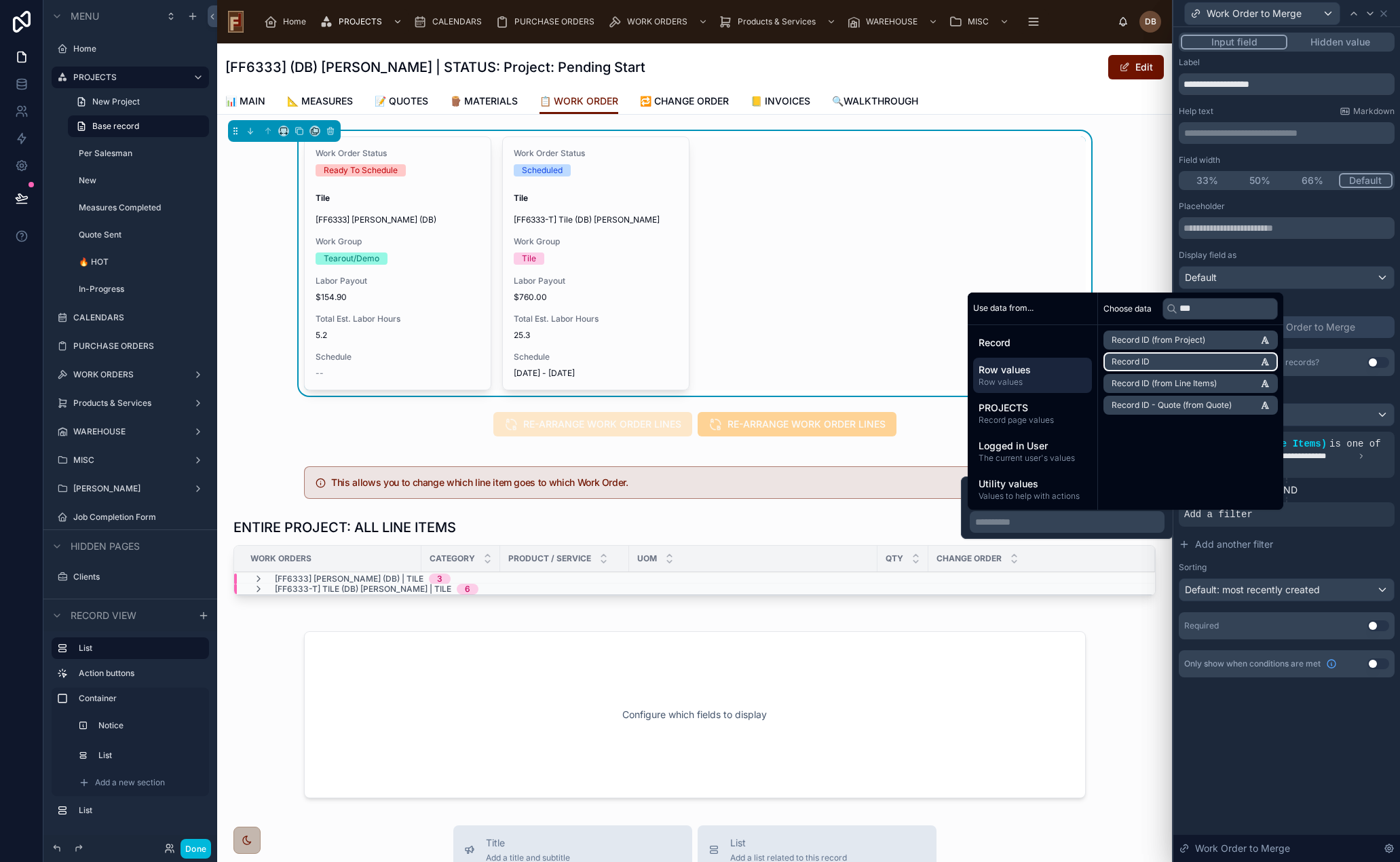
type input "***"
click at [1159, 363] on li "Record ID" at bounding box center [1191, 362] width 174 height 19
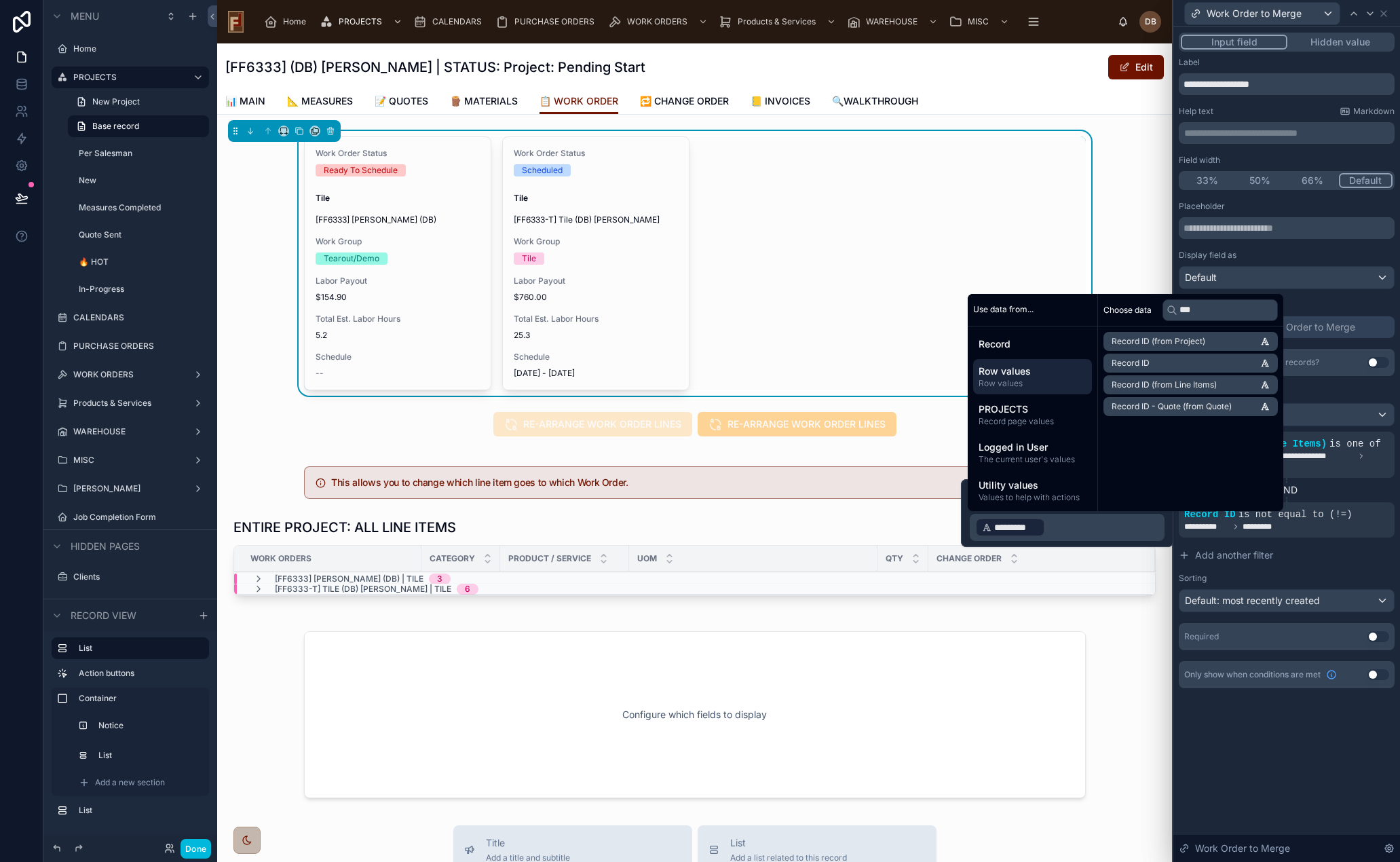
click at [1280, 779] on div "**********" at bounding box center [1286, 444] width 226 height 835
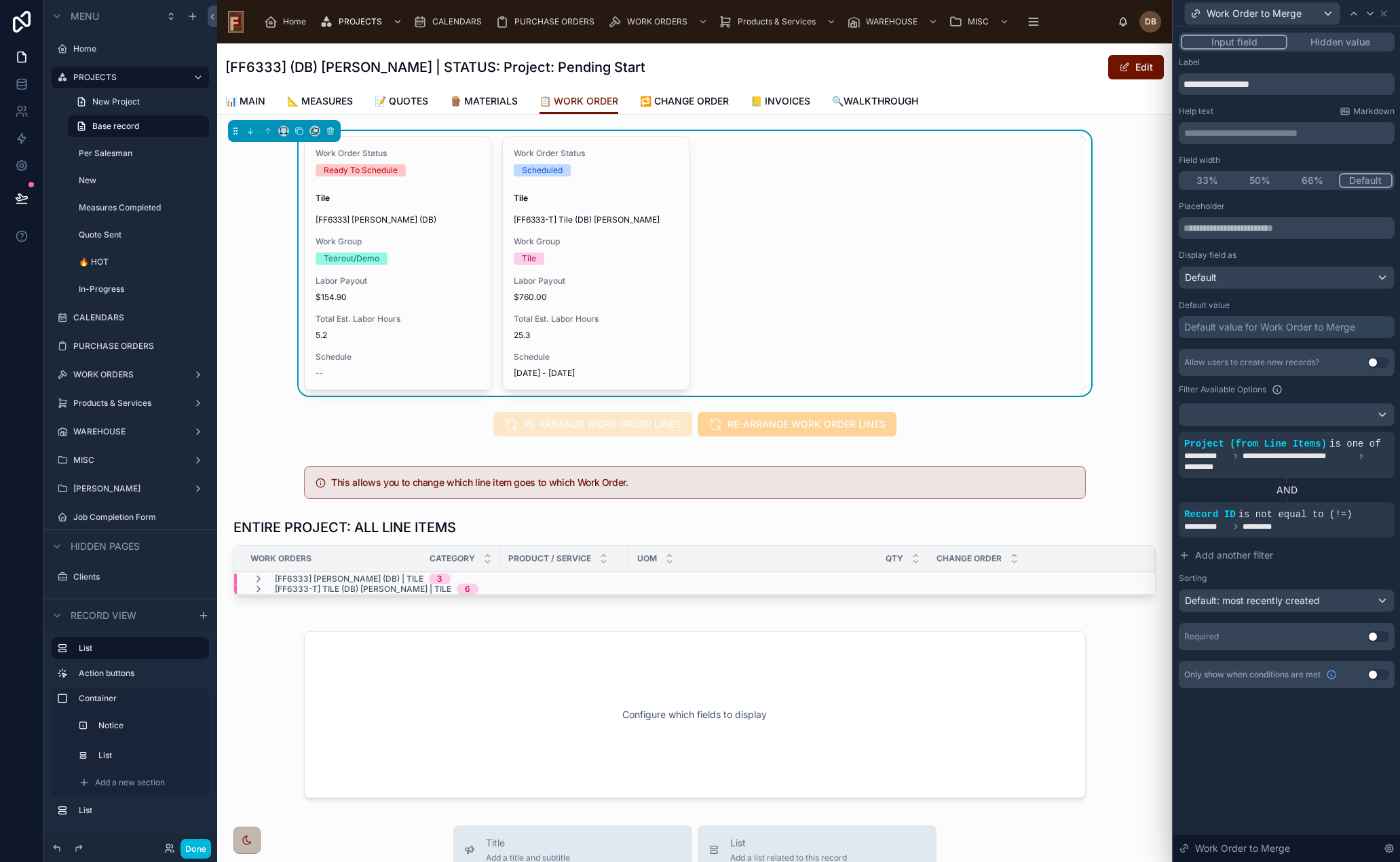
click at [190, 853] on button "Done" at bounding box center [196, 849] width 30 height 20
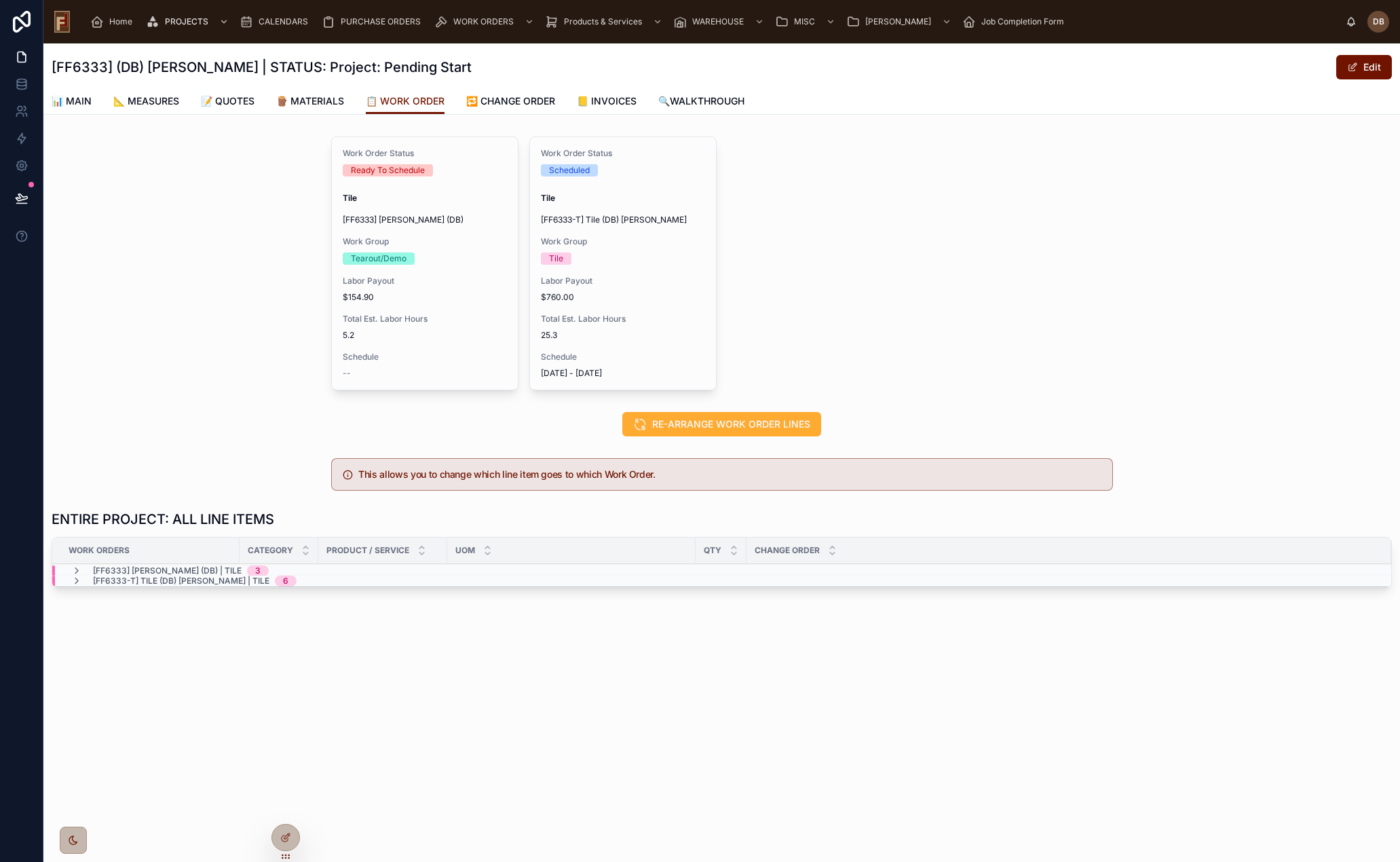
click at [0, 0] on span "MERGE WORK ORDERS" at bounding box center [0, 0] width 0 height 0
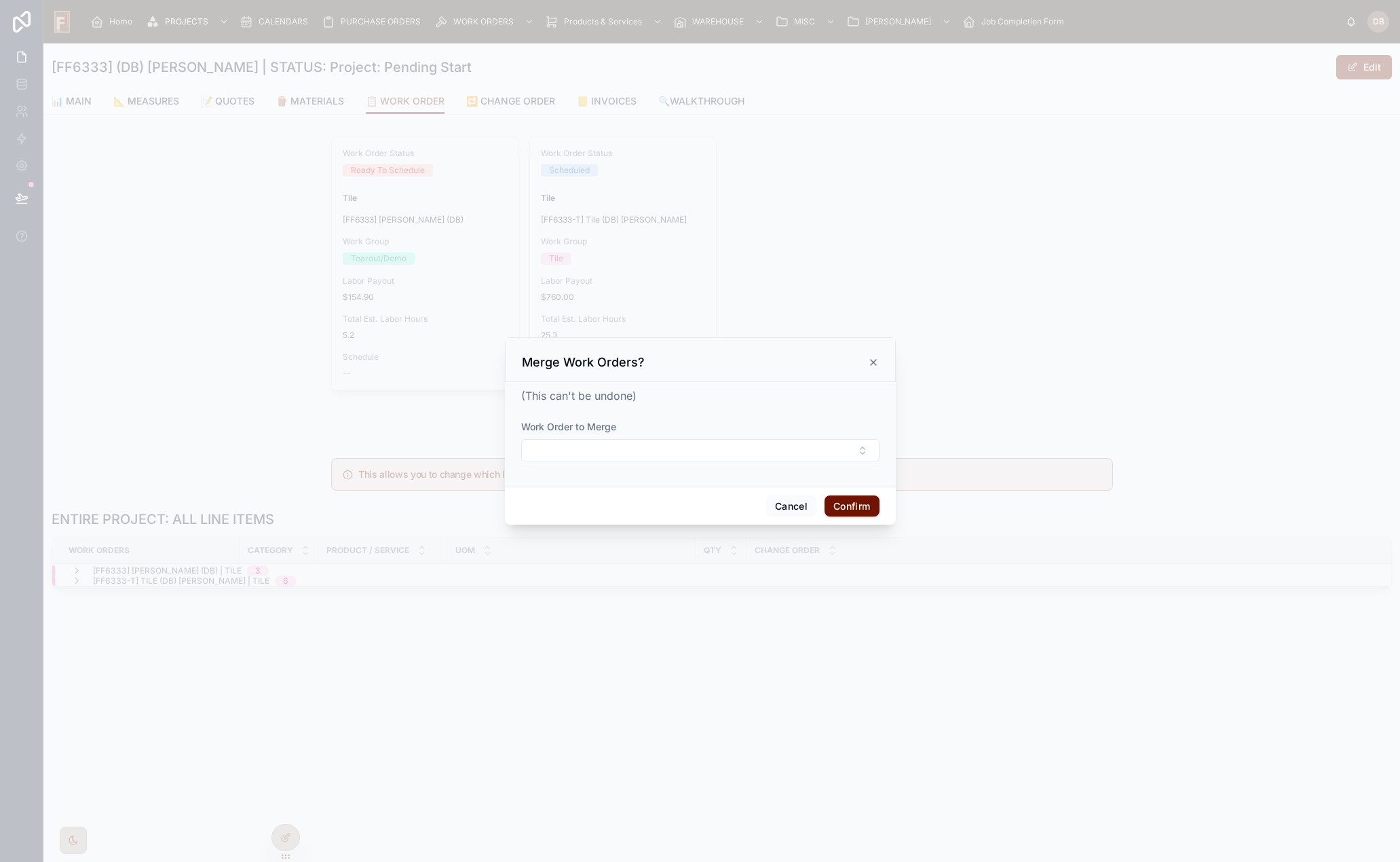
click at [658, 445] on button "Select Button" at bounding box center [700, 451] width 358 height 23
click at [874, 363] on icon at bounding box center [873, 362] width 10 height 10
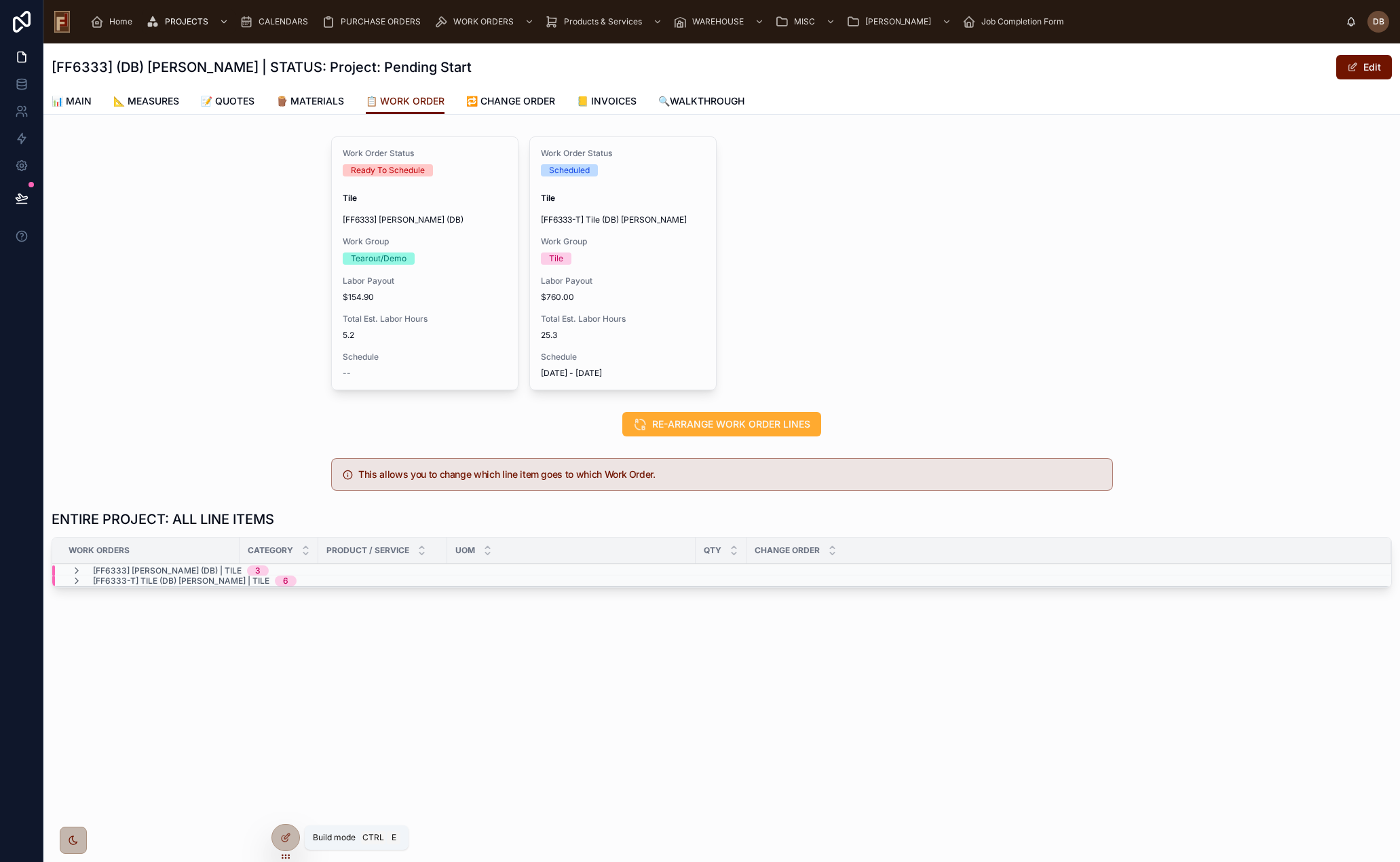
click at [287, 836] on icon at bounding box center [285, 837] width 10 height 10
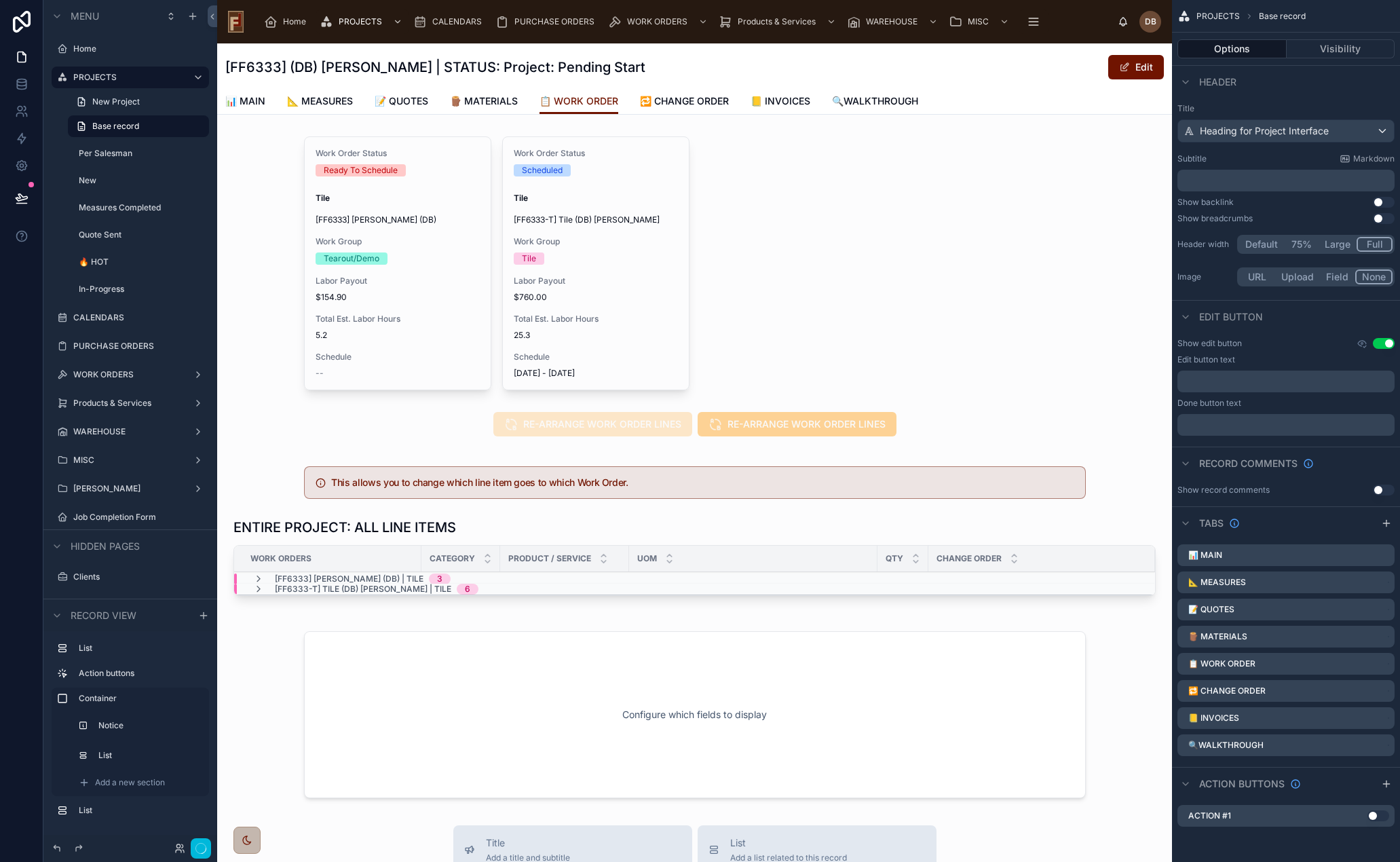
click at [855, 320] on div at bounding box center [694, 262] width 955 height 264
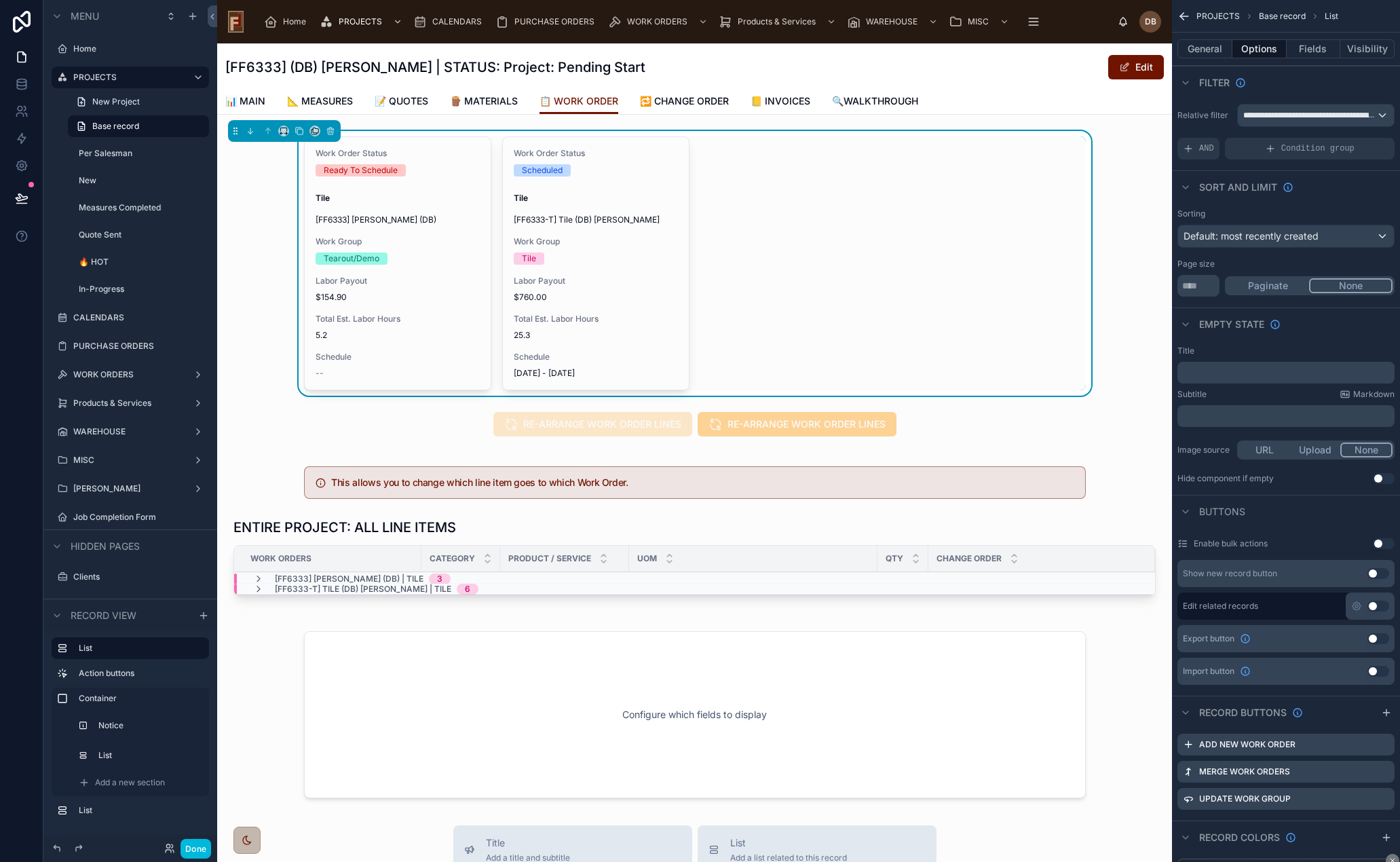
click at [195, 852] on button "Done" at bounding box center [196, 849] width 30 height 20
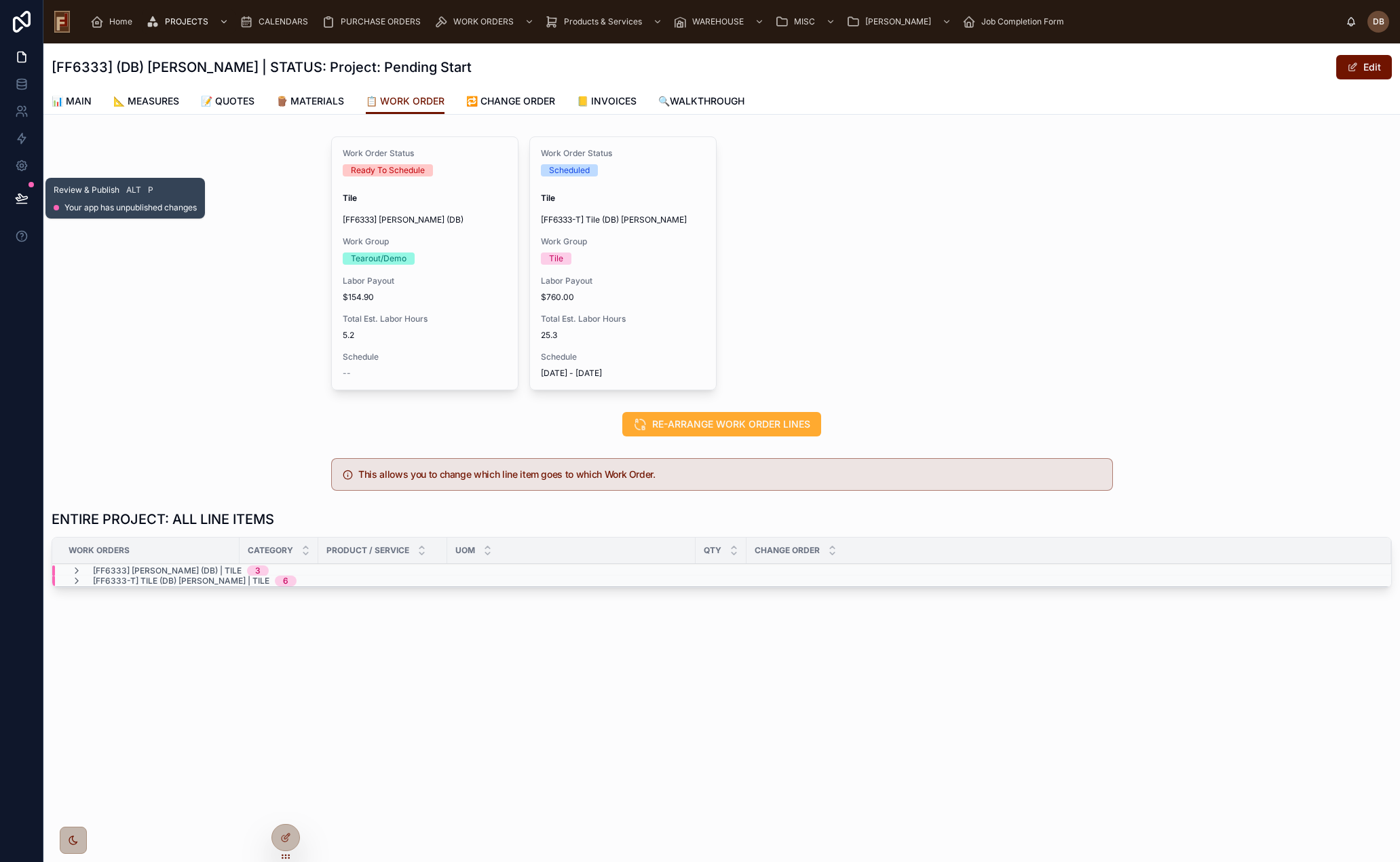
click at [20, 194] on icon at bounding box center [21, 197] width 11 height 7
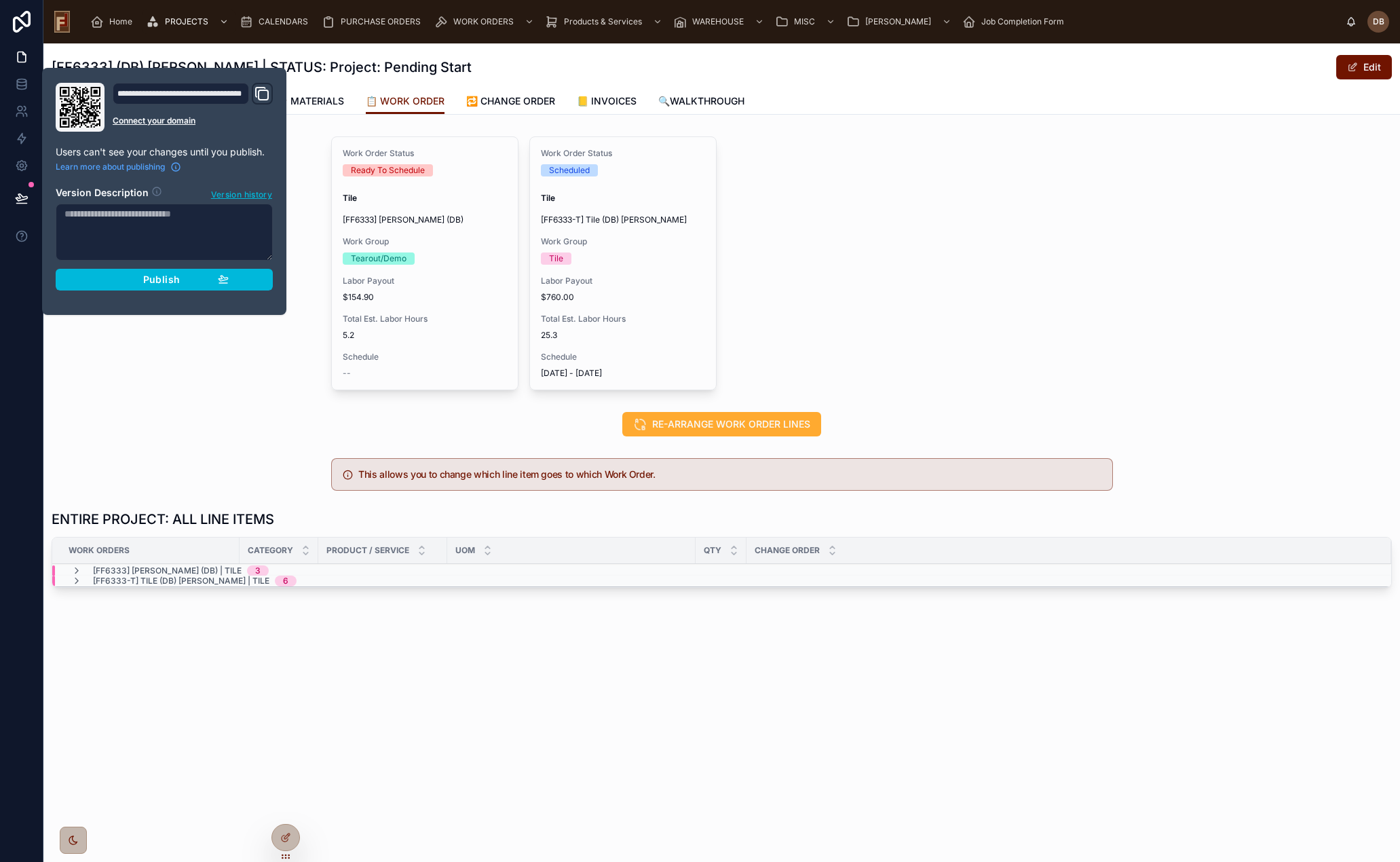
click at [161, 279] on span "Publish" at bounding box center [161, 279] width 37 height 12
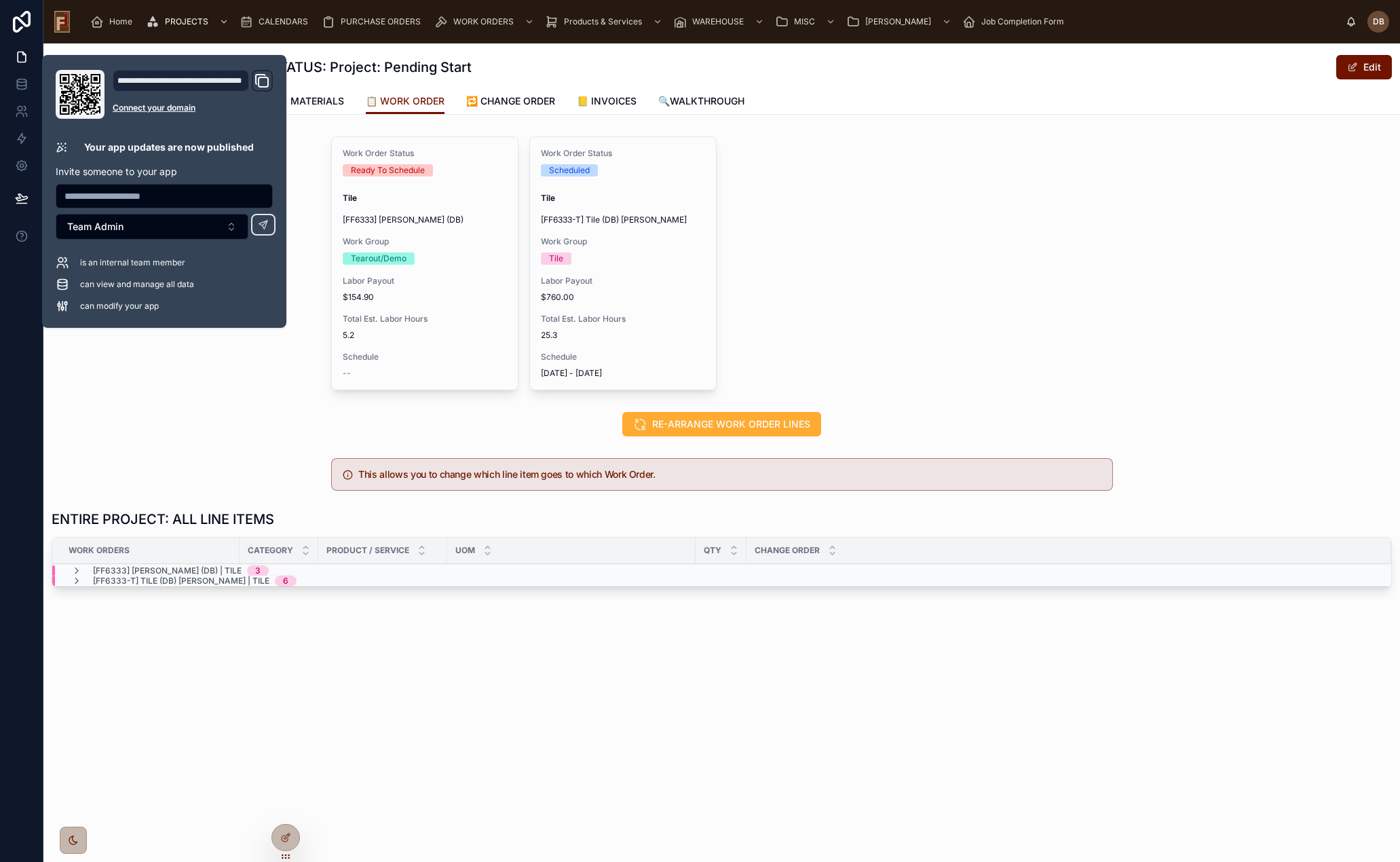
click at [888, 291] on div "Work Order Status Ready To Schedule Tile [FF6333] Stephanie Dietsche (DB) Work …" at bounding box center [723, 263] width 782 height 254
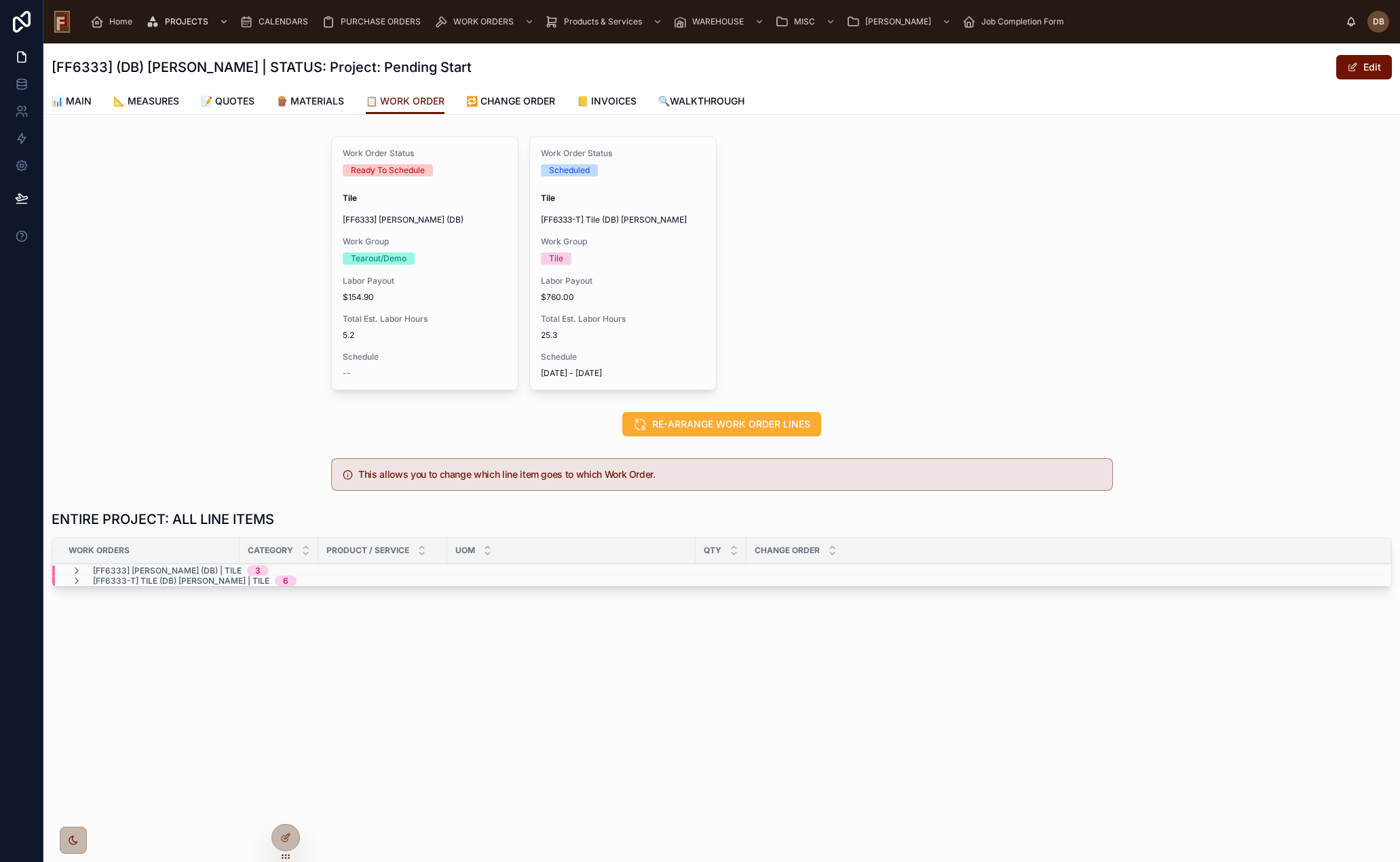
click at [440, 280] on span "Labor Payout" at bounding box center [424, 280] width 164 height 10
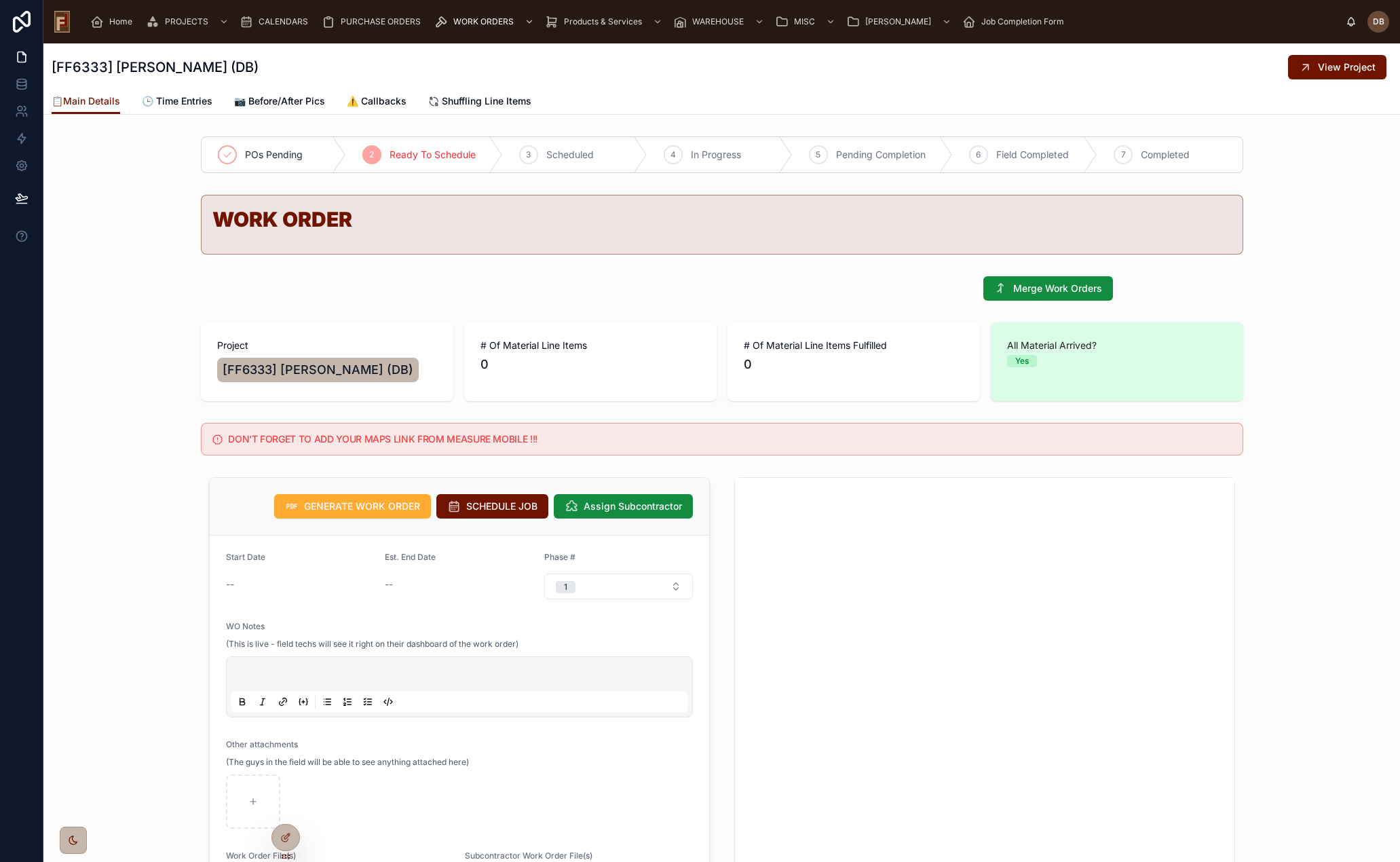
click at [502, 507] on span "SCHEDULE JOB" at bounding box center [501, 506] width 71 height 13
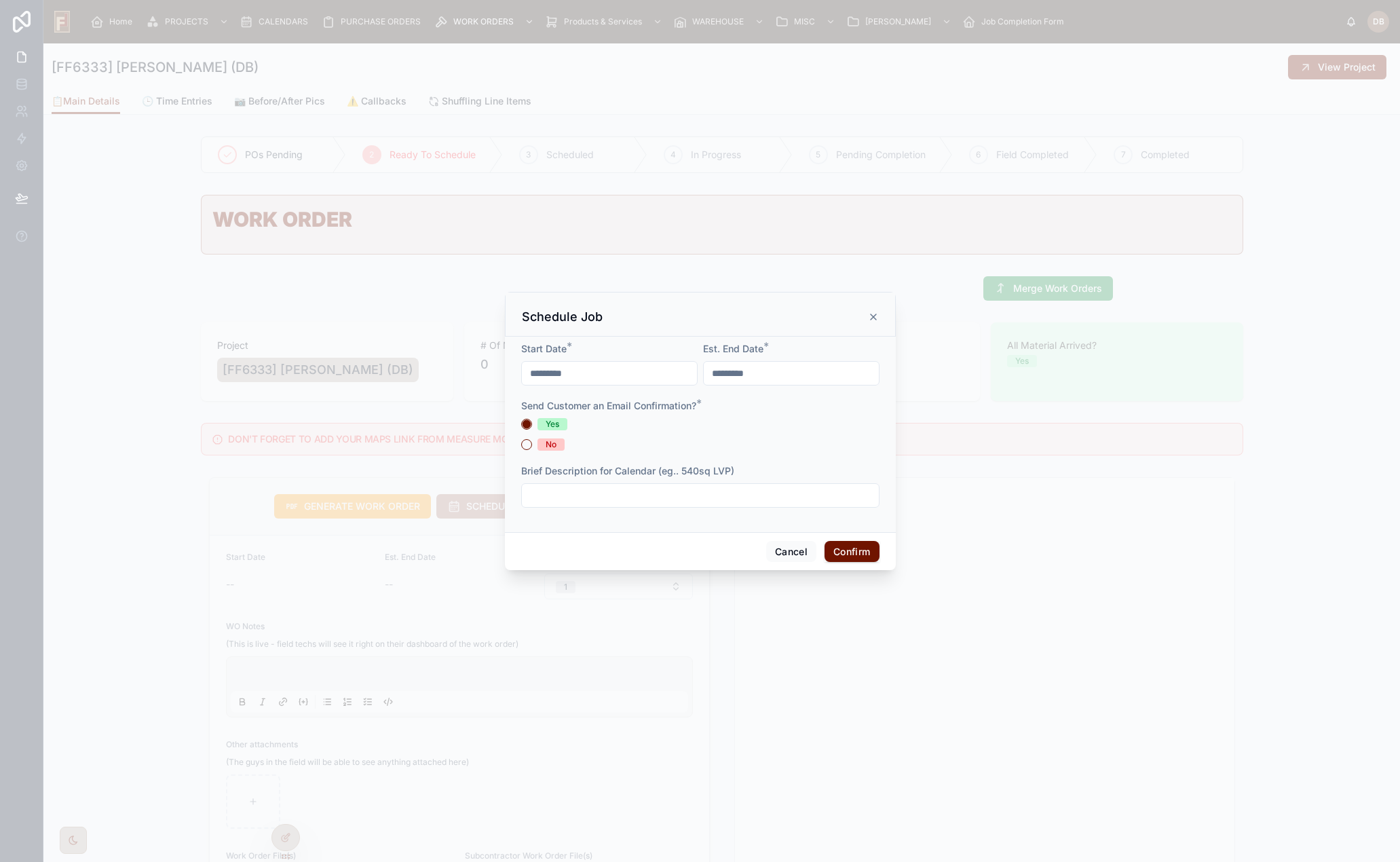
click at [874, 312] on icon at bounding box center [873, 316] width 10 height 10
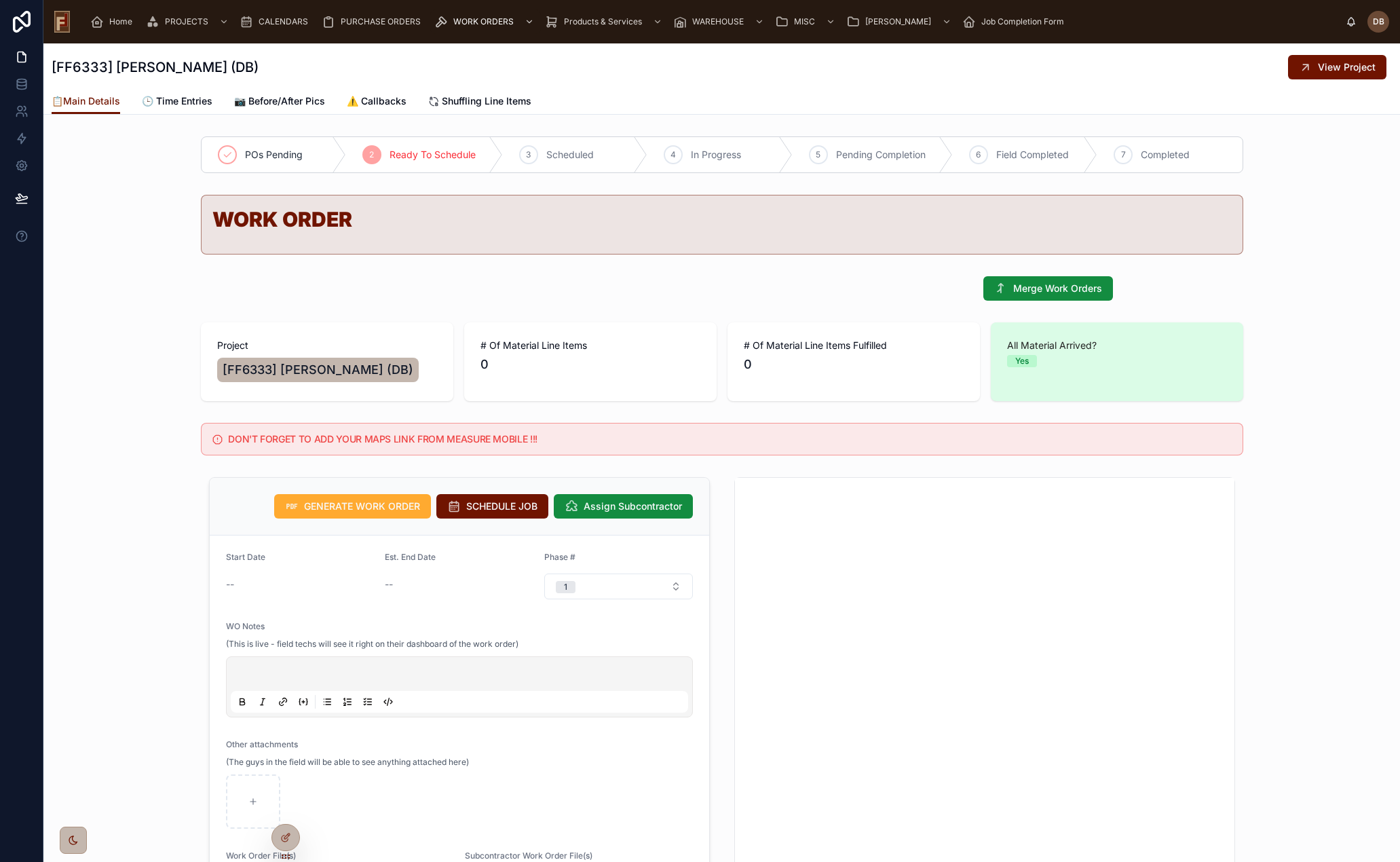
click at [1041, 344] on span "All Material Arrived?" at bounding box center [1117, 346] width 220 height 13
click at [817, 346] on span "# Of Material Line Items Fulfilled" at bounding box center [853, 346] width 220 height 13
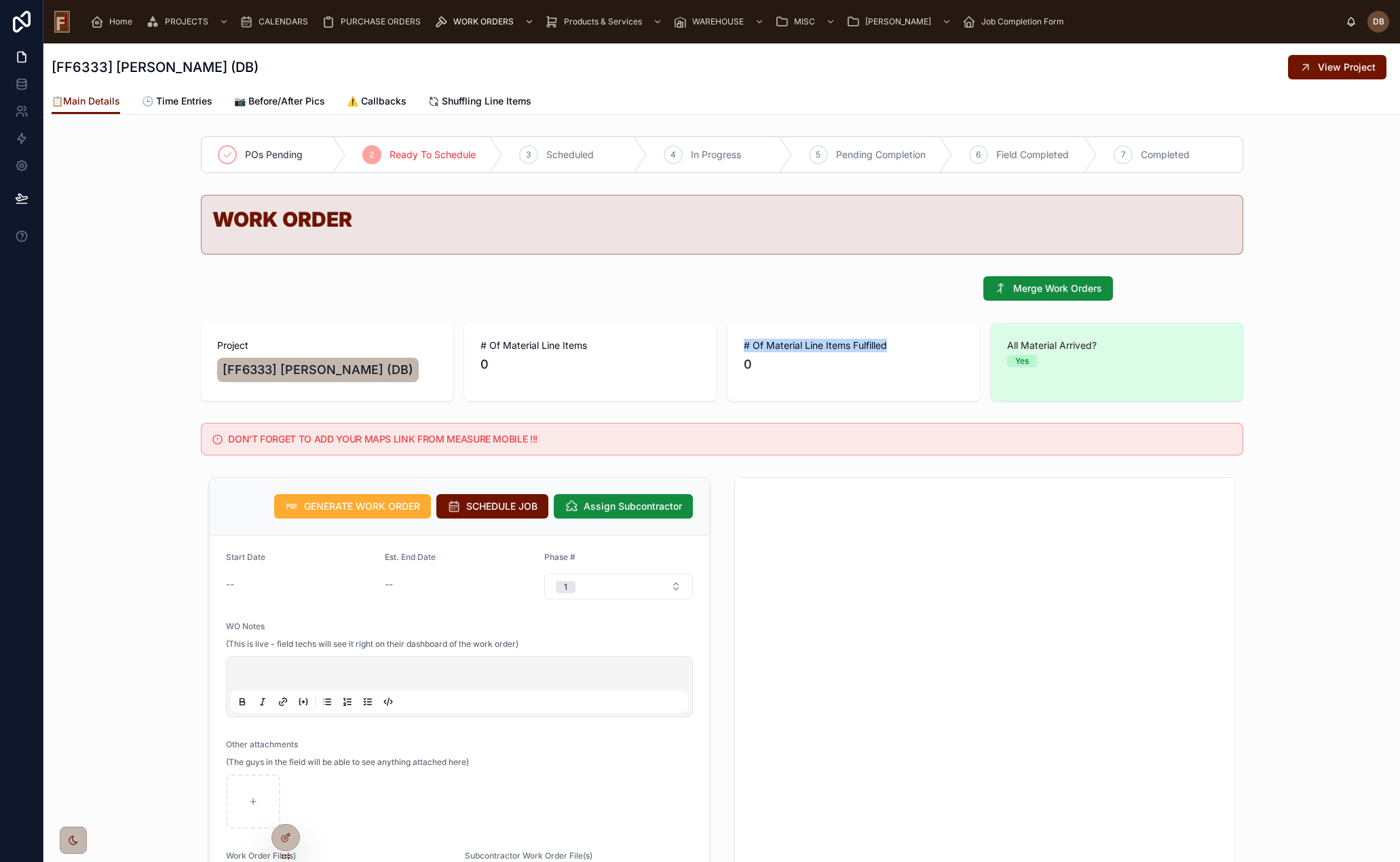
click at [817, 346] on span "# Of Material Line Items Fulfilled" at bounding box center [853, 346] width 220 height 13
click at [289, 838] on icon at bounding box center [285, 837] width 10 height 10
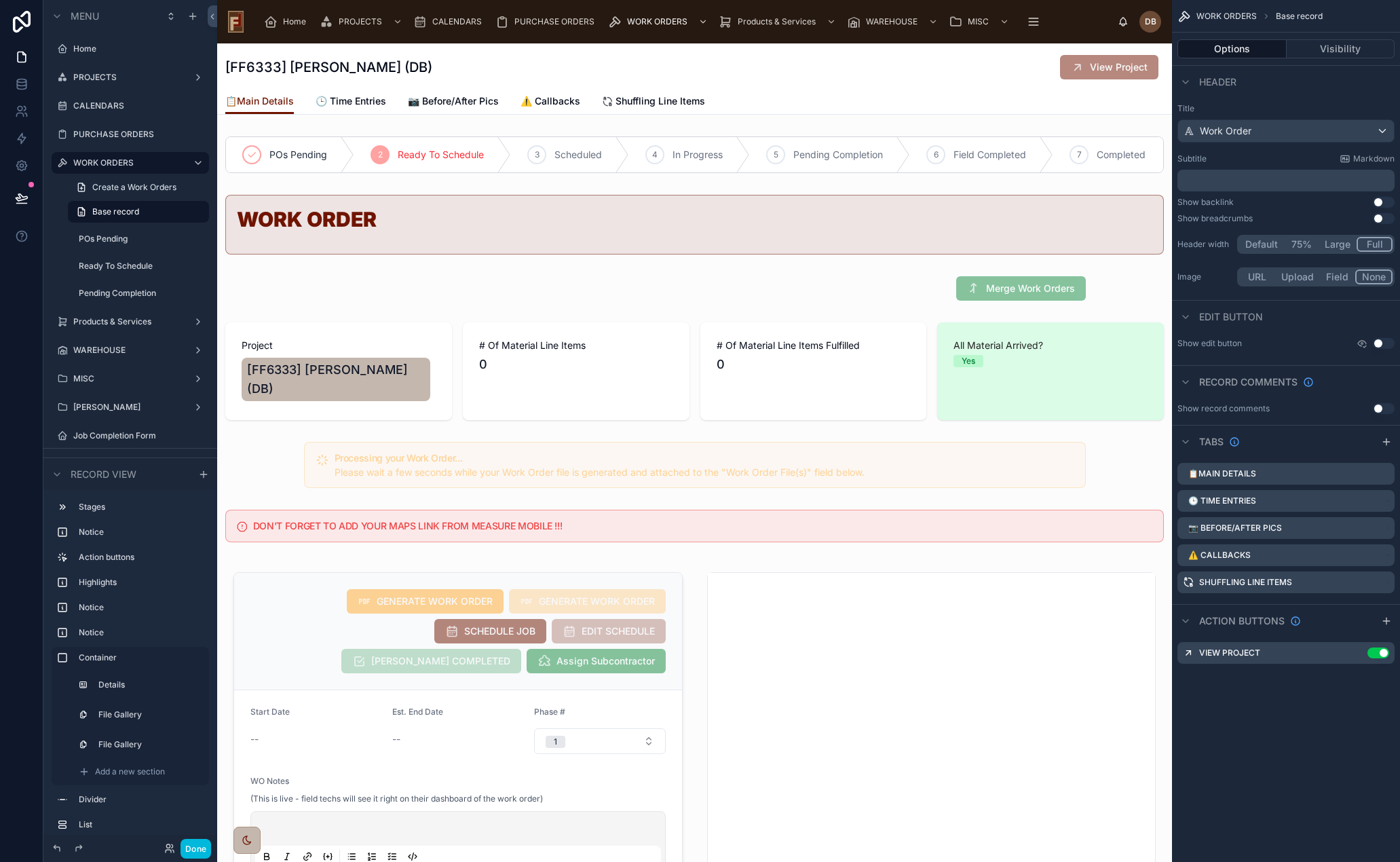
click at [886, 298] on div at bounding box center [694, 288] width 955 height 35
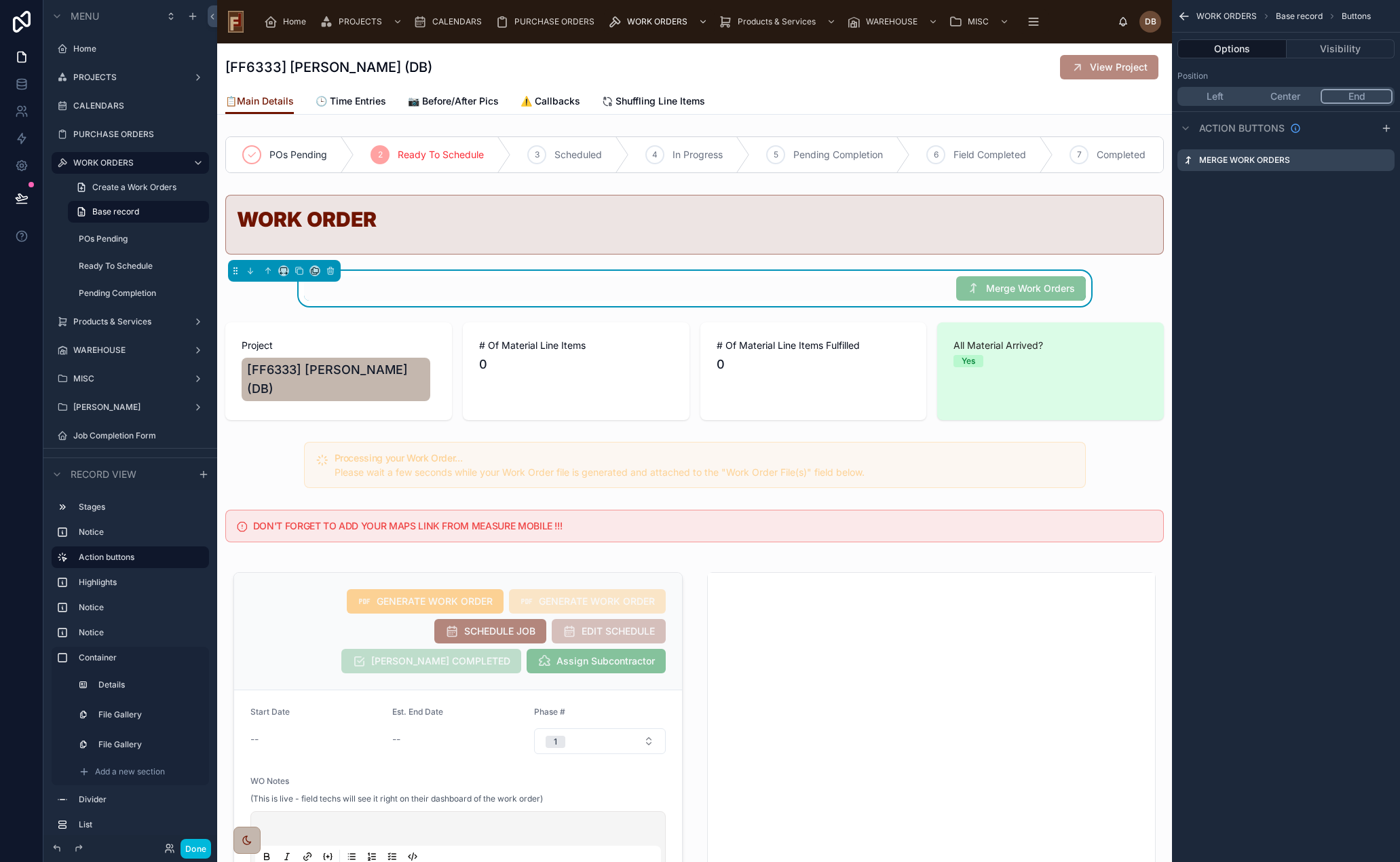
click at [1337, 48] on button "Visibility" at bounding box center [1341, 49] width 109 height 19
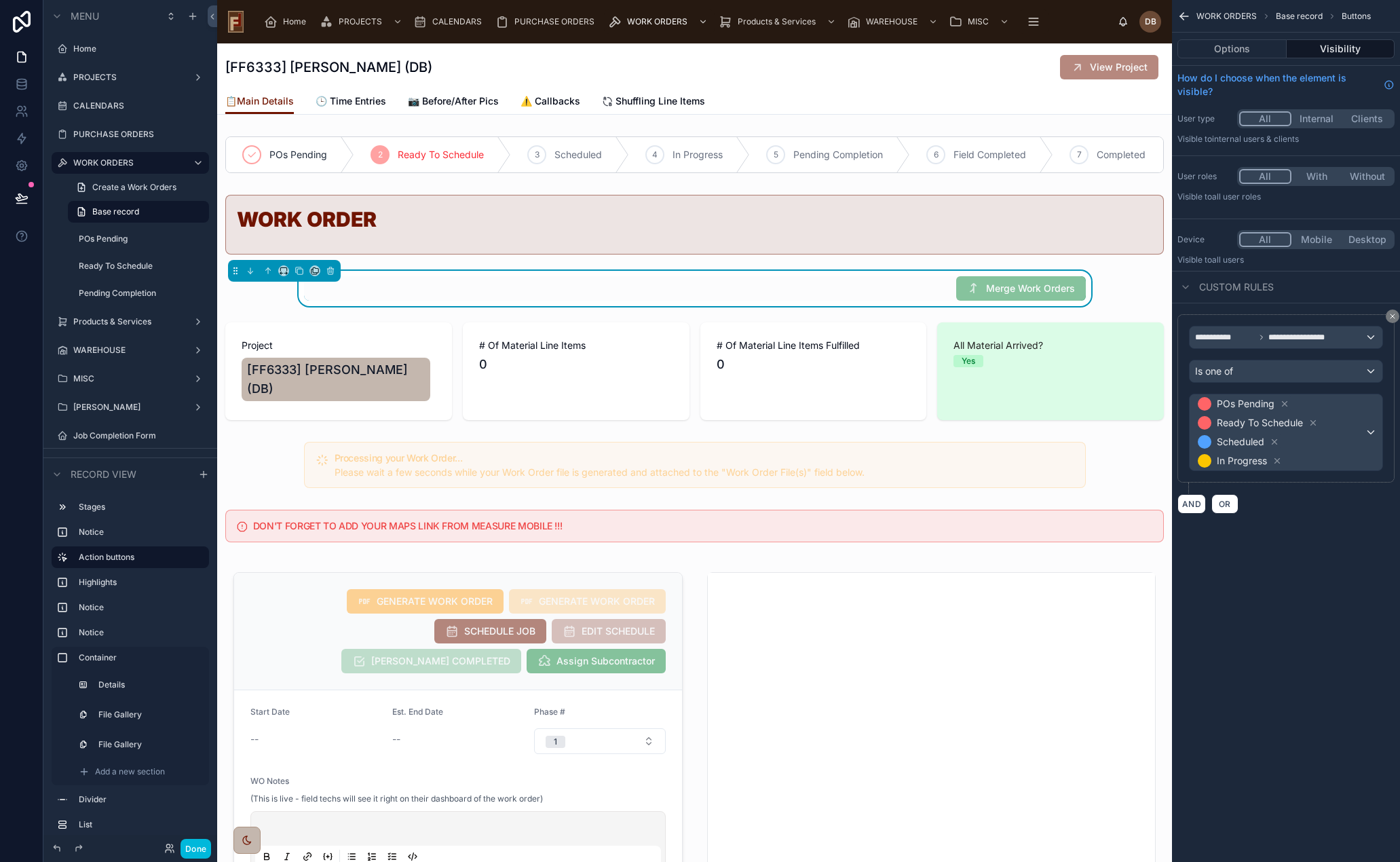
click at [199, 842] on button "Done" at bounding box center [196, 849] width 30 height 20
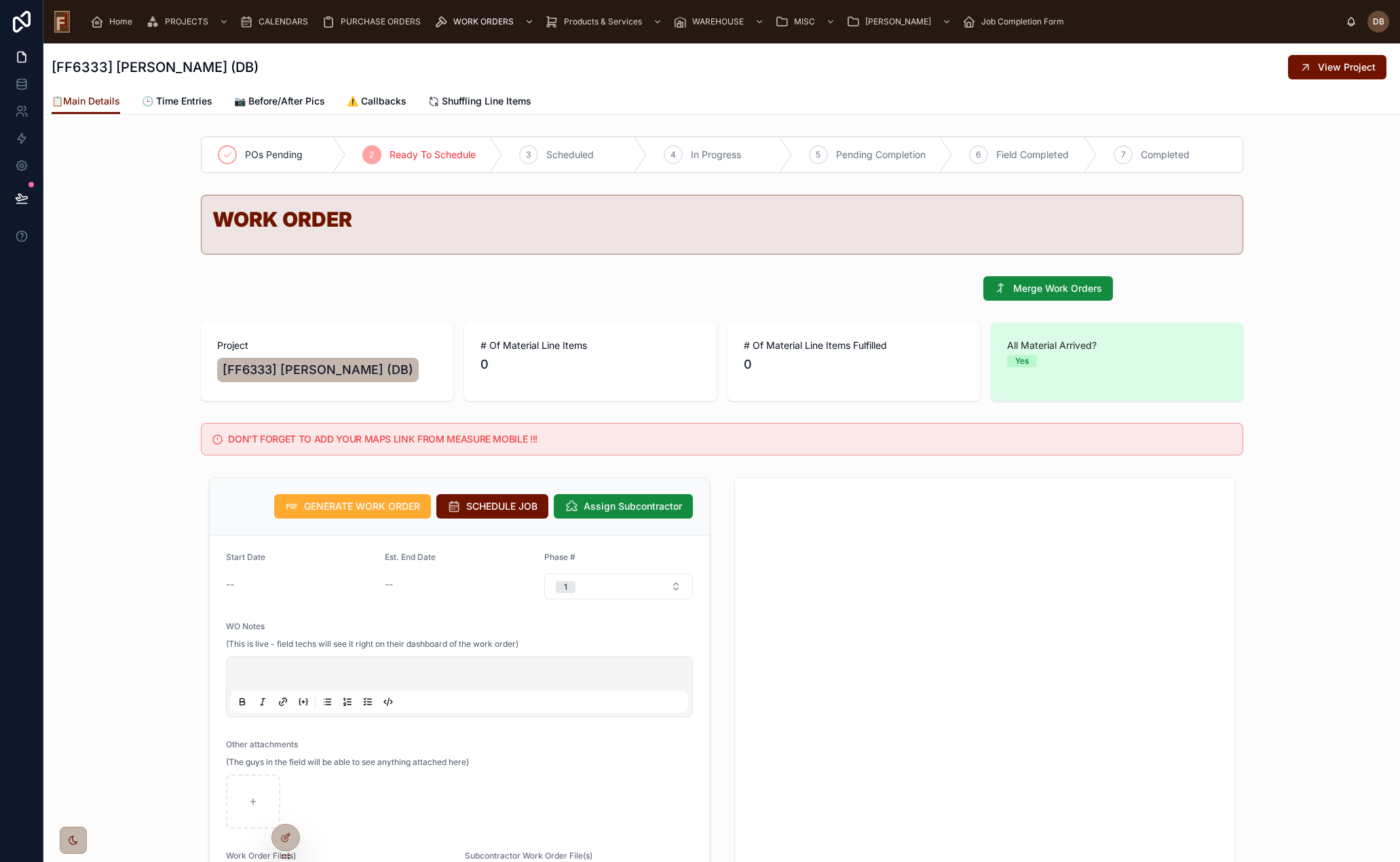
click at [1327, 66] on span "View Project" at bounding box center [1347, 67] width 58 height 13
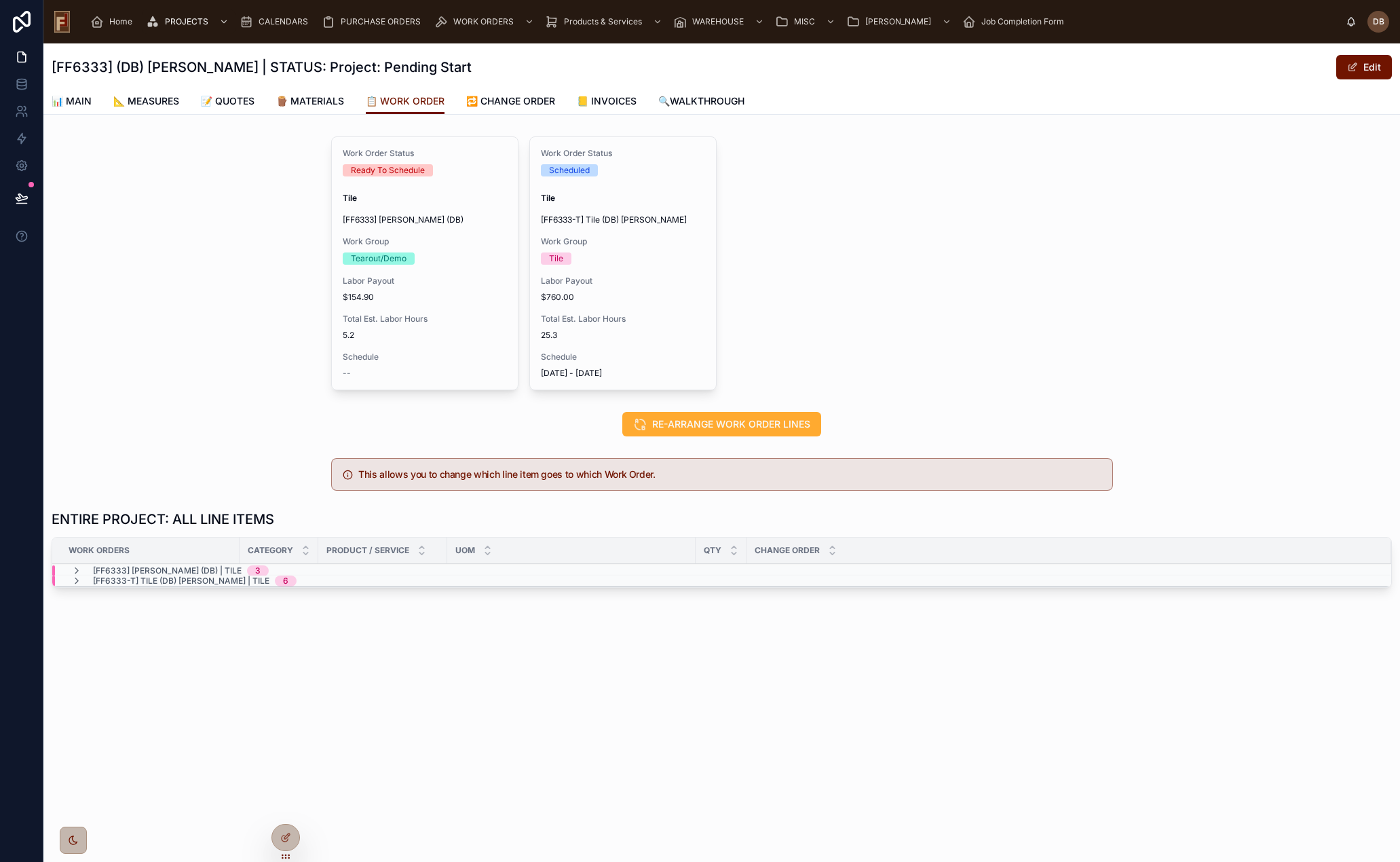
click at [285, 838] on icon at bounding box center [285, 837] width 10 height 10
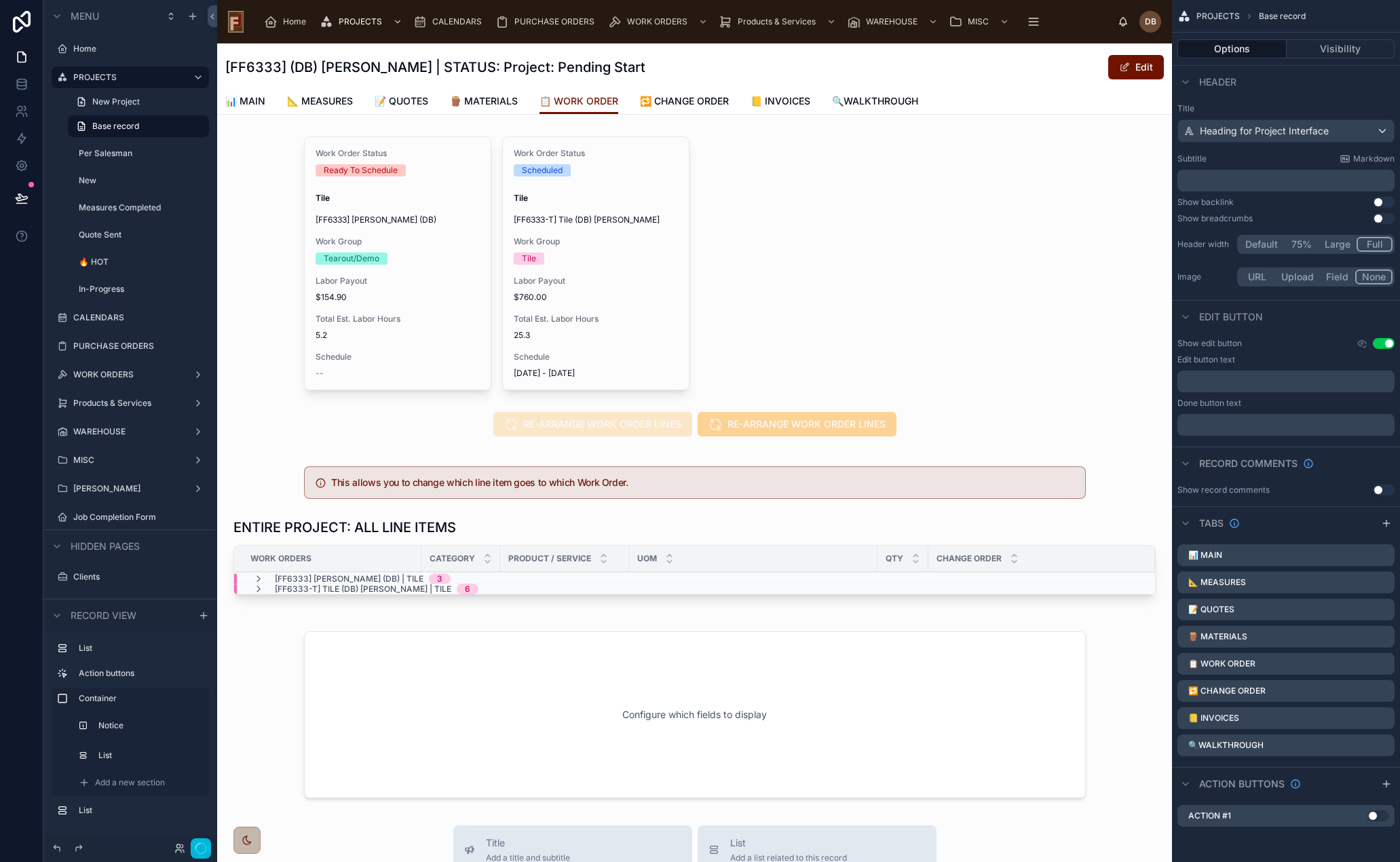
click at [437, 294] on div at bounding box center [694, 262] width 955 height 264
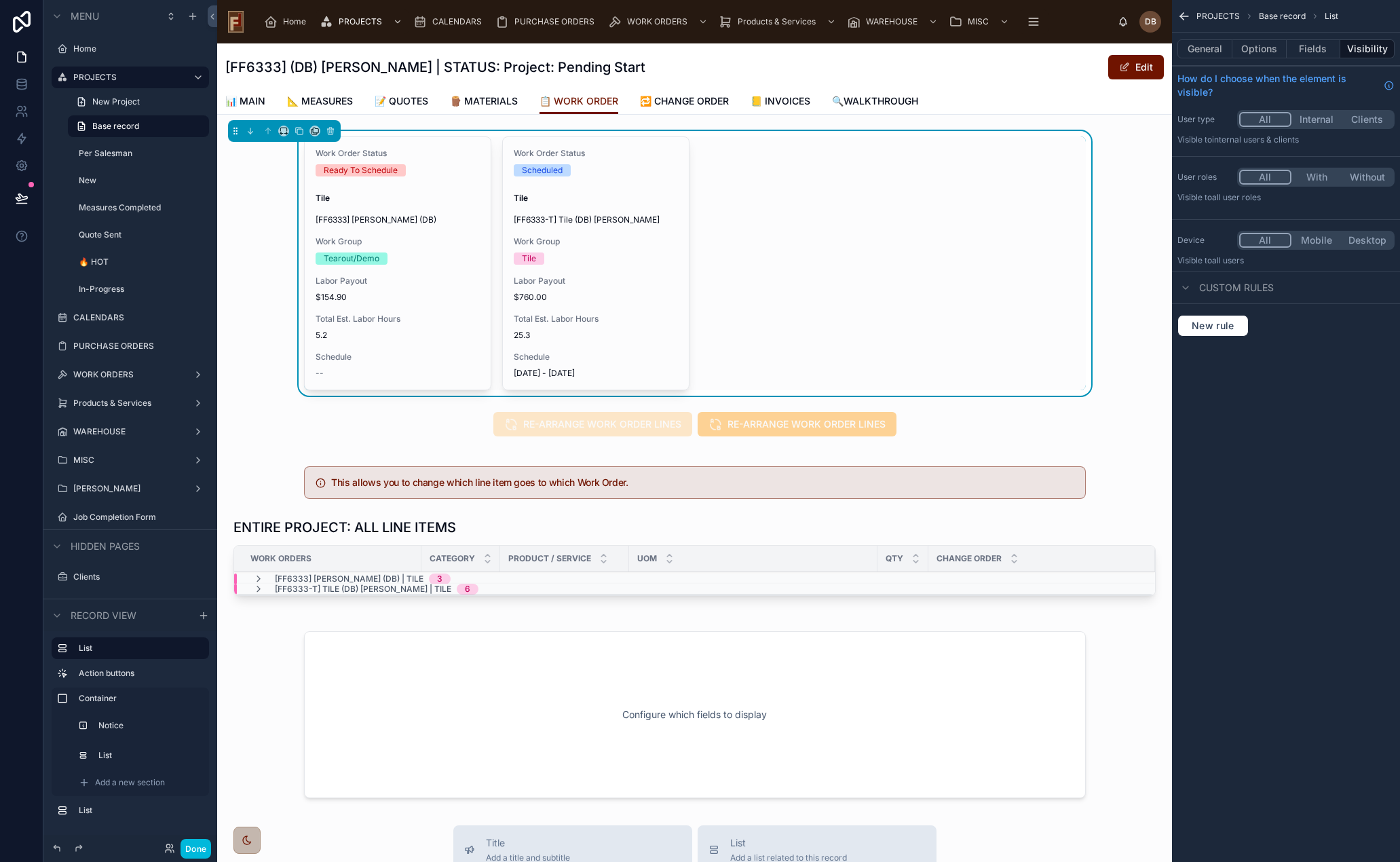
click at [1260, 46] on button "Options" at bounding box center [1259, 49] width 54 height 19
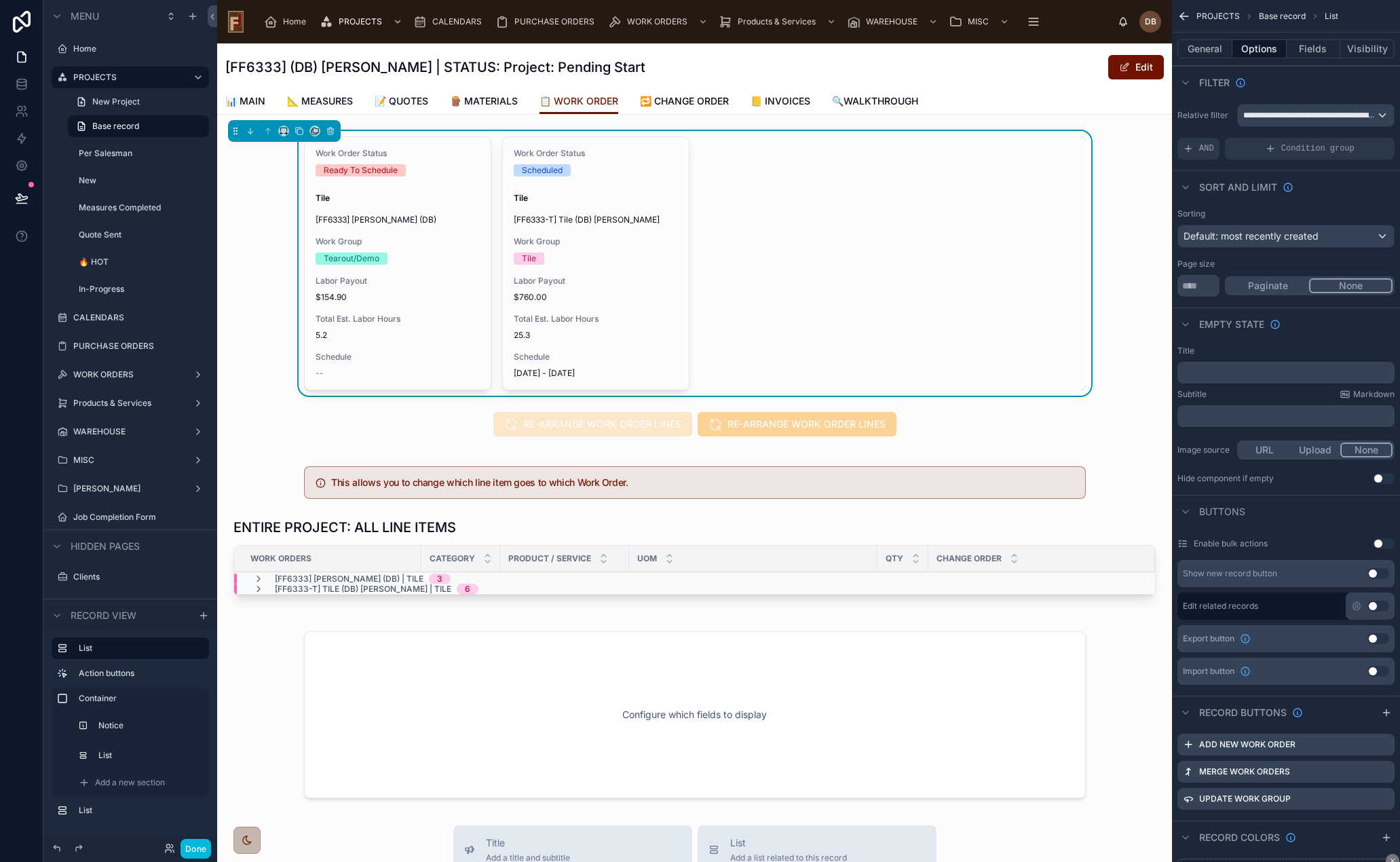
click at [0, 0] on icon "scrollable content" at bounding box center [0, 0] width 0 height 0
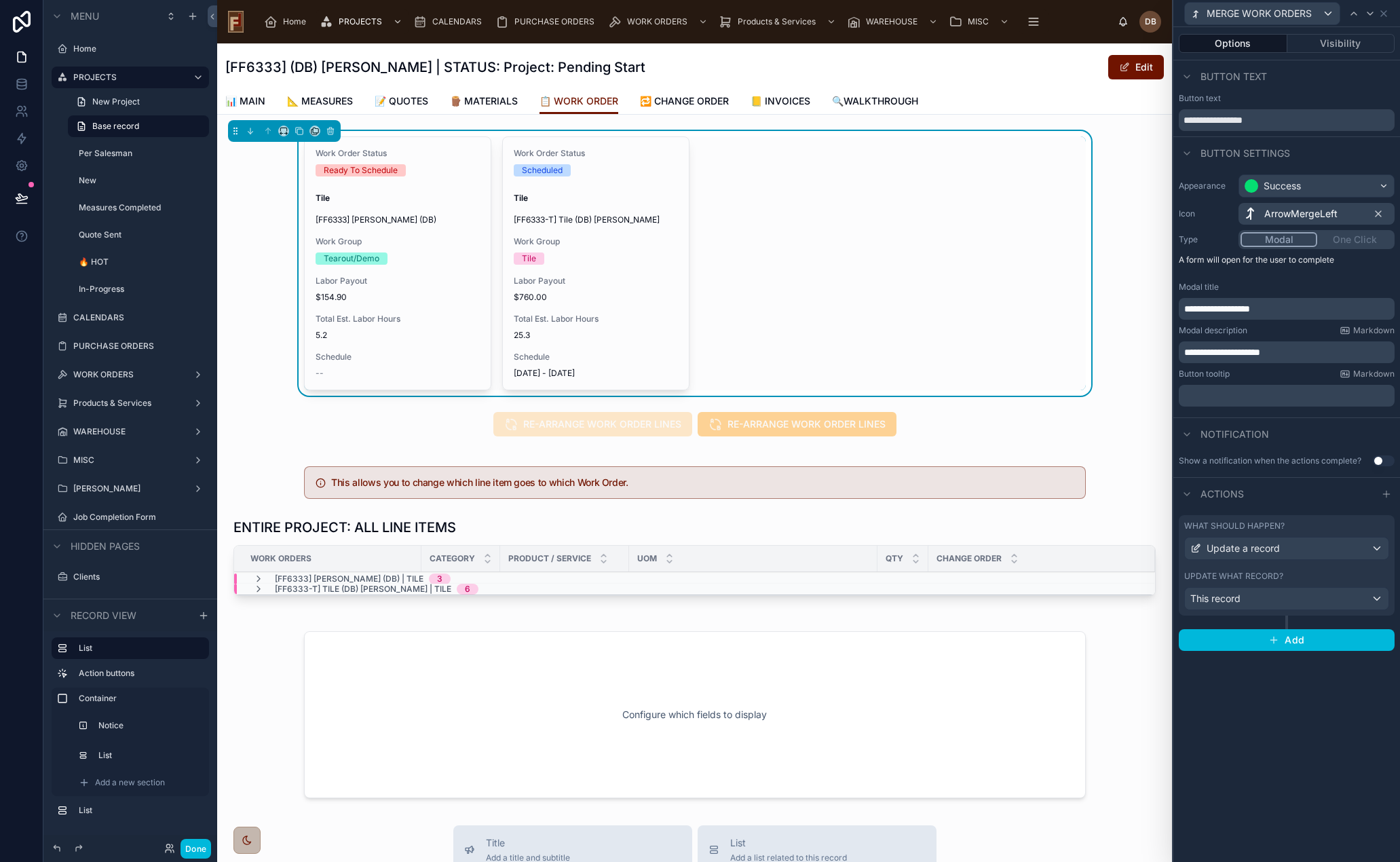
click at [1301, 594] on div "This record" at bounding box center [1286, 599] width 204 height 22
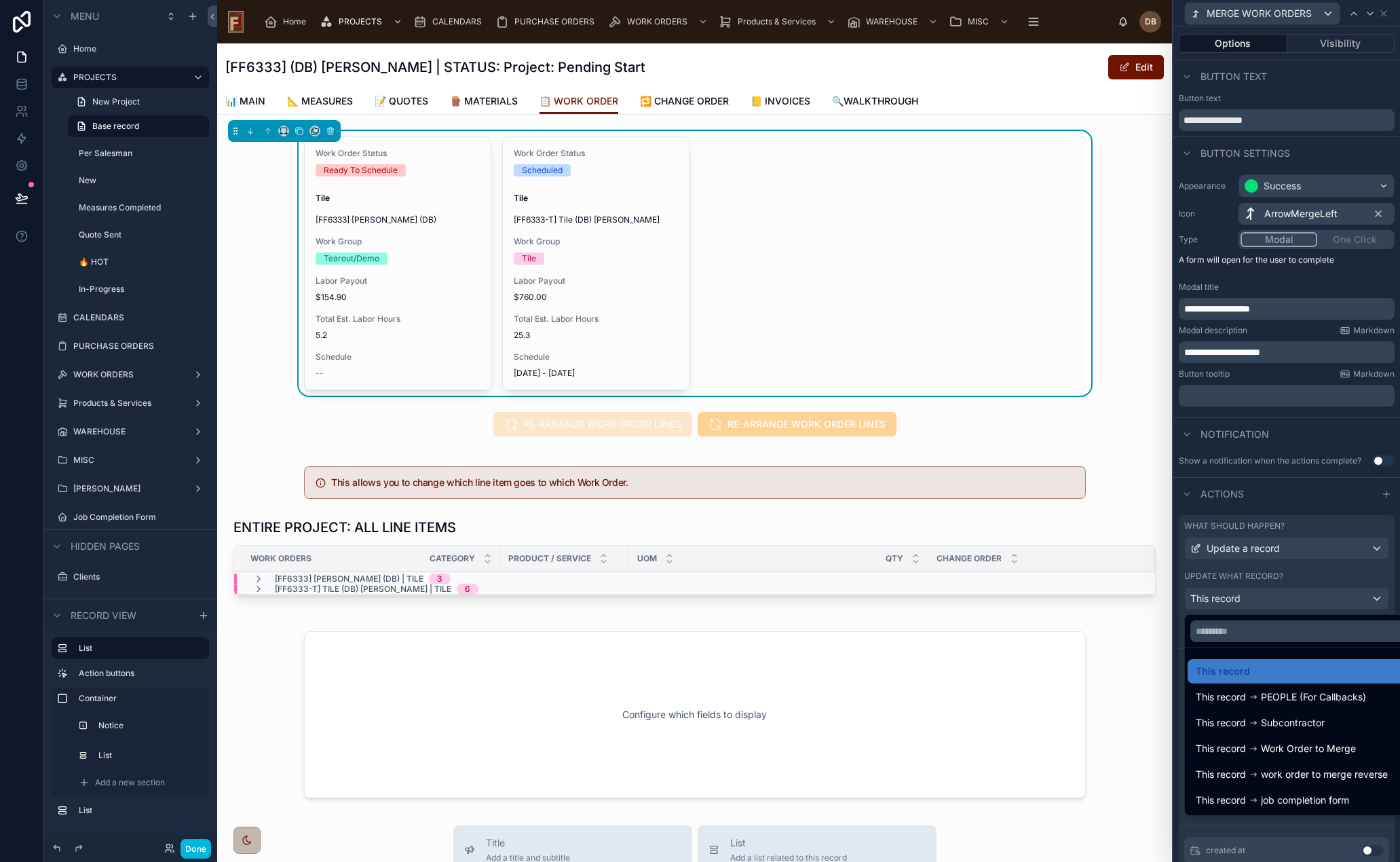
click at [1301, 594] on div at bounding box center [1286, 431] width 226 height 862
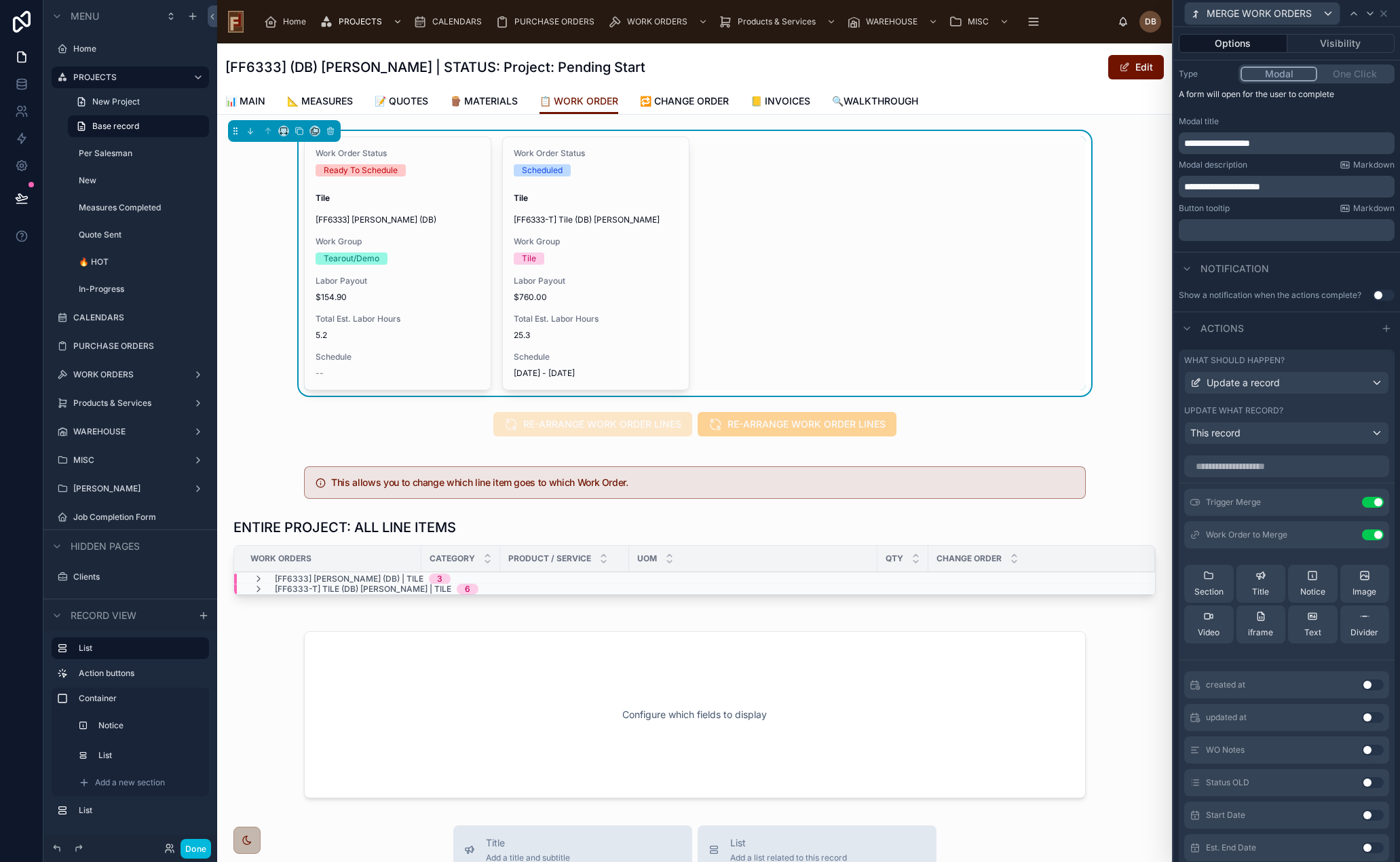
scroll to position [178, 0]
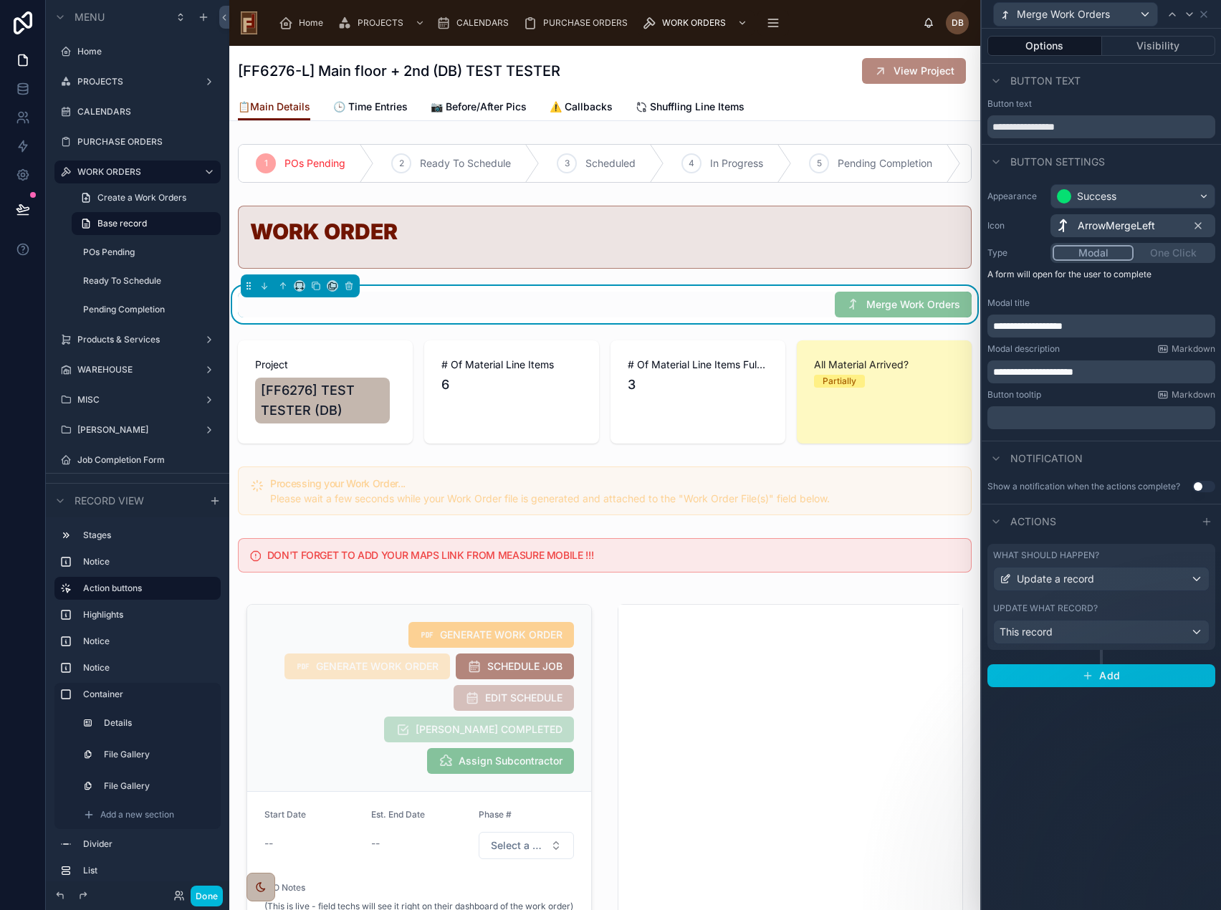
click at [299, 27] on span "Home" at bounding box center [311, 22] width 24 height 11
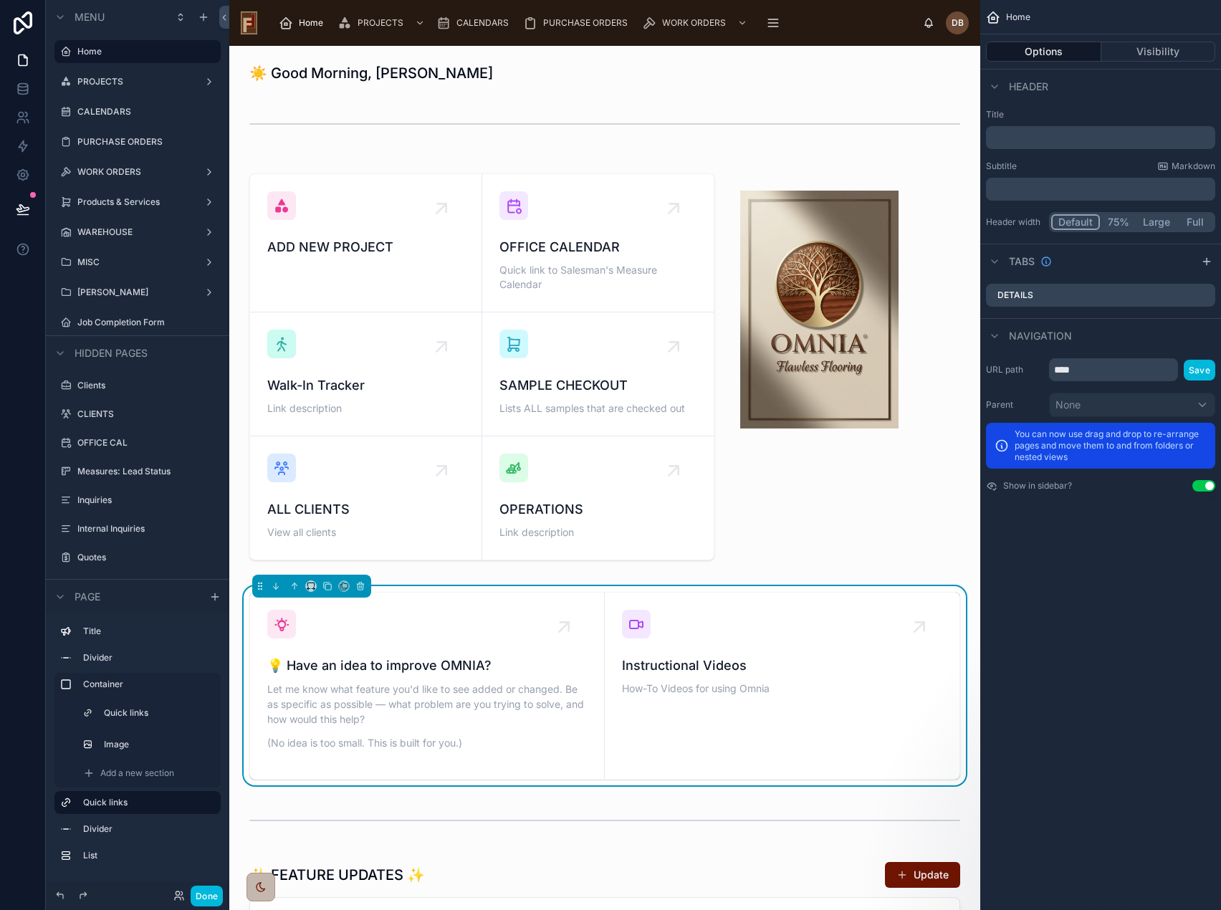
click at [585, 492] on div at bounding box center [605, 367] width 728 height 416
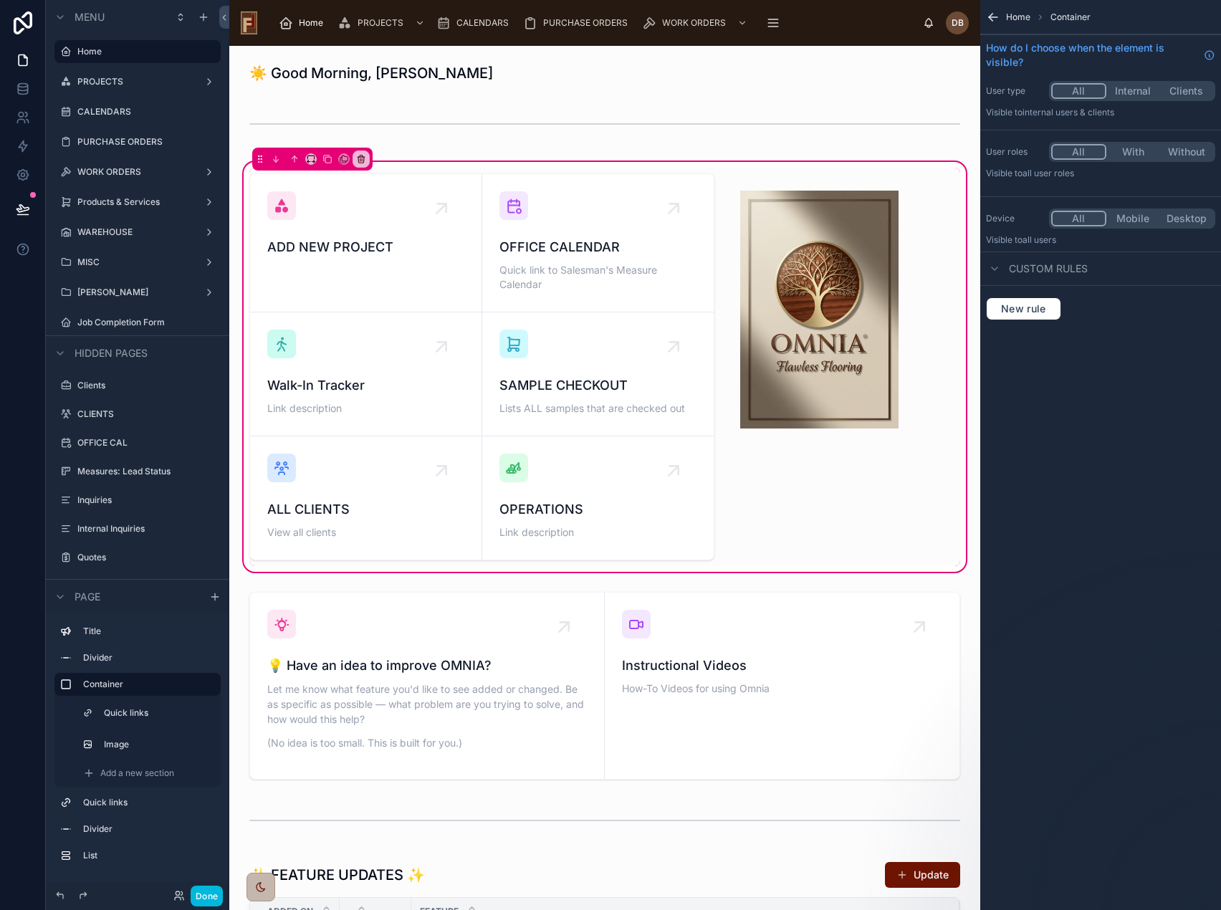
click at [582, 494] on div at bounding box center [482, 367] width 482 height 398
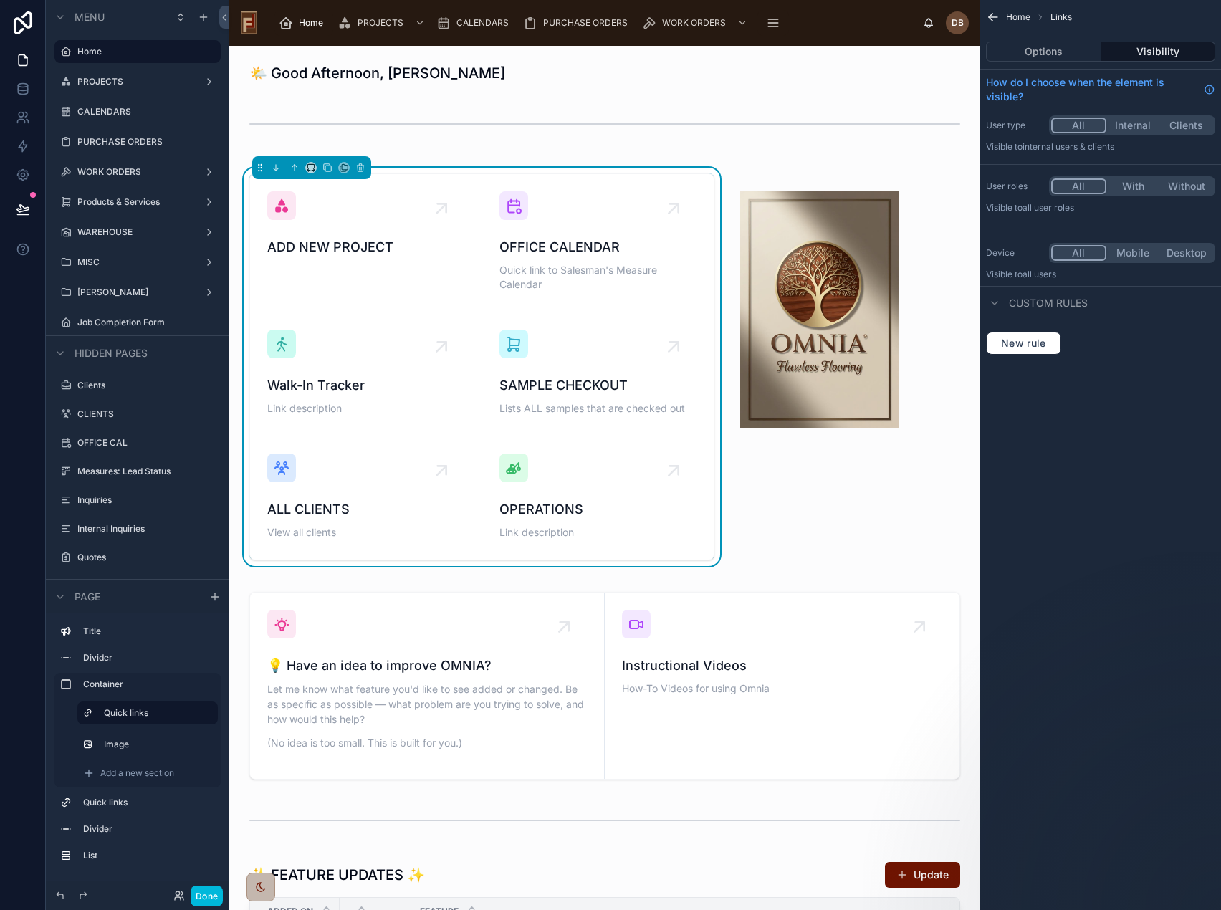
click at [532, 482] on div "OPERATIONS Link description" at bounding box center [598, 498] width 198 height 89
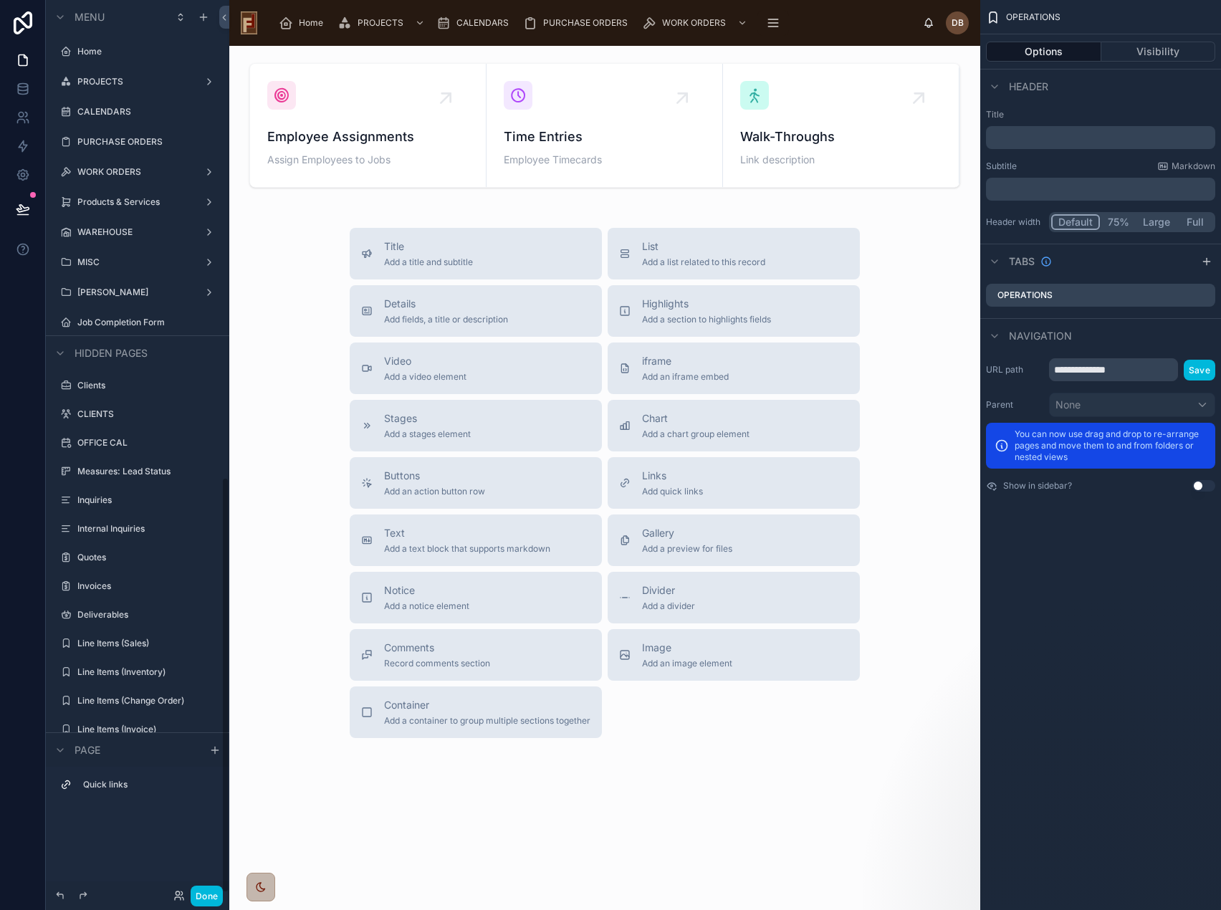
scroll to position [1025, 0]
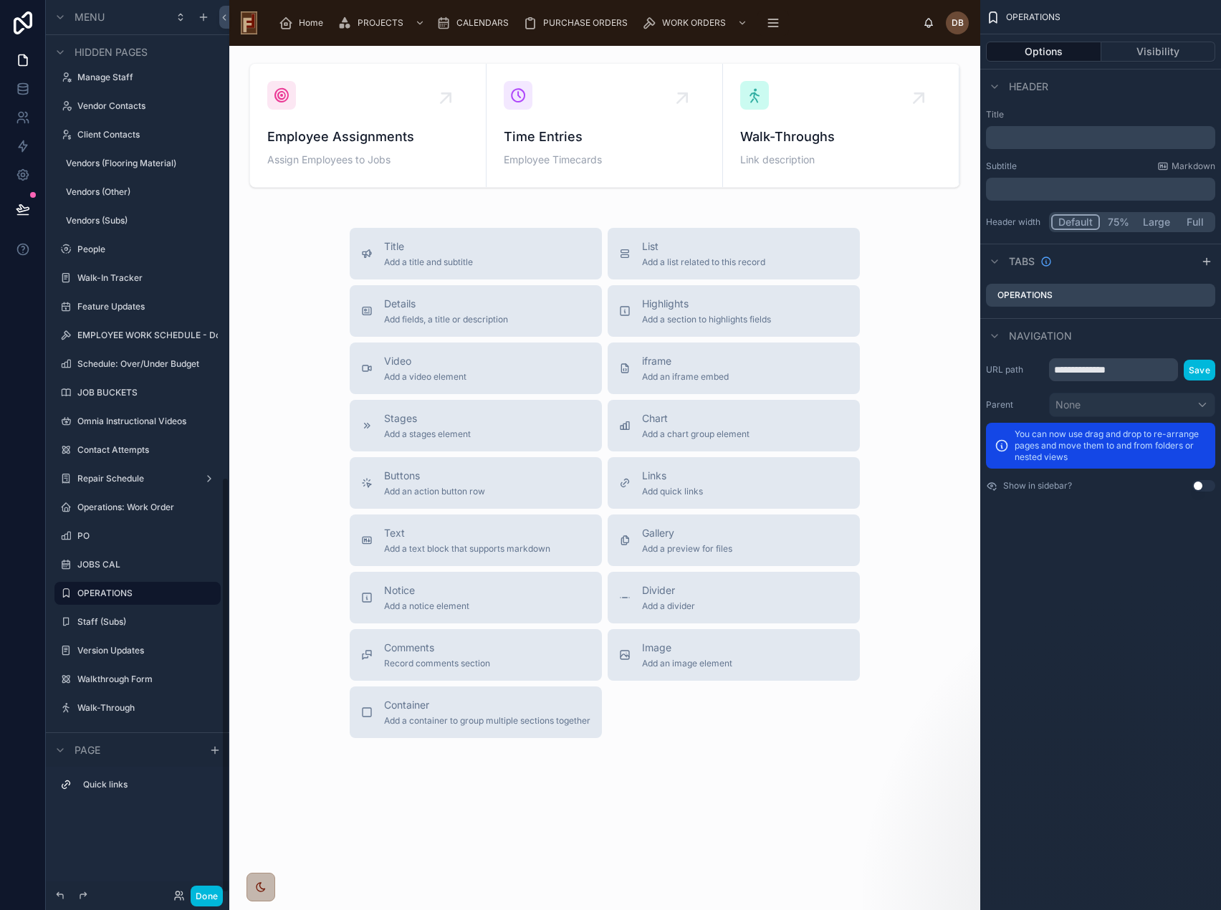
click at [797, 146] on div at bounding box center [605, 125] width 728 height 136
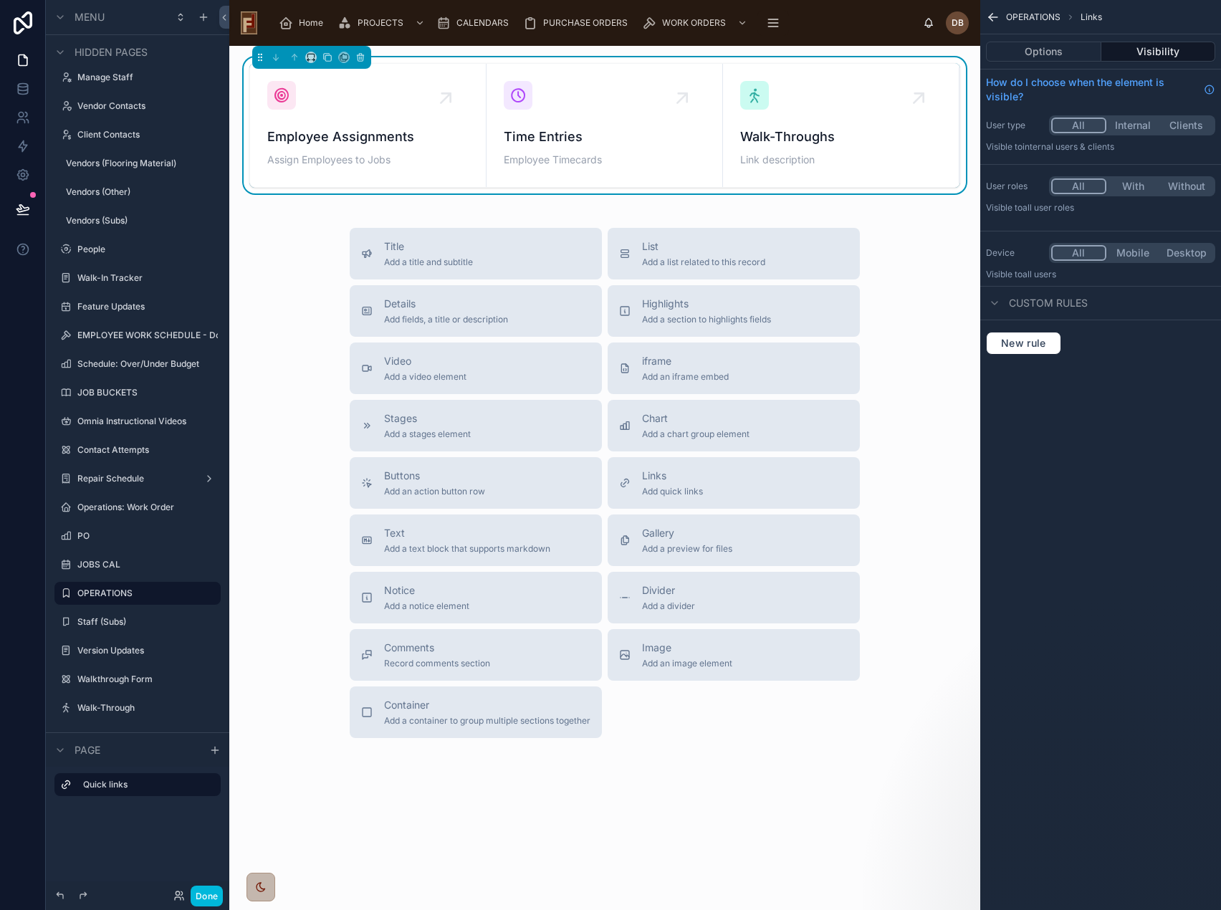
click at [794, 139] on span "Walk-Throughs" at bounding box center [840, 137] width 201 height 20
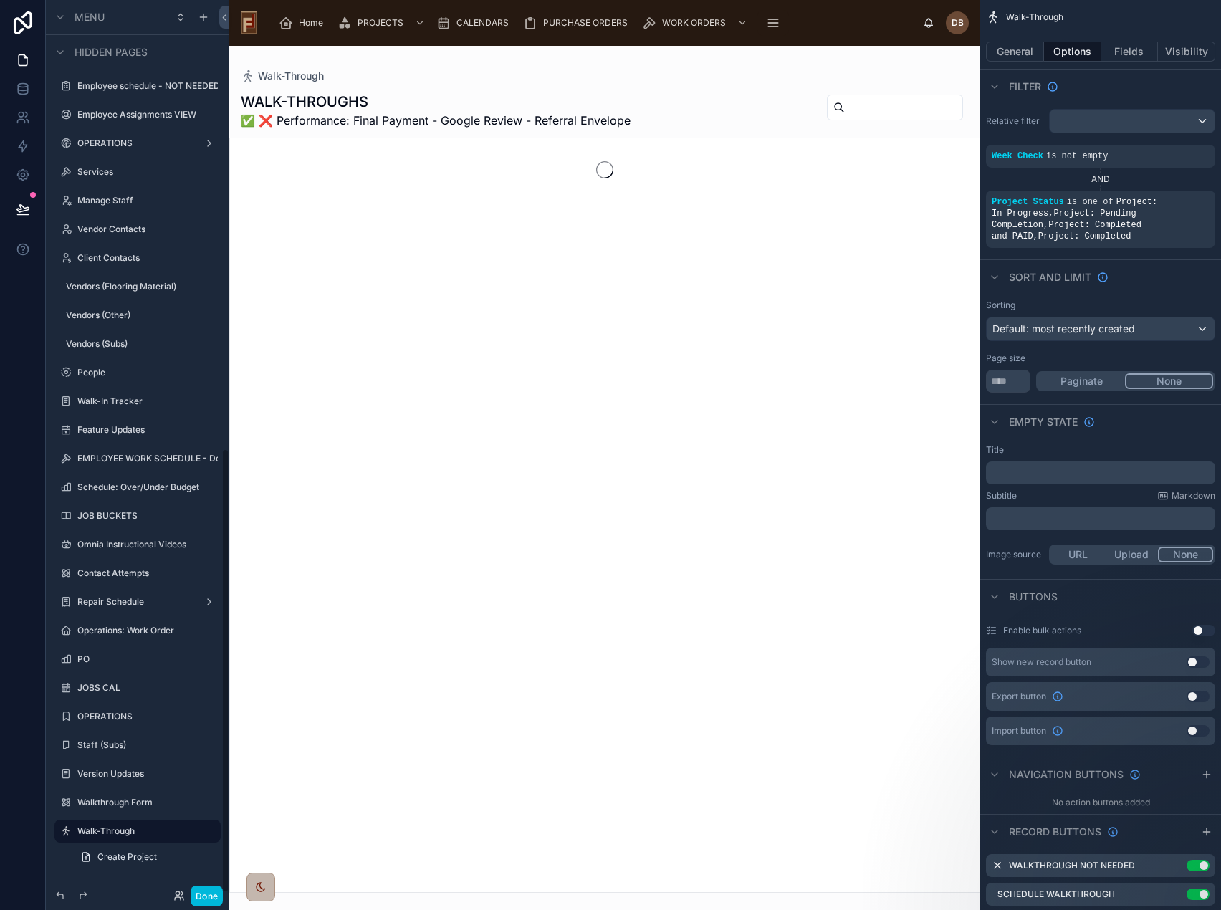
scroll to position [901, 0]
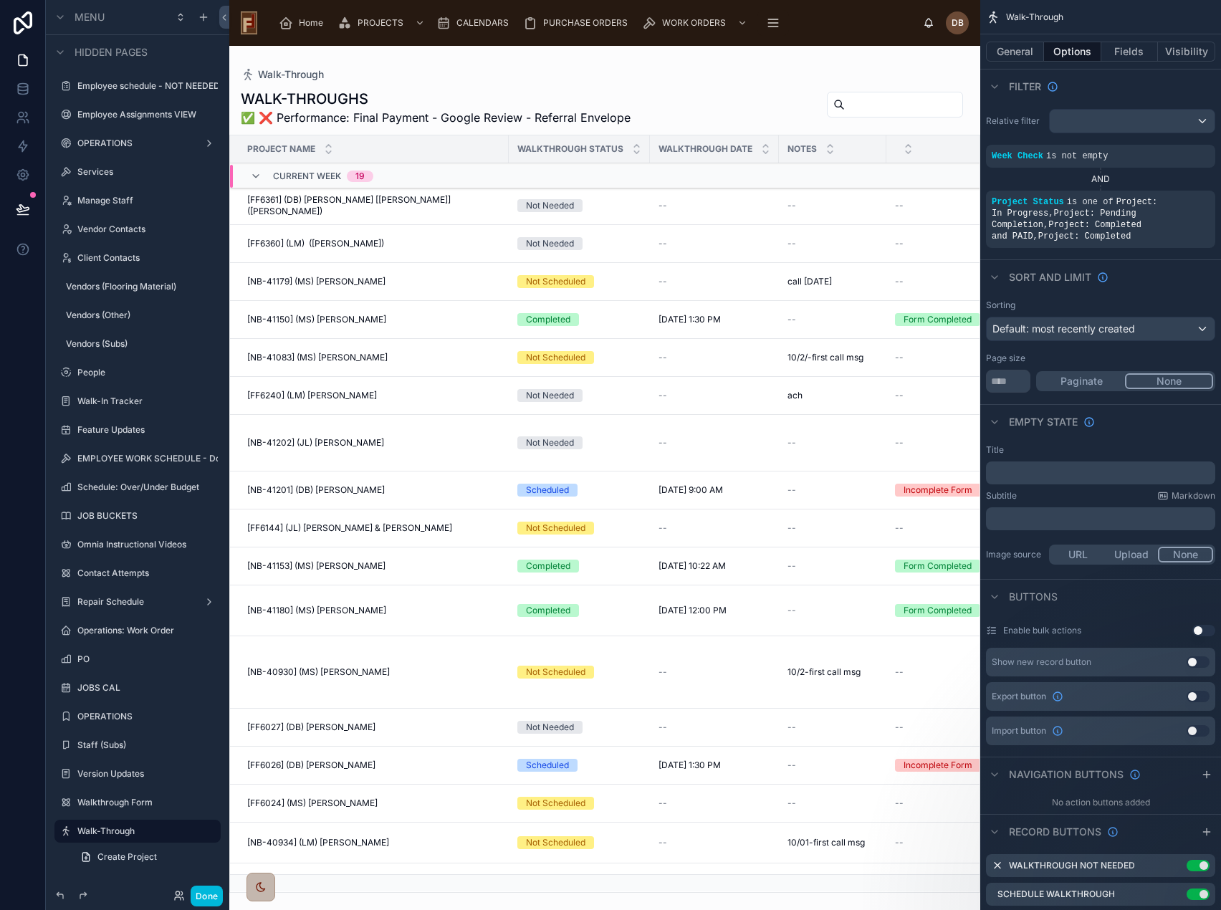
click at [365, 395] on div at bounding box center [604, 478] width 751 height 864
click at [337, 397] on span "[FF6240] (LM) Tony DeFranze" at bounding box center [312, 395] width 130 height 11
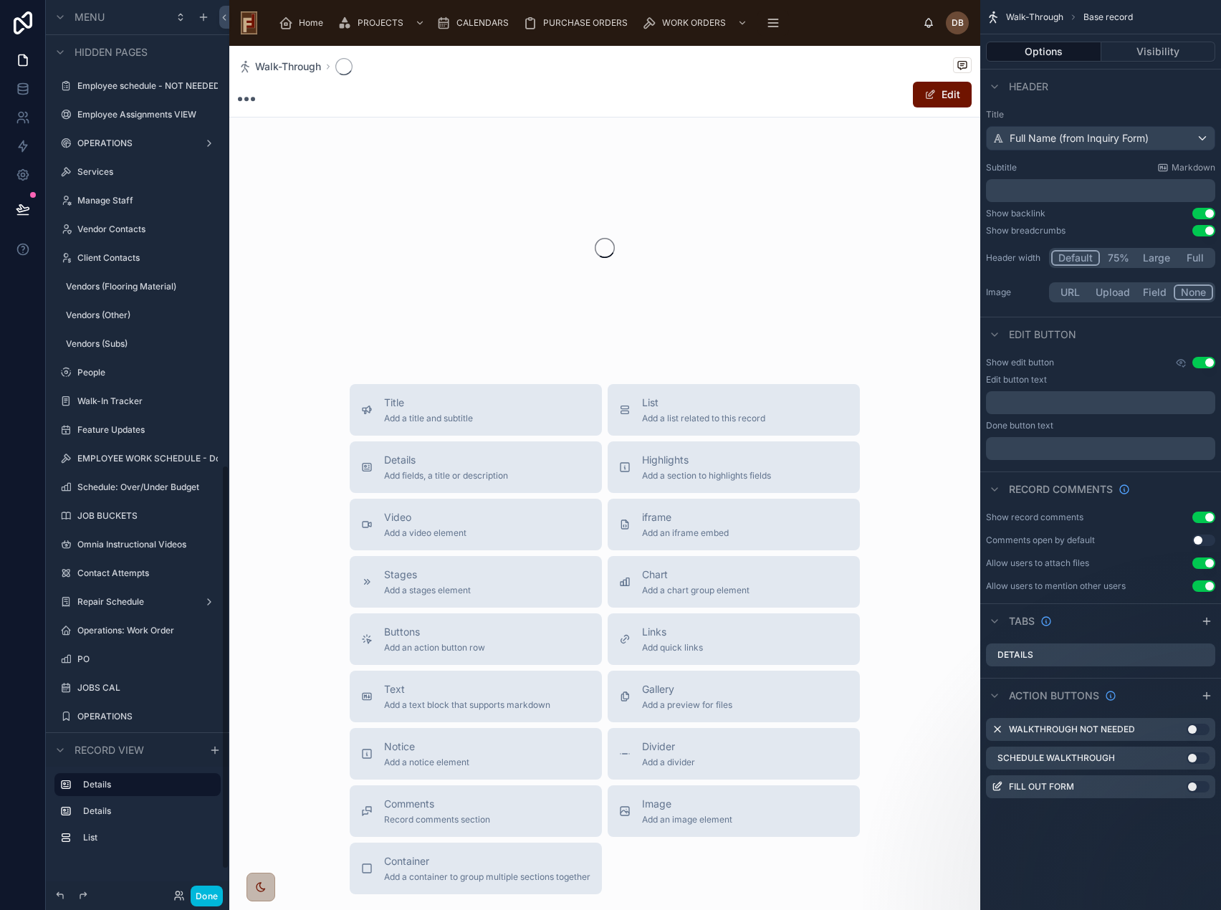
scroll to position [1025, 0]
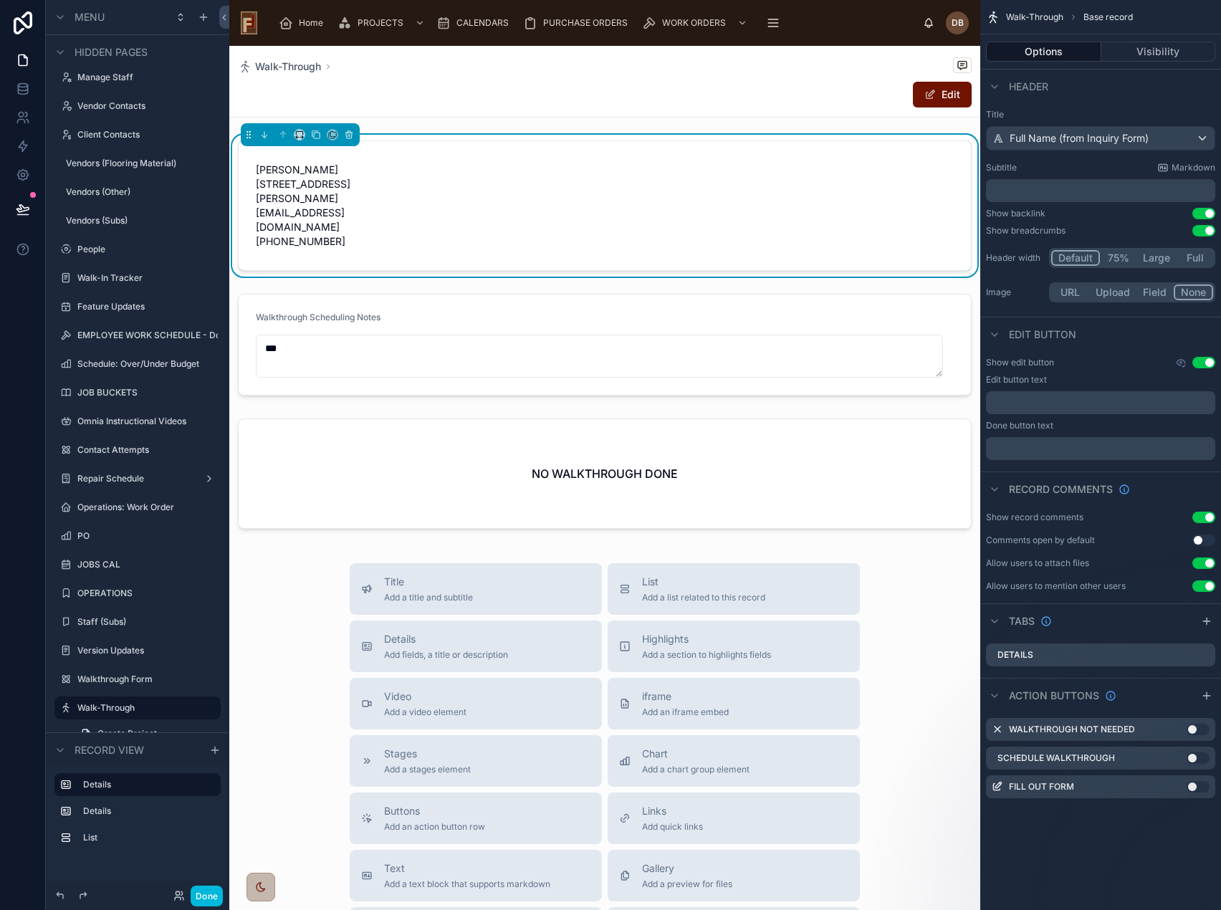
click at [278, 67] on span "Walk-Through" at bounding box center [288, 66] width 66 height 14
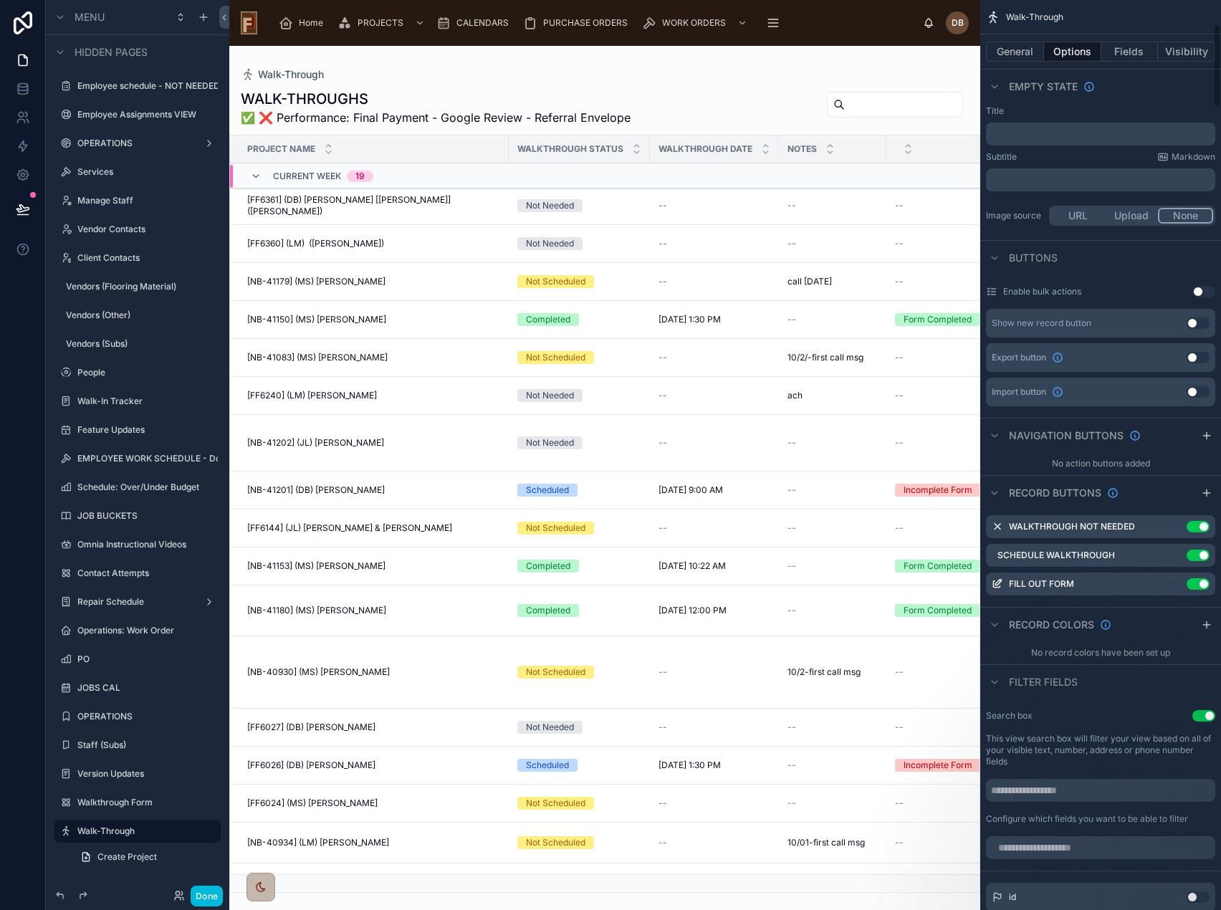
scroll to position [358, 0]
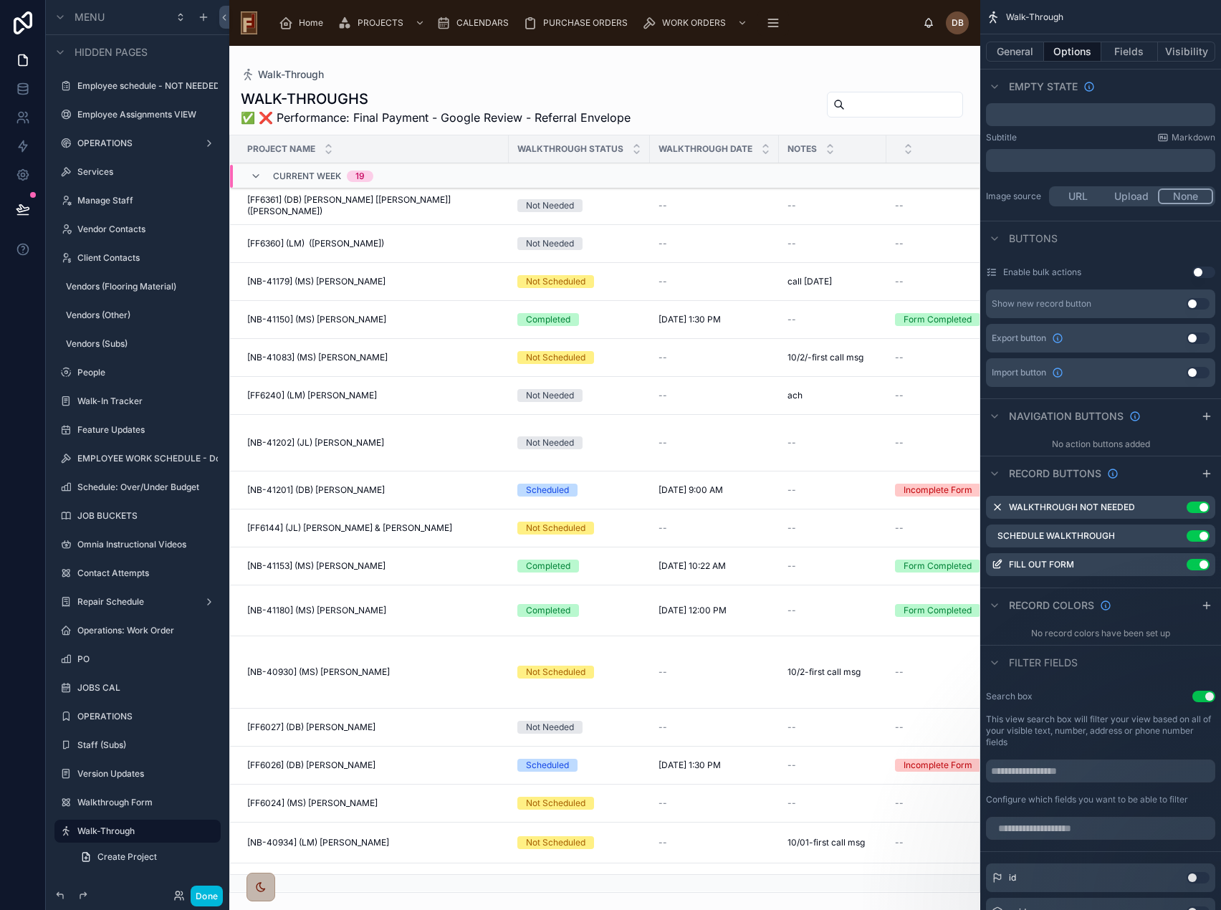
click at [0, 0] on icon "scrollable content" at bounding box center [0, 0] width 0 height 0
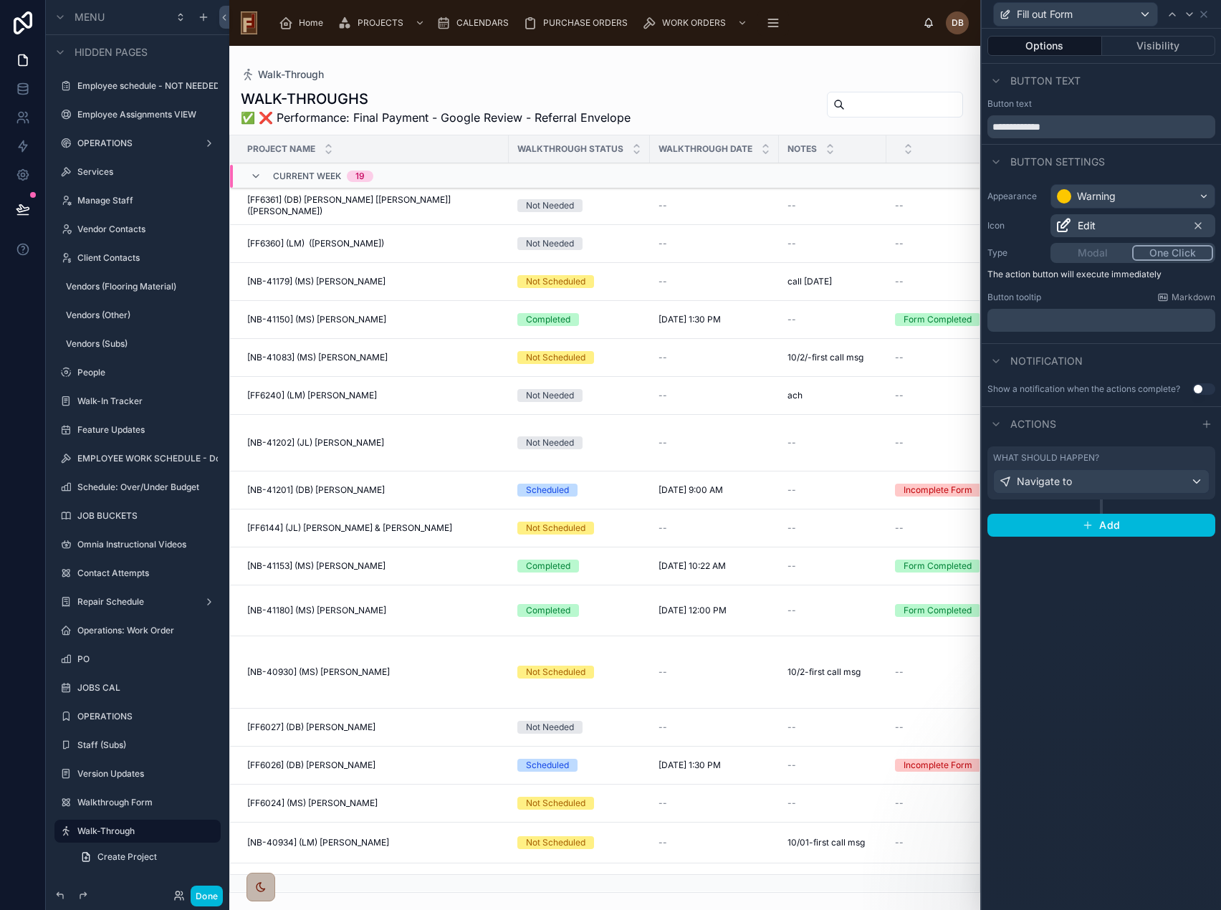
click at [1089, 479] on div "Navigate to" at bounding box center [1101, 481] width 215 height 23
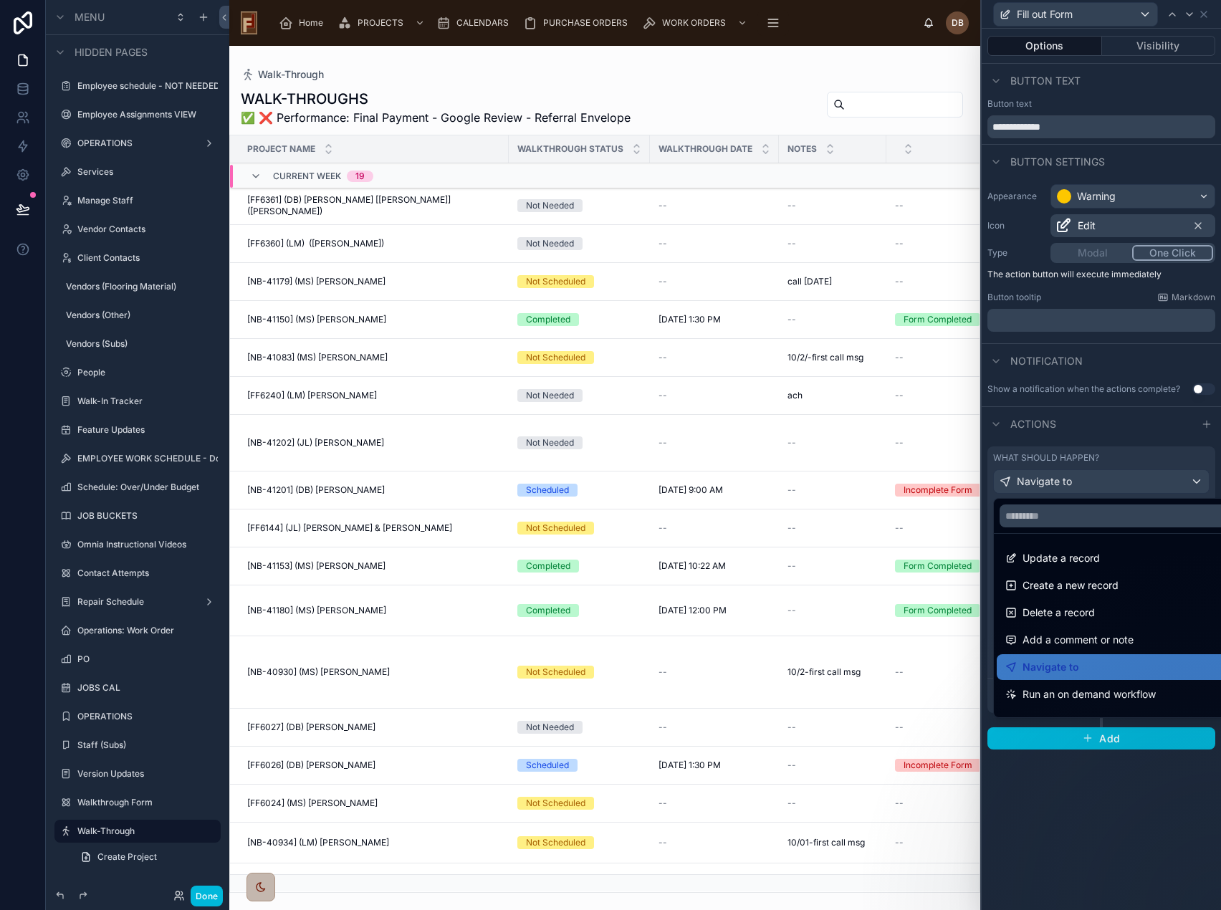
click at [1089, 479] on div at bounding box center [1101, 455] width 239 height 910
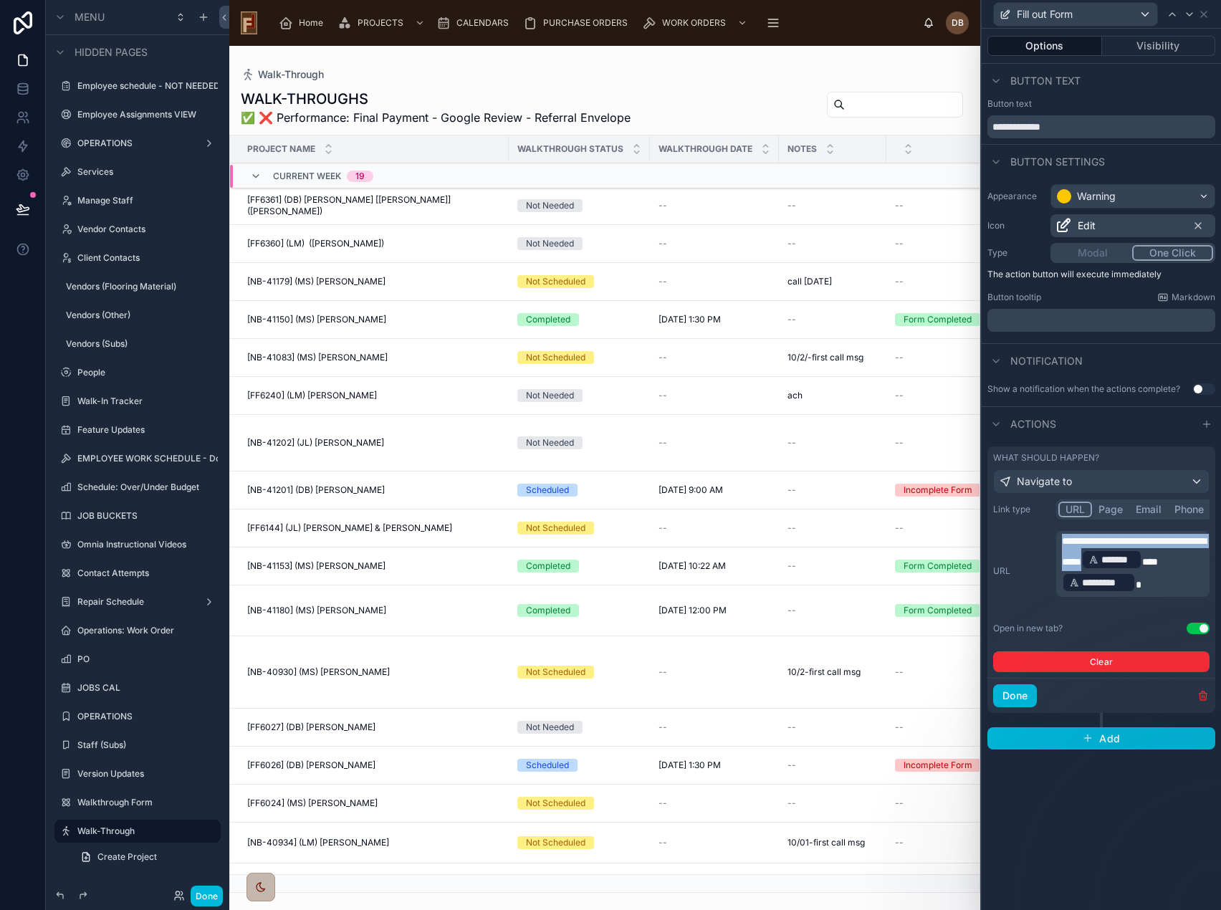
drag, startPoint x: 1158, startPoint y: 557, endPoint x: 1061, endPoint y: 545, distance: 98.2
click at [1061, 545] on div "**********" at bounding box center [1132, 564] width 153 height 66
copy span "**********"
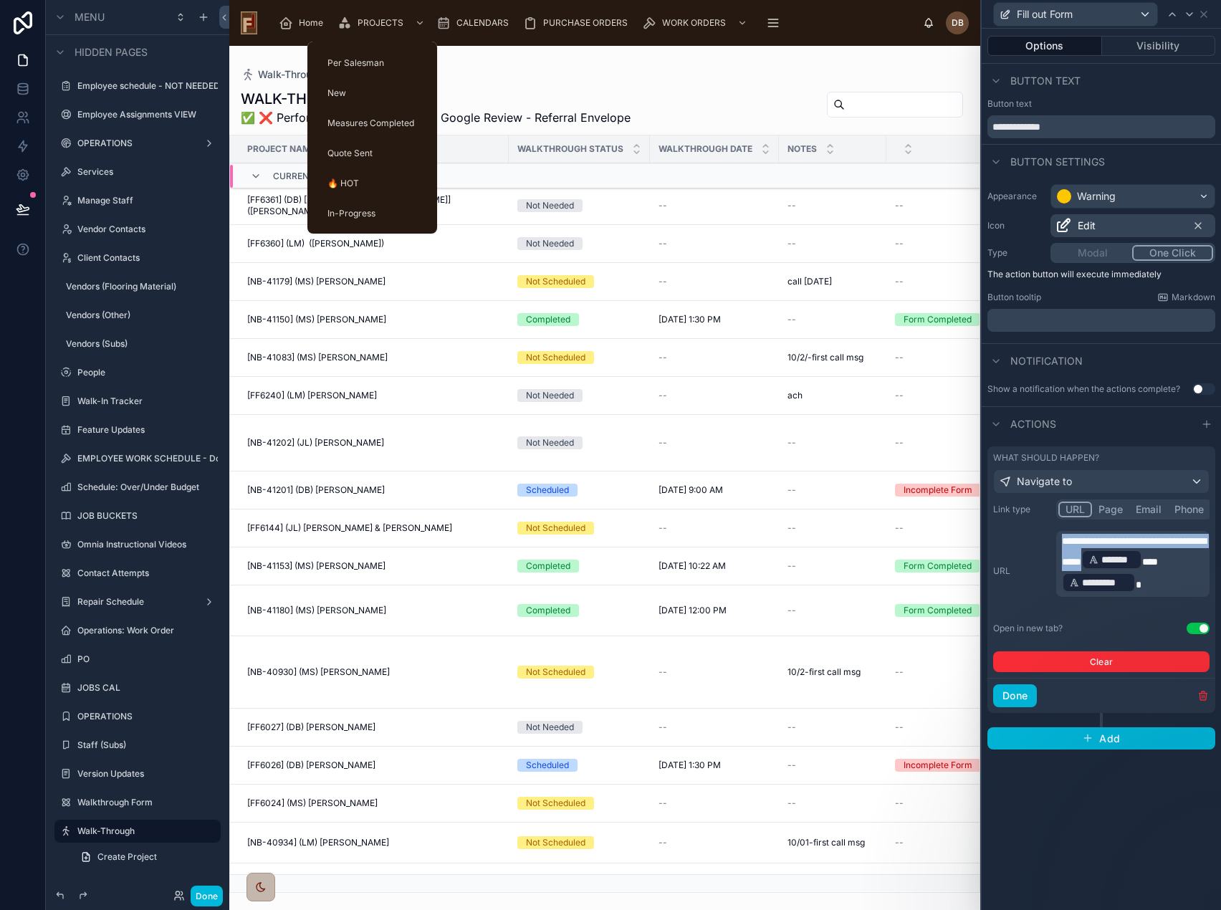
click at [373, 20] on span "PROJECTS" at bounding box center [381, 22] width 46 height 11
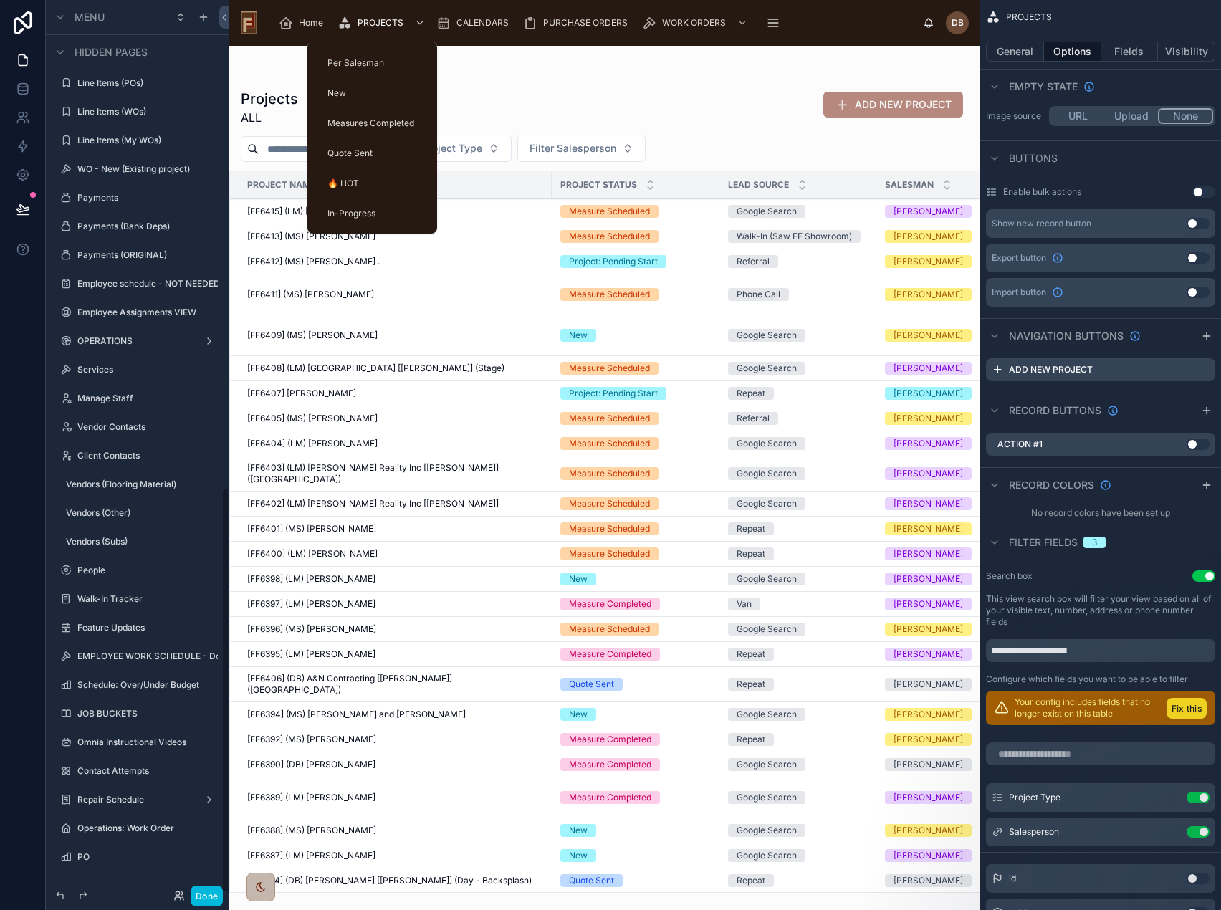
scroll to position [1073, 0]
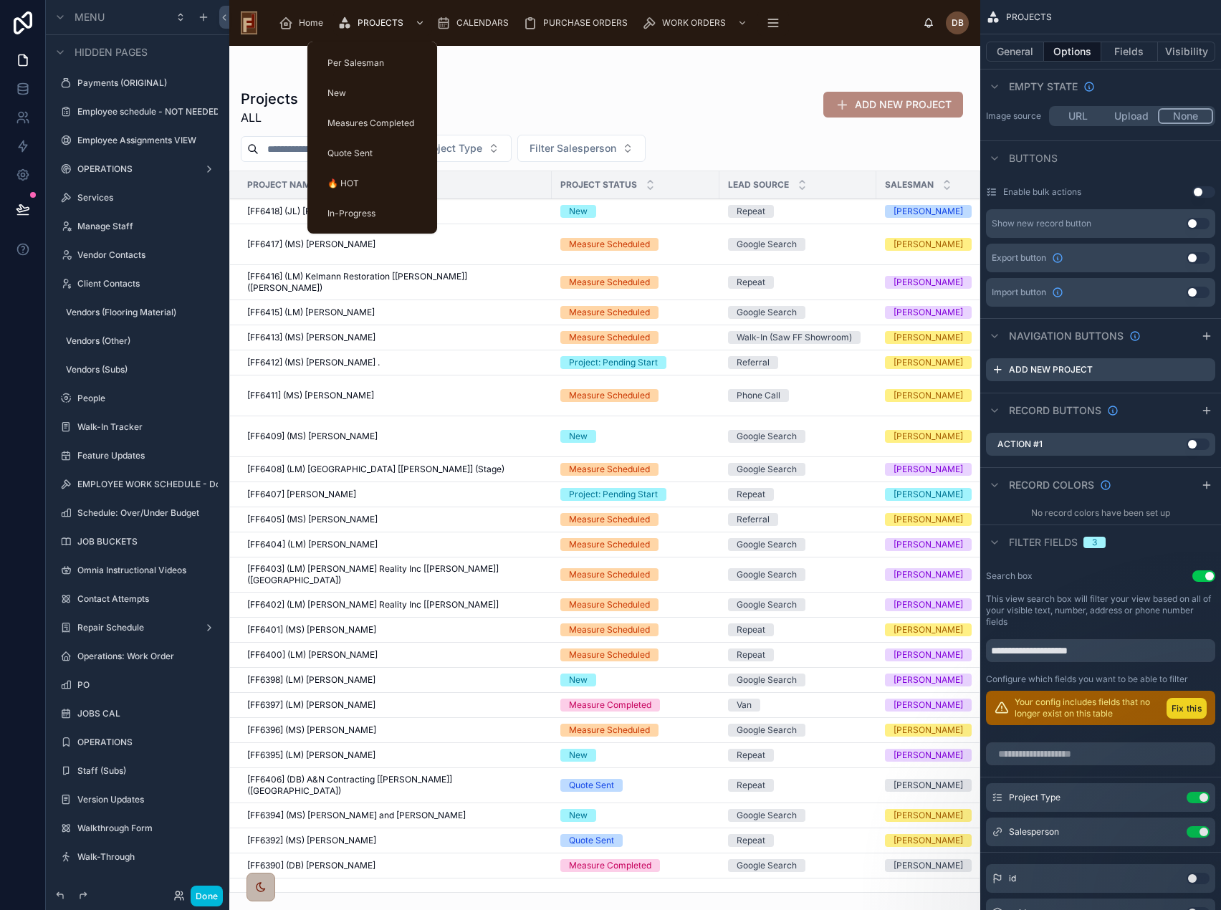
click at [383, 20] on span "PROJECTS" at bounding box center [381, 22] width 46 height 11
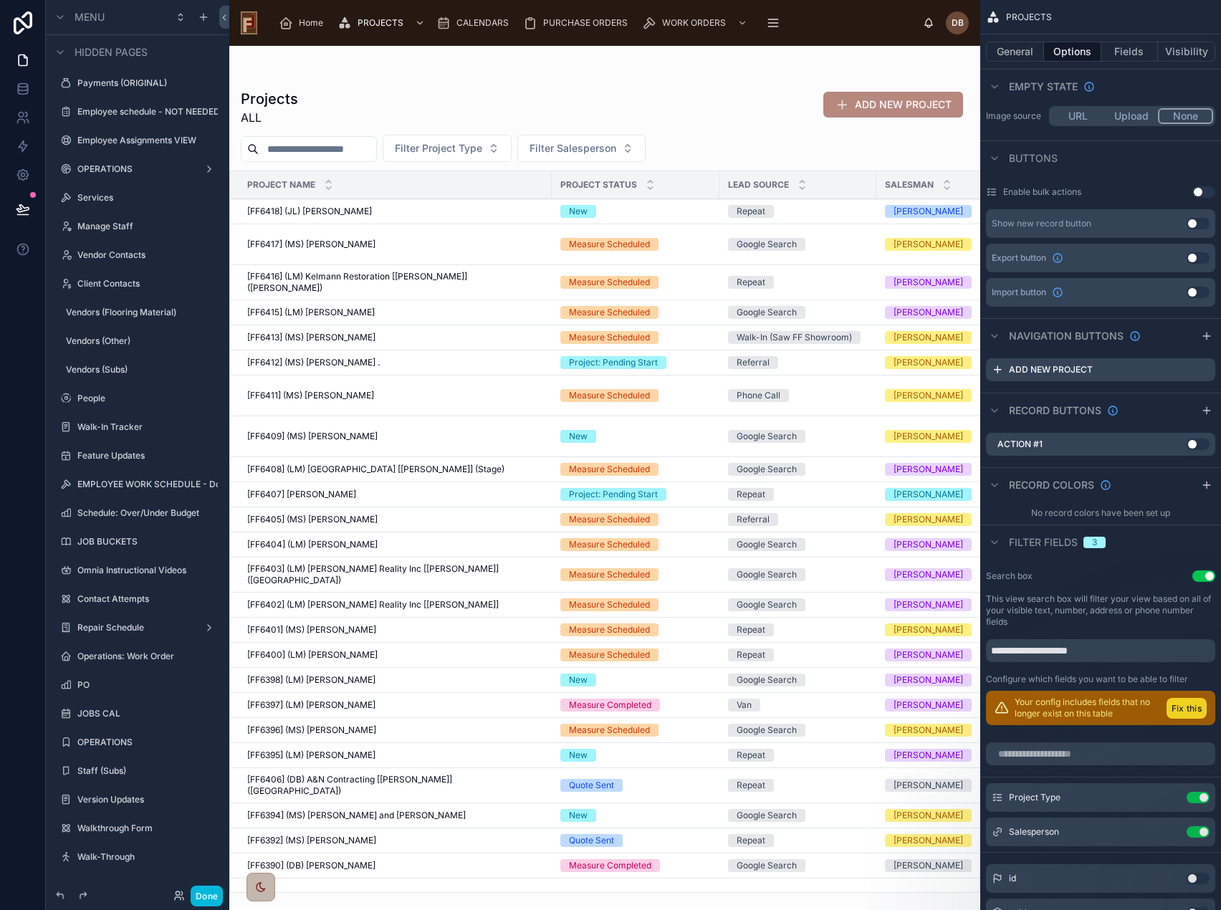
click at [355, 759] on div at bounding box center [604, 478] width 751 height 864
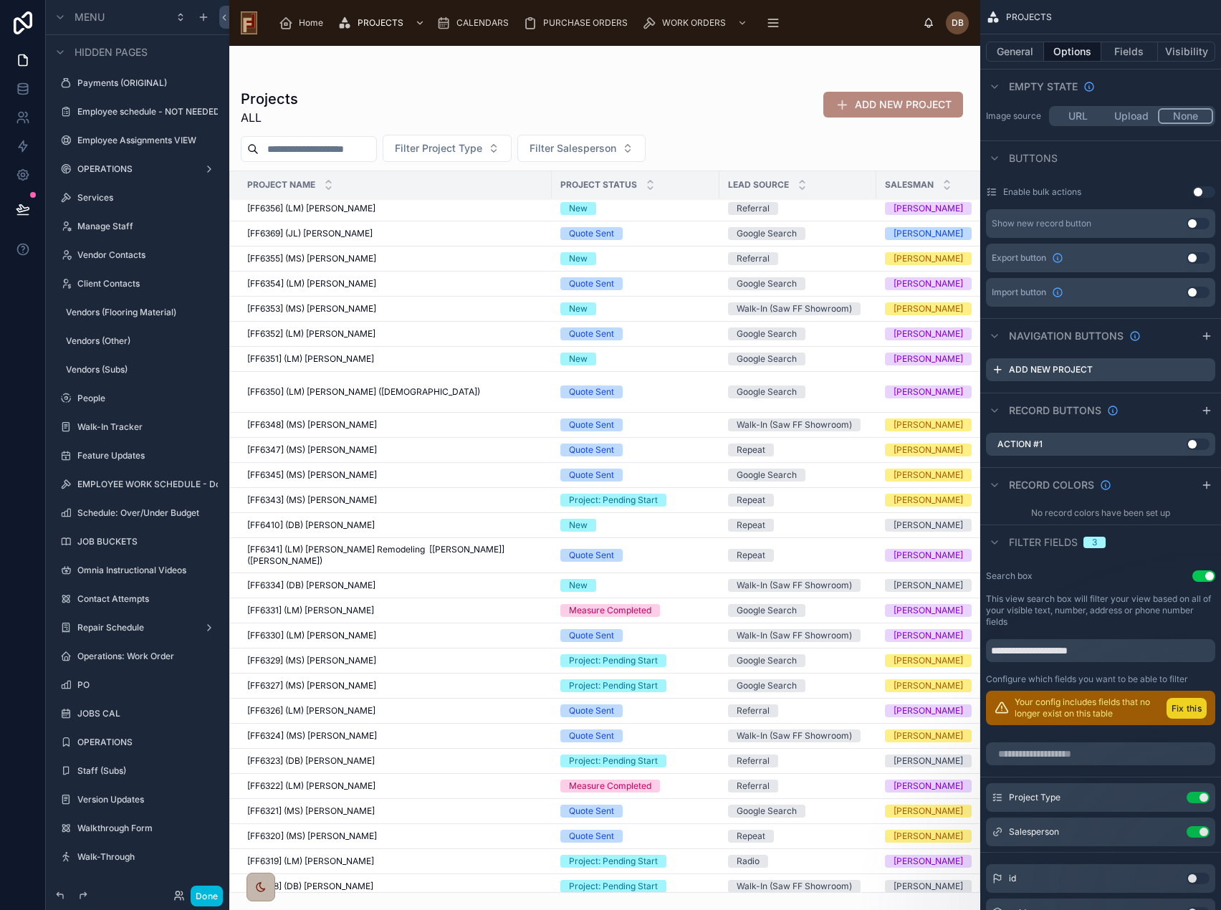
scroll to position [1720, 0]
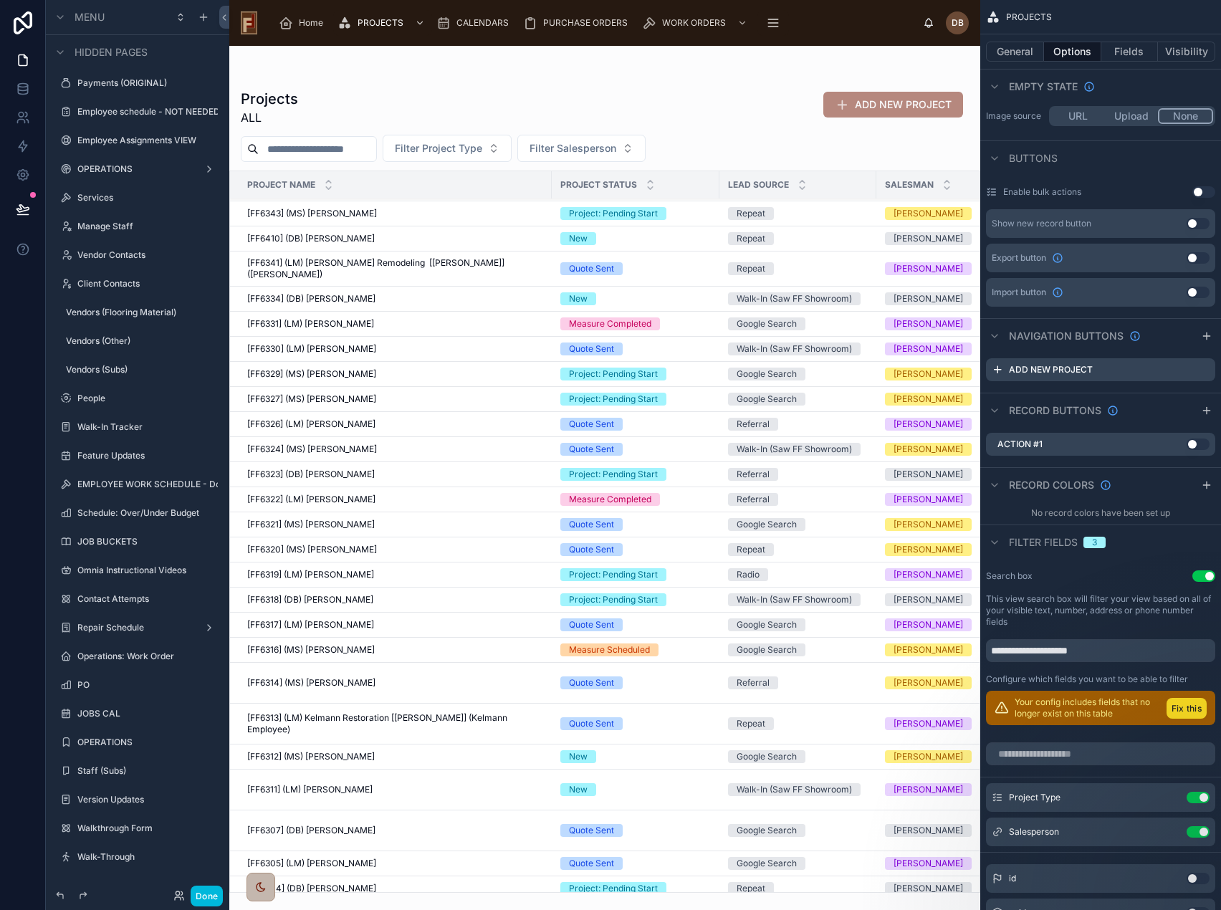
click at [340, 569] on span "[FF6319] (LM) Anita Moyer" at bounding box center [310, 574] width 127 height 11
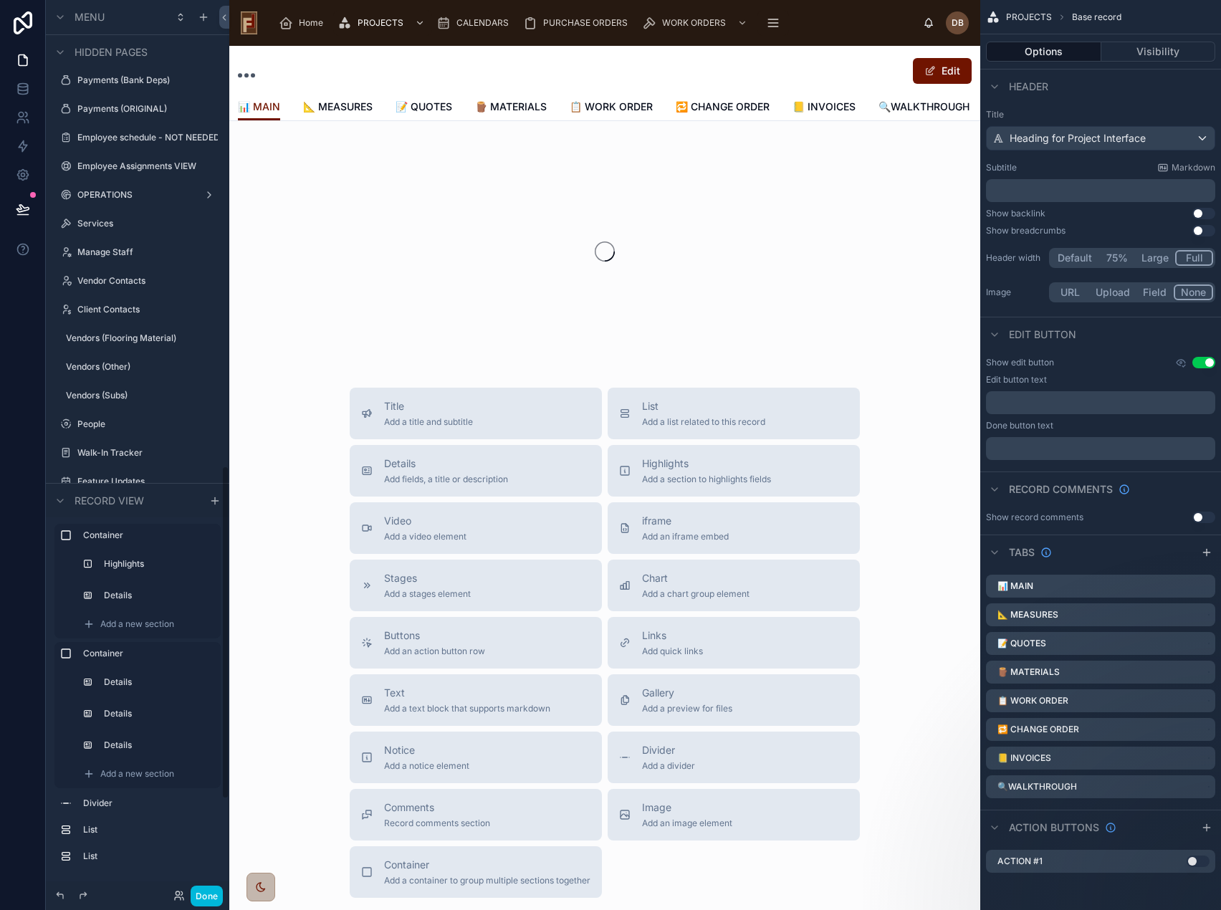
scroll to position [1248, 0]
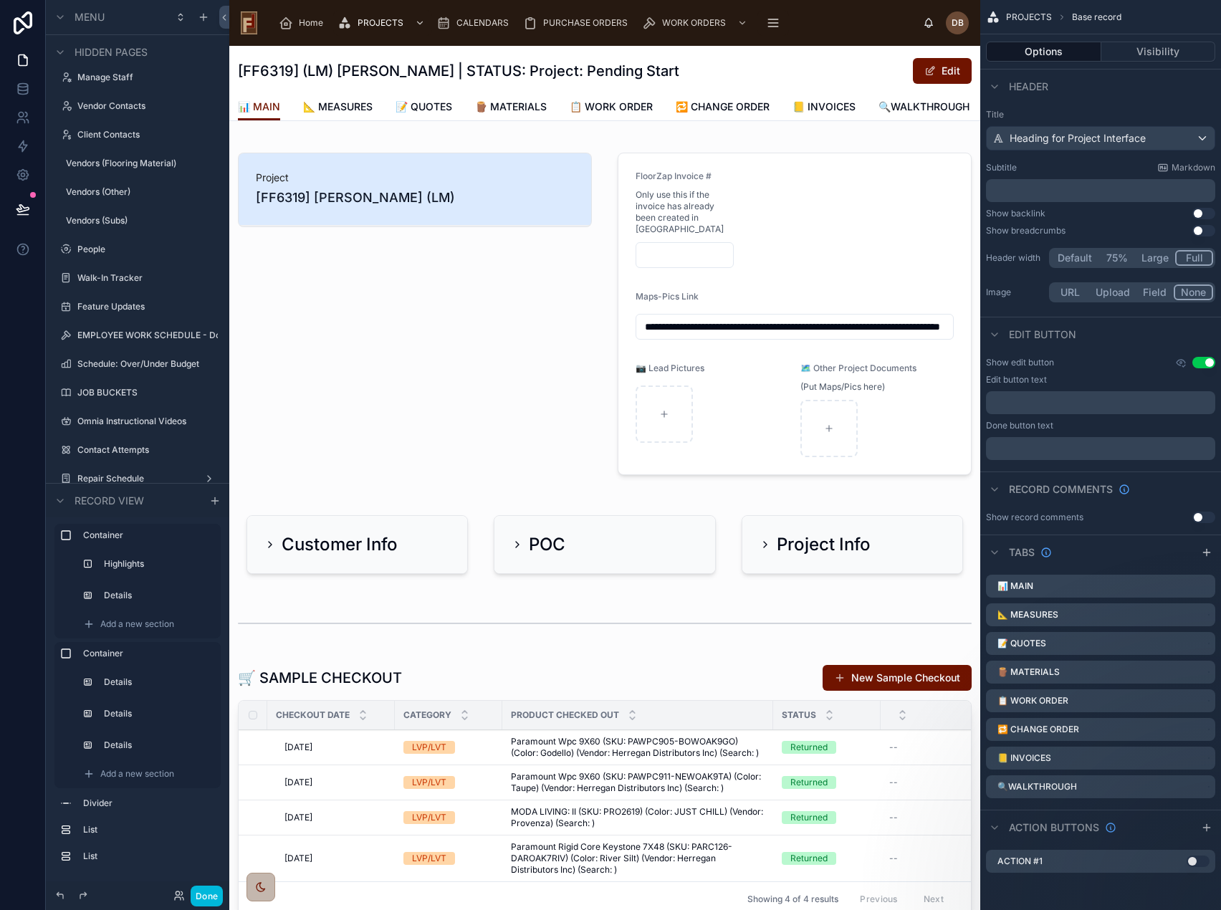
click at [421, 114] on span "📝 QUOTES" at bounding box center [424, 107] width 57 height 14
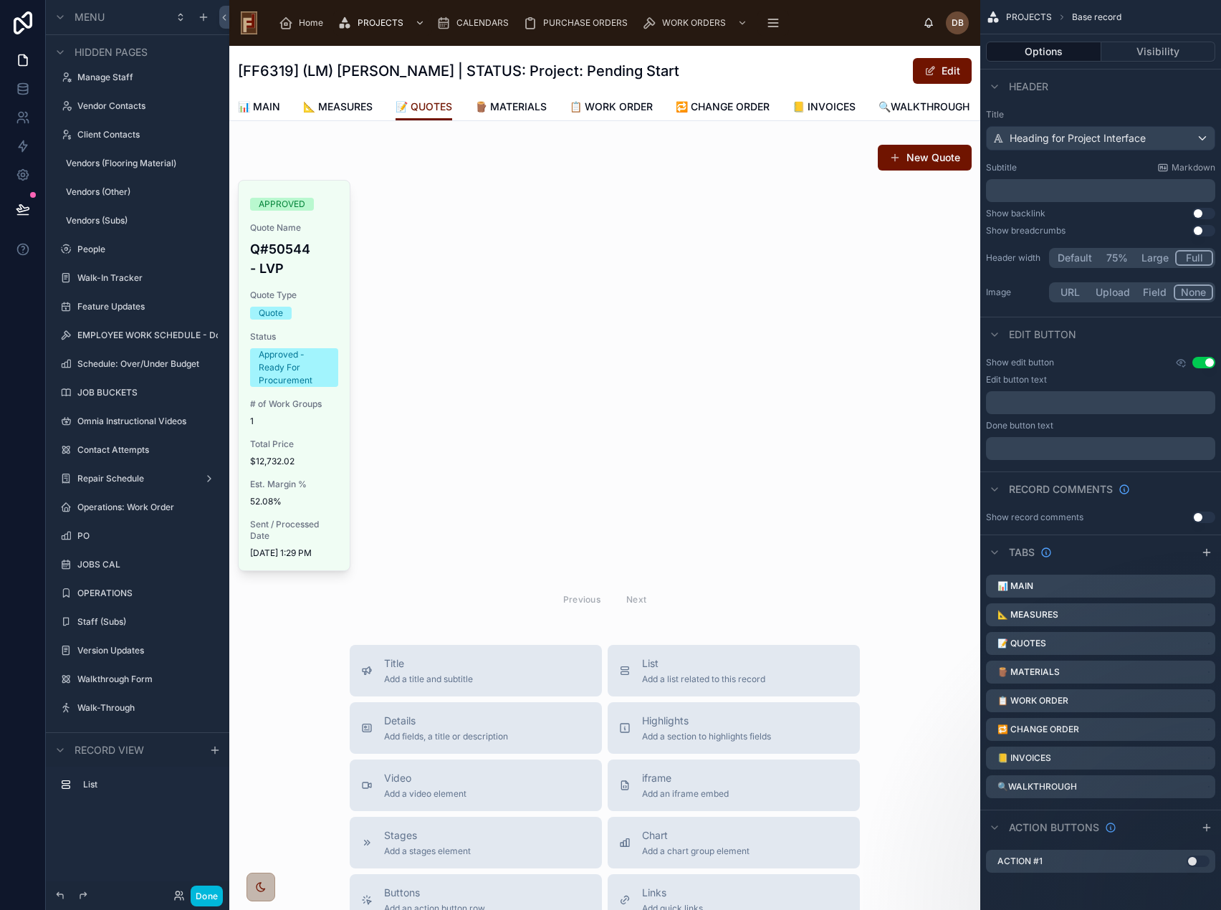
click at [623, 122] on link "📋 WORK ORDER" at bounding box center [611, 108] width 83 height 29
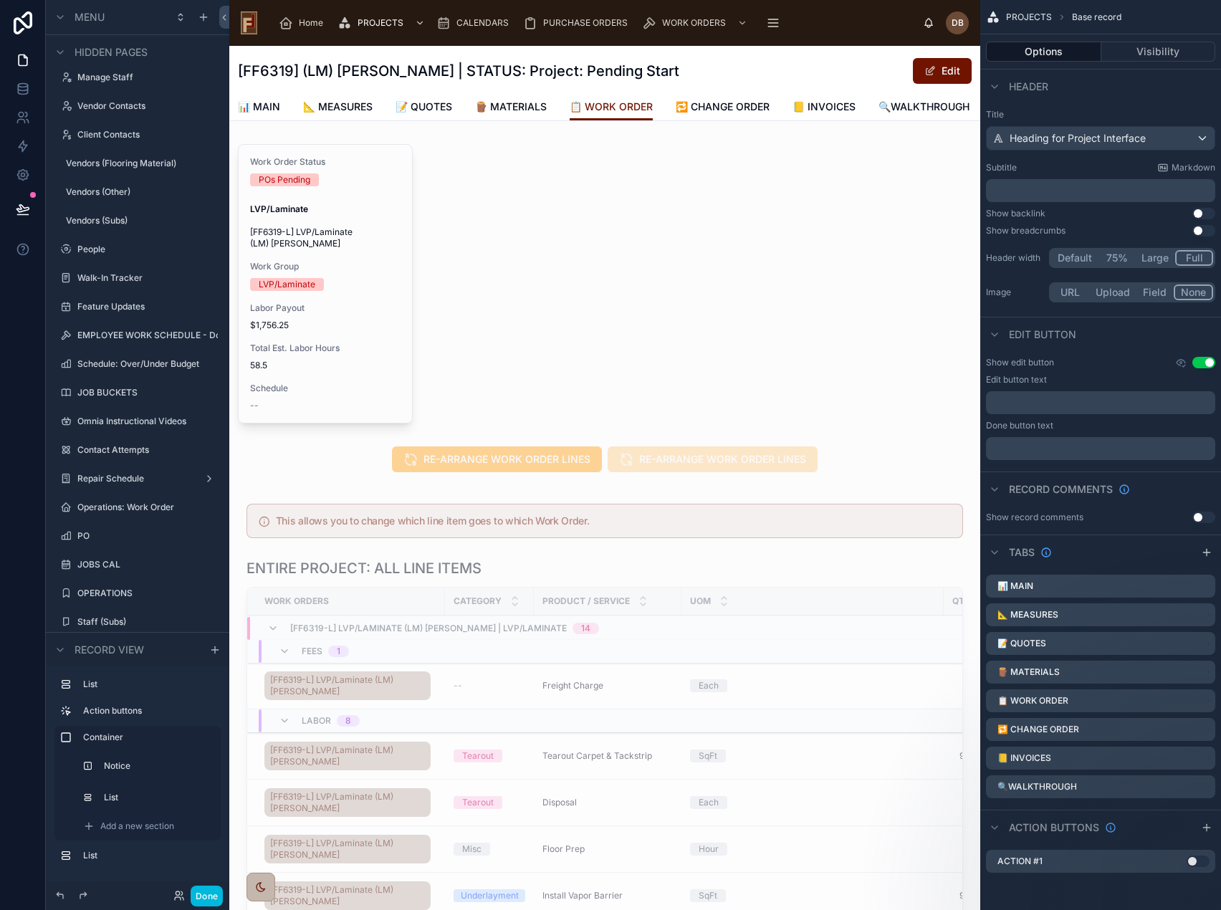
click at [358, 350] on div at bounding box center [604, 283] width 751 height 291
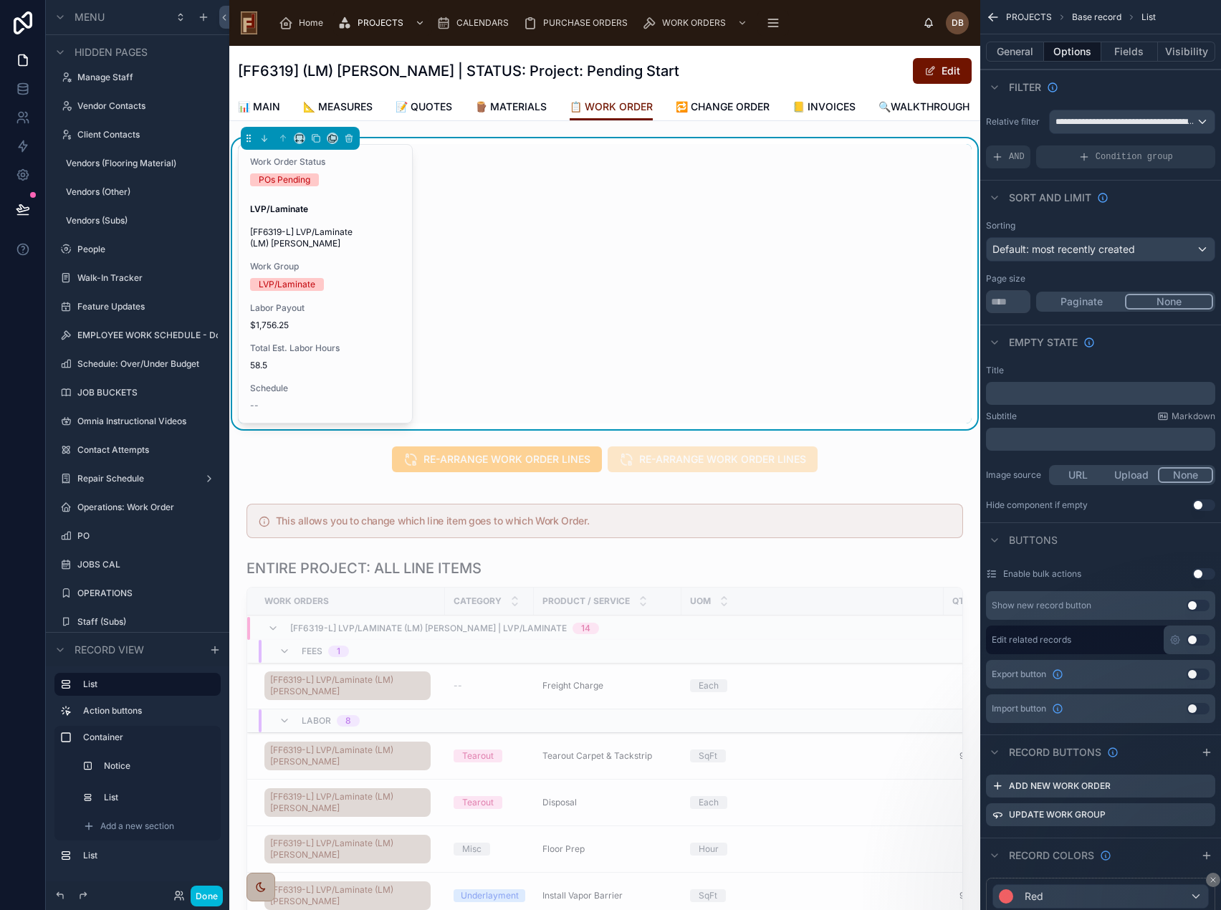
click at [355, 350] on div "Work Order Status POs Pending LVP/Laminate [FF6319-L] LVP/Laminate (LM) Anita M…" at bounding box center [325, 284] width 173 height 278
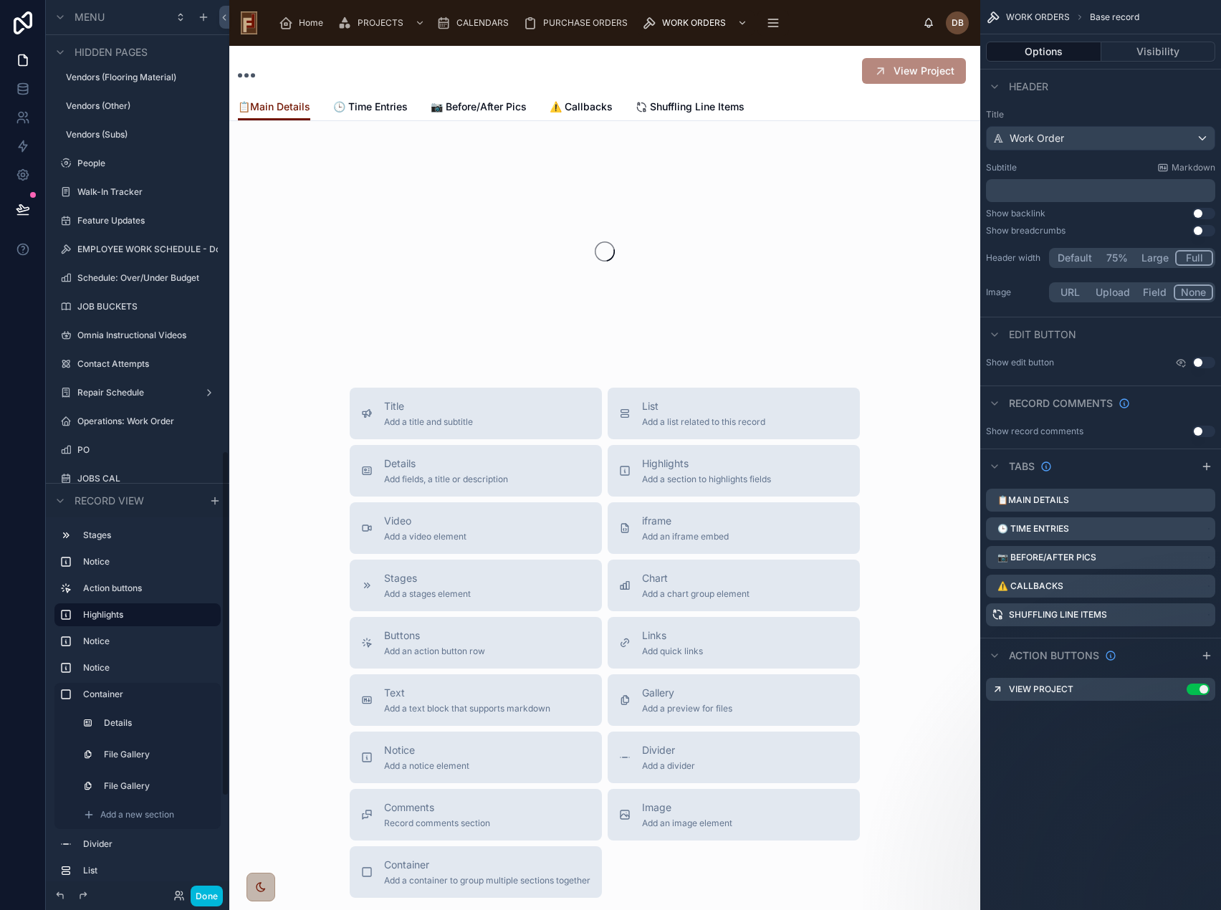
scroll to position [1162, 0]
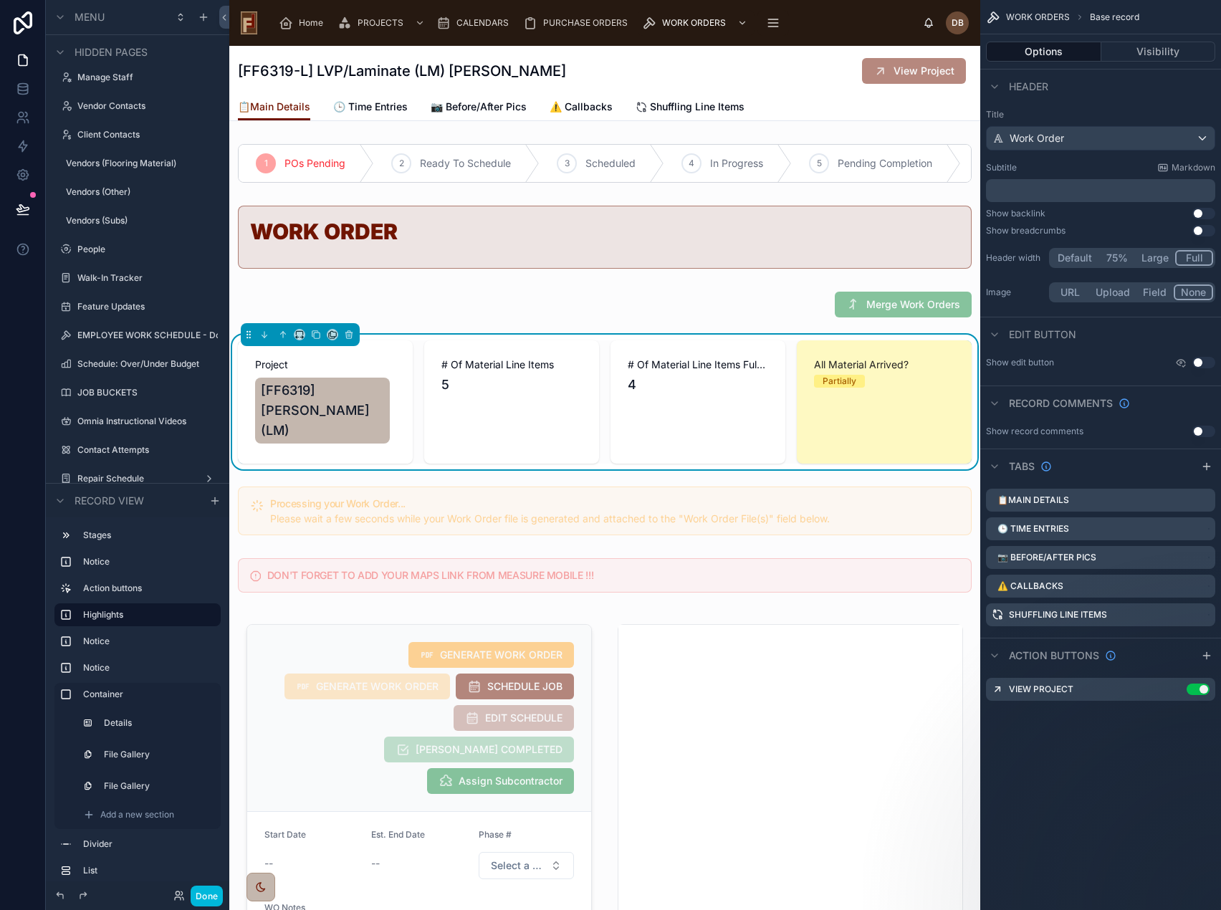
click at [738, 315] on div at bounding box center [604, 304] width 751 height 37
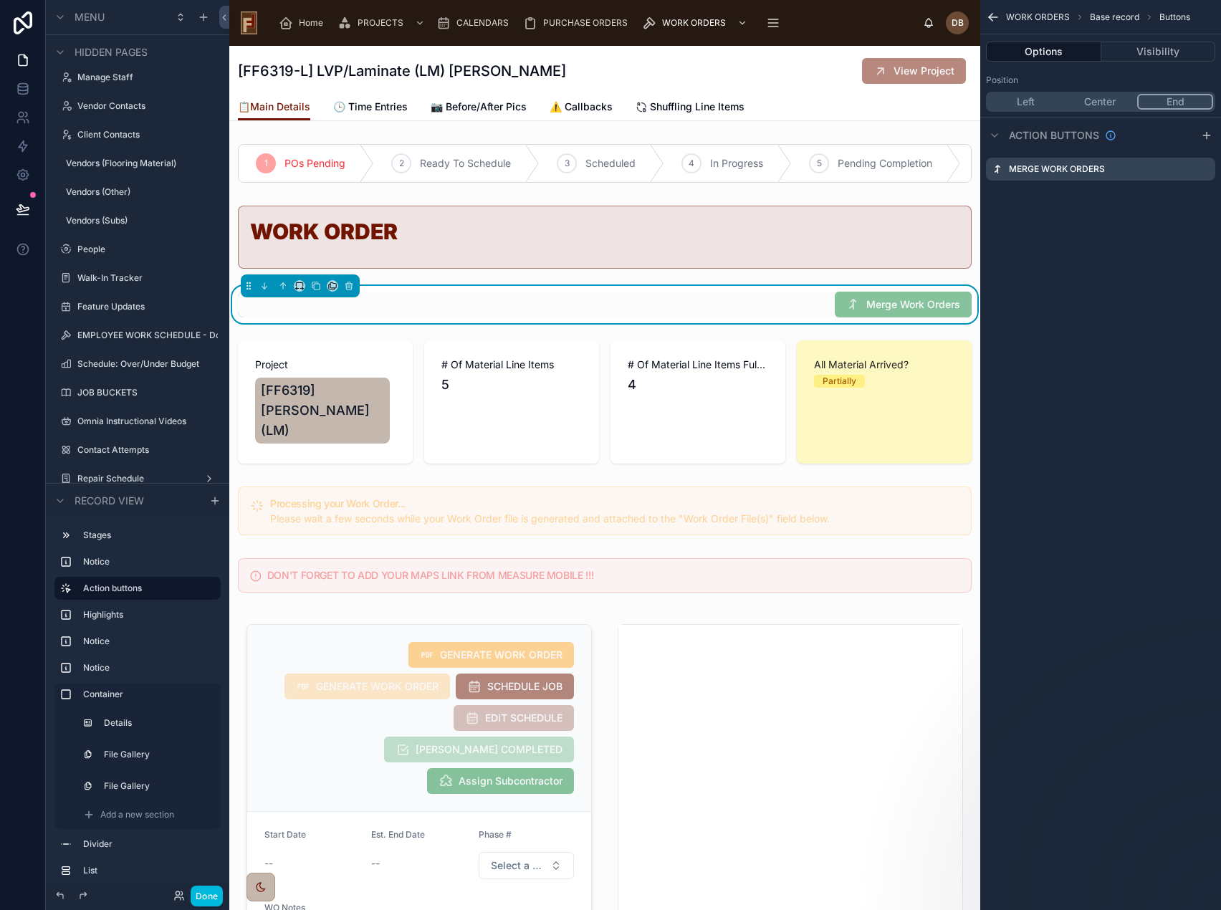
click at [0, 0] on icon "scrollable content" at bounding box center [0, 0] width 0 height 0
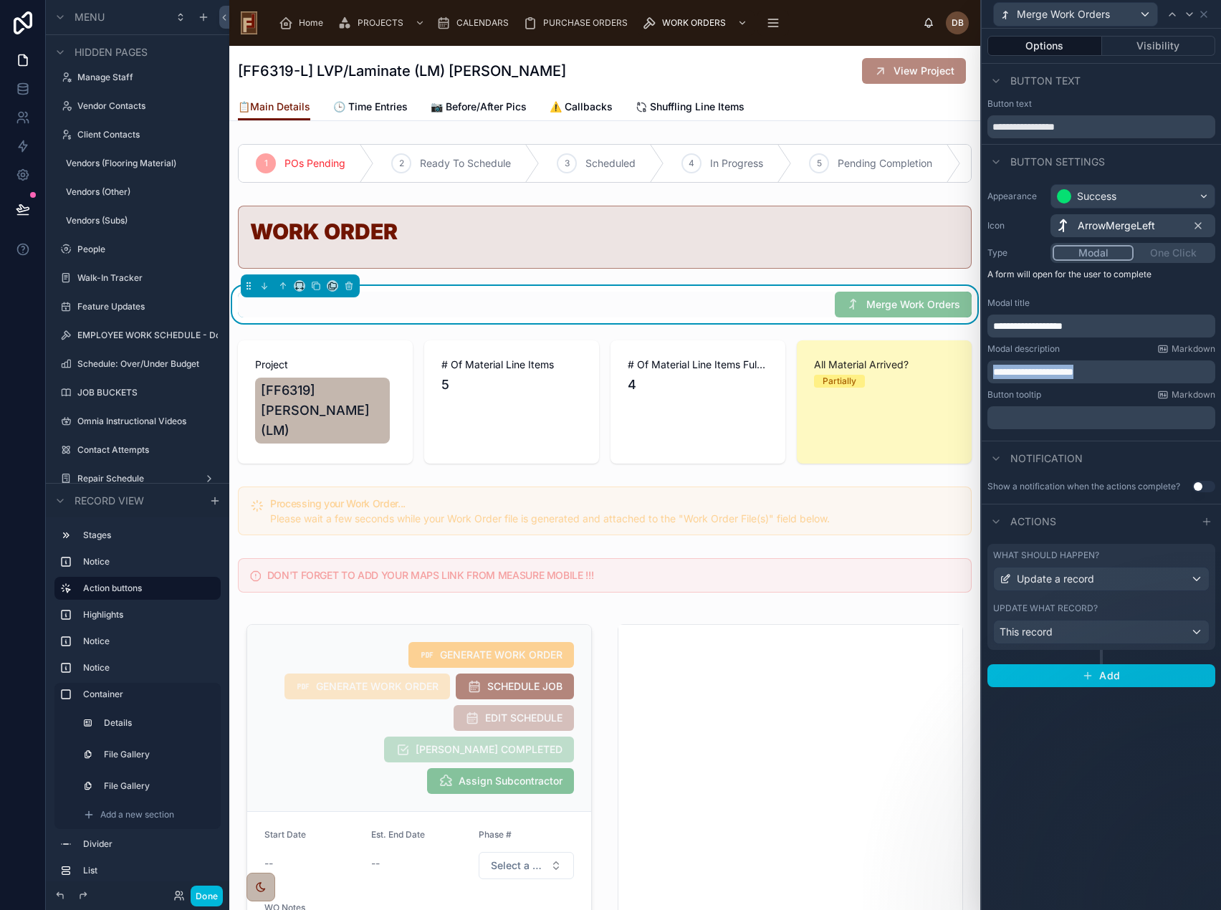
drag, startPoint x: 1121, startPoint y: 376, endPoint x: 981, endPoint y: 367, distance: 140.8
click at [981, 367] on div "**********" at bounding box center [1100, 455] width 241 height 910
copy span "**********"
drag, startPoint x: 1117, startPoint y: 321, endPoint x: 976, endPoint y: 325, distance: 141.2
click at [976, 325] on div "**********" at bounding box center [610, 455] width 1221 height 910
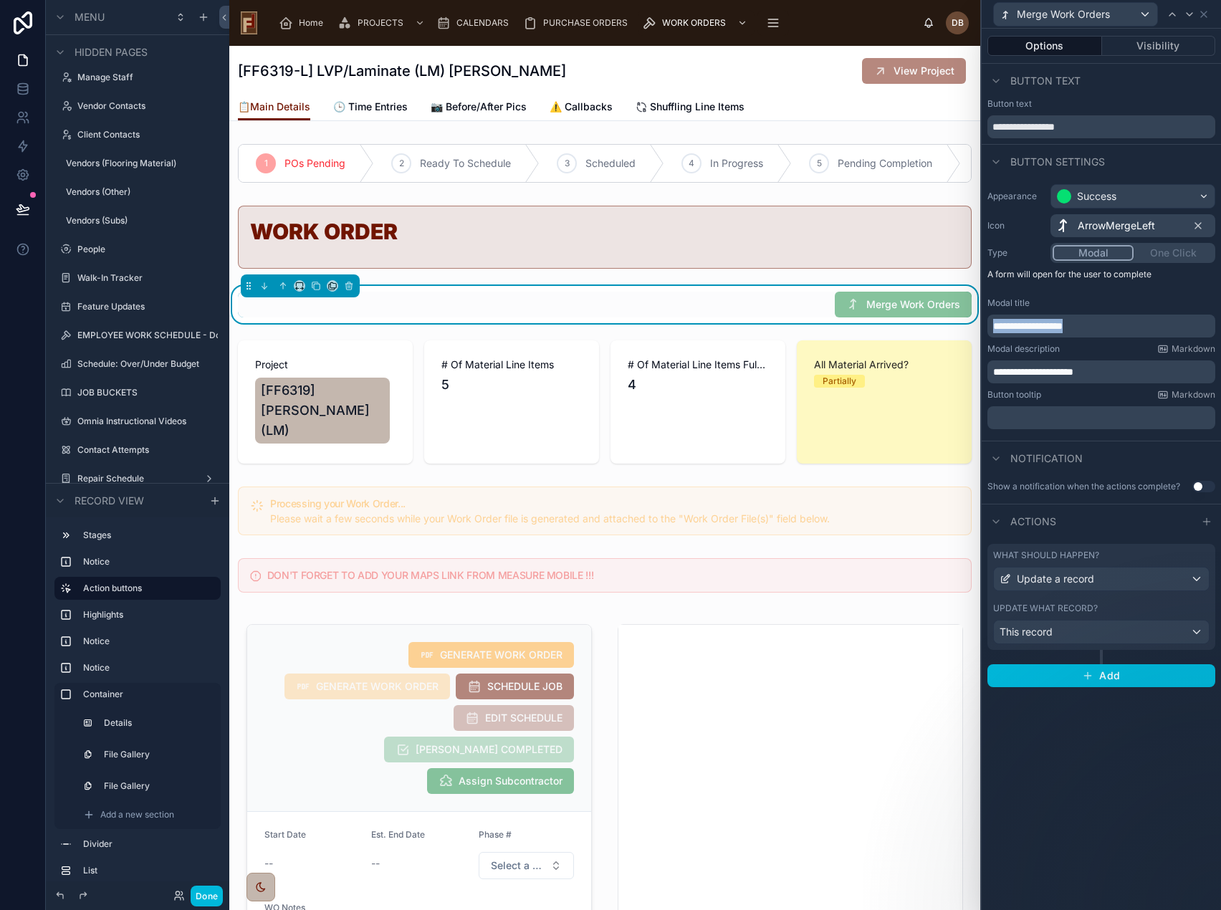
click at [1073, 631] on div "This record" at bounding box center [1101, 632] width 215 height 23
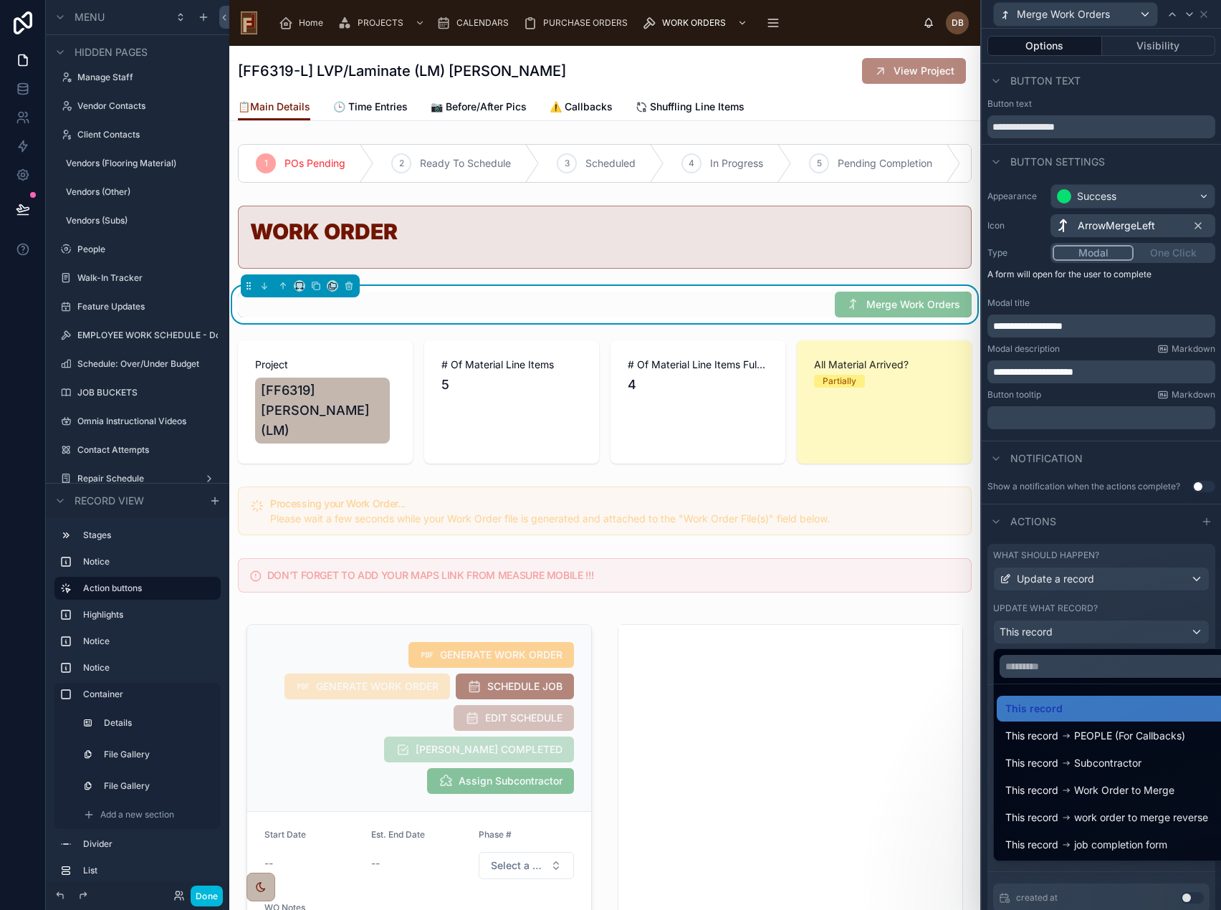
click at [1073, 631] on div at bounding box center [1101, 455] width 239 height 910
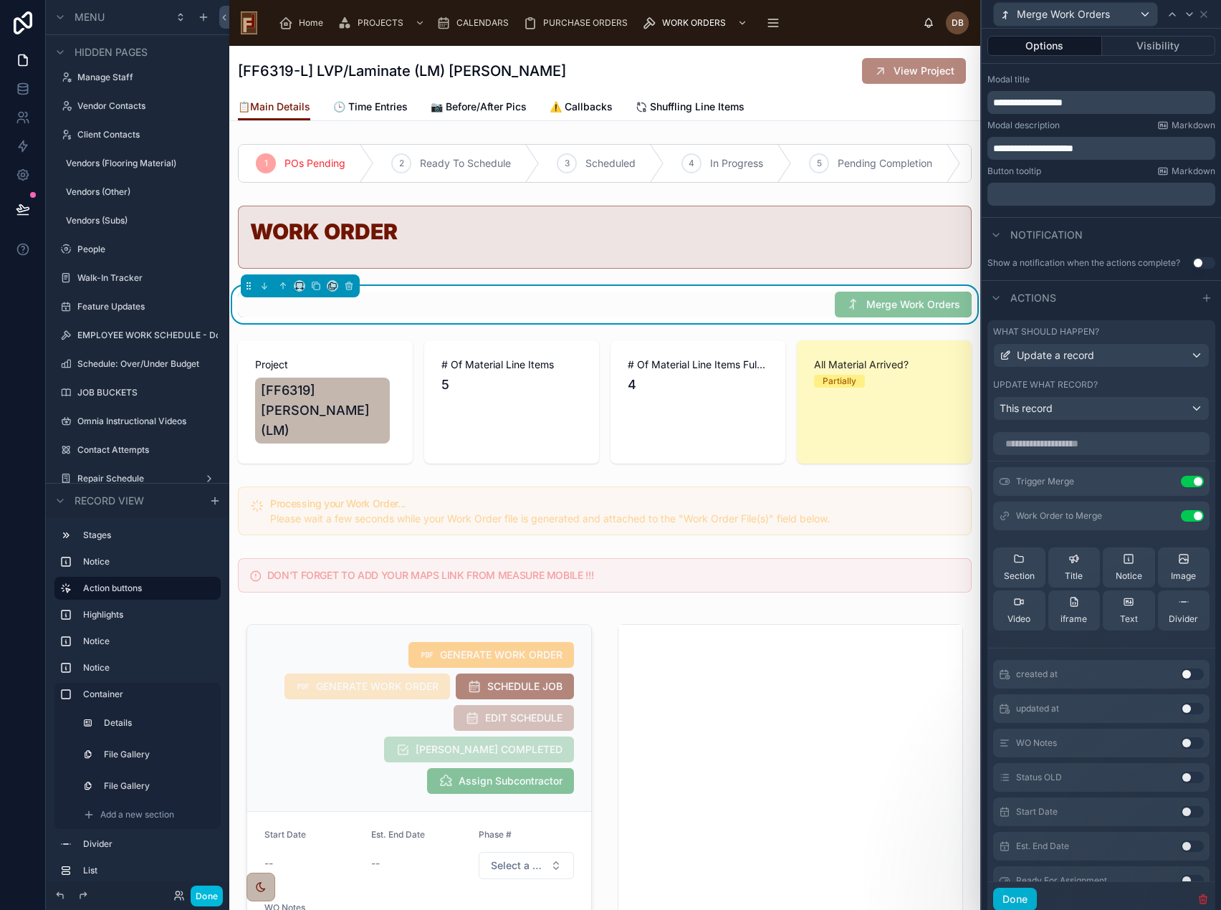
scroll to position [272, 0]
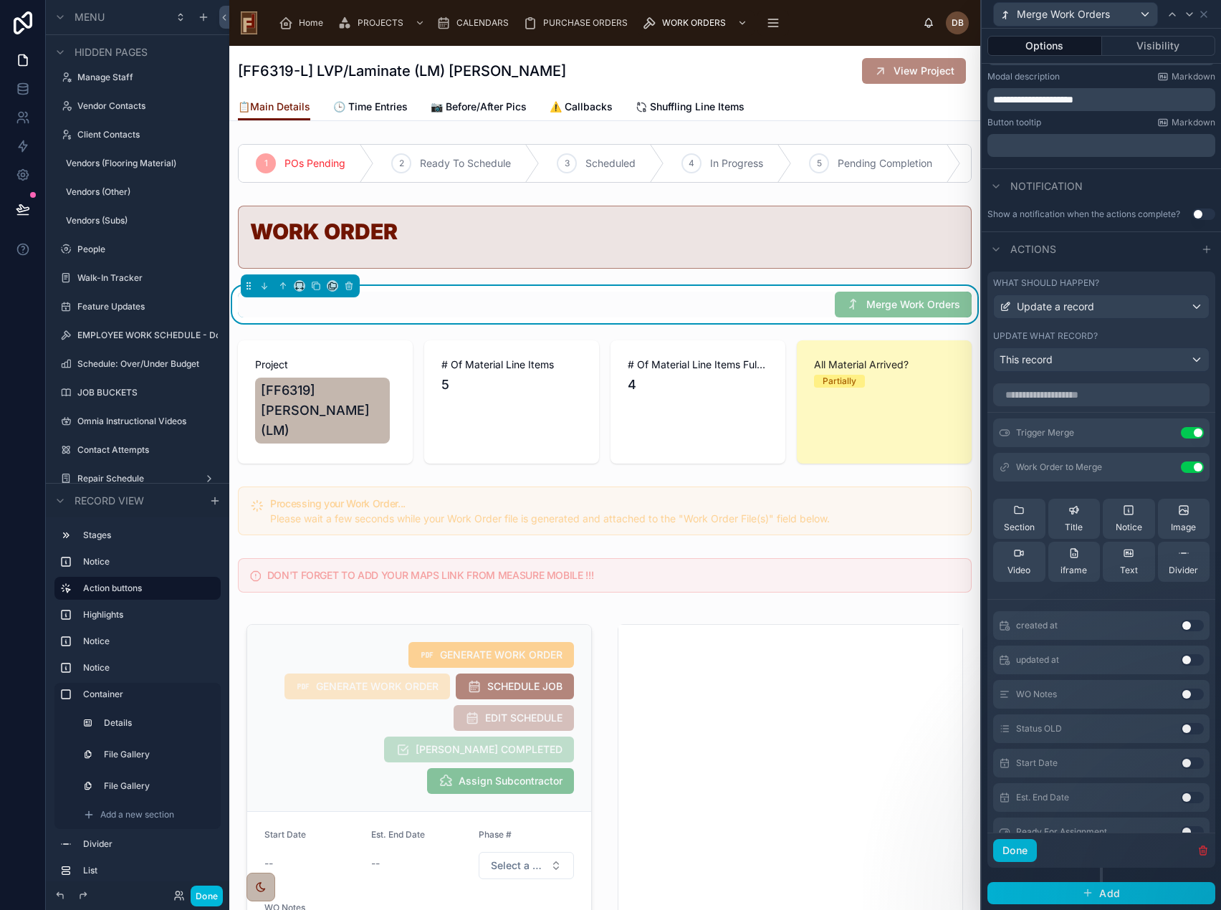
click at [0, 0] on icon at bounding box center [0, 0] width 0 height 0
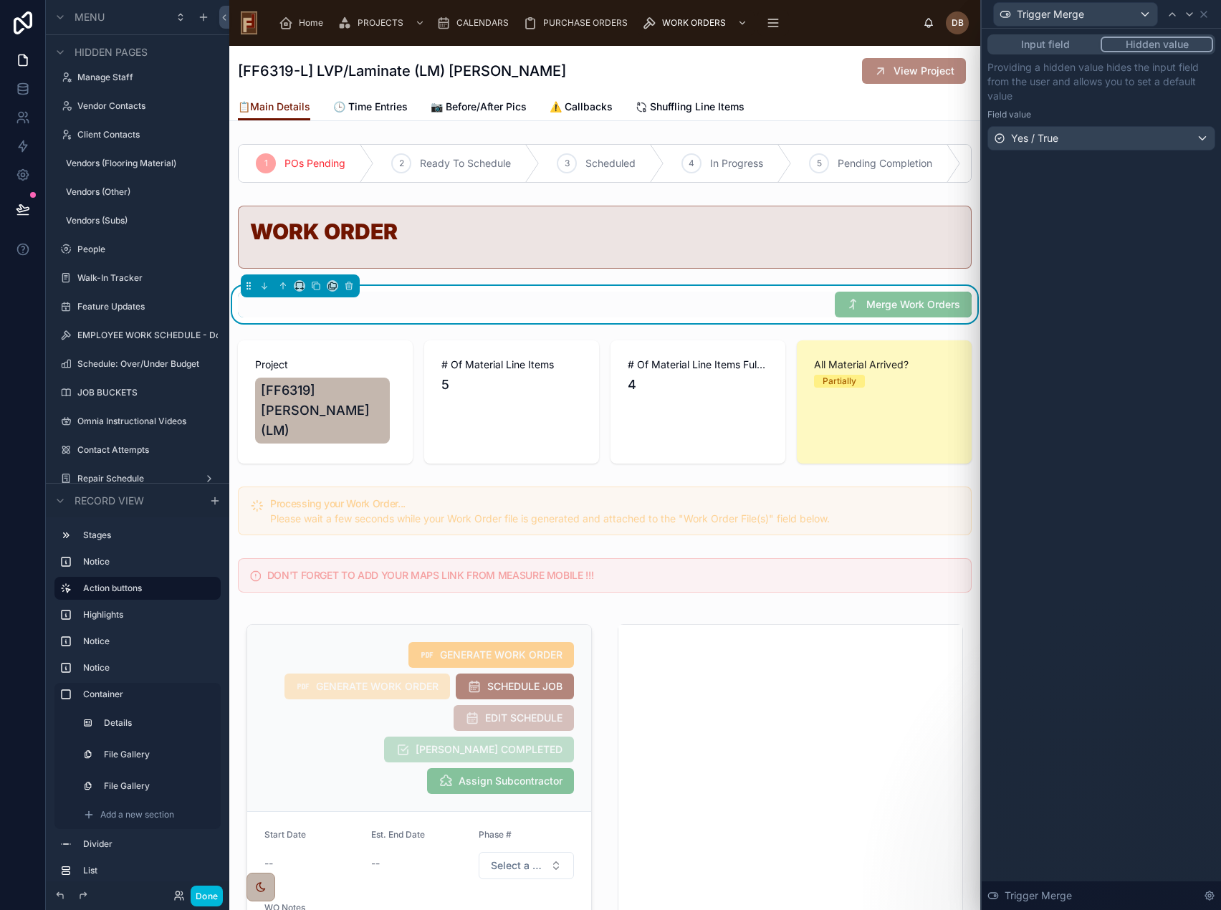
click at [1135, 14] on div "Trigger Merge" at bounding box center [1075, 14] width 163 height 23
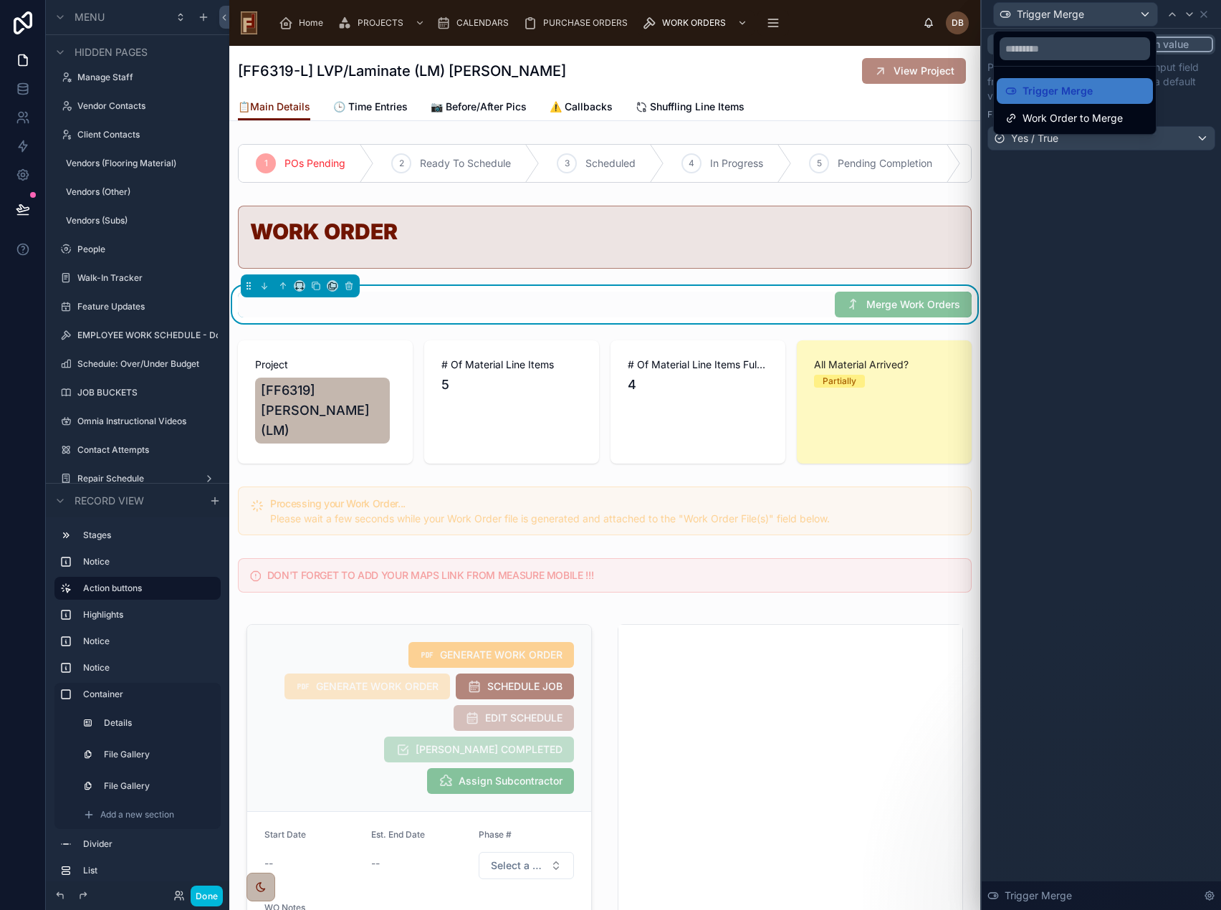
click at [1089, 114] on span "Work Order to Merge" at bounding box center [1073, 118] width 100 height 17
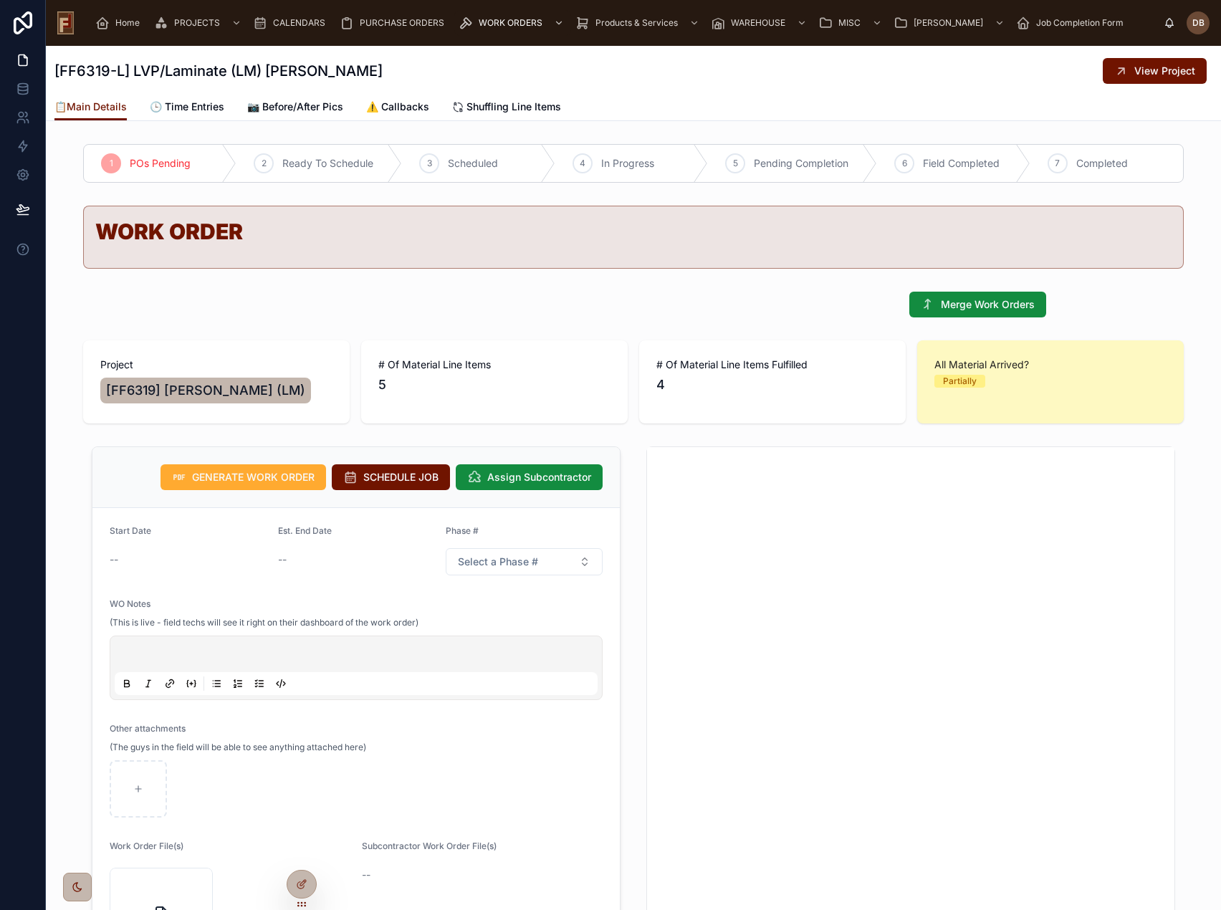
click at [306, 882] on icon at bounding box center [301, 884] width 11 height 11
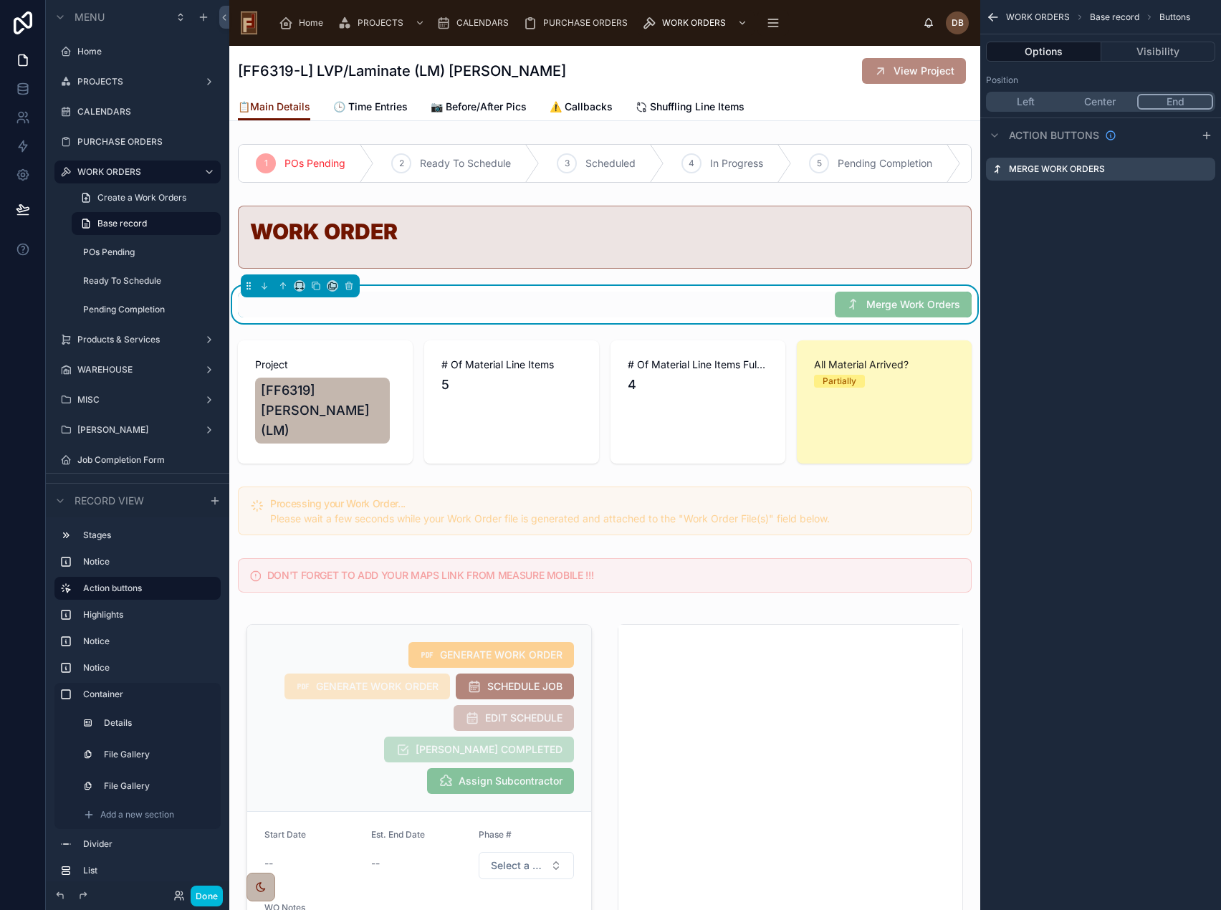
click at [0, 0] on icon "scrollable content" at bounding box center [0, 0] width 0 height 0
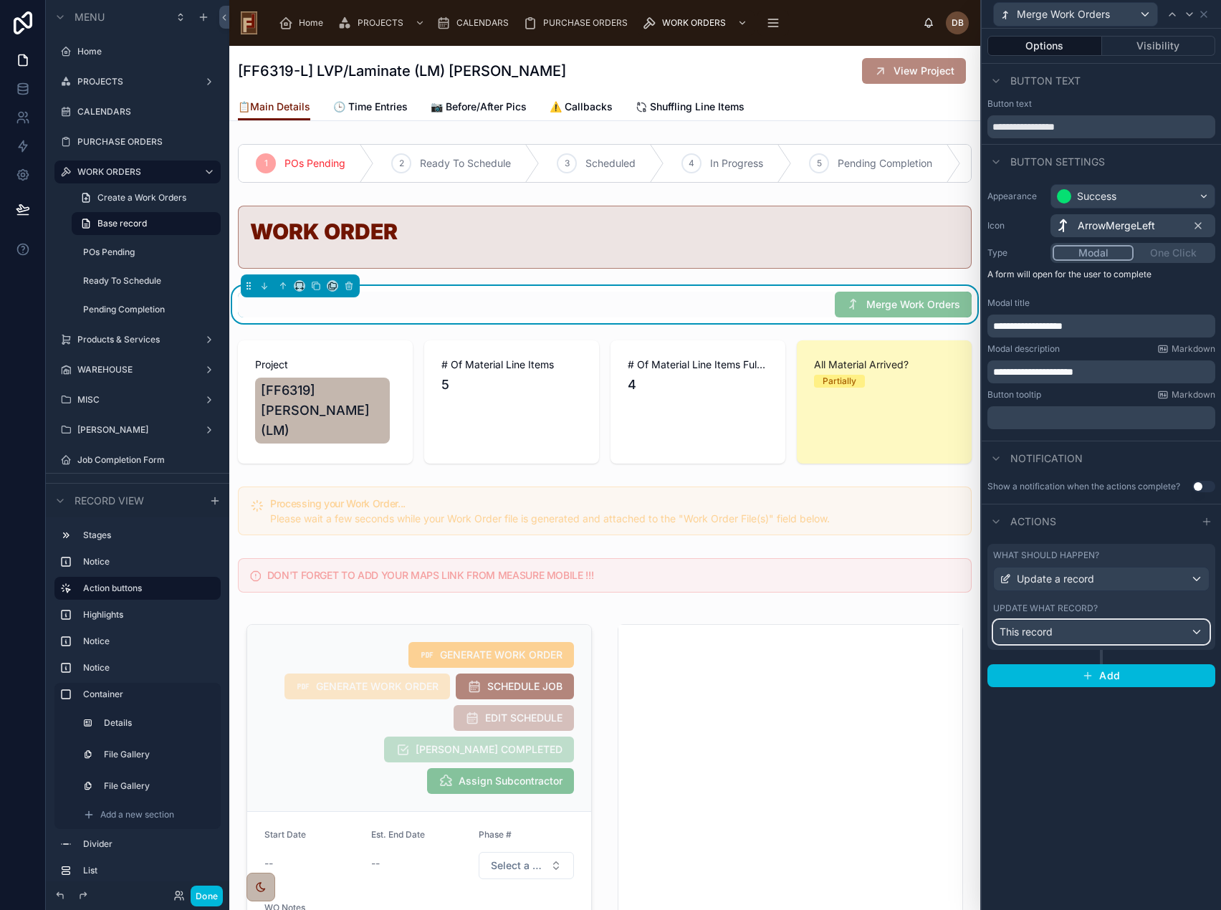
click at [1070, 633] on div "This record" at bounding box center [1101, 632] width 215 height 23
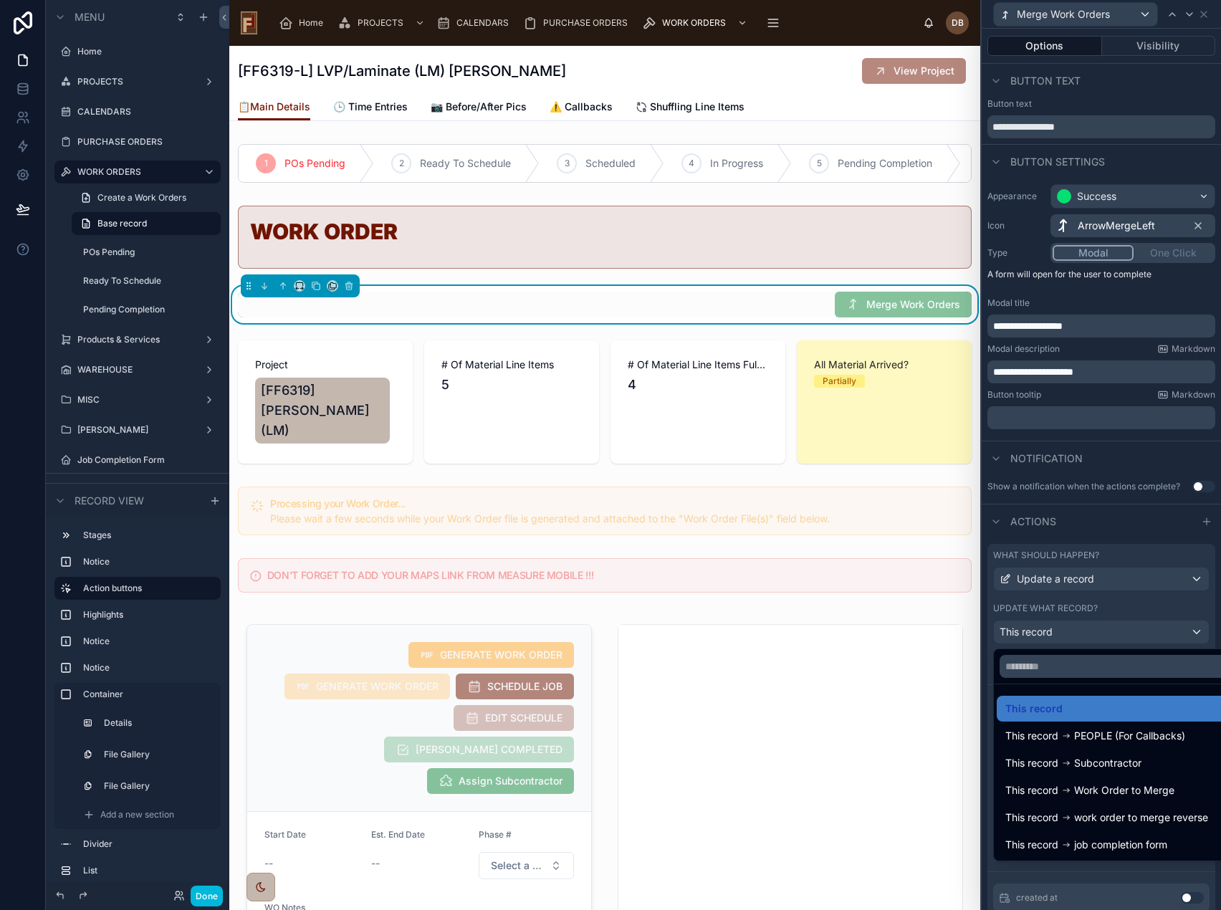
click at [1070, 633] on div at bounding box center [1101, 455] width 239 height 910
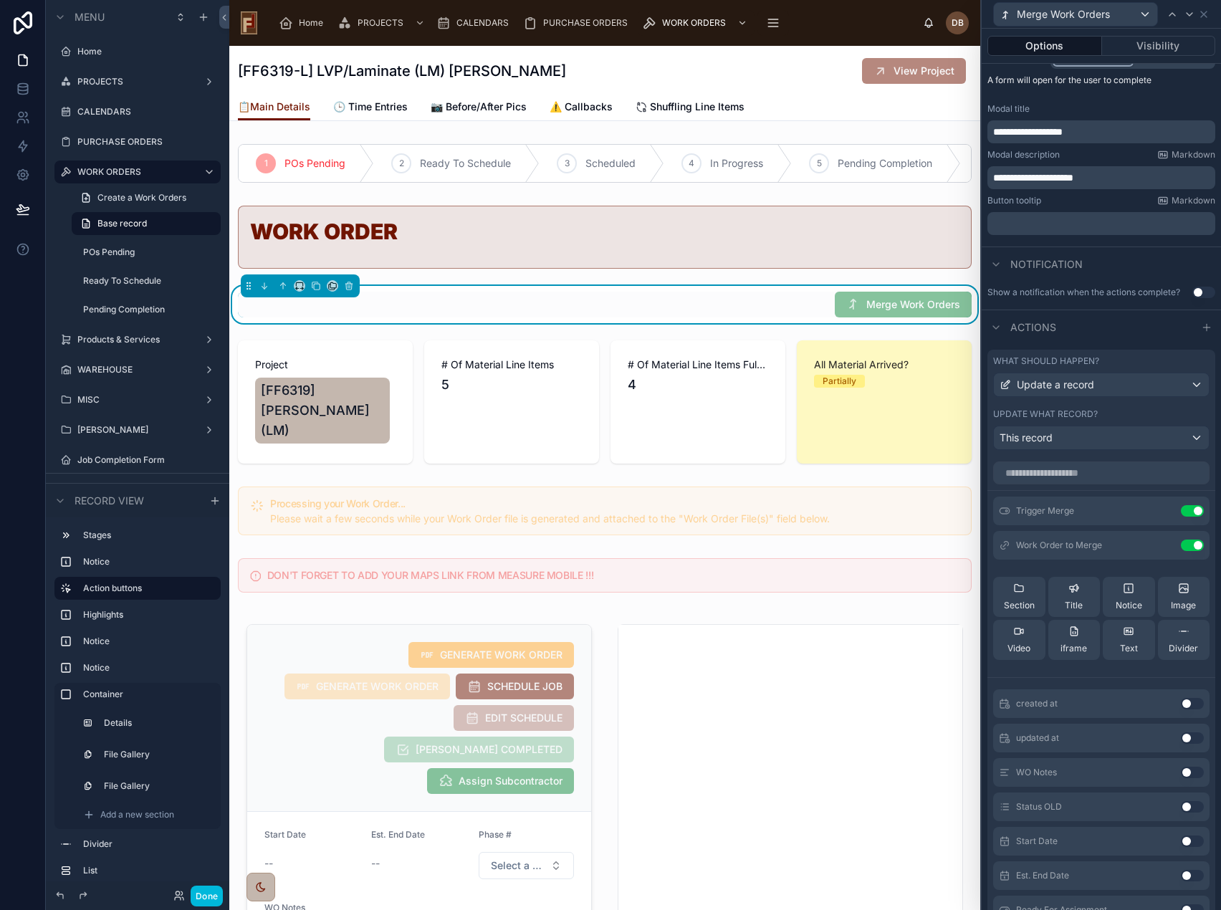
scroll to position [215, 0]
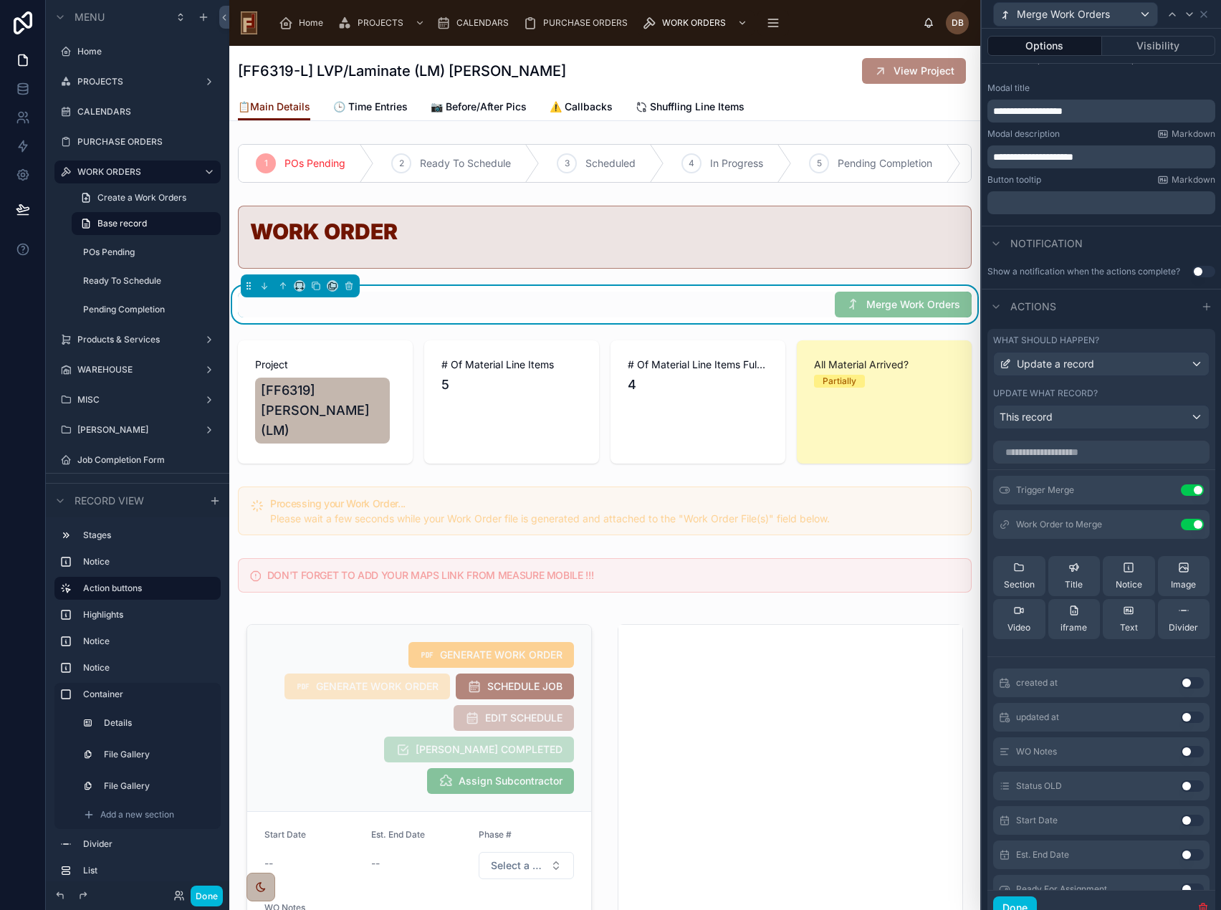
click at [0, 0] on icon at bounding box center [0, 0] width 0 height 0
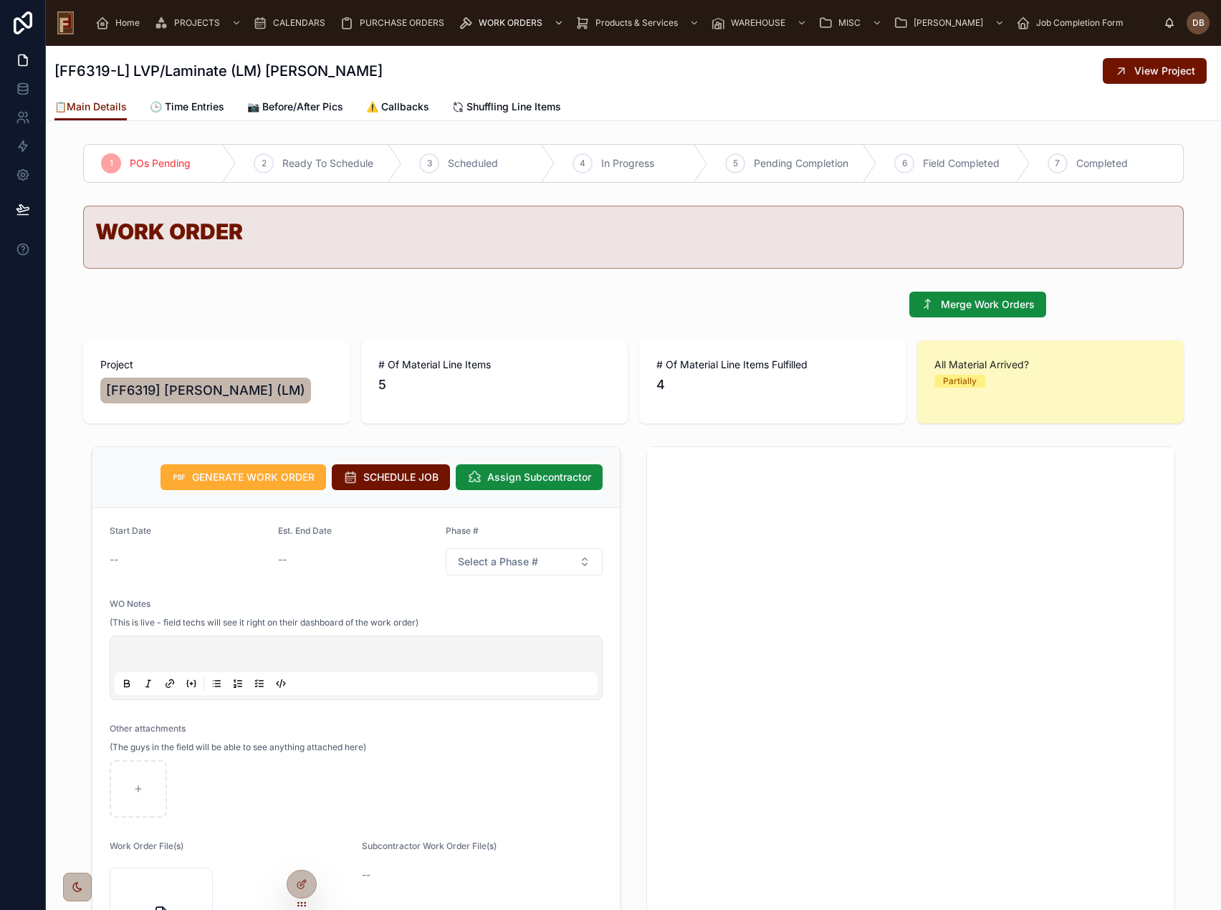
click at [300, 886] on icon at bounding box center [301, 884] width 11 height 11
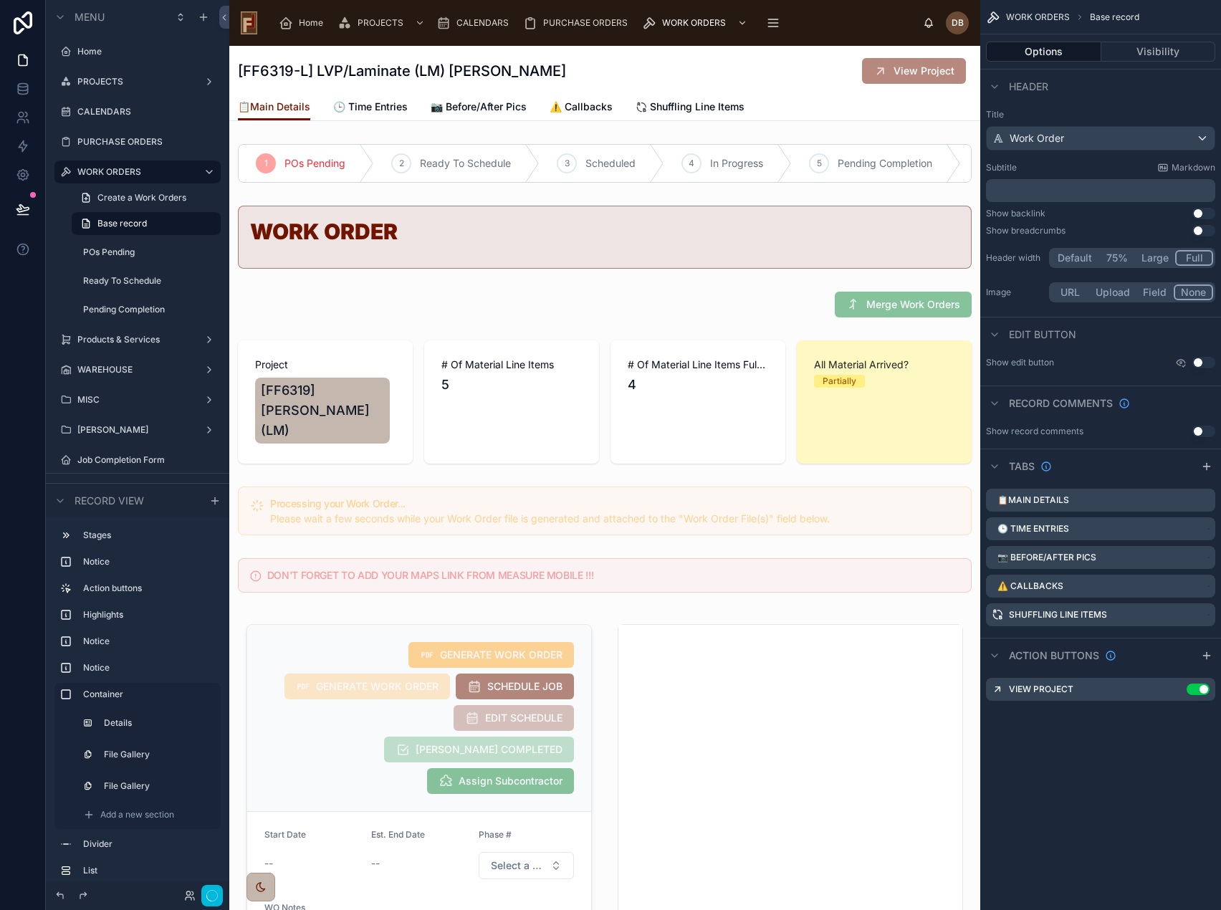
click at [777, 316] on div at bounding box center [604, 304] width 751 height 37
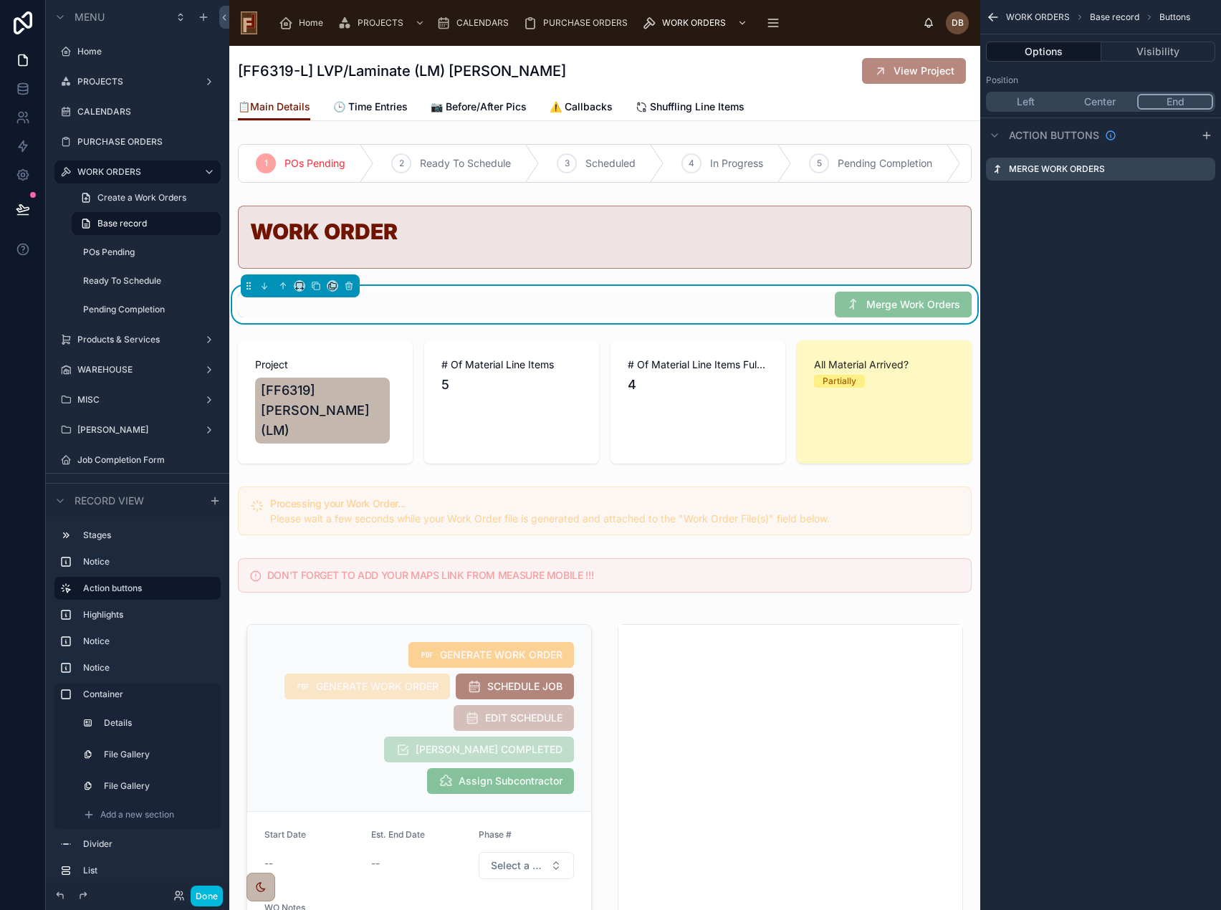
click at [0, 0] on icon "scrollable content" at bounding box center [0, 0] width 0 height 0
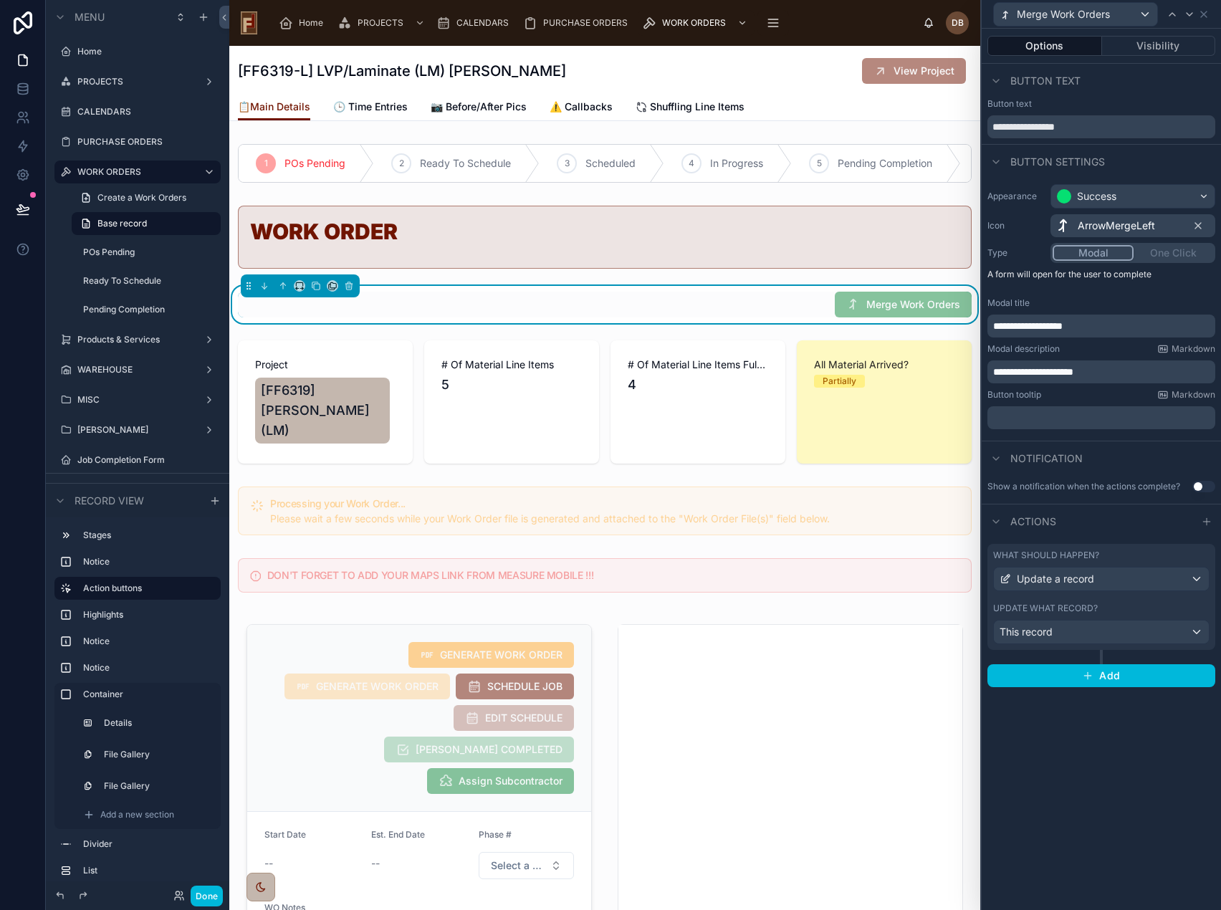
click at [1158, 49] on button "Visibility" at bounding box center [1159, 46] width 114 height 20
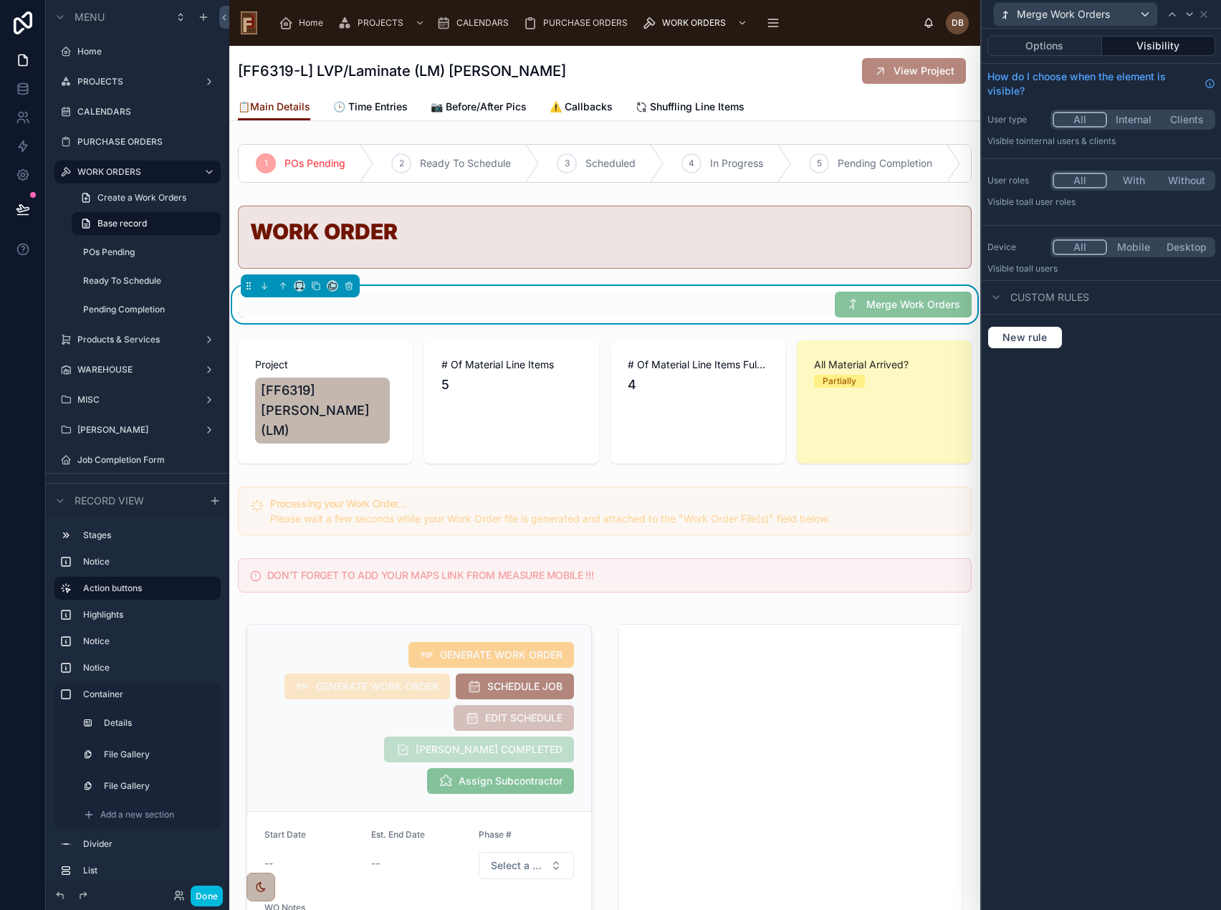
click at [781, 317] on div "Merge Work Orders" at bounding box center [605, 305] width 734 height 26
click at [1099, 14] on span "Merge Work Orders" at bounding box center [1063, 14] width 93 height 14
click at [1141, 398] on div at bounding box center [1101, 455] width 239 height 910
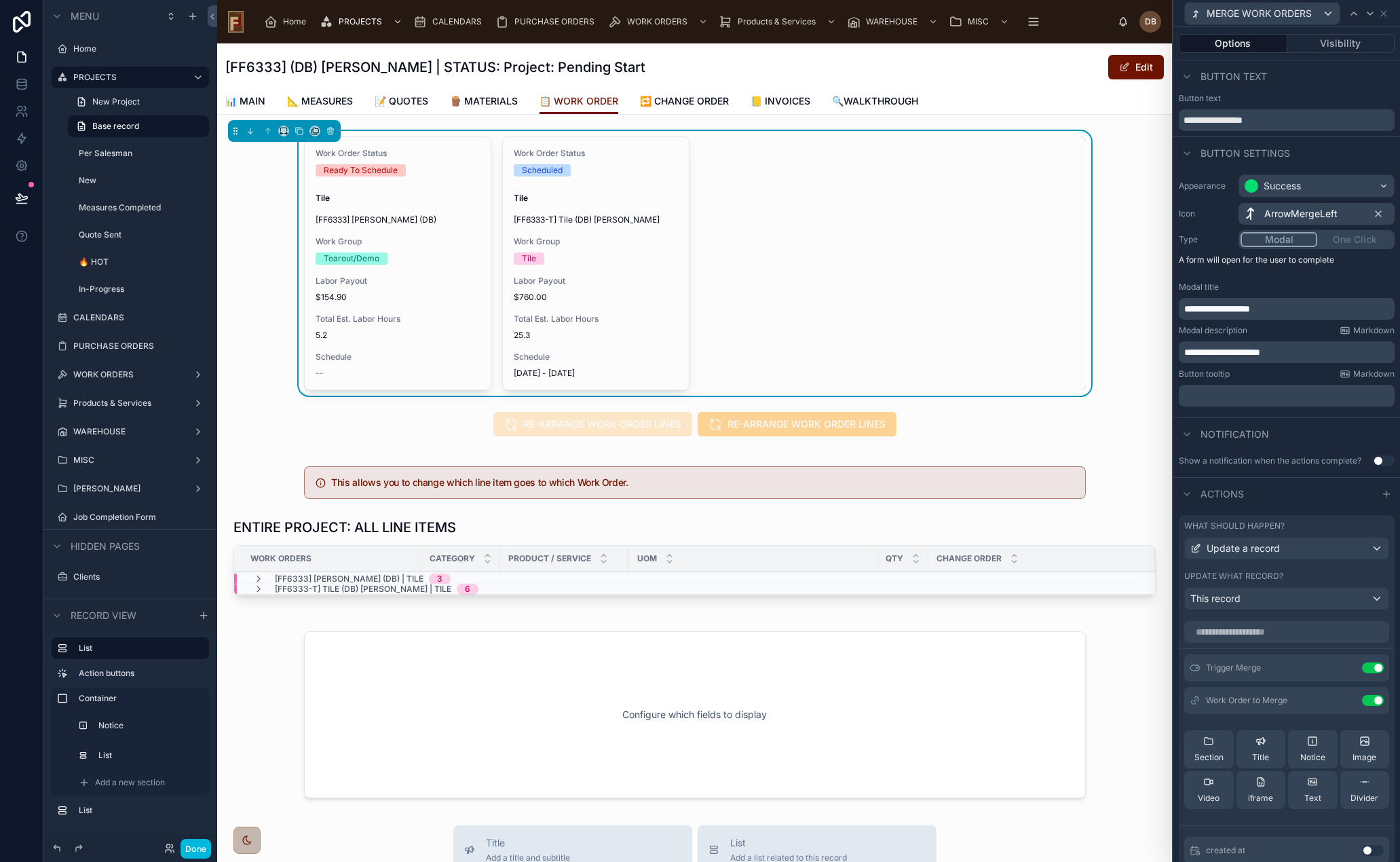
scroll to position [178, 0]
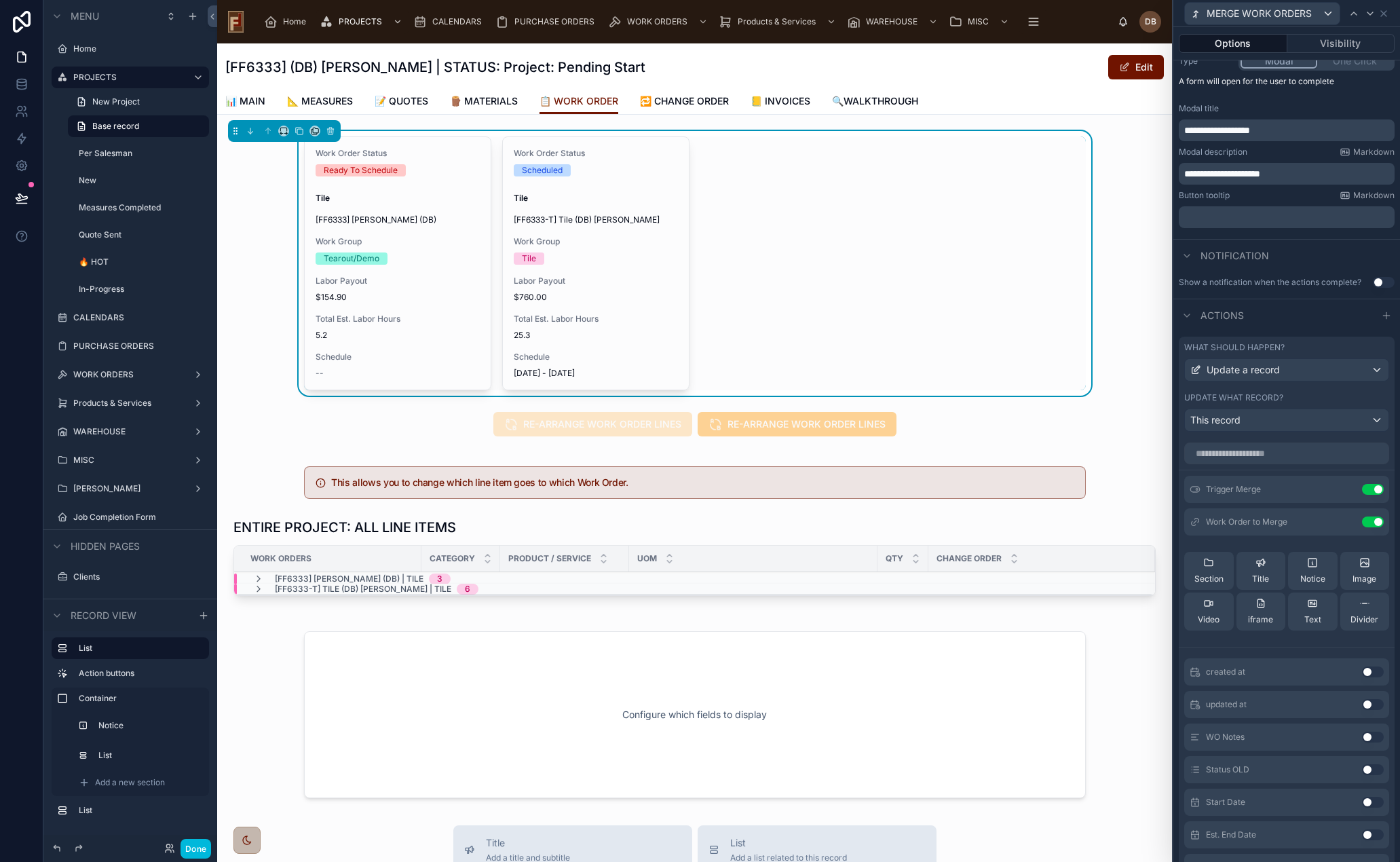
click at [0, 0] on icon at bounding box center [0, 0] width 0 height 0
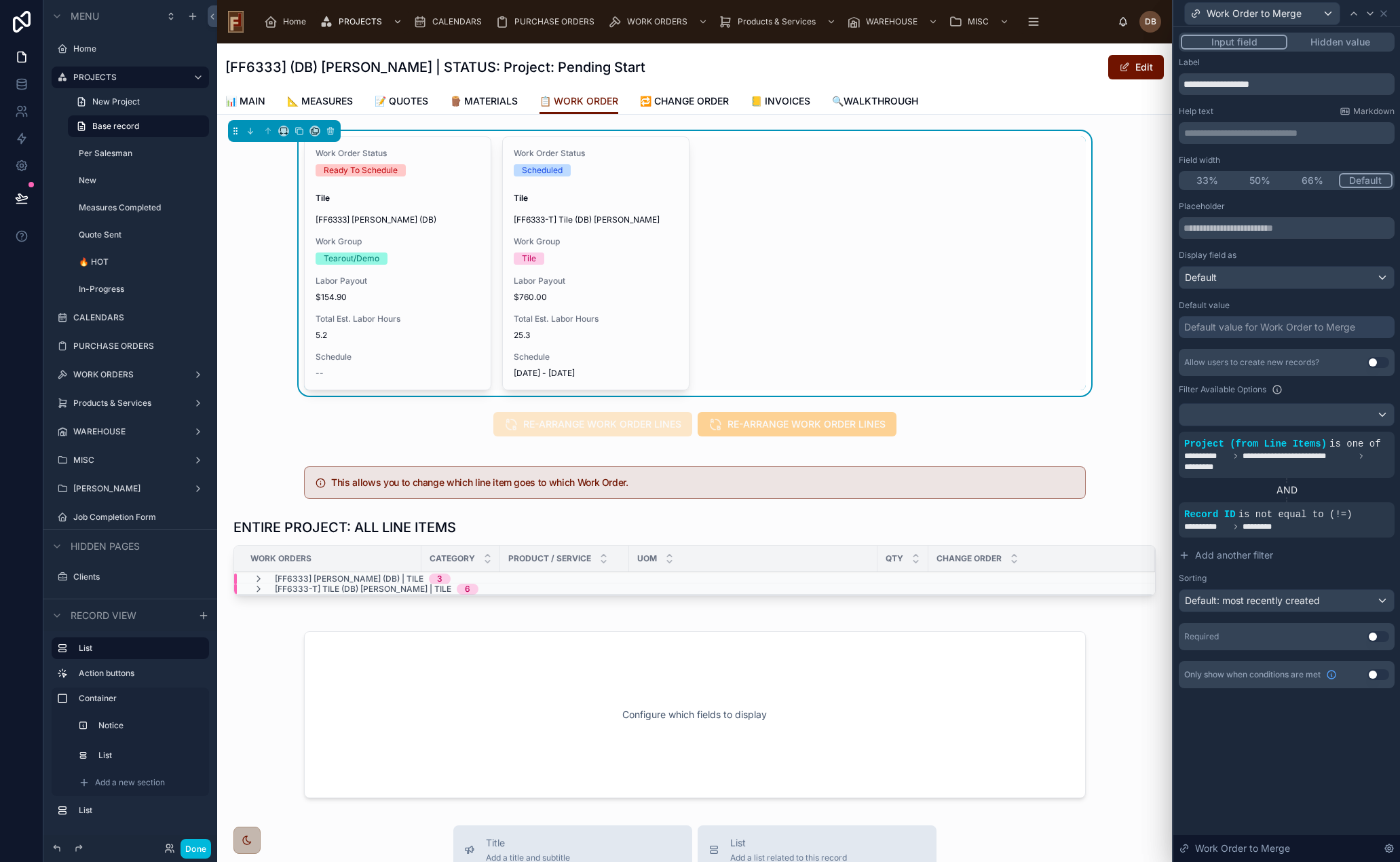
click at [1373, 671] on button "Use setting" at bounding box center [1378, 674] width 22 height 10
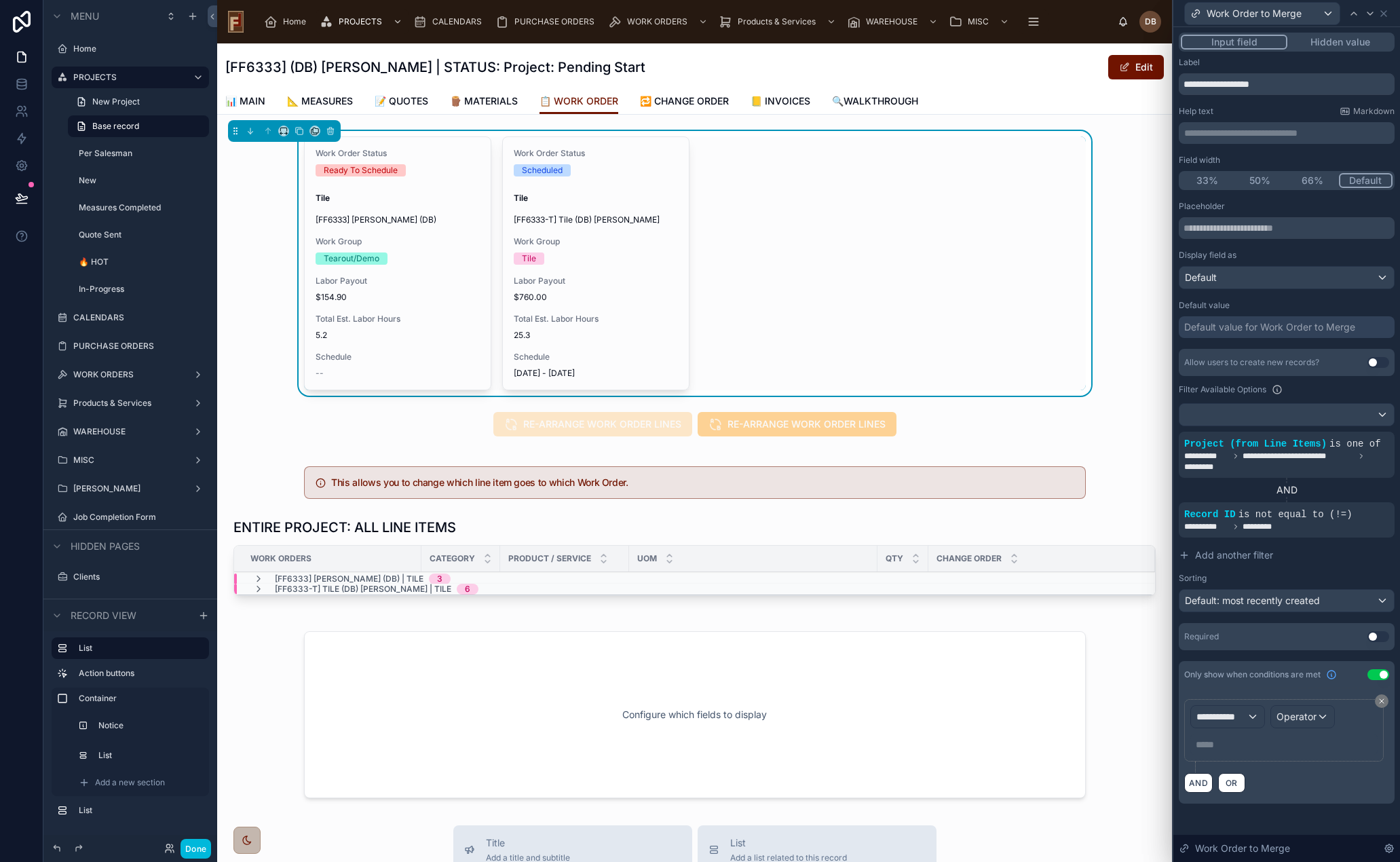
click at [1227, 714] on span "**********" at bounding box center [1221, 717] width 50 height 13
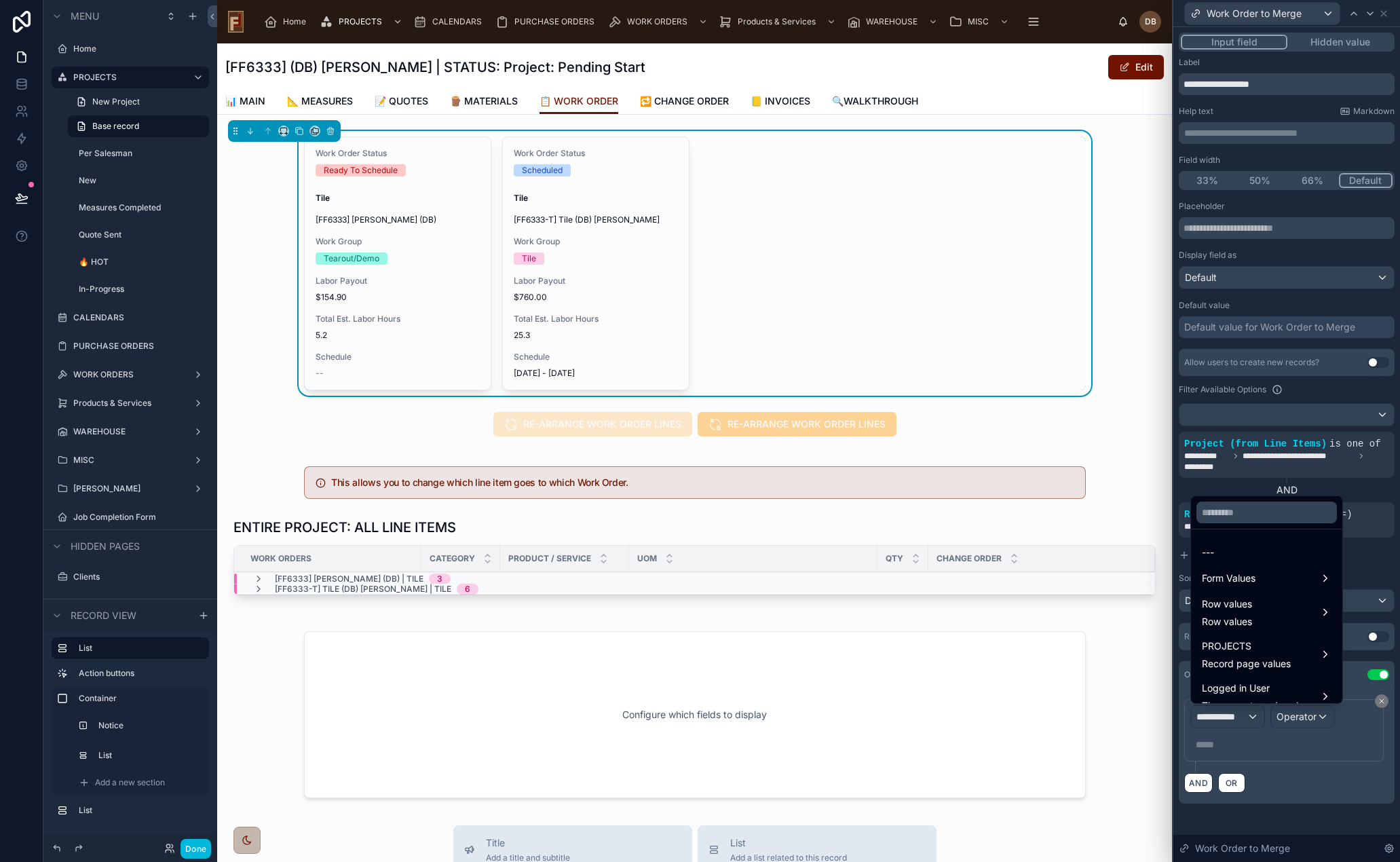
scroll to position [13, 0]
click at [1278, 599] on div "Row values Row values" at bounding box center [1266, 600] width 130 height 32
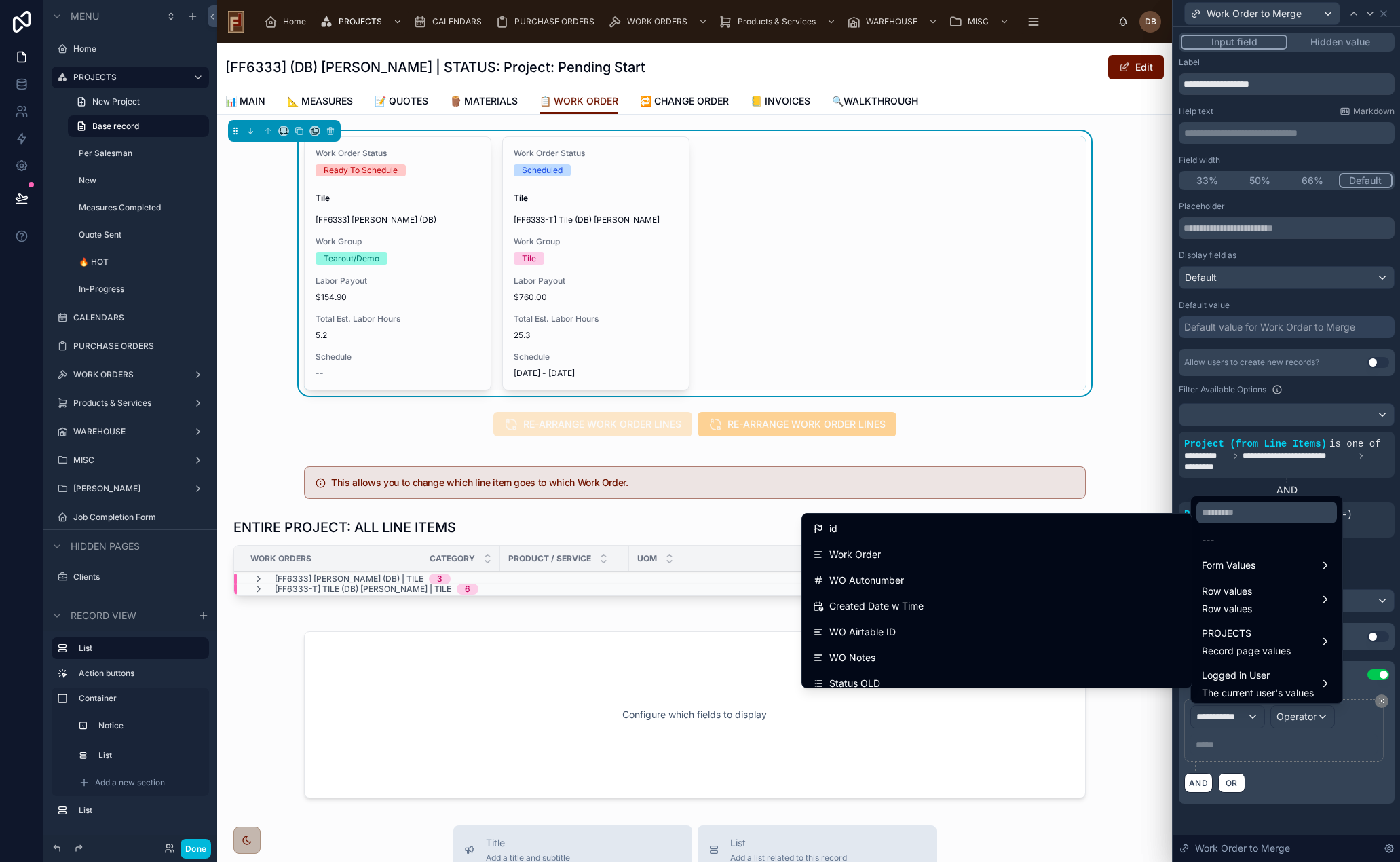
click at [1254, 512] on input "text" at bounding box center [1266, 512] width 140 height 22
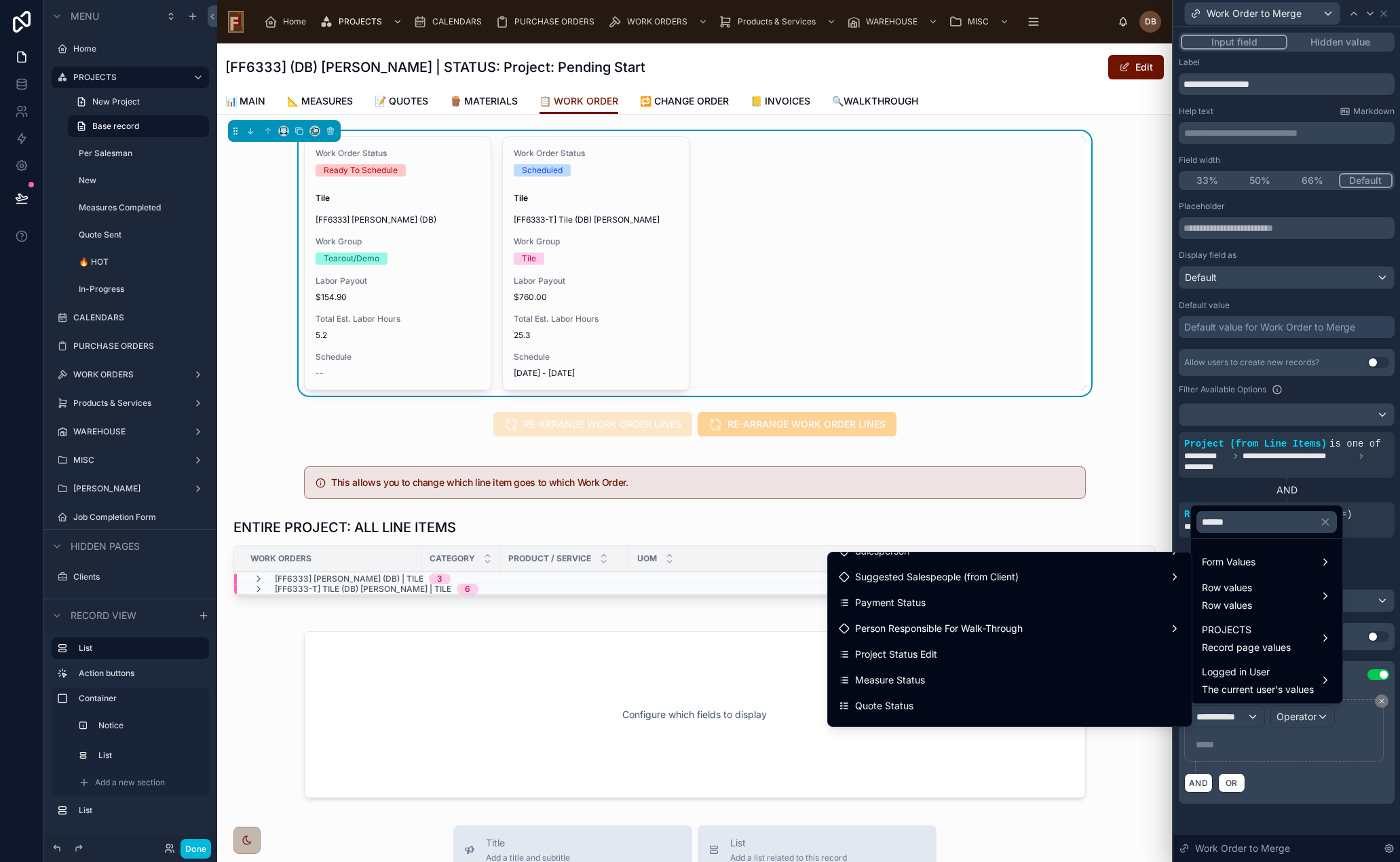
scroll to position [135, 0]
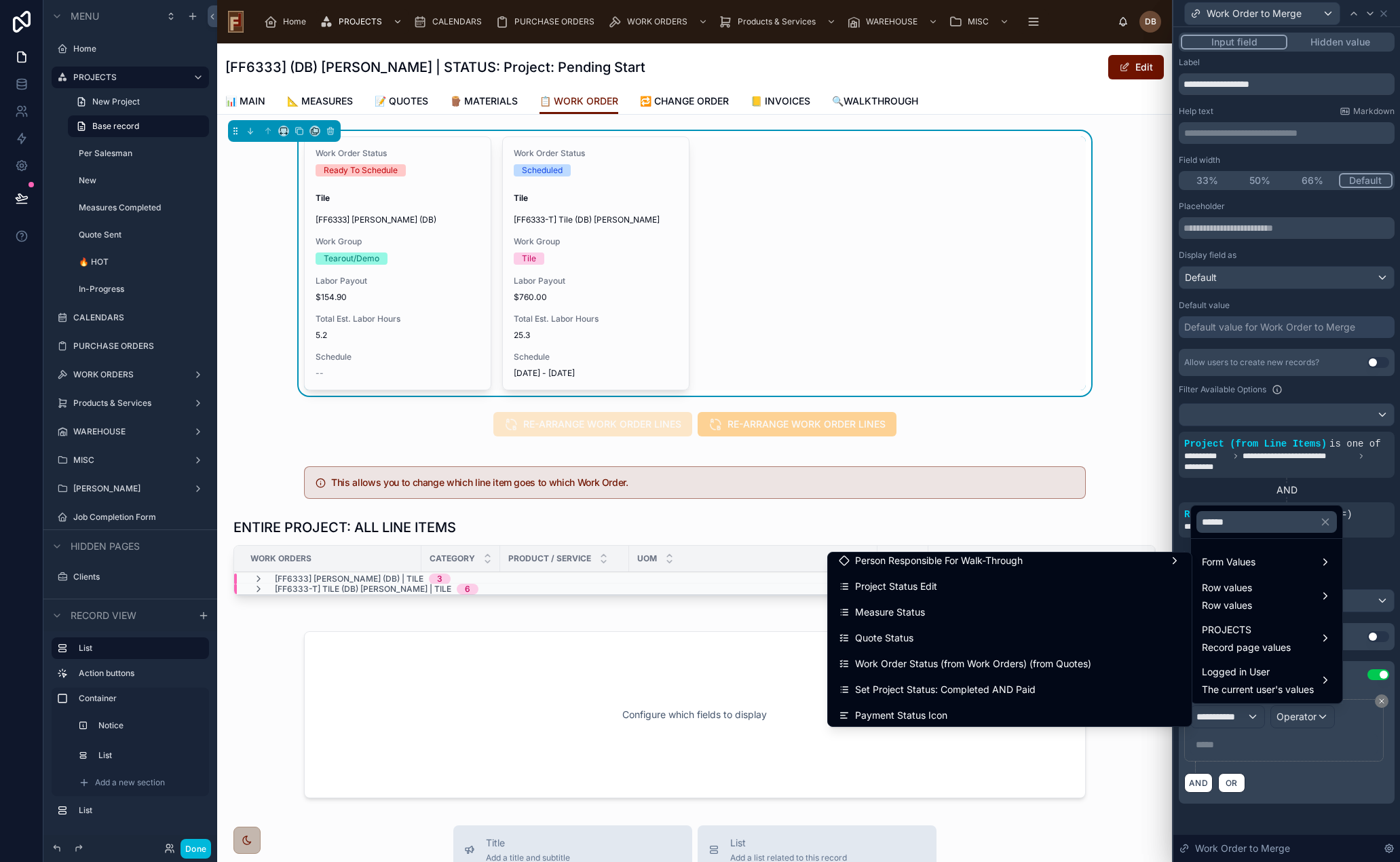
type input "******"
click at [1367, 559] on div at bounding box center [1286, 431] width 226 height 862
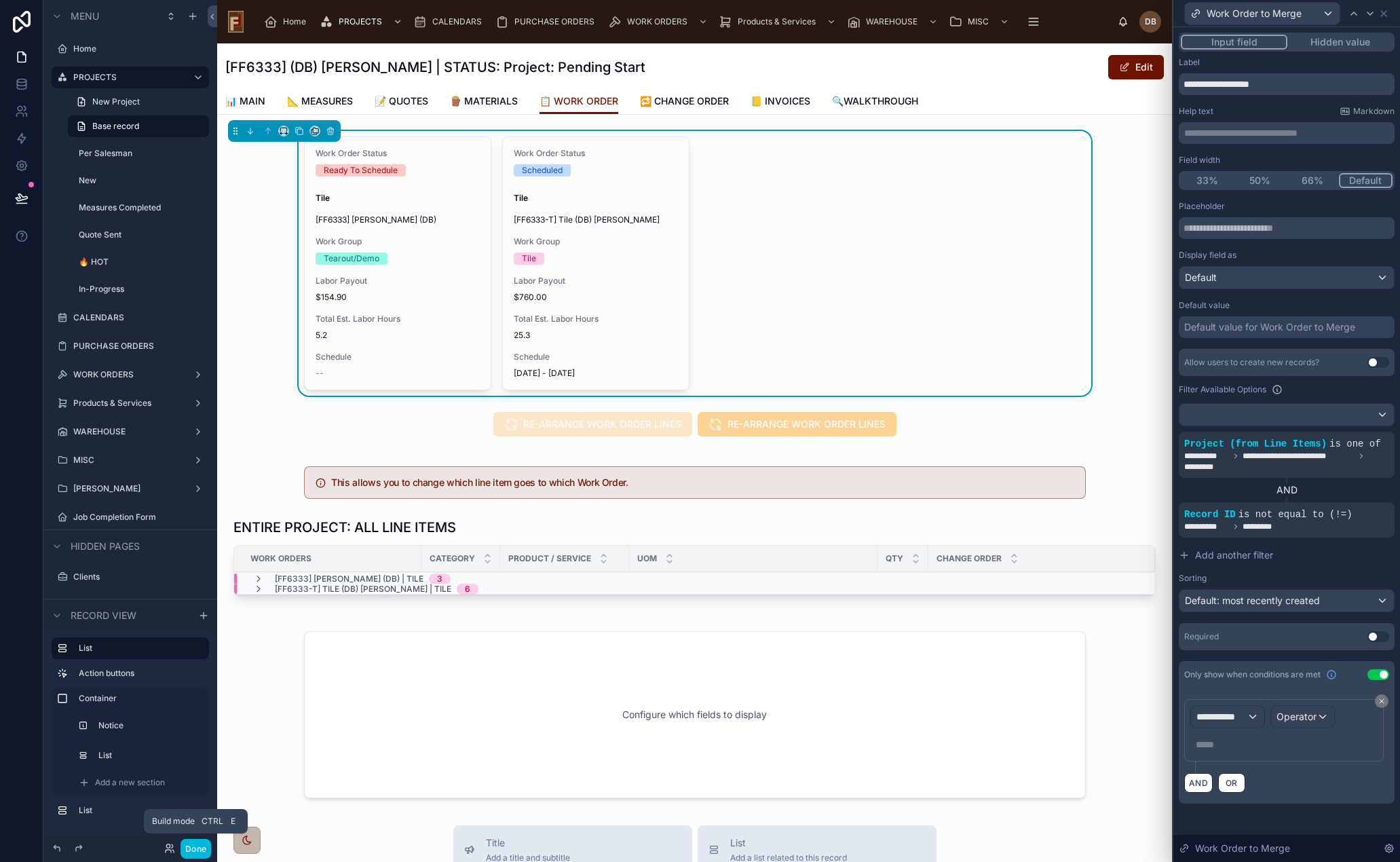
drag, startPoint x: 203, startPoint y: 845, endPoint x: 202, endPoint y: 830, distance: 15.0
click at [203, 845] on button "Done" at bounding box center [196, 849] width 30 height 20
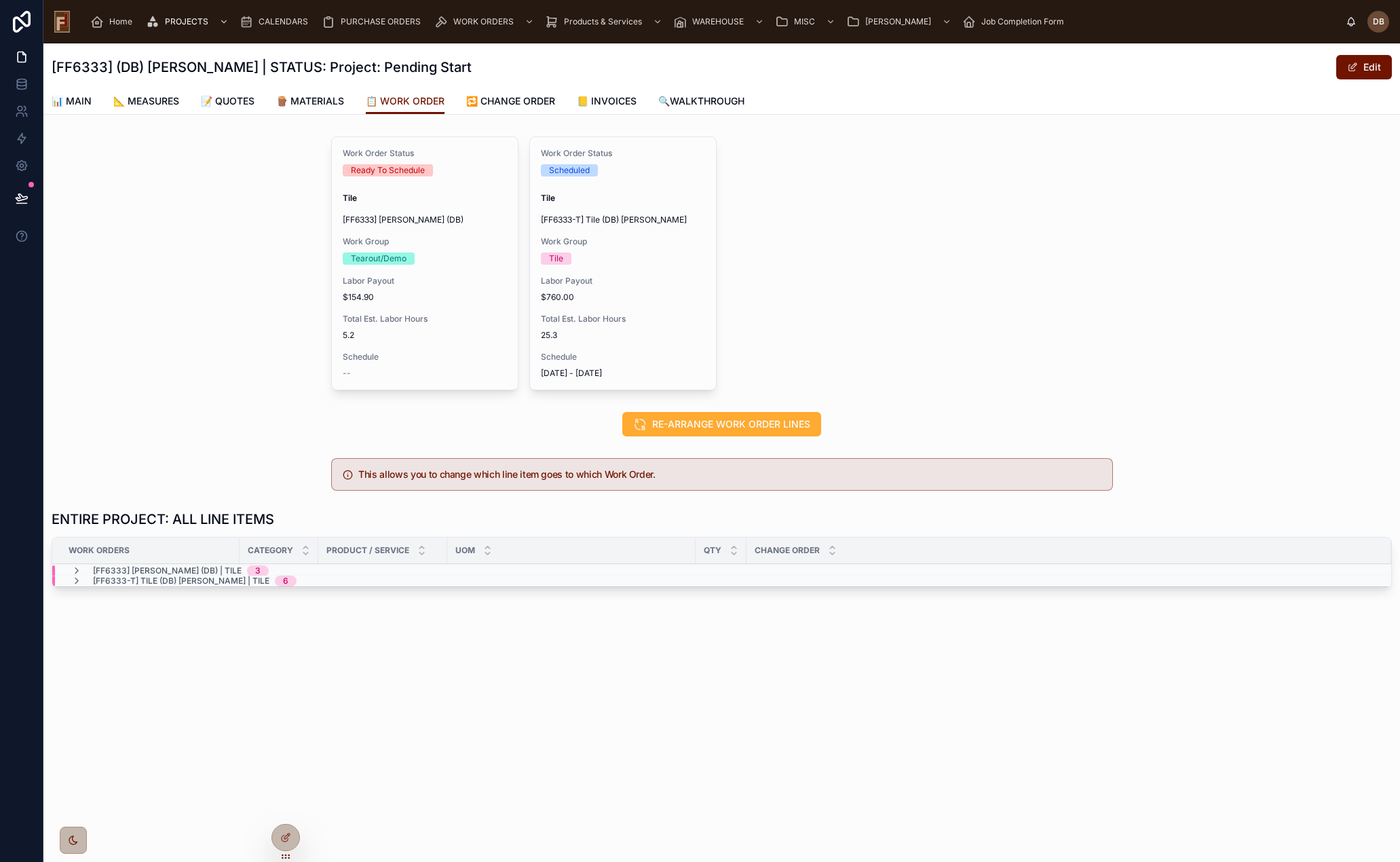
click at [278, 17] on span "CALENDARS" at bounding box center [283, 21] width 49 height 10
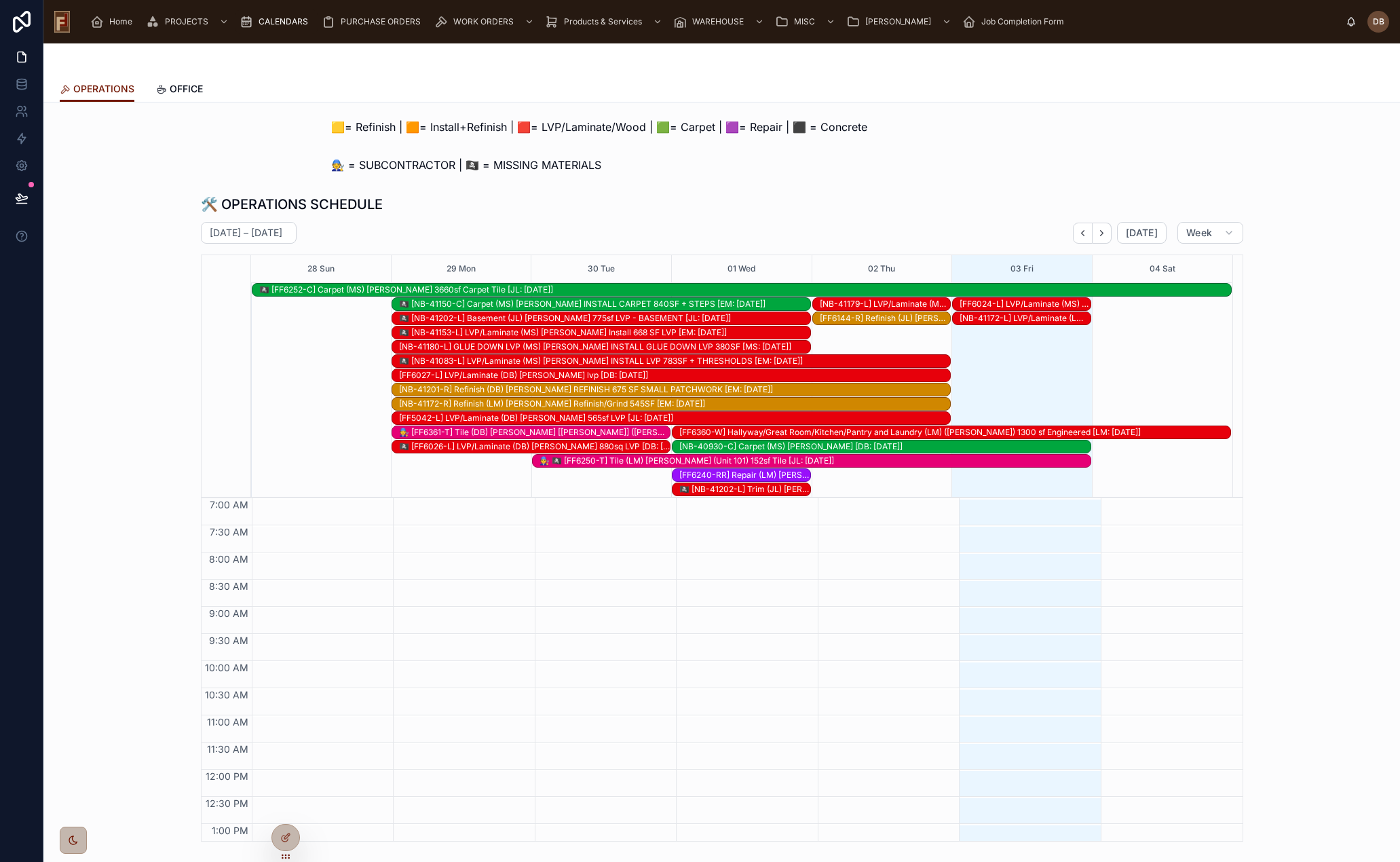
scroll to position [200, 0]
click at [1151, 226] on span "[DATE]" at bounding box center [1142, 232] width 32 height 12
click at [1101, 235] on icon "Next" at bounding box center [1102, 233] width 10 height 10
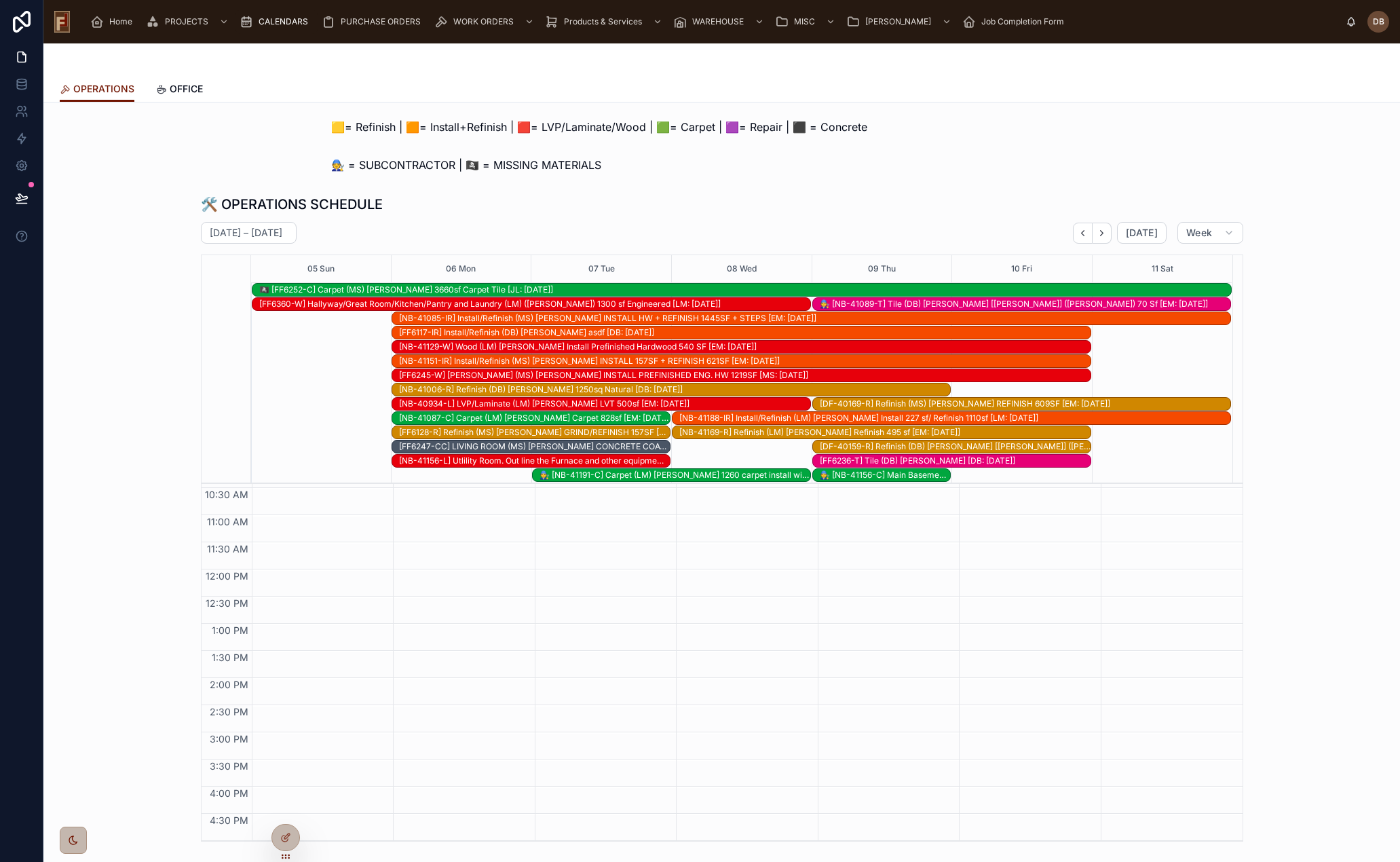
click at [179, 87] on span "OFFICE" at bounding box center [186, 89] width 33 height 13
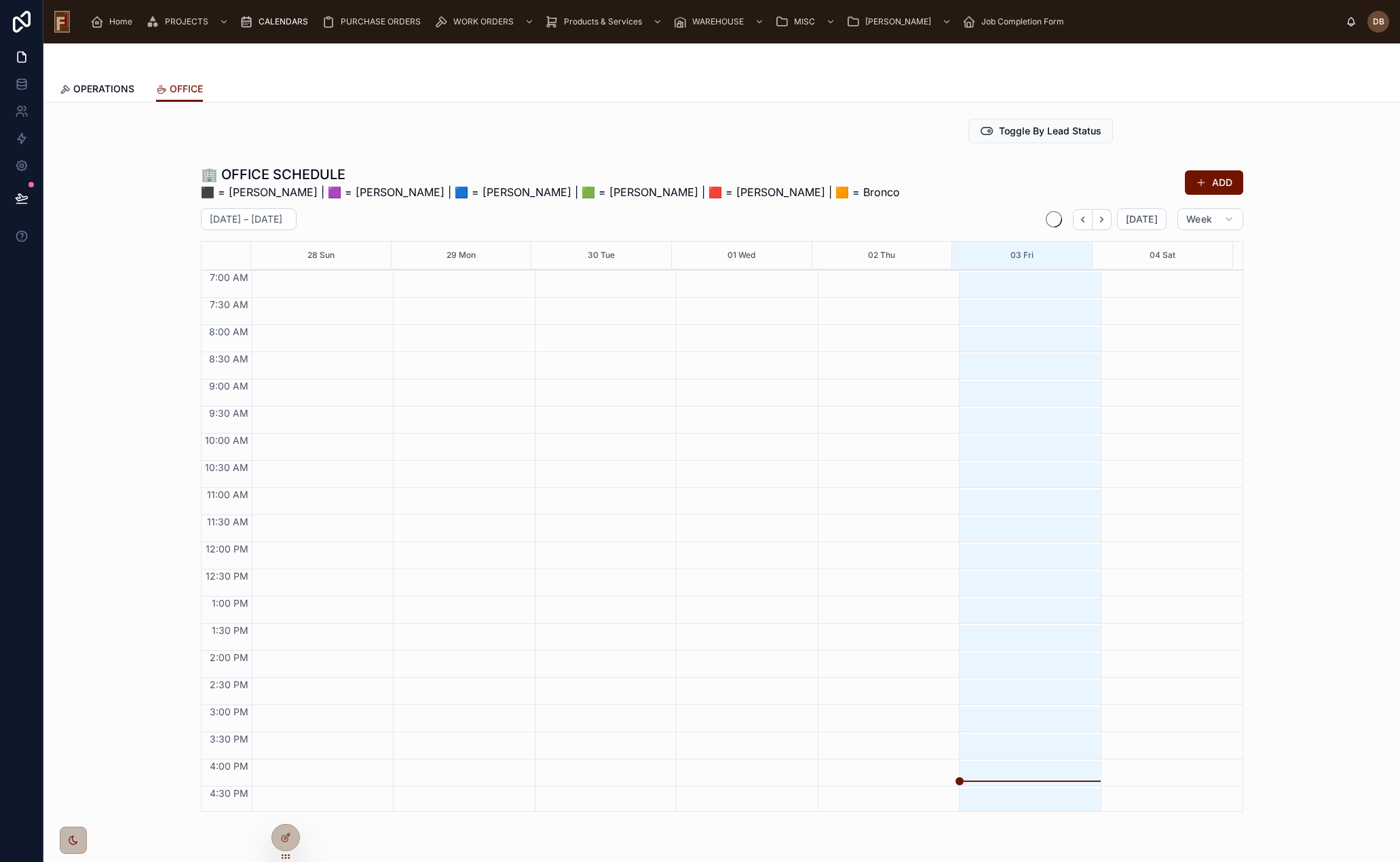
scroll to position [112, 0]
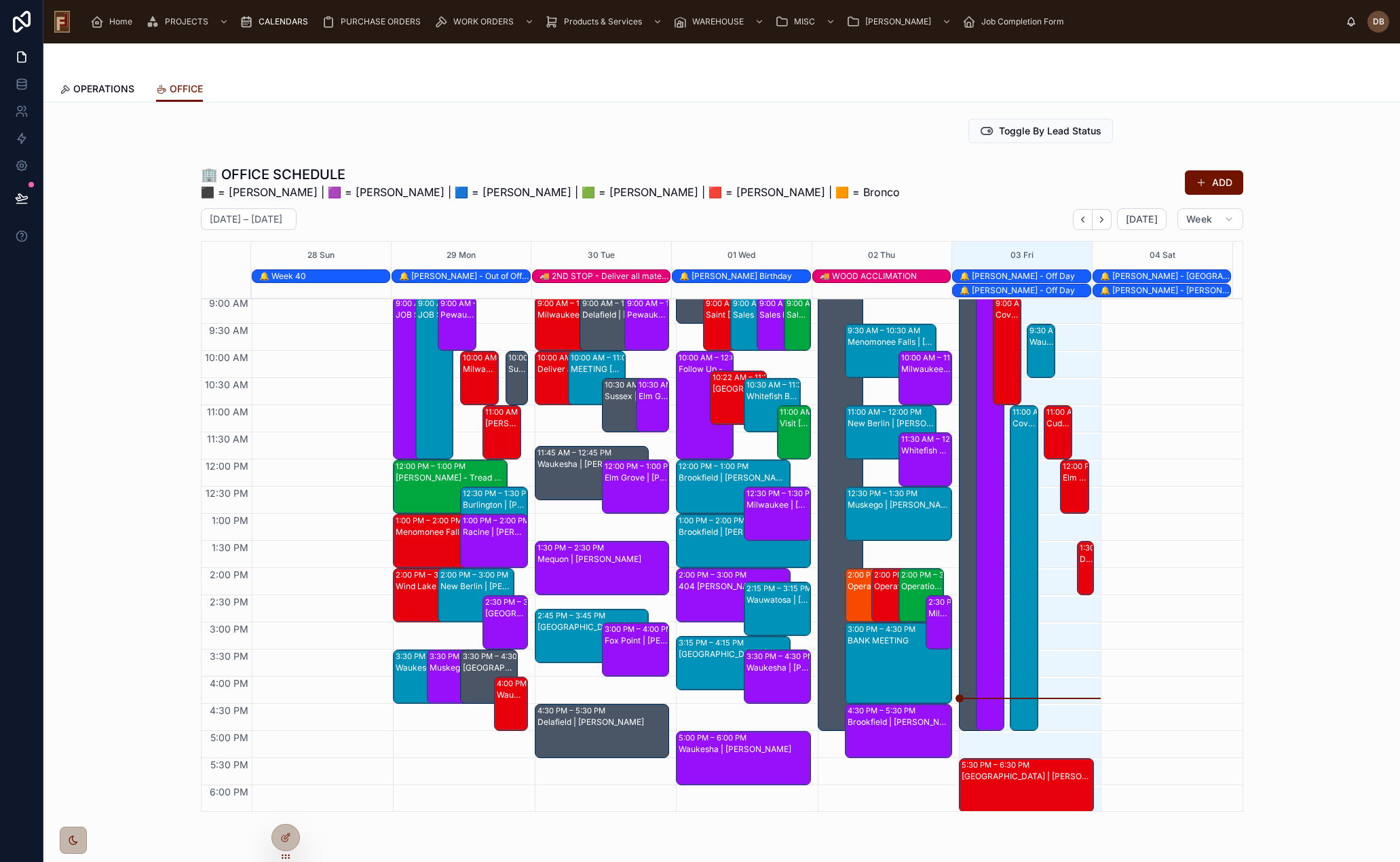
click at [1097, 217] on icon "Next" at bounding box center [1102, 219] width 10 height 10
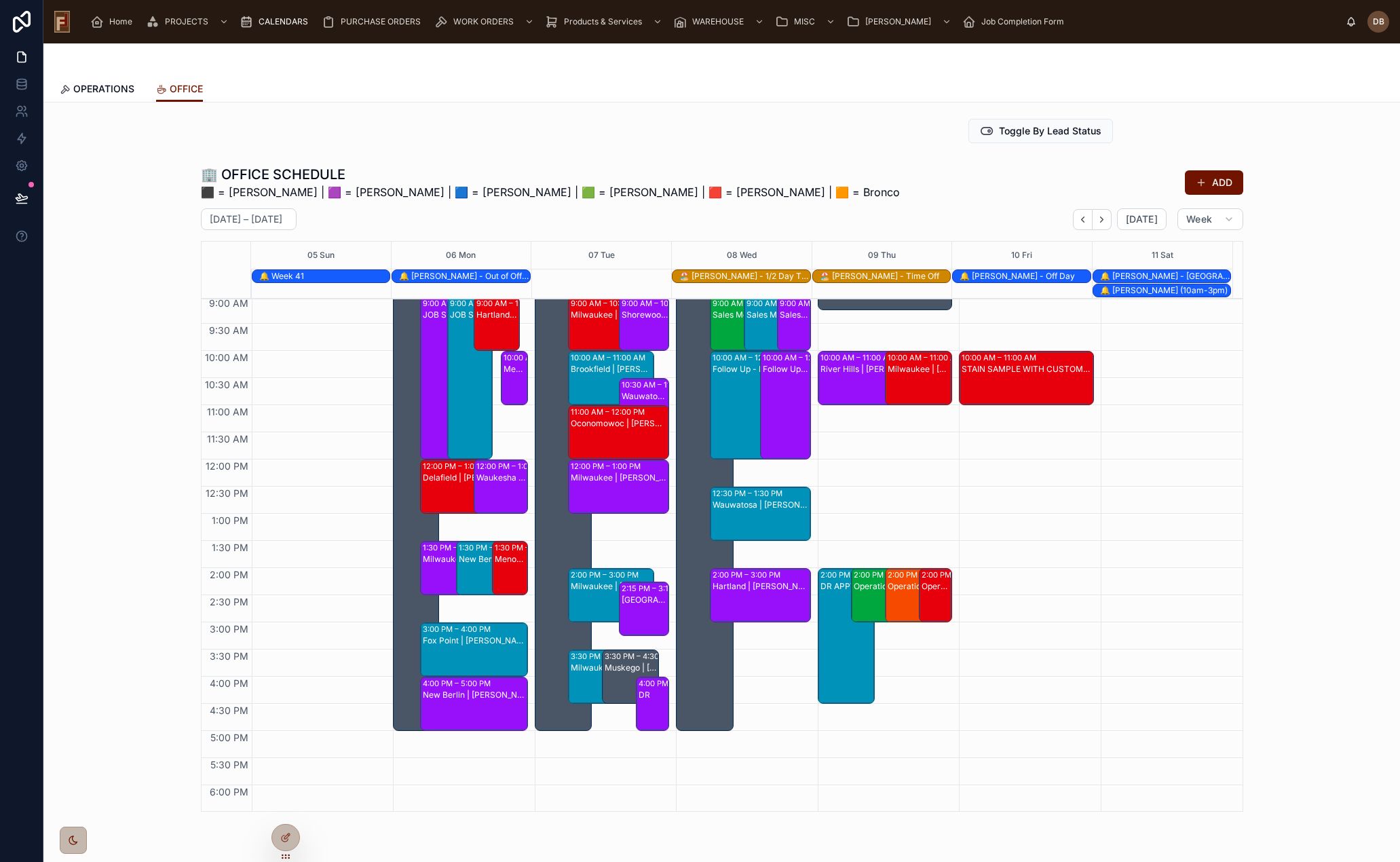
click at [1097, 217] on icon "Next" at bounding box center [1102, 219] width 10 height 10
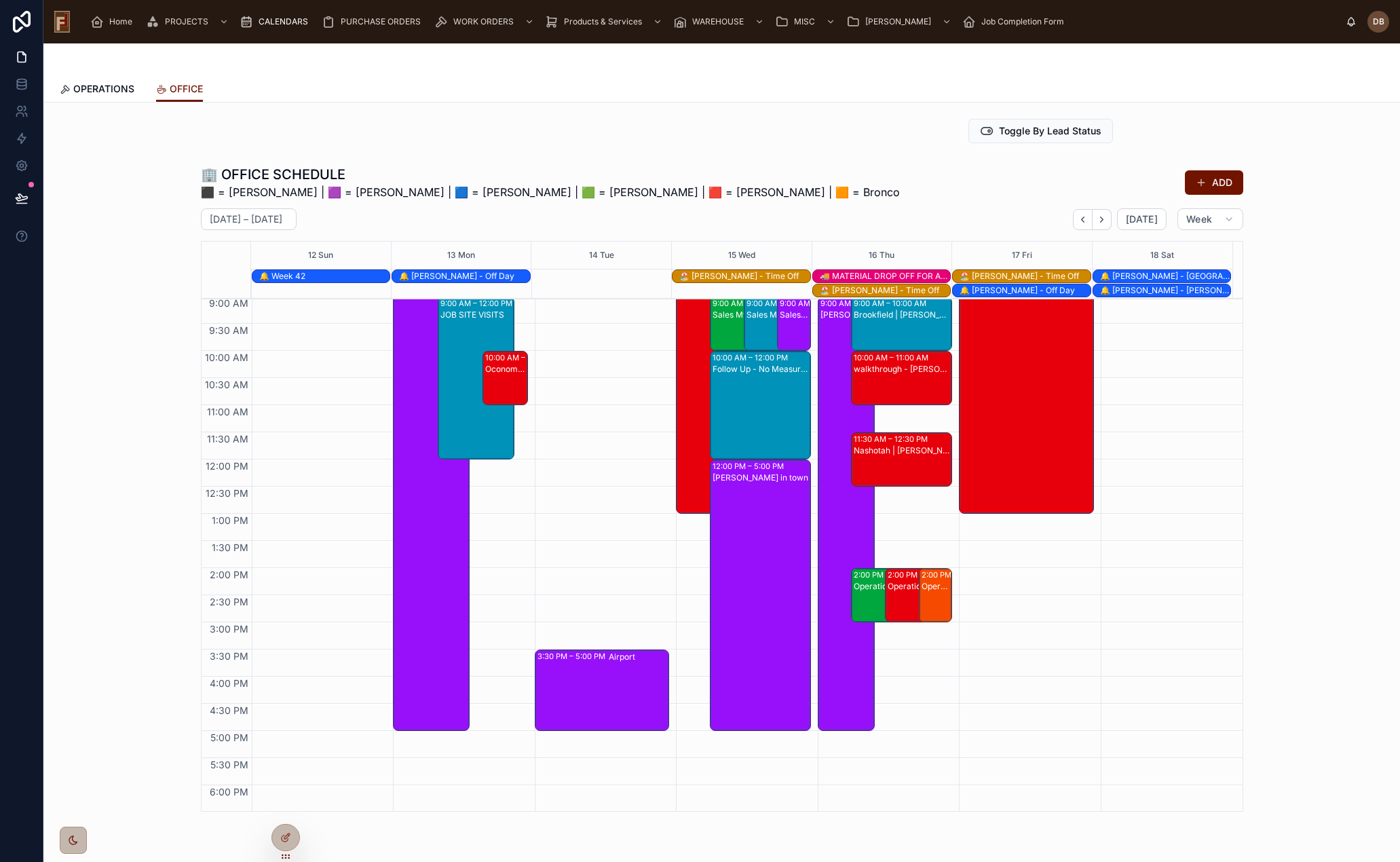
click at [1097, 217] on icon "Next" at bounding box center [1102, 219] width 10 height 10
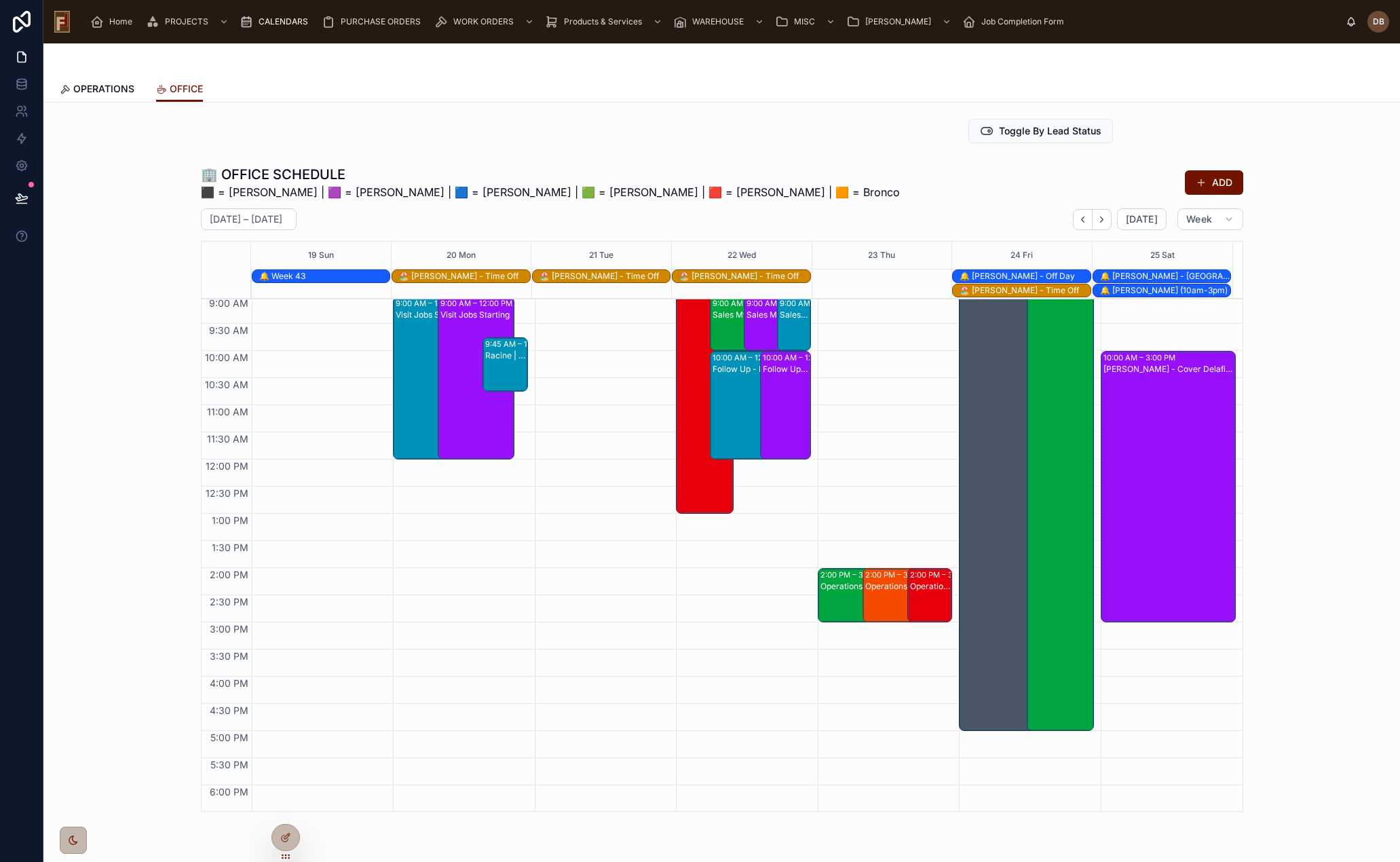
click at [1097, 217] on icon "Next" at bounding box center [1102, 219] width 10 height 10
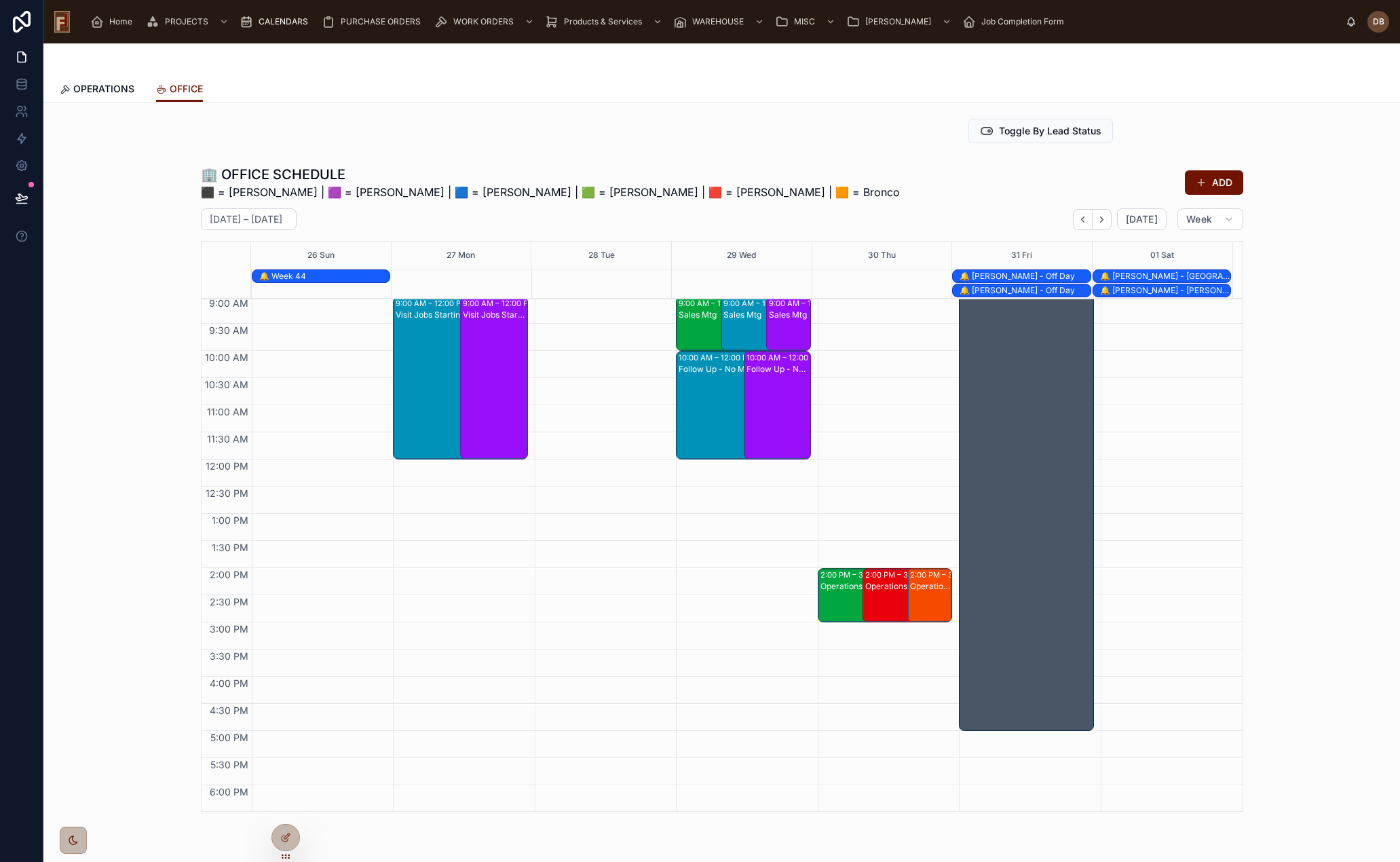
click at [1097, 217] on icon "Next" at bounding box center [1102, 219] width 10 height 10
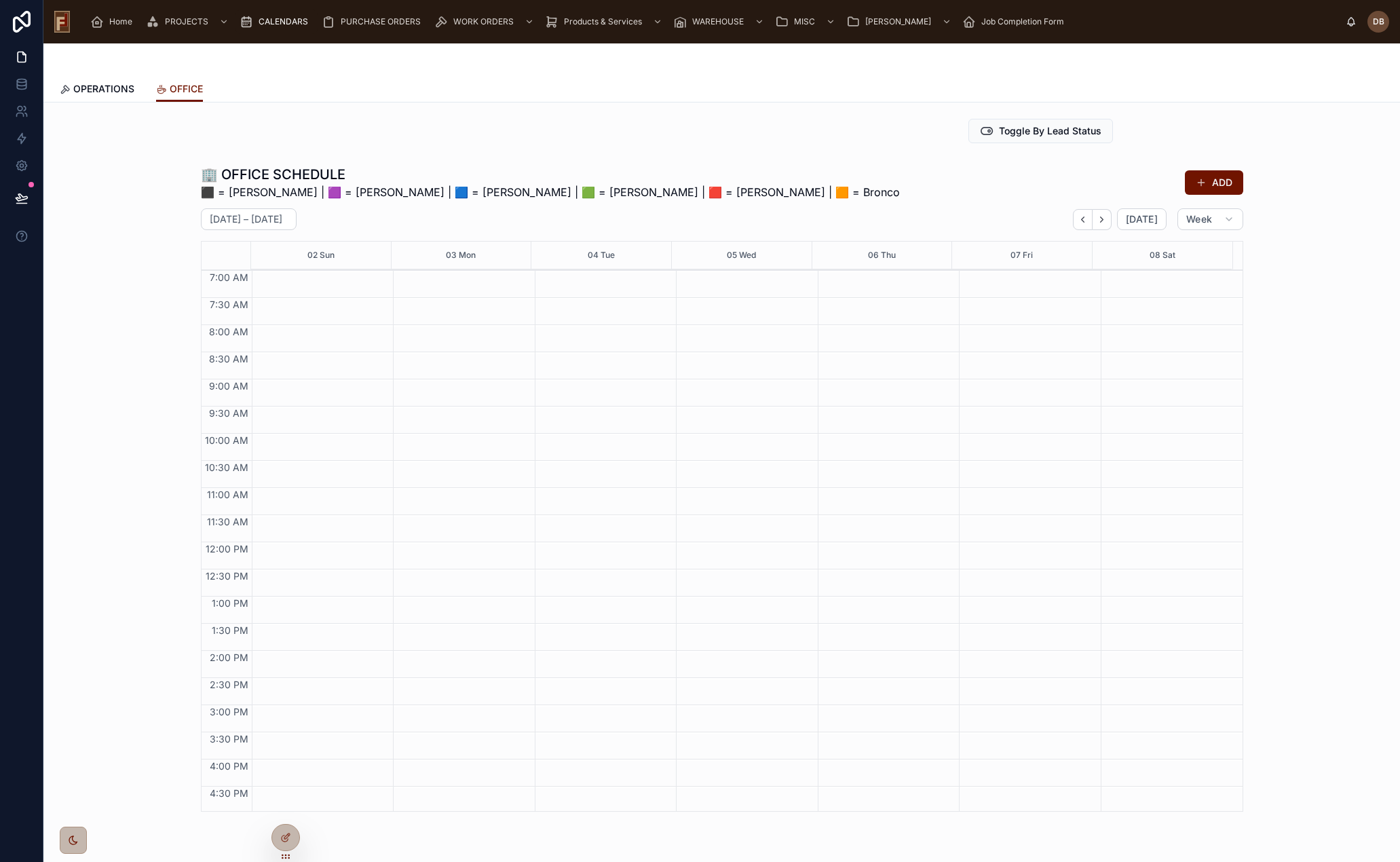
click at [1101, 217] on icon "Next" at bounding box center [1102, 219] width 10 height 10
click at [1098, 216] on icon "Next" at bounding box center [1102, 219] width 10 height 10
click at [1146, 222] on span "[DATE]" at bounding box center [1142, 219] width 32 height 12
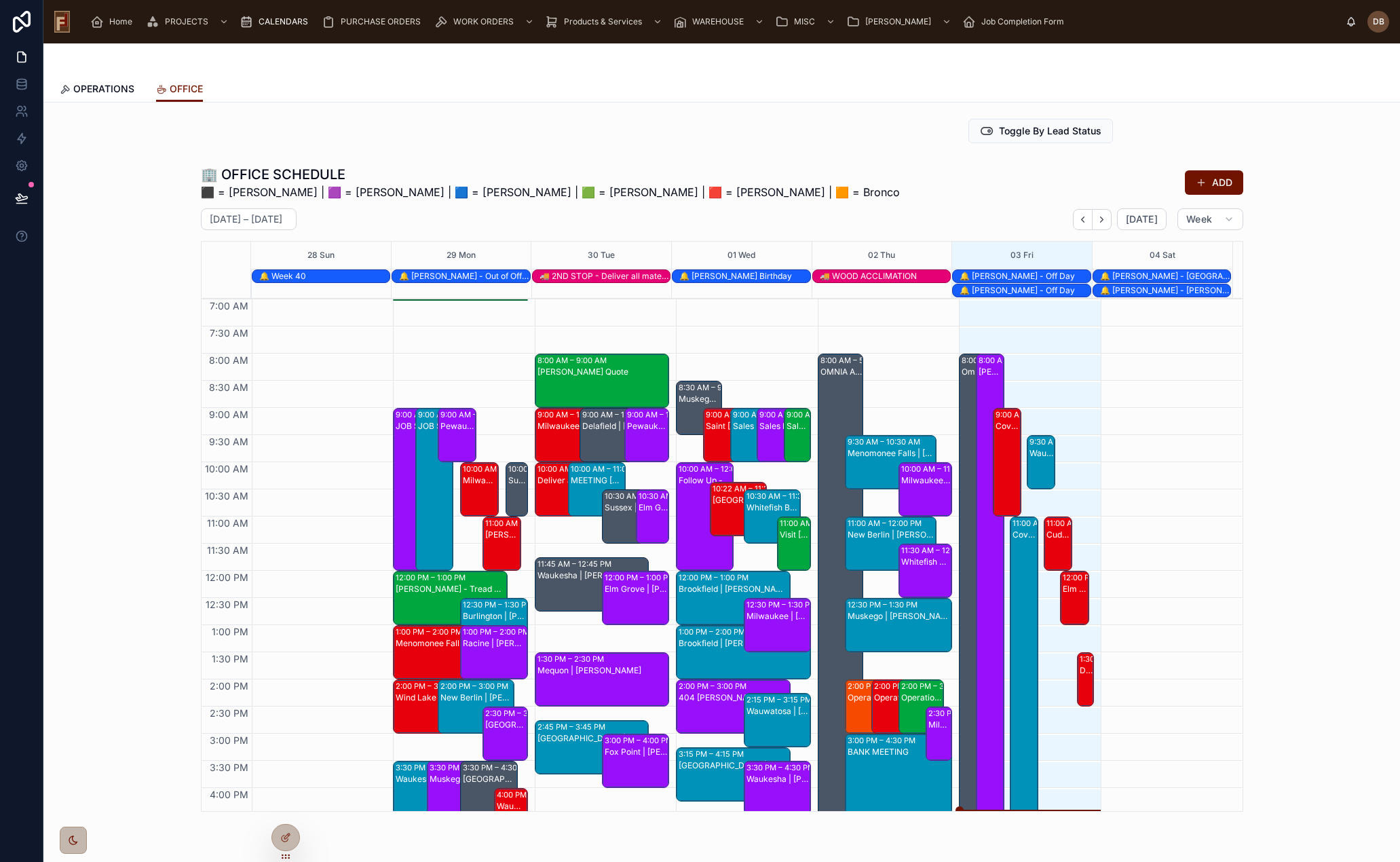
click at [1101, 219] on icon "Next" at bounding box center [1102, 220] width 3 height 6
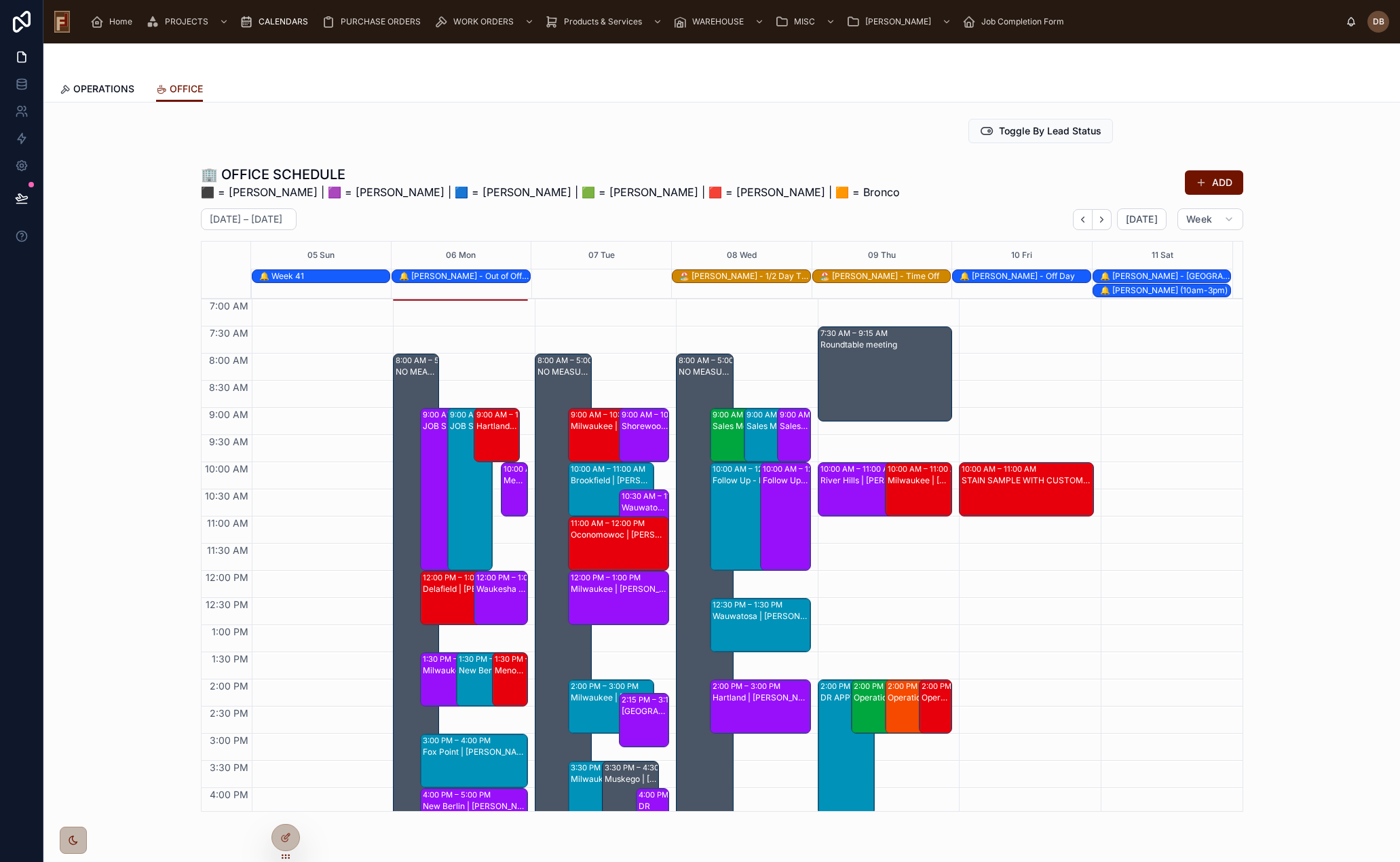
click at [101, 87] on span "OPERATIONS" at bounding box center [103, 89] width 61 height 13
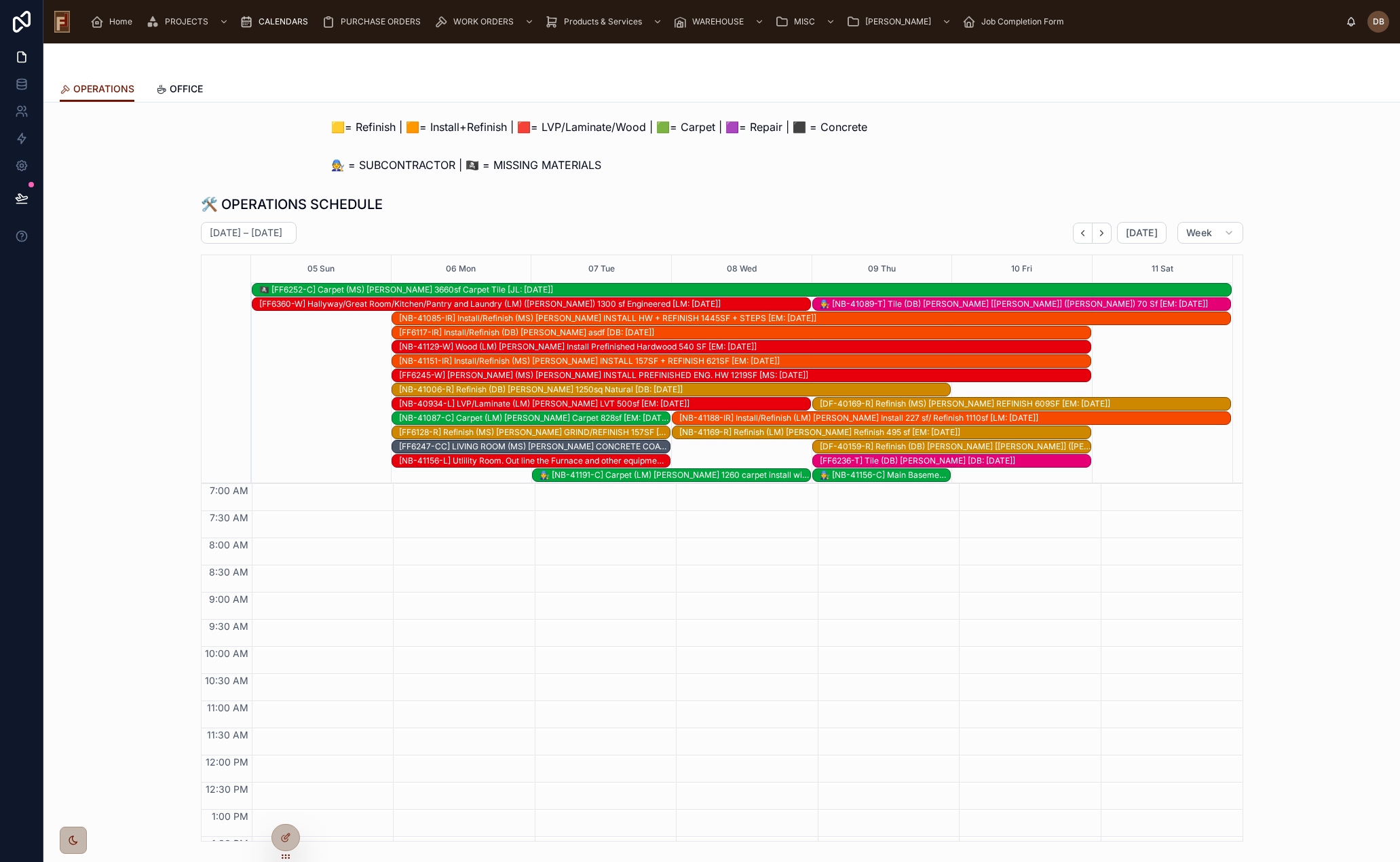
scroll to position [186, 0]
click at [1137, 228] on span "[DATE]" at bounding box center [1142, 232] width 32 height 12
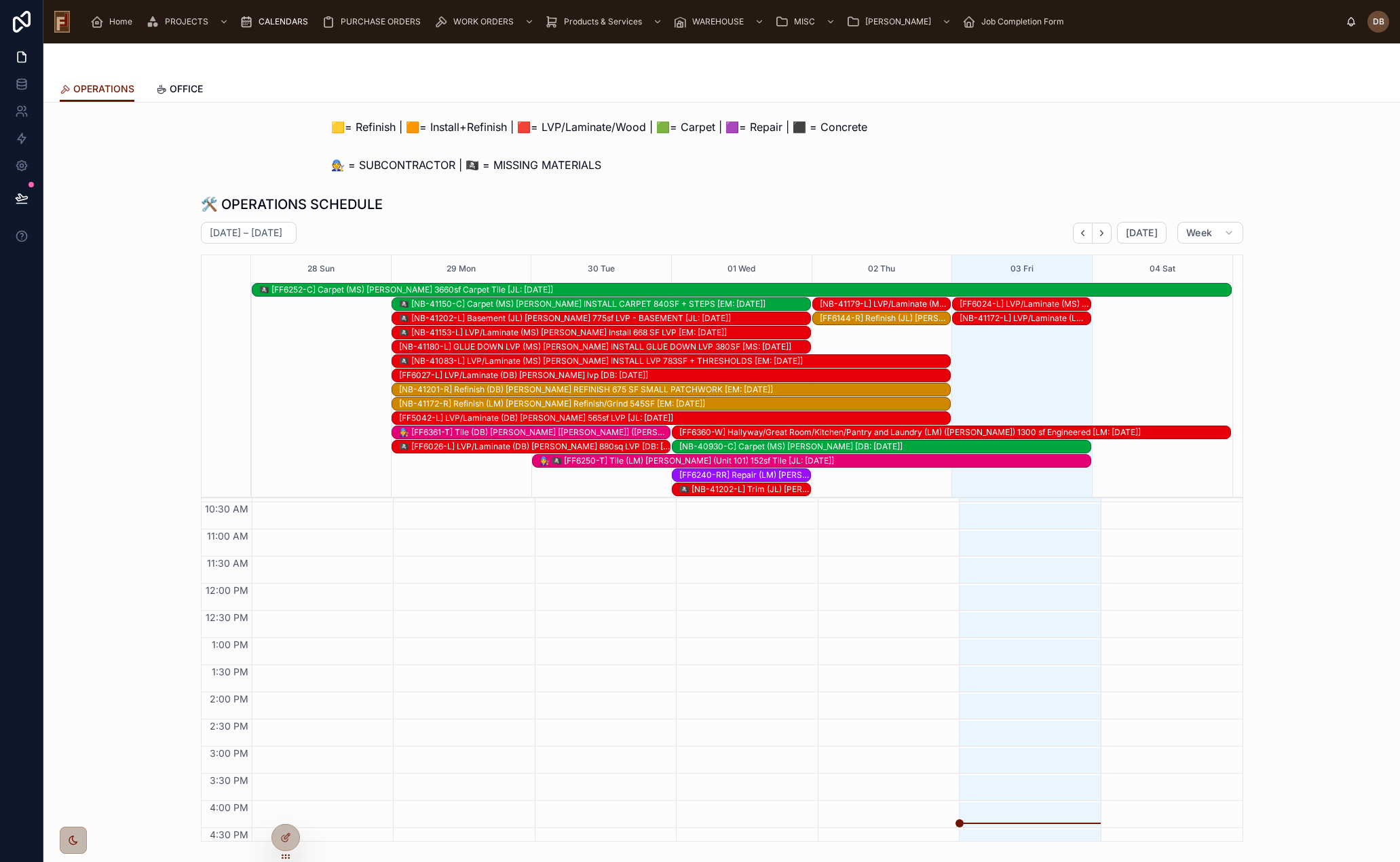
click at [1101, 234] on icon "Next" at bounding box center [1102, 233] width 10 height 10
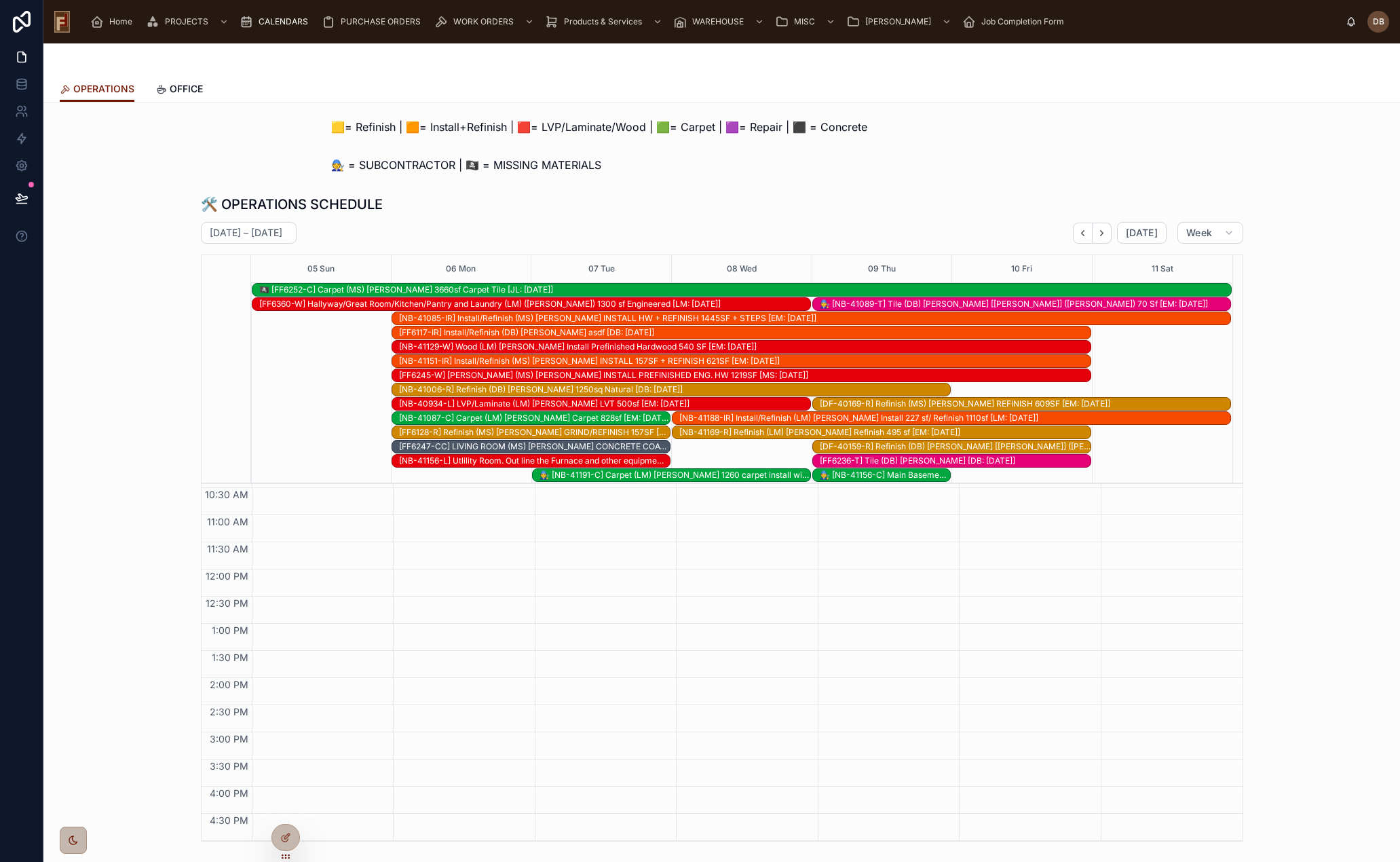
click at [1079, 236] on icon "Back" at bounding box center [1083, 233] width 10 height 10
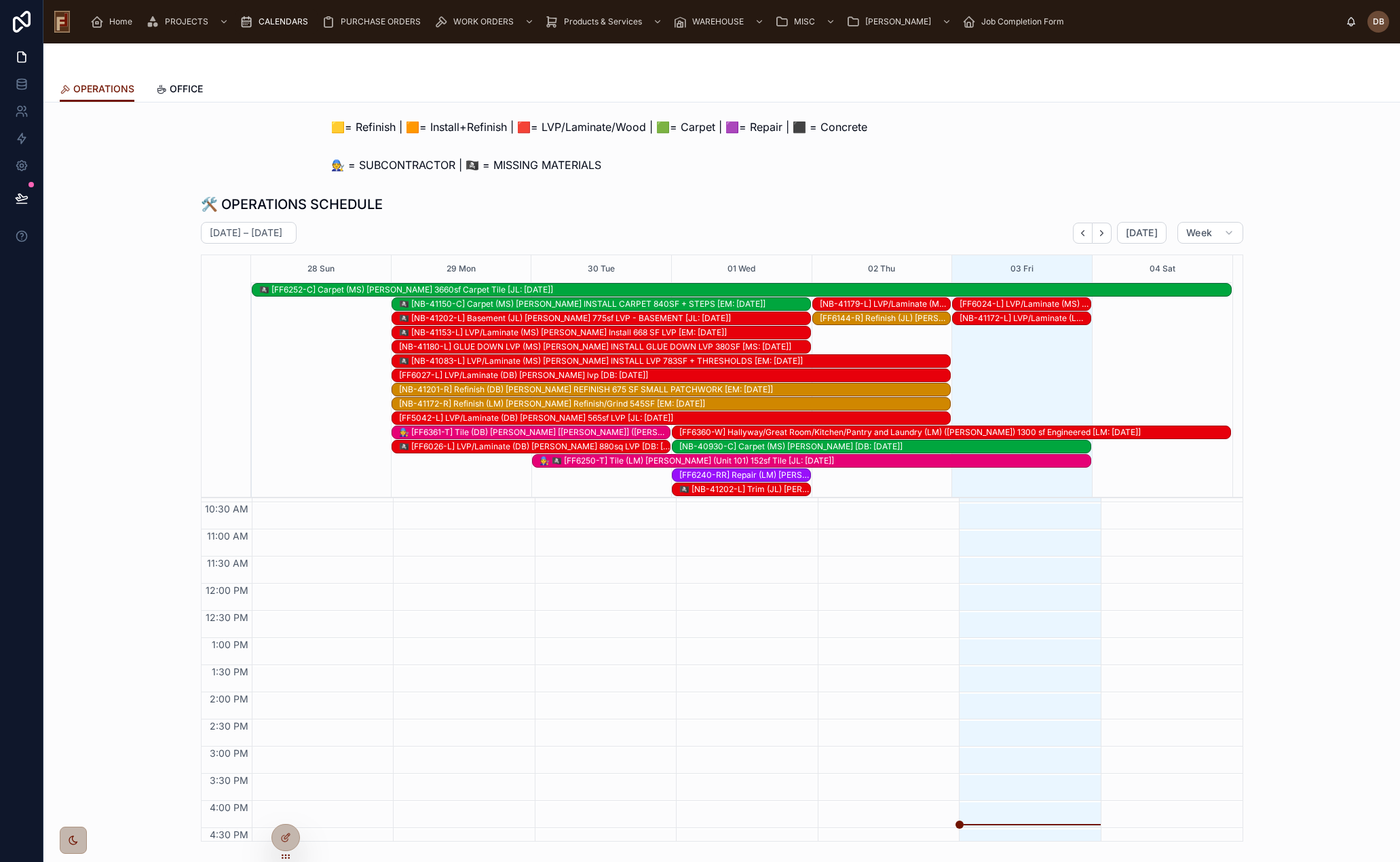
click at [1101, 234] on icon "Next" at bounding box center [1102, 233] width 10 height 10
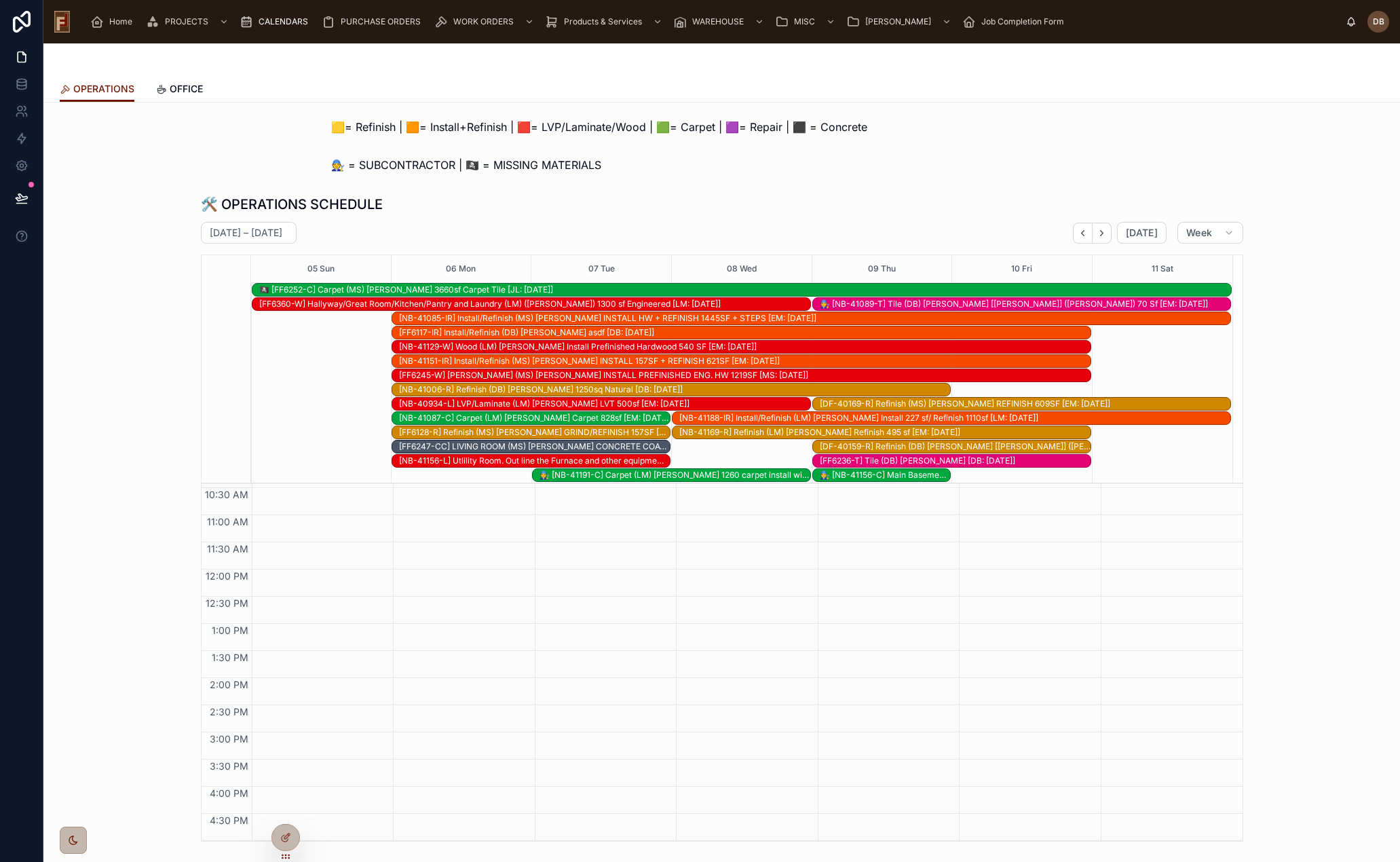
click at [497, 446] on div "[FF6247-CC] LIVING ROOM (MS) [PERSON_NAME] CONCRETE COATING 298SF (INDOORS) [MS…" at bounding box center [534, 446] width 271 height 10
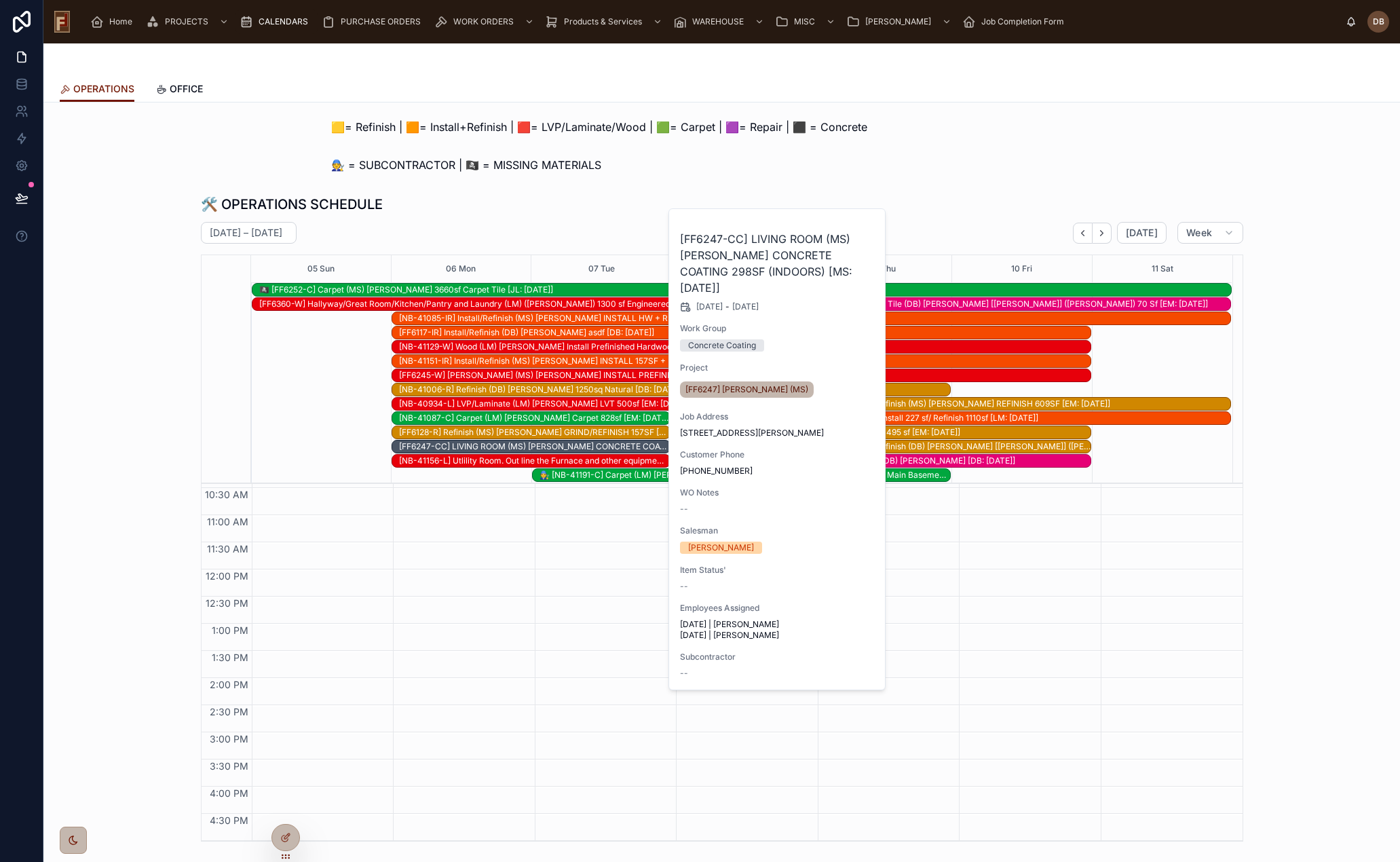
click at [0, 0] on span "Work Order" at bounding box center [0, 0] width 0 height 0
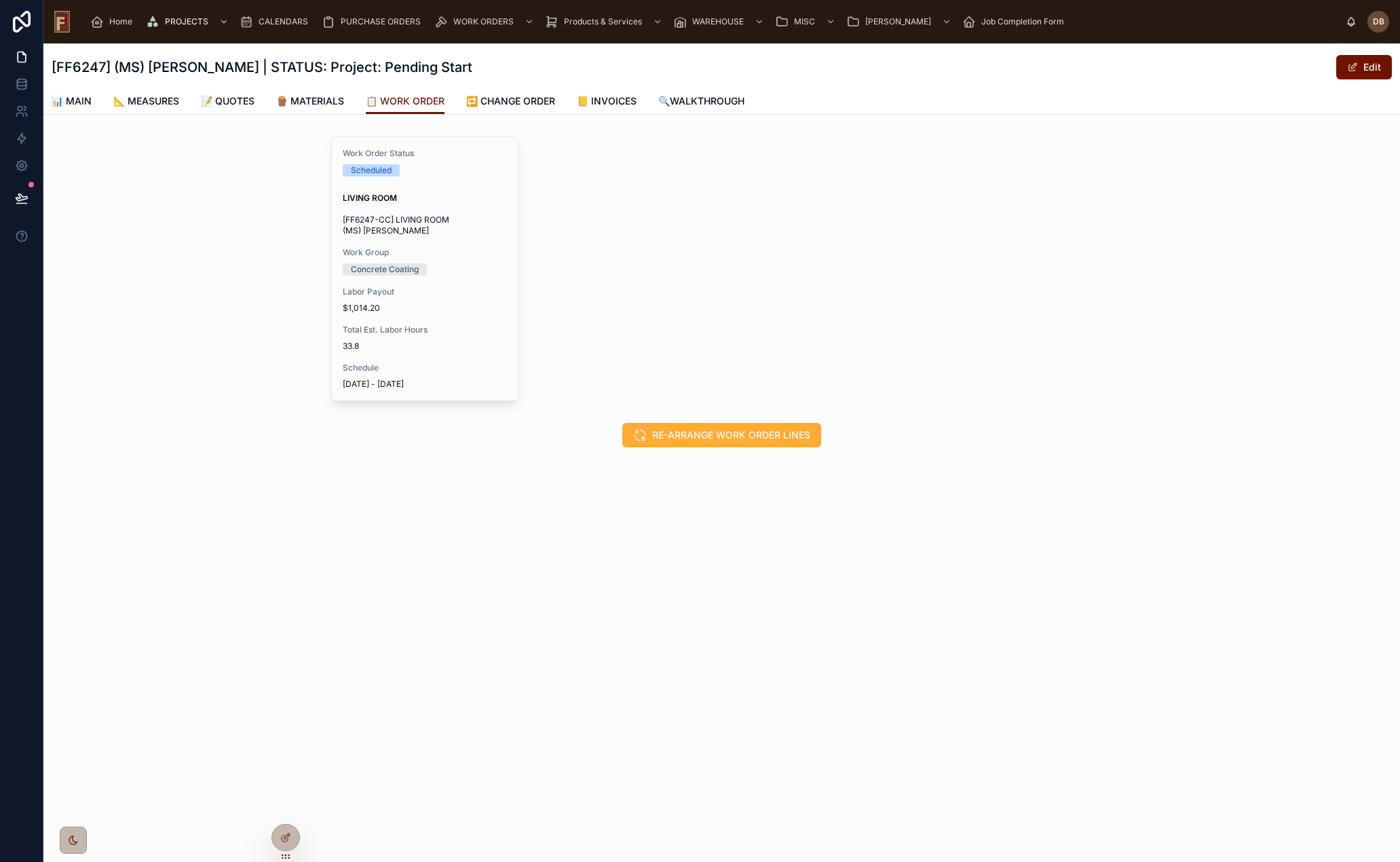
click at [432, 243] on div "Work Order Status Scheduled LIVING ROOM [FF6247-CC] LIVING ROOM (MS) [PERSON_NA…" at bounding box center [424, 269] width 186 height 263
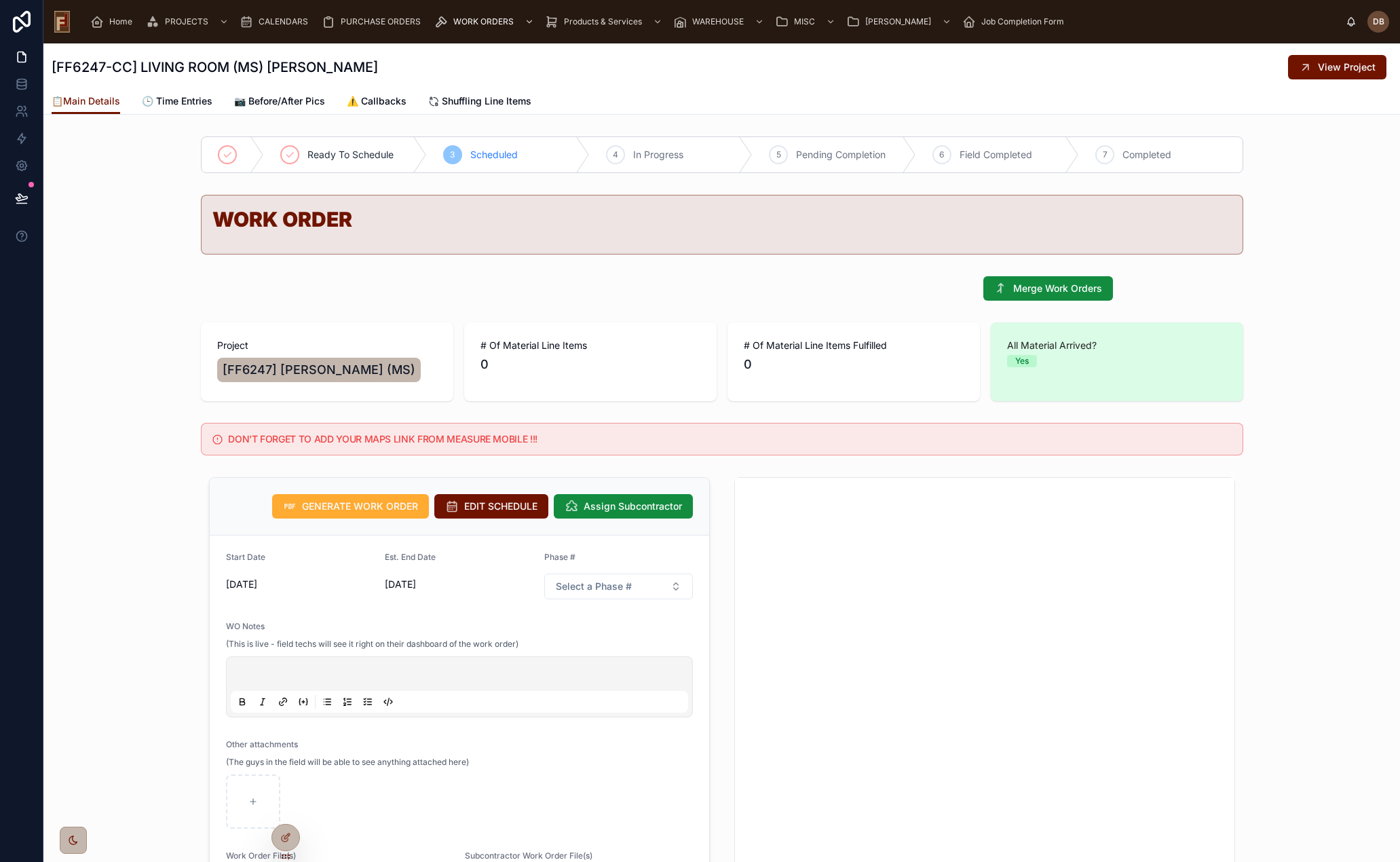
click at [120, 26] on span "Home" at bounding box center [120, 21] width 23 height 10
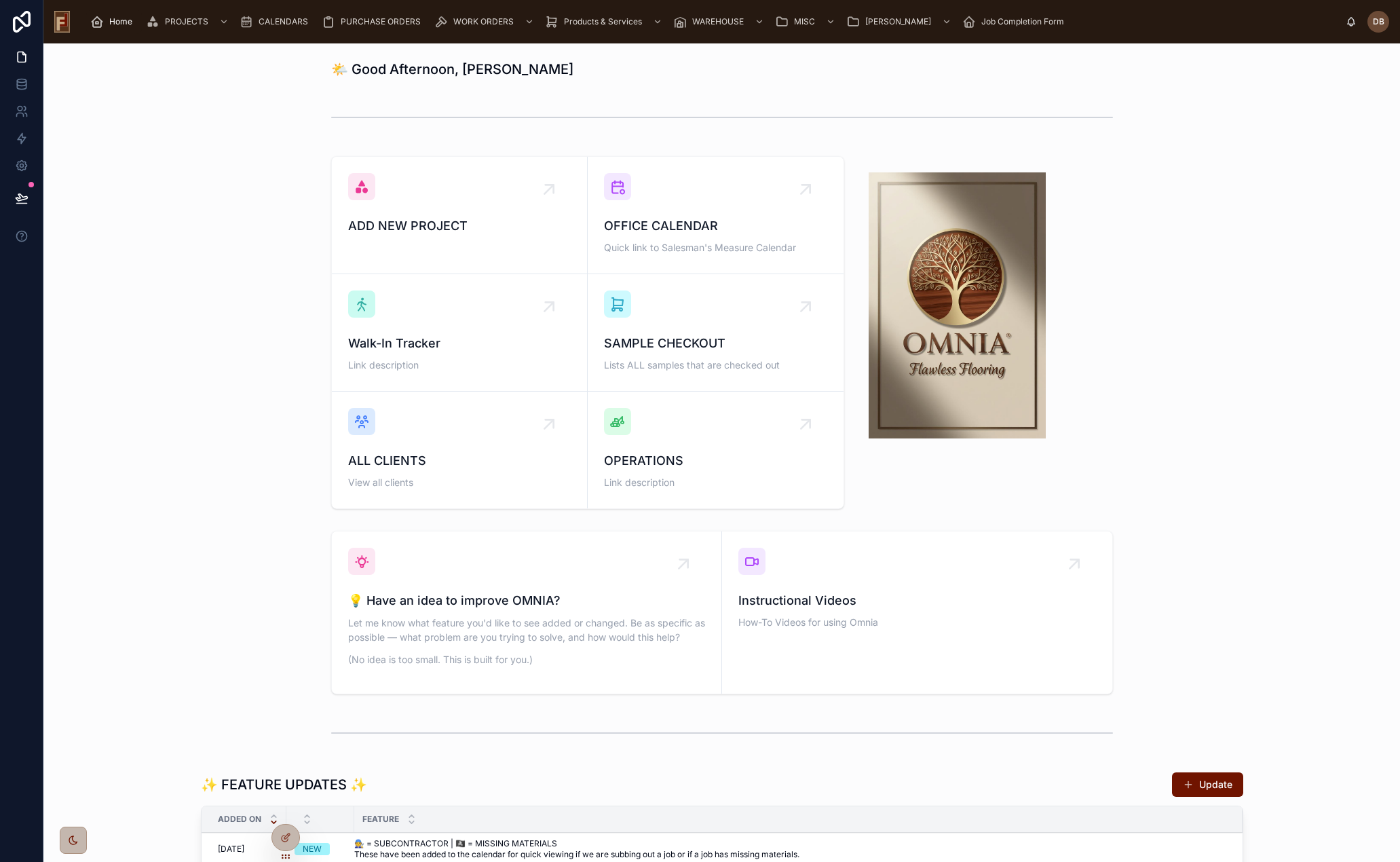
click at [704, 451] on div "OPERATIONS Link description" at bounding box center [716, 450] width 224 height 84
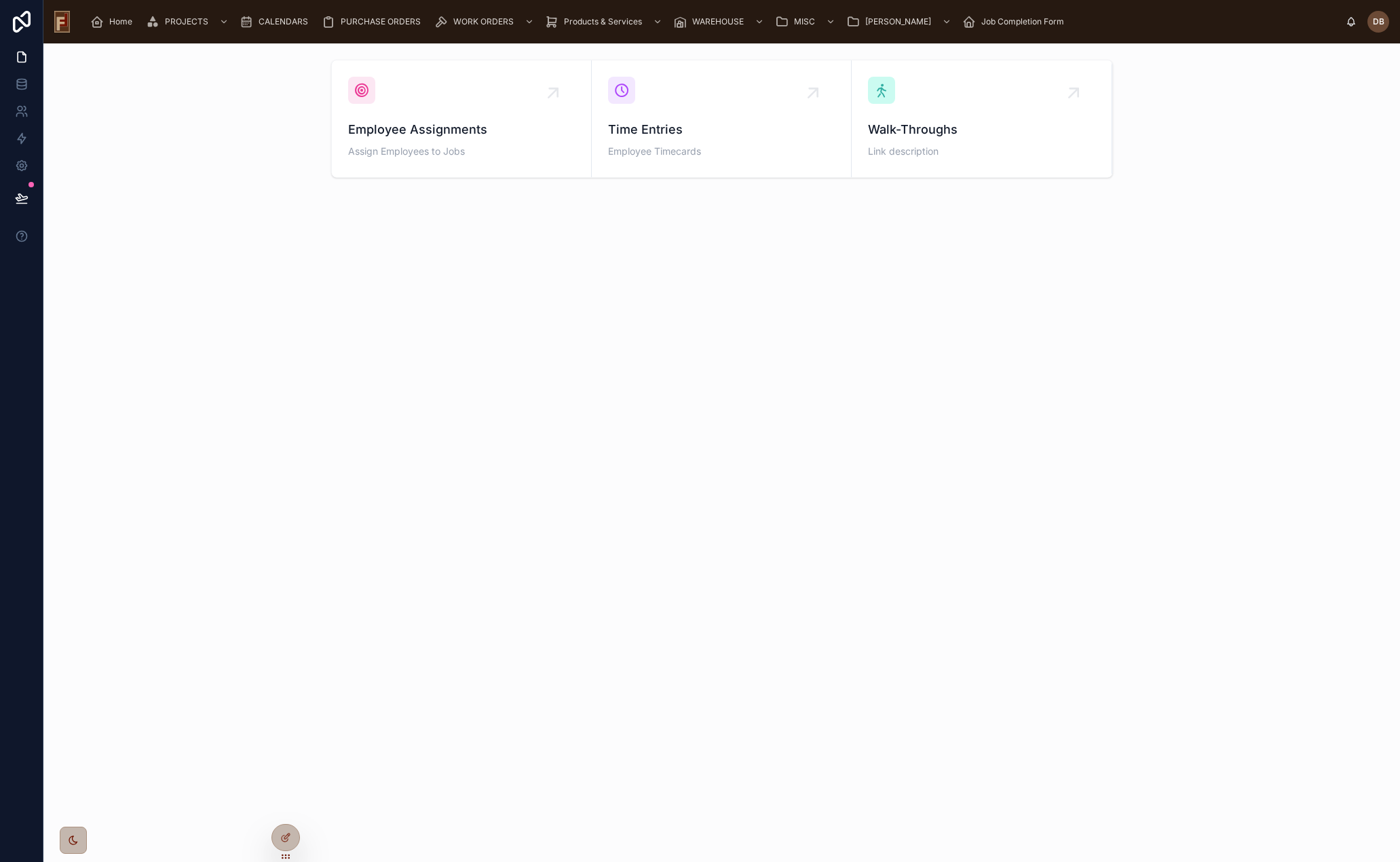
click at [473, 111] on div "Employee Assignments Assign Employees to Jobs" at bounding box center [461, 118] width 226 height 84
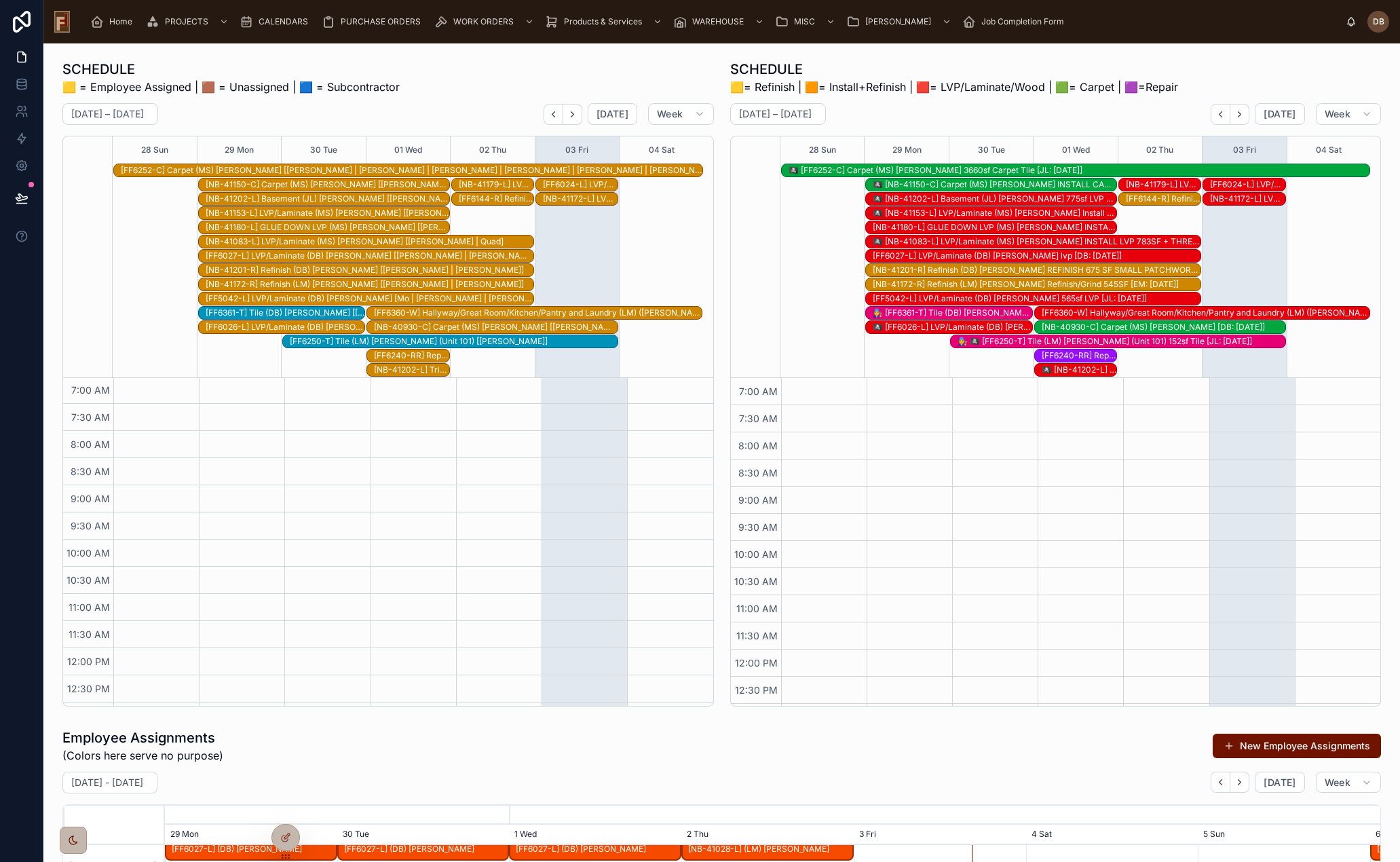
click at [118, 22] on span "Home" at bounding box center [120, 21] width 23 height 10
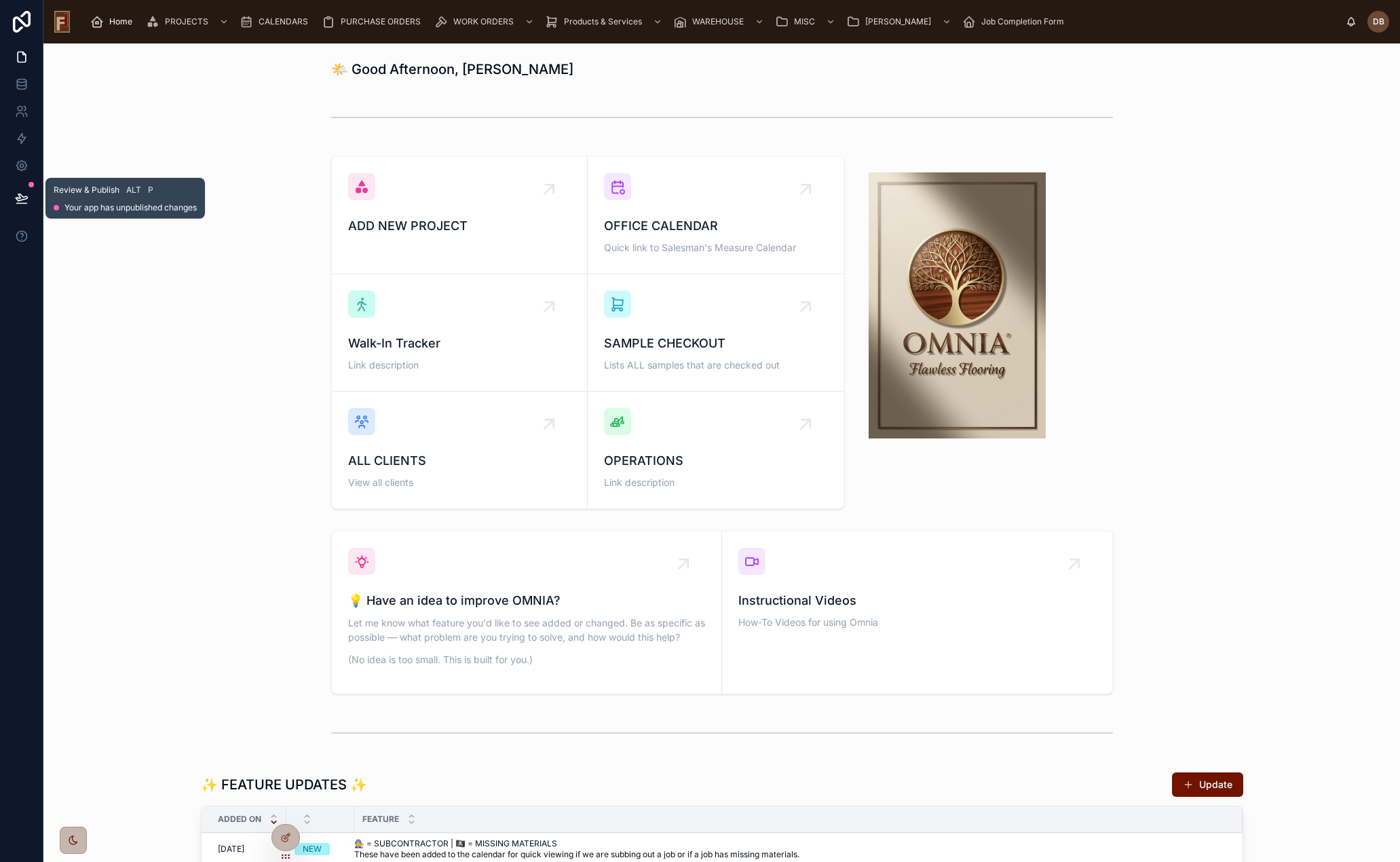
click at [21, 199] on icon at bounding box center [22, 198] width 13 height 13
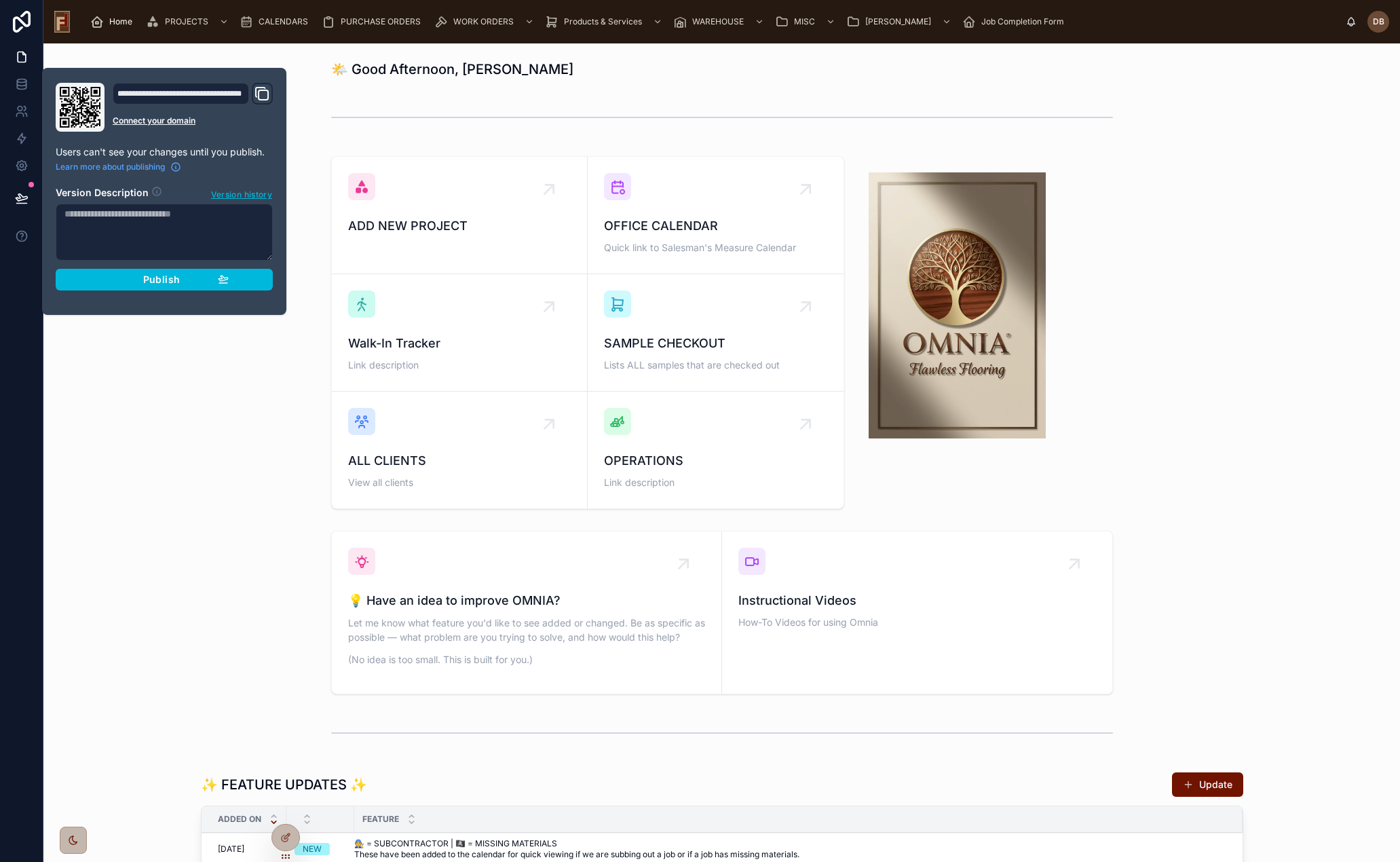
click at [164, 277] on span "Publish" at bounding box center [161, 279] width 37 height 12
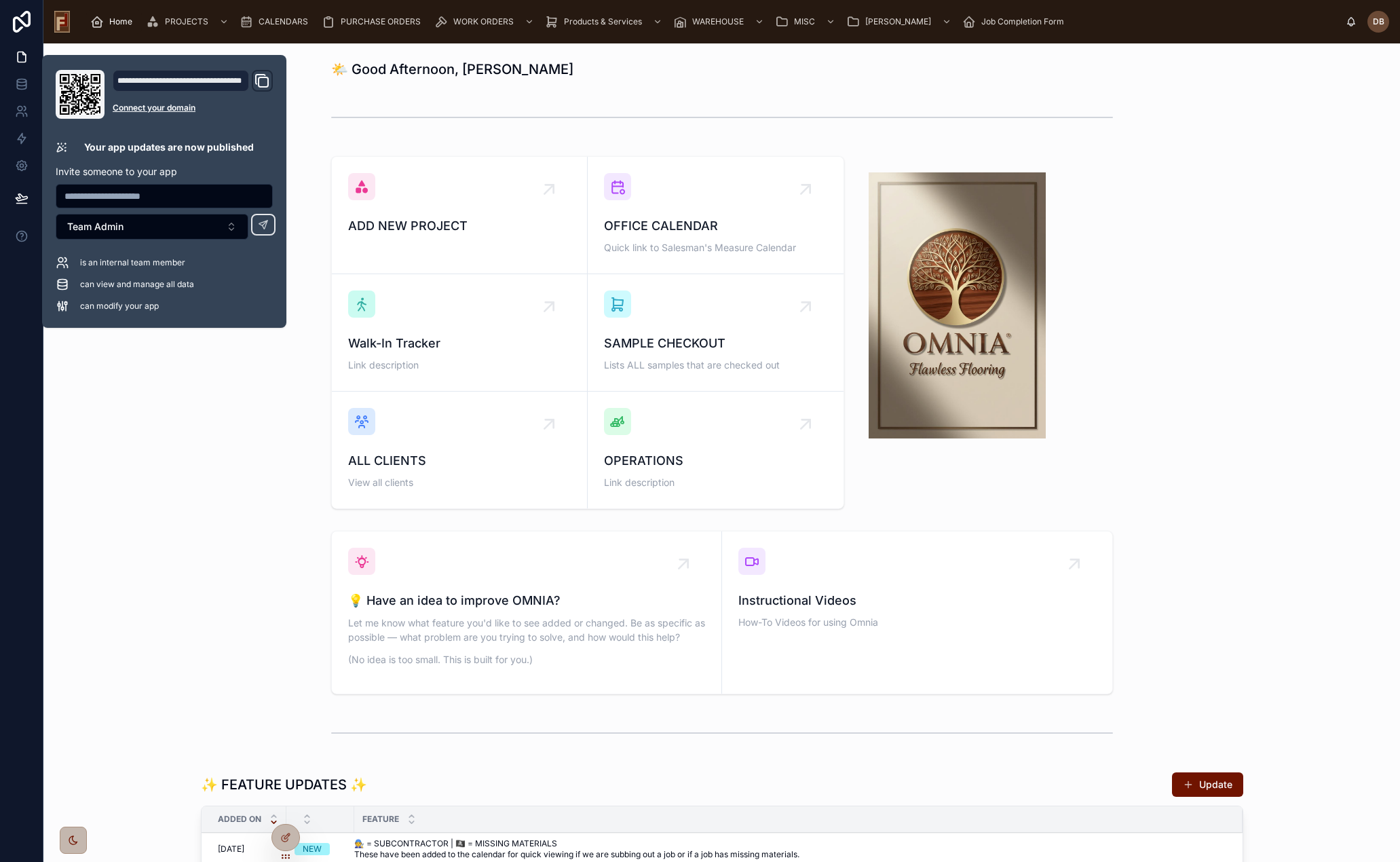
click at [287, 414] on div "ADD NEW PROJECT OFFICE CALENDAR Quick link to Salesman's Measure Calendar Walk-…" at bounding box center [722, 332] width 1336 height 364
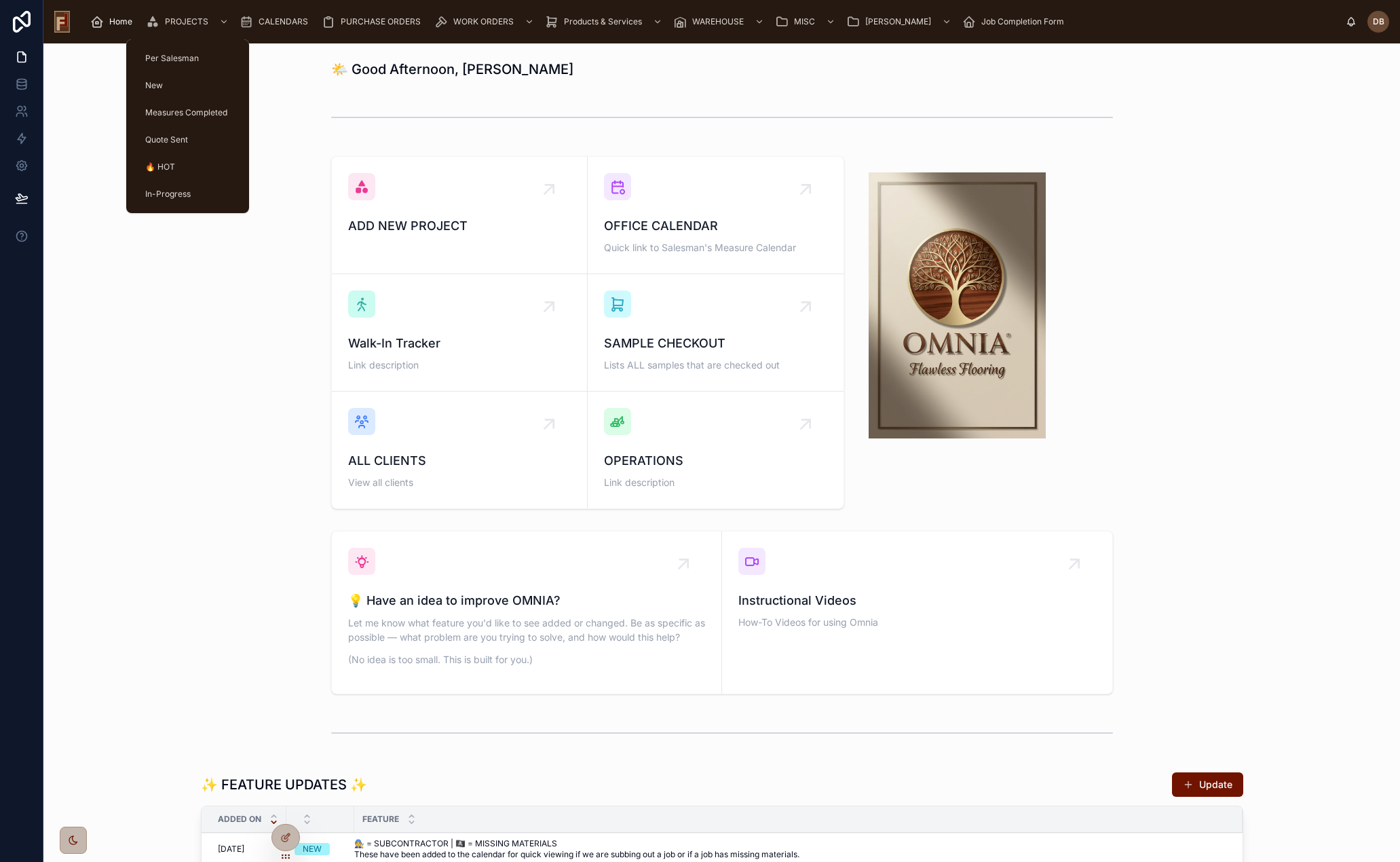
click at [183, 23] on span "PROJECTS" at bounding box center [187, 21] width 44 height 10
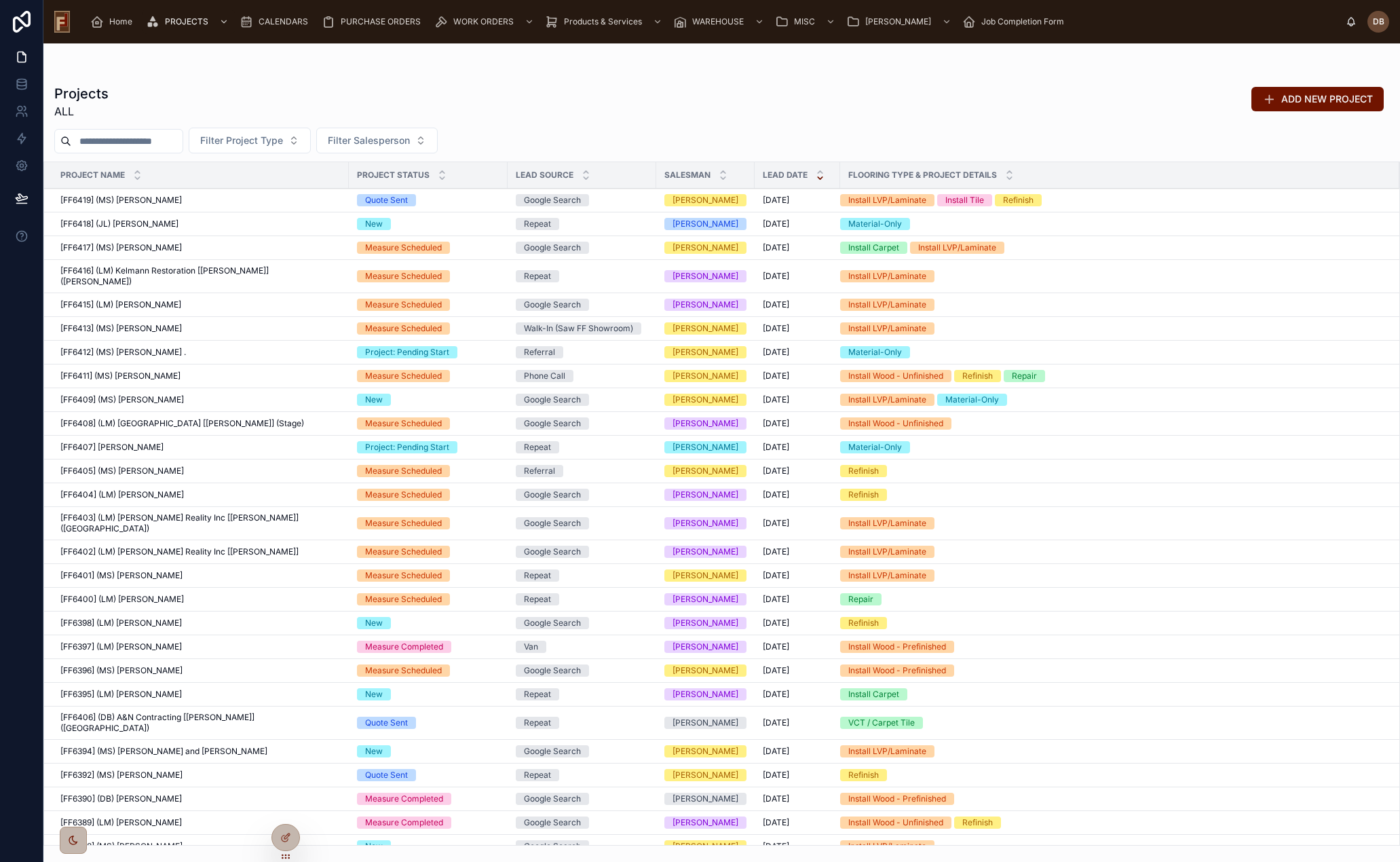
click at [112, 141] on input "text" at bounding box center [127, 141] width 112 height 19
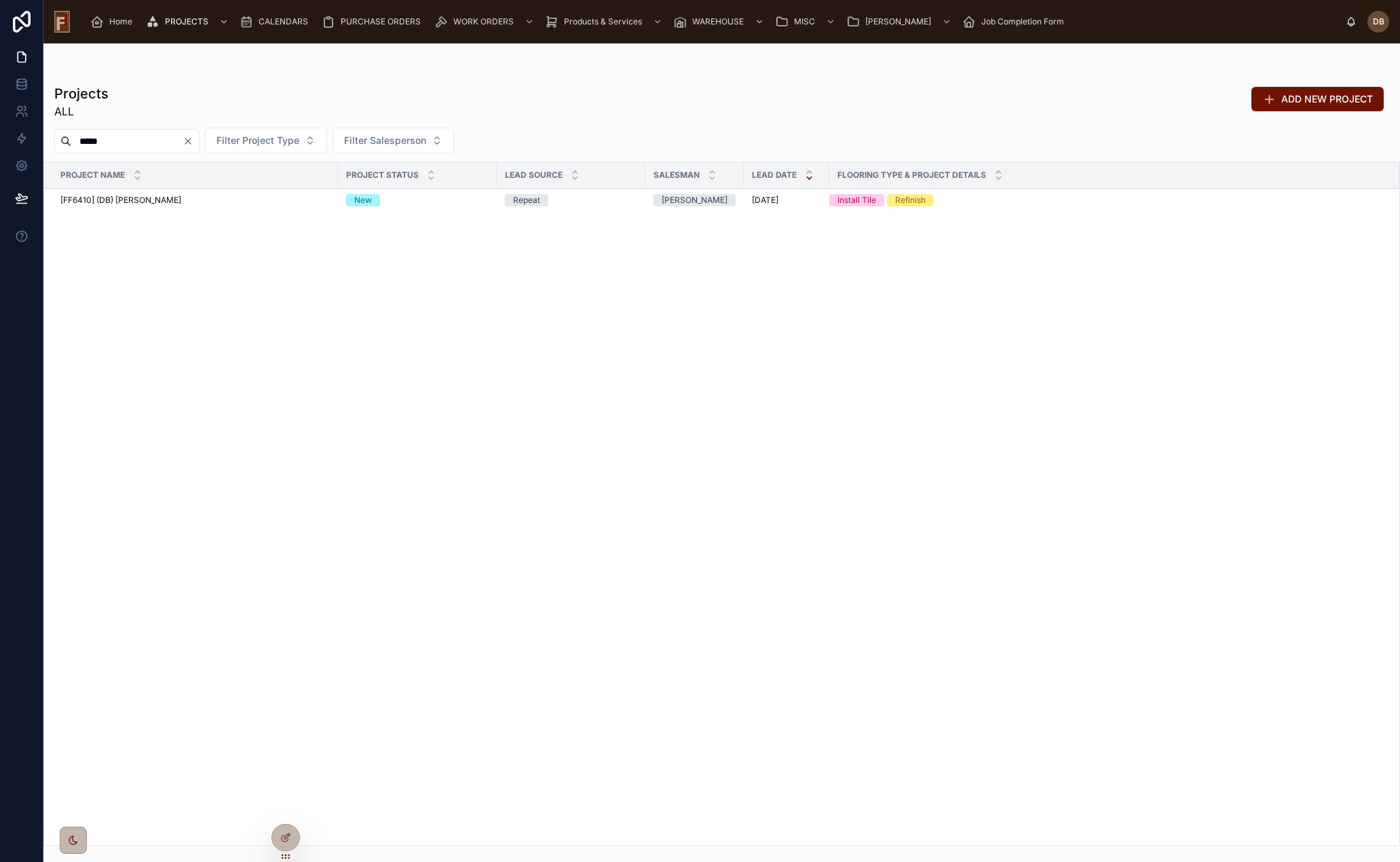
type input "*****"
click at [148, 200] on span "[FF6410] (DB) Don Edler" at bounding box center [121, 200] width 121 height 10
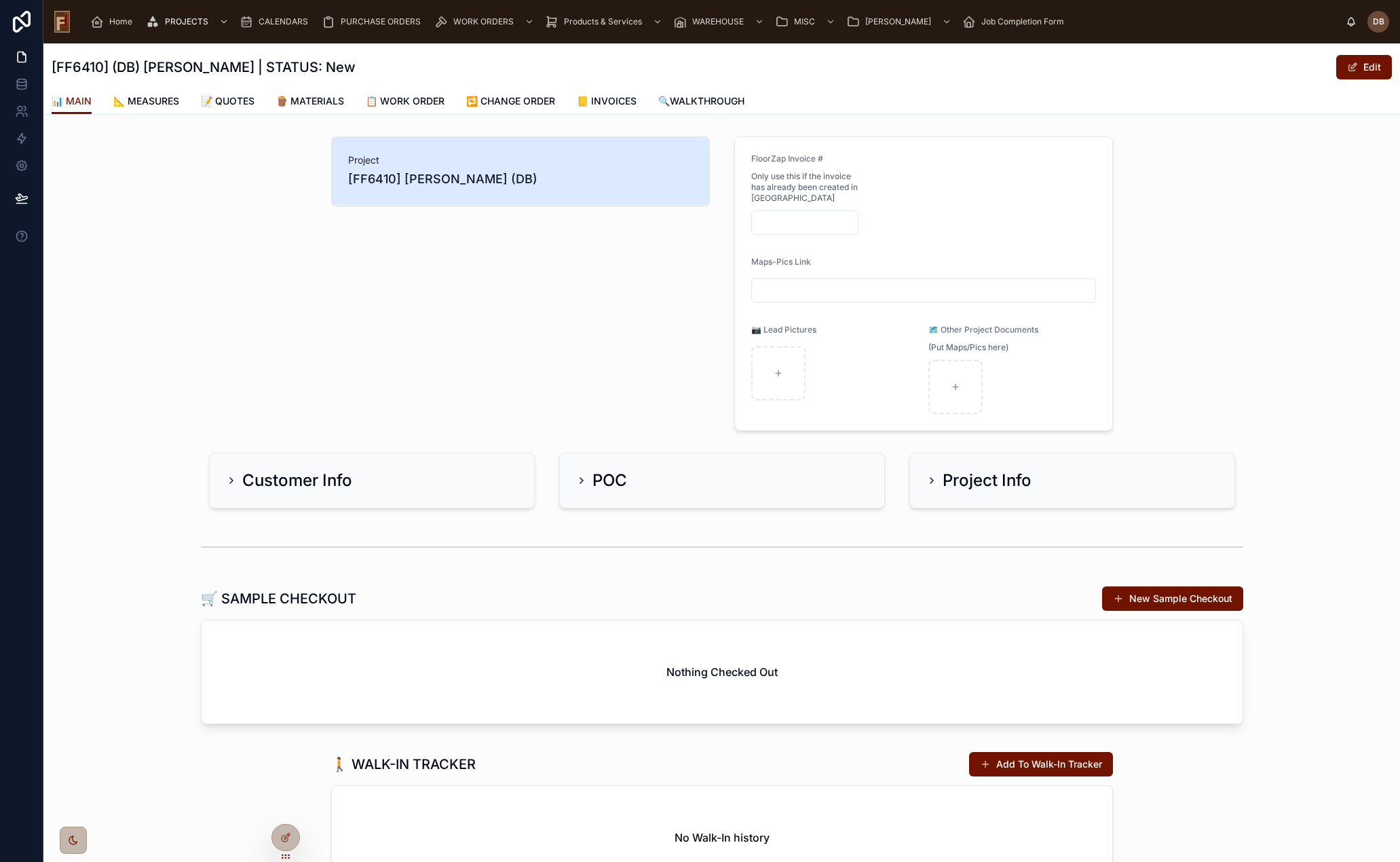
click at [241, 103] on span "📝 QUOTES" at bounding box center [227, 101] width 54 height 13
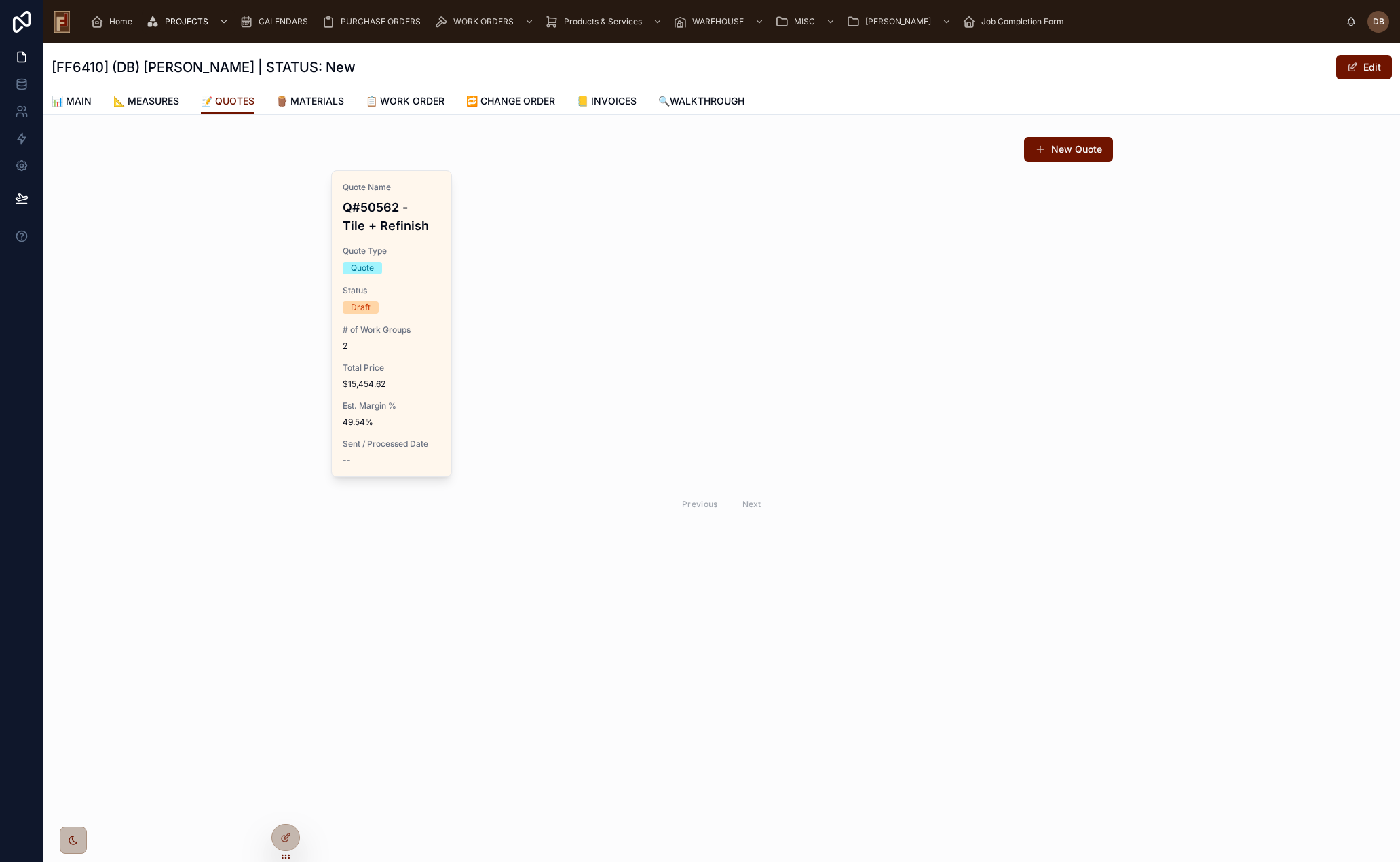
click at [0, 0] on span "Duplicate Quote" at bounding box center [0, 0] width 0 height 0
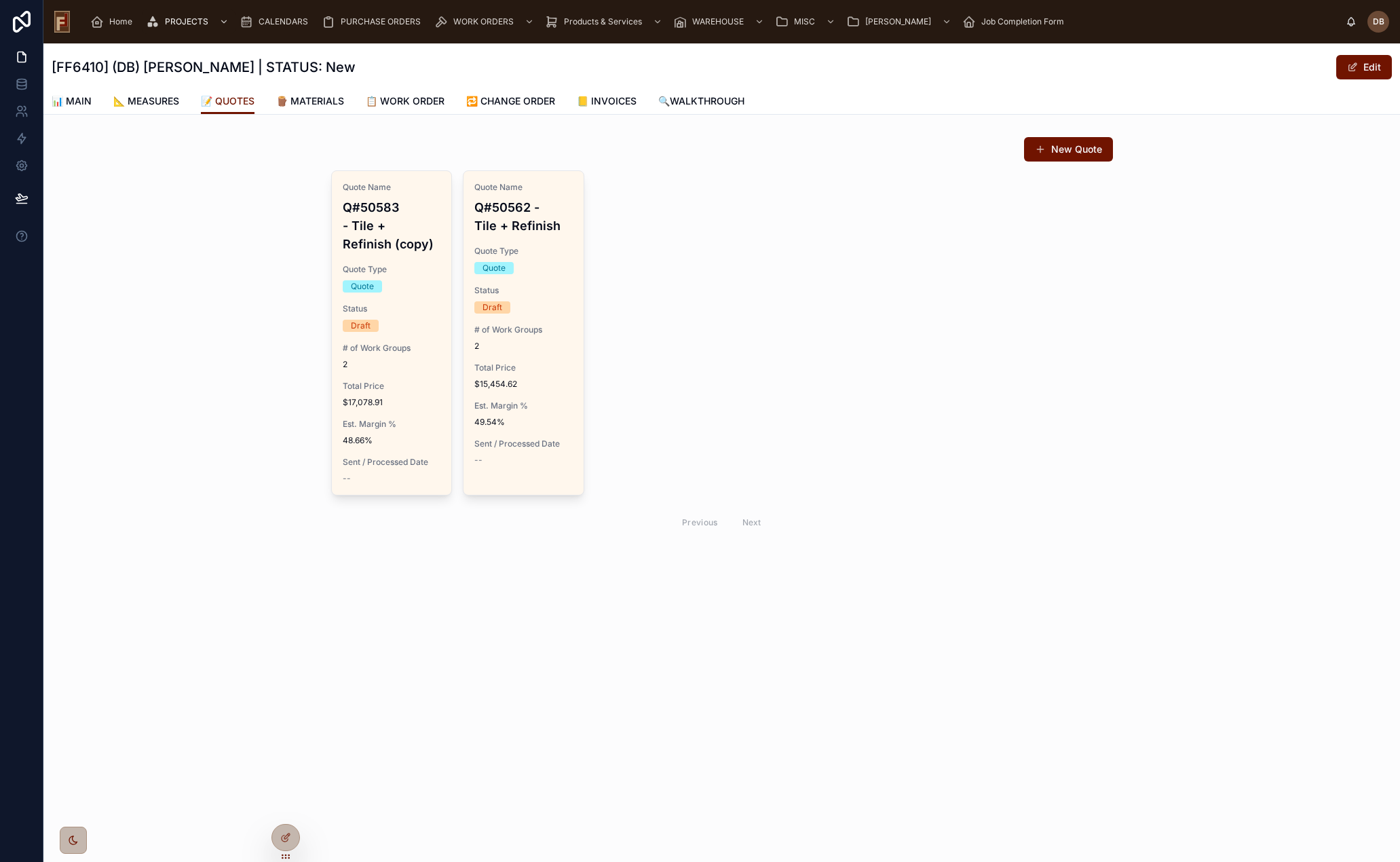
click at [408, 322] on div "Draft" at bounding box center [392, 326] width 99 height 12
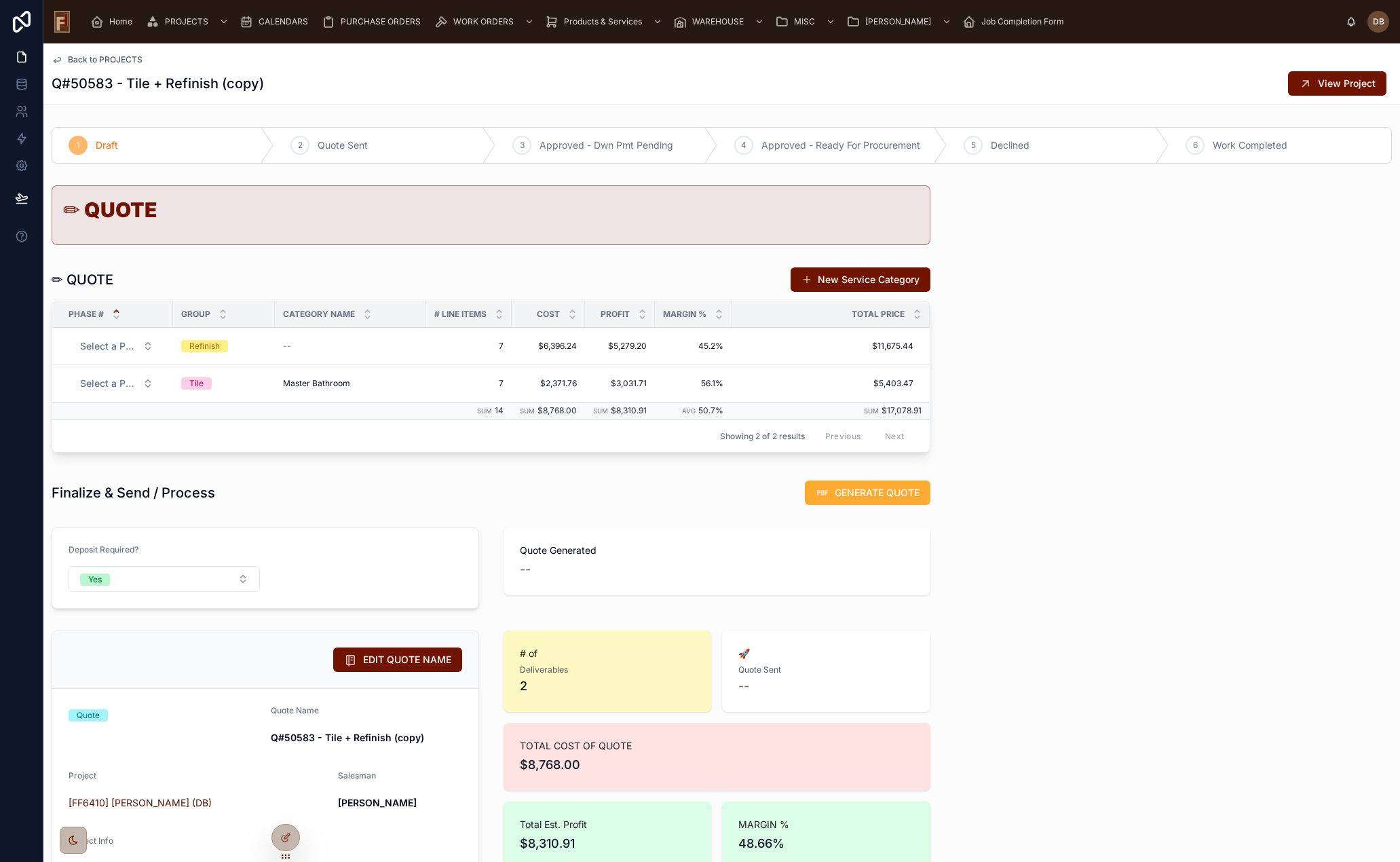
click at [203, 383] on div "Tile" at bounding box center [196, 383] width 14 height 12
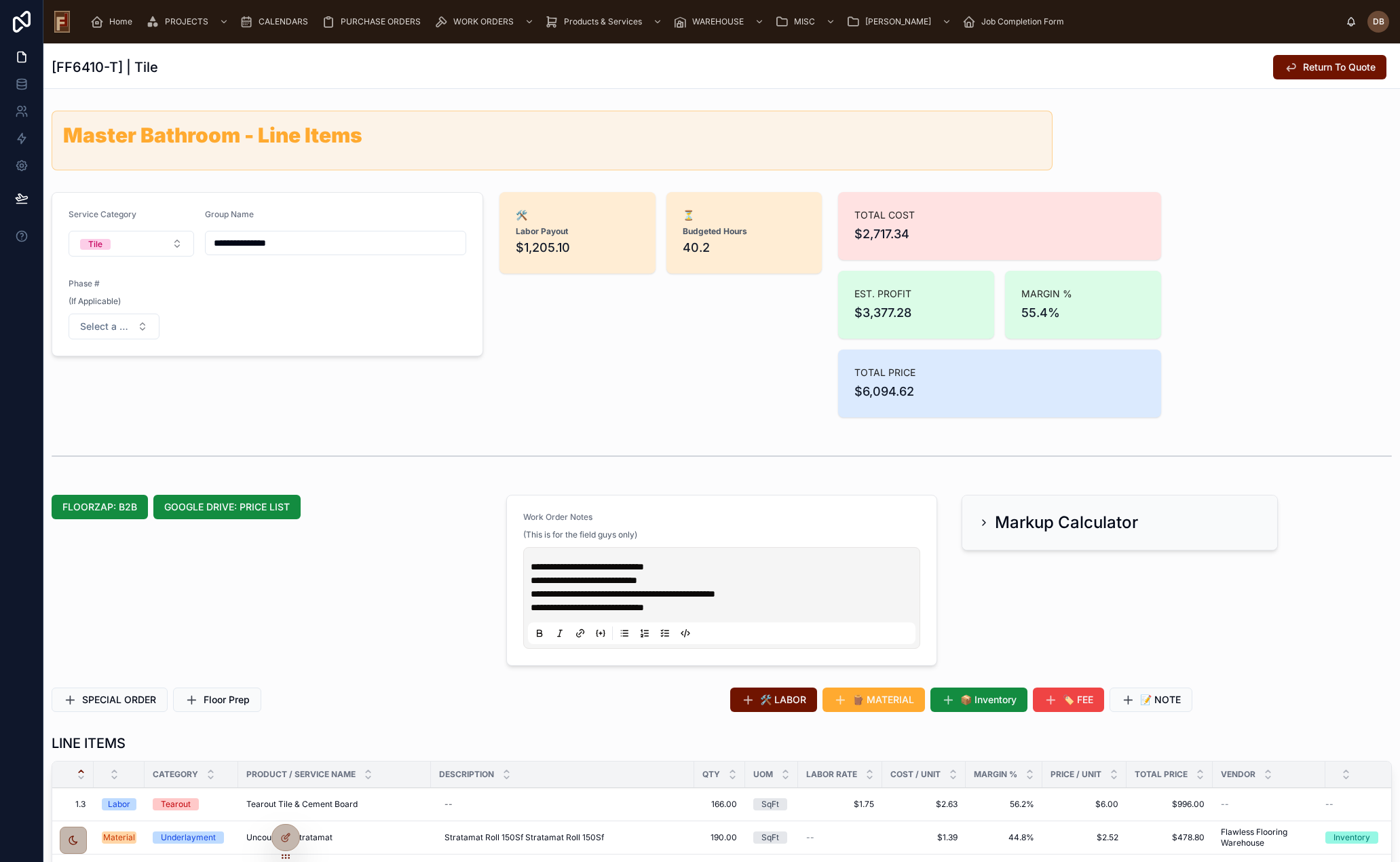
click at [1325, 63] on span "Return To Quote" at bounding box center [1339, 67] width 73 height 13
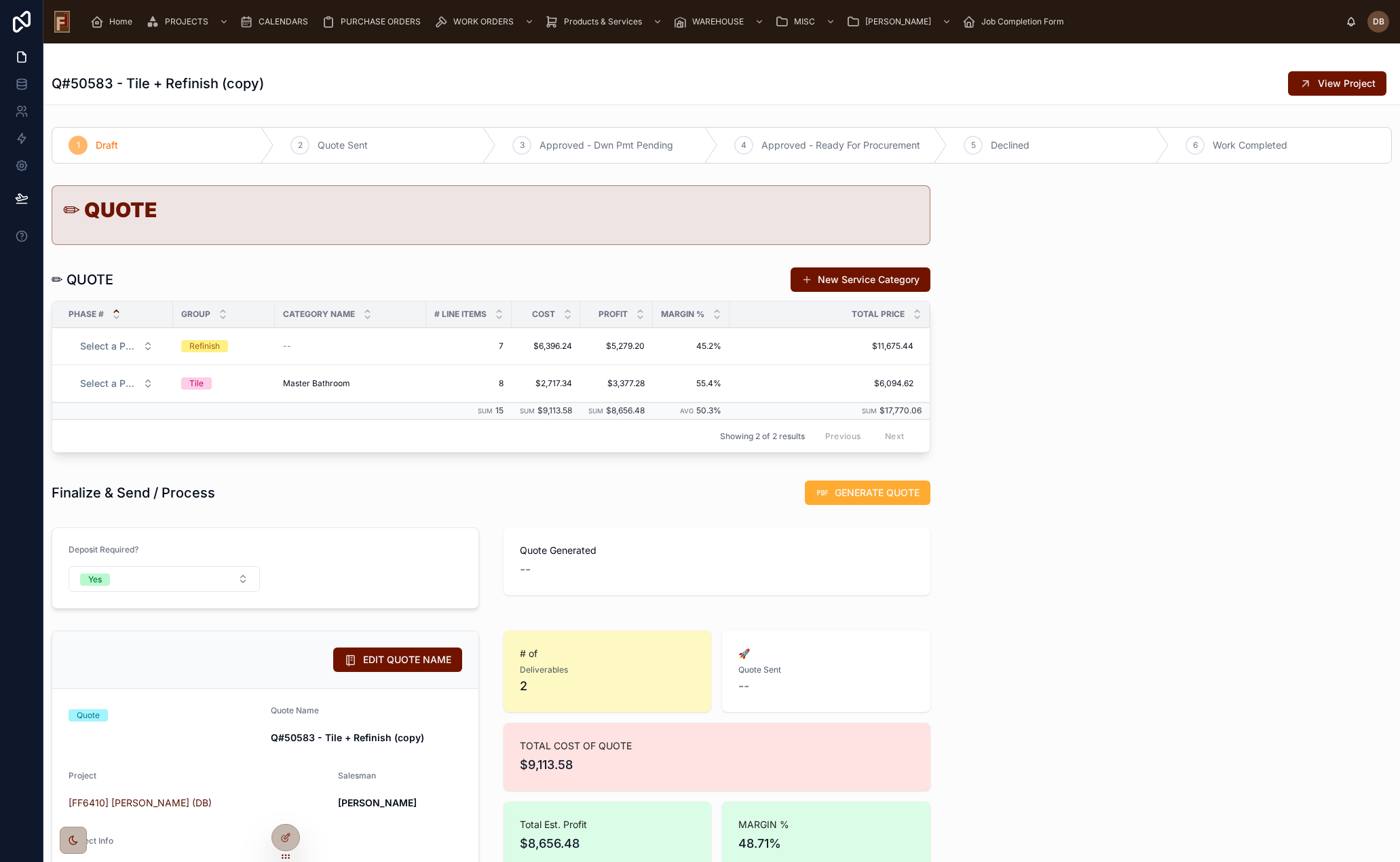
click at [1325, 81] on span "View Project" at bounding box center [1347, 83] width 58 height 13
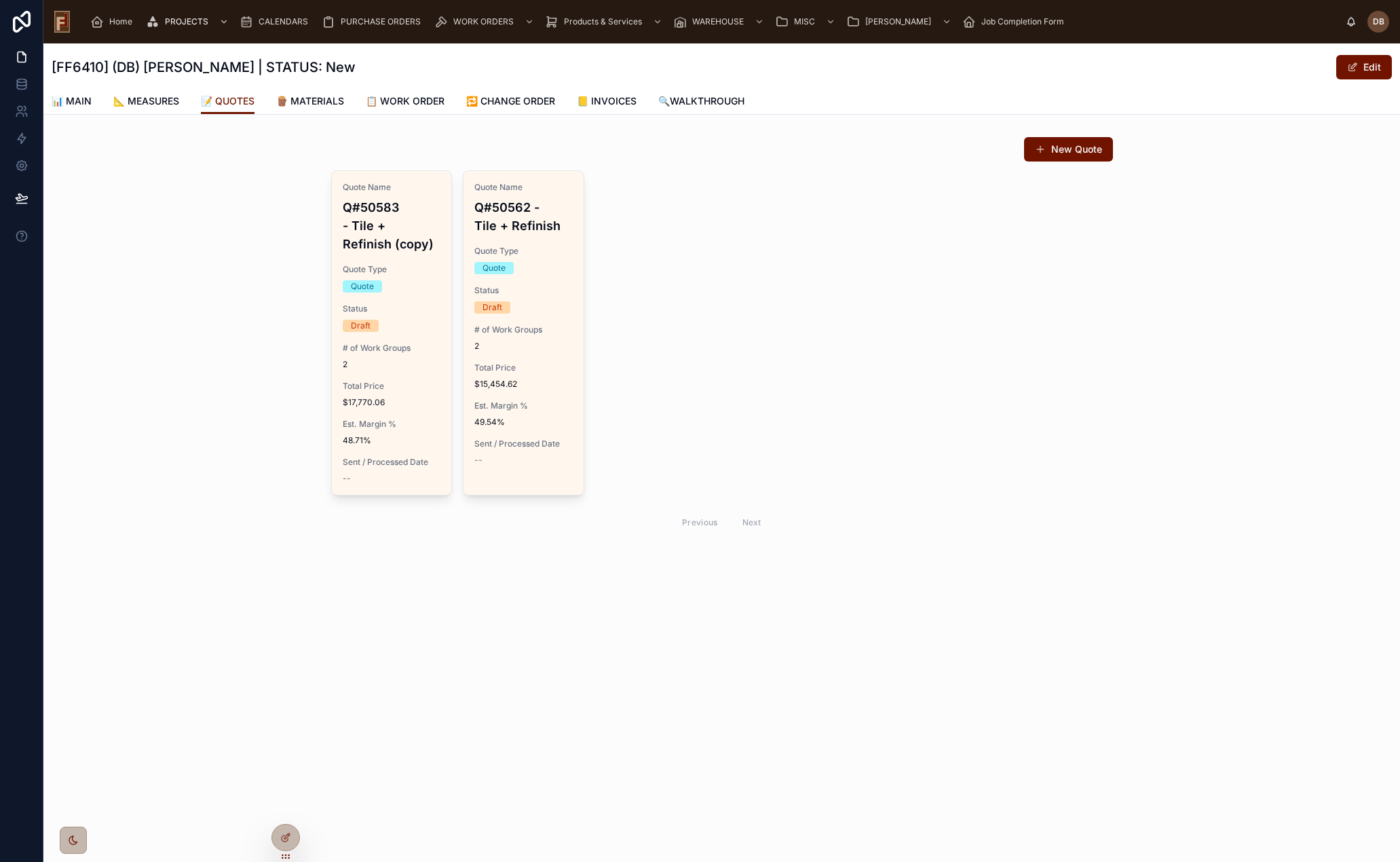
click at [0, 0] on span "Delete Quote" at bounding box center [0, 0] width 0 height 0
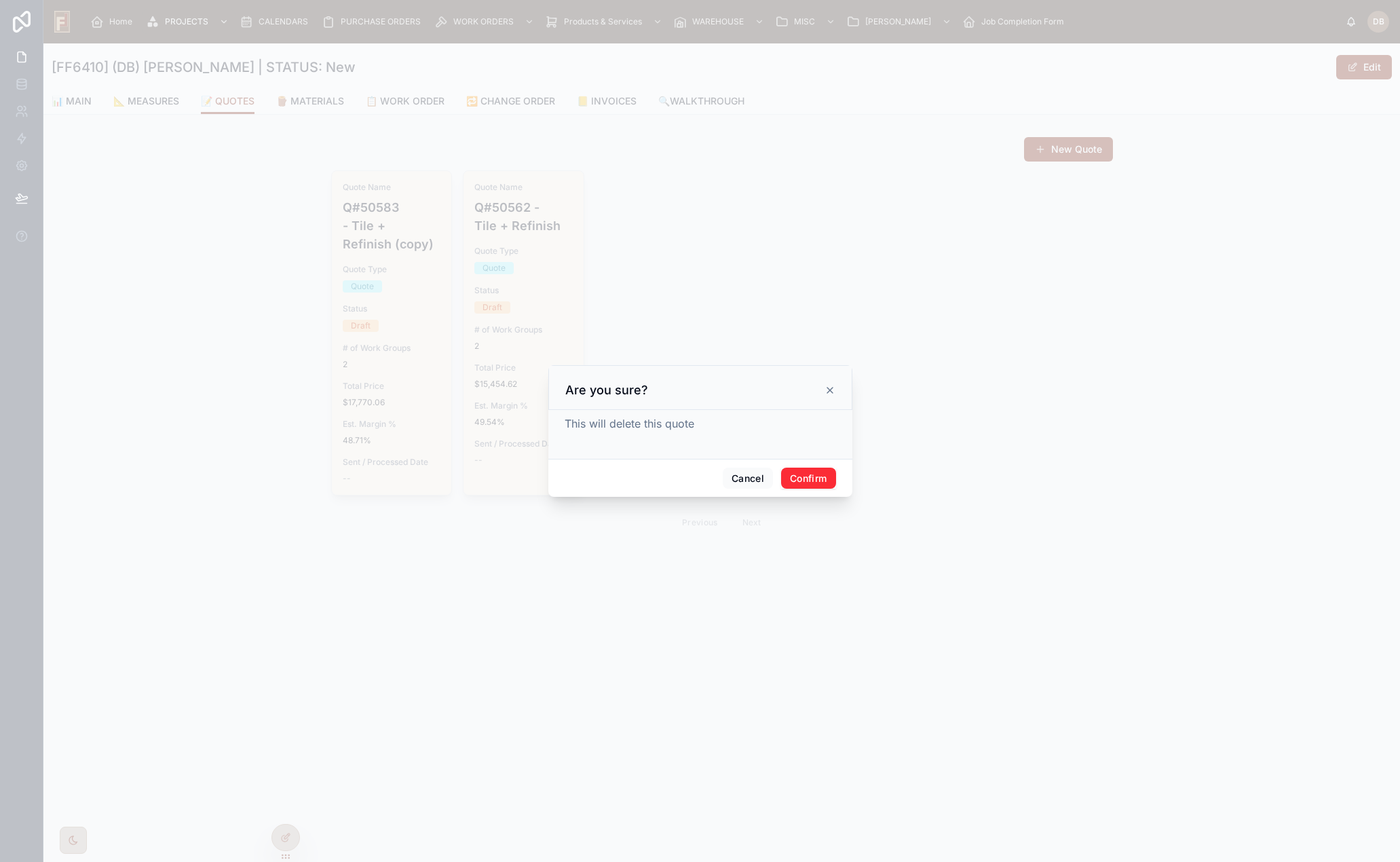
click at [802, 482] on button "Confirm" at bounding box center [808, 478] width 54 height 22
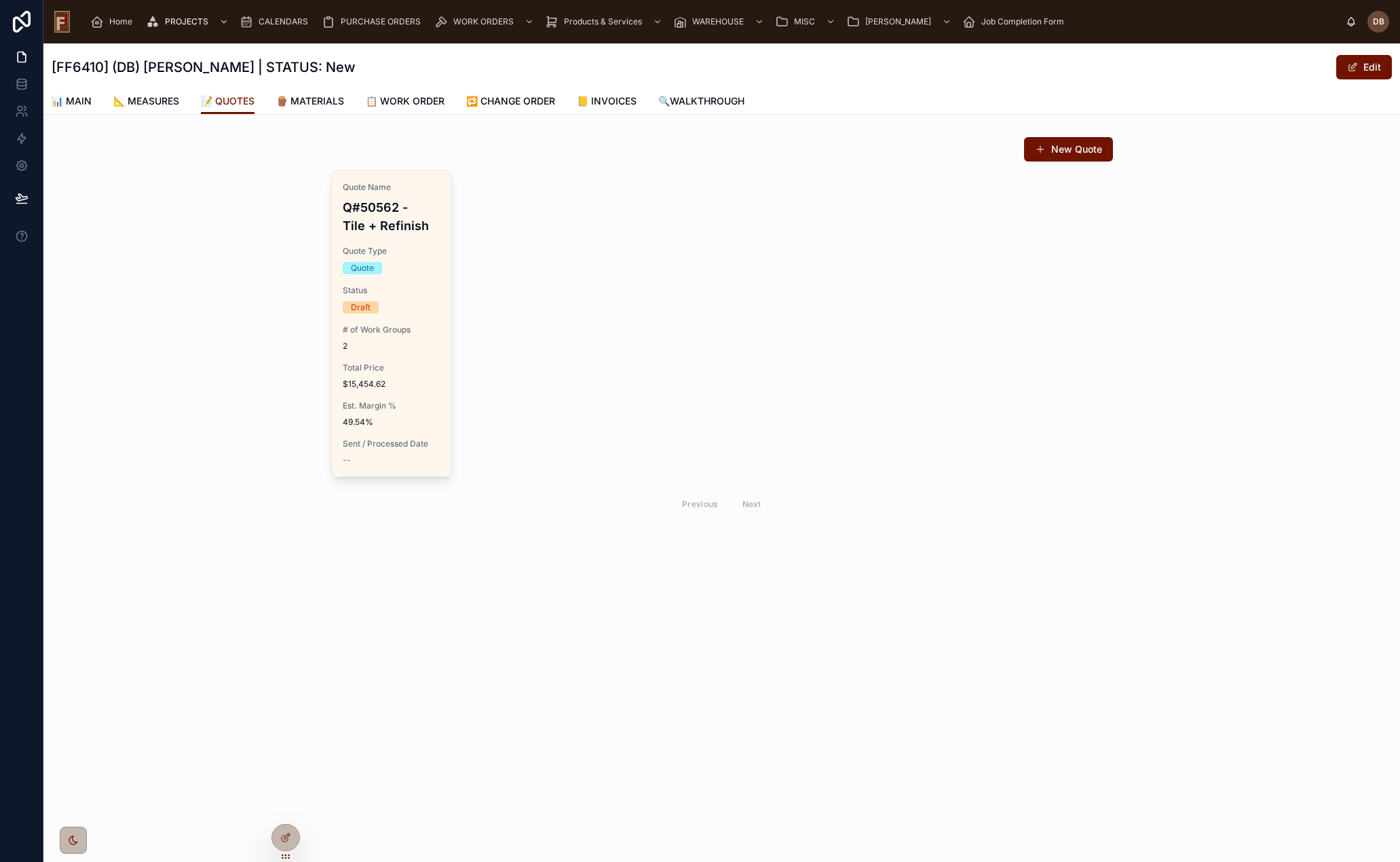
click at [0, 0] on span "Duplicate Quote" at bounding box center [0, 0] width 0 height 0
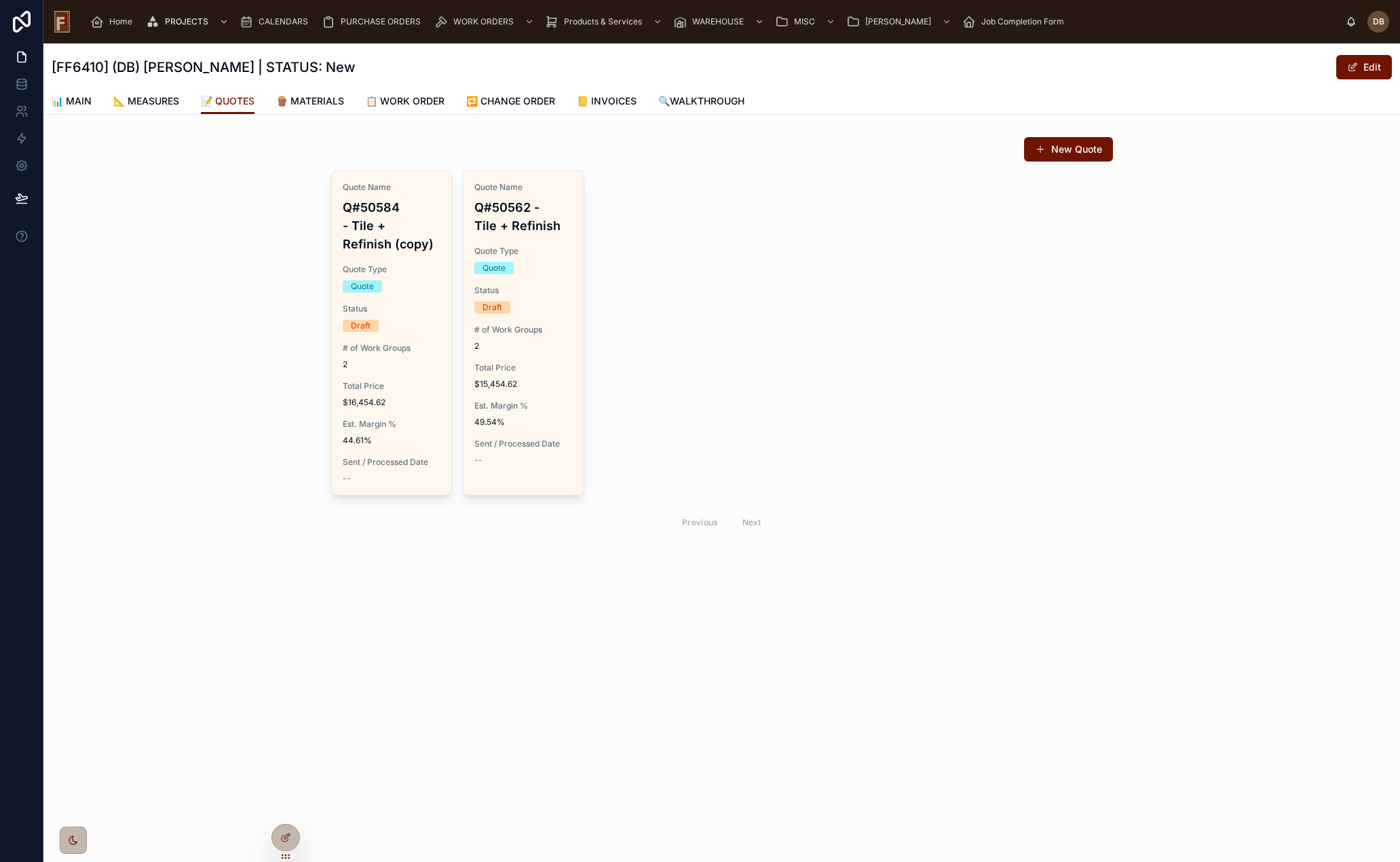
click at [0, 0] on span "Delete Quote" at bounding box center [0, 0] width 0 height 0
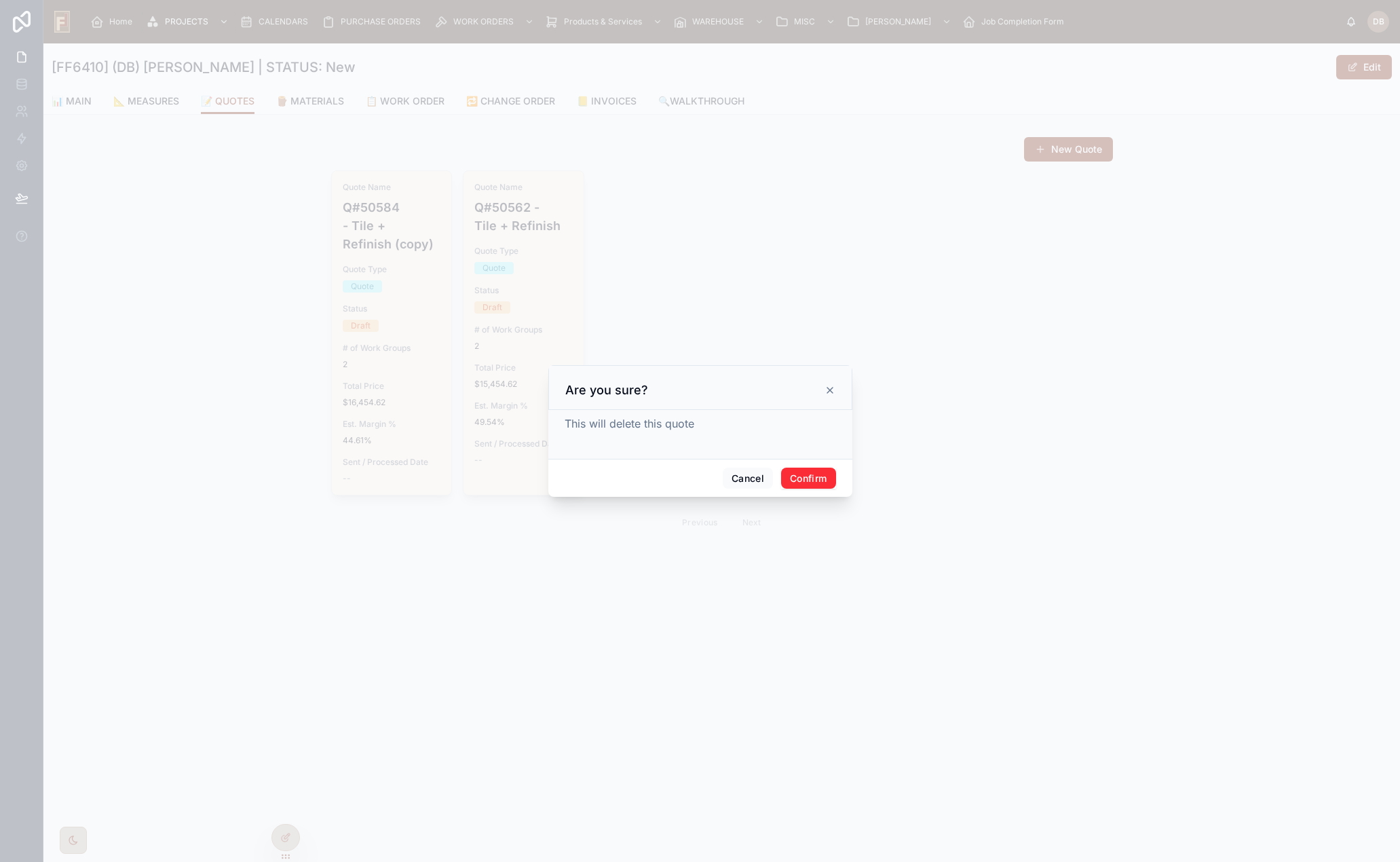
click at [801, 477] on button "Confirm" at bounding box center [808, 478] width 54 height 22
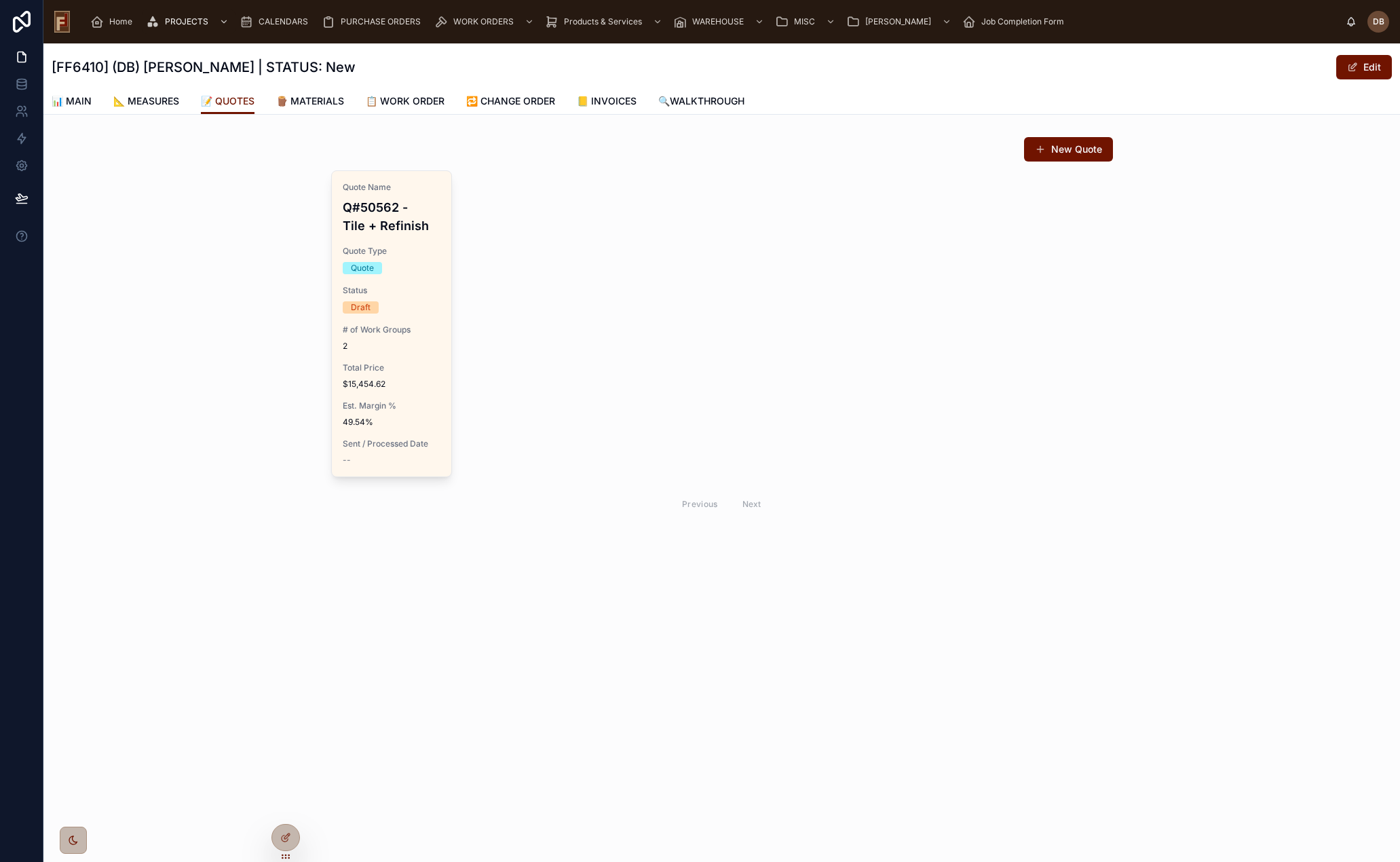
click at [0, 0] on span "Duplicate Quote" at bounding box center [0, 0] width 0 height 0
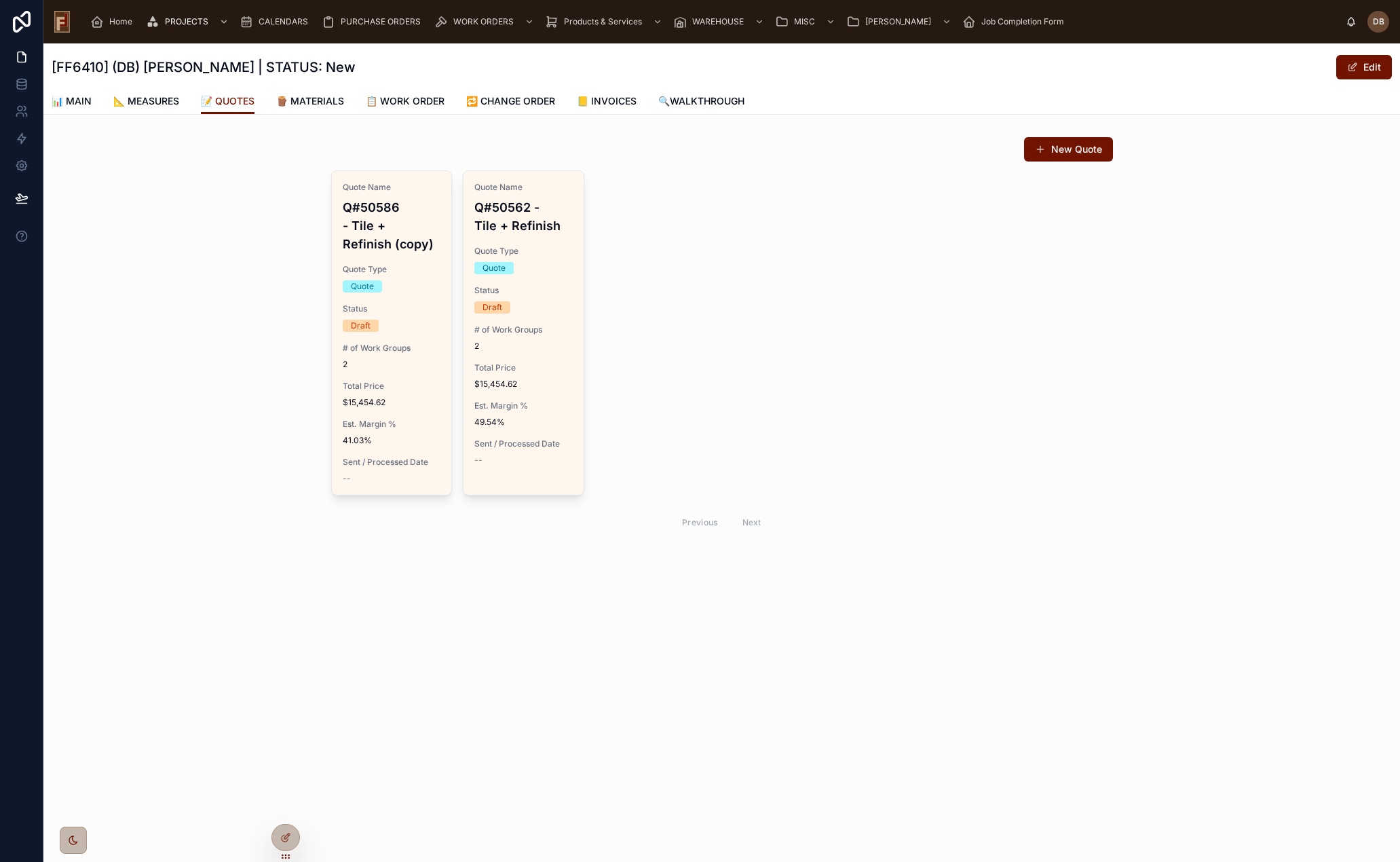
click at [415, 450] on div "Quote Name Q#50586 - Tile + Refinish (copy) Quote Type Quote Status Draft # of …" at bounding box center [391, 333] width 120 height 324
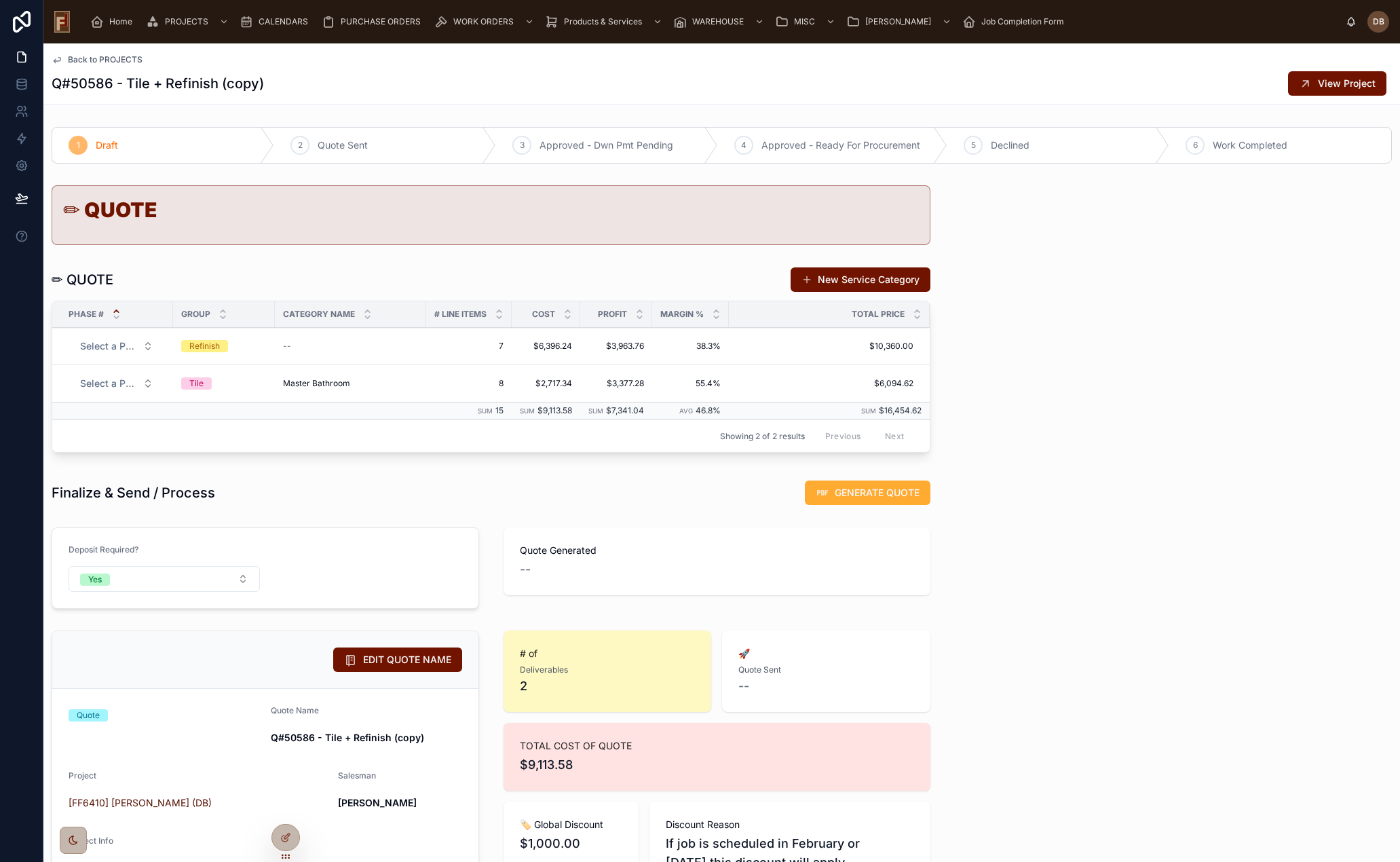
click at [1319, 86] on span "View Project" at bounding box center [1347, 83] width 58 height 13
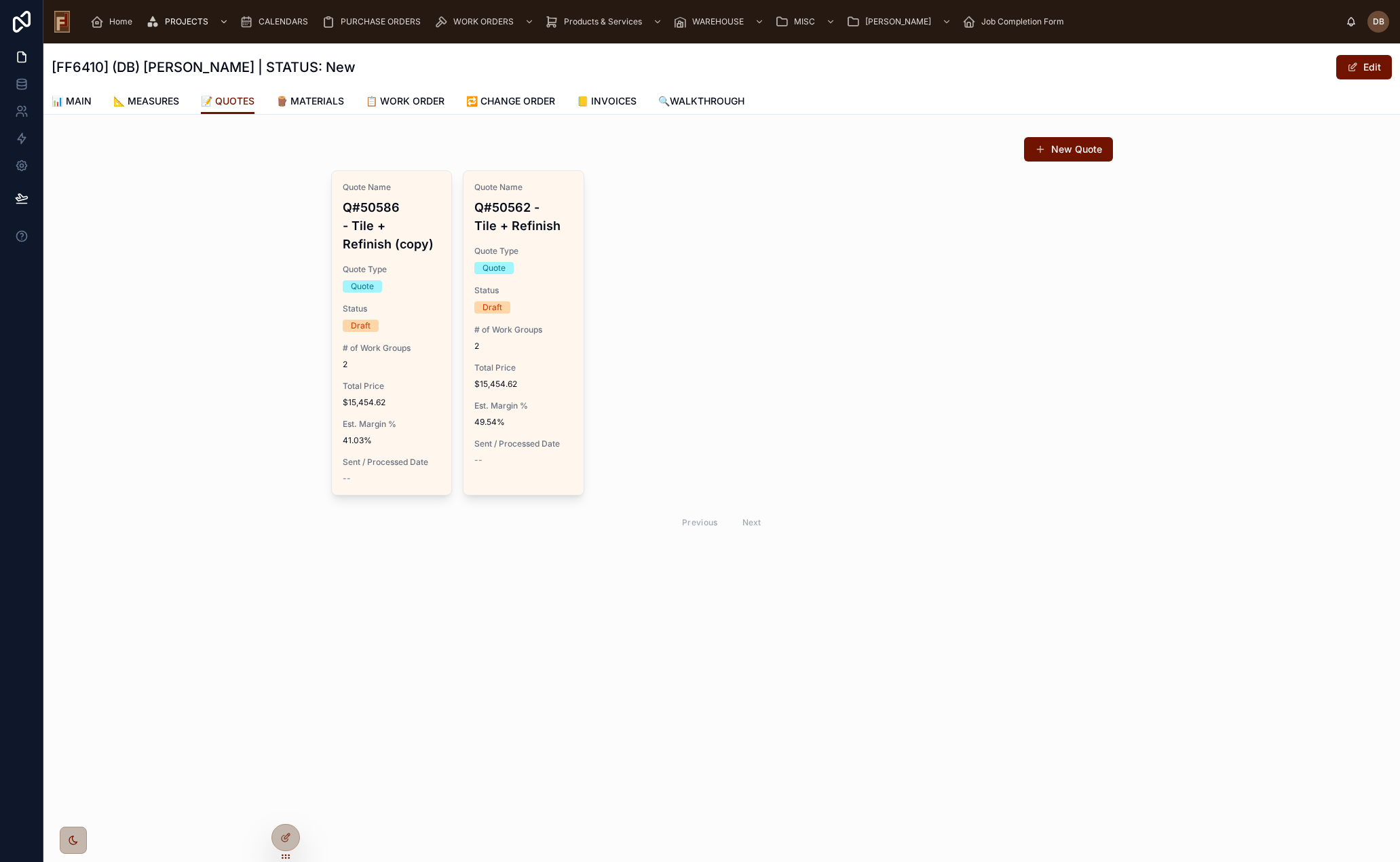
click at [522, 444] on span "Sent / Processed Date" at bounding box center [524, 443] width 99 height 10
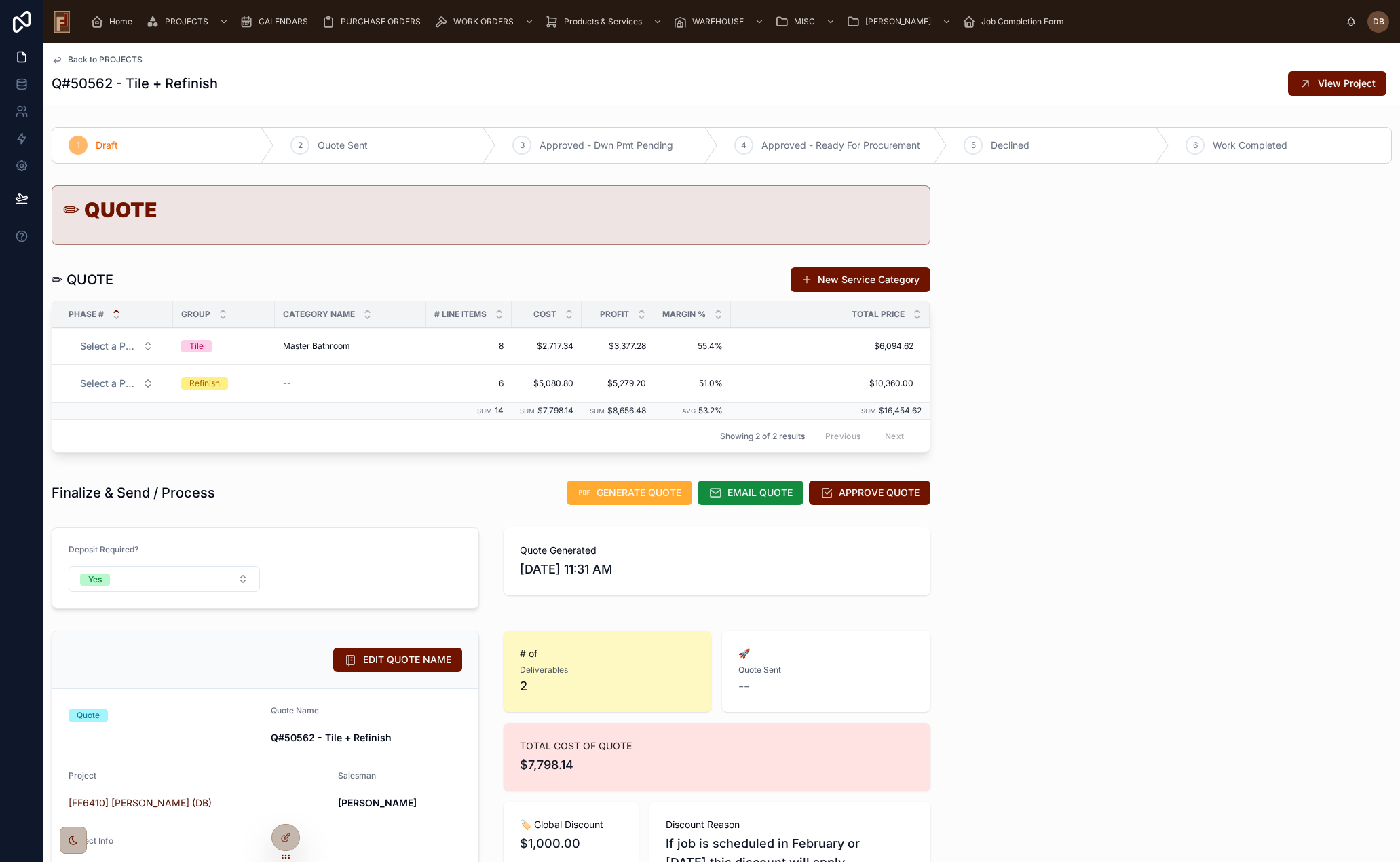
click at [1323, 81] on span "View Project" at bounding box center [1347, 83] width 58 height 13
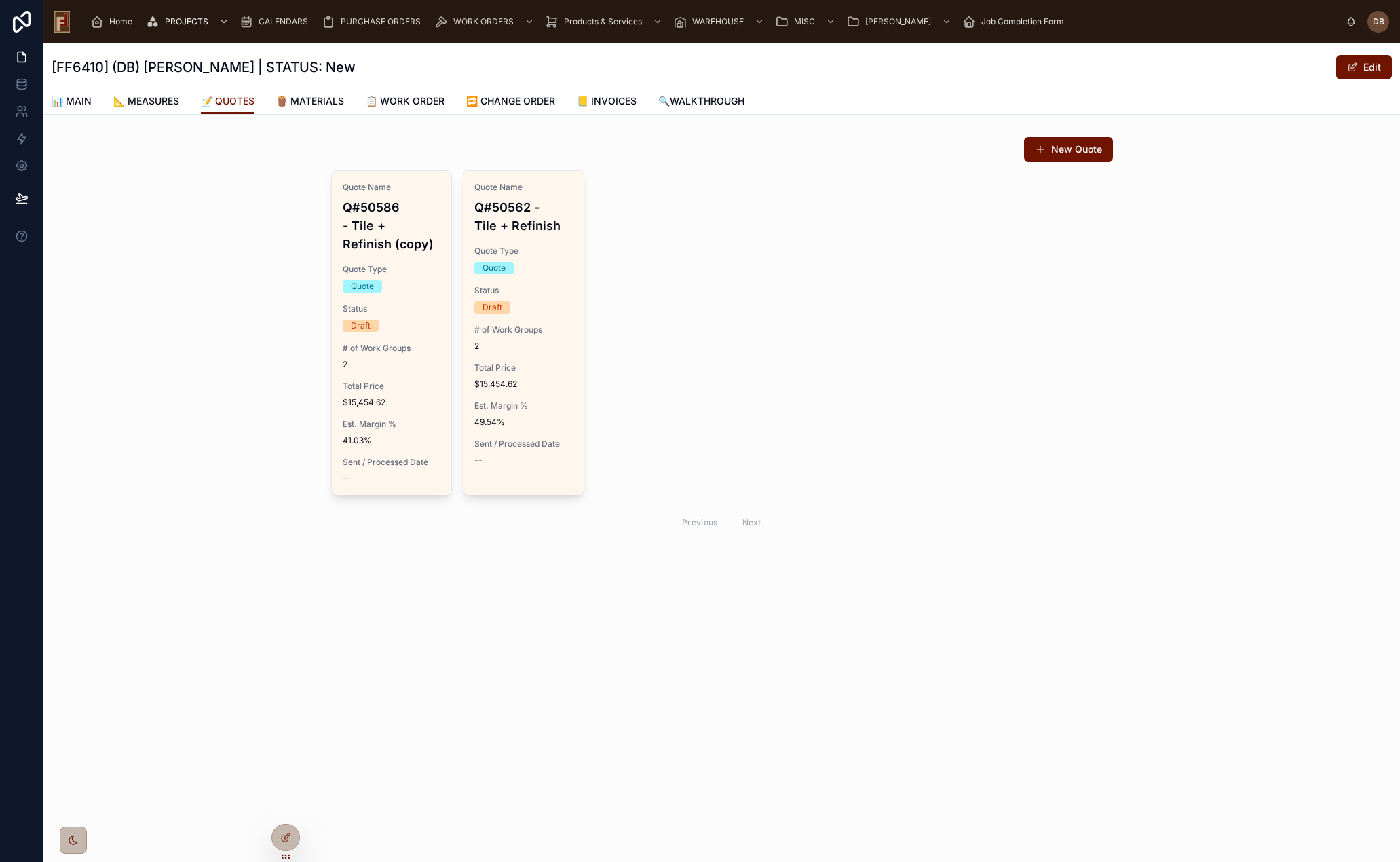
click at [391, 458] on span "Sent / Processed Date" at bounding box center [392, 461] width 99 height 10
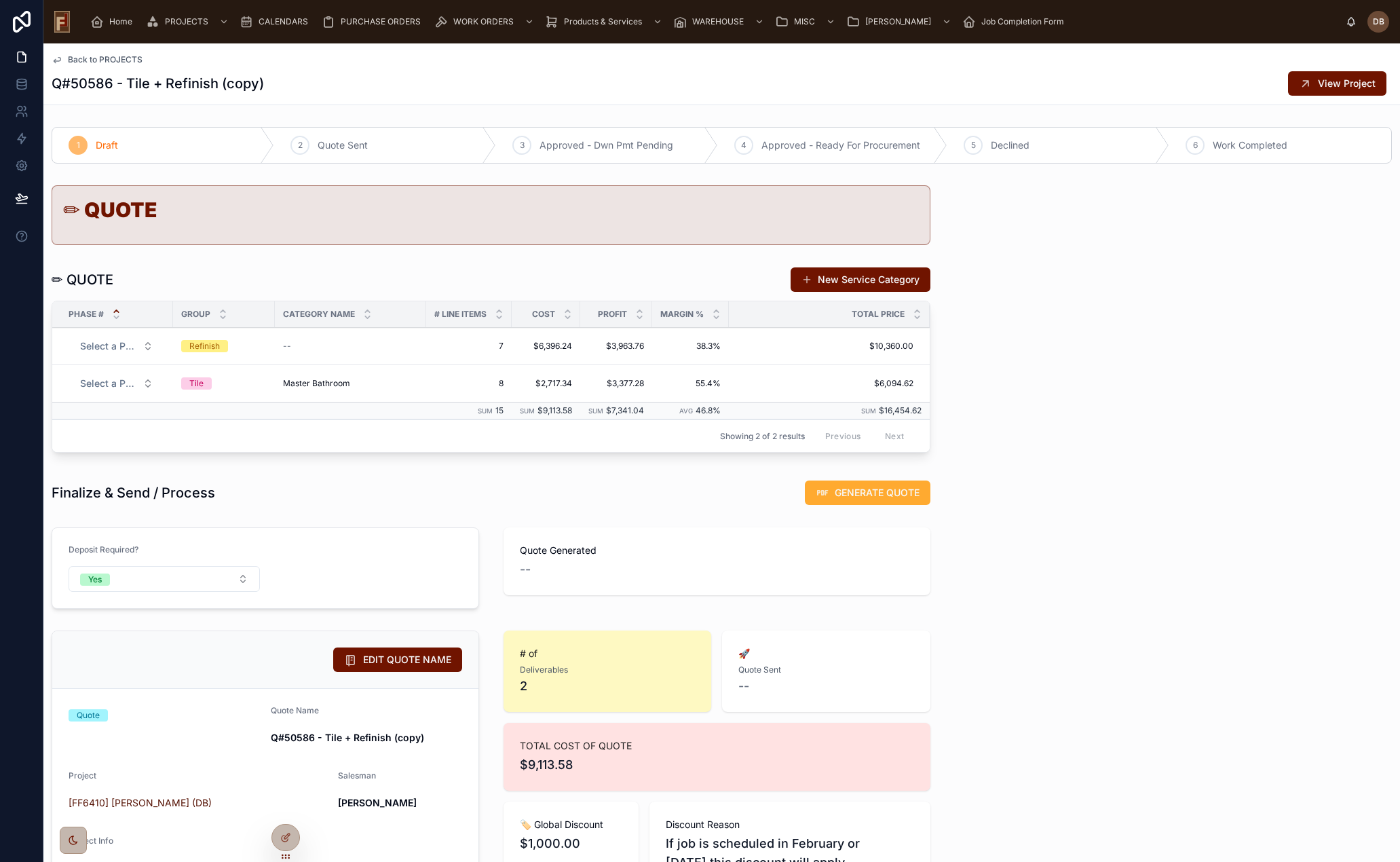
click at [1340, 78] on span "View Project" at bounding box center [1347, 83] width 58 height 13
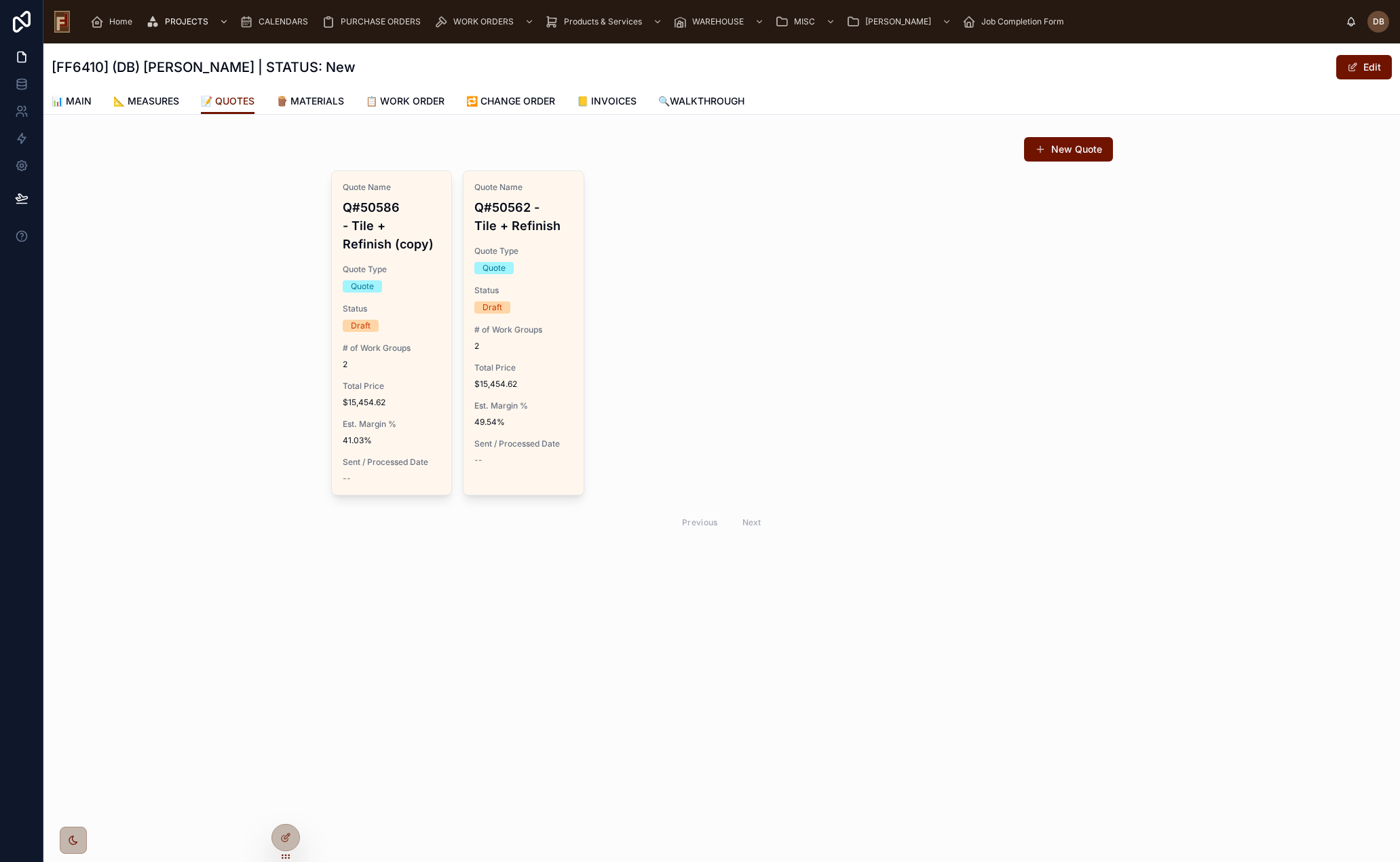
click at [555, 389] on div "Quote Name Q#50562 - Tile + Refinish Quote Type Quote Status Draft # of Work Gr…" at bounding box center [523, 324] width 120 height 305
